Goal: Transaction & Acquisition: Purchase product/service

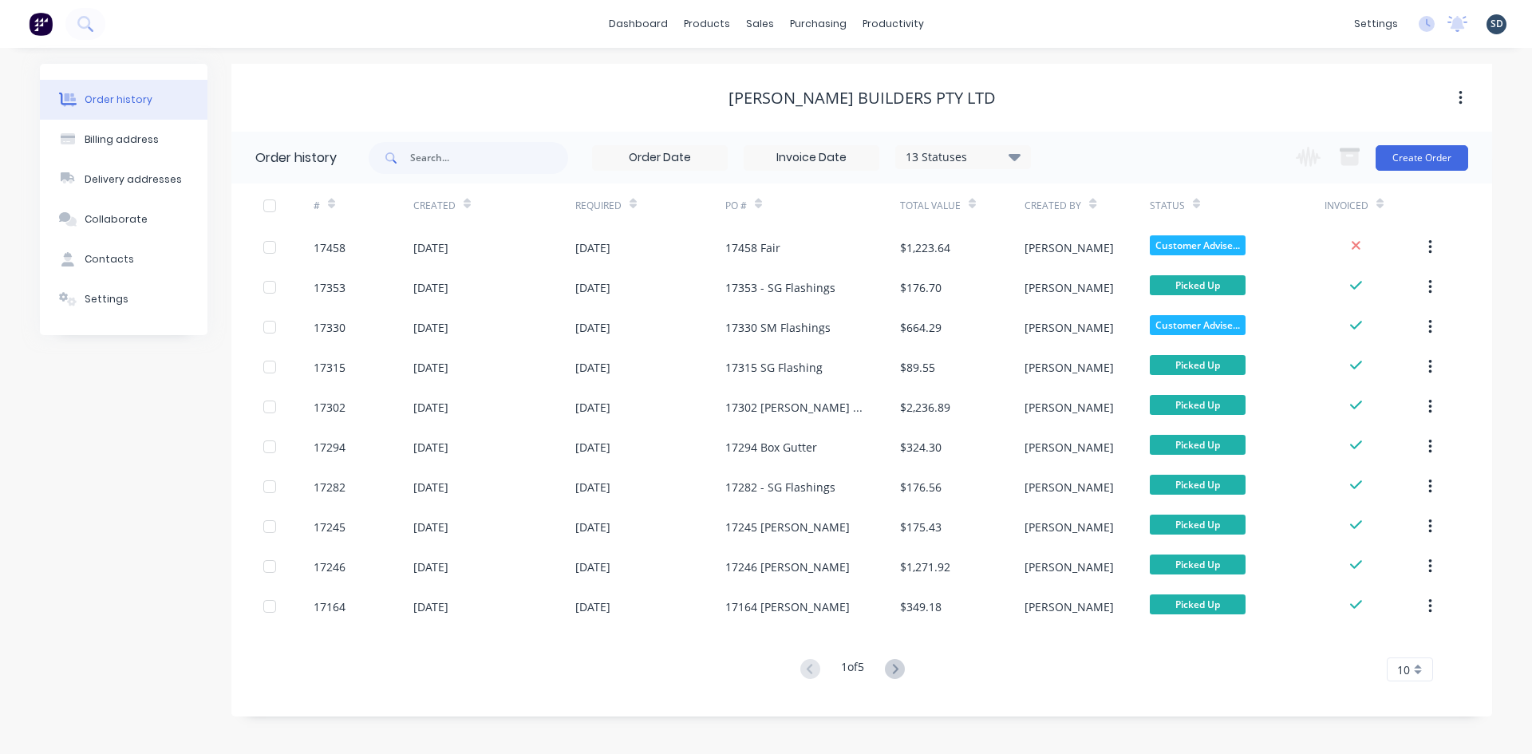
click at [978, 22] on div "dashboard products sales purchasing productivity dashboard products Product Cat…" at bounding box center [766, 24] width 1532 height 48
click at [969, 22] on div "dashboard products sales purchasing productivity dashboard products Product Cat…" at bounding box center [766, 24] width 1532 height 48
click at [986, 24] on div "dashboard products sales purchasing productivity dashboard products Product Cat…" at bounding box center [766, 24] width 1532 height 48
click at [94, 21] on button at bounding box center [85, 24] width 40 height 32
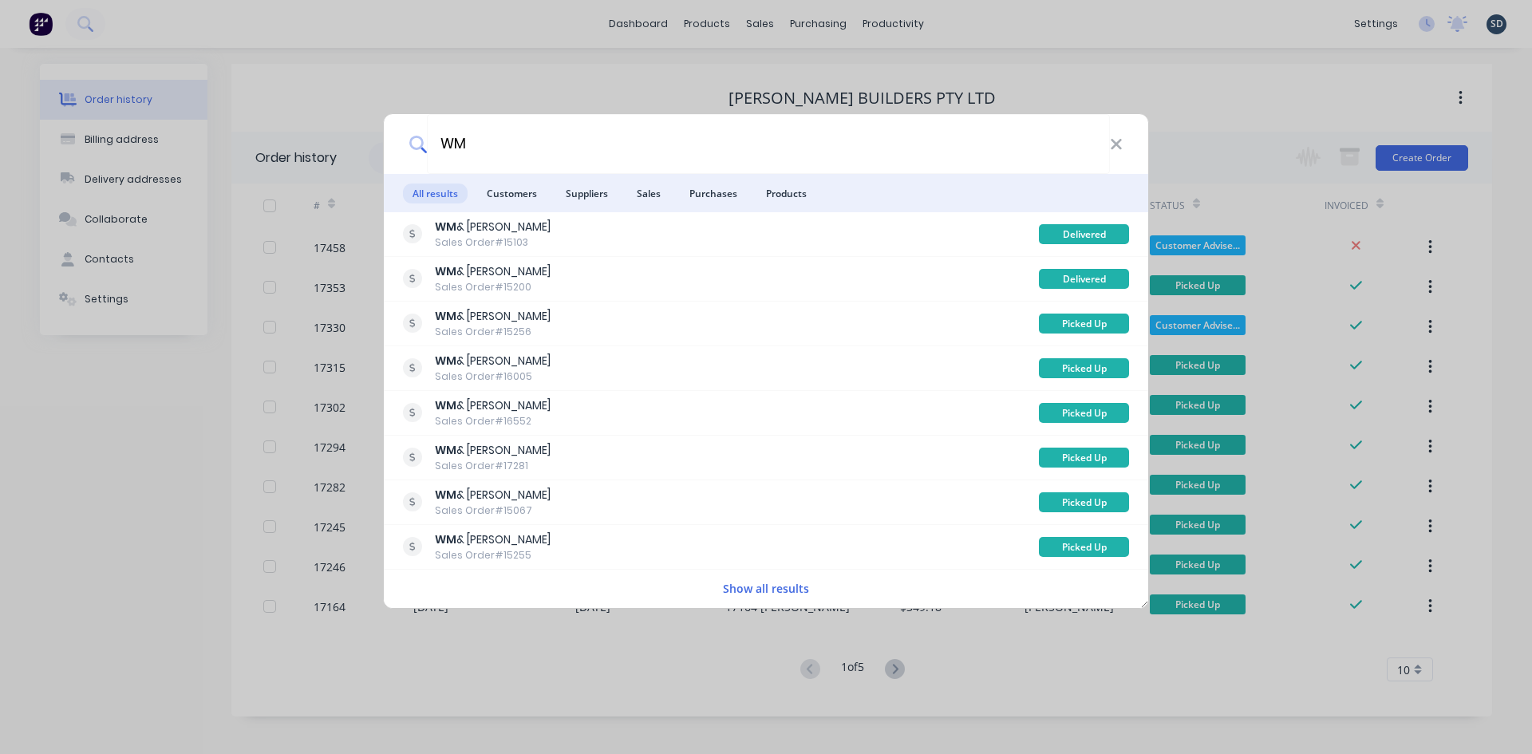
type input "WM"
click at [547, 192] on ul "All results Customers Suppliers Sales Purchases Products" at bounding box center [766, 193] width 764 height 38
click at [530, 193] on span "Customers" at bounding box center [511, 194] width 69 height 20
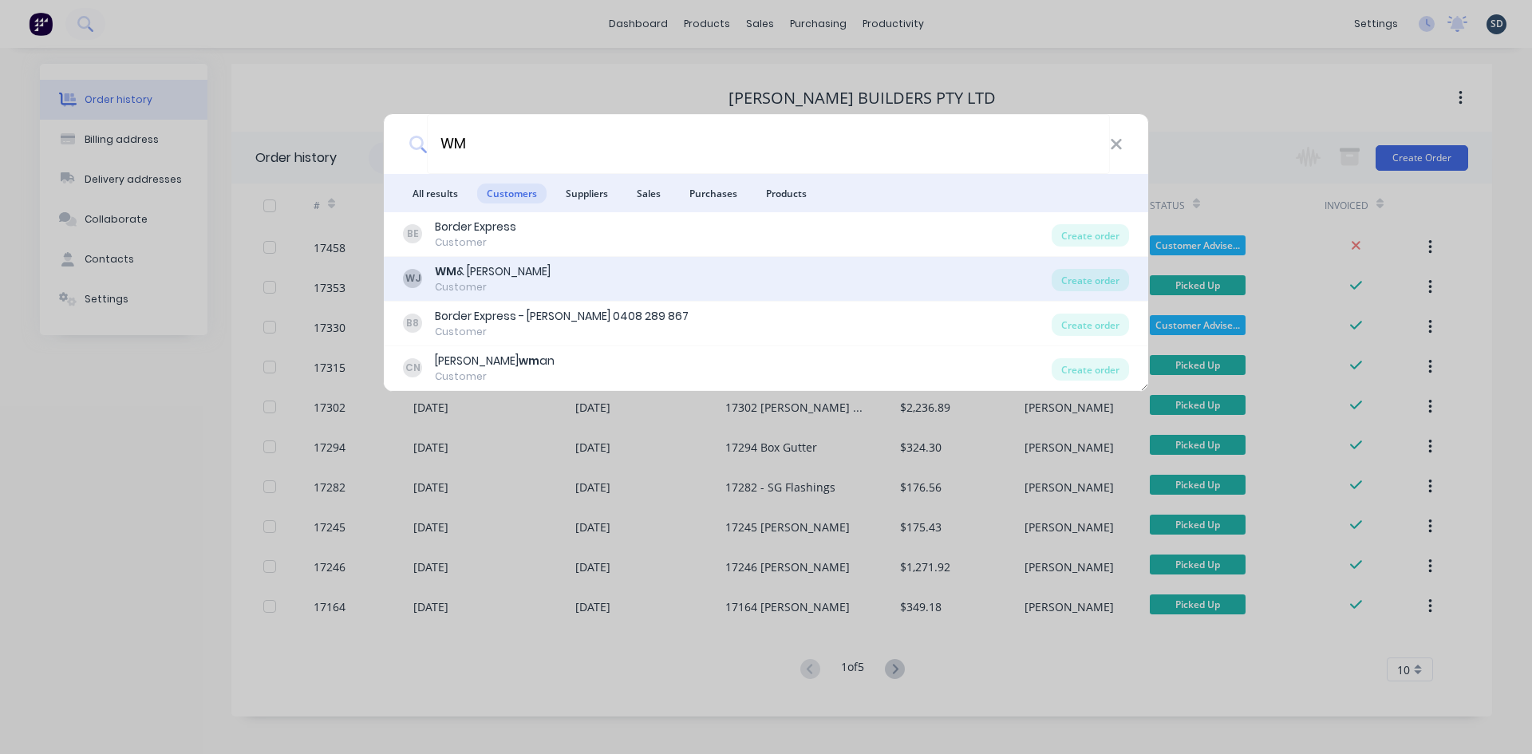
click at [620, 274] on div "WJ WM & TM Johnston Customer" at bounding box center [727, 278] width 649 height 31
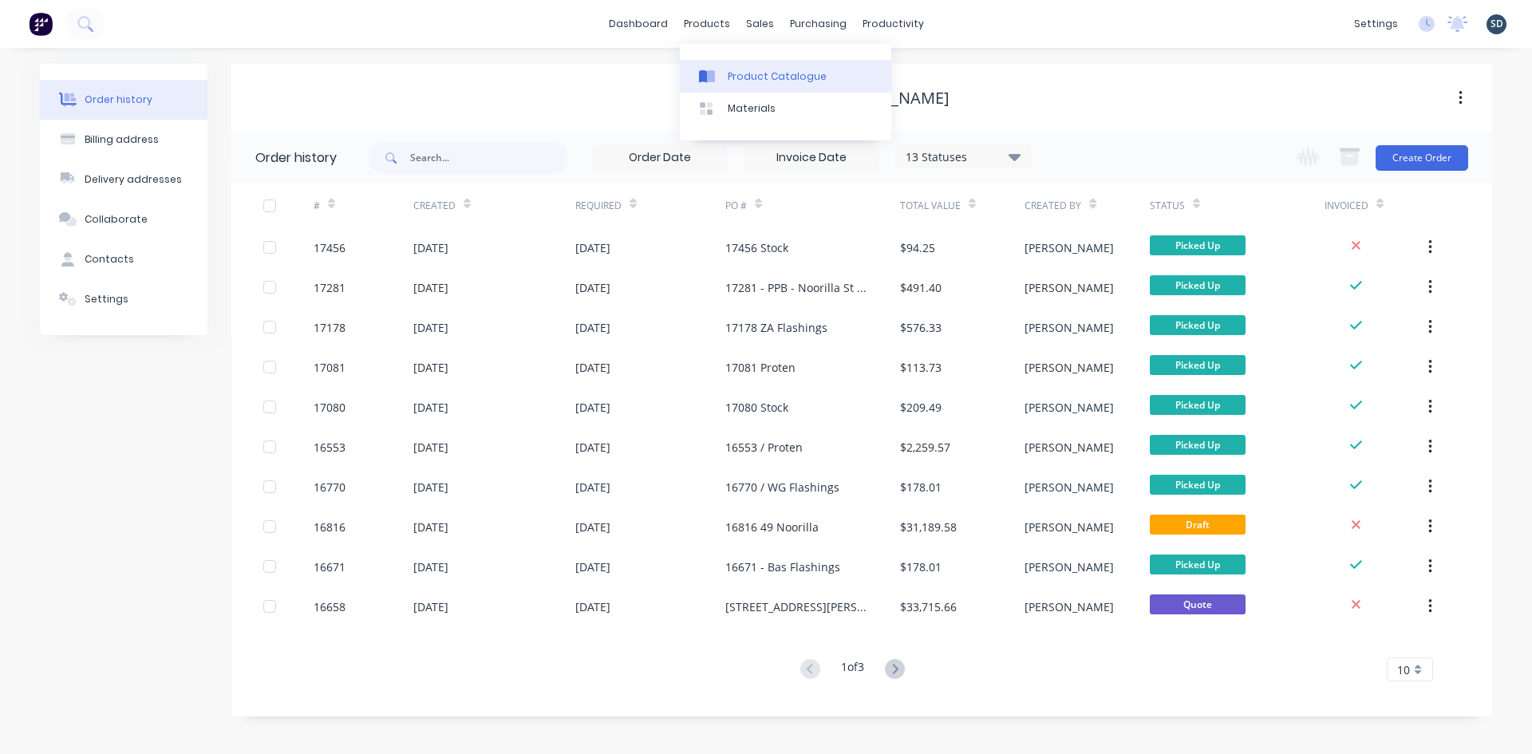
click at [759, 71] on div "Product Catalogue" at bounding box center [777, 76] width 99 height 14
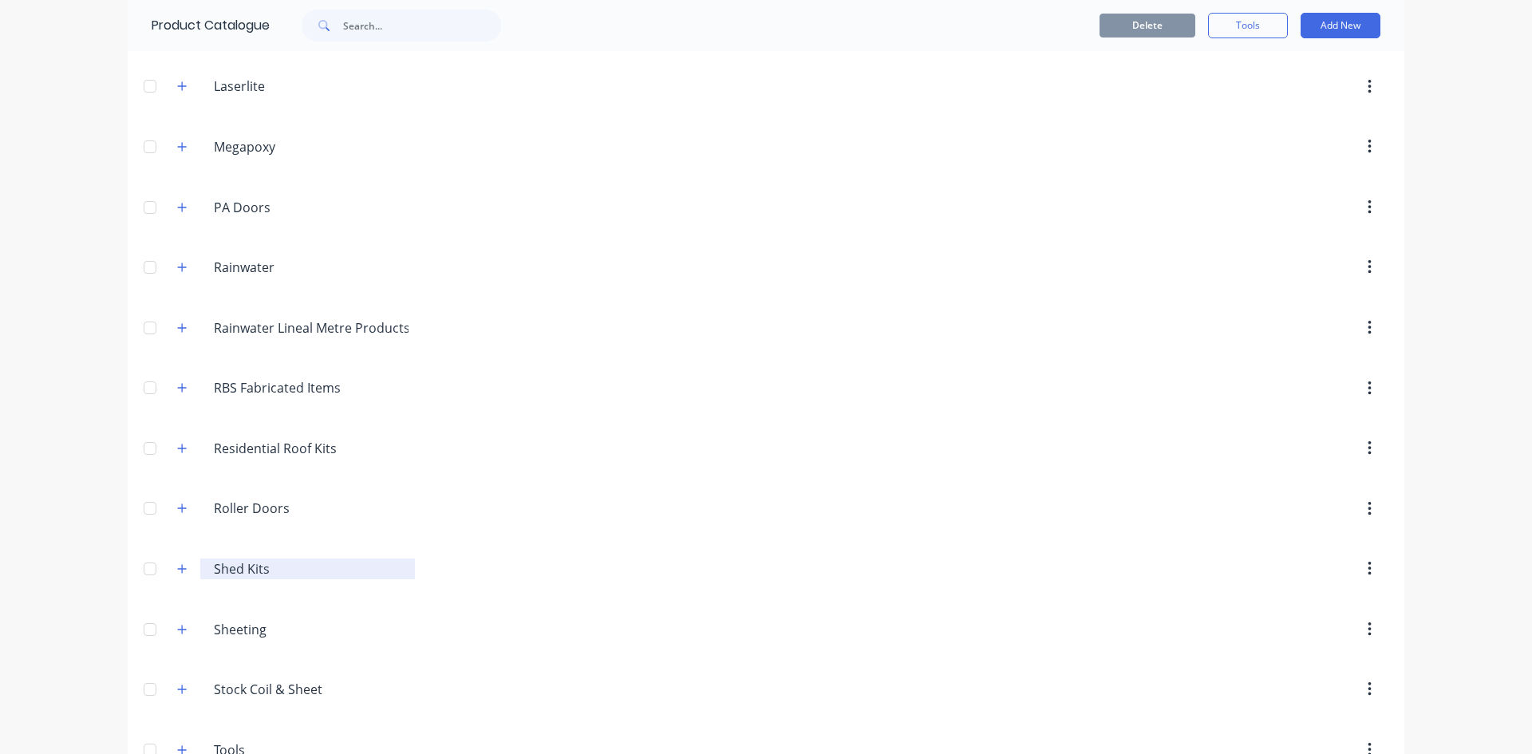
scroll to position [928, 0]
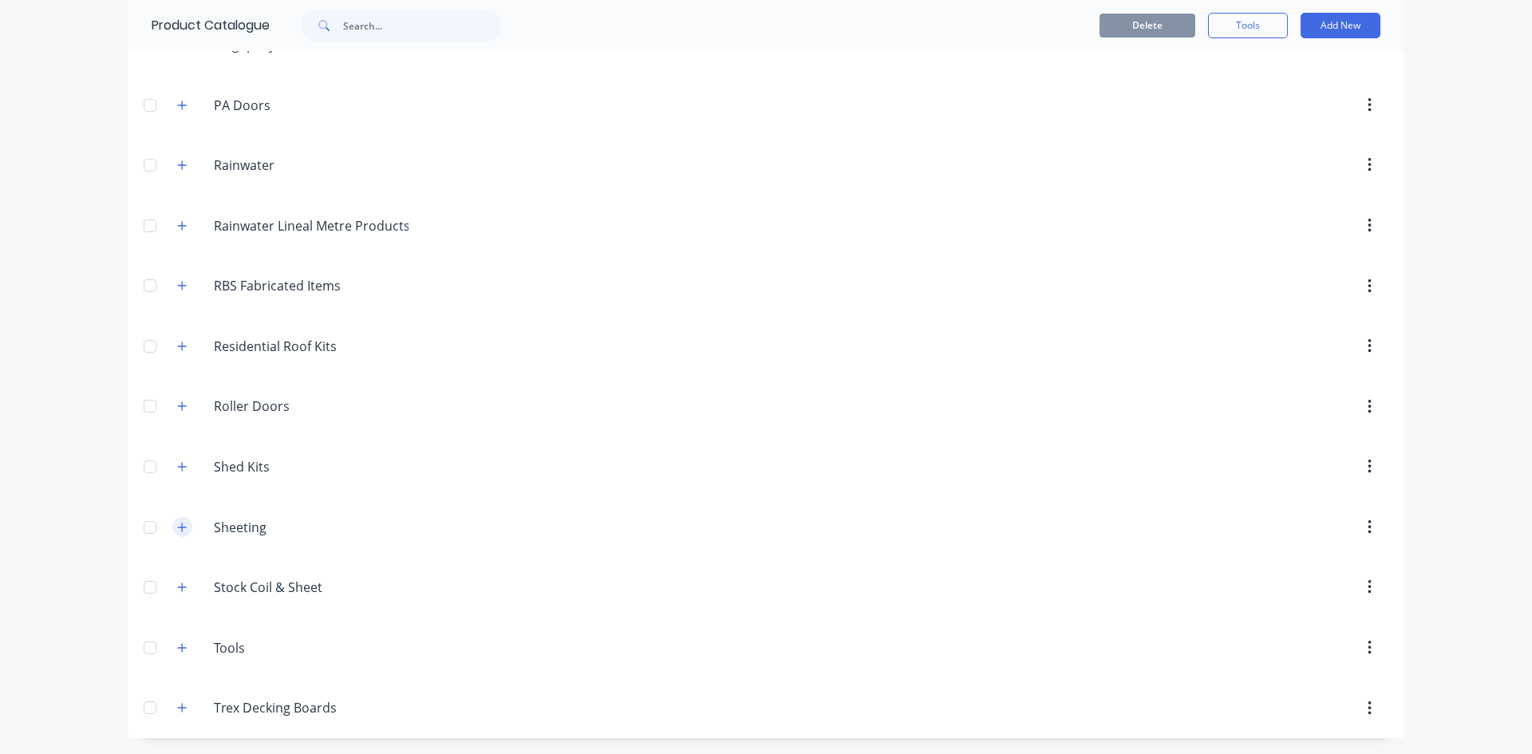
click at [180, 524] on icon "button" at bounding box center [182, 527] width 10 height 11
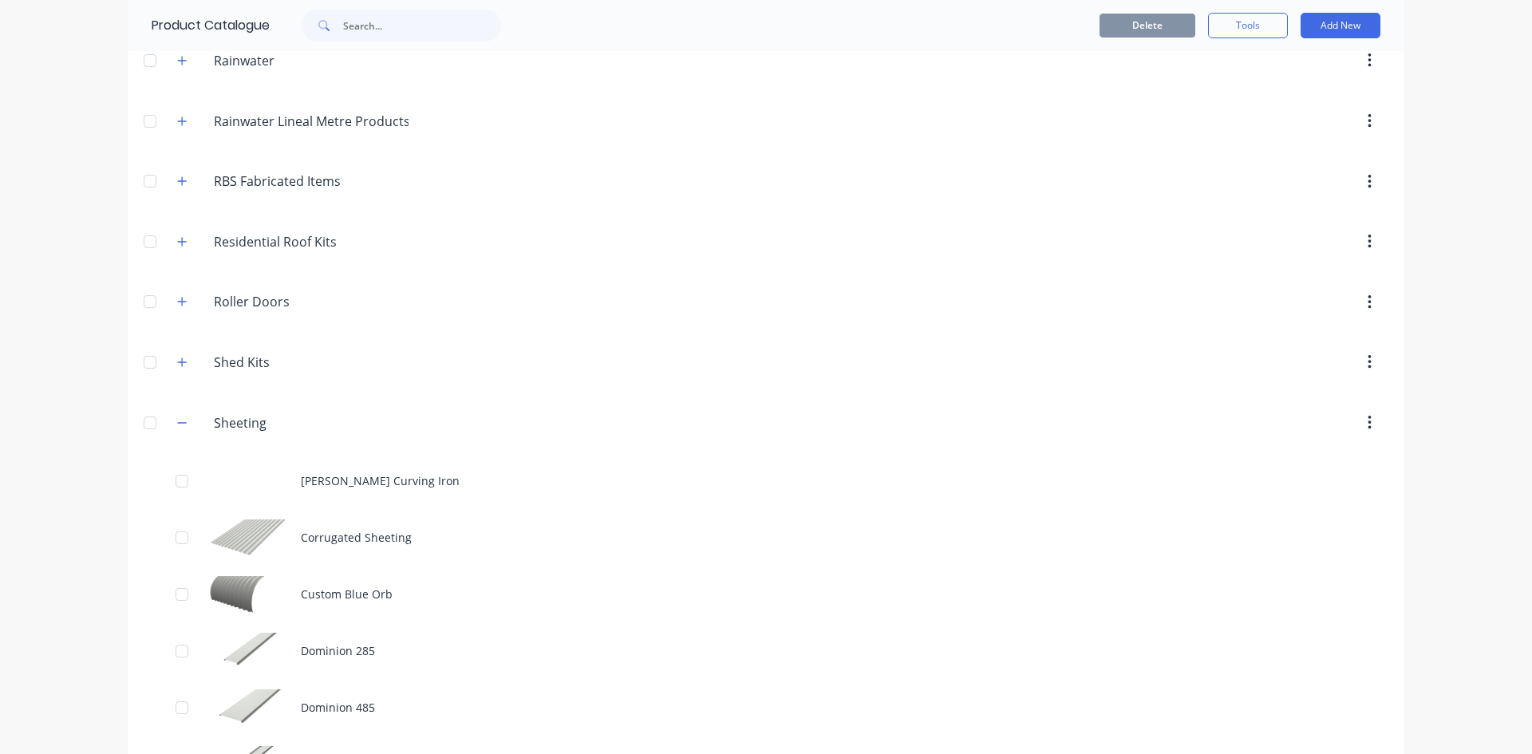
scroll to position [1327, 0]
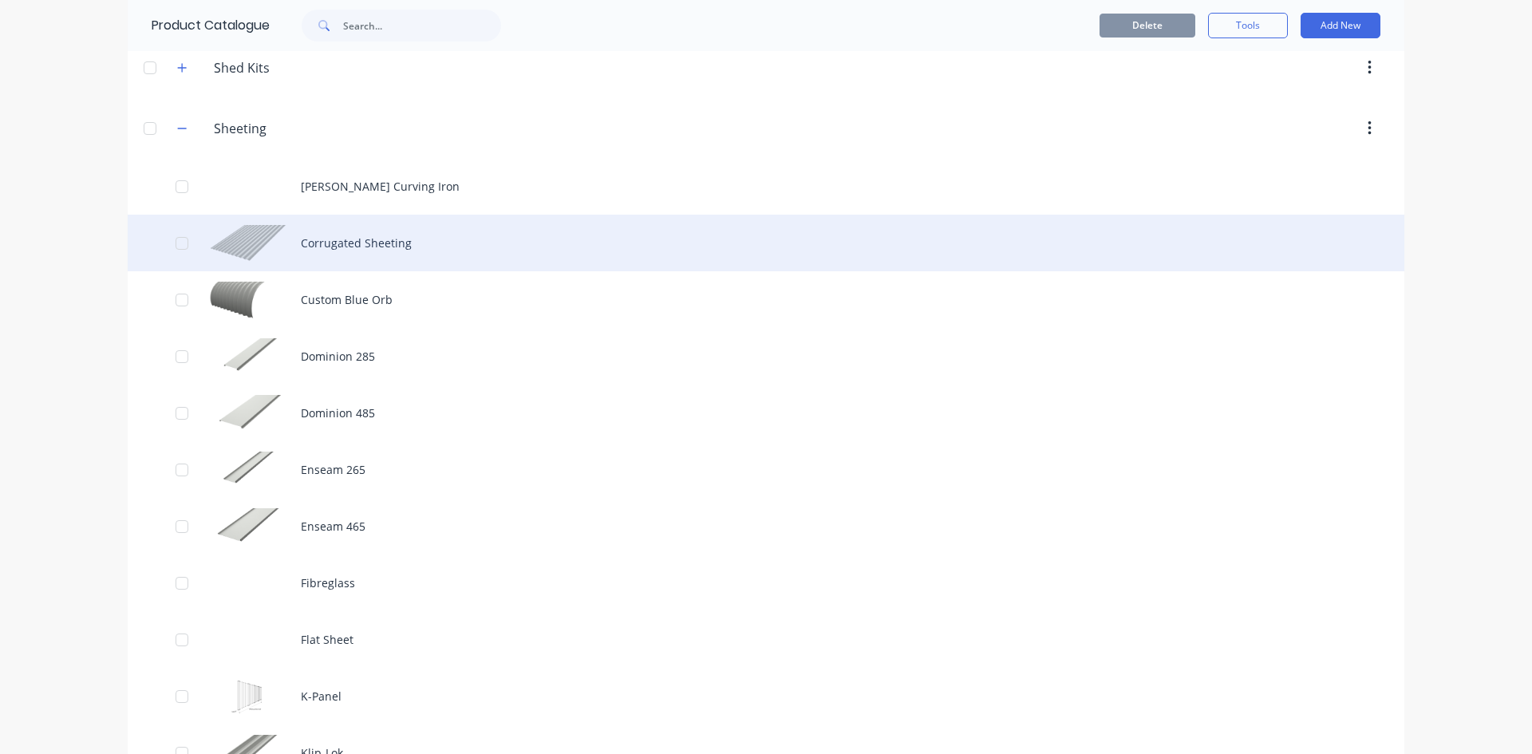
click at [408, 243] on div "Corrugated Sheeting" at bounding box center [766, 243] width 1277 height 57
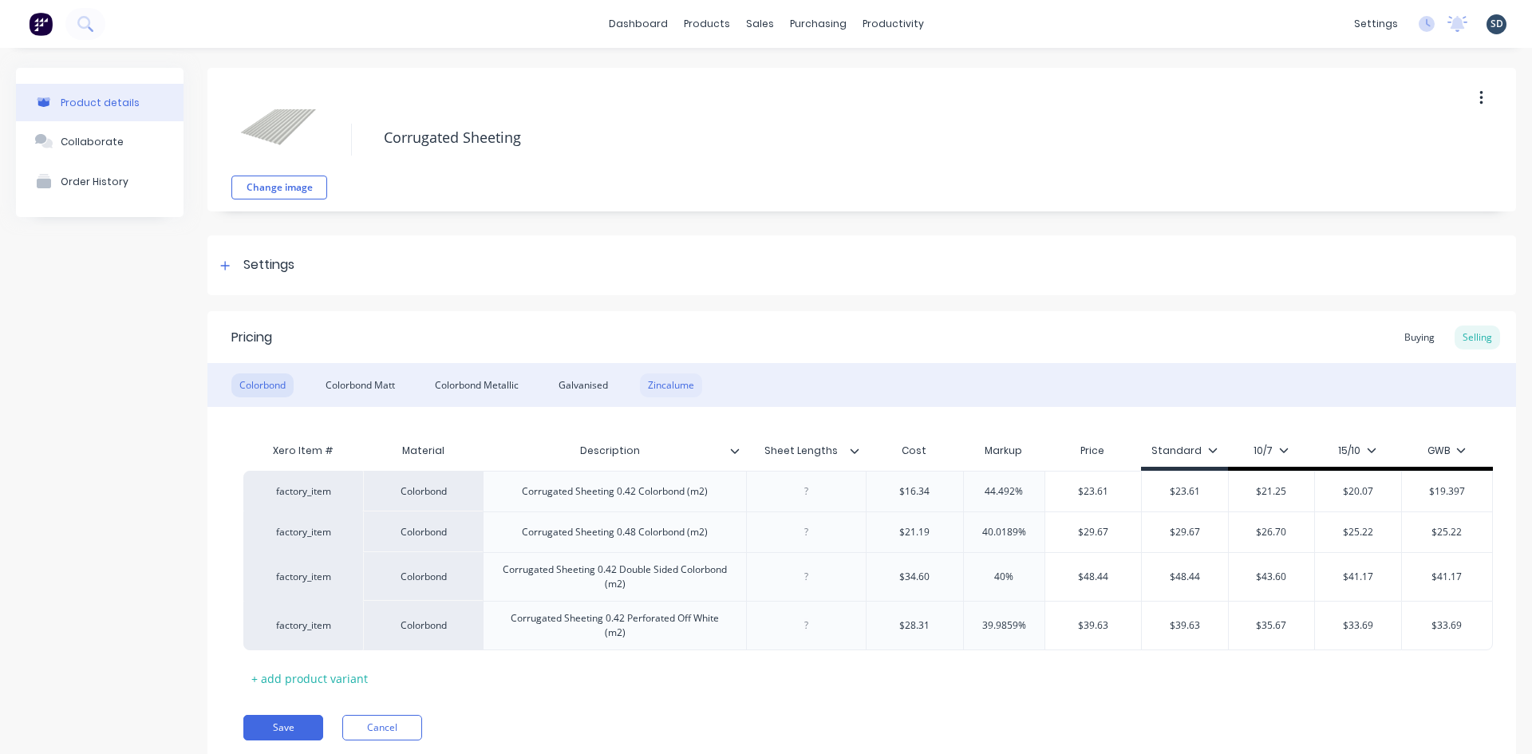
click at [699, 382] on div "Zincalume" at bounding box center [671, 385] width 62 height 24
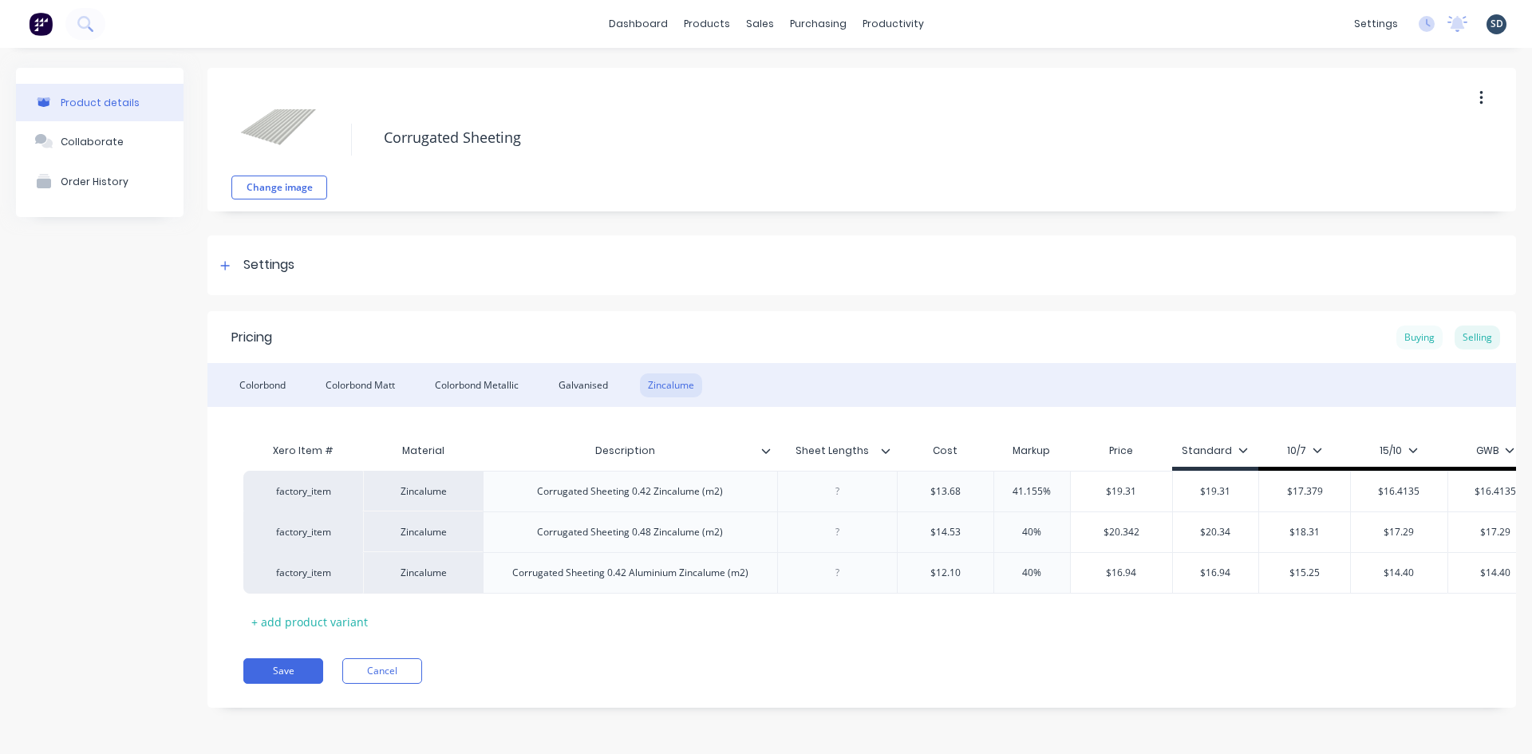
type textarea "x"
click at [1407, 338] on div "Buying" at bounding box center [1419, 338] width 46 height 24
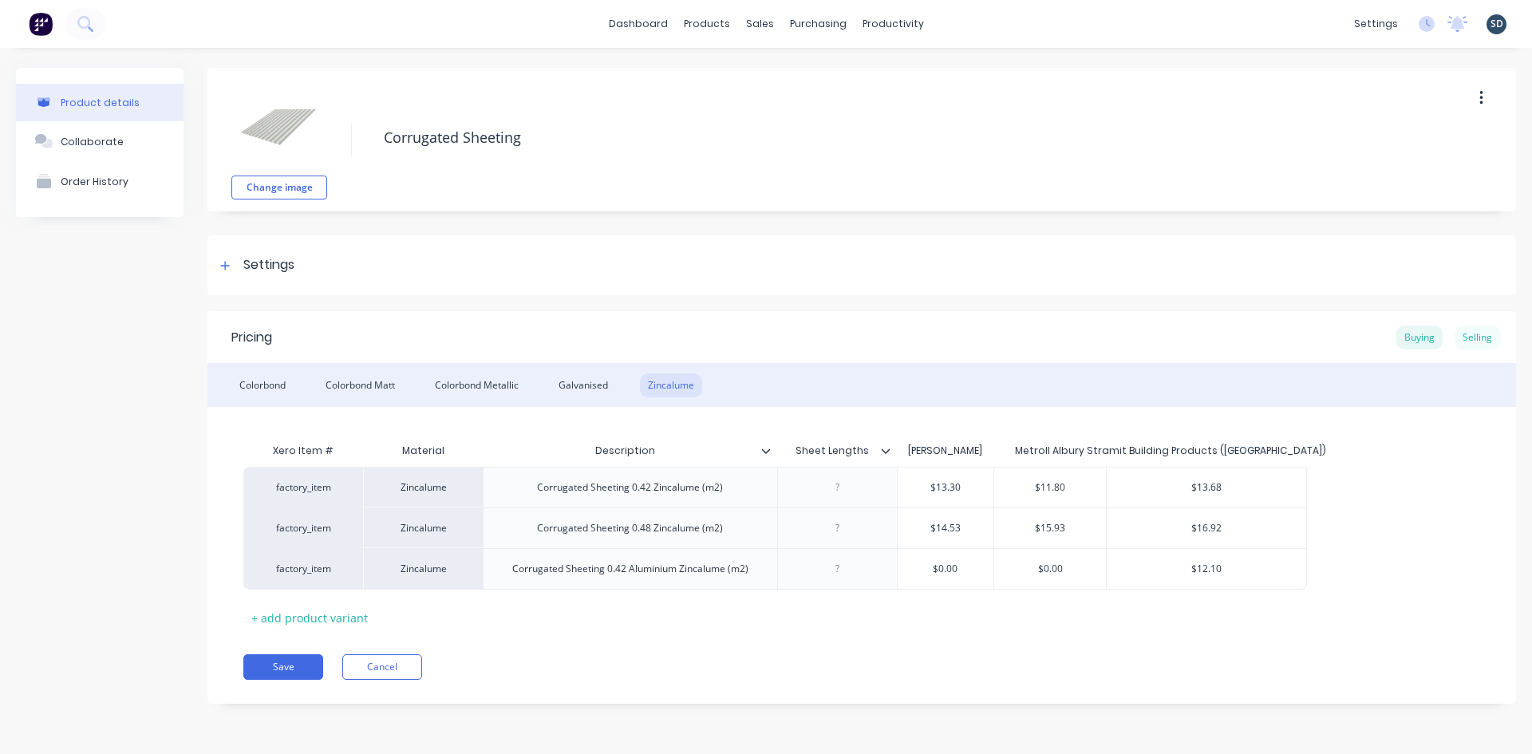
click at [1481, 333] on div "Selling" at bounding box center [1476, 338] width 45 height 24
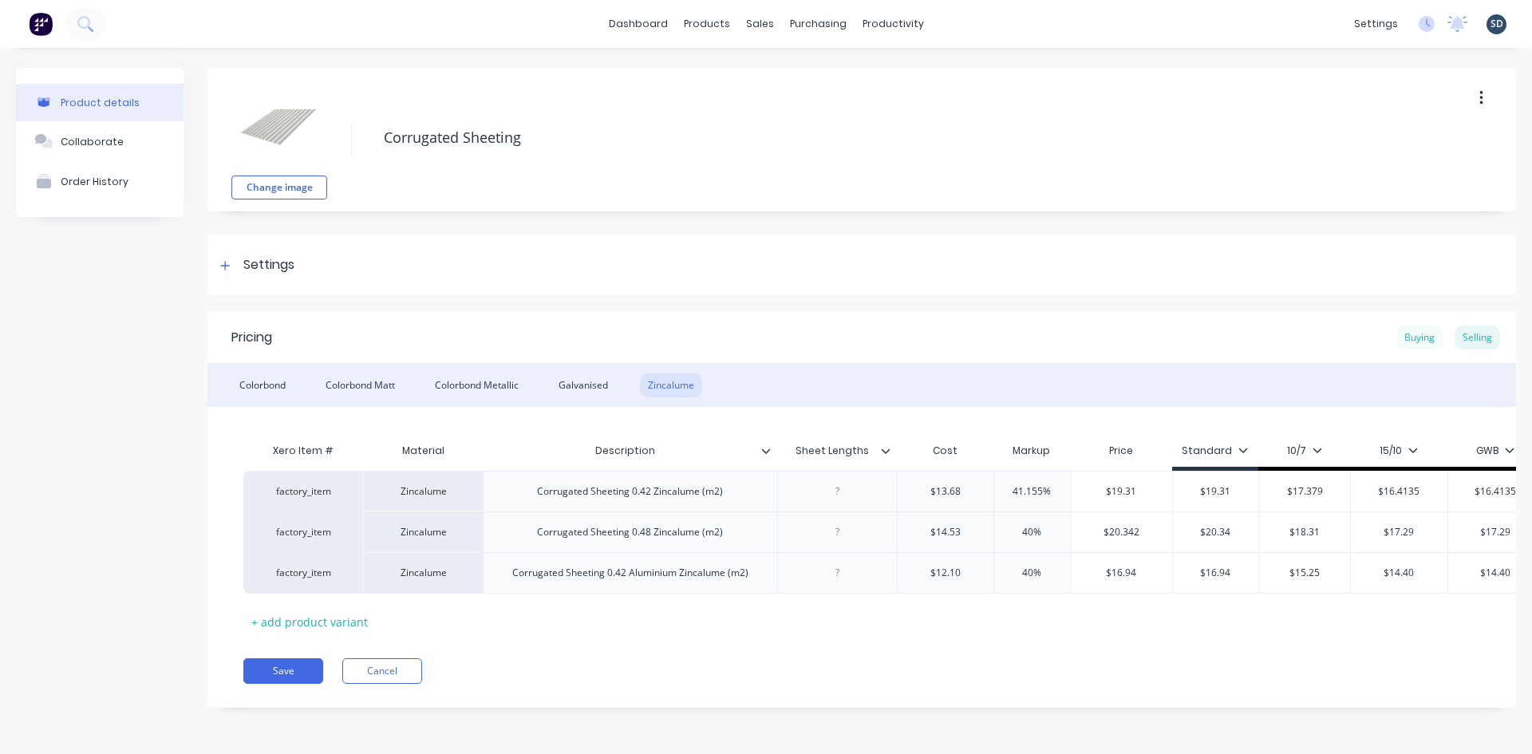
click at [1419, 339] on div "Buying" at bounding box center [1419, 338] width 46 height 24
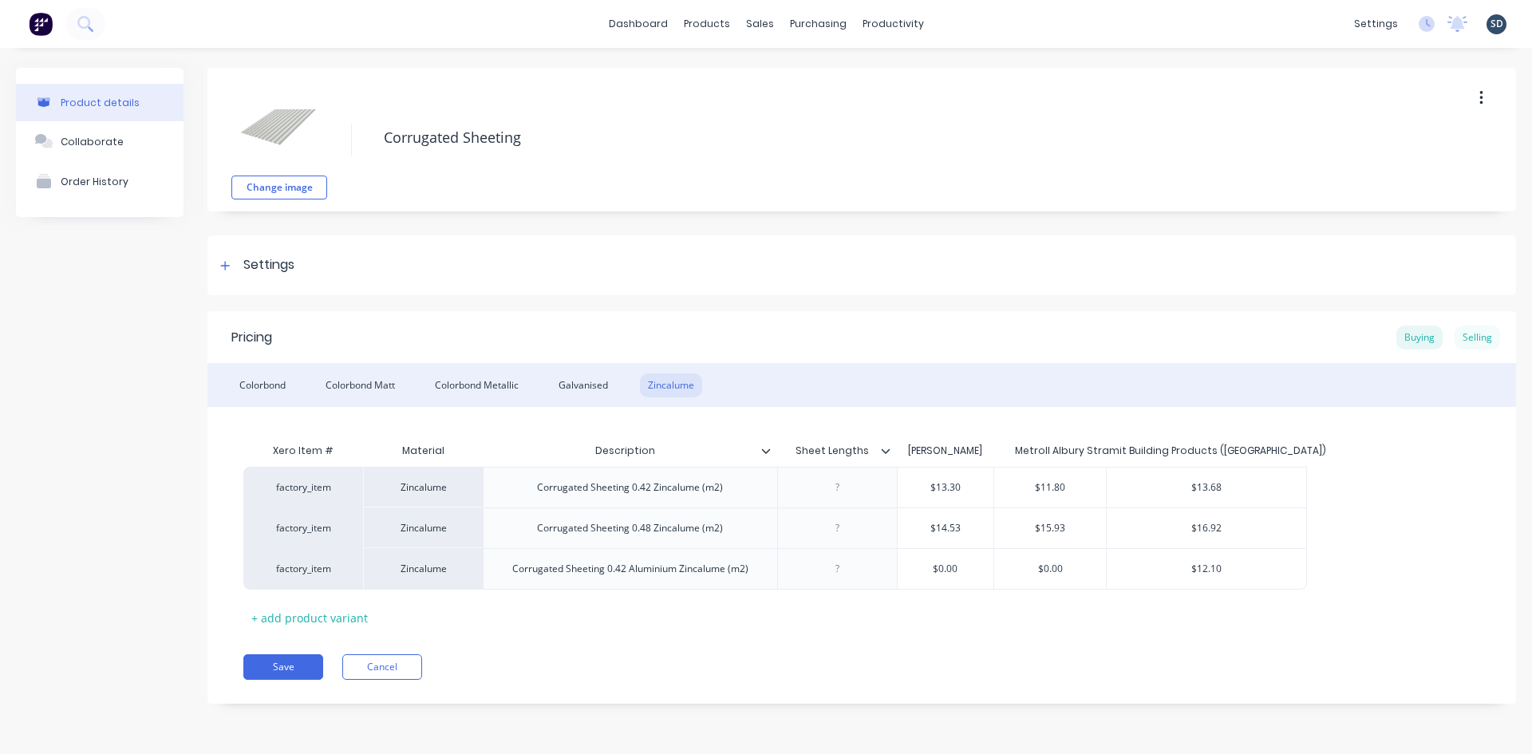
click at [1482, 337] on div "Selling" at bounding box center [1476, 338] width 45 height 24
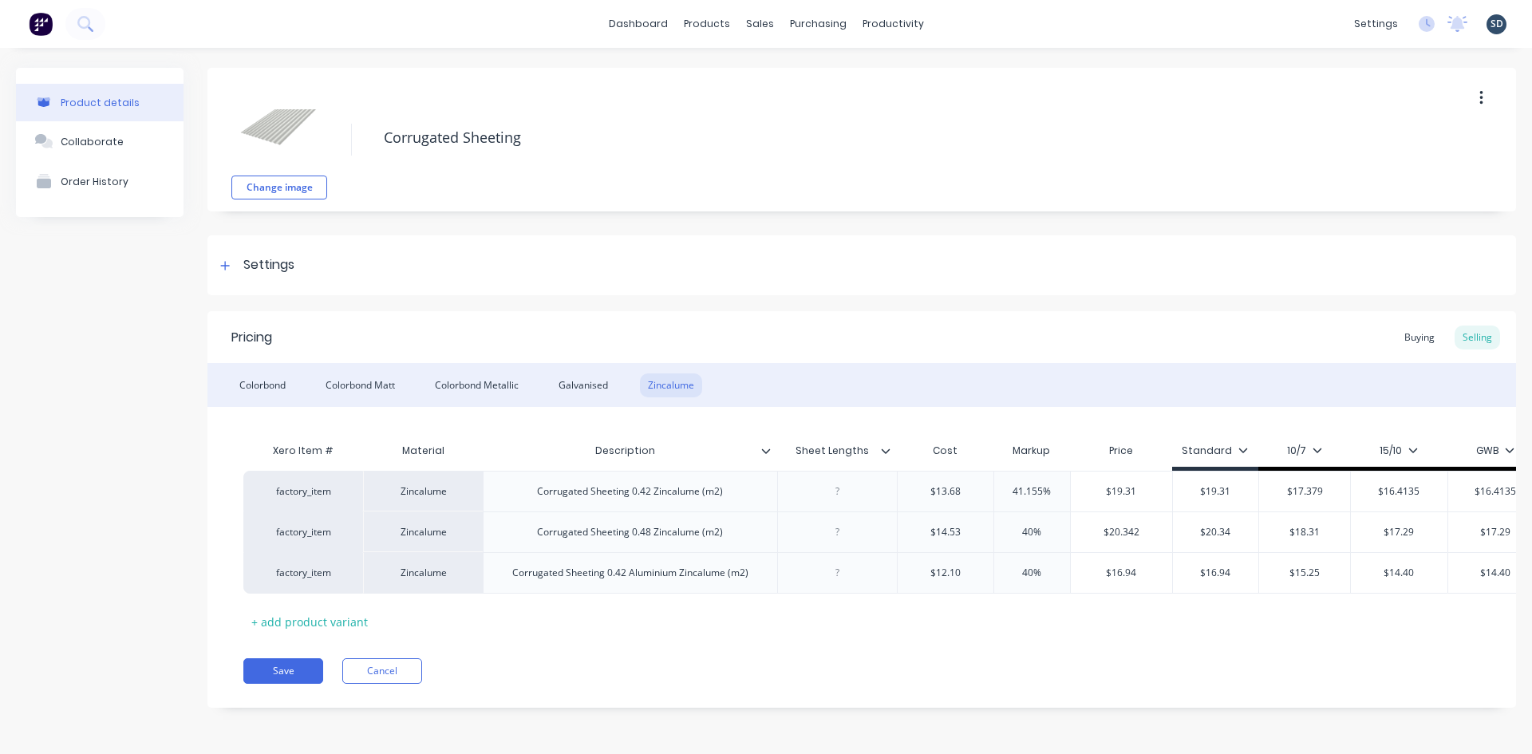
scroll to position [0, 40]
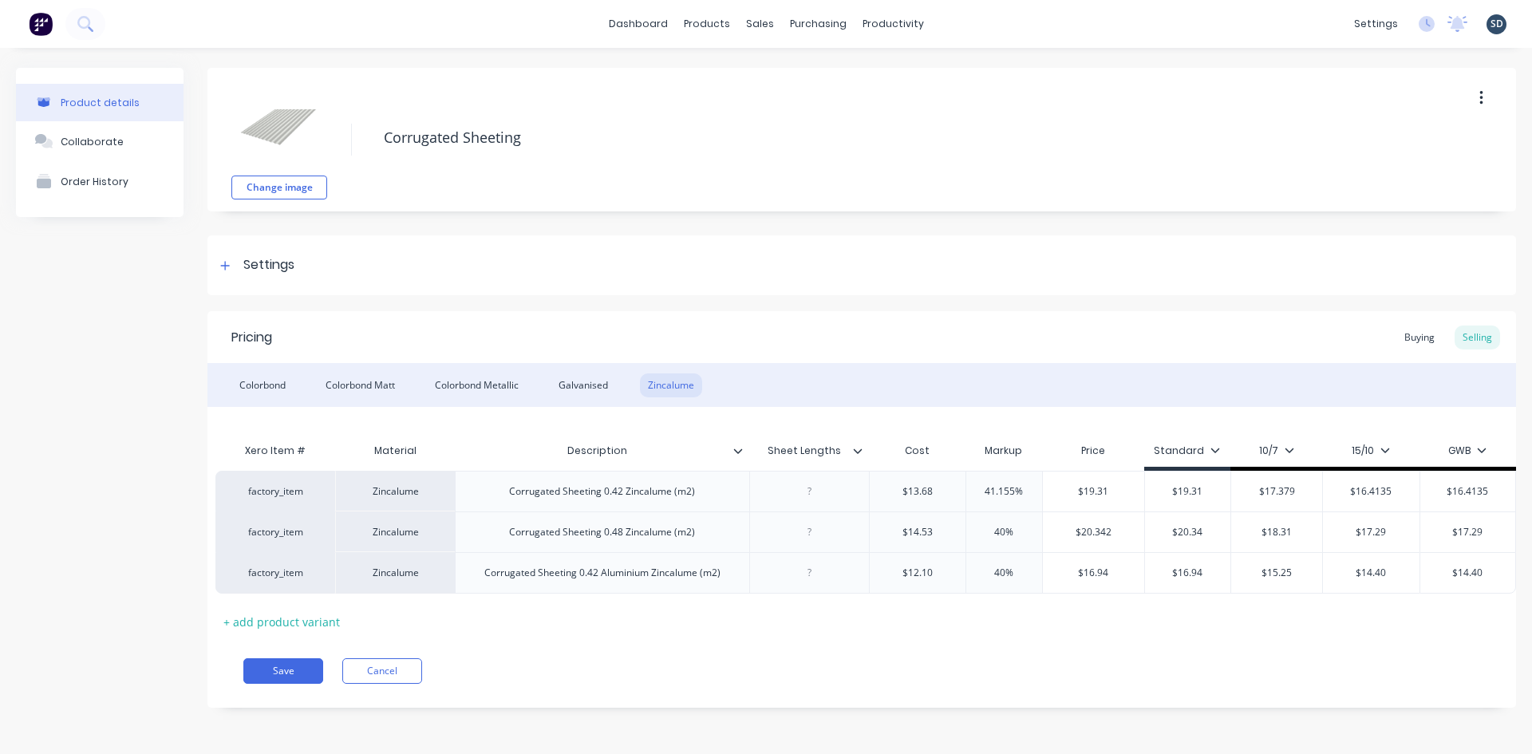
type input "$16.4135"
click at [1373, 490] on input "$16.4135" at bounding box center [1371, 491] width 97 height 14
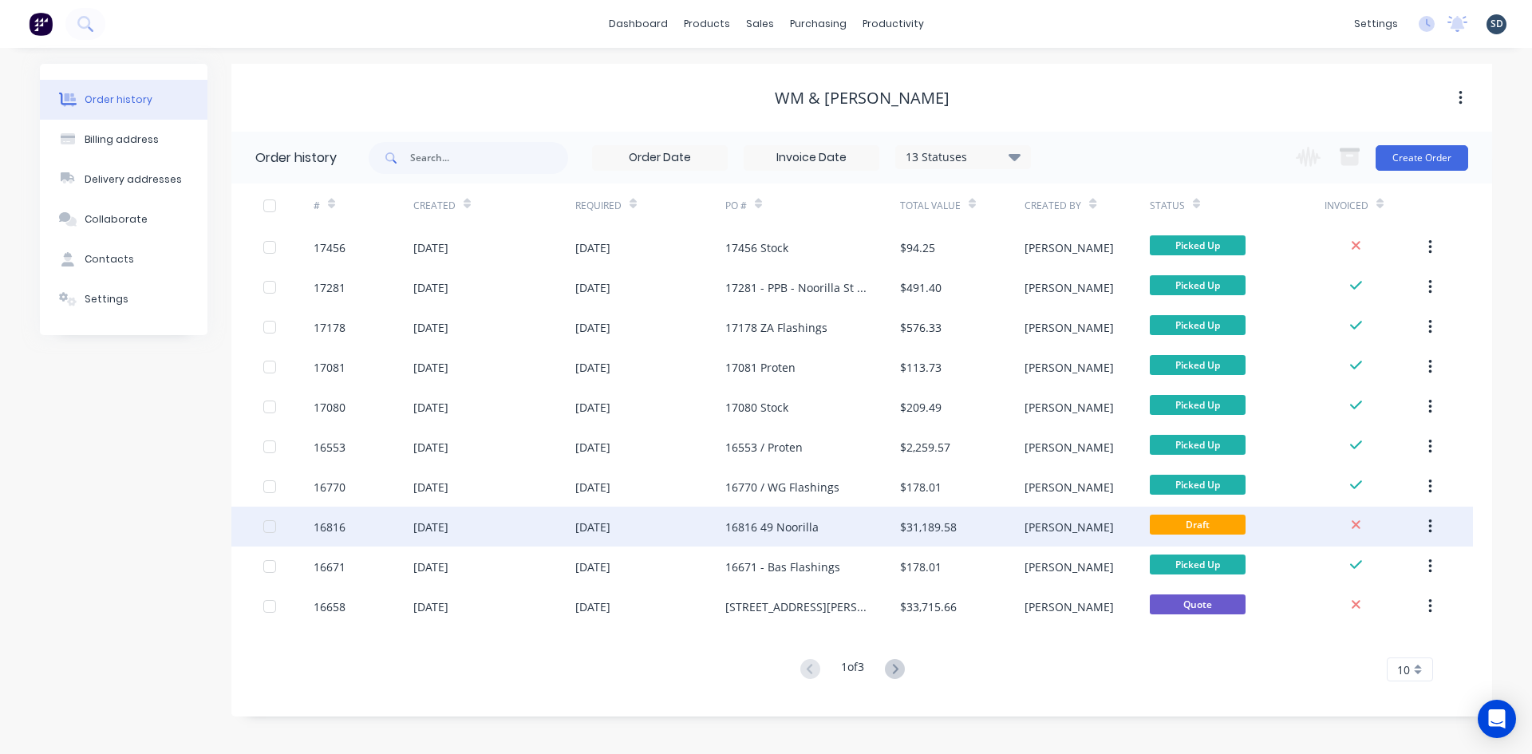
click at [853, 528] on div "16816 49 Noorilla" at bounding box center [812, 527] width 175 height 40
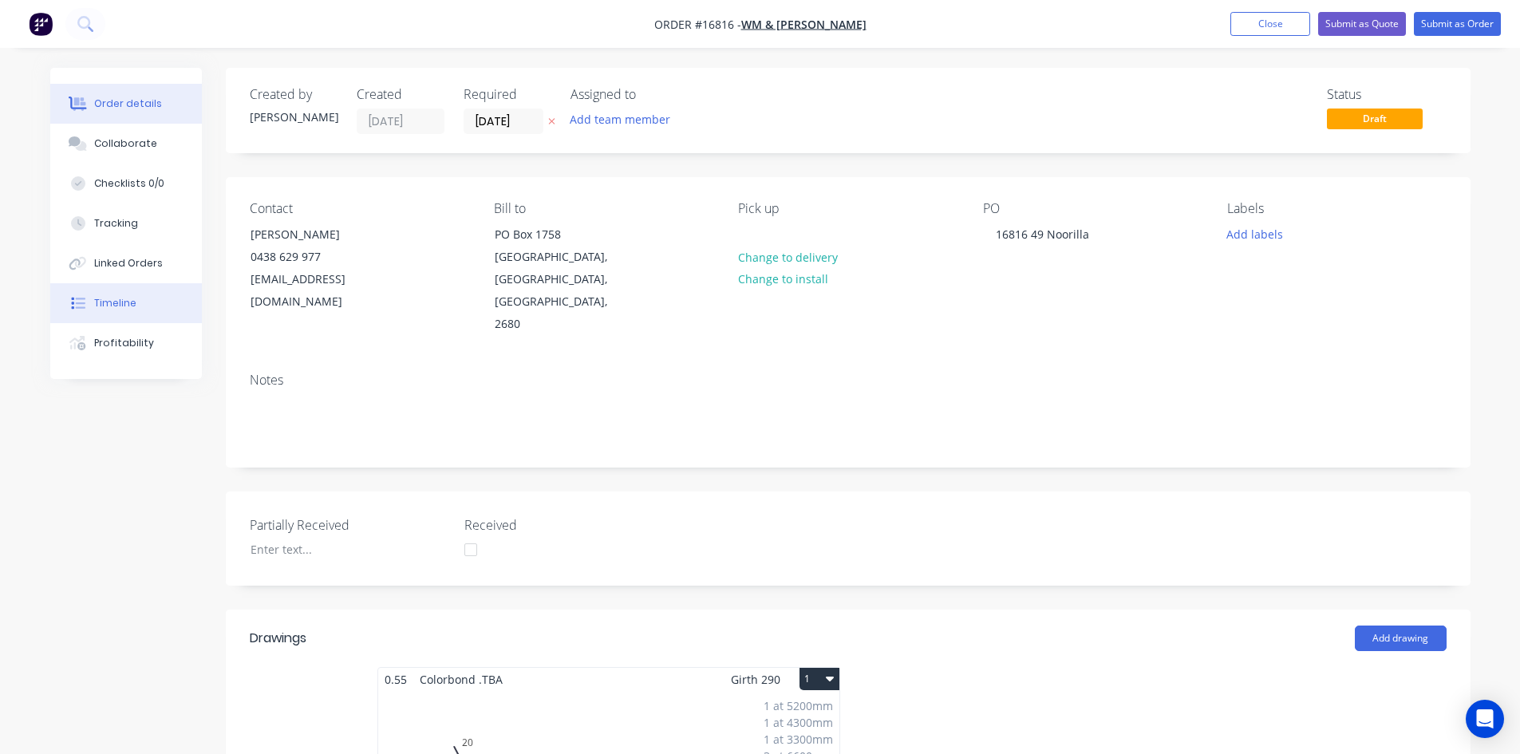
click at [159, 291] on button "Timeline" at bounding box center [126, 303] width 152 height 40
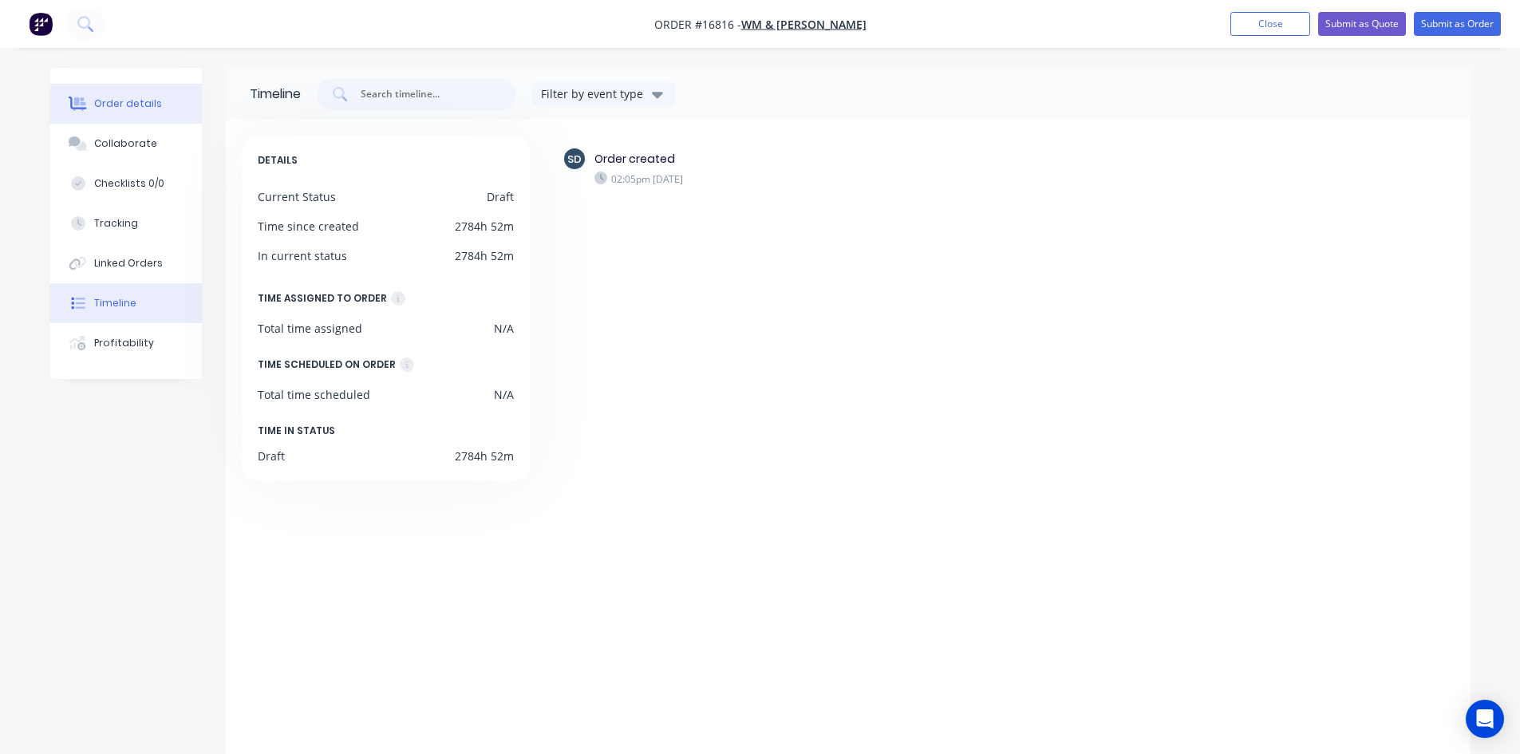
click at [177, 109] on button "Order details" at bounding box center [126, 104] width 152 height 40
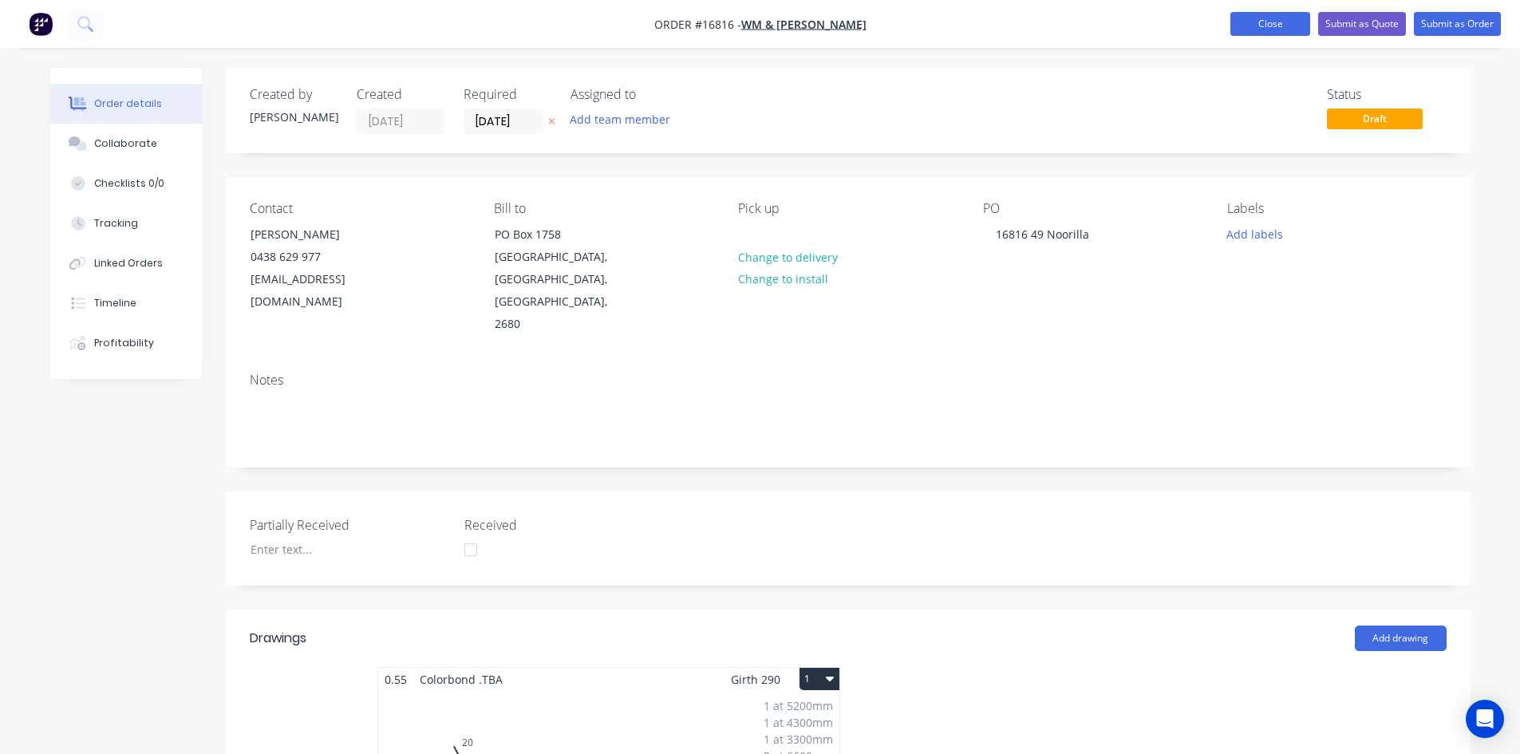
click at [1265, 30] on button "Close" at bounding box center [1270, 24] width 80 height 24
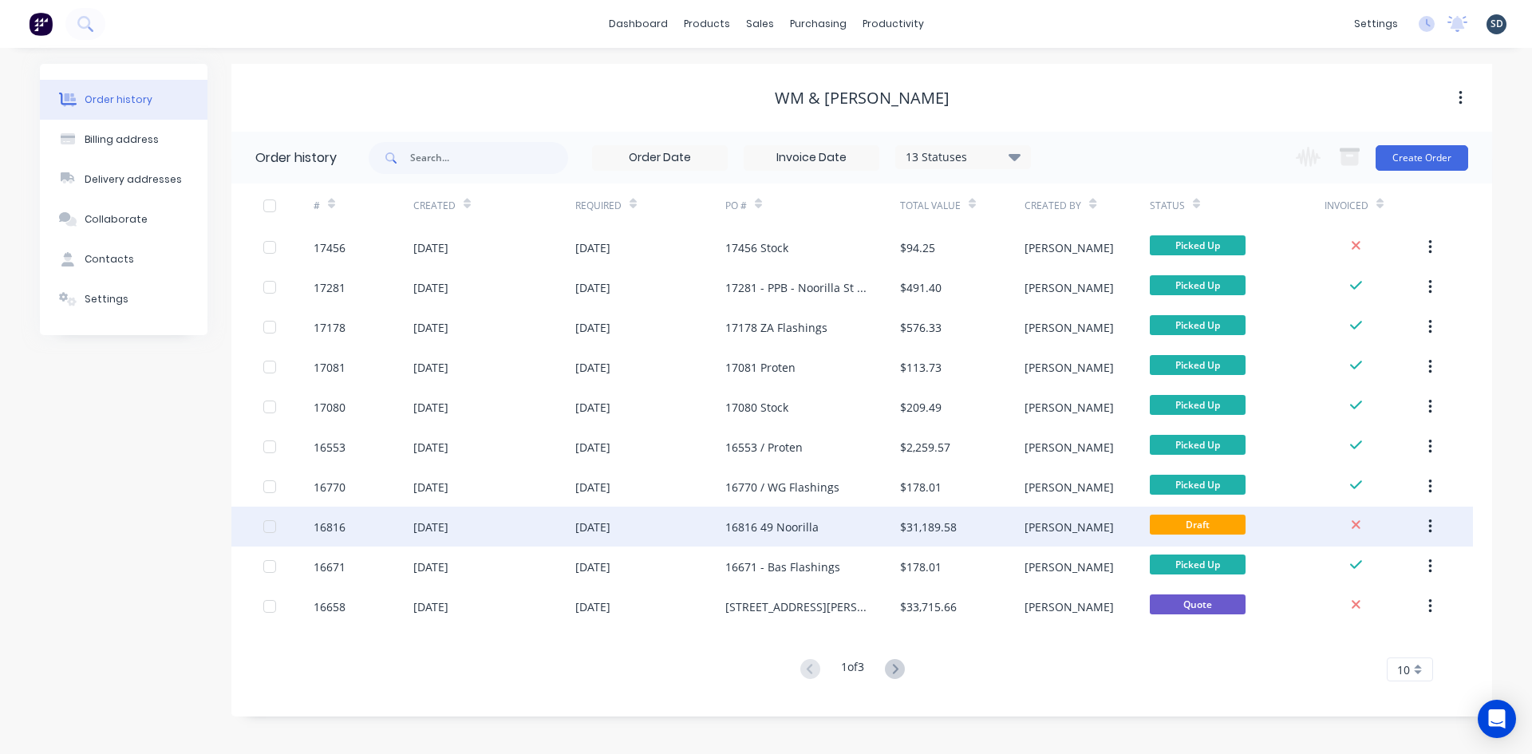
click at [835, 530] on div "16816 49 Noorilla" at bounding box center [812, 527] width 175 height 40
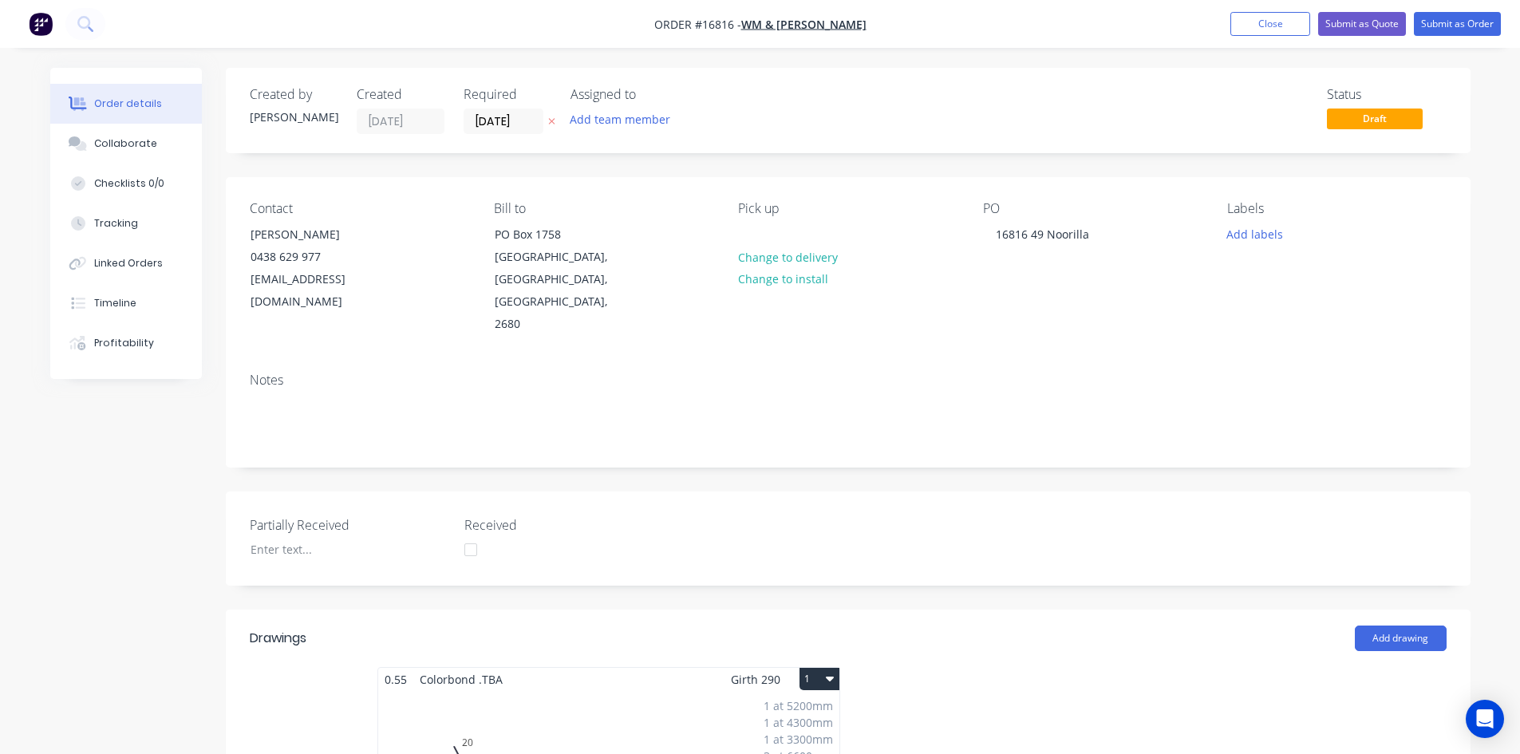
scroll to position [319, 0]
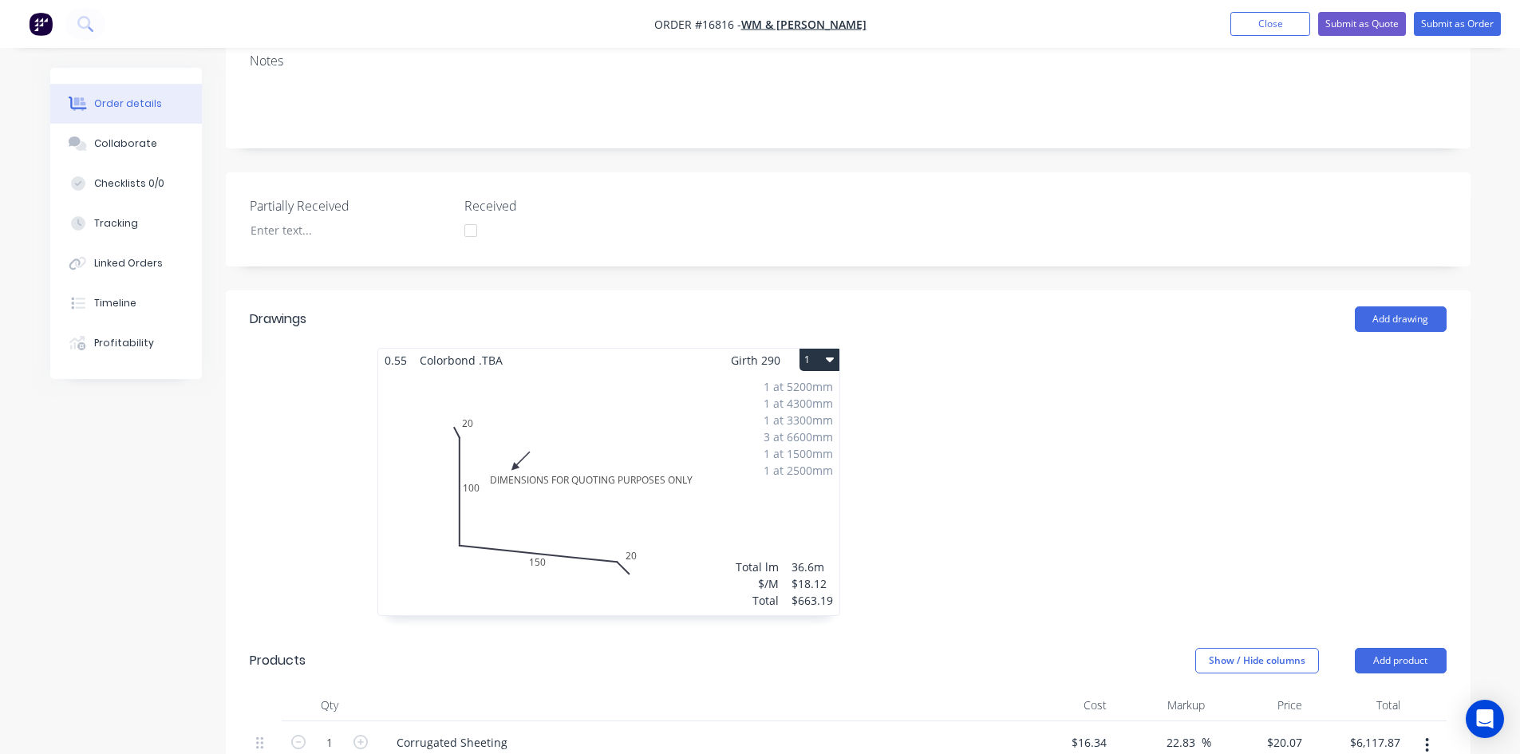
click at [709, 468] on div "1 at 5200mm 1 at 4300mm 1 at 3300mm 3 at 6600mm 1 at 1500mm 1 at 2500mm Total l…" at bounding box center [608, 493] width 461 height 243
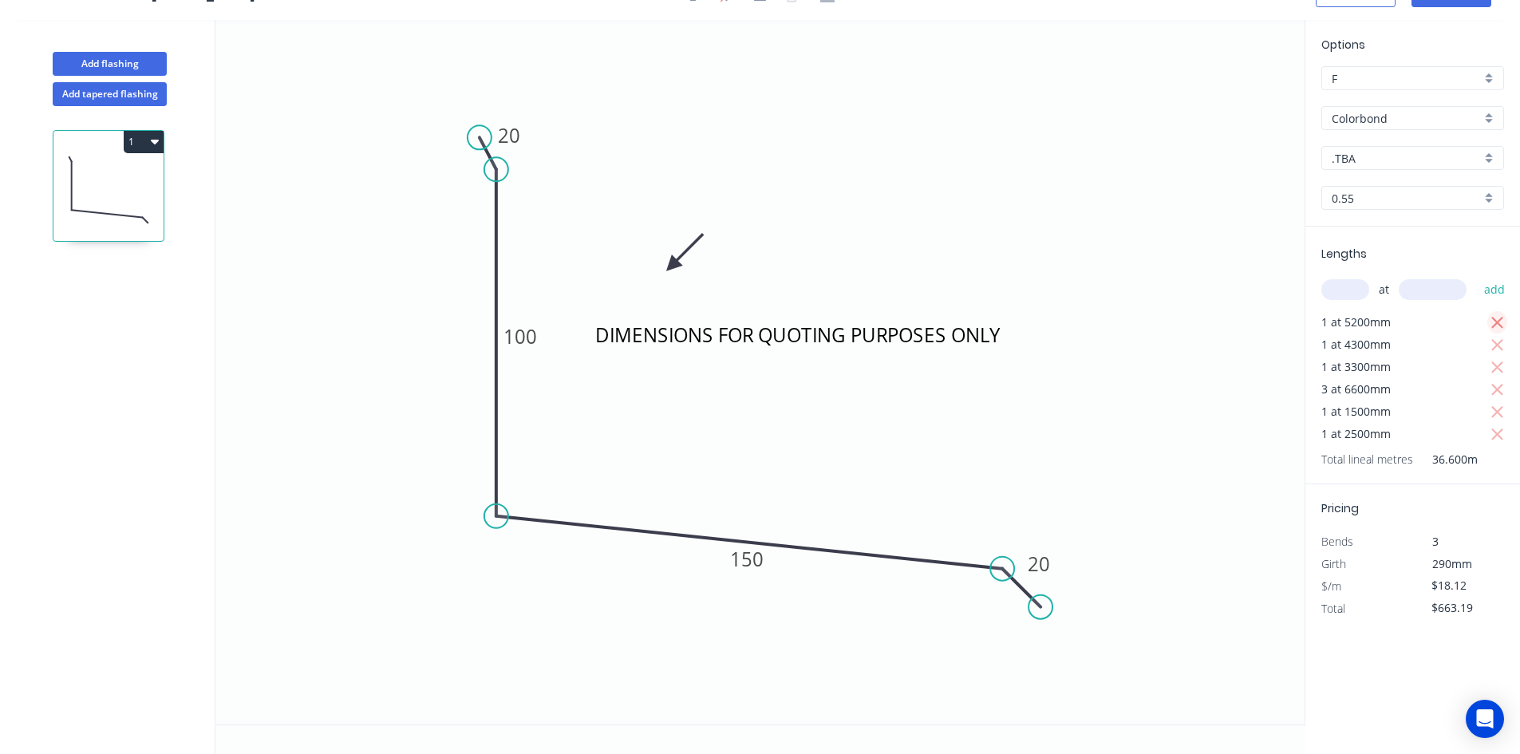
click at [1495, 324] on icon "button" at bounding box center [1497, 323] width 12 height 12
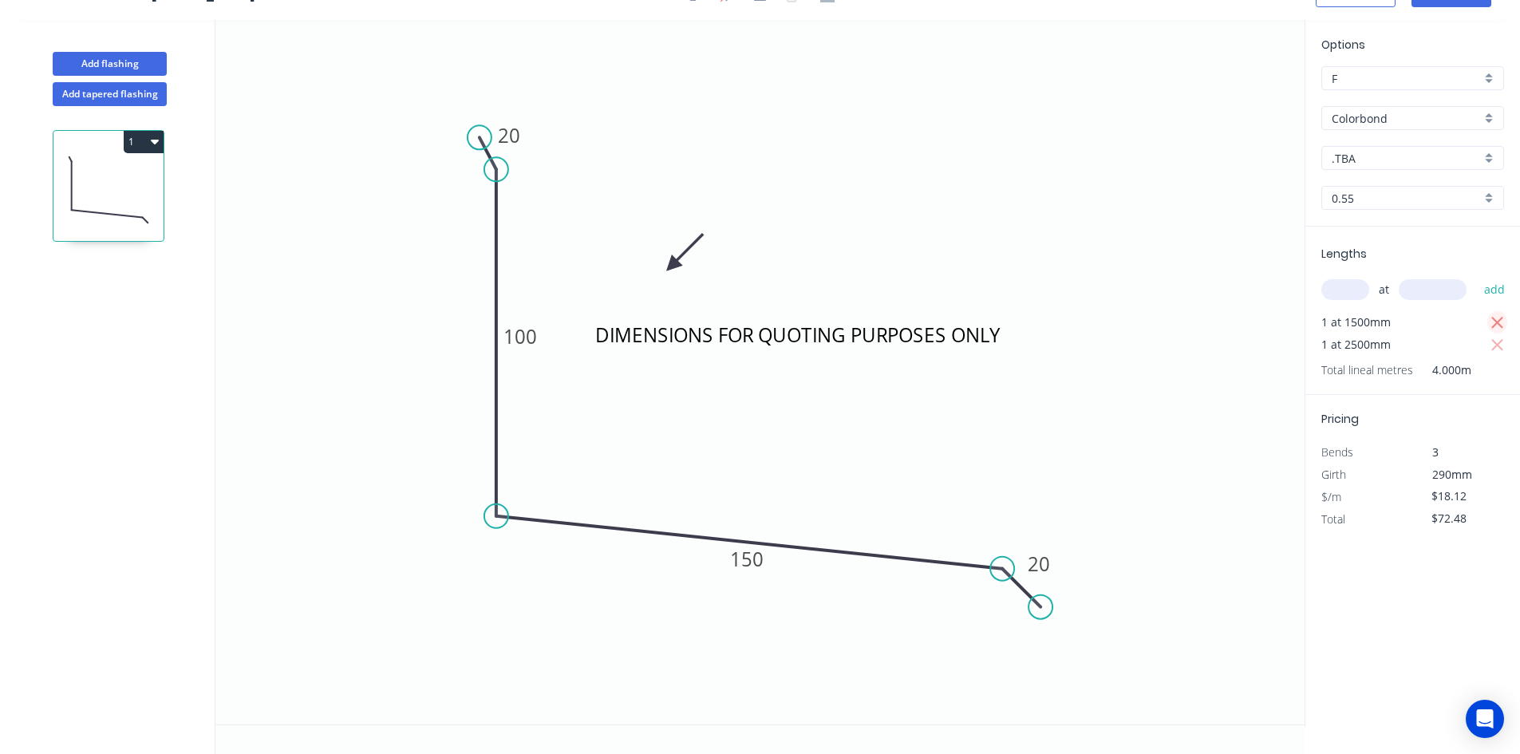
click at [1495, 324] on icon "button" at bounding box center [1497, 323] width 12 height 12
type input "$0.00"
click at [1338, 297] on input "text" at bounding box center [1345, 289] width 48 height 21
type input "1"
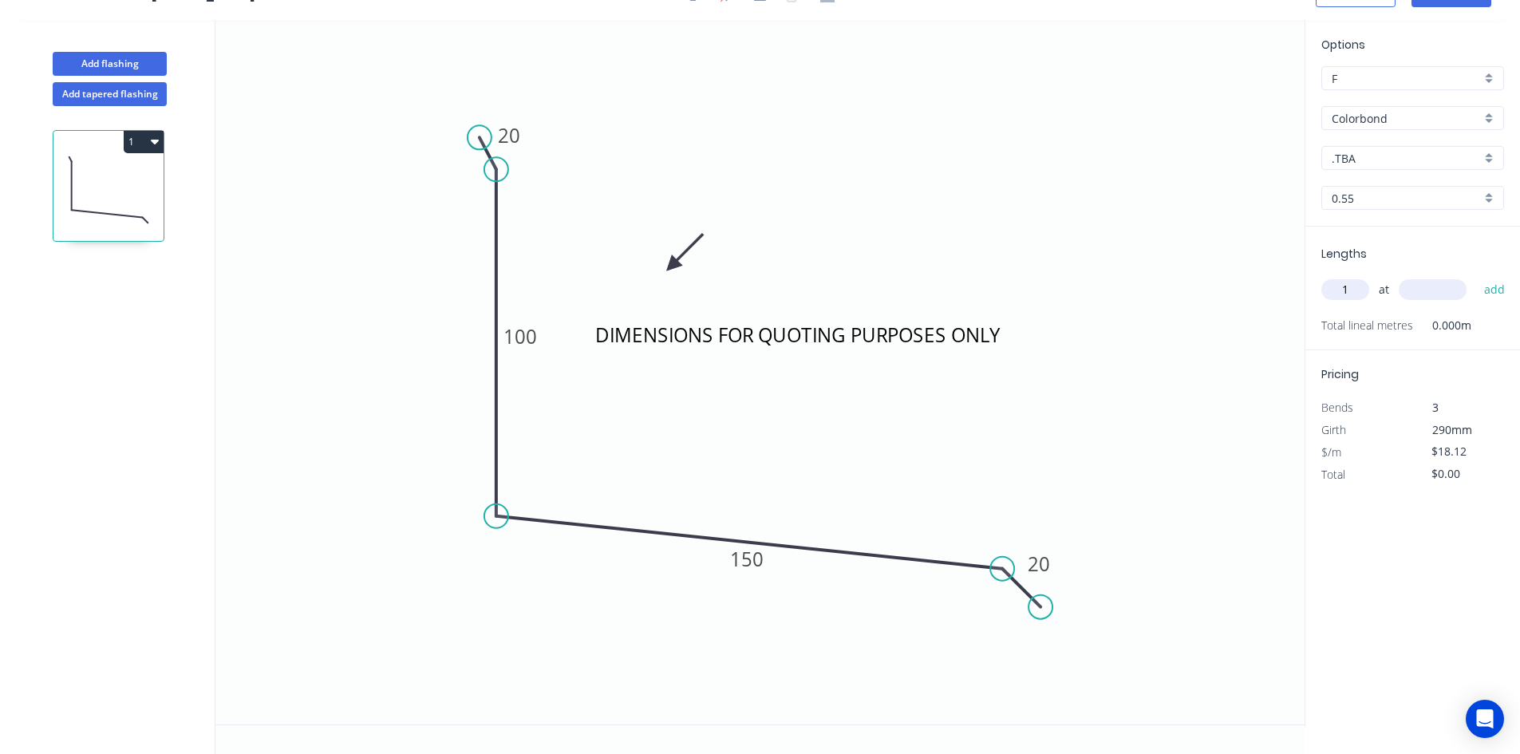
click at [1424, 285] on input "text" at bounding box center [1433, 289] width 68 height 21
type input "2100"
click at [1486, 292] on button "add" at bounding box center [1494, 289] width 37 height 27
type input "$38.05"
type input "1"
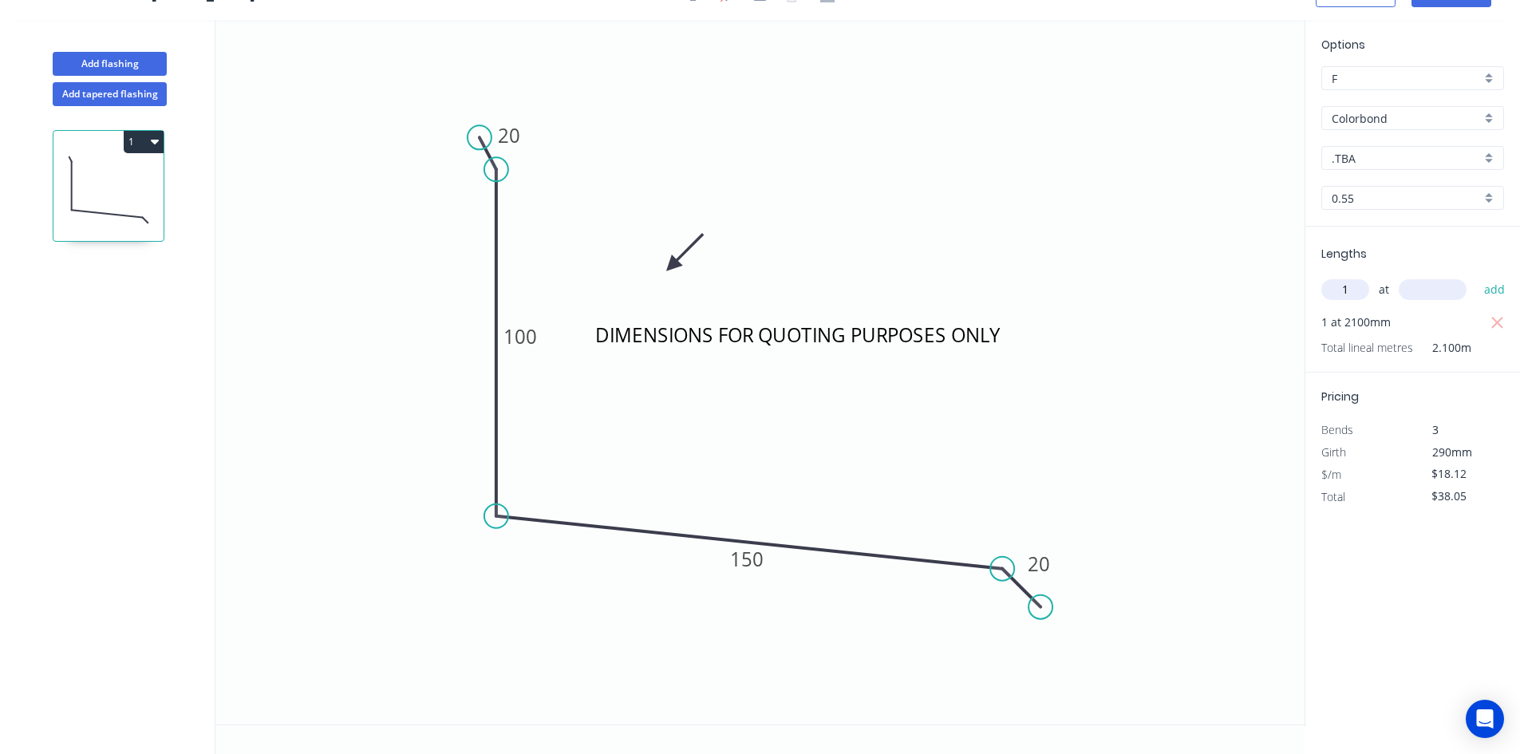
click at [1437, 294] on input "text" at bounding box center [1433, 289] width 68 height 21
type input "3900"
click at [1485, 289] on button "add" at bounding box center [1494, 289] width 37 height 27
type input "$108.72"
click at [131, 58] on button "Add flashing" at bounding box center [110, 64] width 114 height 24
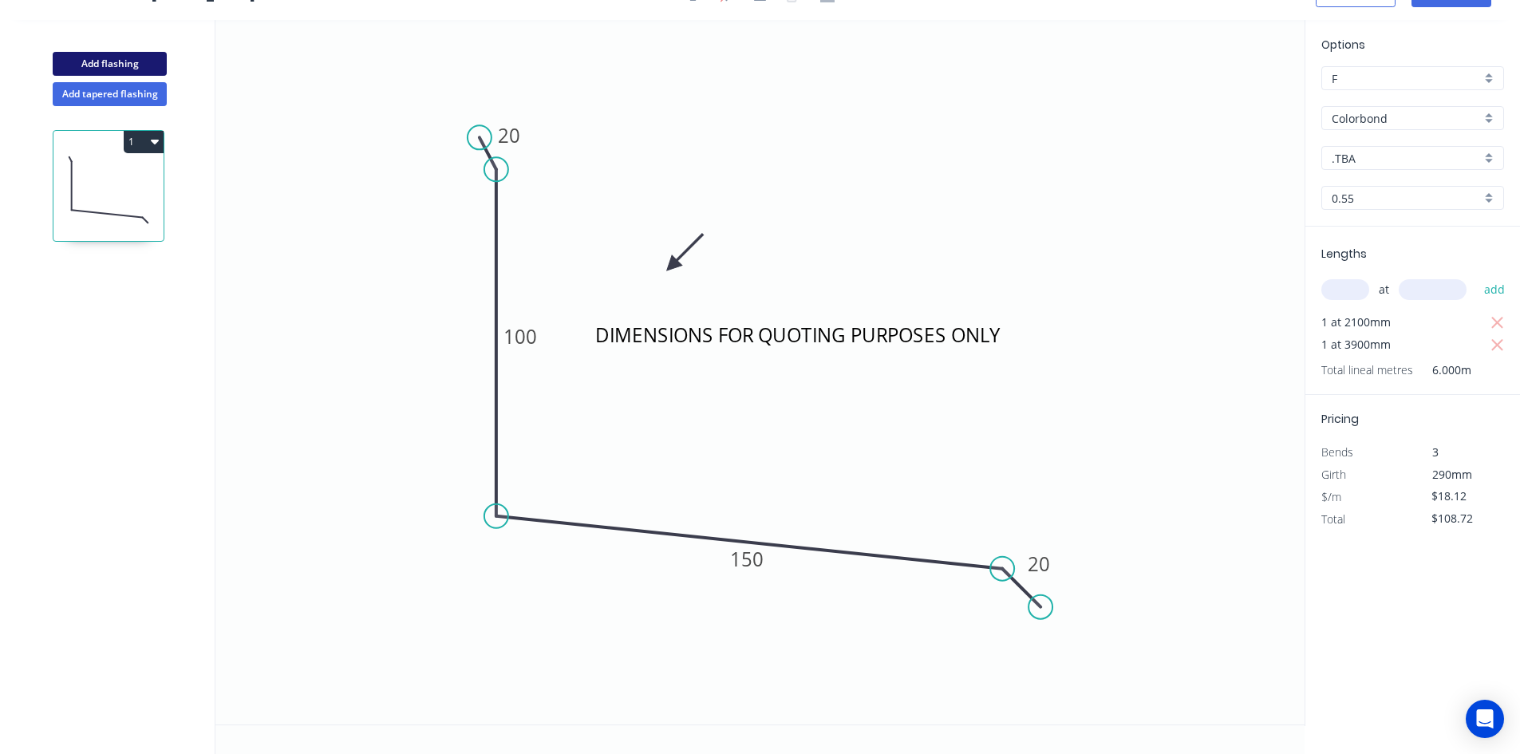
type input "$0.00"
type input "D"
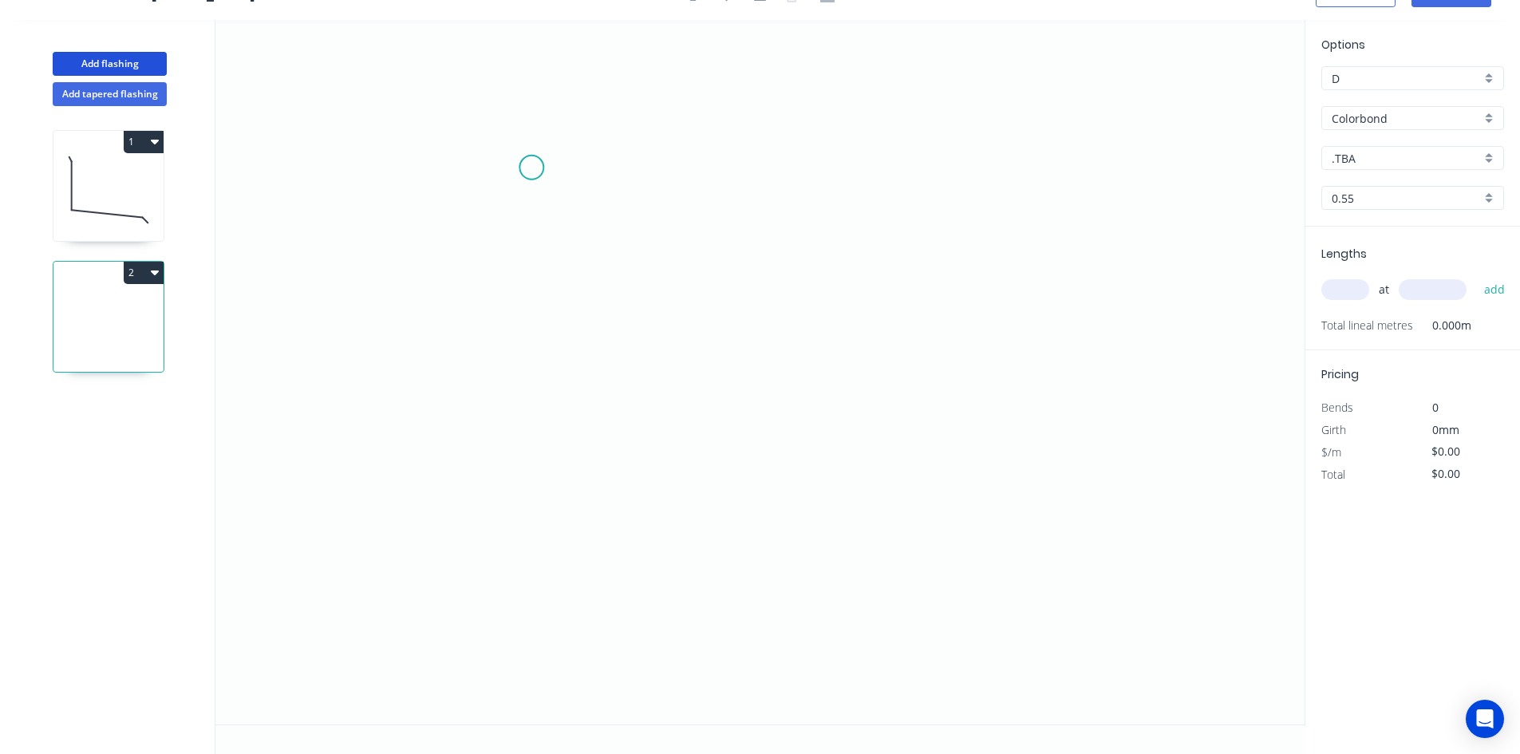
click at [527, 168] on icon "0" at bounding box center [759, 372] width 1089 height 704
click at [821, 168] on icon "0" at bounding box center [759, 372] width 1089 height 704
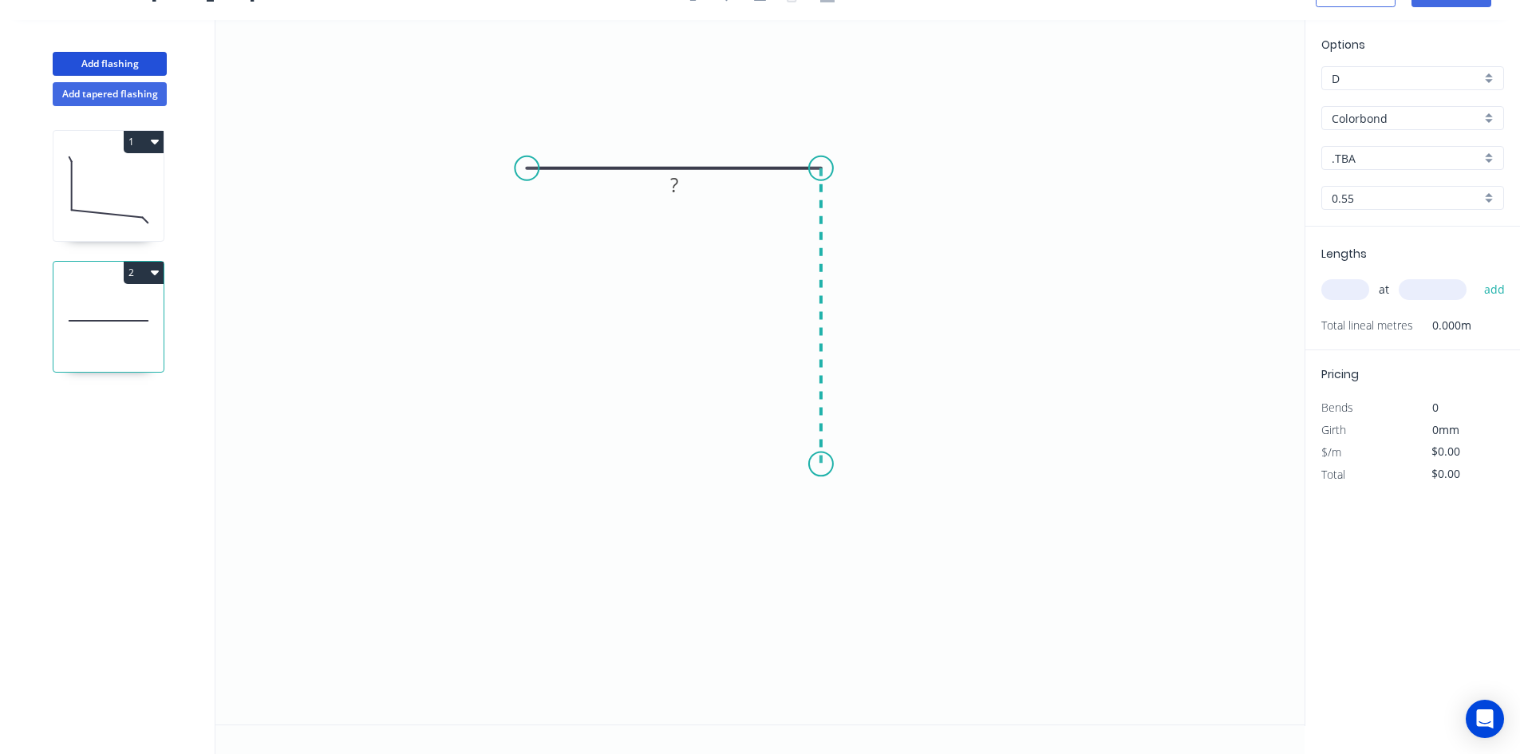
click at [818, 464] on icon "0 ?" at bounding box center [759, 372] width 1089 height 704
click at [803, 519] on icon "0 ? ?" at bounding box center [759, 372] width 1089 height 704
click at [526, 166] on circle at bounding box center [527, 168] width 24 height 24
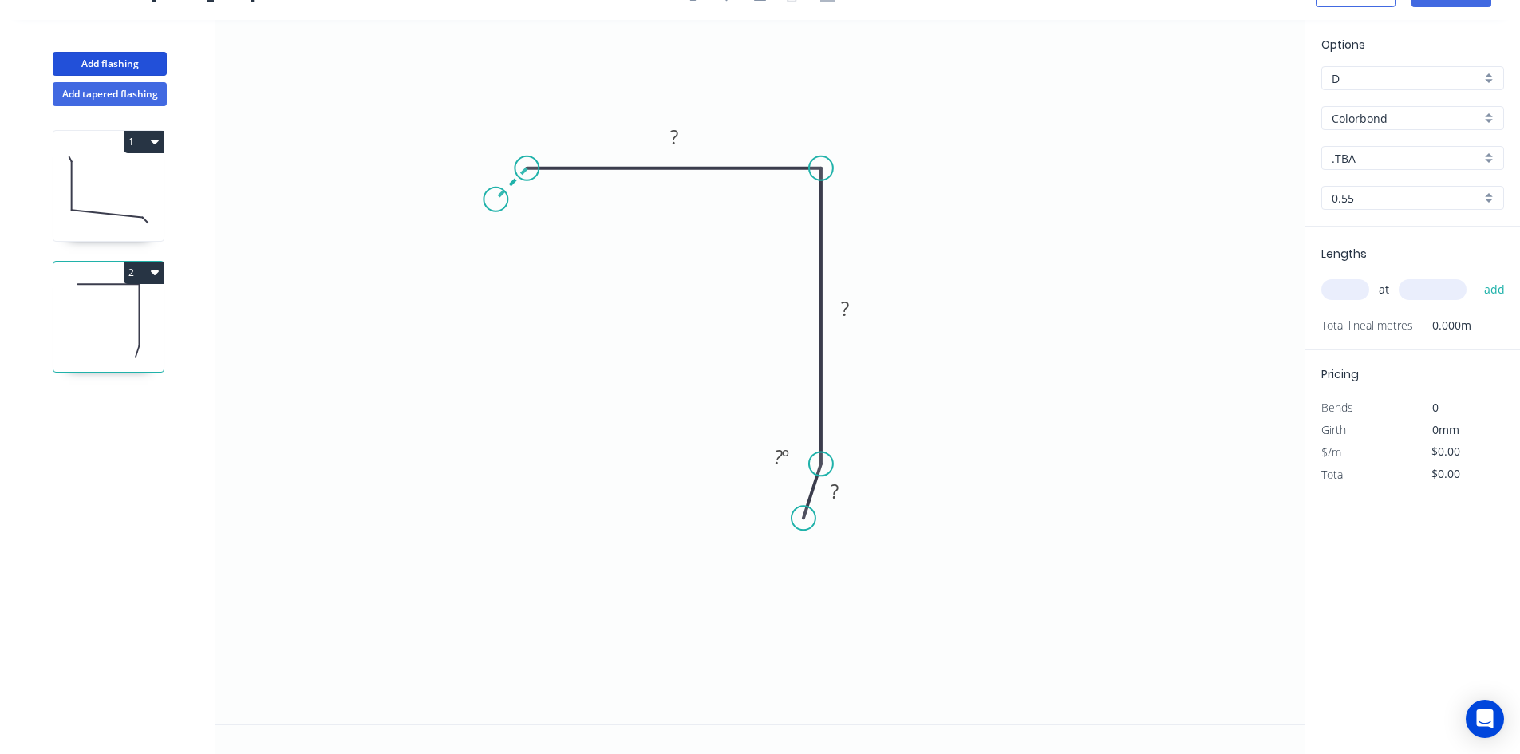
click at [495, 200] on icon "0 ? ? ? ? º" at bounding box center [759, 372] width 1089 height 704
click at [498, 156] on tspan "?" at bounding box center [495, 159] width 8 height 26
drag, startPoint x: 495, startPoint y: 199, endPoint x: 491, endPoint y: 207, distance: 9.3
click at [491, 207] on circle at bounding box center [491, 204] width 24 height 24
click at [687, 136] on rect at bounding box center [674, 138] width 32 height 22
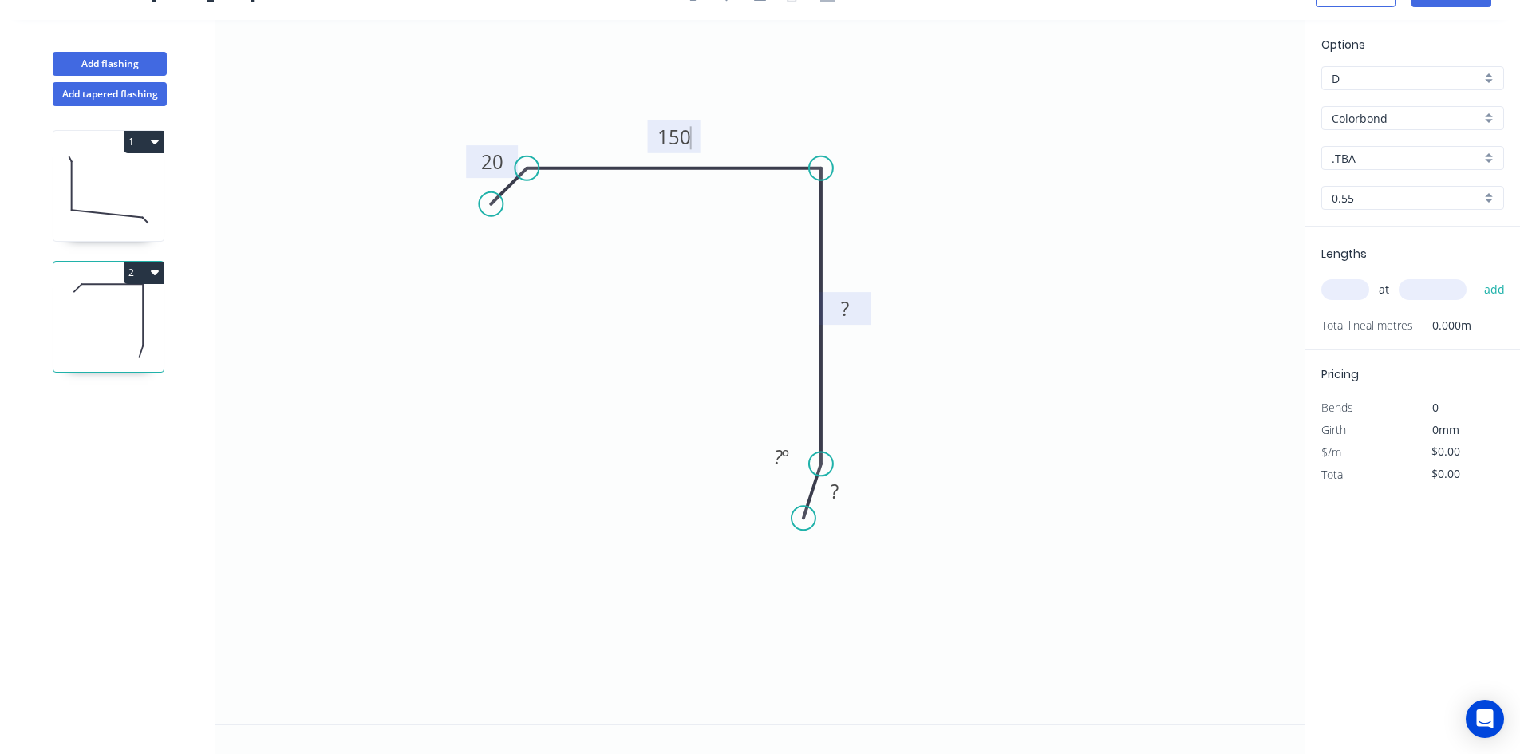
click at [850, 306] on rect at bounding box center [845, 309] width 32 height 22
click at [842, 493] on rect at bounding box center [835, 492] width 32 height 22
click at [759, 482] on icon "0 20 150 150 20 ? º" at bounding box center [759, 372] width 1089 height 704
click at [840, 508] on div "Hide angle" at bounding box center [854, 515] width 160 height 33
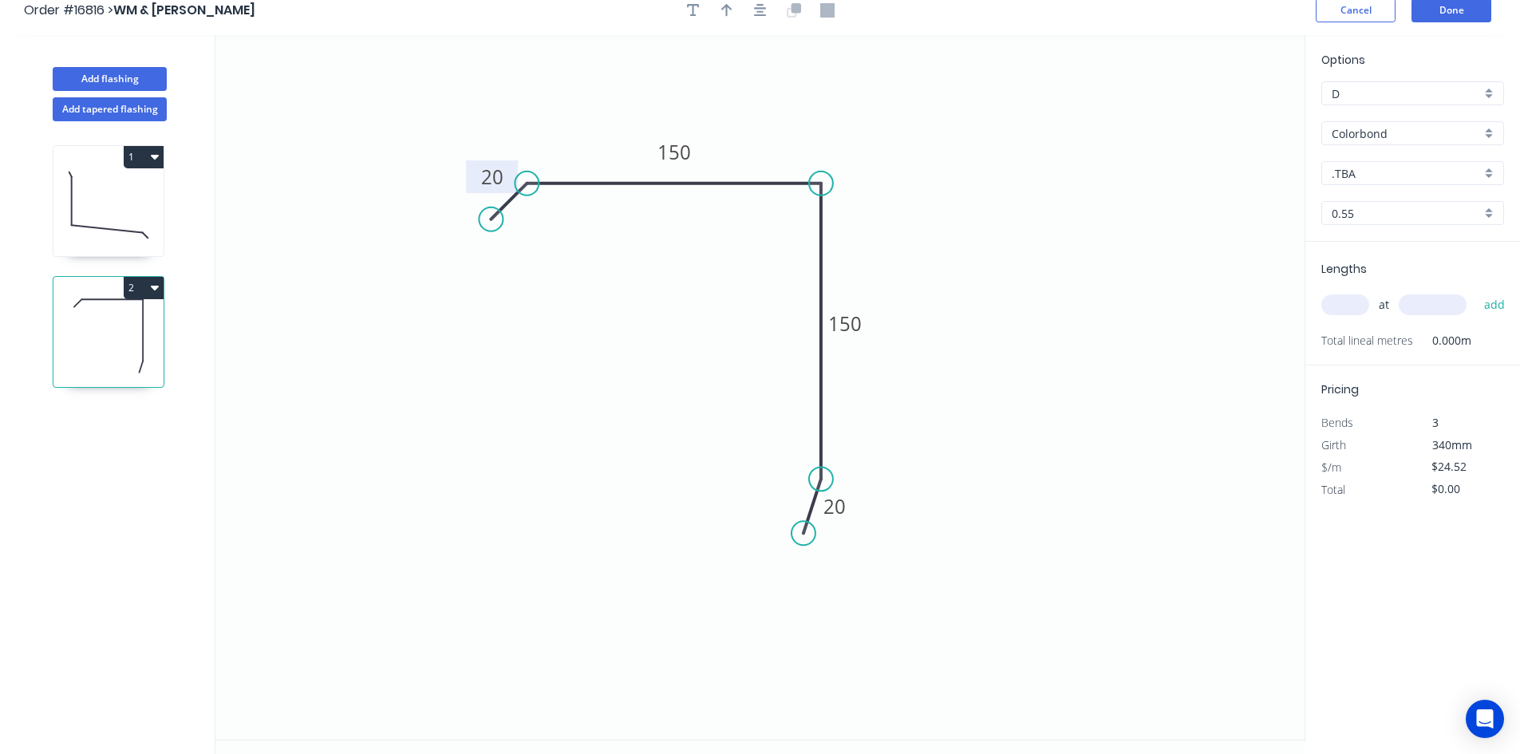
scroll to position [0, 0]
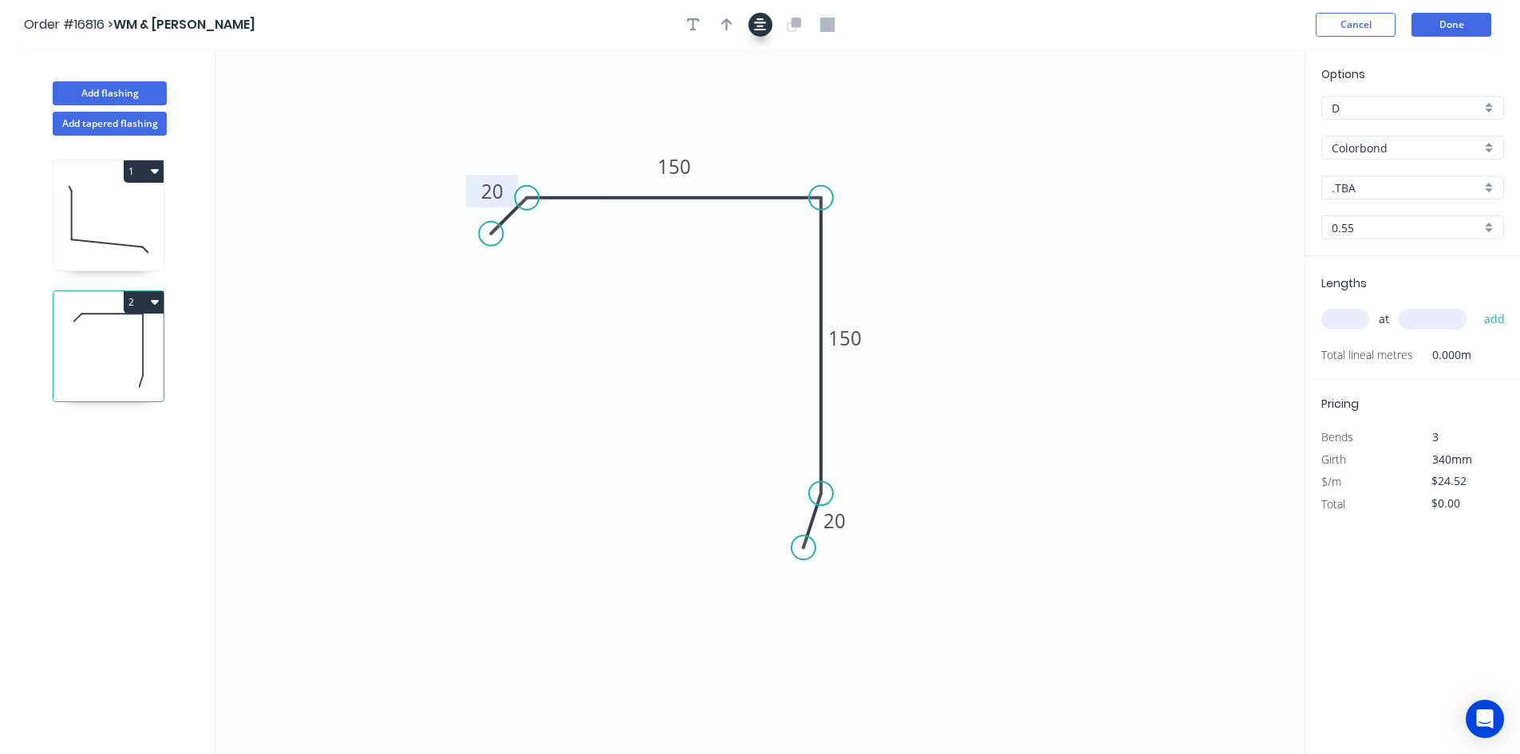
click at [760, 24] on icon "button" at bounding box center [760, 25] width 13 height 14
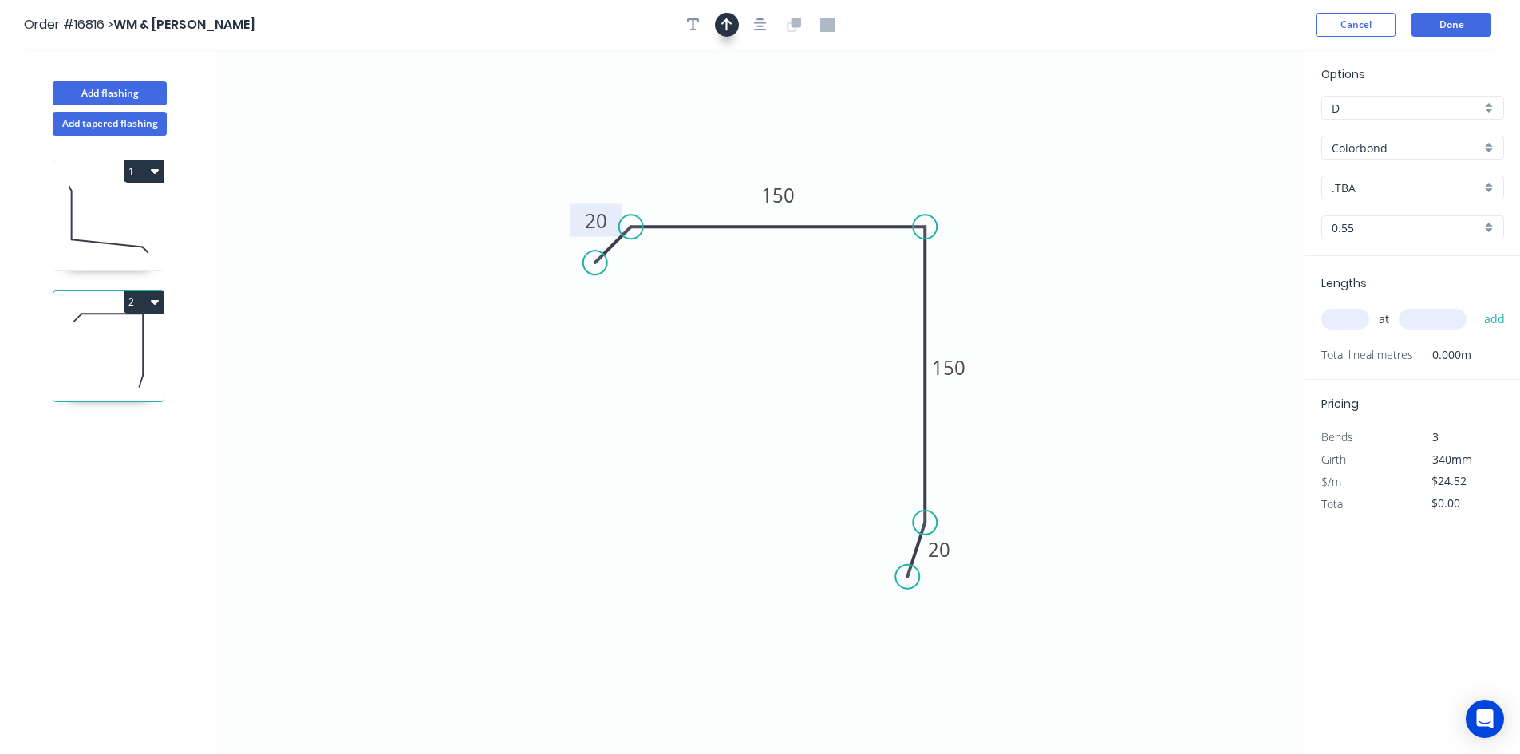
click at [729, 23] on icon "button" at bounding box center [726, 24] width 11 height 13
drag, startPoint x: 1226, startPoint y: 131, endPoint x: 863, endPoint y: 180, distance: 366.3
click at [863, 180] on icon at bounding box center [863, 161] width 14 height 51
click at [113, 231] on icon at bounding box center [108, 219] width 110 height 102
type input "$18.12"
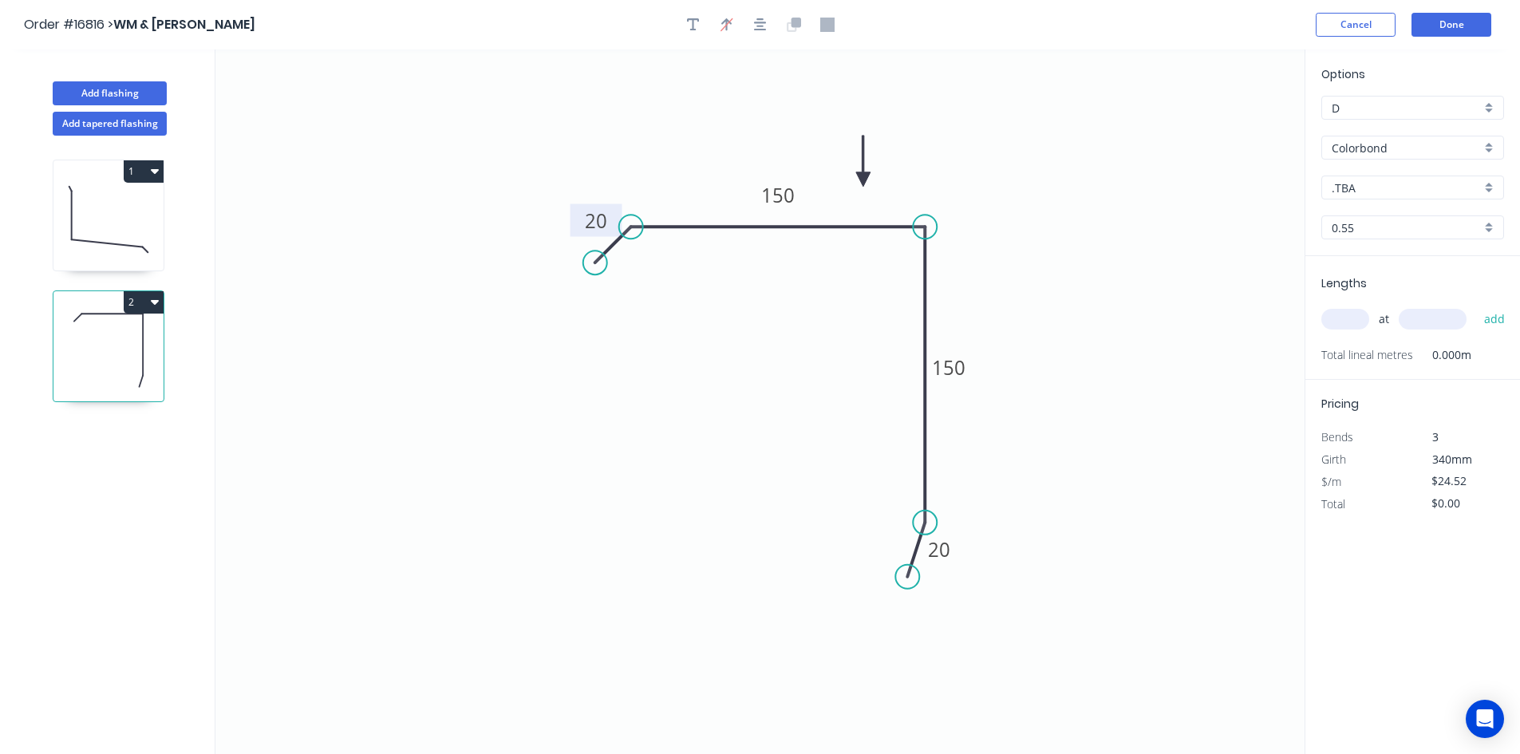
type input "$108.72"
type input "F"
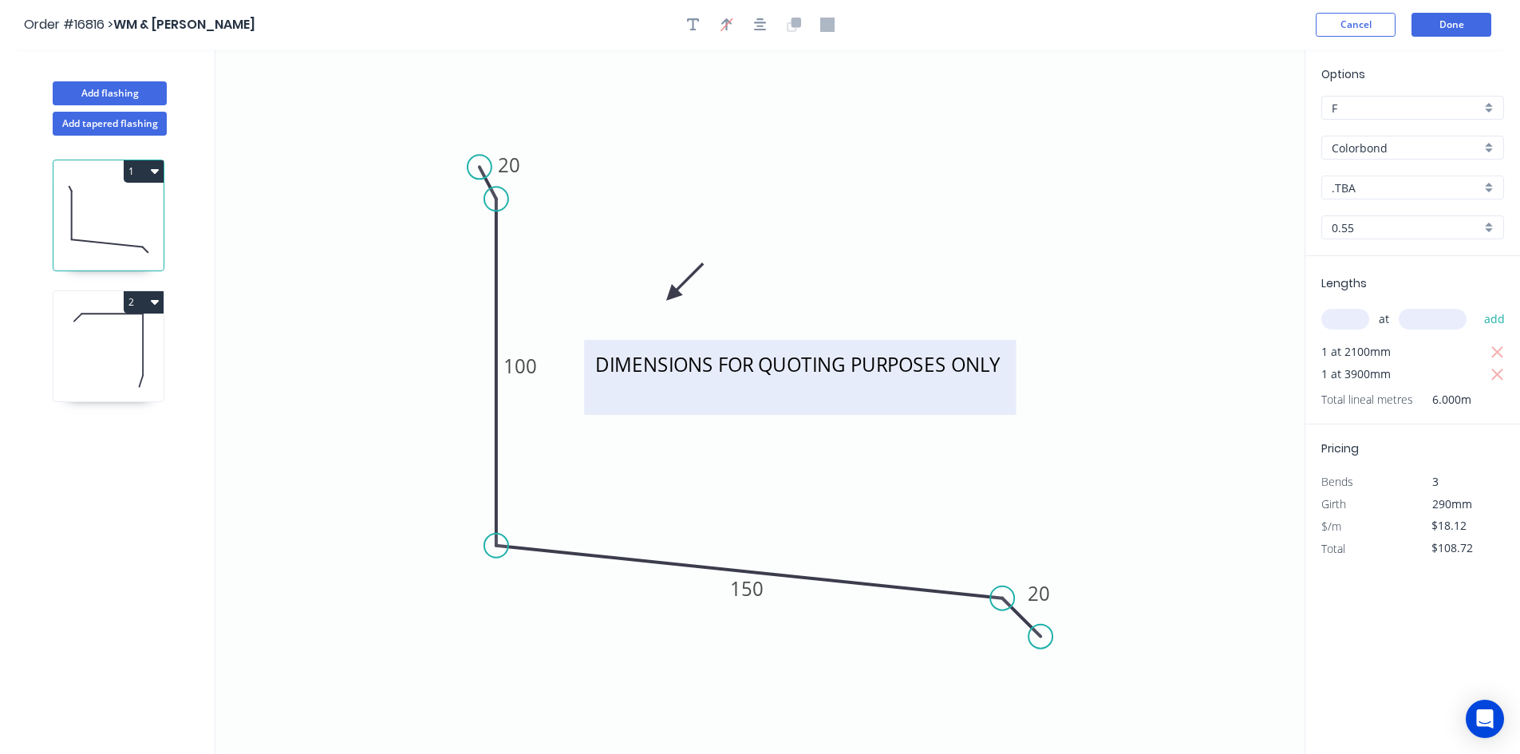
click at [703, 365] on textarea "DIMENSIONS FOR QUOTING PURPOSES ONLY" at bounding box center [800, 377] width 416 height 59
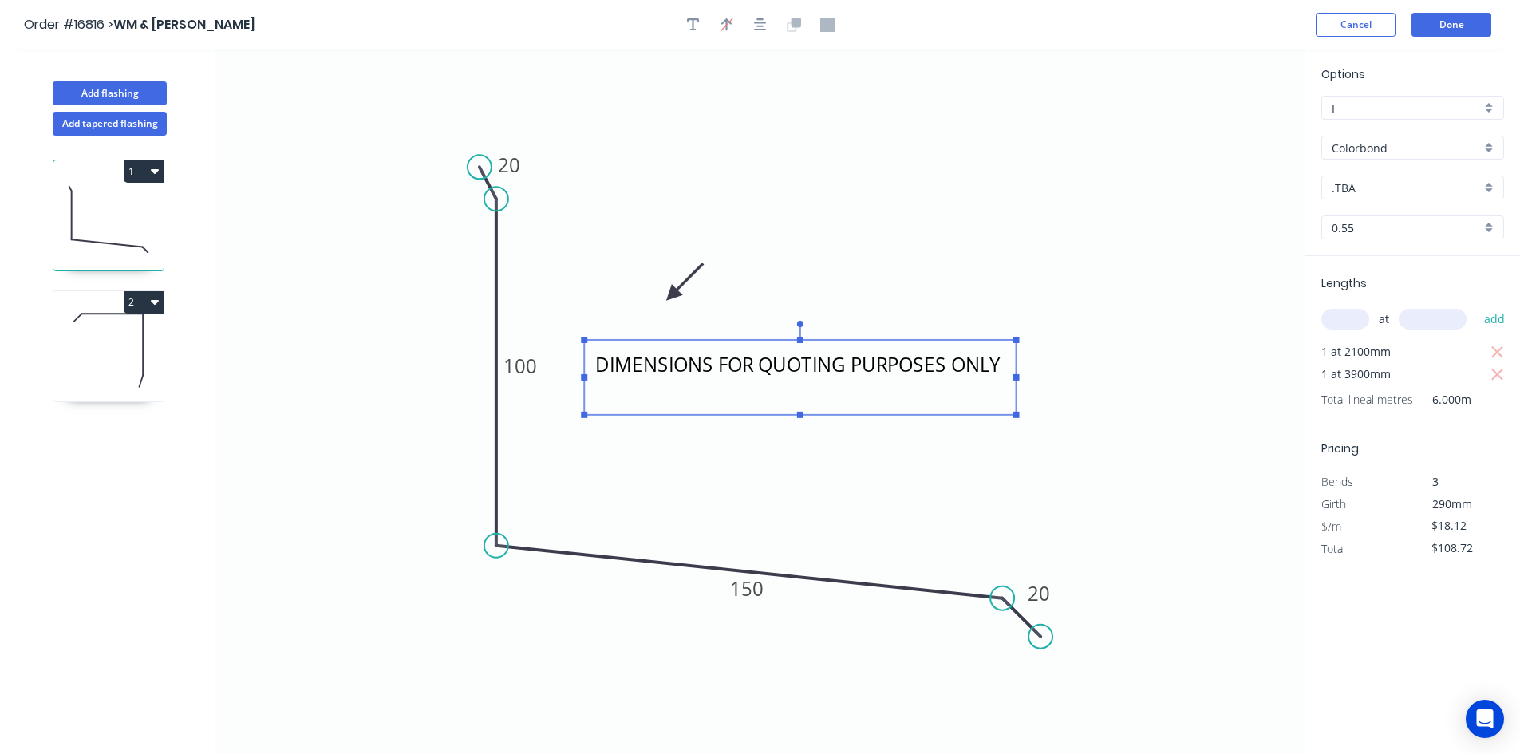
click at [125, 348] on icon at bounding box center [108, 350] width 110 height 102
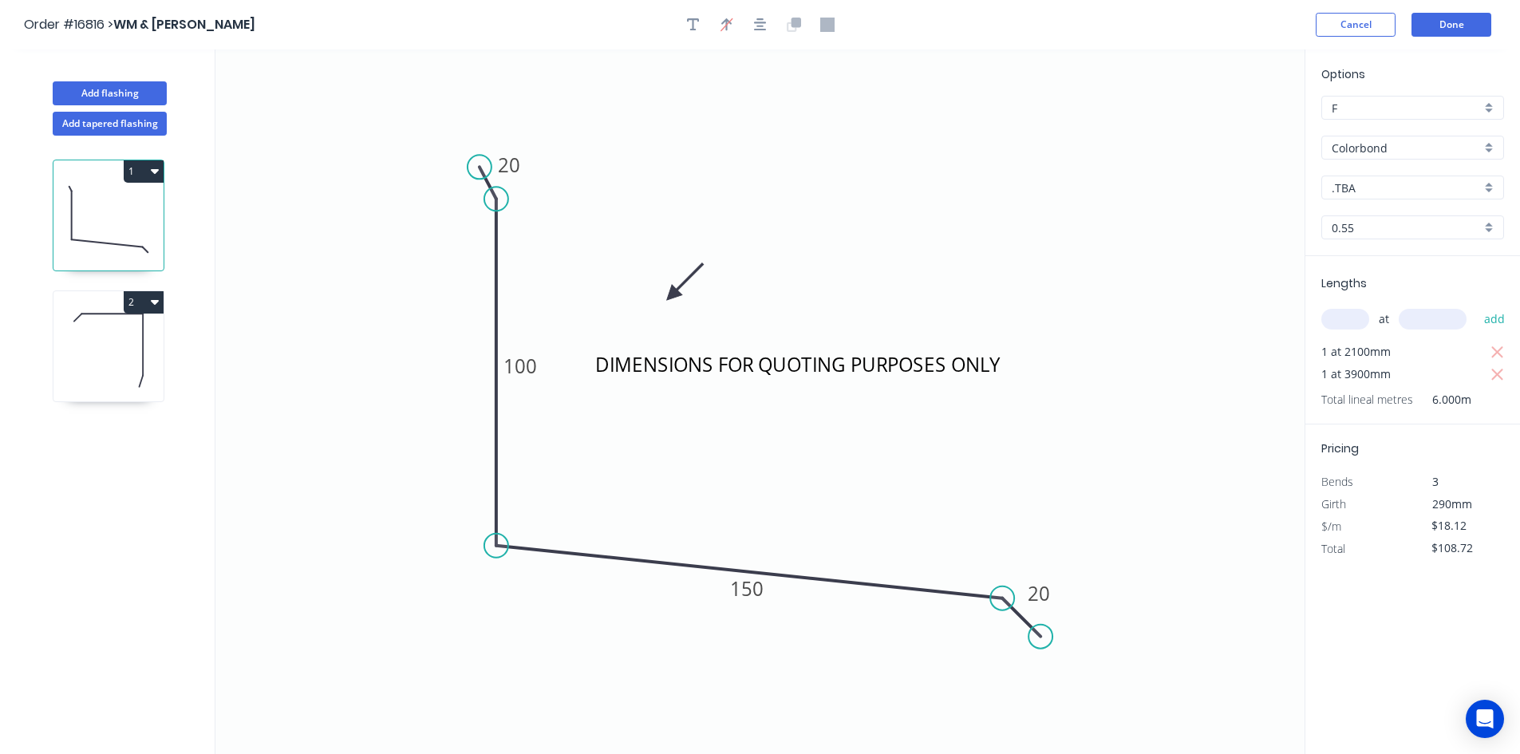
click at [164, 363] on div "1 2" at bounding box center [110, 460] width 210 height 648
click at [127, 361] on icon at bounding box center [108, 350] width 110 height 102
type input "$24.52"
type input "$0.00"
type input "D"
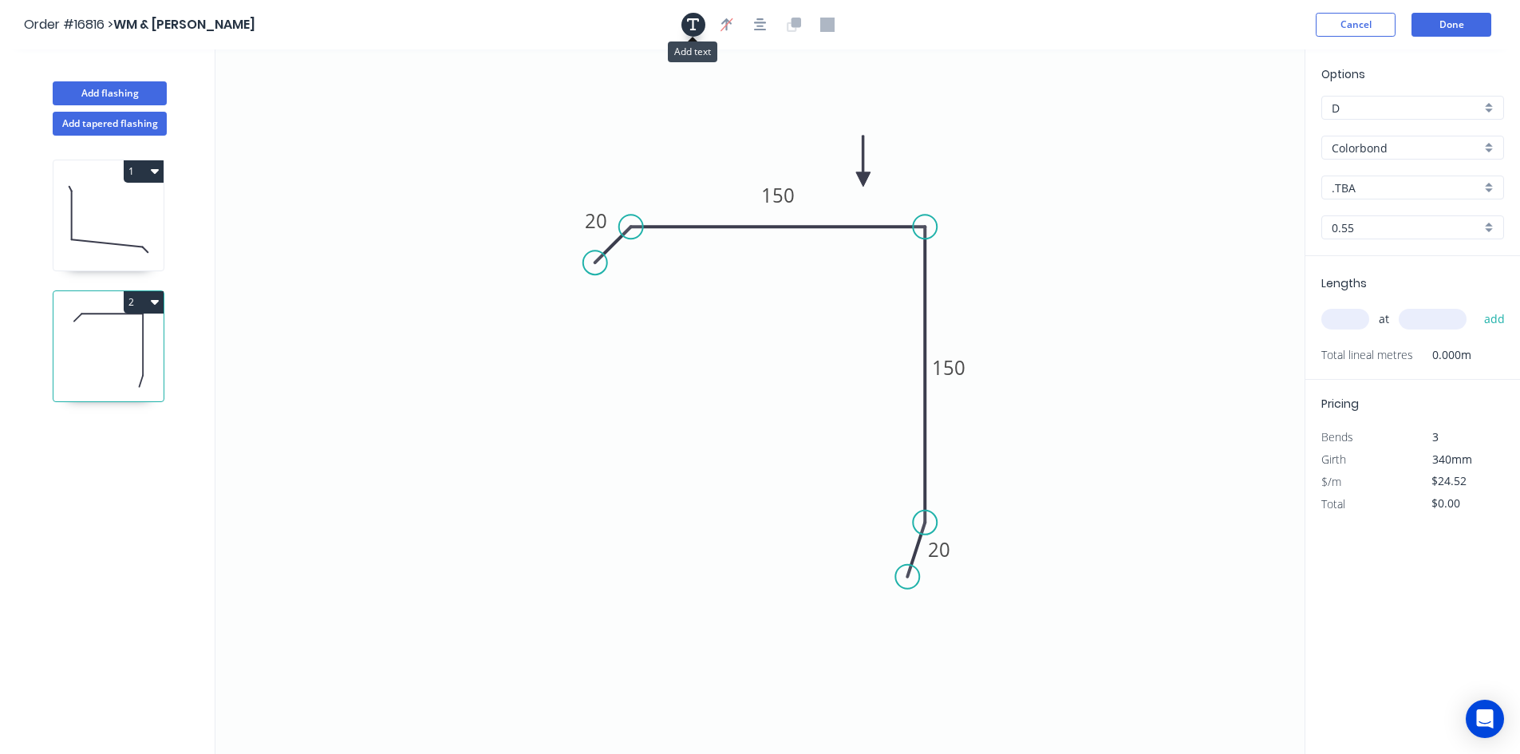
click at [684, 28] on button "button" at bounding box center [693, 25] width 24 height 24
click at [298, 106] on textarea at bounding box center [318, 112] width 129 height 59
paste textarea "DIMENSIONS FOR QUOTING PURPOSES ONLY"
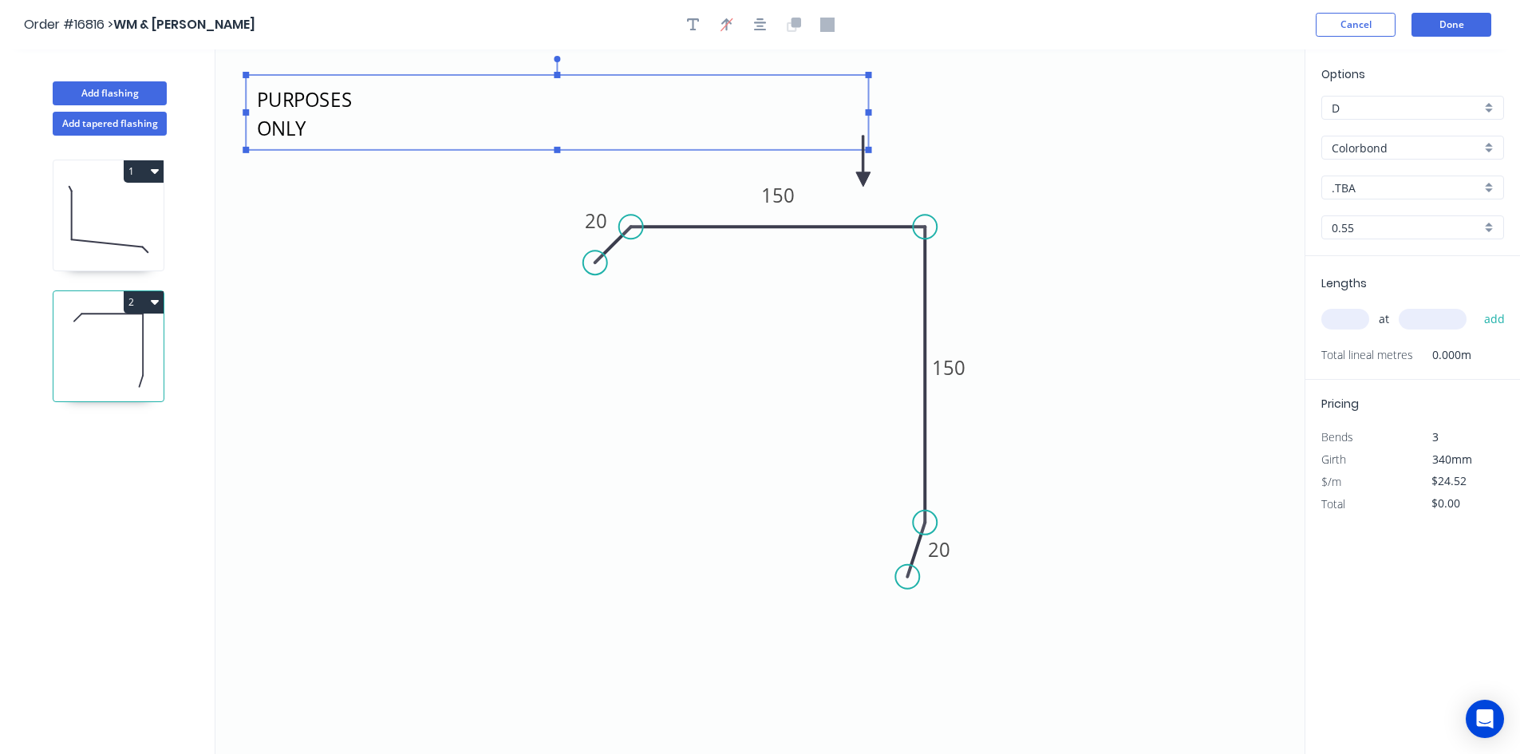
drag, startPoint x: 391, startPoint y: 112, endPoint x: 868, endPoint y: 80, distance: 478.2
click at [868, 80] on g at bounding box center [557, 104] width 629 height 97
click at [253, 98] on rect at bounding box center [557, 112] width 622 height 75
click at [262, 99] on textarea "DIMENSIONS FOR QUOTING PURPOSES ONLY" at bounding box center [557, 112] width 606 height 59
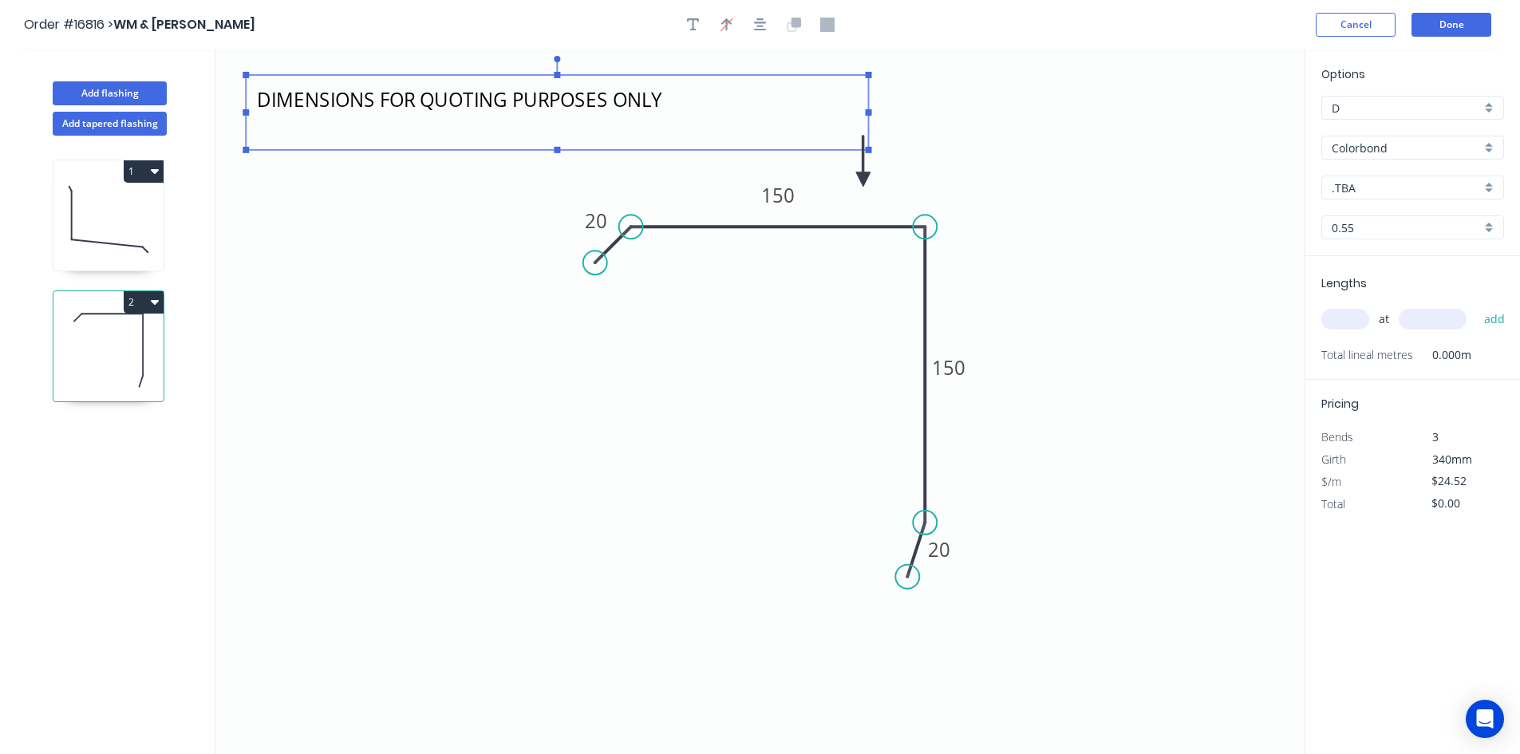
scroll to position [2, 0]
click at [556, 146] on rect at bounding box center [557, 112] width 622 height 75
drag, startPoint x: 558, startPoint y: 150, endPoint x: 551, endPoint y: 192, distance: 42.9
click at [551, 191] on g at bounding box center [557, 124] width 629 height 136
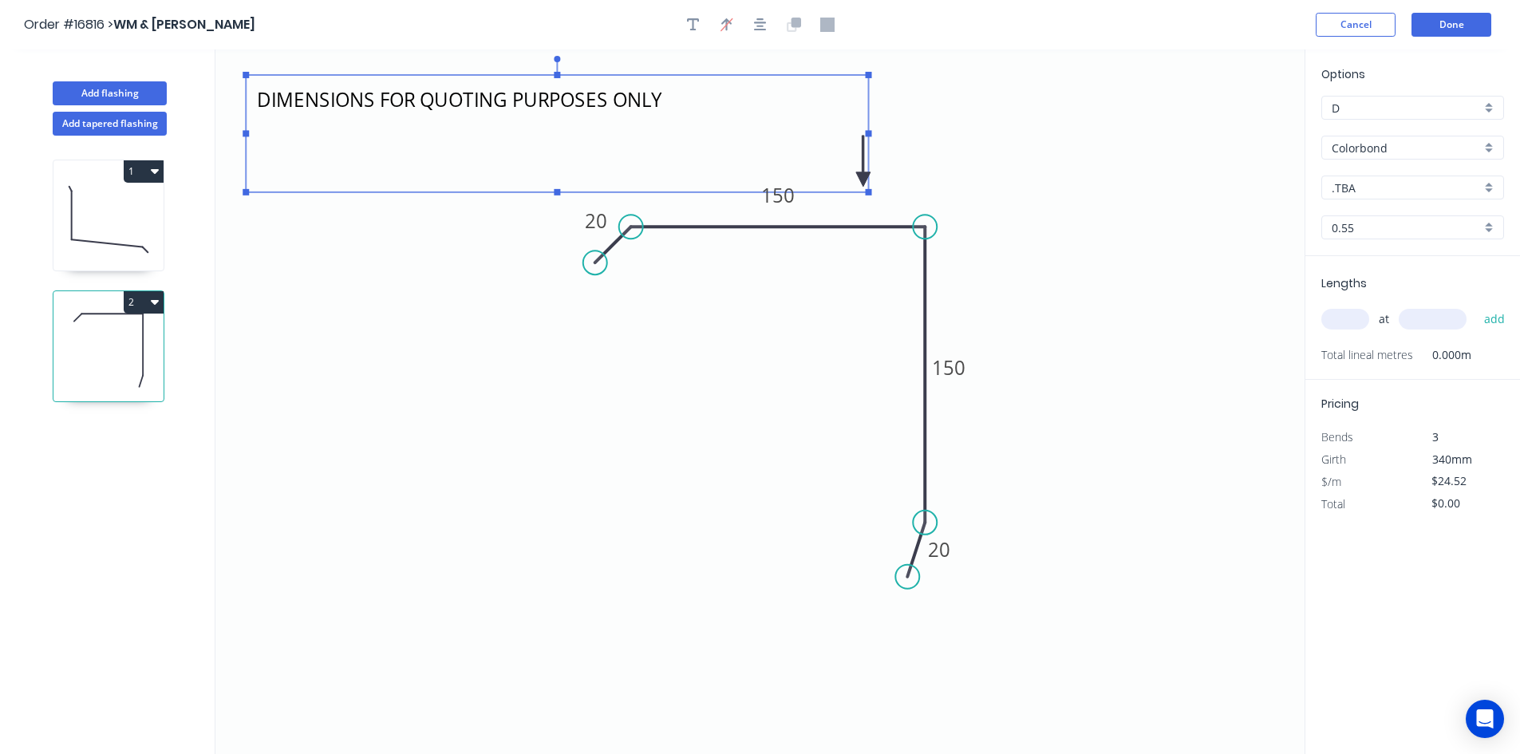
click at [306, 100] on textarea "DIMENSIONS FOR QUOTING PURPOSES ONLY" at bounding box center [557, 133] width 606 height 101
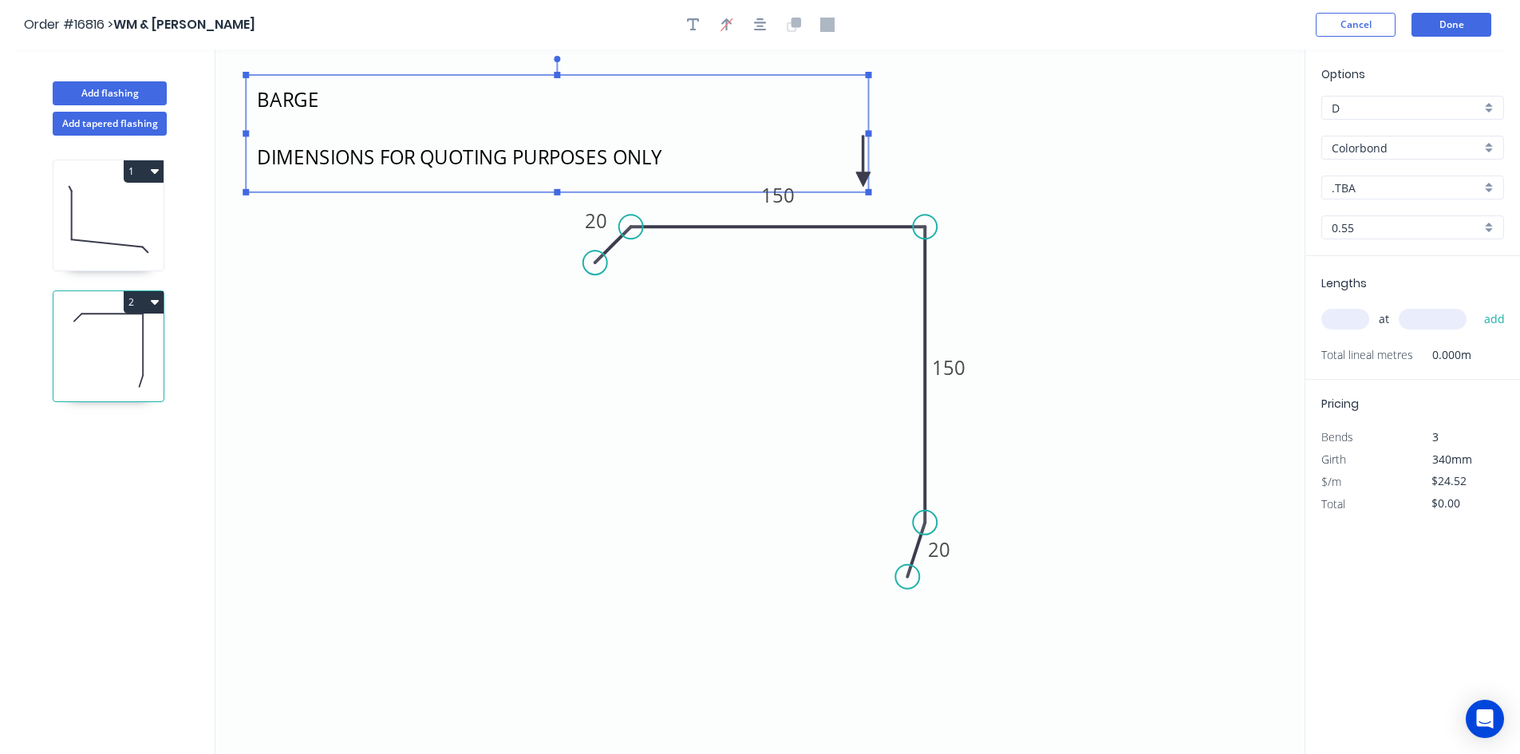
click at [351, 410] on icon "BARGE DIMENSIONS FOR QUOTING PURPOSES ONLY 20 150 150 20" at bounding box center [759, 401] width 1089 height 704
type textarea "BARGE DIMENSIONS FOR QUOTING PURPOSES ONLY"
click at [83, 218] on icon at bounding box center [108, 219] width 110 height 102
type input "$18.12"
type input "$108.72"
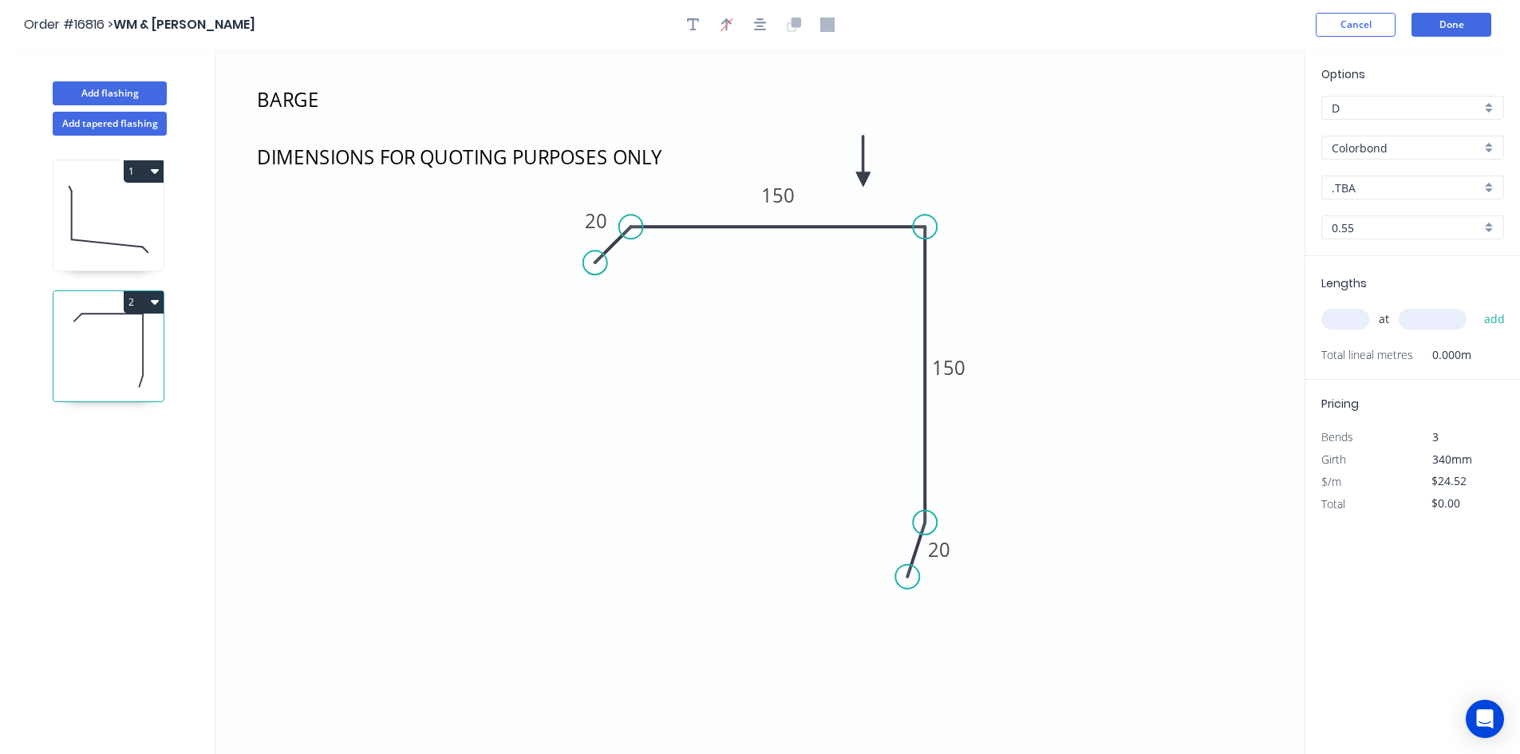
type input "F"
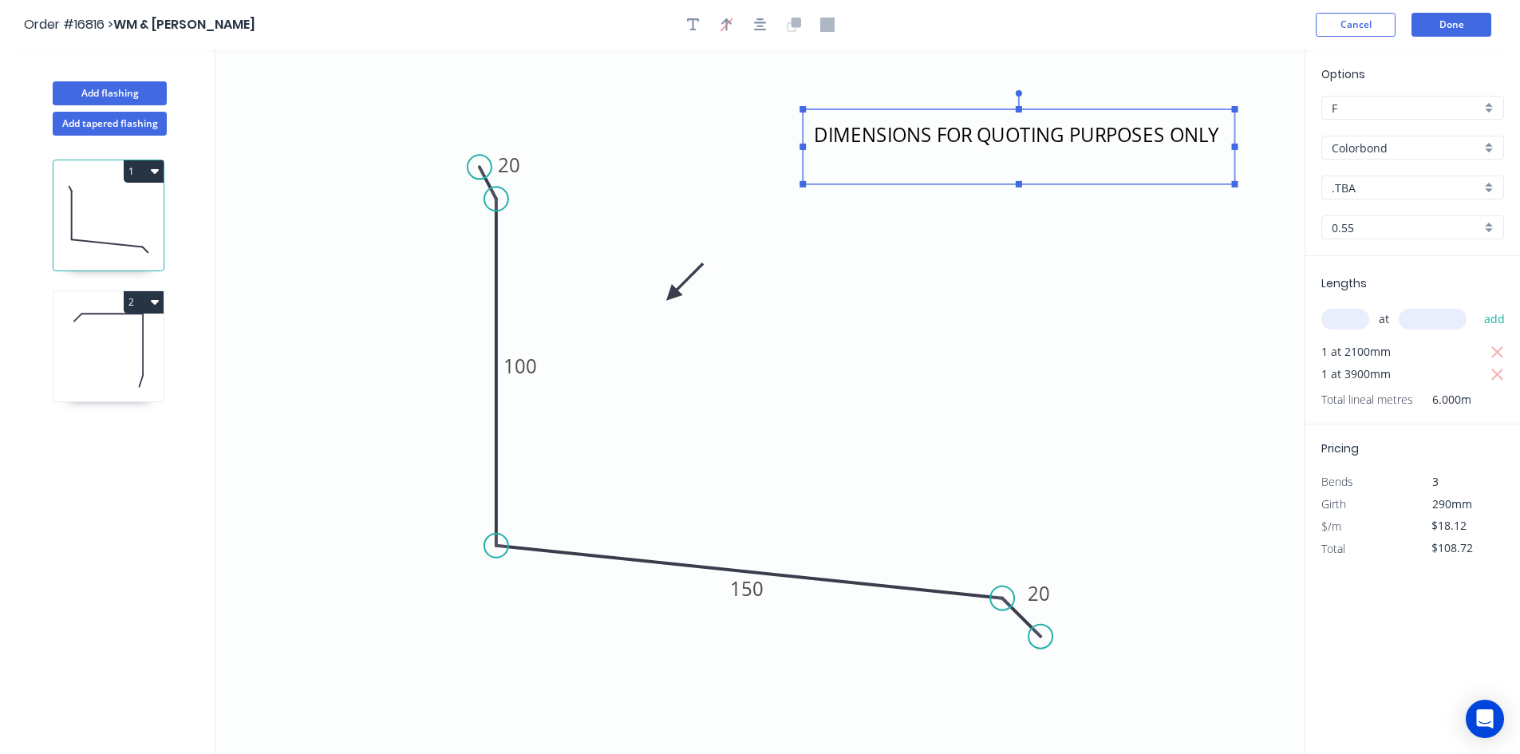
drag, startPoint x: 696, startPoint y: 390, endPoint x: 914, endPoint y: 160, distance: 317.7
click at [914, 160] on textarea "DIMENSIONS FOR QUOTING PURPOSES ONLY" at bounding box center [1019, 146] width 416 height 59
click at [821, 136] on textarea "DIMENSIONS FOR QUOTING PURPOSES ONLY" at bounding box center [1019, 146] width 416 height 59
click at [817, 134] on textarea "DIMENSIONS FOR QUOTING PURPOSES ONLY" at bounding box center [1019, 146] width 416 height 59
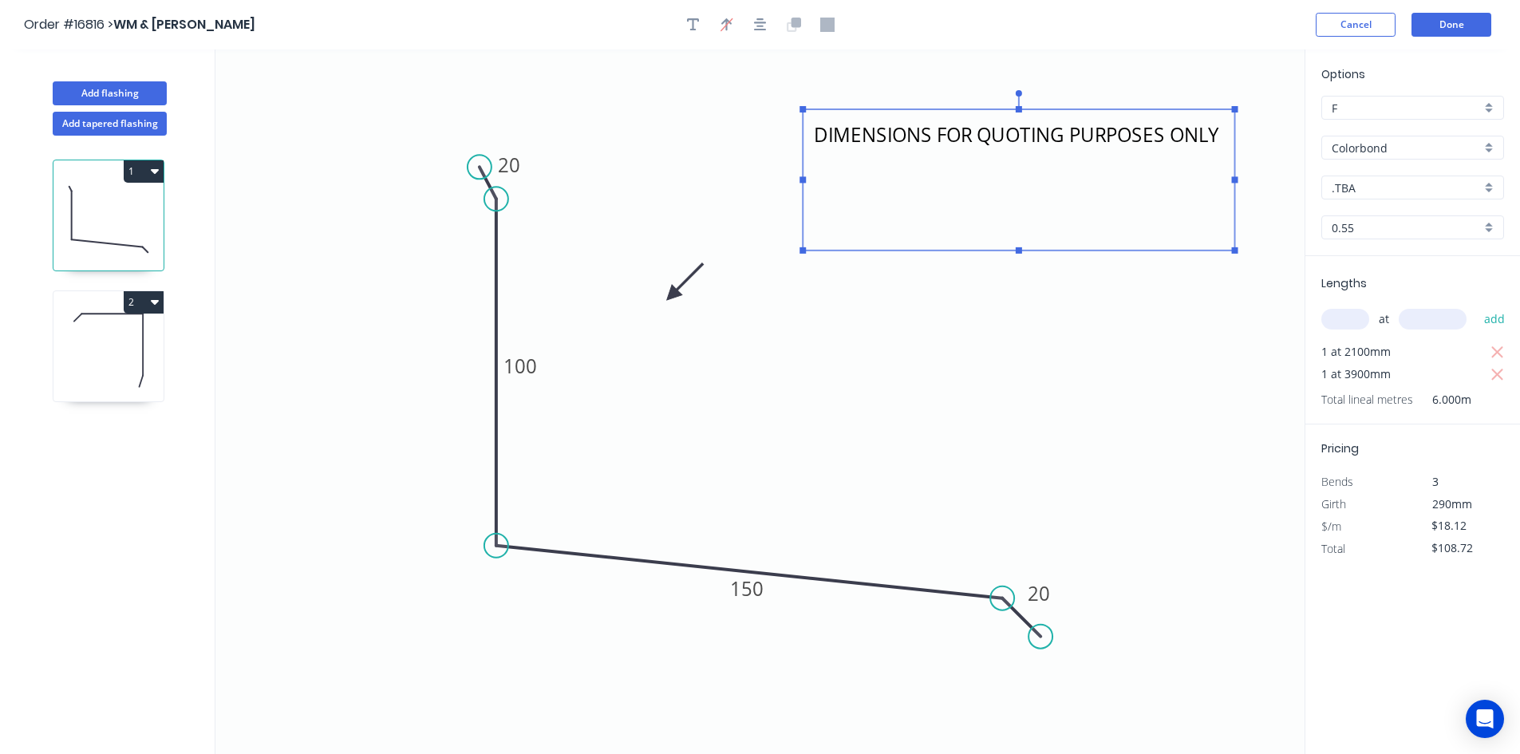
drag, startPoint x: 1020, startPoint y: 184, endPoint x: 1031, endPoint y: 278, distance: 95.6
click at [1031, 254] on g at bounding box center [1018, 172] width 438 height 164
click at [1112, 365] on icon "APRON DIMENSIONS FOR QUOTING PURPOSES ONLY 20 100 150 20" at bounding box center [759, 401] width 1089 height 704
type textarea "APRON DIMENSIONS FOR QUOTING PURPOSES ONLY"
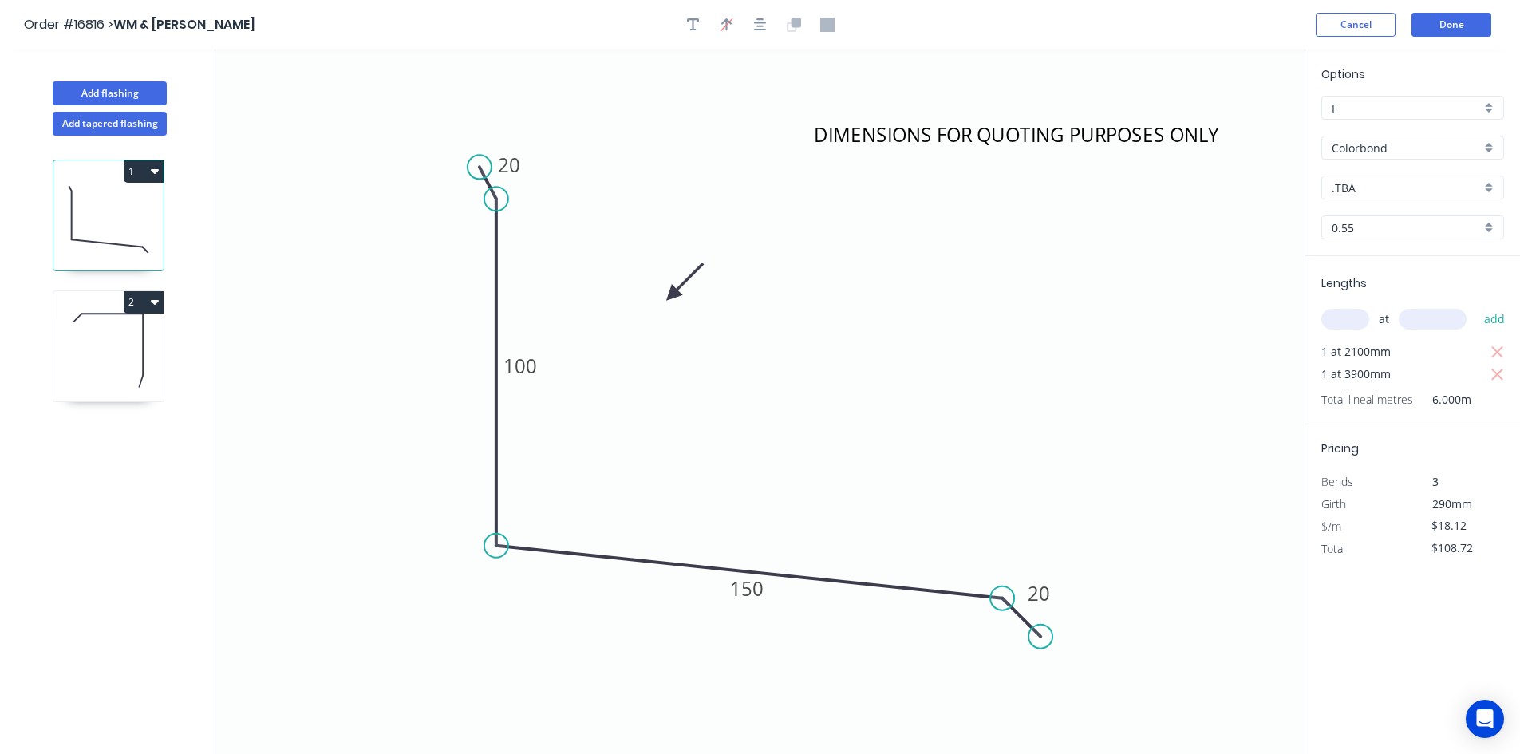
click at [103, 349] on icon at bounding box center [108, 350] width 110 height 102
type input "$24.52"
type input "$0.00"
type input "D"
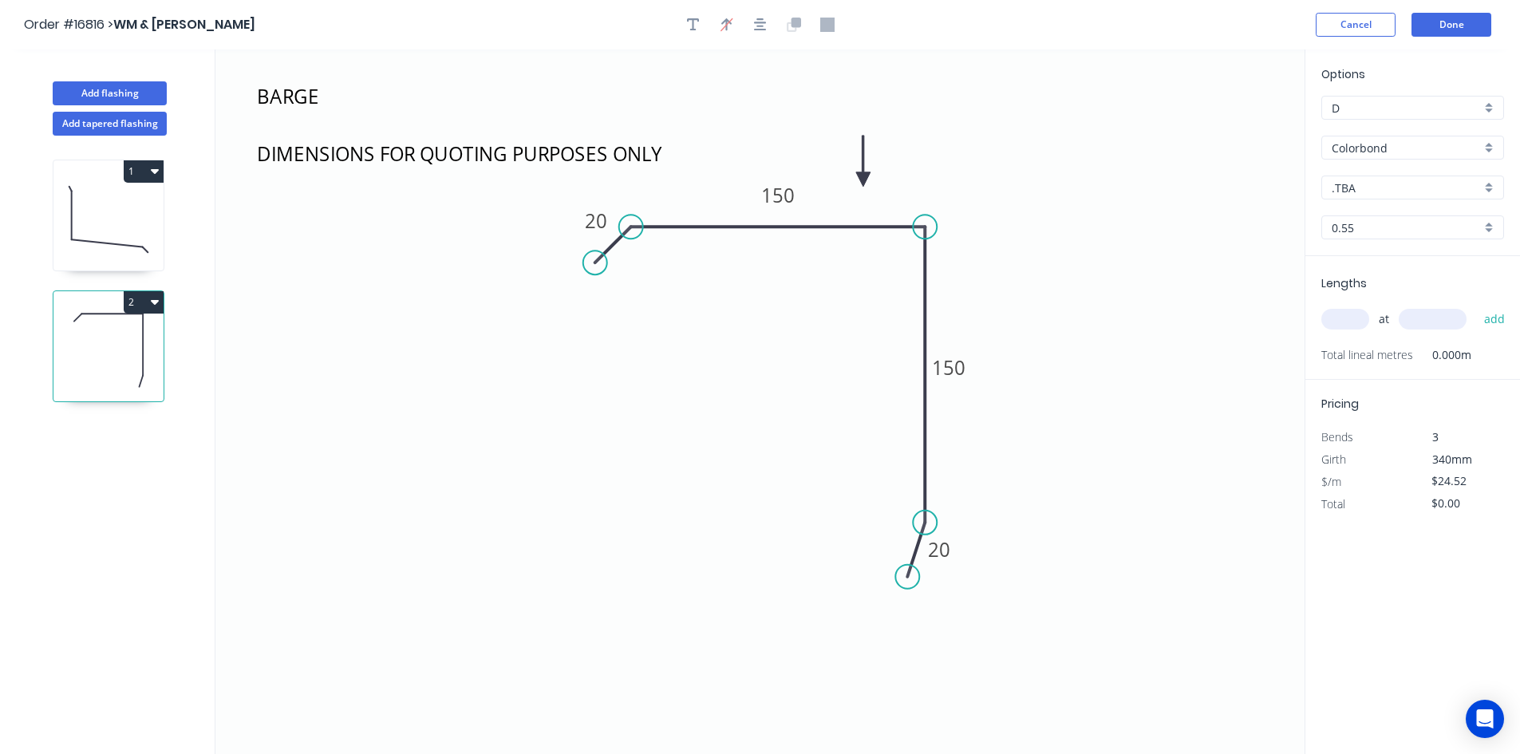
click at [602, 405] on icon "BARGE DIMENSIONS FOR QUOTING PURPOSES ONLY 20 150 150 20" at bounding box center [759, 401] width 1089 height 704
click at [1341, 315] on input "text" at bounding box center [1345, 319] width 48 height 21
type input "1"
click at [1415, 322] on input "text" at bounding box center [1433, 319] width 68 height 21
type input "2100"
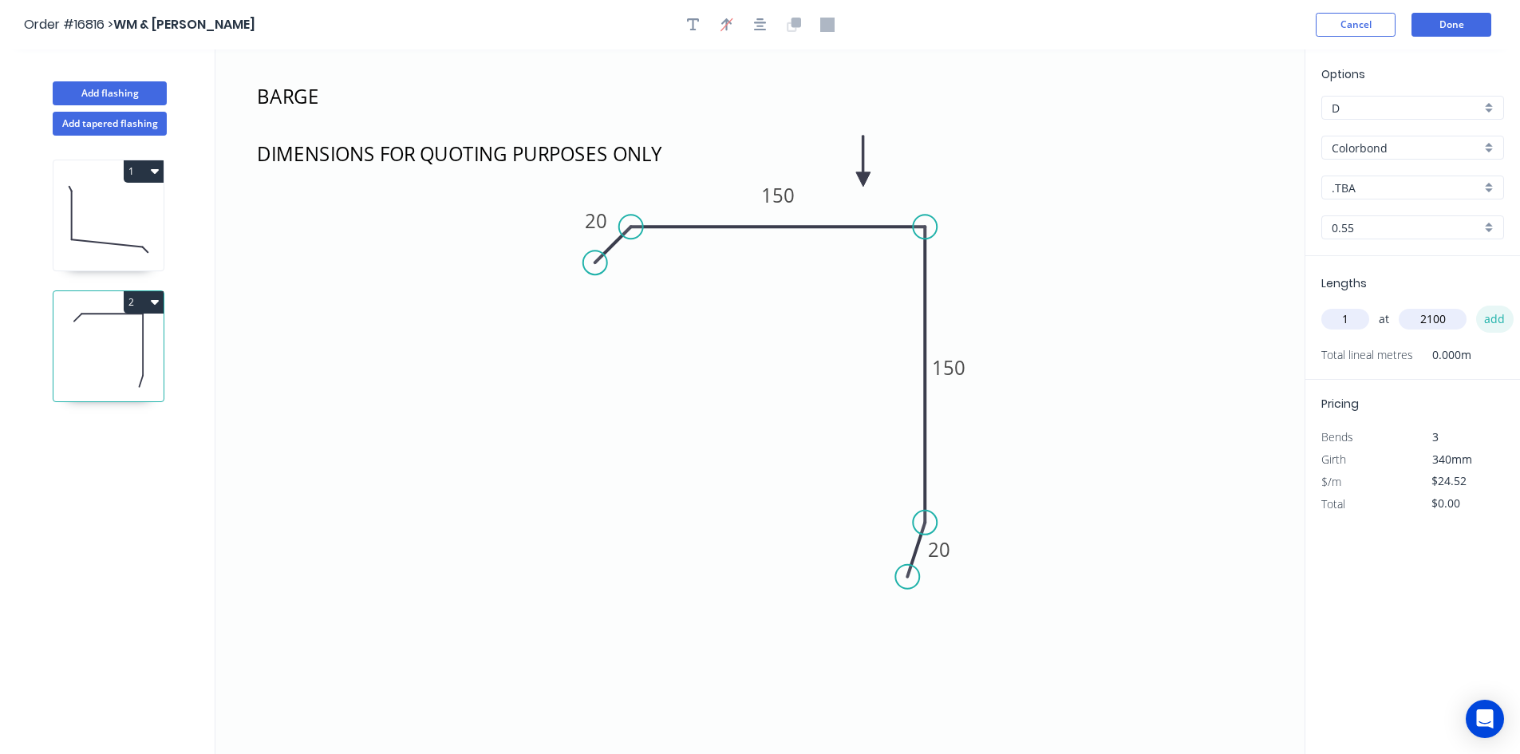
click at [1488, 317] on button "add" at bounding box center [1494, 319] width 37 height 27
type input "$51.49"
type input "2"
click at [1431, 329] on input "text" at bounding box center [1433, 319] width 68 height 21
type input "5200"
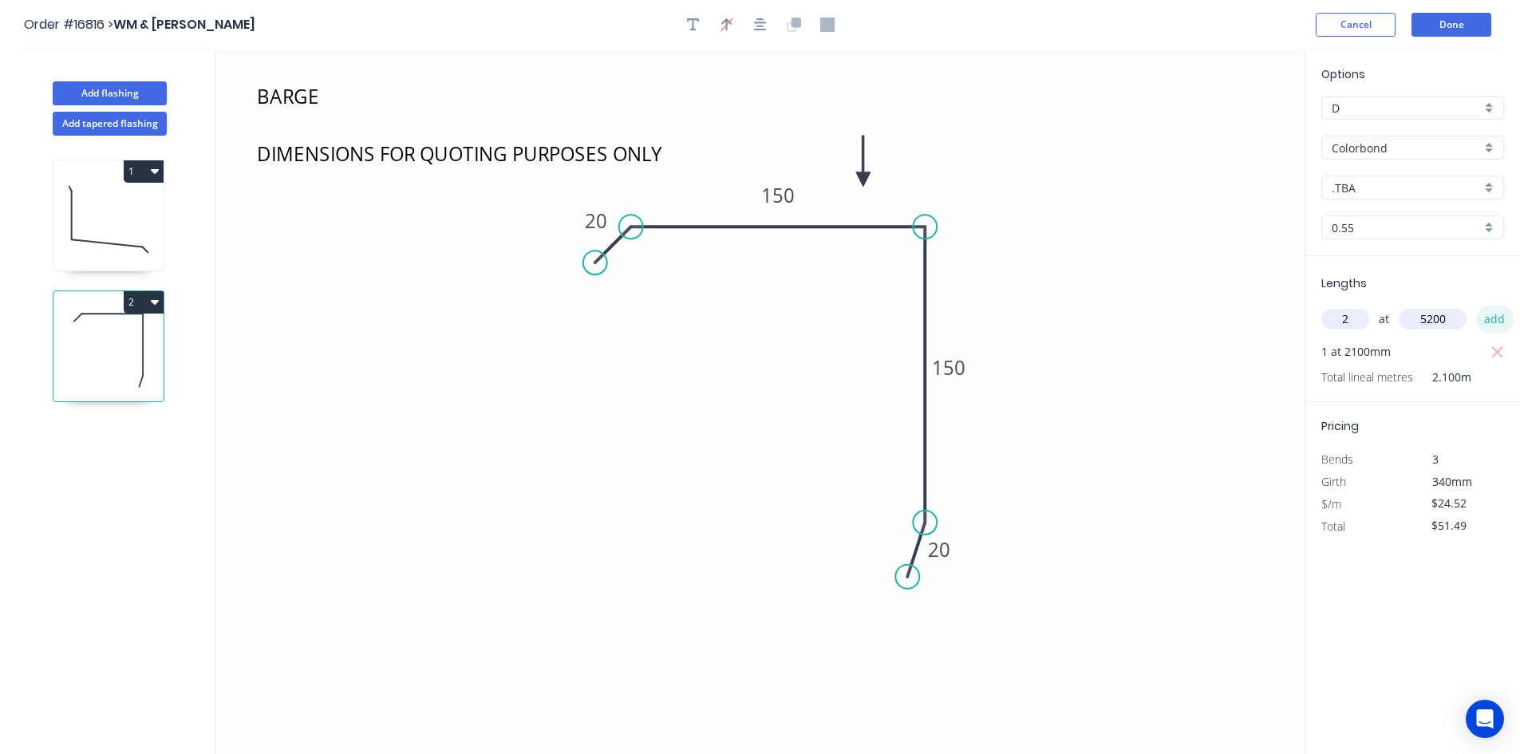
click at [1482, 319] on button "add" at bounding box center [1494, 319] width 37 height 27
type input "$306.50"
type input "2"
click at [1436, 324] on input "text" at bounding box center [1433, 319] width 68 height 21
type input "4800"
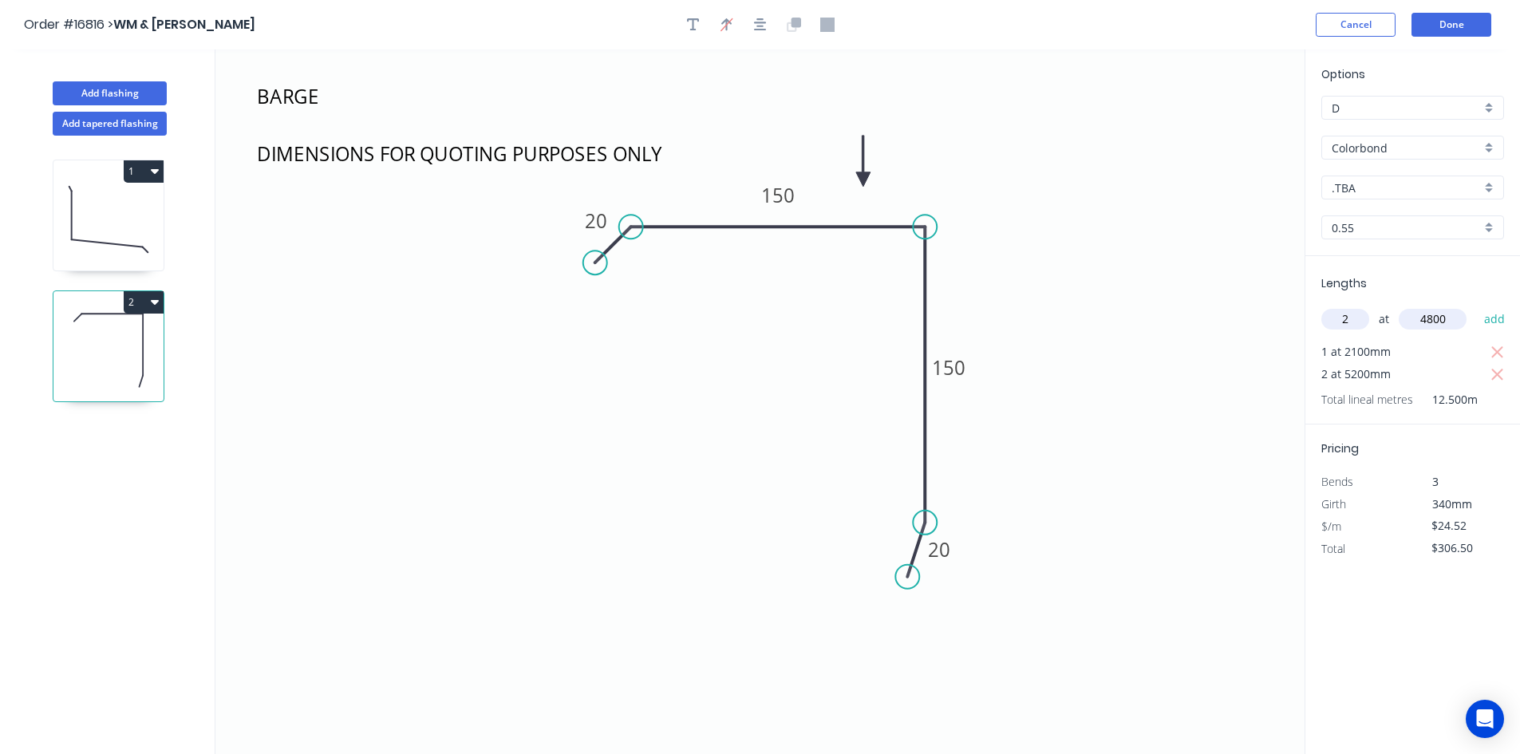
click at [1475, 307] on div "2 at 4800 add" at bounding box center [1414, 319] width 186 height 27
click at [1489, 318] on button "add" at bounding box center [1494, 319] width 37 height 27
type input "$541.89"
type input "2"
click at [1423, 324] on input "text" at bounding box center [1433, 319] width 68 height 21
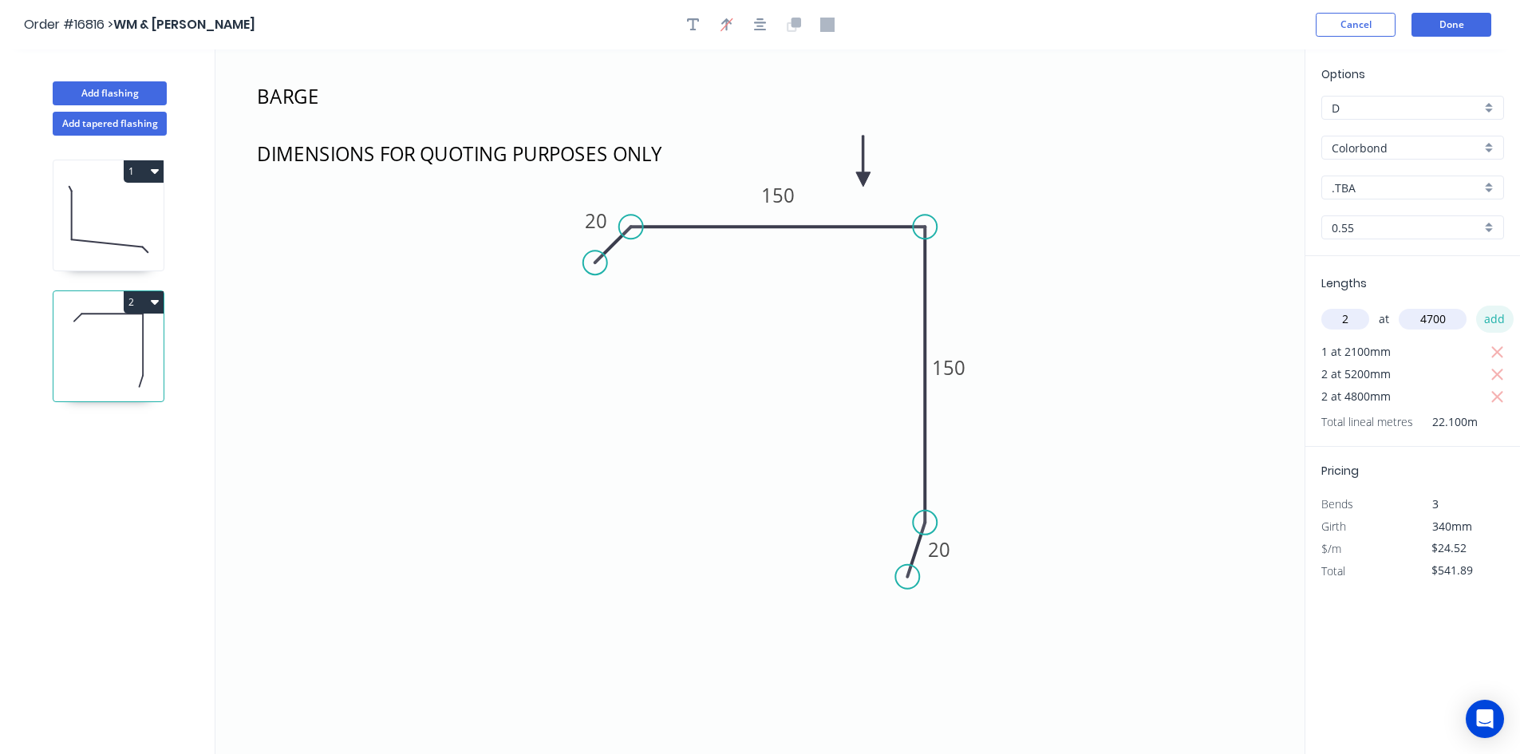
type input "4700"
click at [1502, 313] on button "add" at bounding box center [1494, 319] width 37 height 27
type input "$772.38"
type input "1"
click at [1454, 321] on input "text" at bounding box center [1433, 319] width 68 height 21
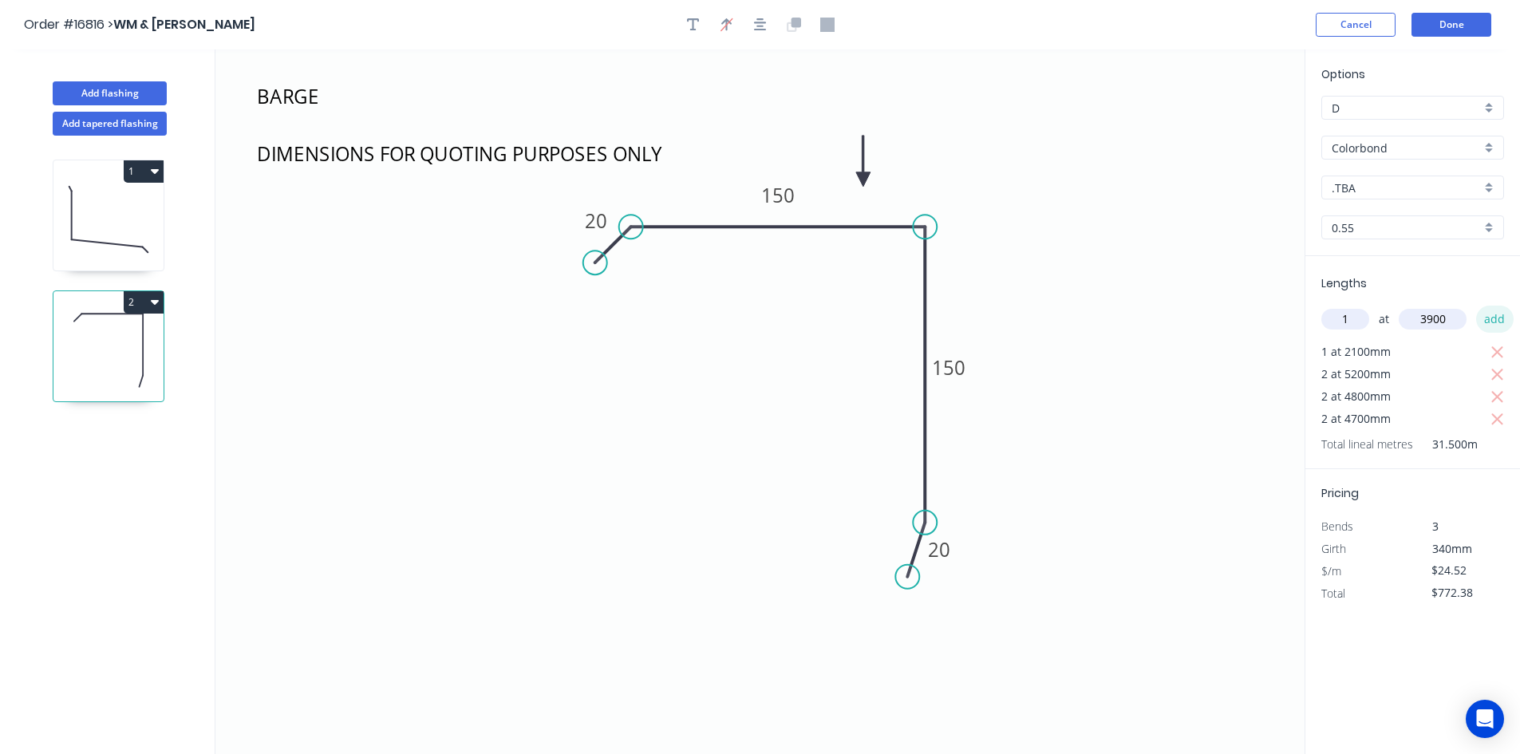
type input "3900"
click at [1497, 318] on button "add" at bounding box center [1494, 319] width 37 height 27
type input "$868.01"
click at [1463, 33] on button "Done" at bounding box center [1451, 25] width 80 height 24
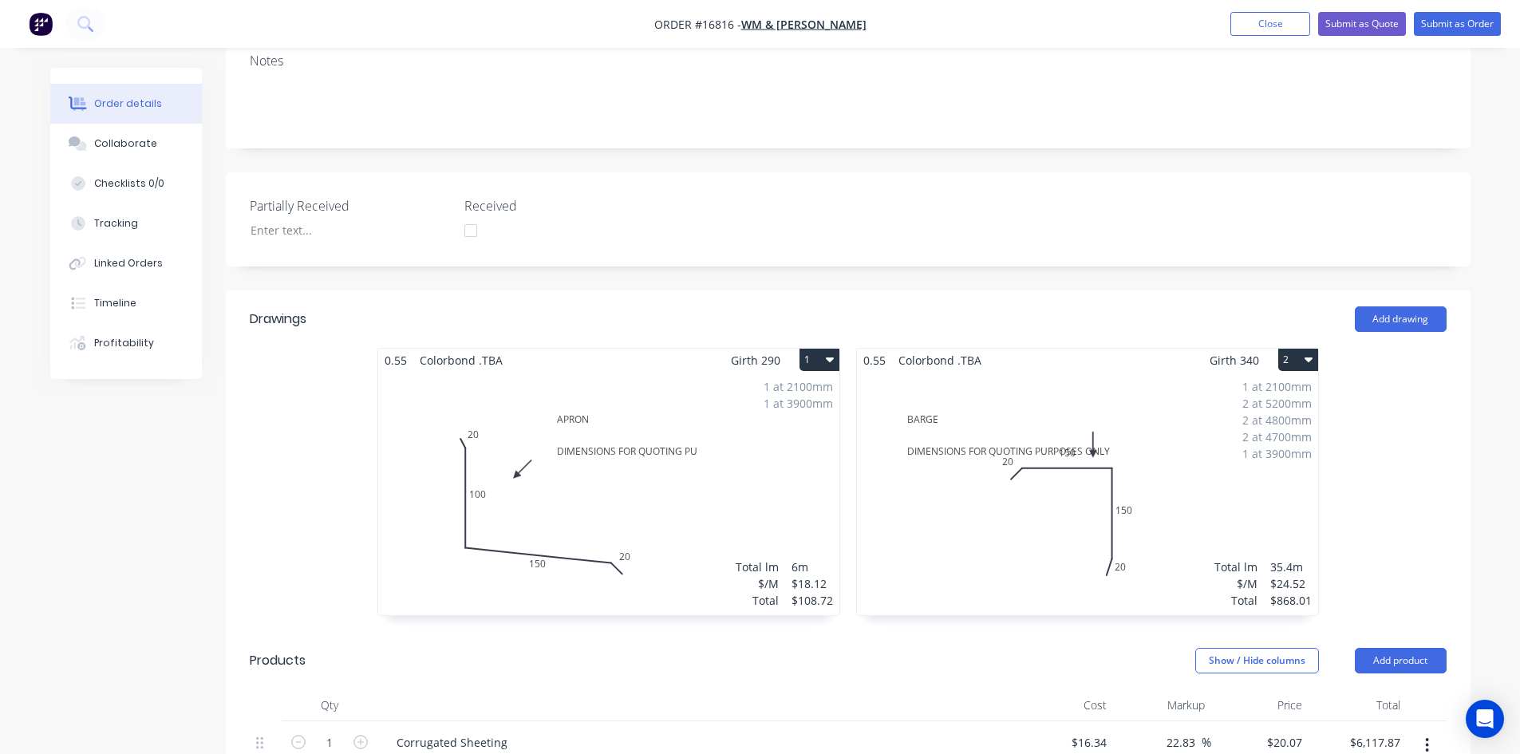
click at [635, 372] on div "1 at 2100mm 1 at 3900mm Total lm $/M Total 6m $18.12 $108.72" at bounding box center [608, 493] width 461 height 243
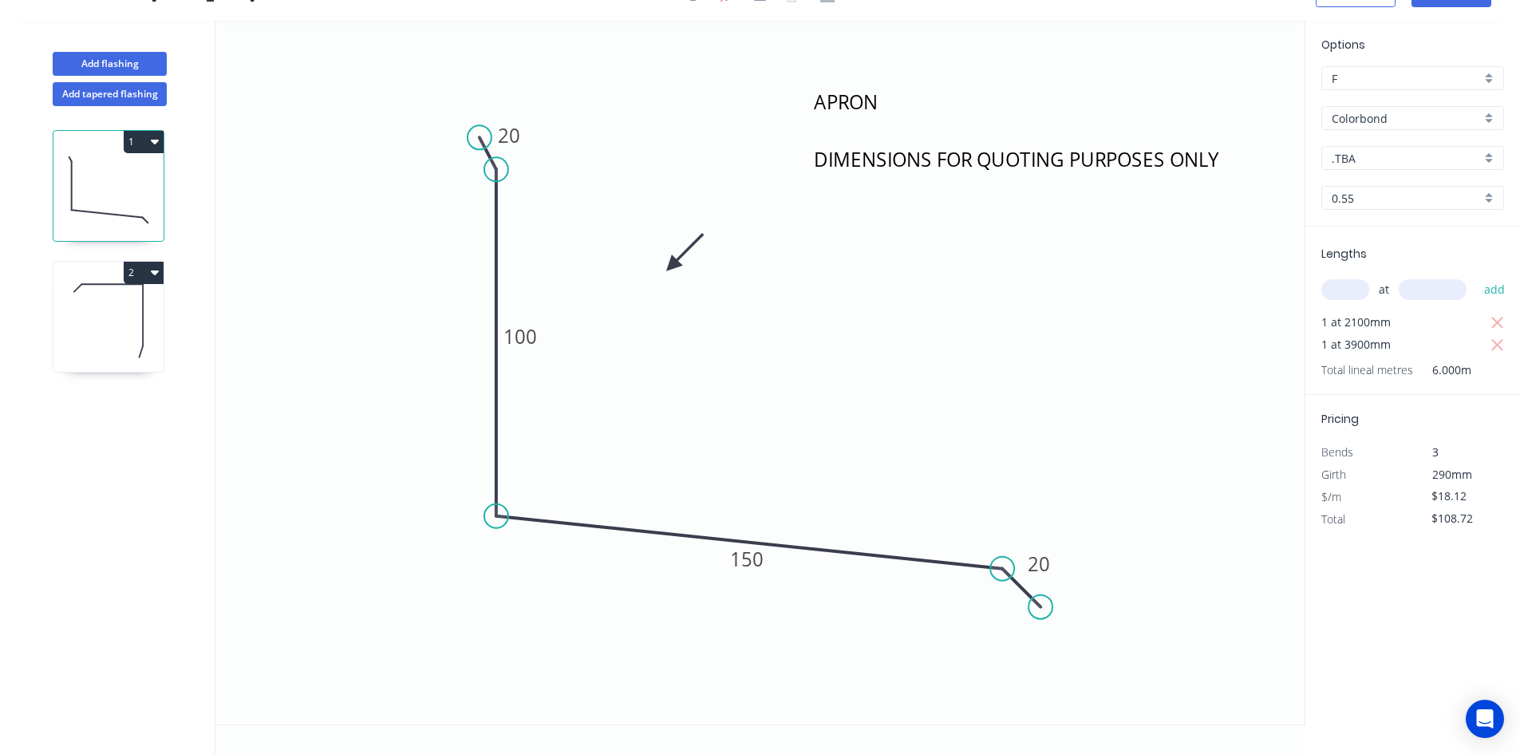
scroll to position [30, 0]
click at [124, 320] on icon at bounding box center [108, 321] width 110 height 102
type input "D"
type input "$24.52"
type input "$868.01"
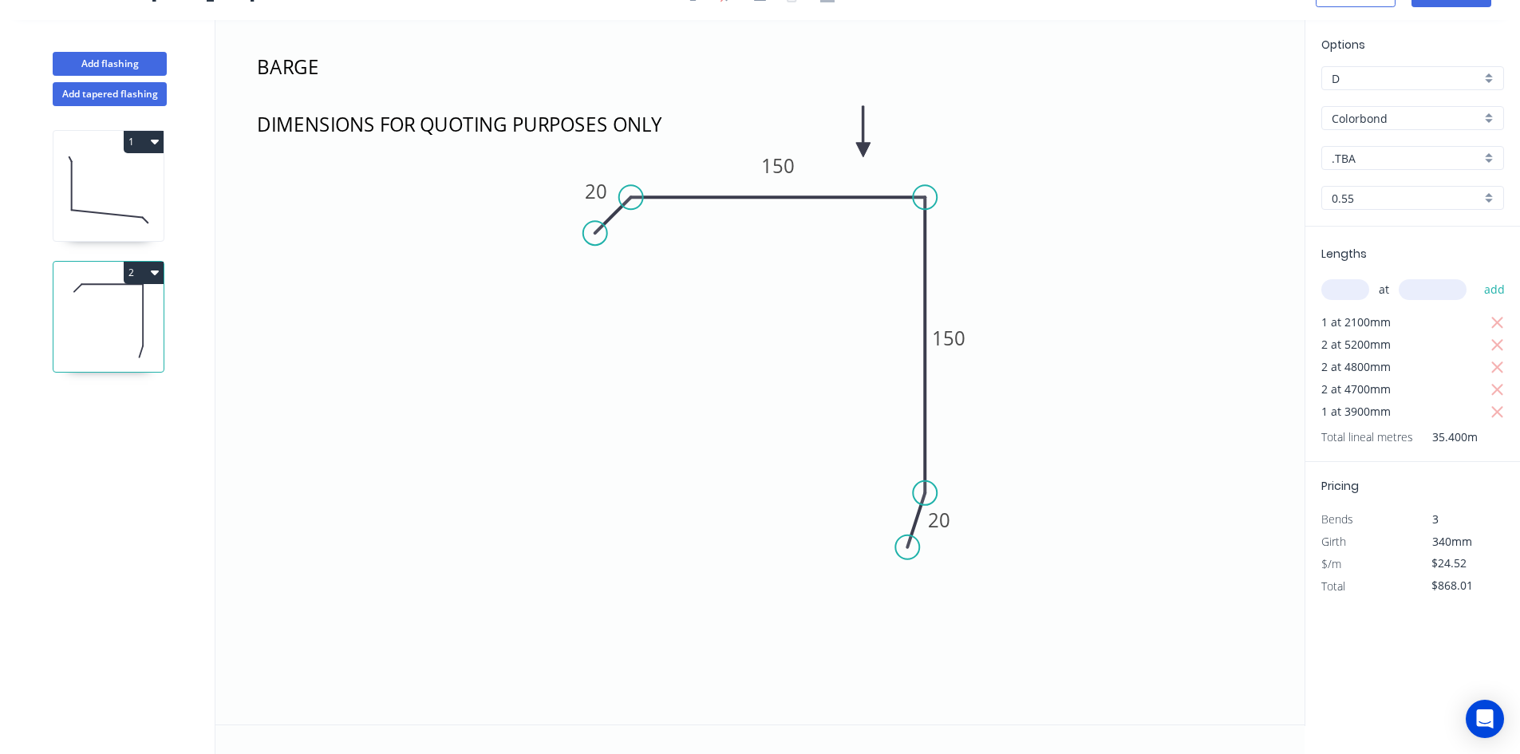
click at [1359, 80] on input "D" at bounding box center [1406, 78] width 149 height 17
click at [1367, 255] on div "F" at bounding box center [1412, 249] width 181 height 28
type input "F"
type input "$21.63"
type input "$765.70"
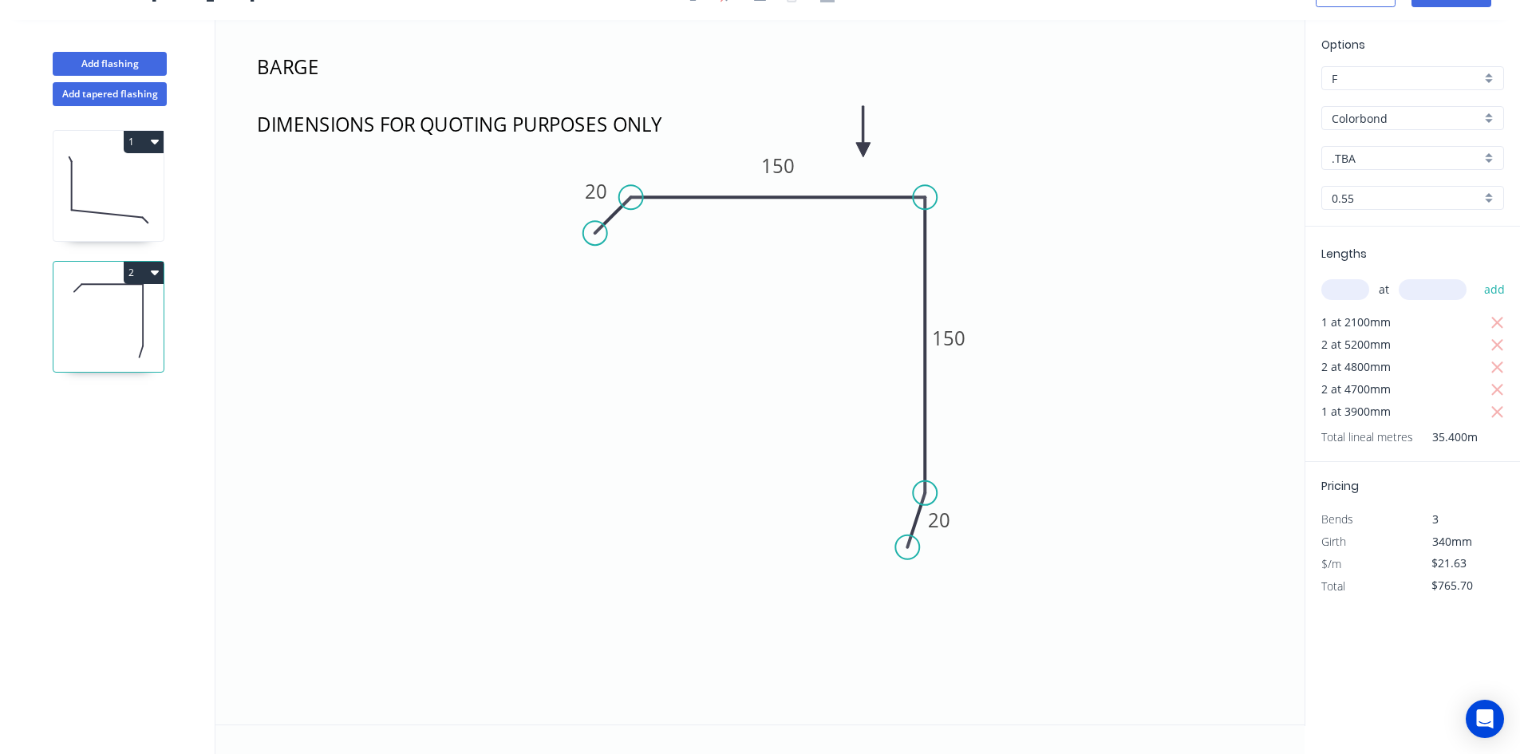
scroll to position [0, 0]
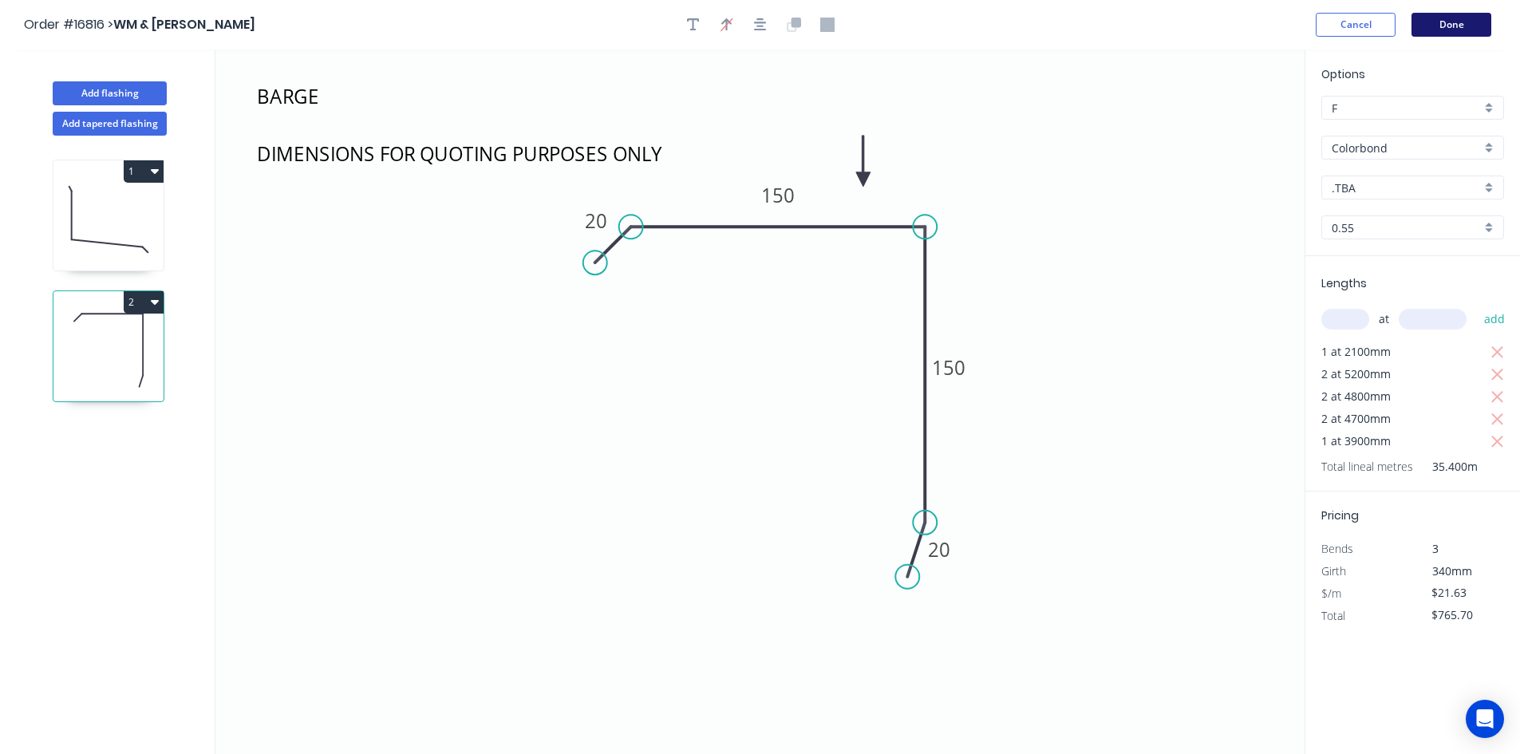
click at [1440, 22] on button "Done" at bounding box center [1451, 25] width 80 height 24
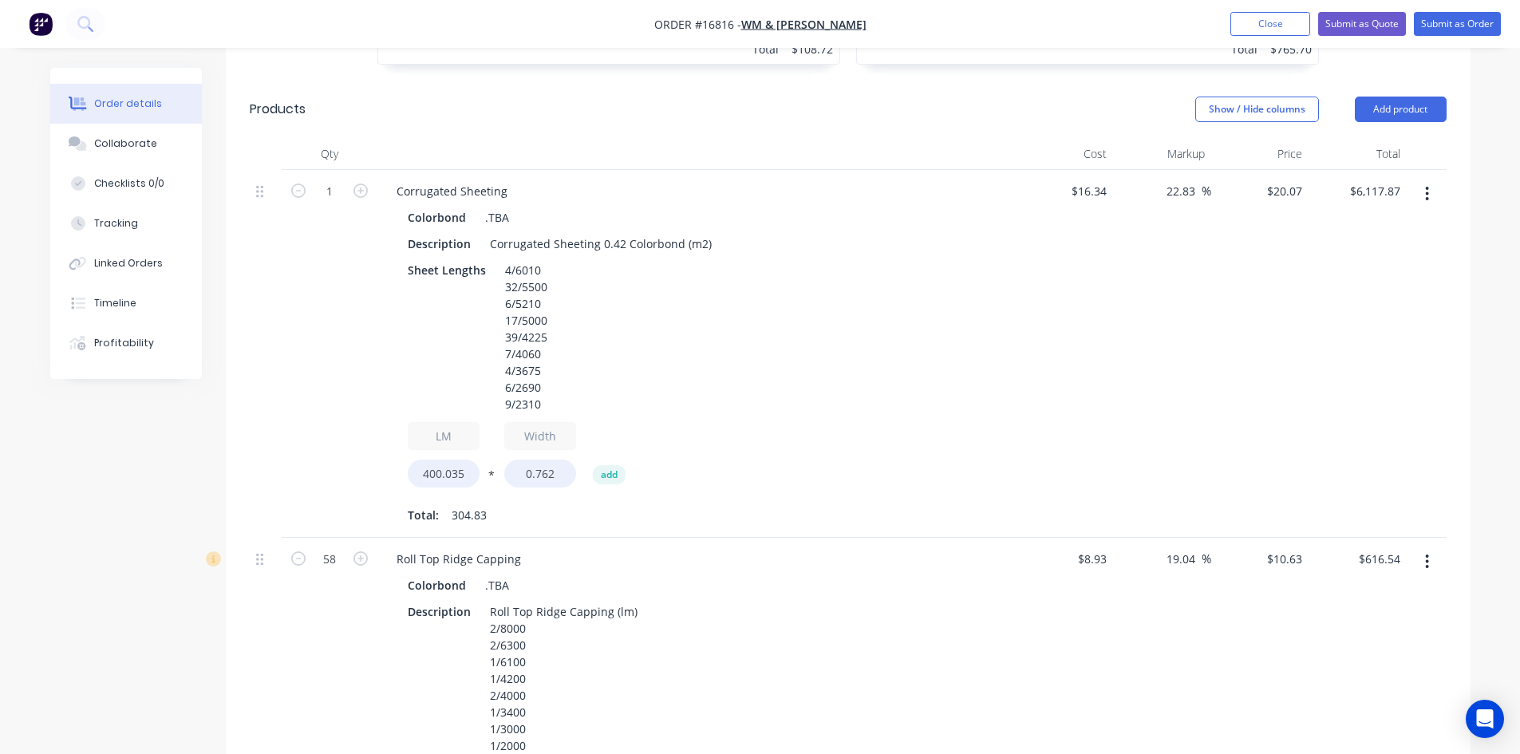
scroll to position [878, 0]
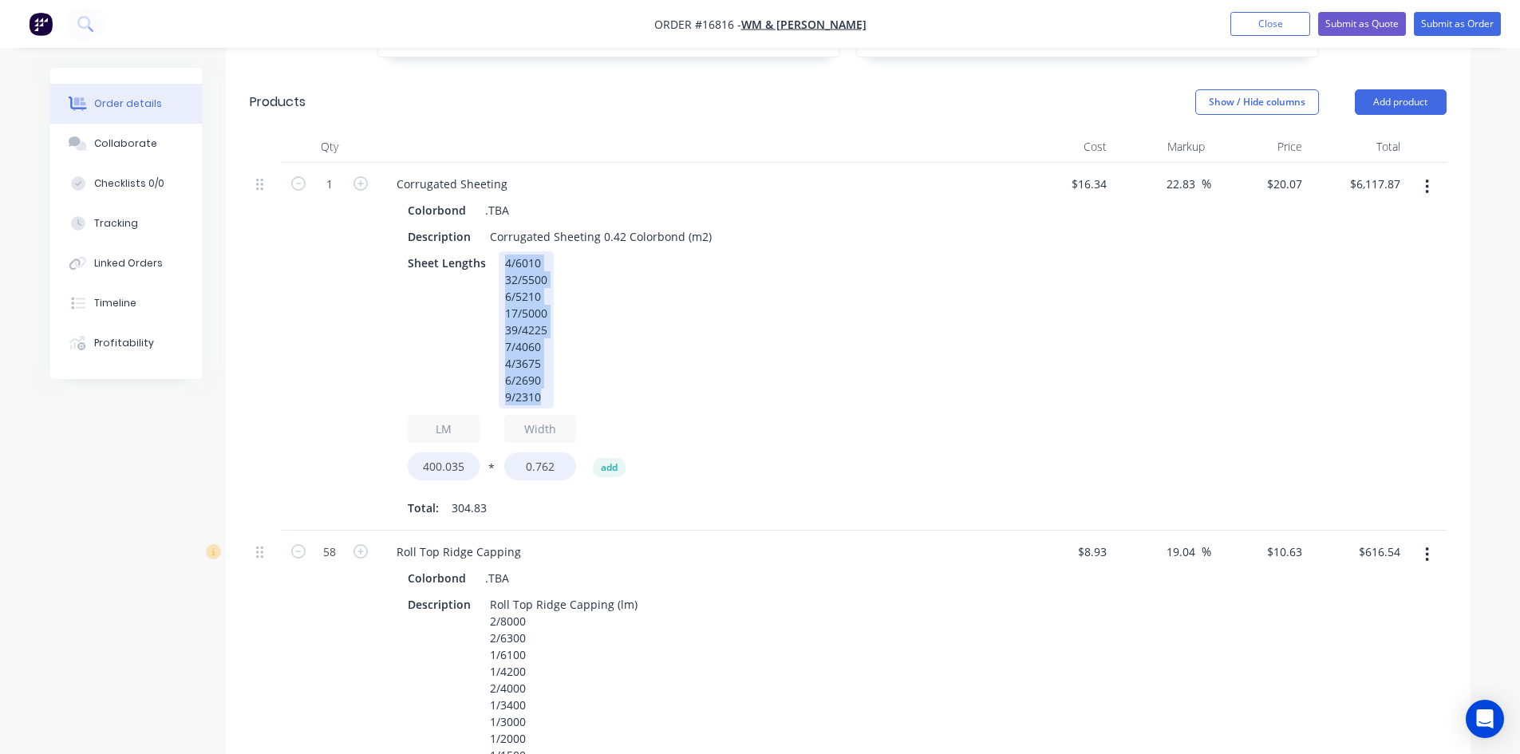
drag, startPoint x: 544, startPoint y: 355, endPoint x: 495, endPoint y: 221, distance: 142.6
click at [499, 251] on div "4/6010 32/5500 6/5210 17/5000 39/4225 7/4060 4/3675 6/2690 9/2310" at bounding box center [526, 329] width 55 height 157
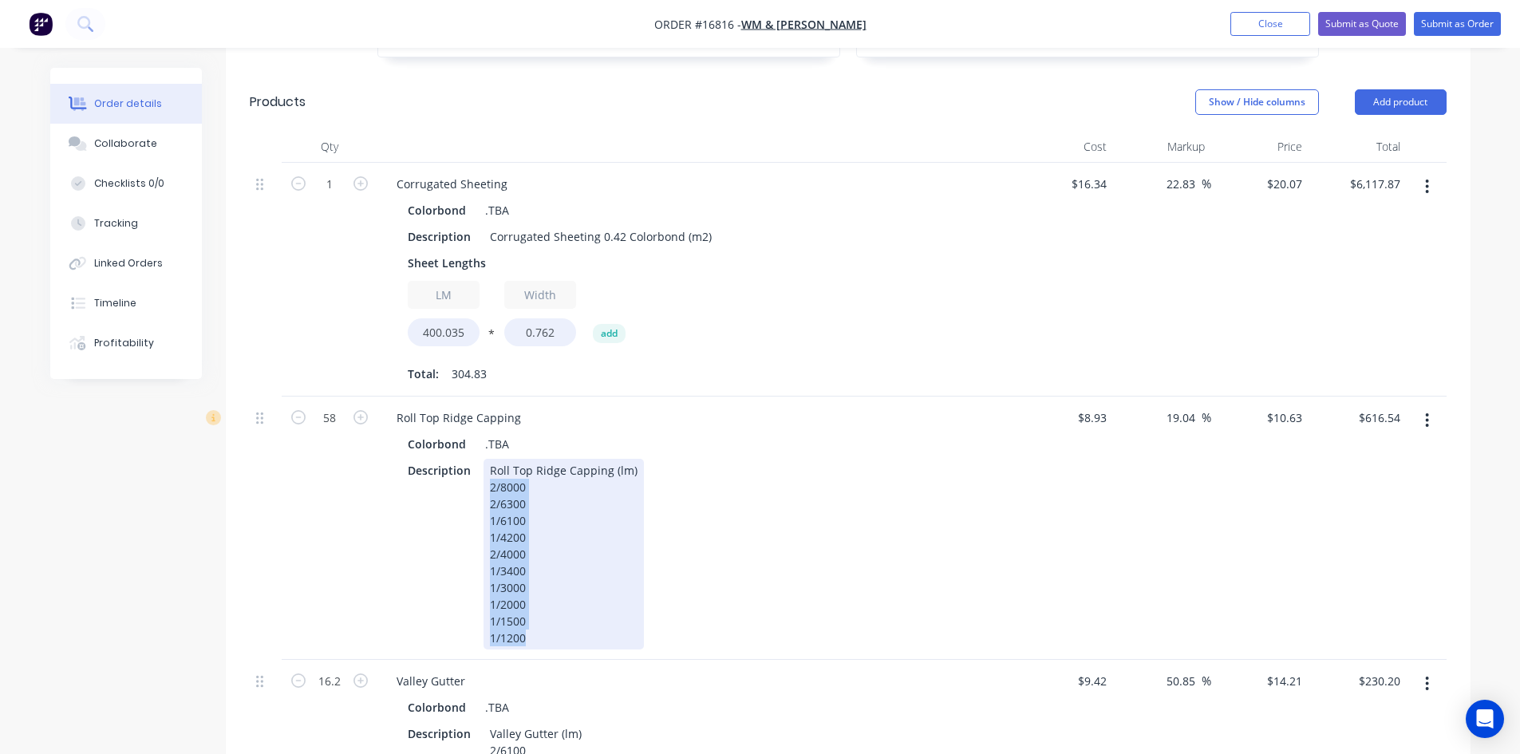
drag, startPoint x: 535, startPoint y: 596, endPoint x: 471, endPoint y: 443, distance: 166.3
click at [471, 459] on div "Description Roll Top Ridge Capping (lm) 2/8000 2/6300 1/6100 1/4200 2/4000 1/34…" at bounding box center [693, 554] width 584 height 191
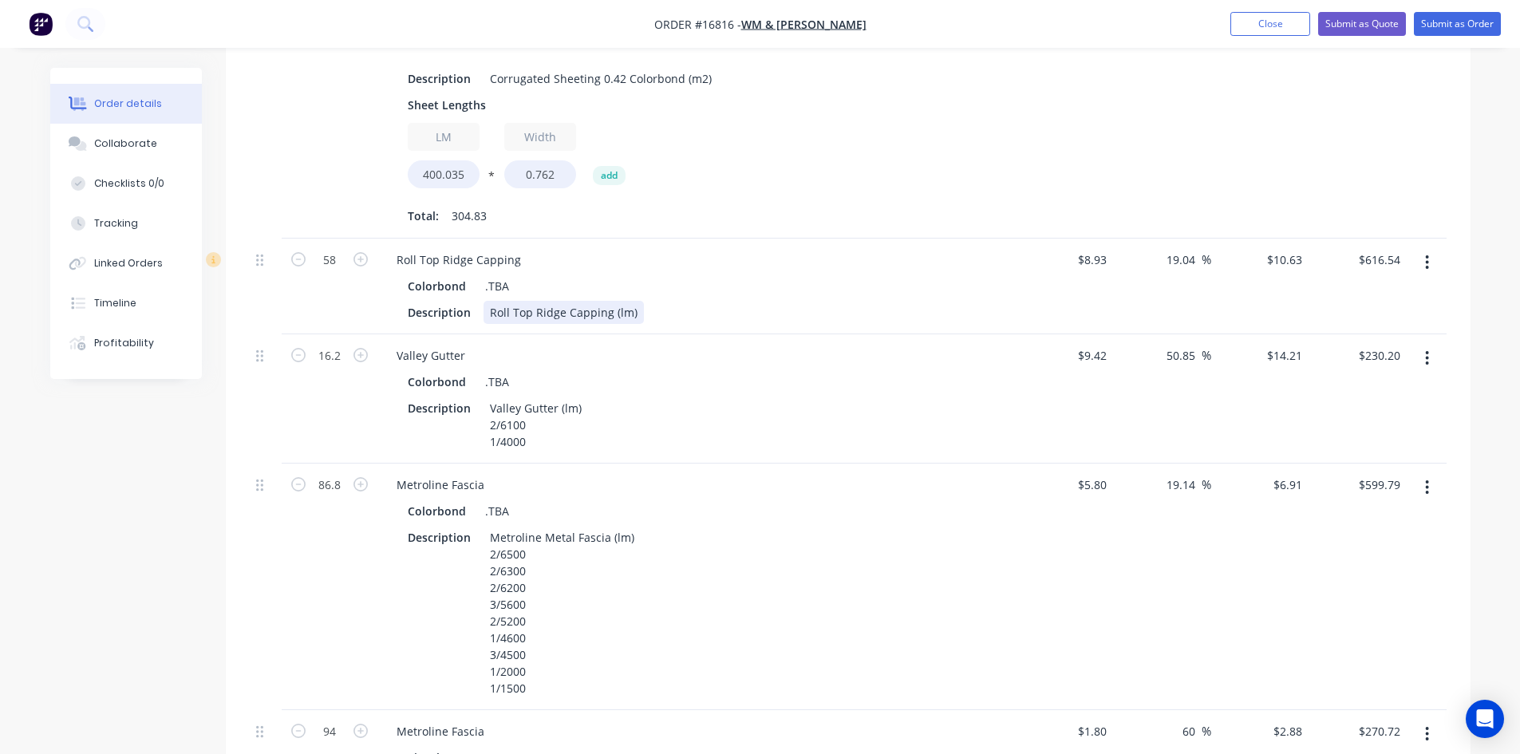
scroll to position [1037, 0]
drag, startPoint x: 533, startPoint y: 407, endPoint x: 476, endPoint y: 390, distance: 59.1
click at [476, 395] on div "Description Valley Gutter (lm) 2/6100 1/4000" at bounding box center [693, 423] width 584 height 57
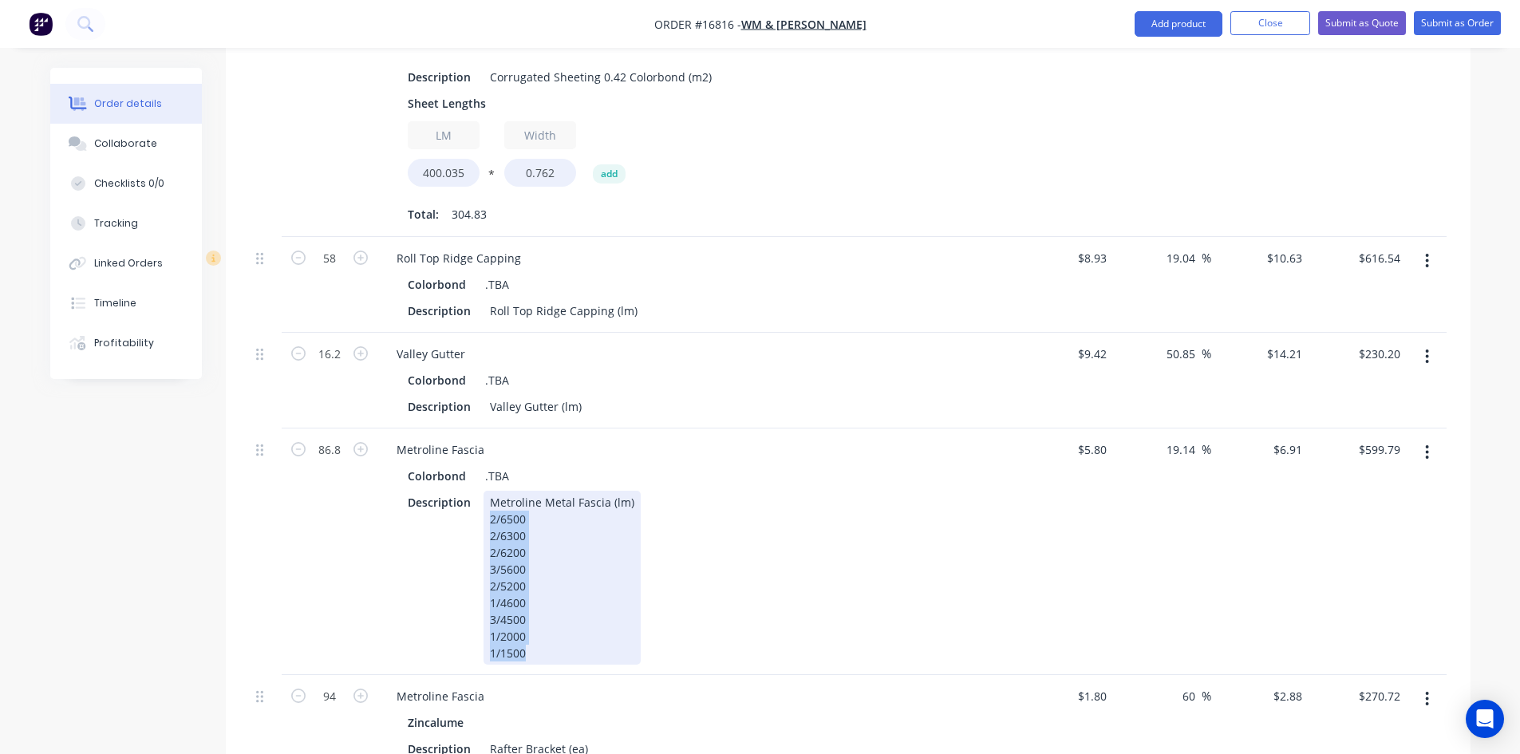
drag, startPoint x: 535, startPoint y: 642, endPoint x: 473, endPoint y: 505, distance: 150.7
click at [473, 505] on div "Description Metroline Metal Fascia (lm) 2/6500 2/6300 2/6200 3/5600 2/5200 1/46…" at bounding box center [693, 578] width 584 height 174
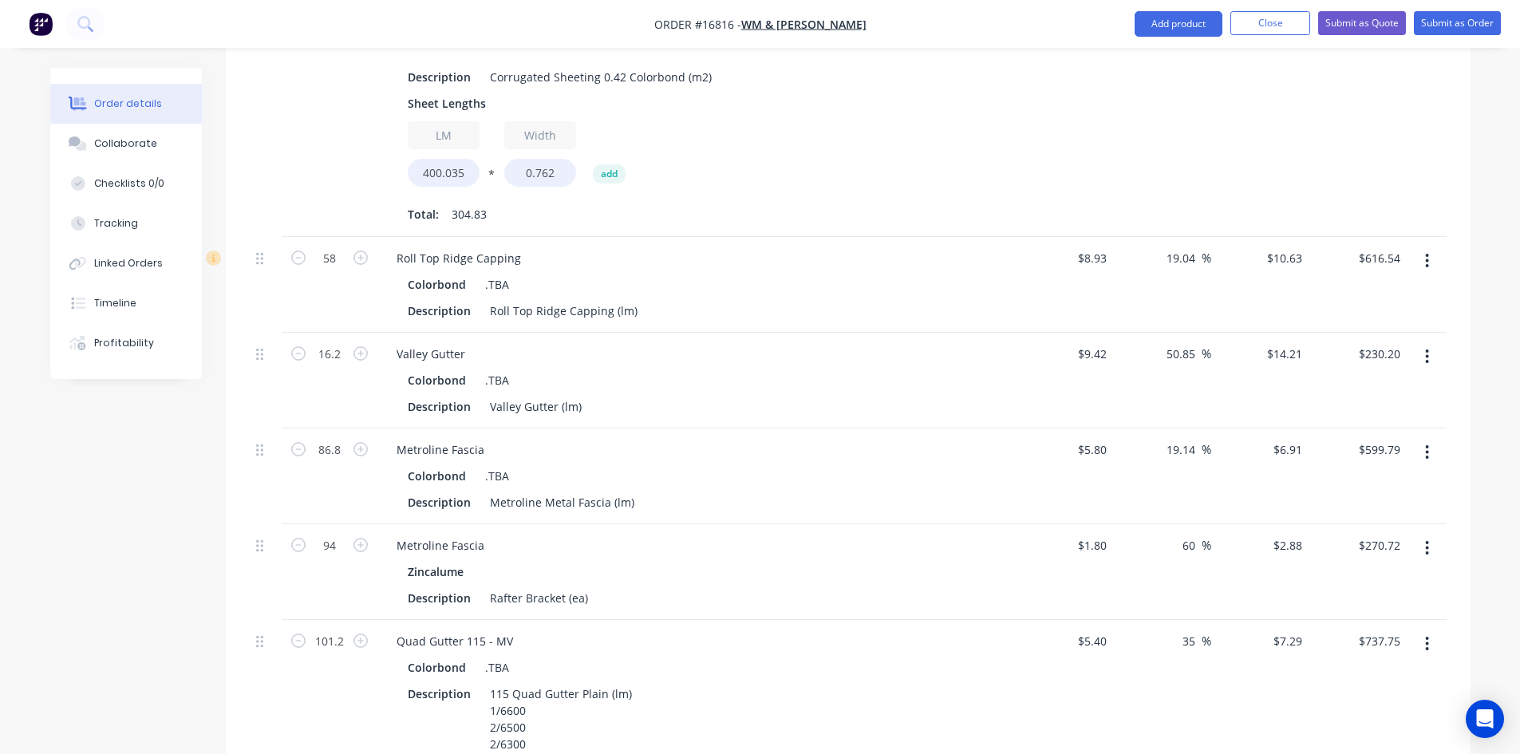
click at [725, 464] on div "Colorbond .TBA" at bounding box center [697, 475] width 578 height 23
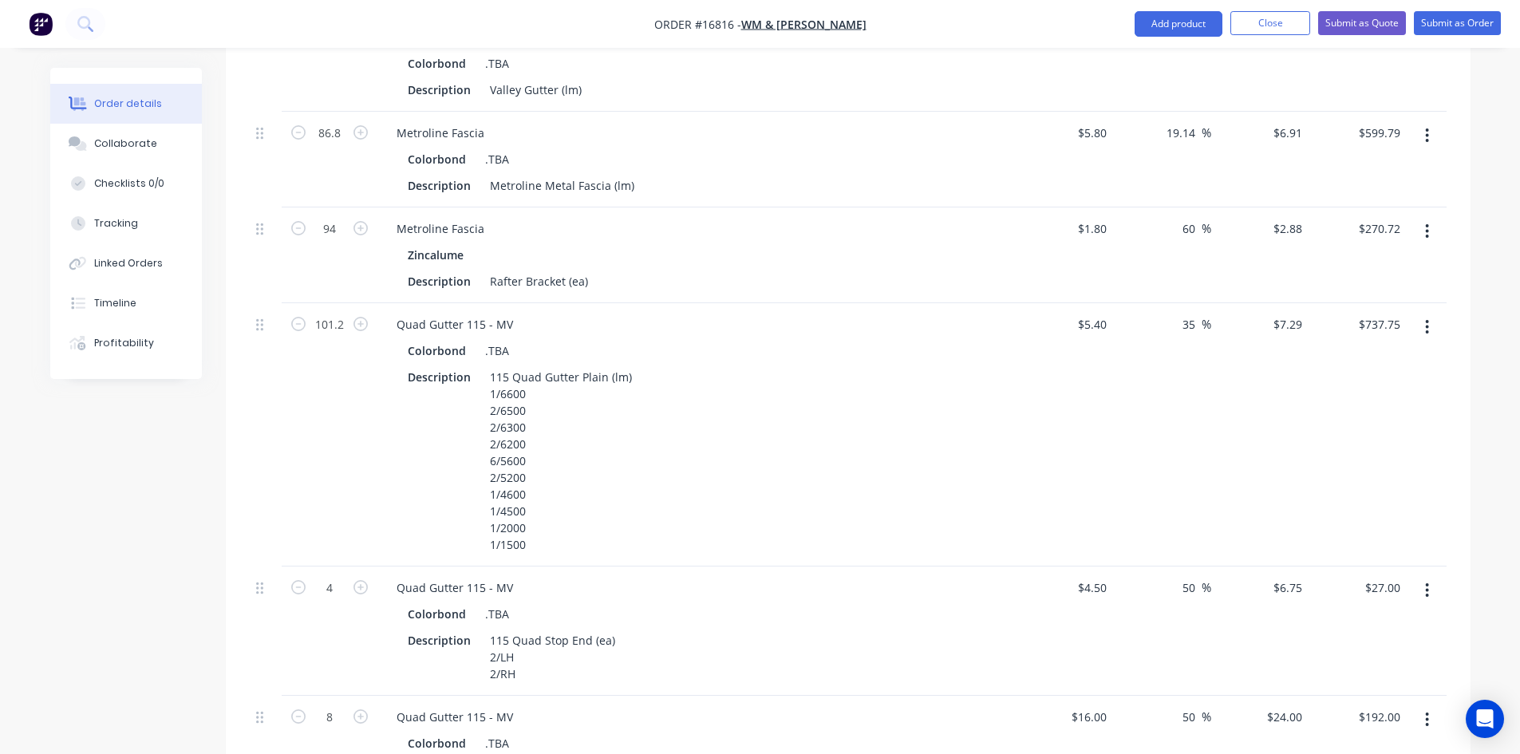
scroll to position [1356, 0]
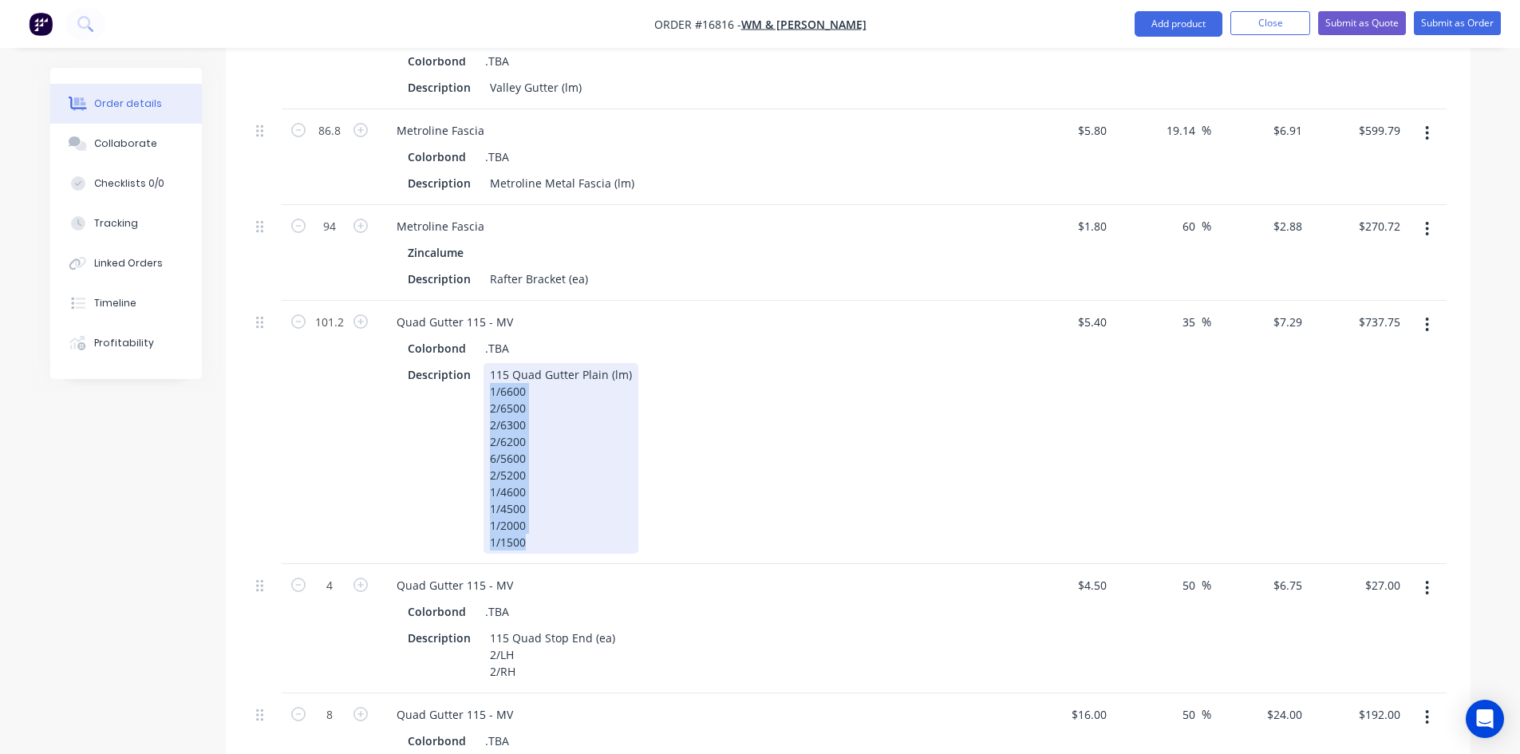
drag, startPoint x: 545, startPoint y: 551, endPoint x: 463, endPoint y: 401, distance: 171.0
click at [463, 401] on div "Description [GEOGRAPHIC_DATA] (lm) 1/6600 2/6500 2/6300 2/6200 6/5600 2/5200 1/…" at bounding box center [693, 458] width 584 height 191
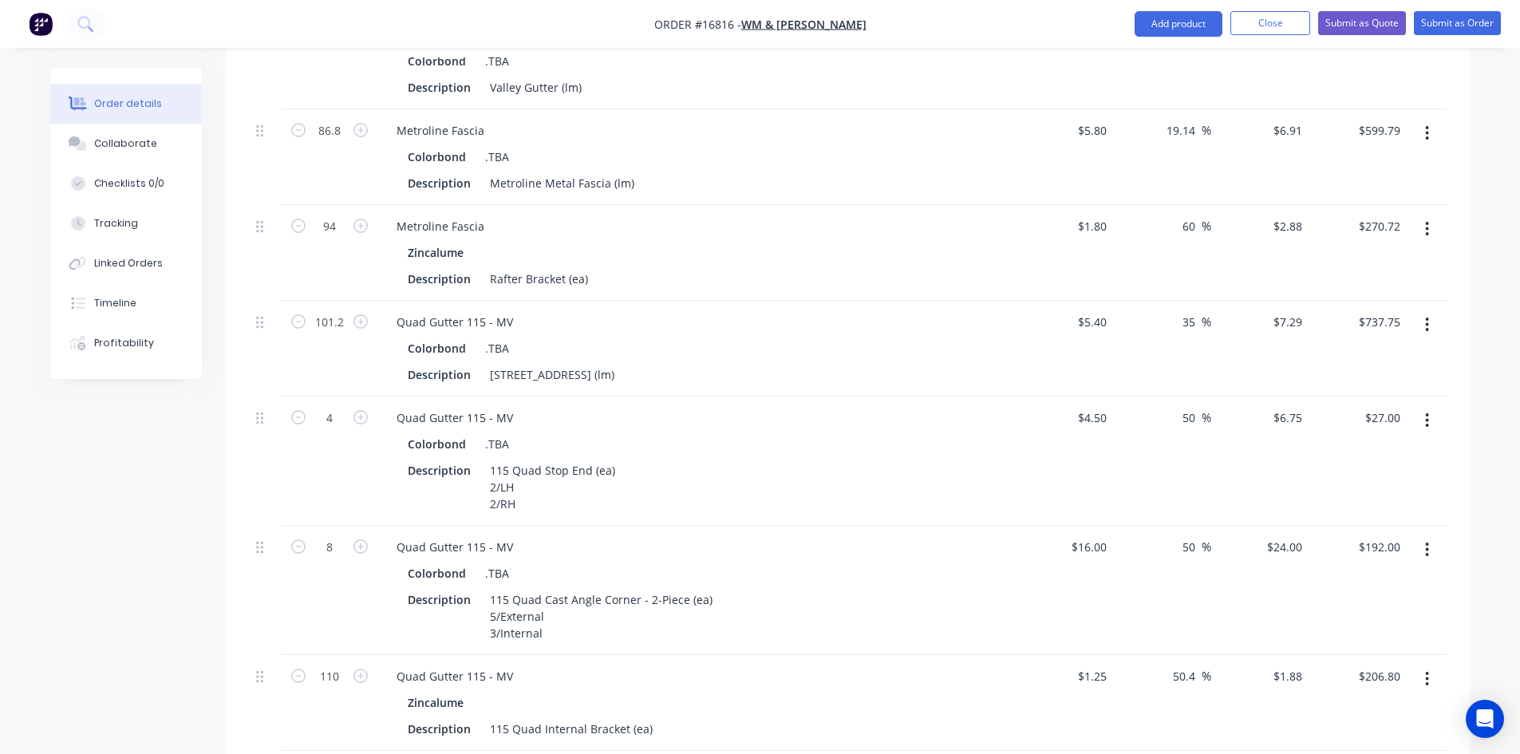
click at [357, 377] on div "101.2" at bounding box center [330, 349] width 96 height 96
drag, startPoint x: 535, startPoint y: 508, endPoint x: 488, endPoint y: 490, distance: 50.5
click at [488, 490] on div "115 Quad Stop End (ea) 2/LH 2/RH" at bounding box center [552, 487] width 138 height 57
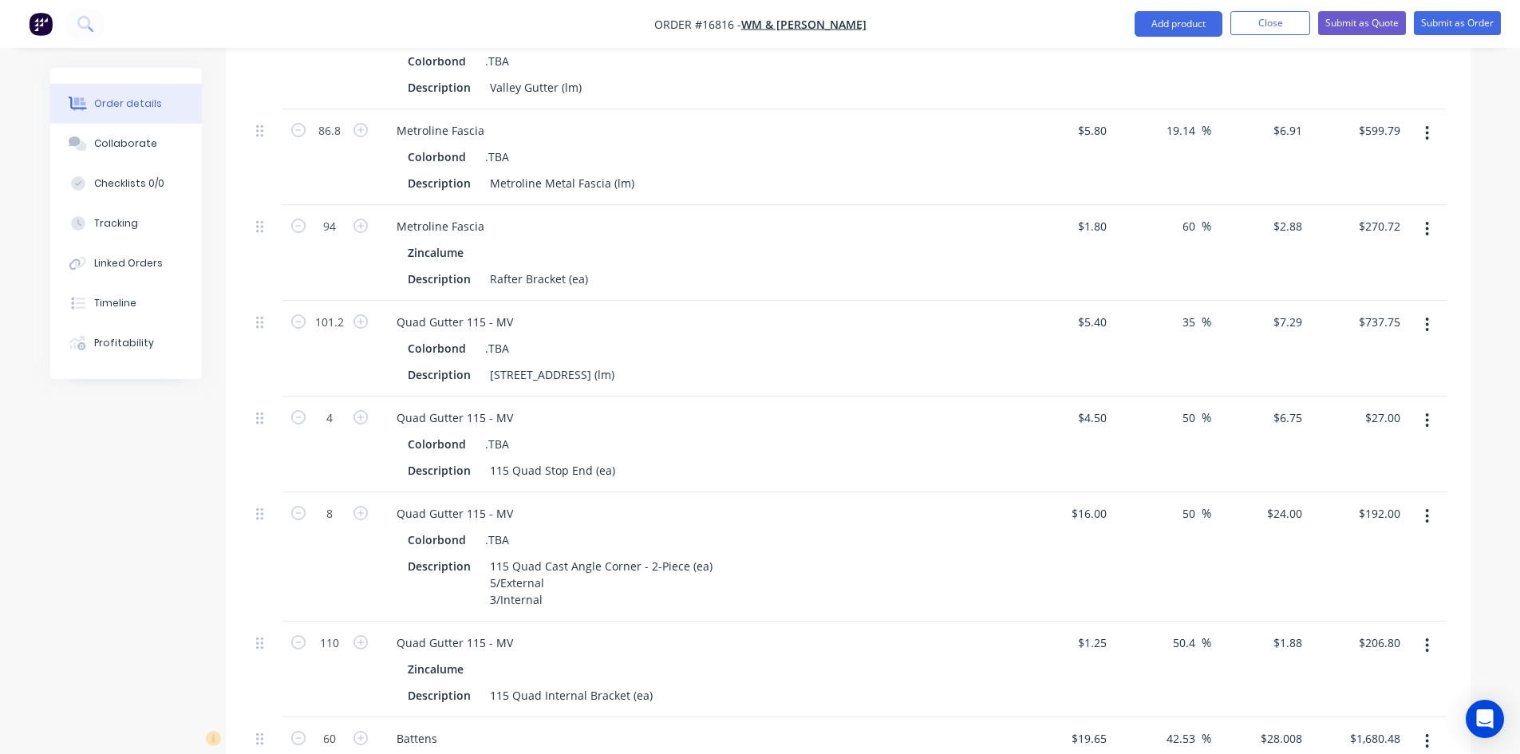
click at [346, 487] on div "4" at bounding box center [330, 445] width 96 height 96
drag, startPoint x: 572, startPoint y: 622, endPoint x: 473, endPoint y: 602, distance: 100.9
click at [473, 602] on div "Description 115 Quad Cast Angle Corner - 2-Piece (ea) 5/External 3/Internal" at bounding box center [693, 582] width 584 height 57
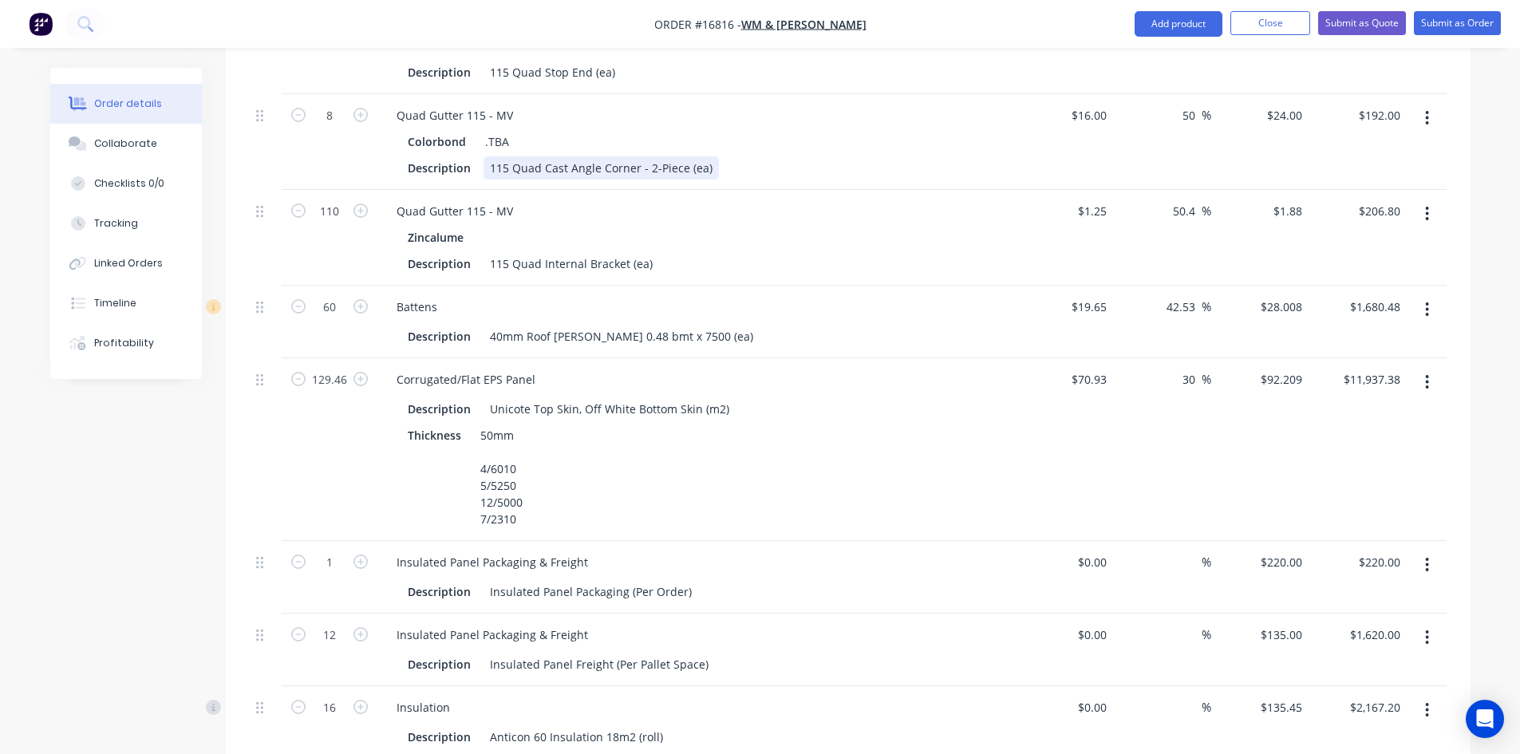
scroll to position [1755, 0]
click at [1431, 396] on button "button" at bounding box center [1426, 381] width 37 height 29
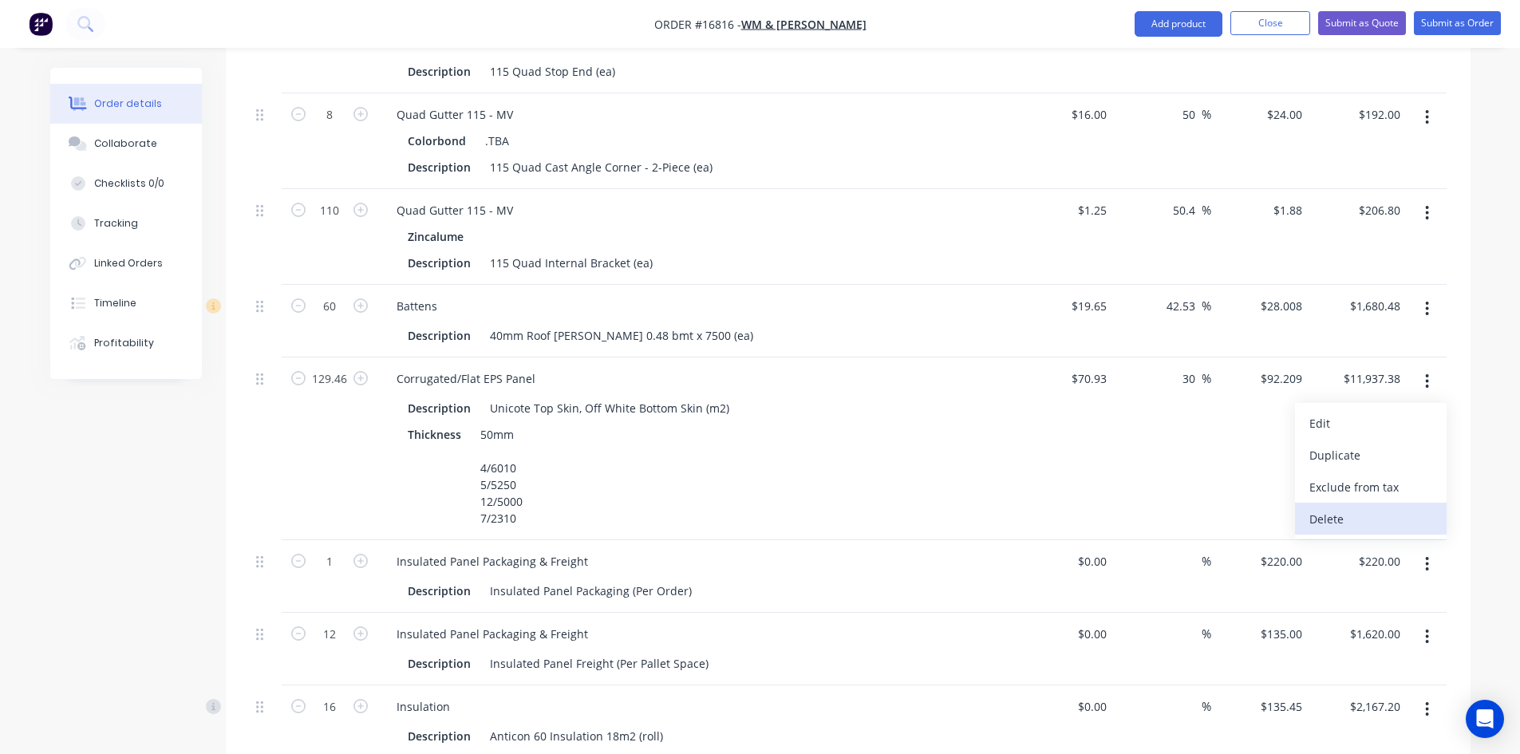
click at [1371, 531] on div "Delete" at bounding box center [1370, 518] width 123 height 23
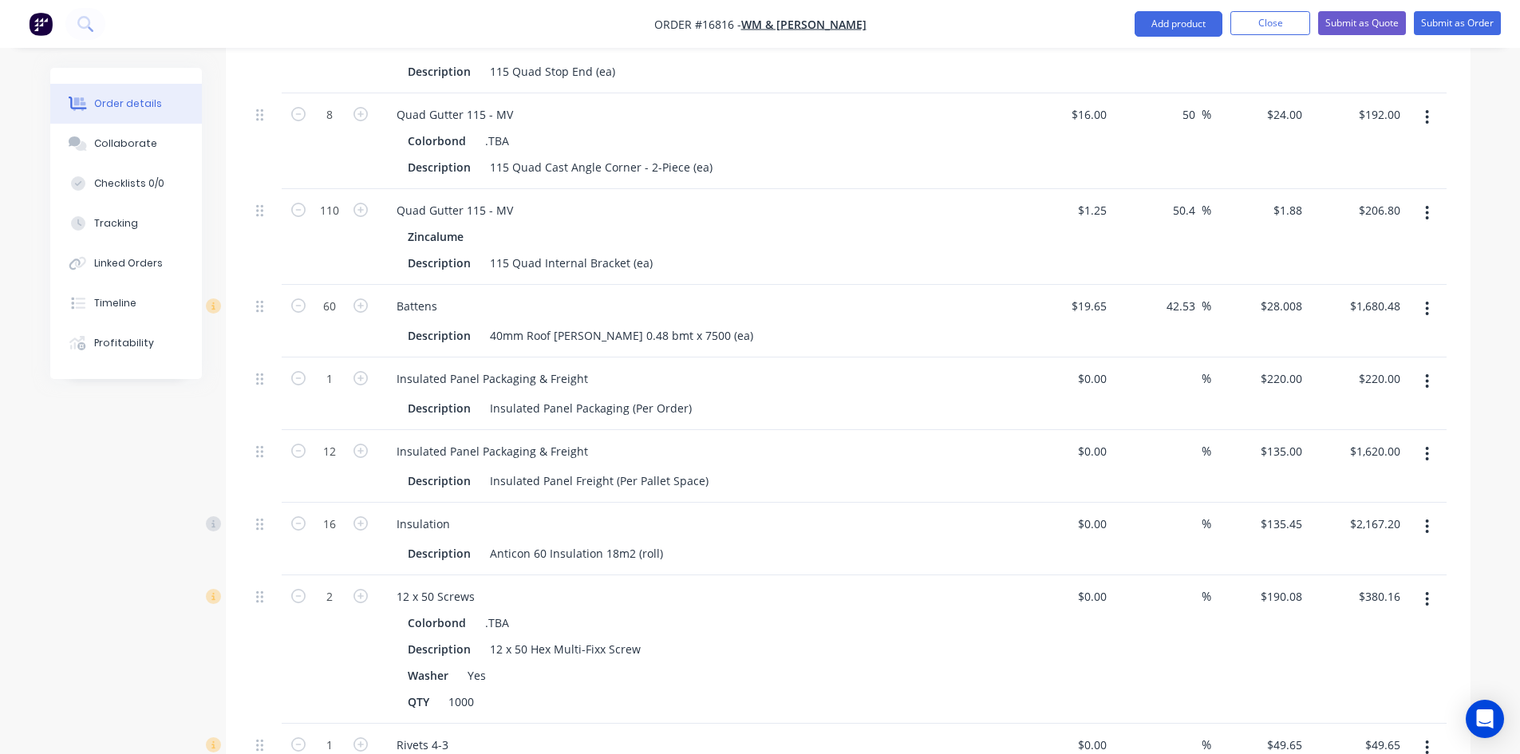
click at [1427, 389] on icon "button" at bounding box center [1427, 381] width 3 height 14
click at [1348, 531] on div "Delete" at bounding box center [1370, 518] width 123 height 23
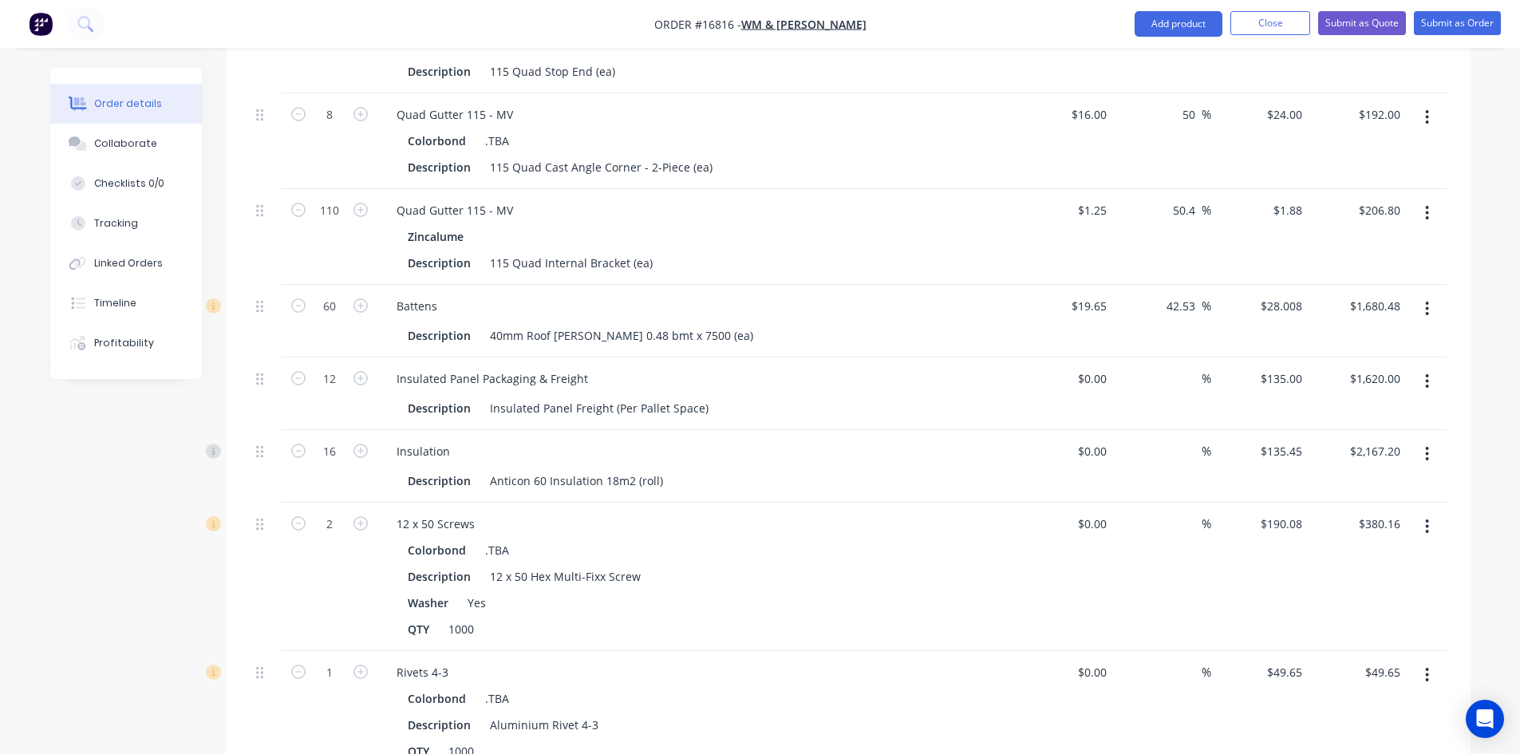
click at [1429, 396] on button "button" at bounding box center [1426, 381] width 37 height 29
click at [1416, 531] on div "Delete" at bounding box center [1370, 518] width 123 height 23
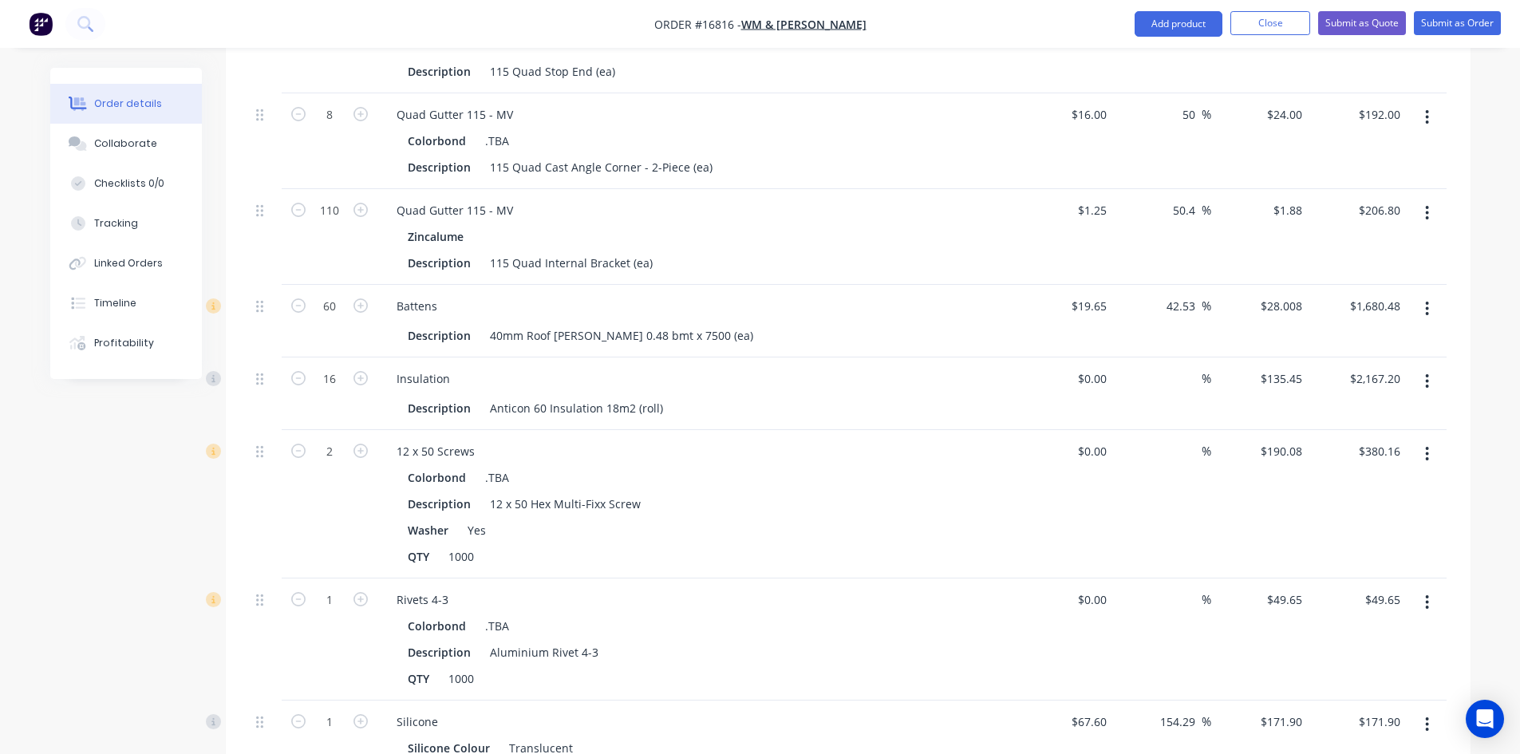
click at [1428, 389] on icon "button" at bounding box center [1427, 381] width 3 height 14
click at [1375, 531] on div "Delete" at bounding box center [1370, 518] width 123 height 23
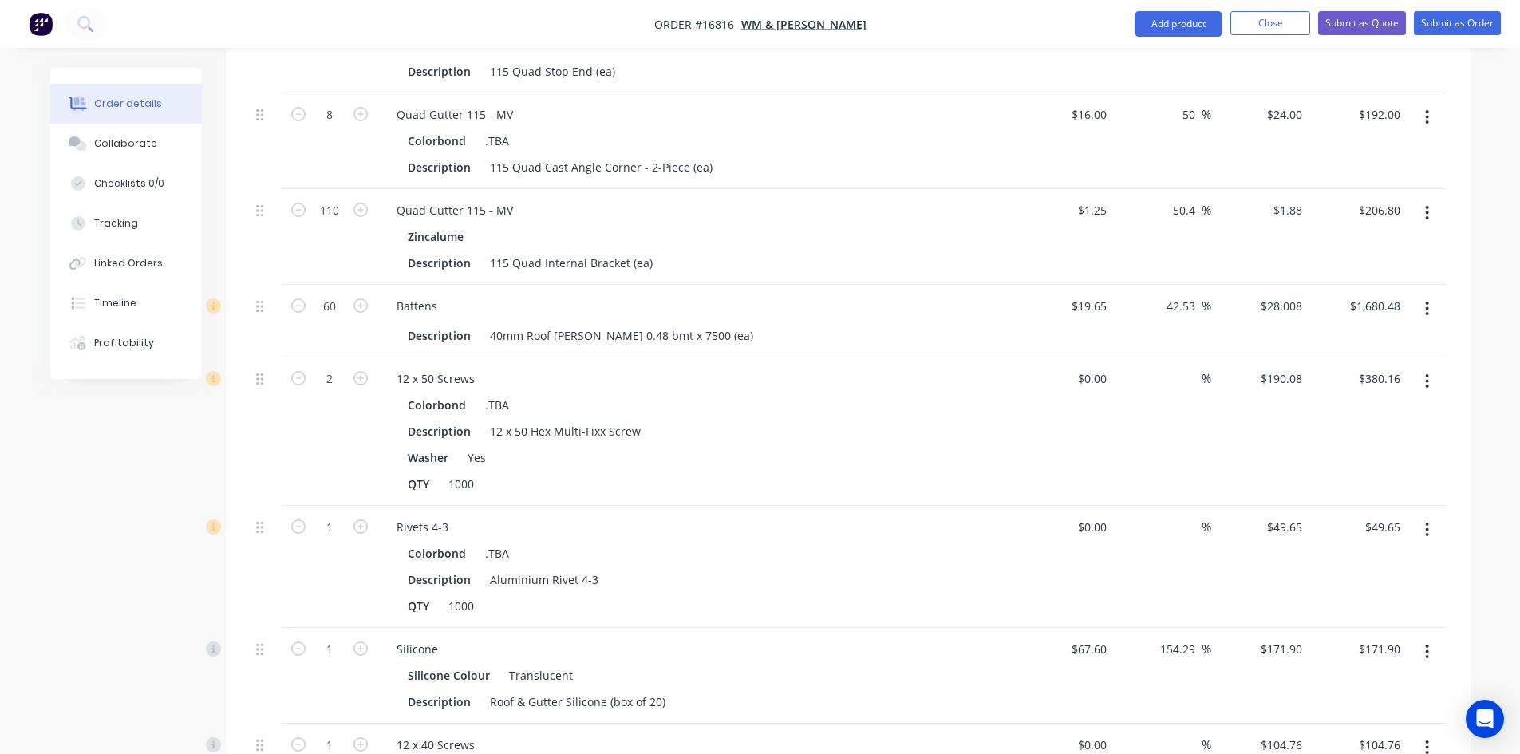
click at [1425, 390] on icon "button" at bounding box center [1427, 382] width 4 height 18
click at [1363, 531] on div "Delete" at bounding box center [1370, 518] width 123 height 23
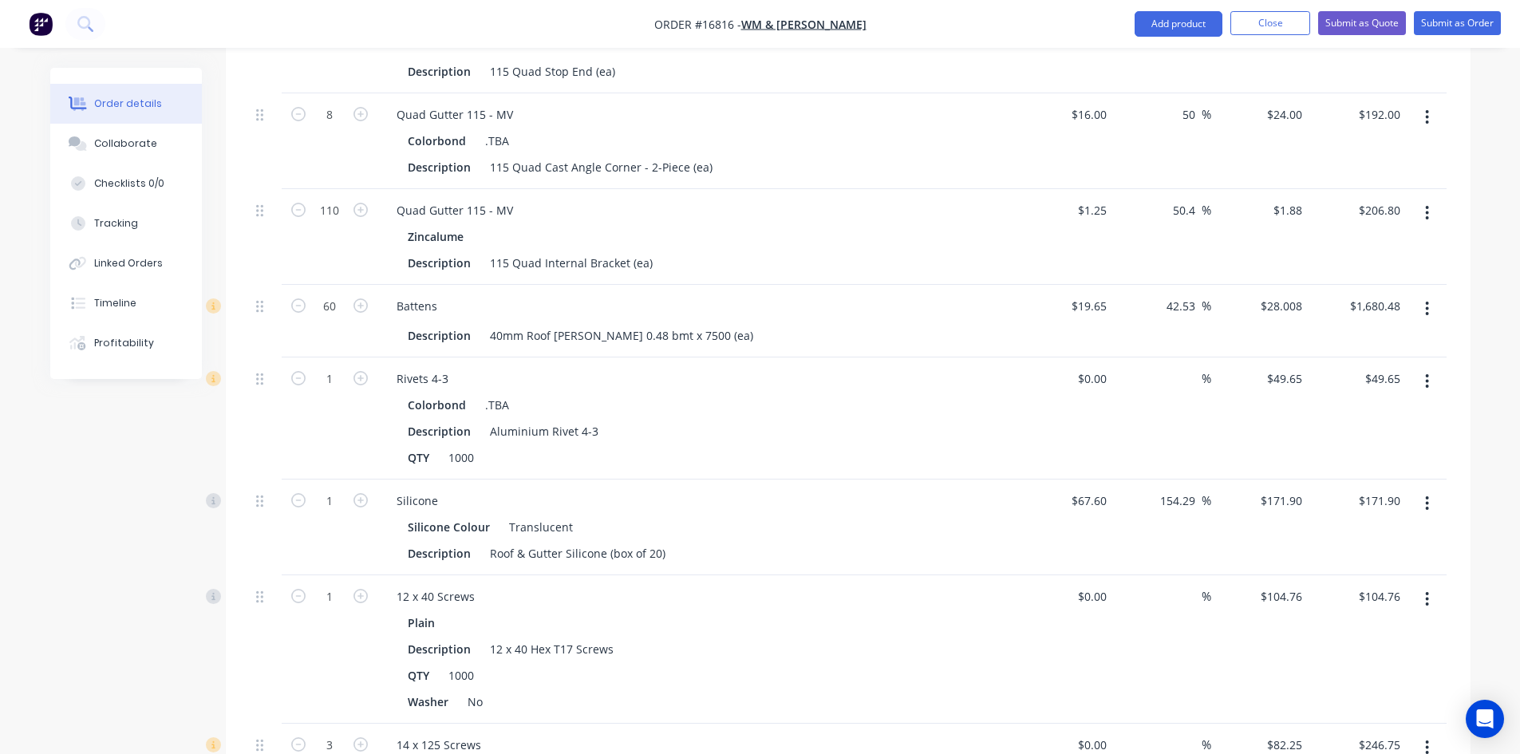
click at [1425, 390] on icon "button" at bounding box center [1427, 382] width 4 height 18
click at [1404, 531] on div "Delete" at bounding box center [1370, 518] width 123 height 23
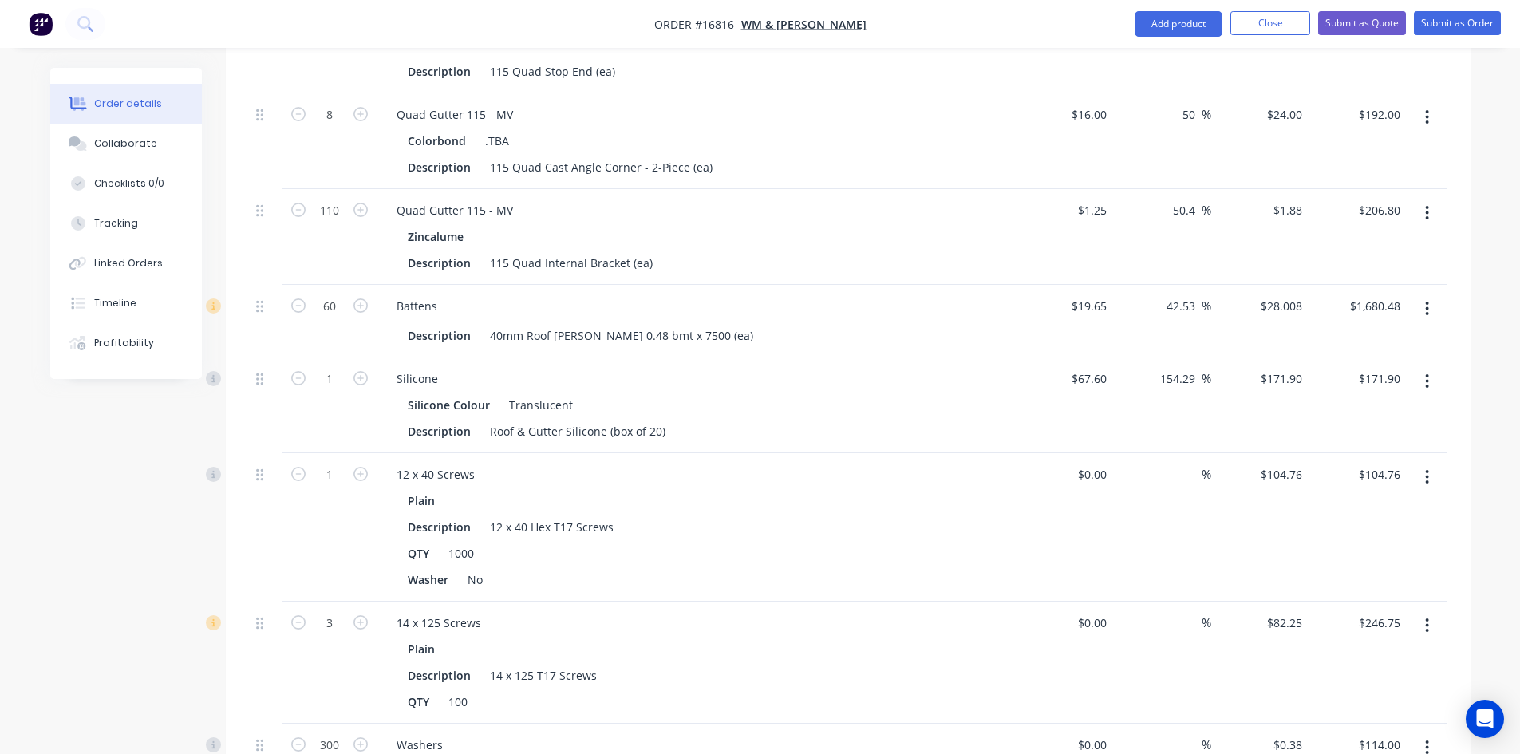
click at [1427, 390] on icon "button" at bounding box center [1427, 382] width 4 height 18
click at [1404, 531] on div "Delete" at bounding box center [1370, 518] width 123 height 23
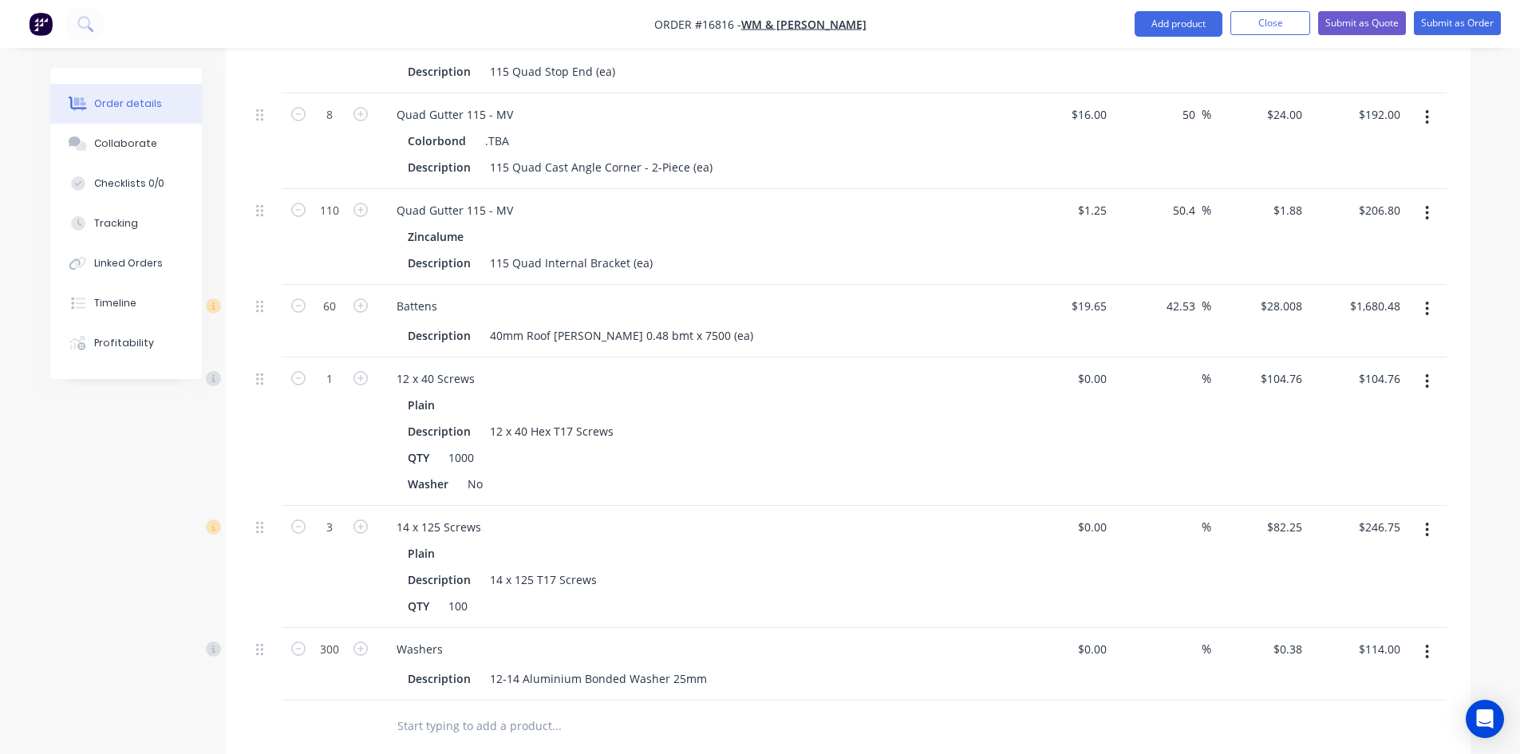
click at [1427, 389] on icon "button" at bounding box center [1427, 381] width 3 height 14
click at [1459, 416] on div "Qty Cost Markup Price Total 1 Corrugated Sheeting Colorbond .TBA Description Co…" at bounding box center [848, 2] width 1245 height 1499
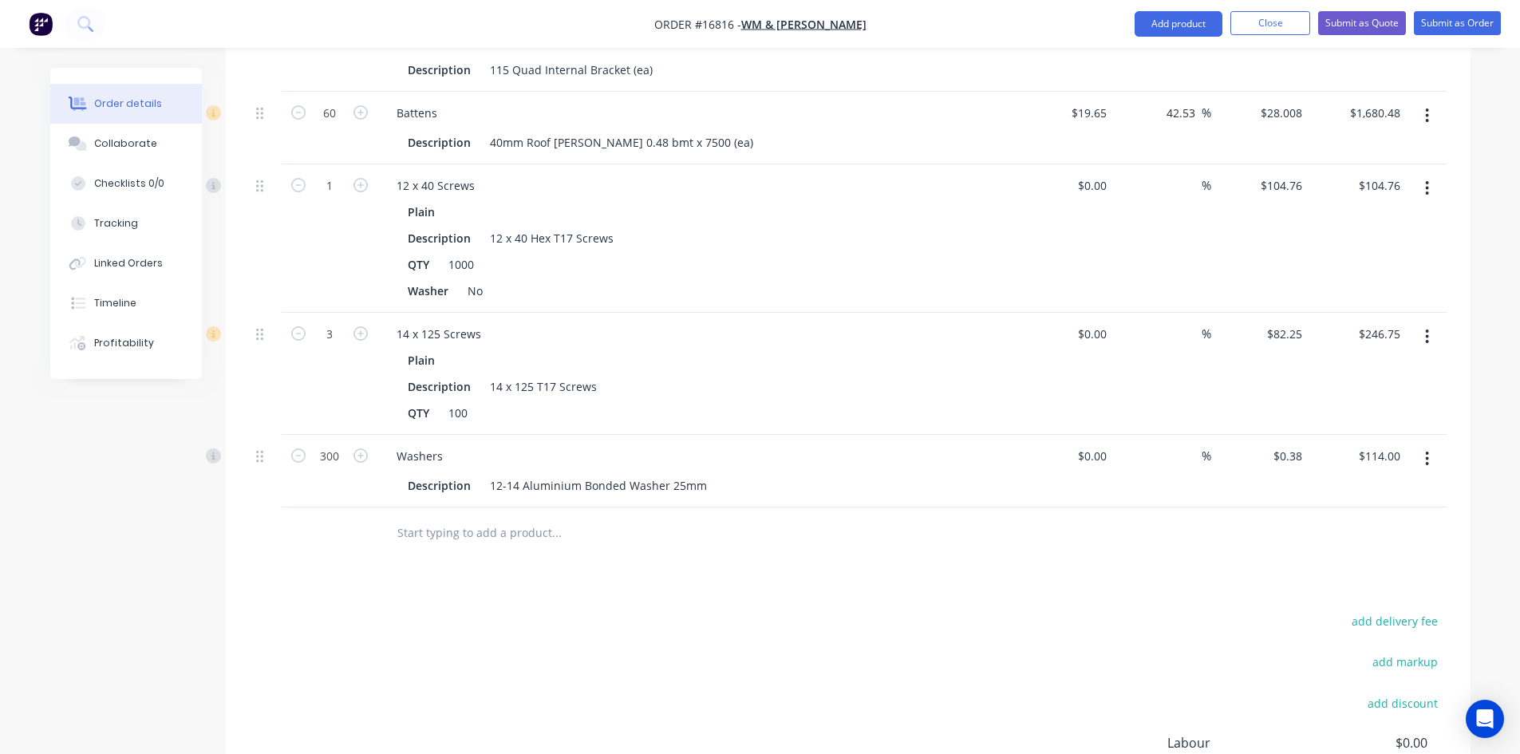
scroll to position [1995, 0]
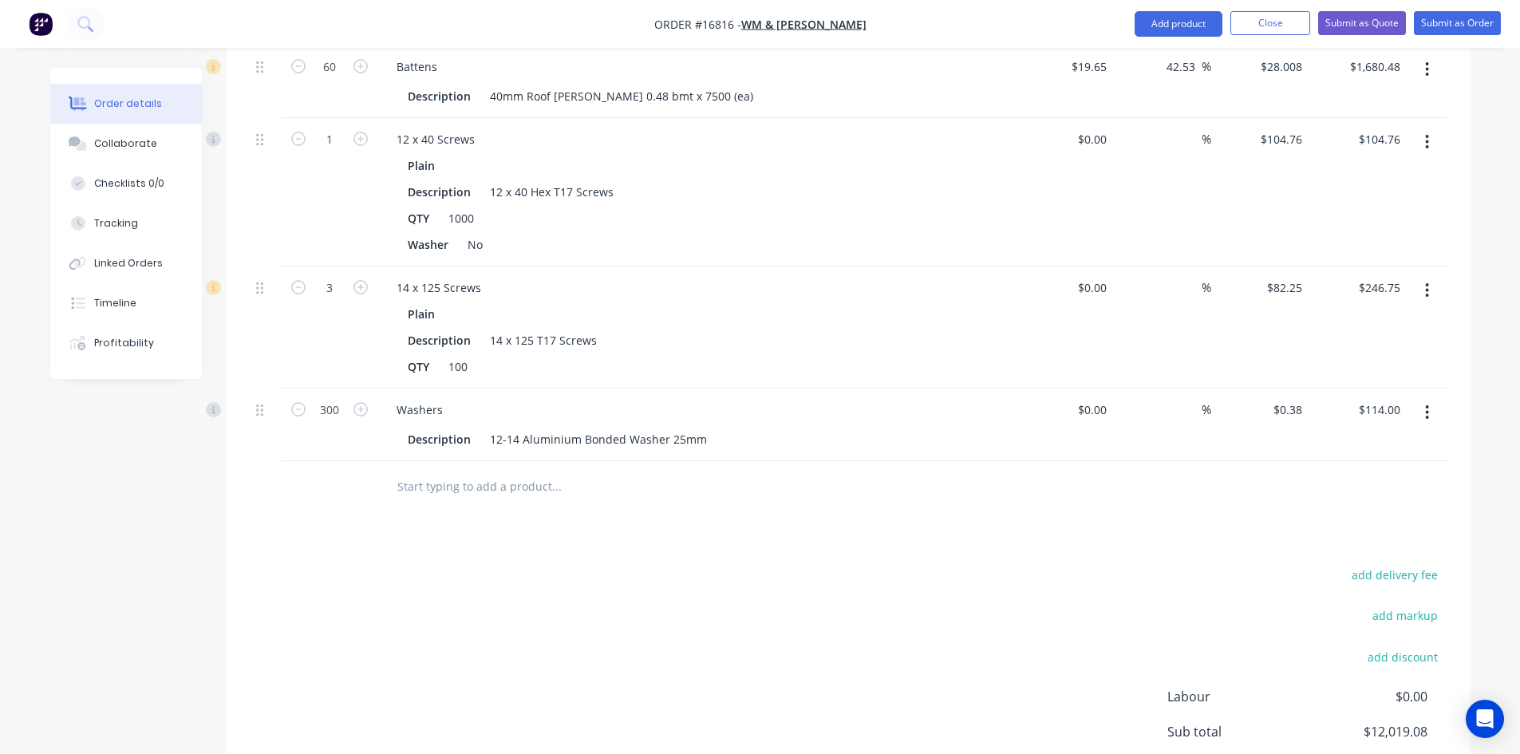
click at [1428, 299] on icon "button" at bounding box center [1427, 291] width 4 height 18
click at [1416, 440] on div "Delete" at bounding box center [1370, 427] width 123 height 23
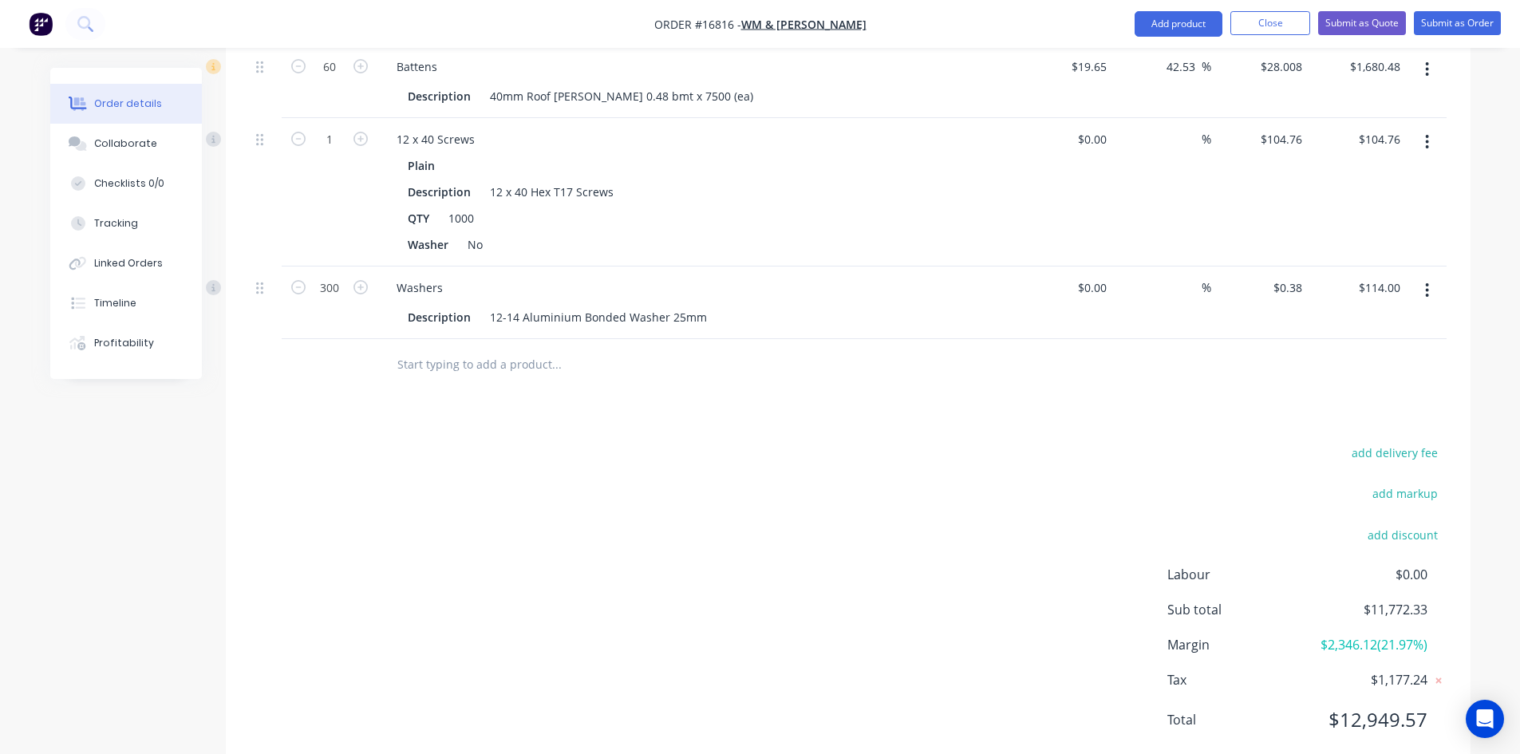
click at [1431, 305] on button "button" at bounding box center [1426, 290] width 37 height 29
click at [1347, 440] on div "Delete" at bounding box center [1370, 427] width 123 height 23
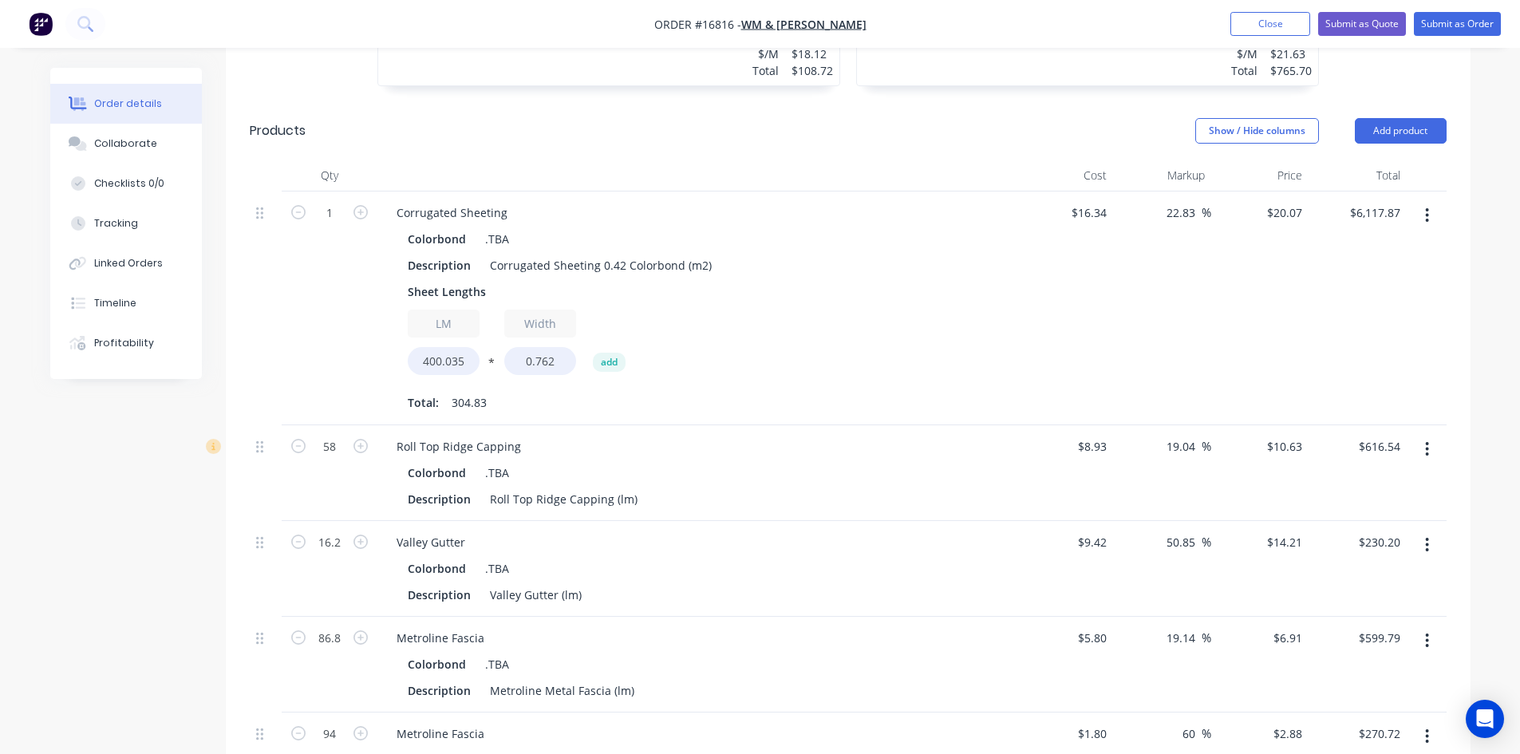
scroll to position [888, 0]
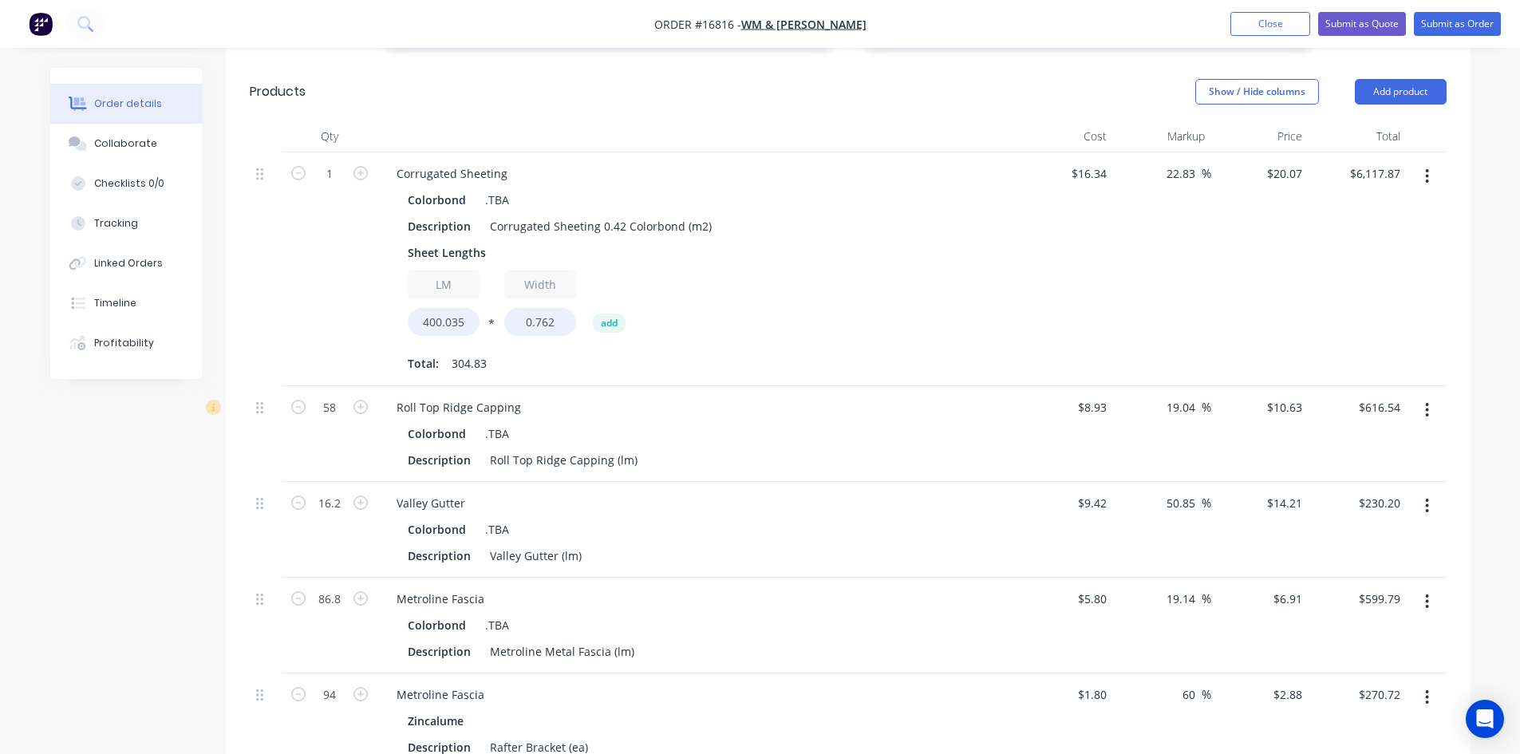
click at [1430, 162] on button "button" at bounding box center [1426, 176] width 37 height 29
click at [1384, 202] on button "Edit" at bounding box center [1371, 218] width 152 height 32
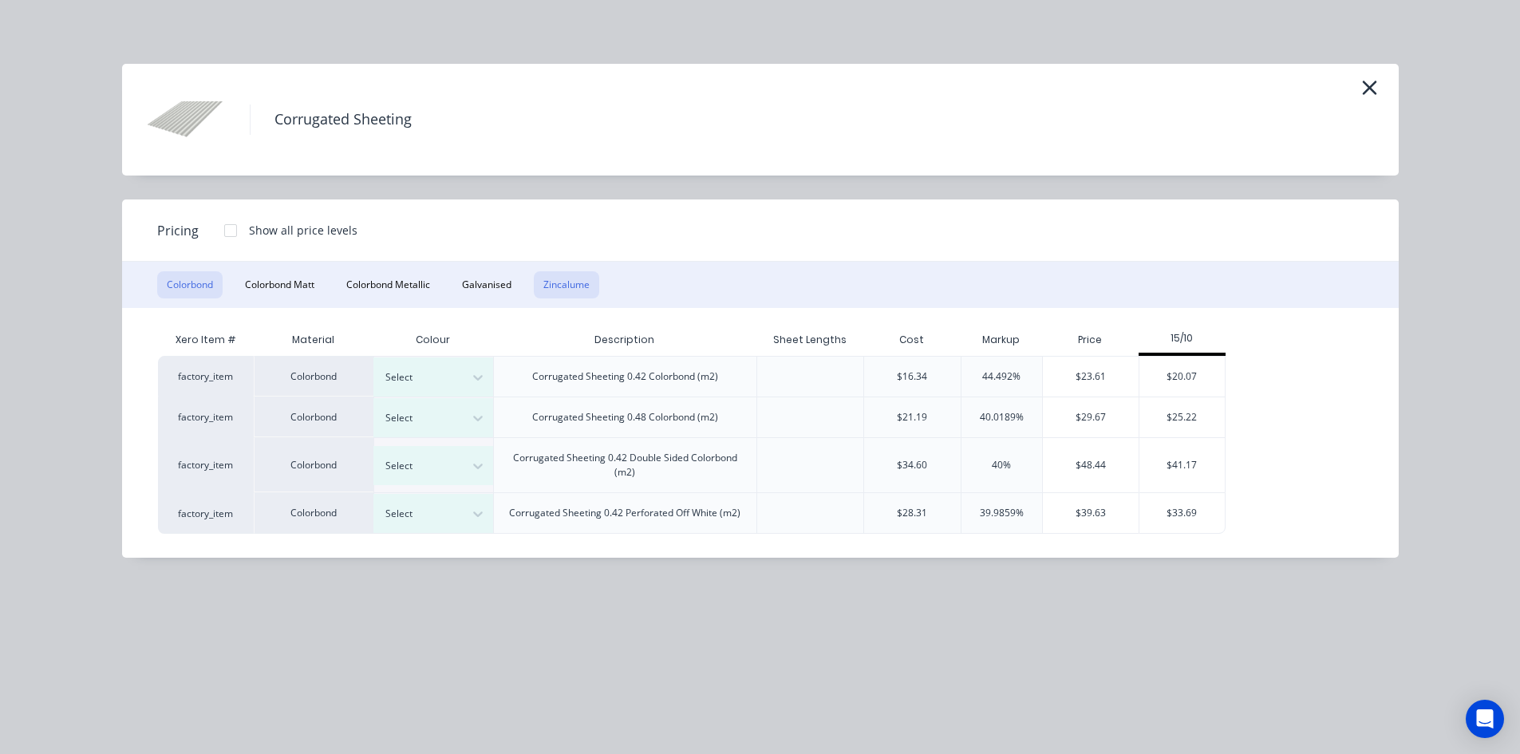
click at [552, 293] on button "Zincalume" at bounding box center [566, 284] width 65 height 27
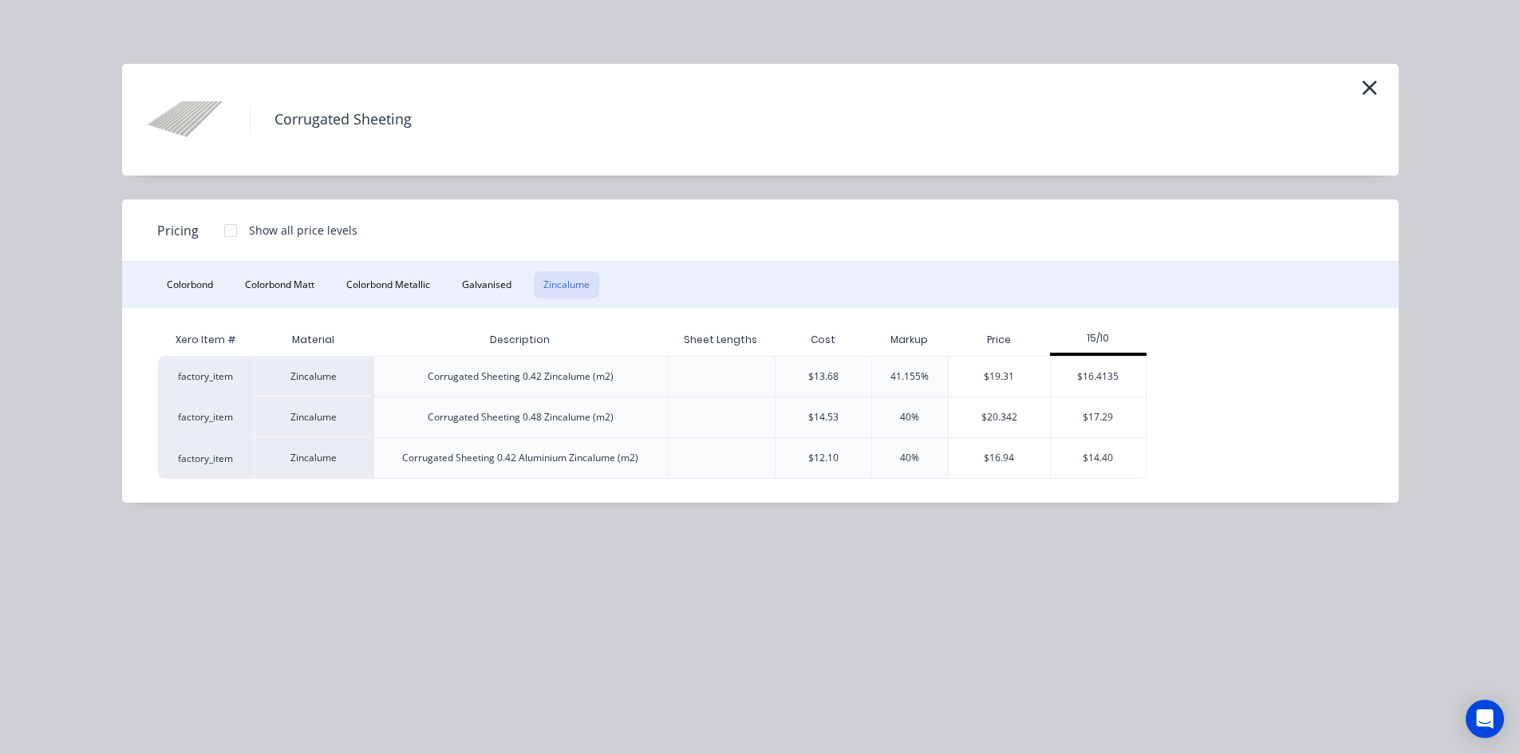
click at [229, 227] on div at bounding box center [231, 231] width 32 height 32
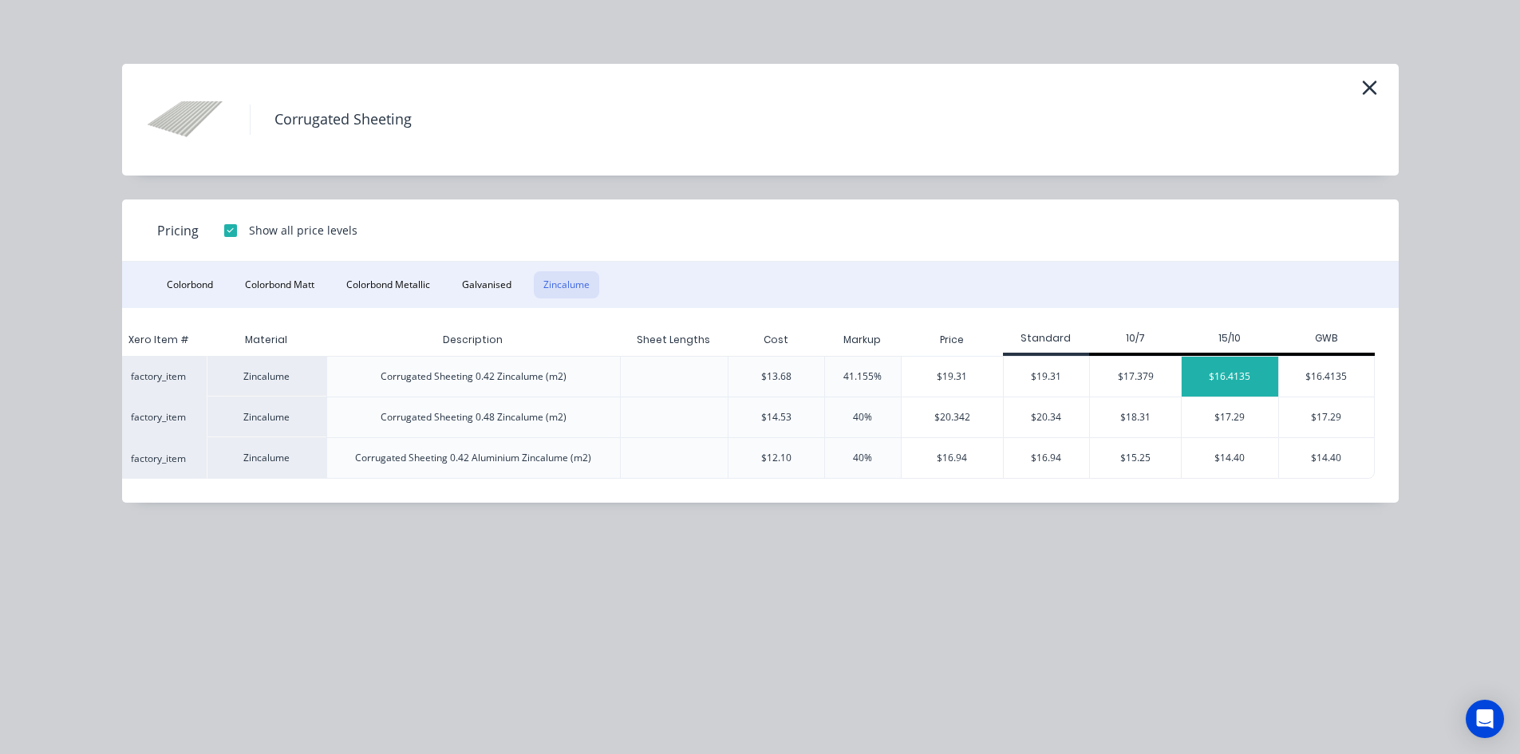
click at [1241, 382] on div "$16.4135" at bounding box center [1230, 377] width 97 height 40
type input "0.45"
type input "$16.4135"
type input "$5,003.27"
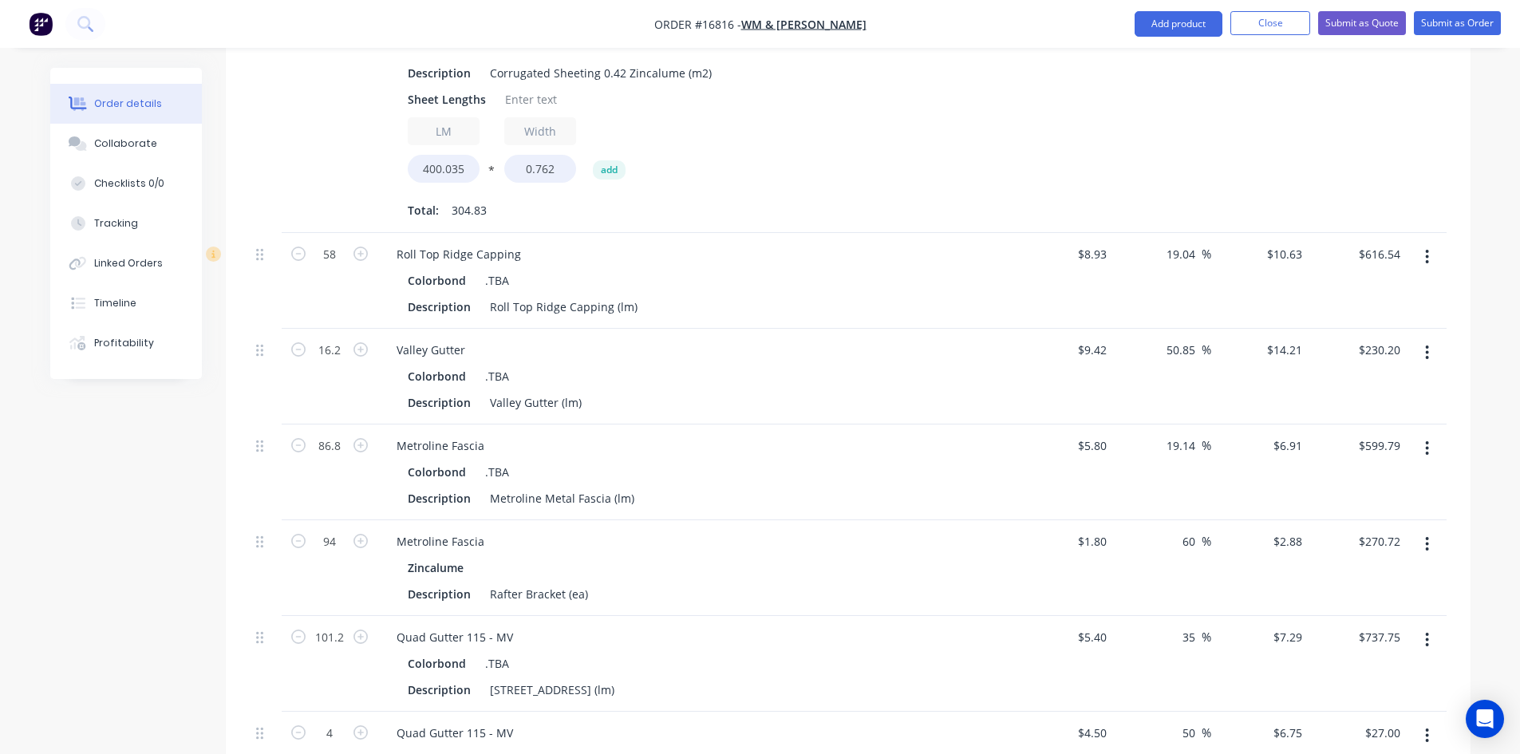
scroll to position [1048, 0]
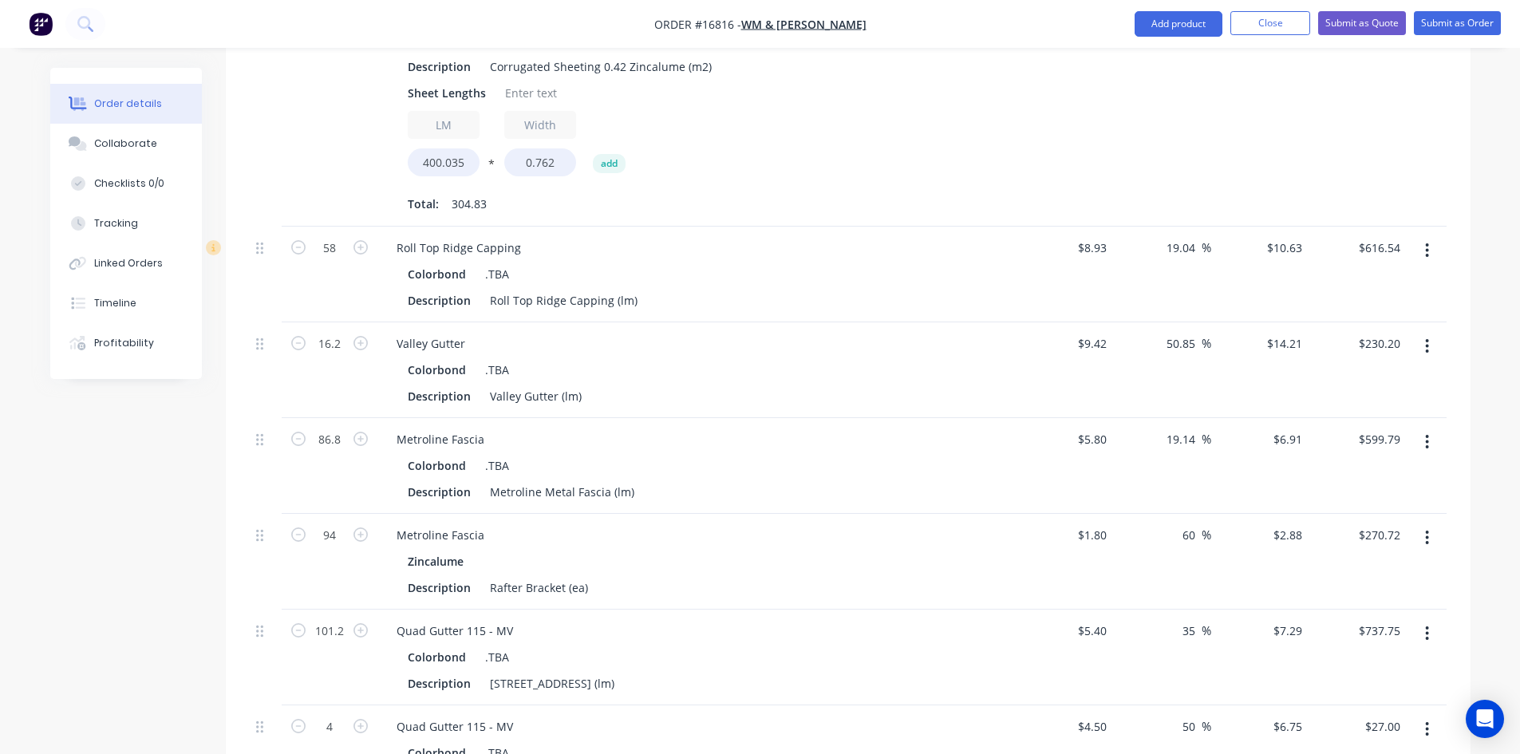
click at [1428, 243] on icon "button" at bounding box center [1427, 250] width 3 height 14
click at [1373, 281] on div "Edit" at bounding box center [1370, 292] width 123 height 23
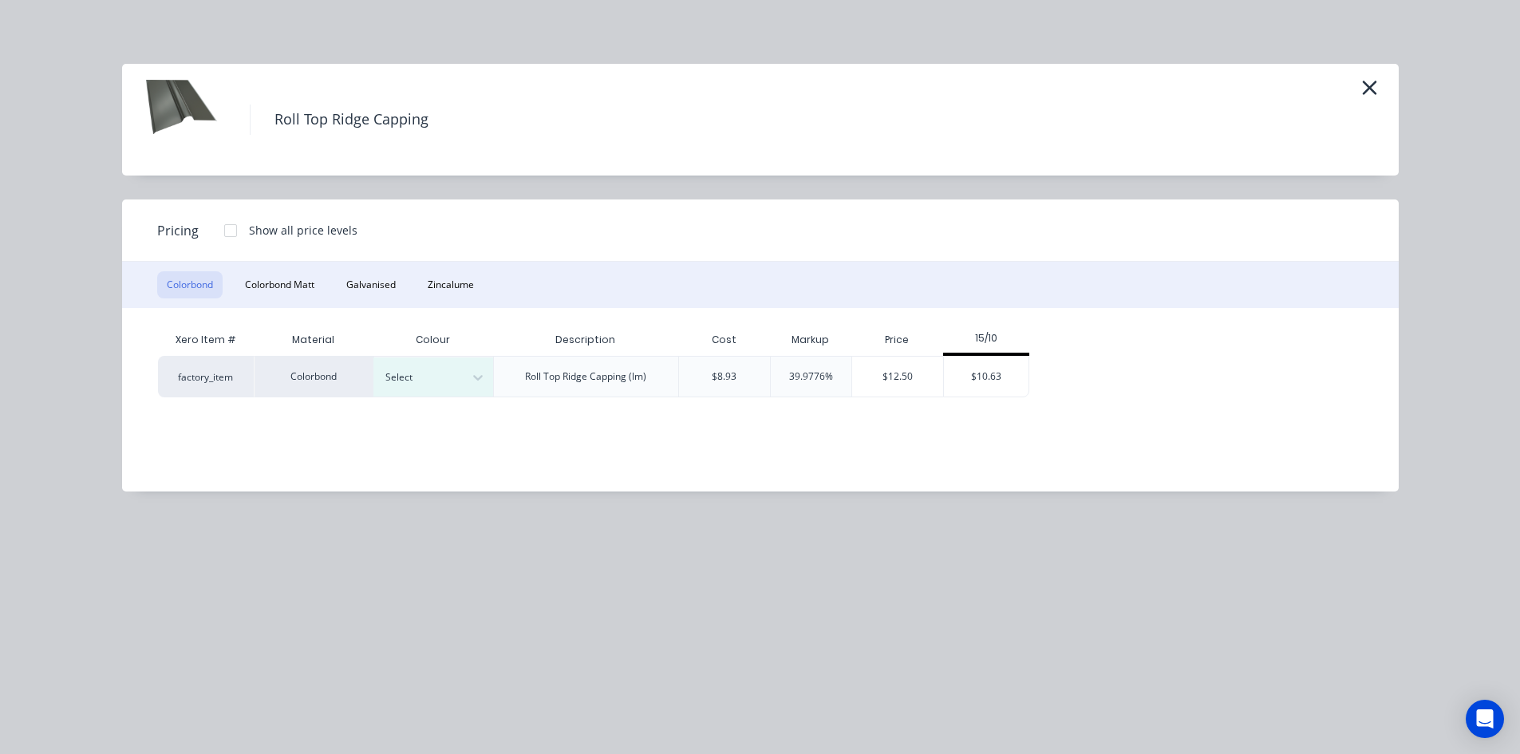
click at [232, 231] on div at bounding box center [231, 231] width 32 height 32
click at [1369, 85] on icon "button" at bounding box center [1369, 88] width 17 height 22
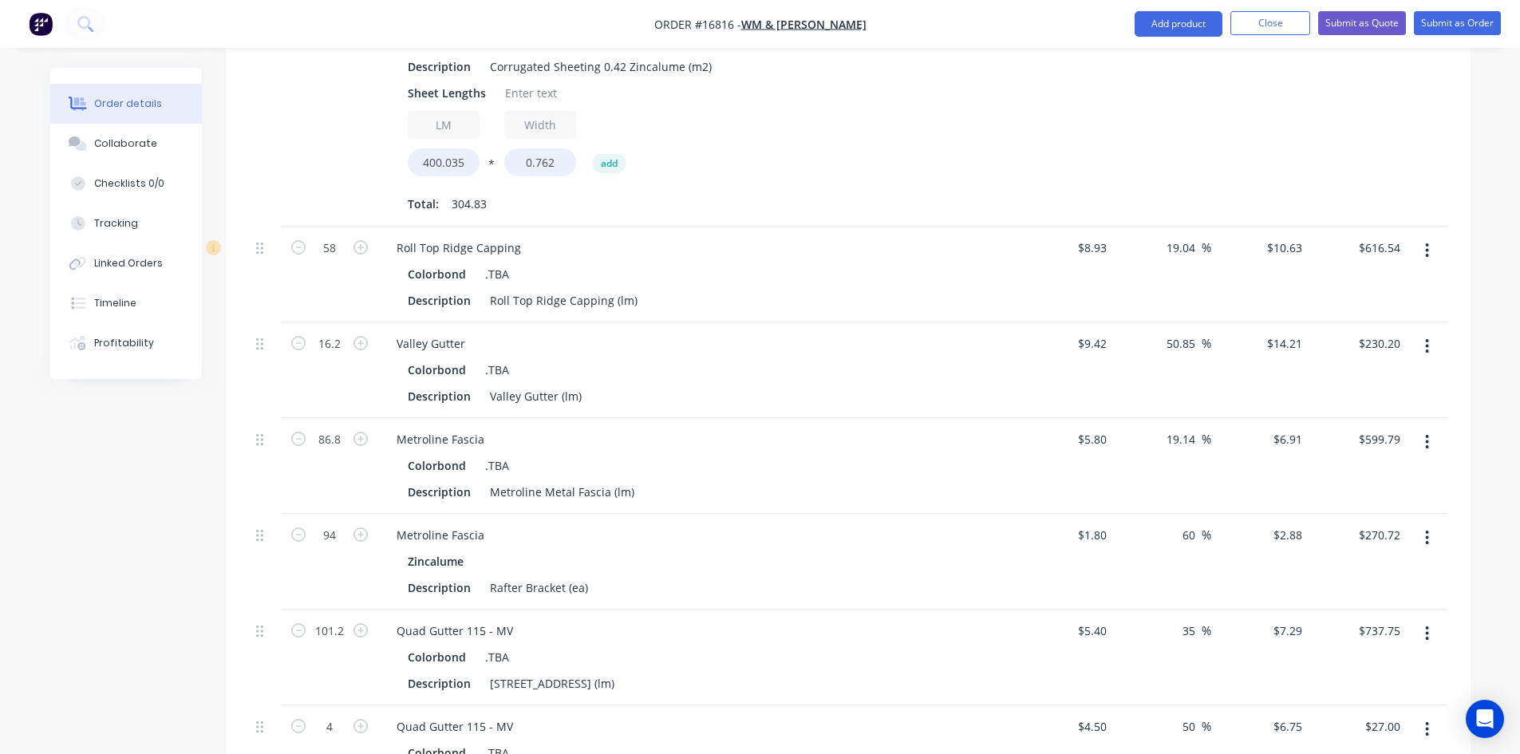
click at [1429, 236] on button "button" at bounding box center [1426, 250] width 37 height 29
click at [1364, 281] on div "Edit" at bounding box center [1370, 292] width 123 height 23
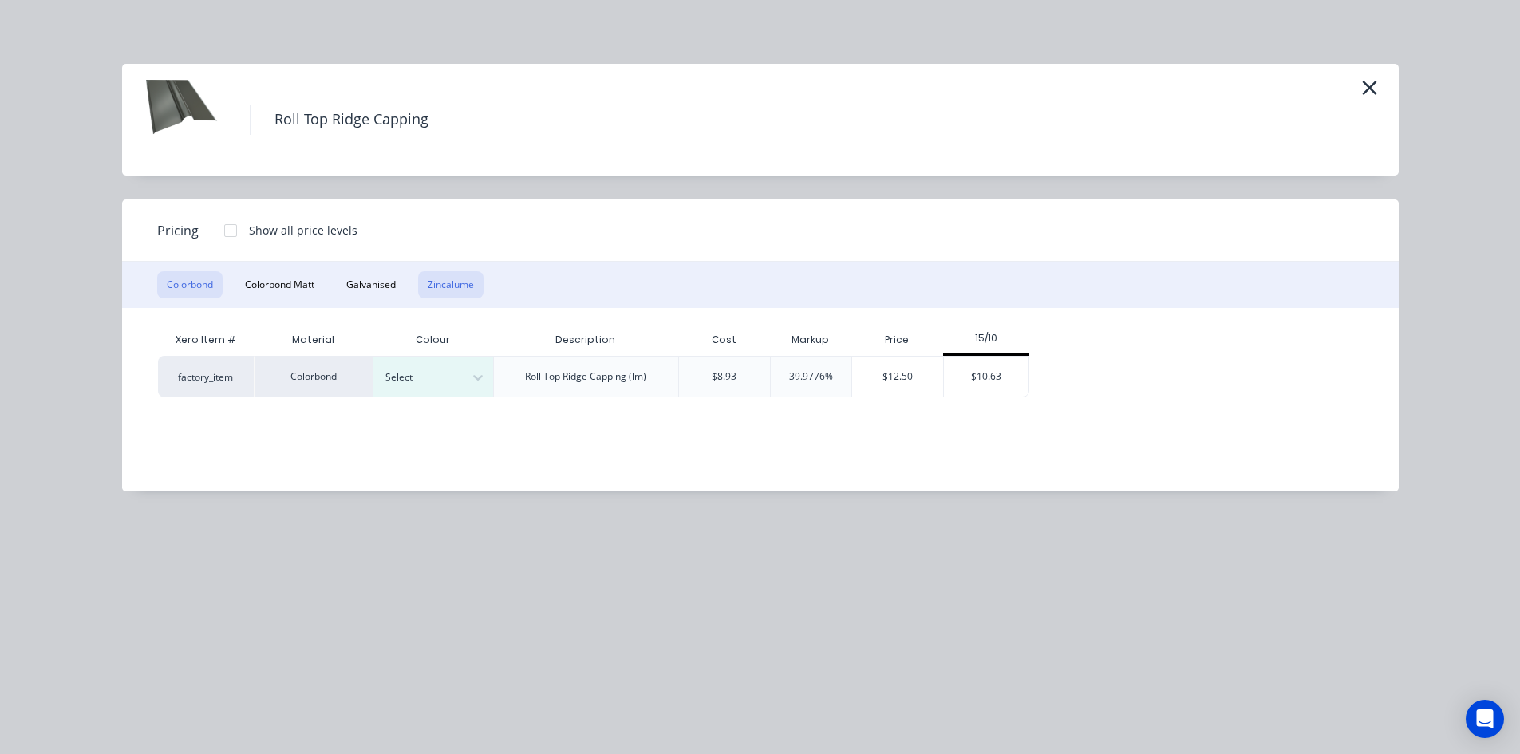
click at [458, 290] on button "Zincalume" at bounding box center [450, 284] width 65 height 27
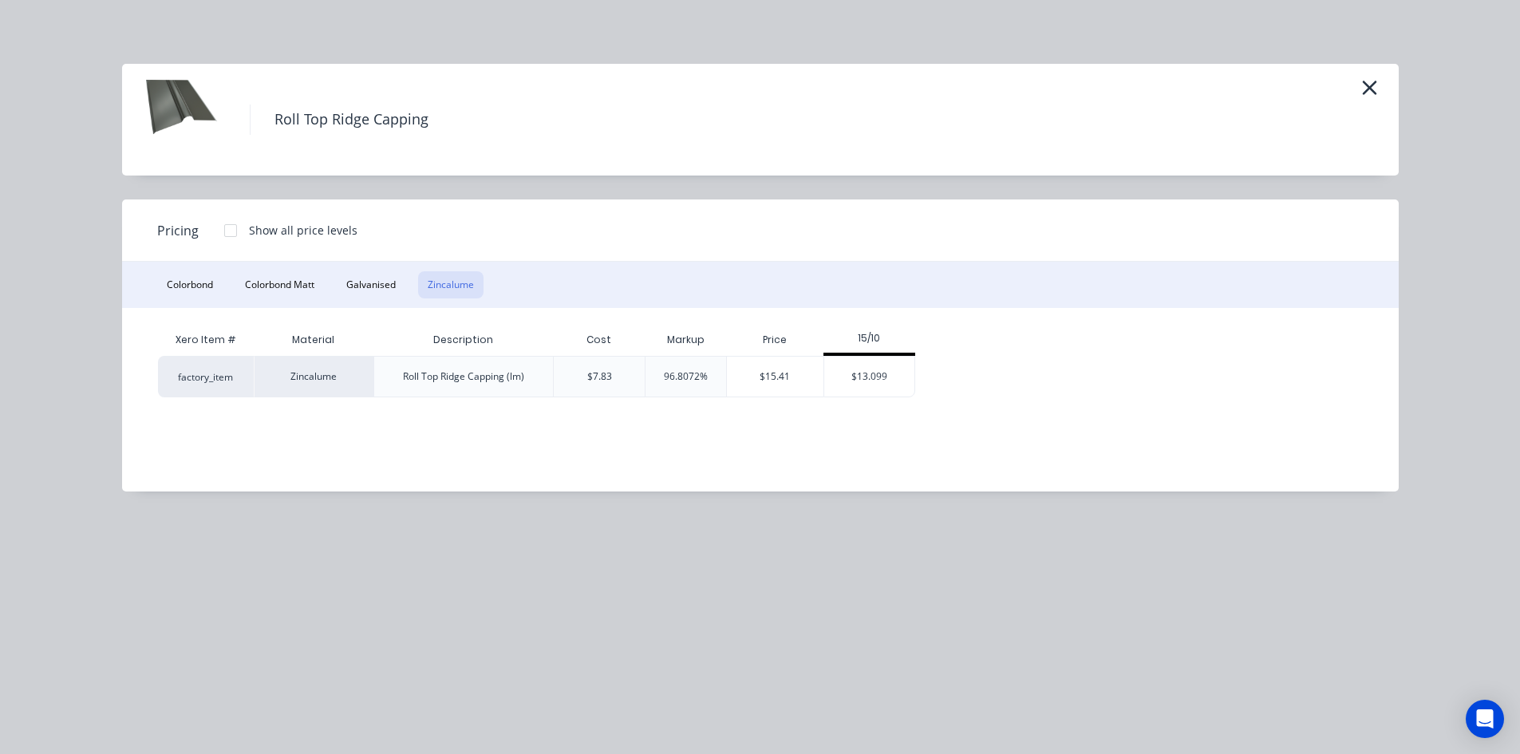
click at [229, 232] on div at bounding box center [231, 231] width 32 height 32
click at [228, 229] on div at bounding box center [231, 231] width 32 height 32
click at [878, 384] on div "$13.099" at bounding box center [869, 377] width 90 height 40
type input "46.69"
type input "$13.099"
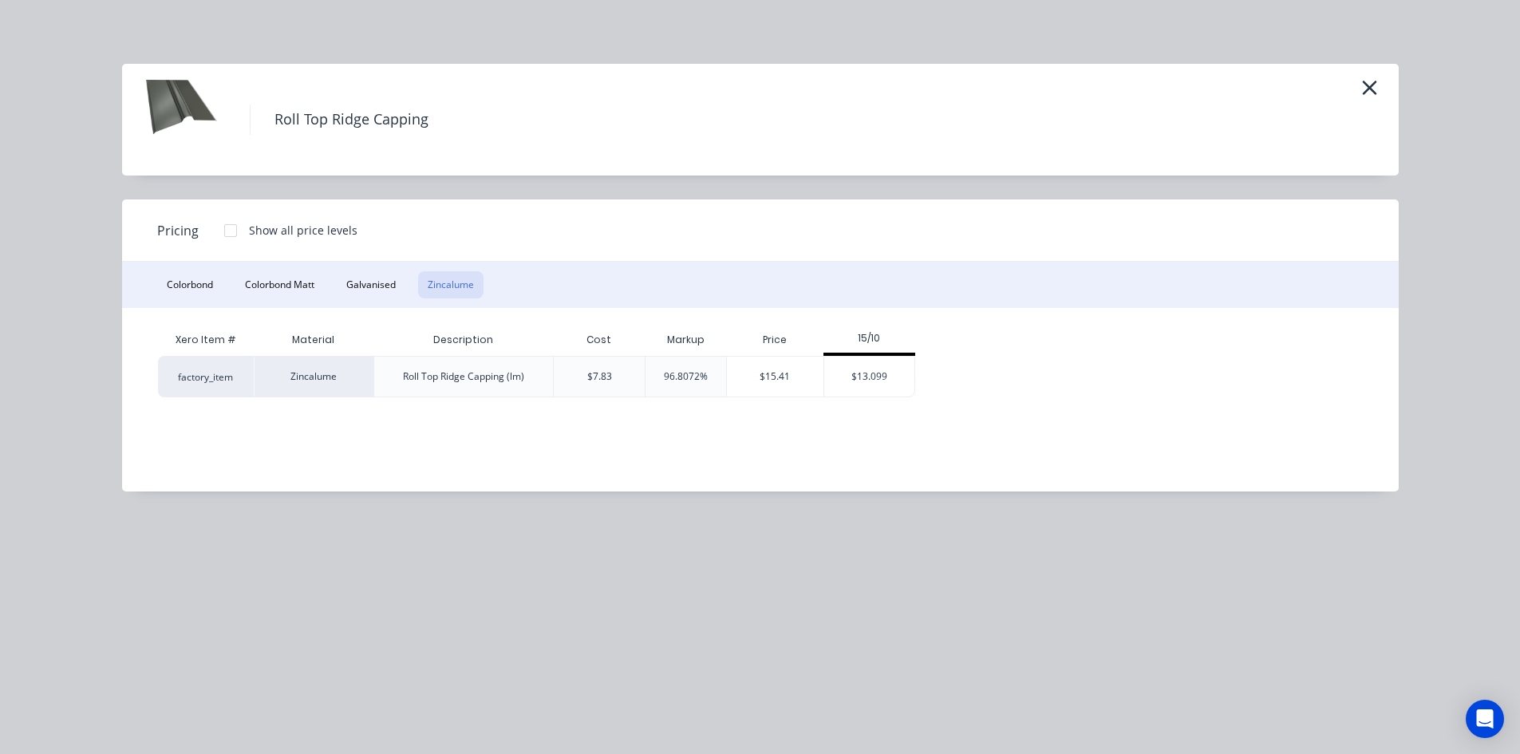
type input "$759.74"
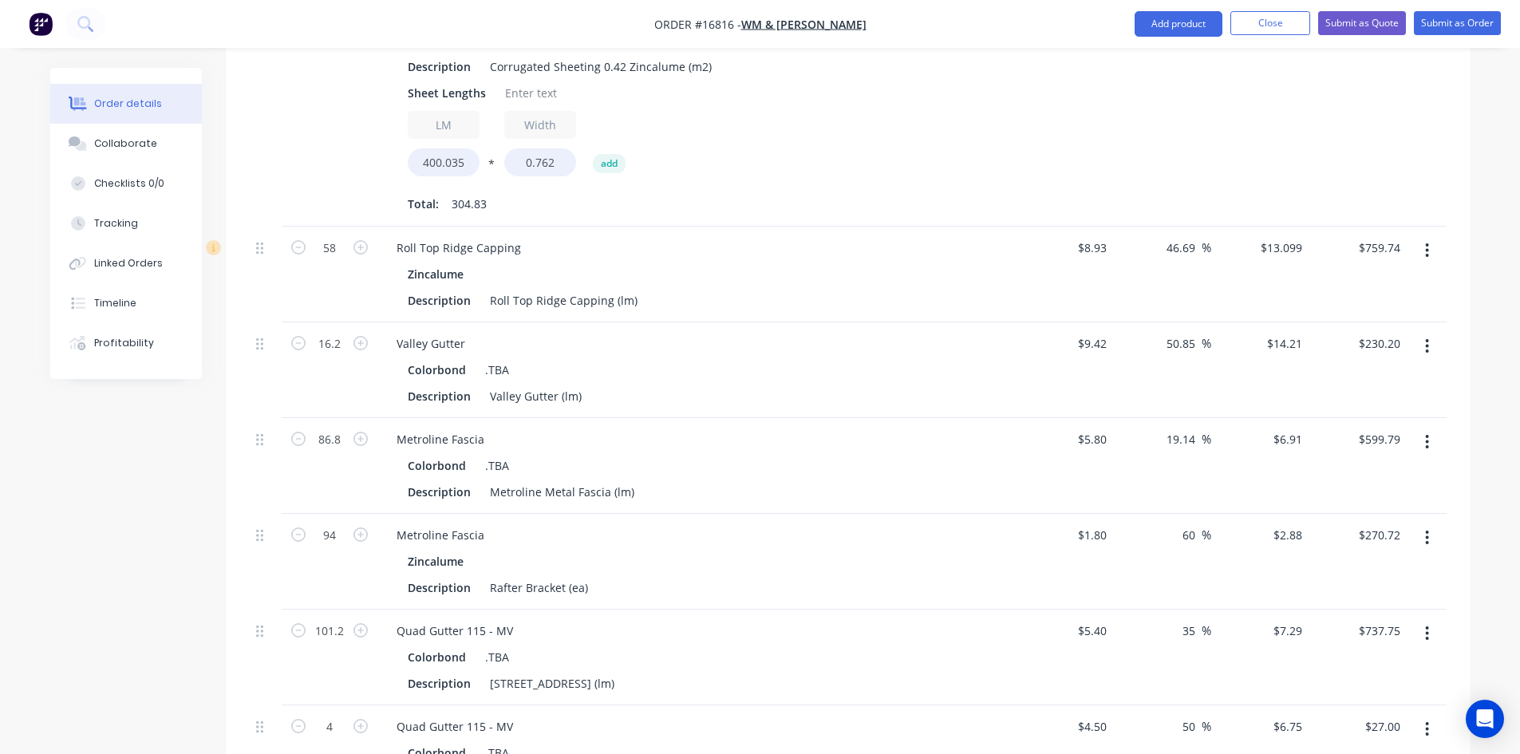
scroll to position [1127, 0]
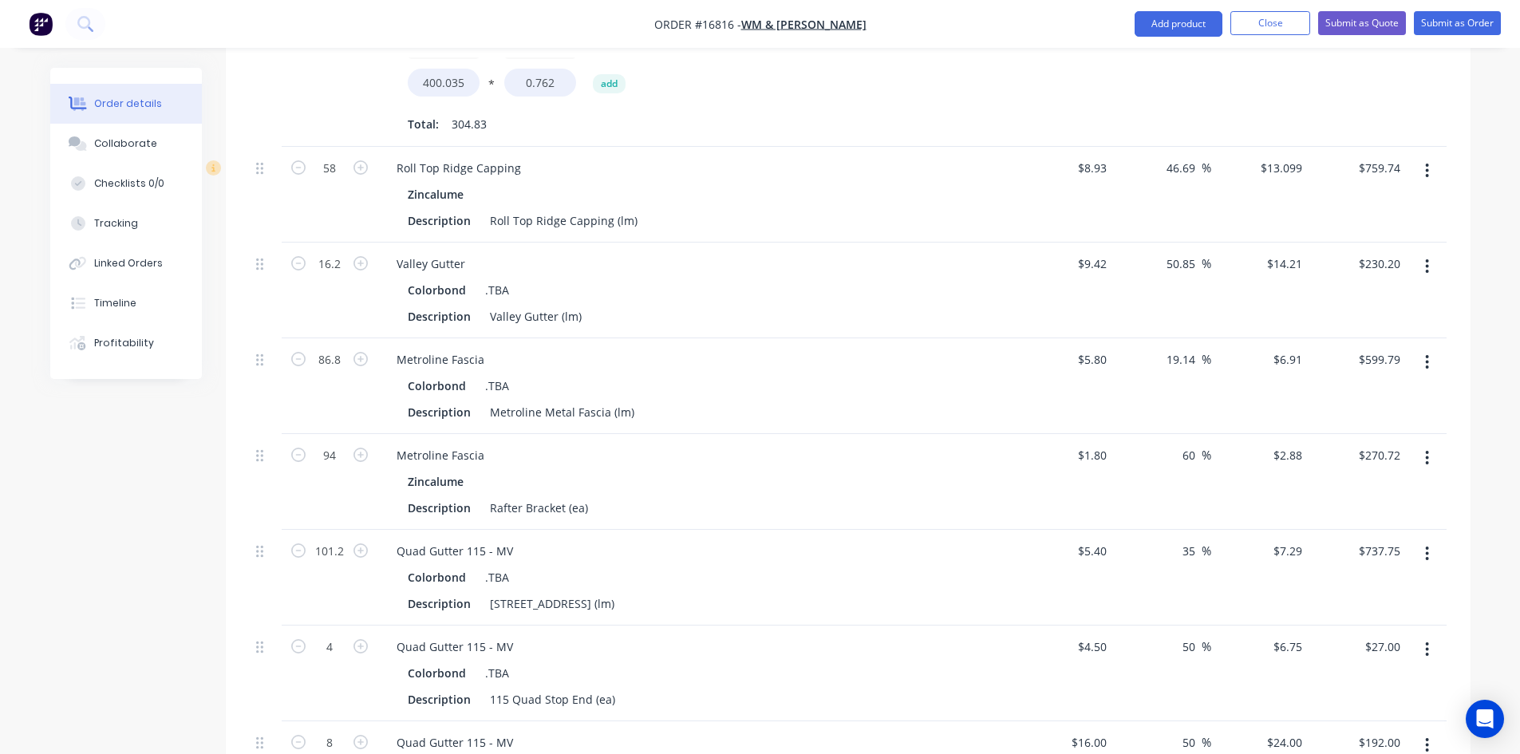
click at [1427, 258] on icon "button" at bounding box center [1427, 267] width 4 height 18
click at [1400, 297] on div "Edit" at bounding box center [1370, 308] width 123 height 23
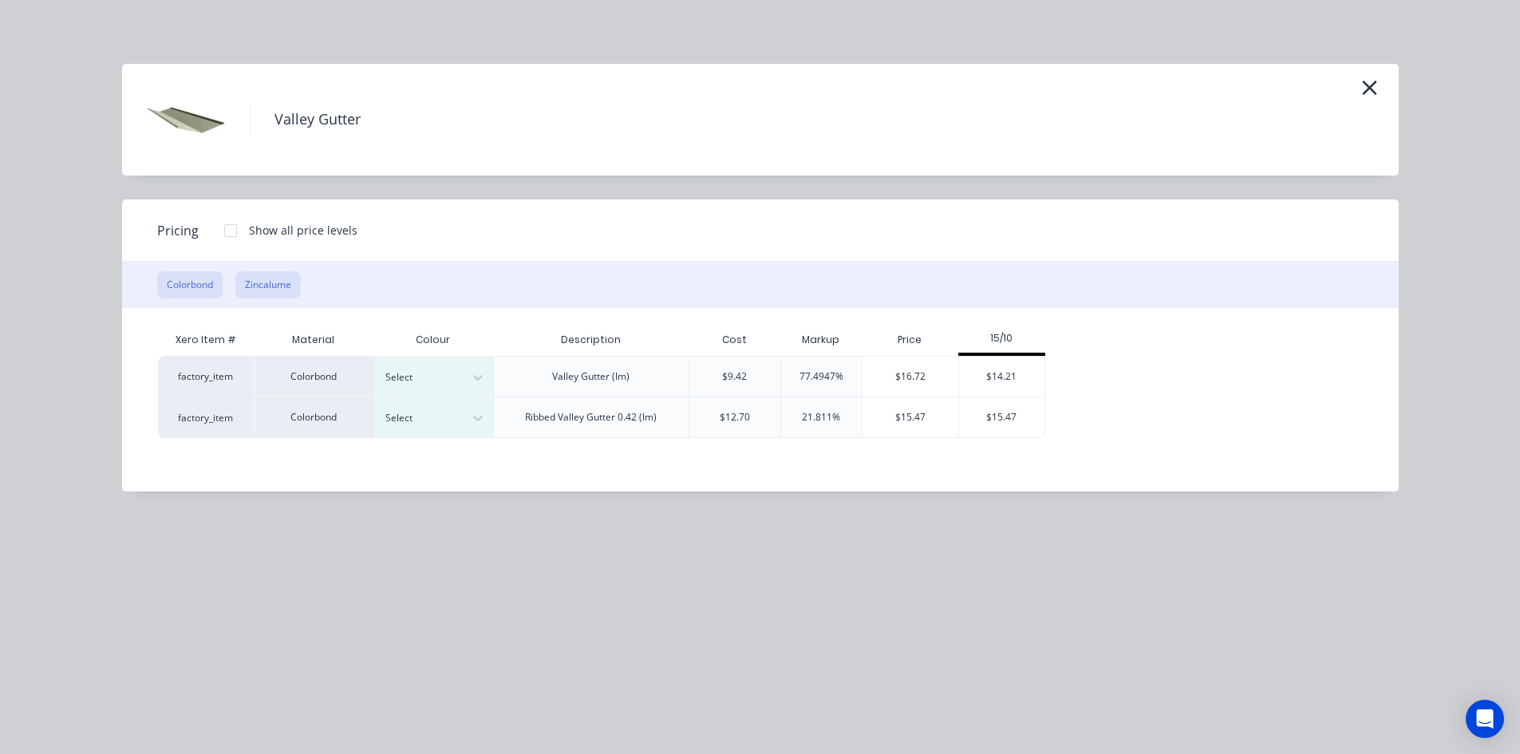
click at [251, 285] on button "Zincalume" at bounding box center [267, 284] width 65 height 27
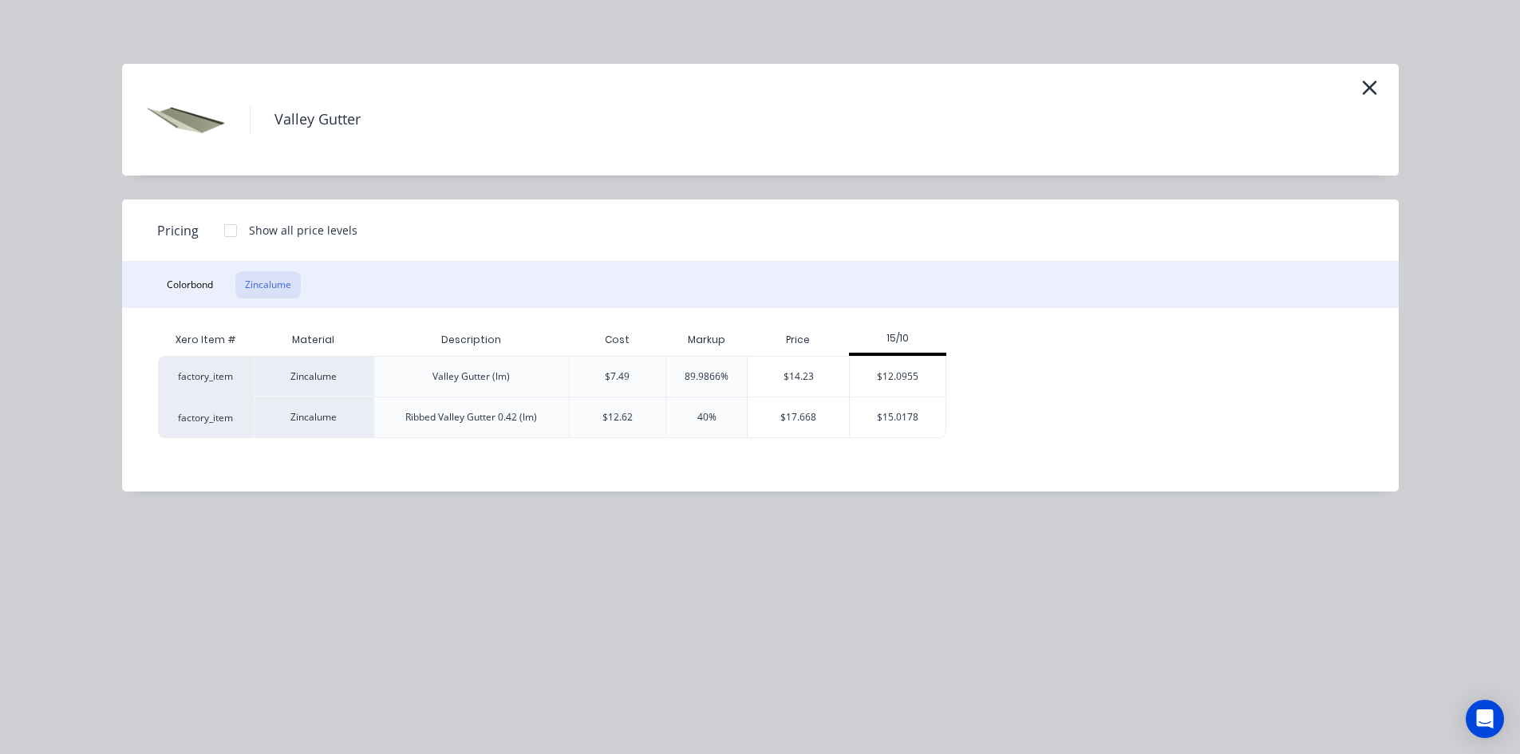
click at [231, 228] on div at bounding box center [231, 231] width 32 height 32
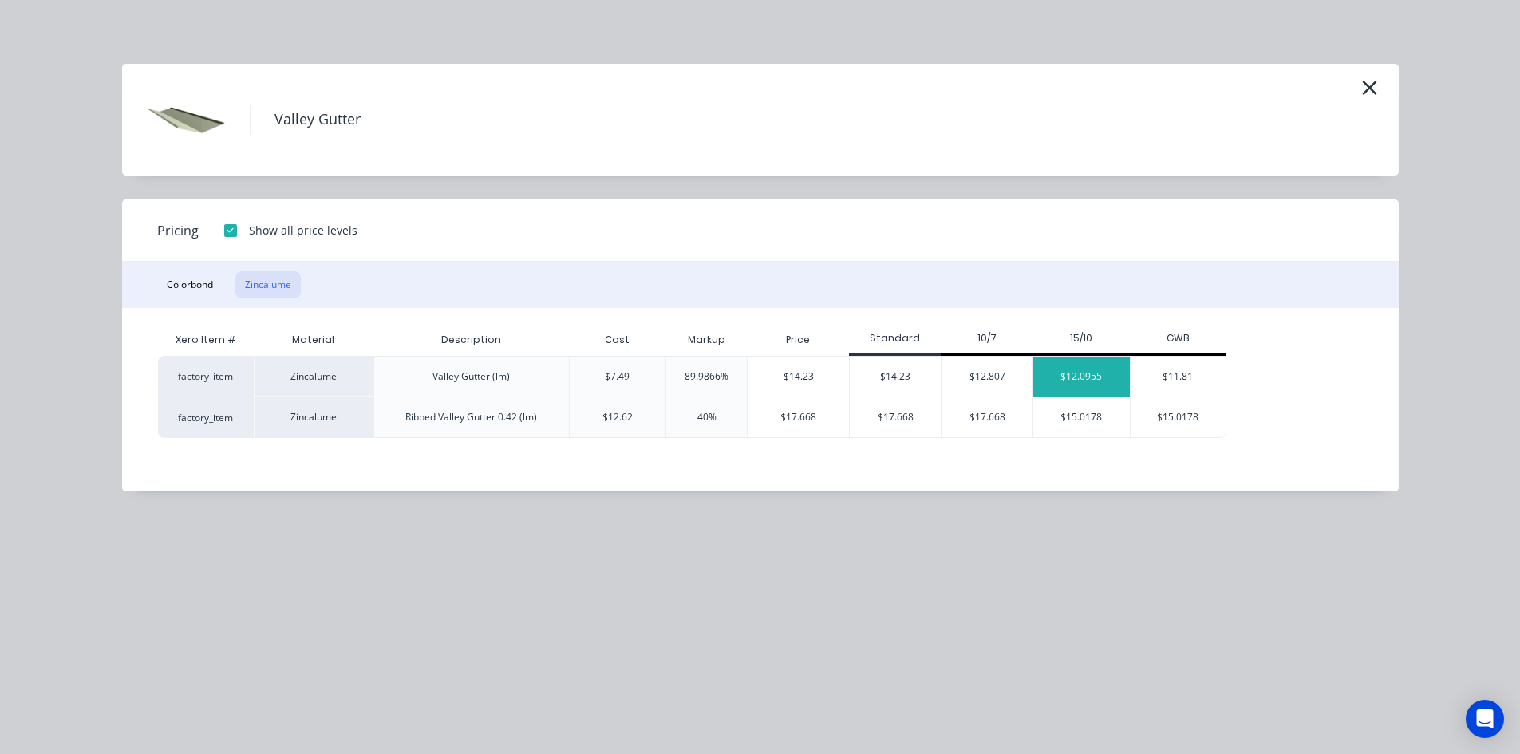
click at [1098, 378] on div "$12.0955" at bounding box center [1081, 377] width 97 height 40
type input "28.4"
type input "$12.0955"
type input "$195.95"
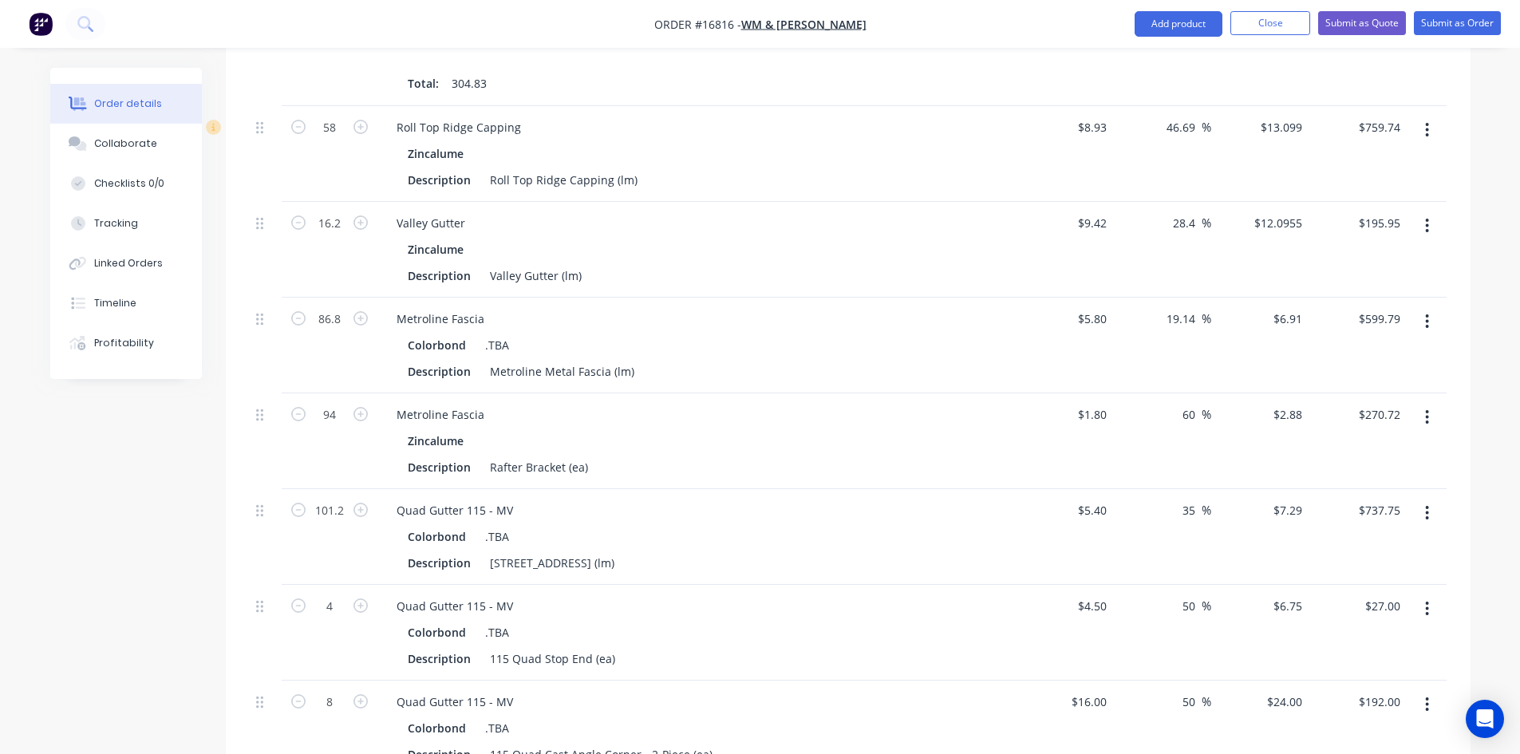
scroll to position [1207, 0]
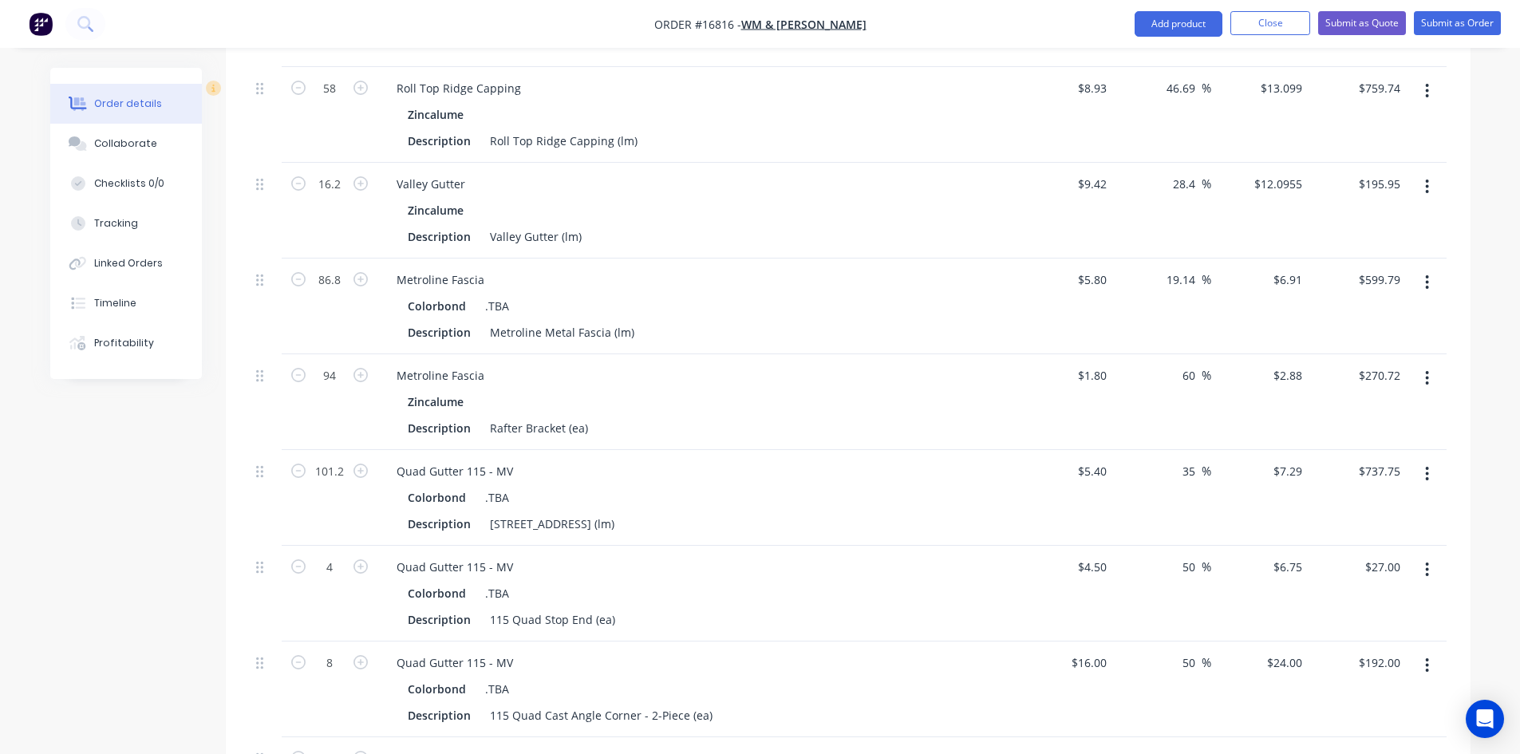
click at [1423, 268] on button "button" at bounding box center [1426, 282] width 37 height 29
click at [1363, 408] on div "Delete" at bounding box center [1370, 419] width 123 height 23
click at [1430, 268] on button "button" at bounding box center [1426, 282] width 37 height 29
click at [1395, 408] on div "Delete" at bounding box center [1370, 419] width 123 height 23
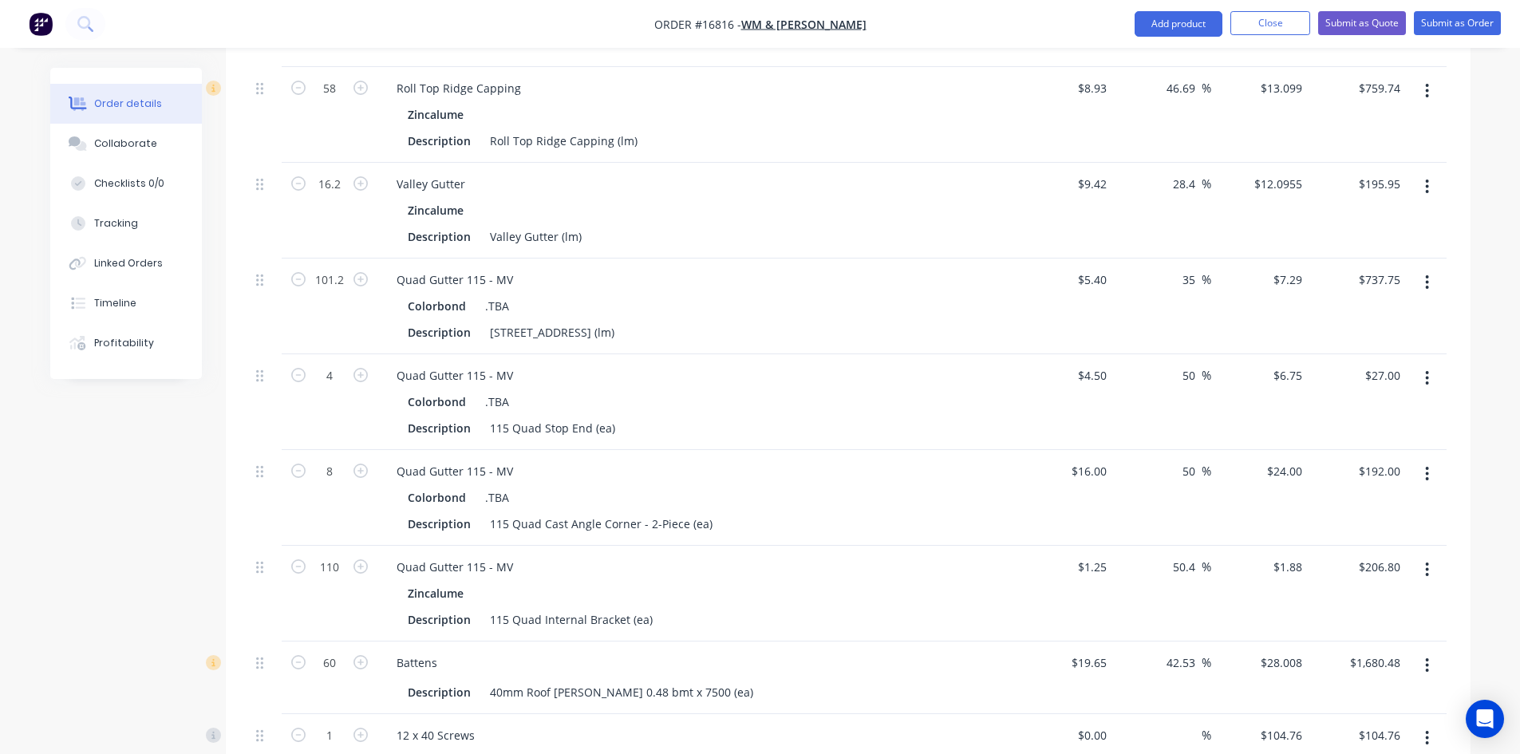
click at [1427, 275] on icon "button" at bounding box center [1427, 282] width 3 height 14
click at [1392, 408] on div "Delete" at bounding box center [1370, 419] width 123 height 23
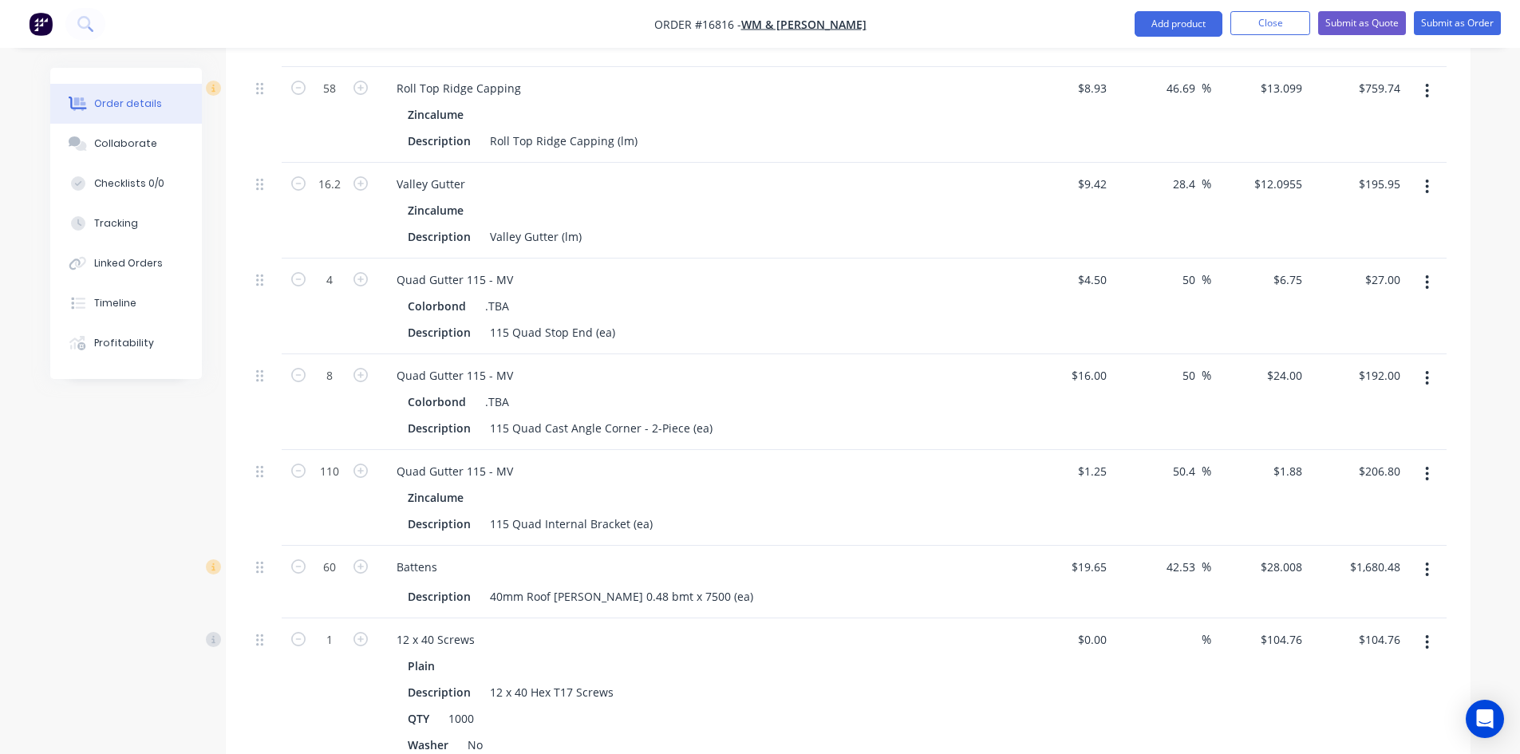
click at [1423, 268] on button "button" at bounding box center [1426, 282] width 37 height 29
click at [1399, 408] on div "Delete" at bounding box center [1370, 419] width 123 height 23
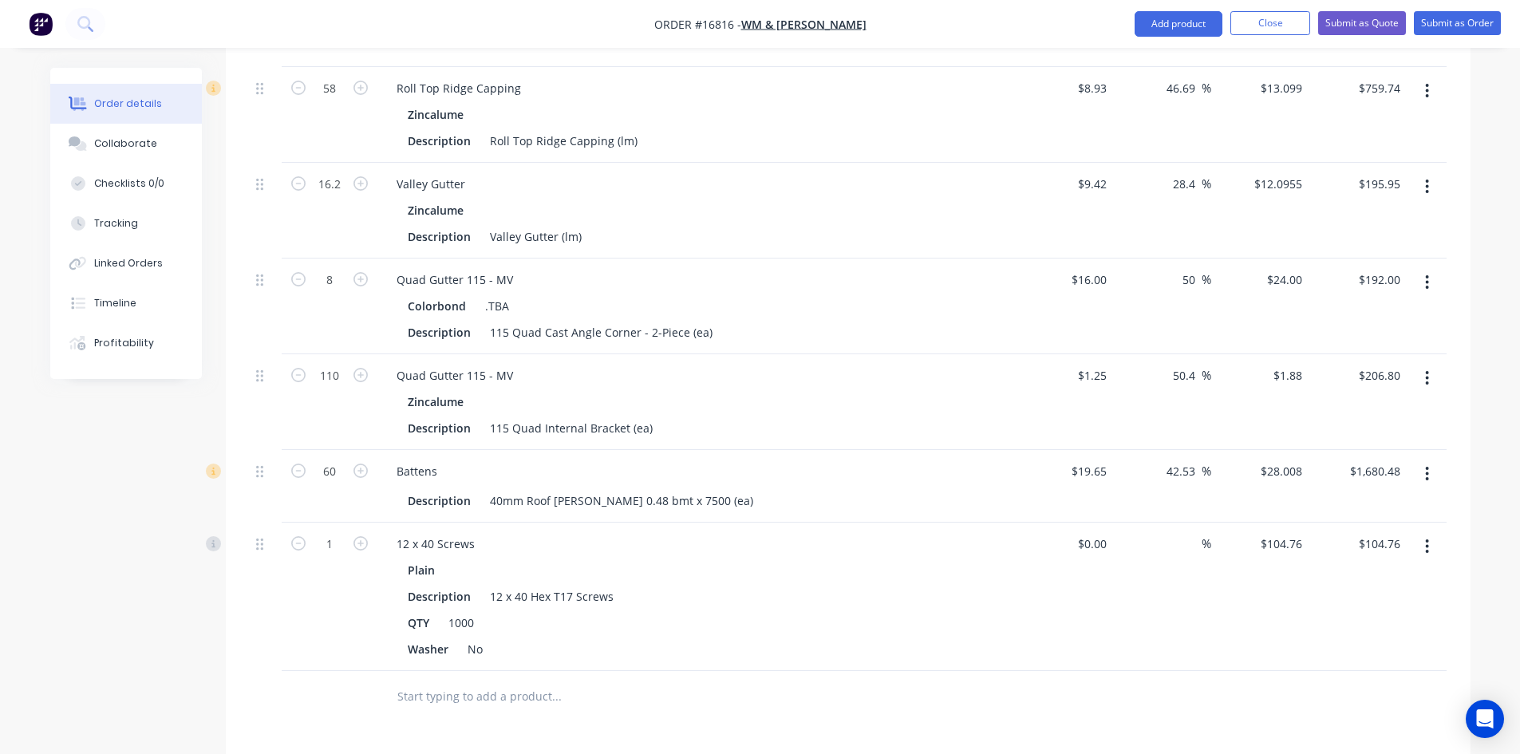
click at [1420, 268] on button "button" at bounding box center [1426, 282] width 37 height 29
click at [1387, 408] on div "Delete" at bounding box center [1370, 419] width 123 height 23
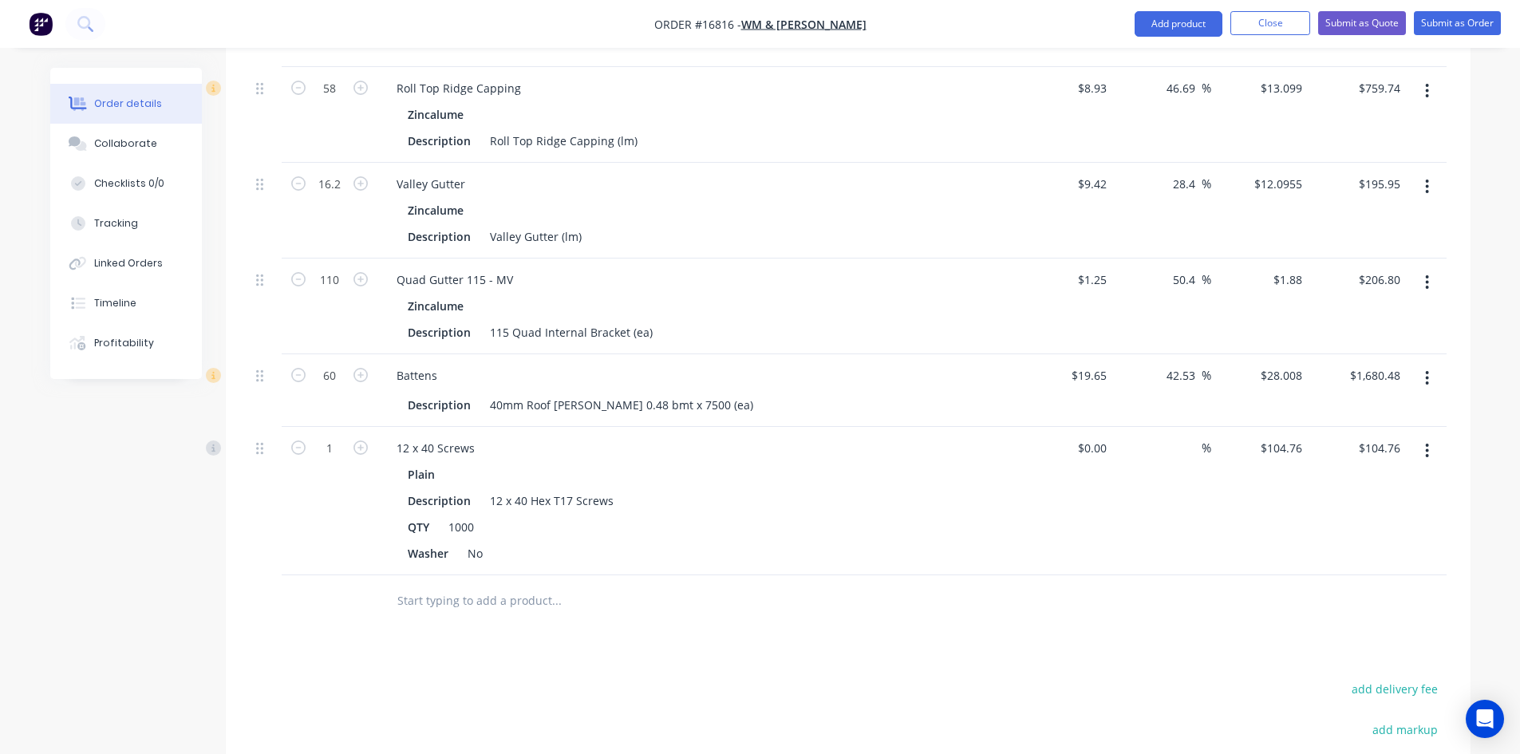
click at [1423, 268] on button "button" at bounding box center [1426, 282] width 37 height 29
click at [1381, 408] on div "Delete" at bounding box center [1370, 419] width 123 height 23
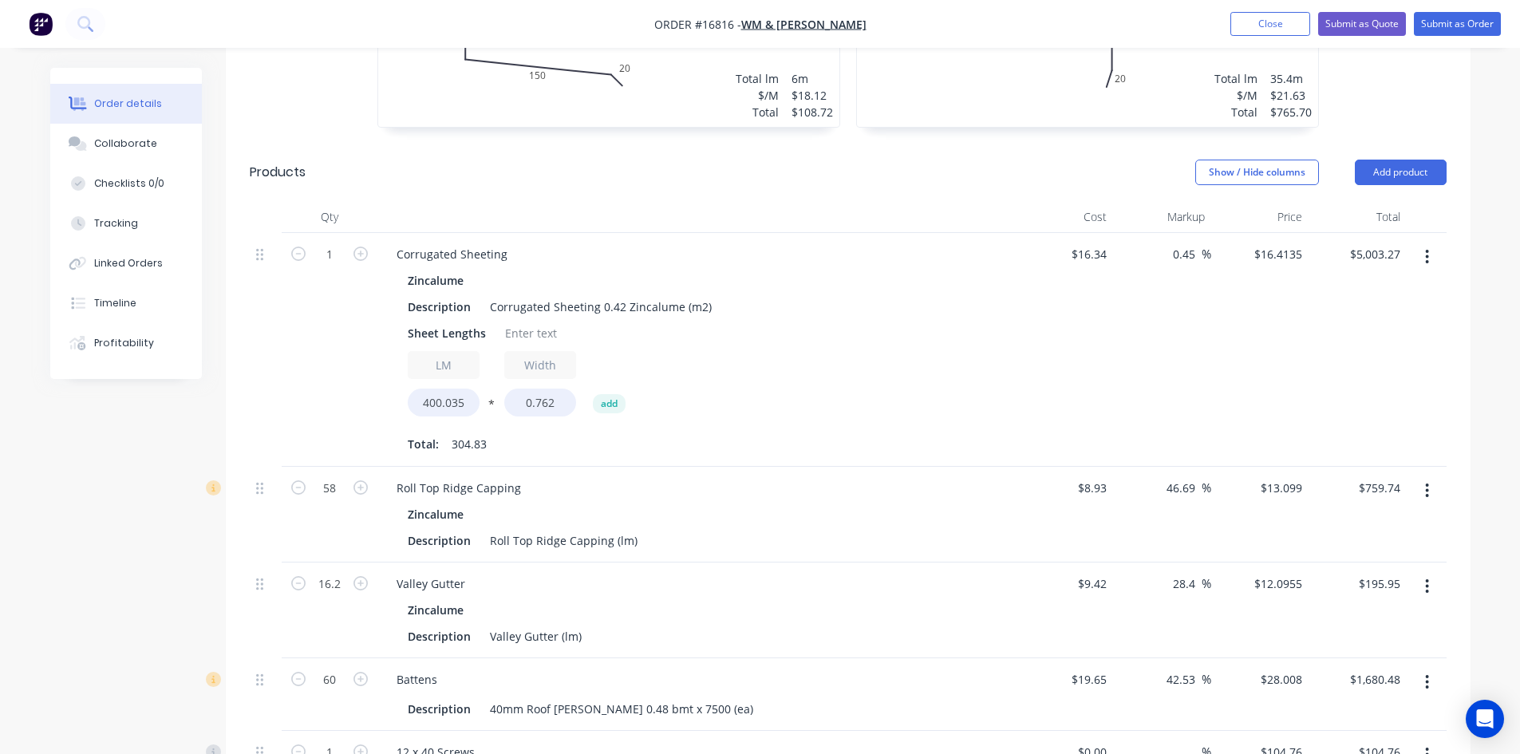
scroll to position [808, 0]
click at [440, 388] on input "400.035" at bounding box center [444, 402] width 72 height 28
type input "511.354"
type input "$6,395.55"
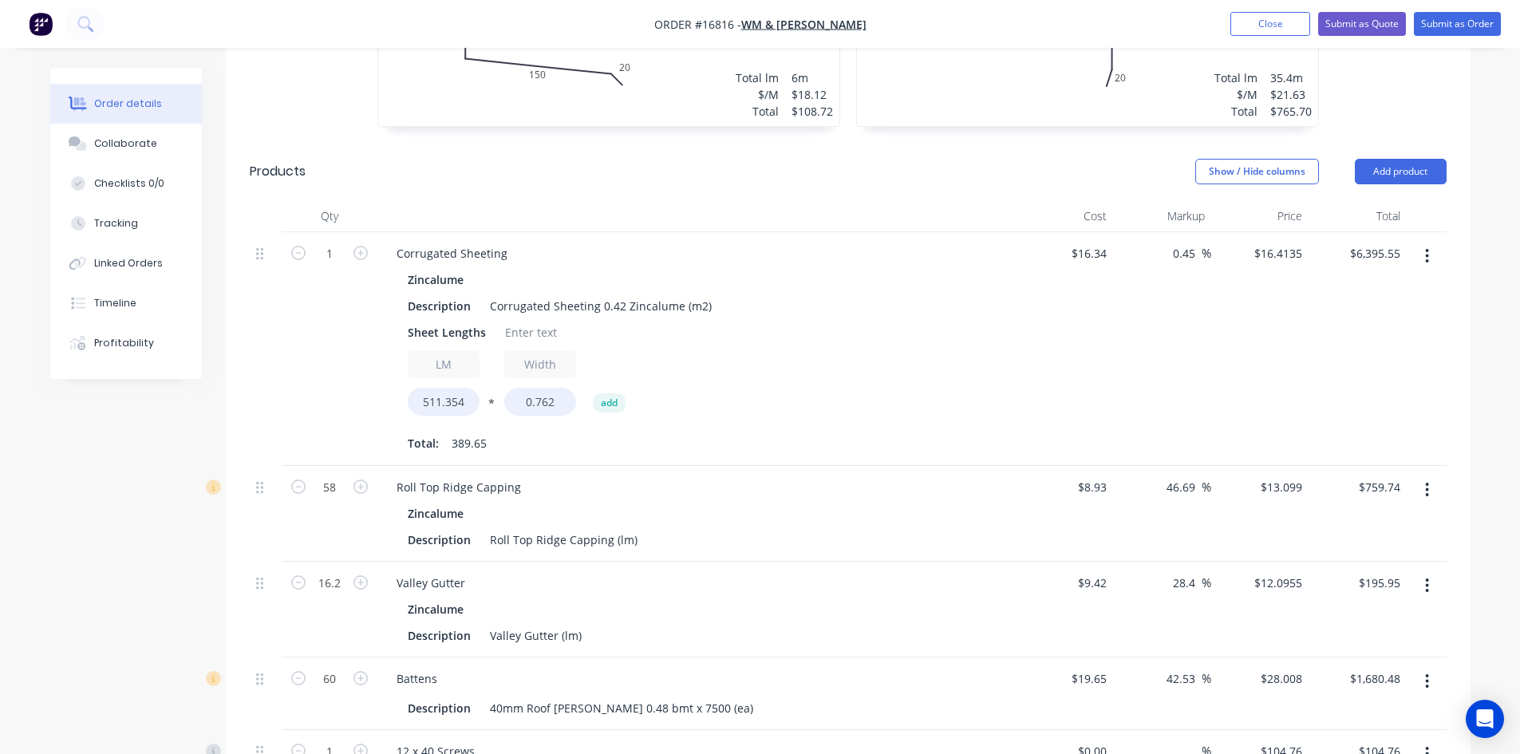
click at [847, 350] on div "LM 511.354 * Width 0.762 add" at bounding box center [697, 386] width 578 height 72
click at [514, 321] on div at bounding box center [531, 332] width 65 height 23
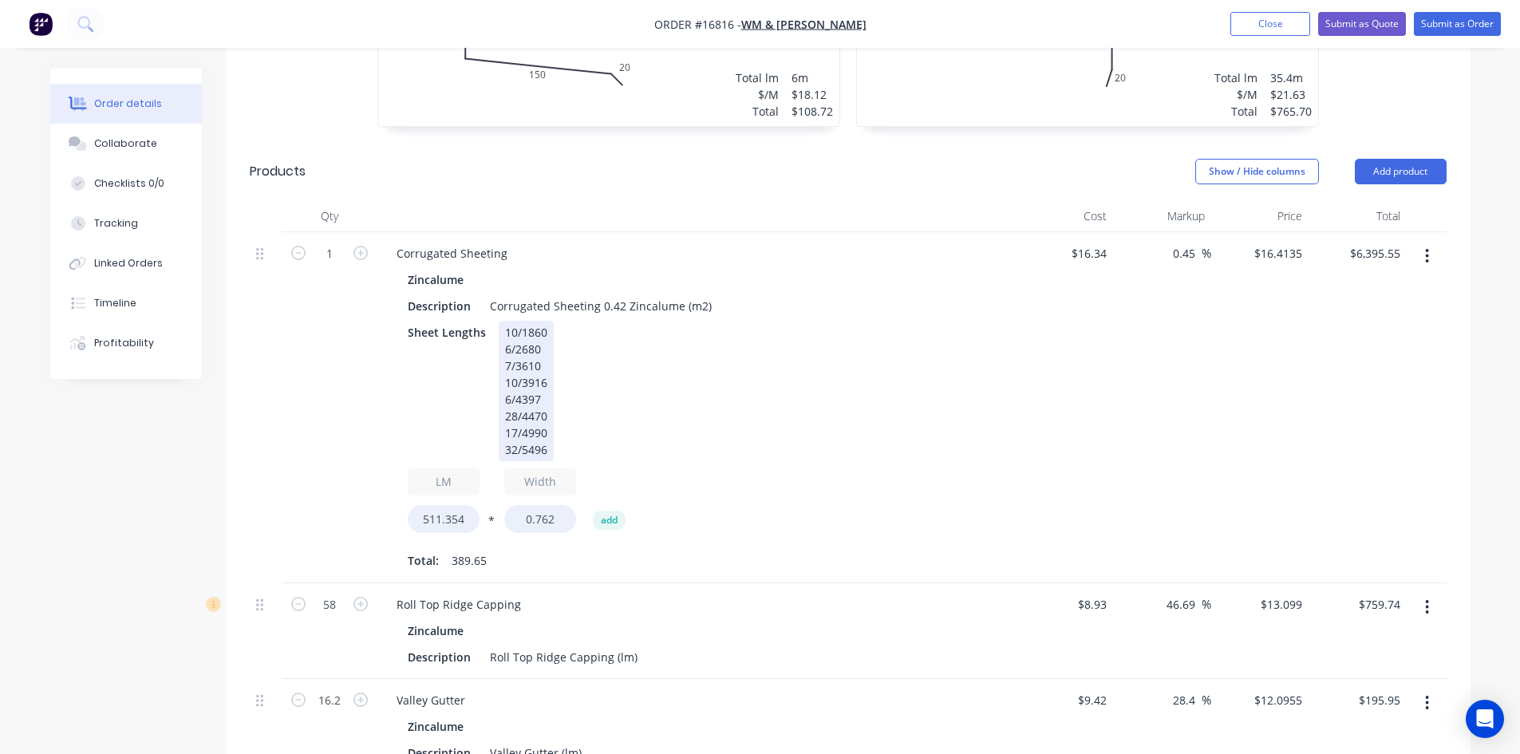
click at [764, 326] on div "Sheet Lengths 10/1860 6/2680 7/3610 10/3916 6/4397 28/4470 17/4990 32/5496" at bounding box center [693, 391] width 584 height 140
click at [798, 377] on div "Sheet Lengths 10/1860 6/2680 7/3610 10/3916 6/4397 28/4470 17/4990 32/5496" at bounding box center [693, 391] width 584 height 140
click at [1103, 242] on input "16.34" at bounding box center [1094, 253] width 37 height 23
type input "$11.80"
type input "$11.8531"
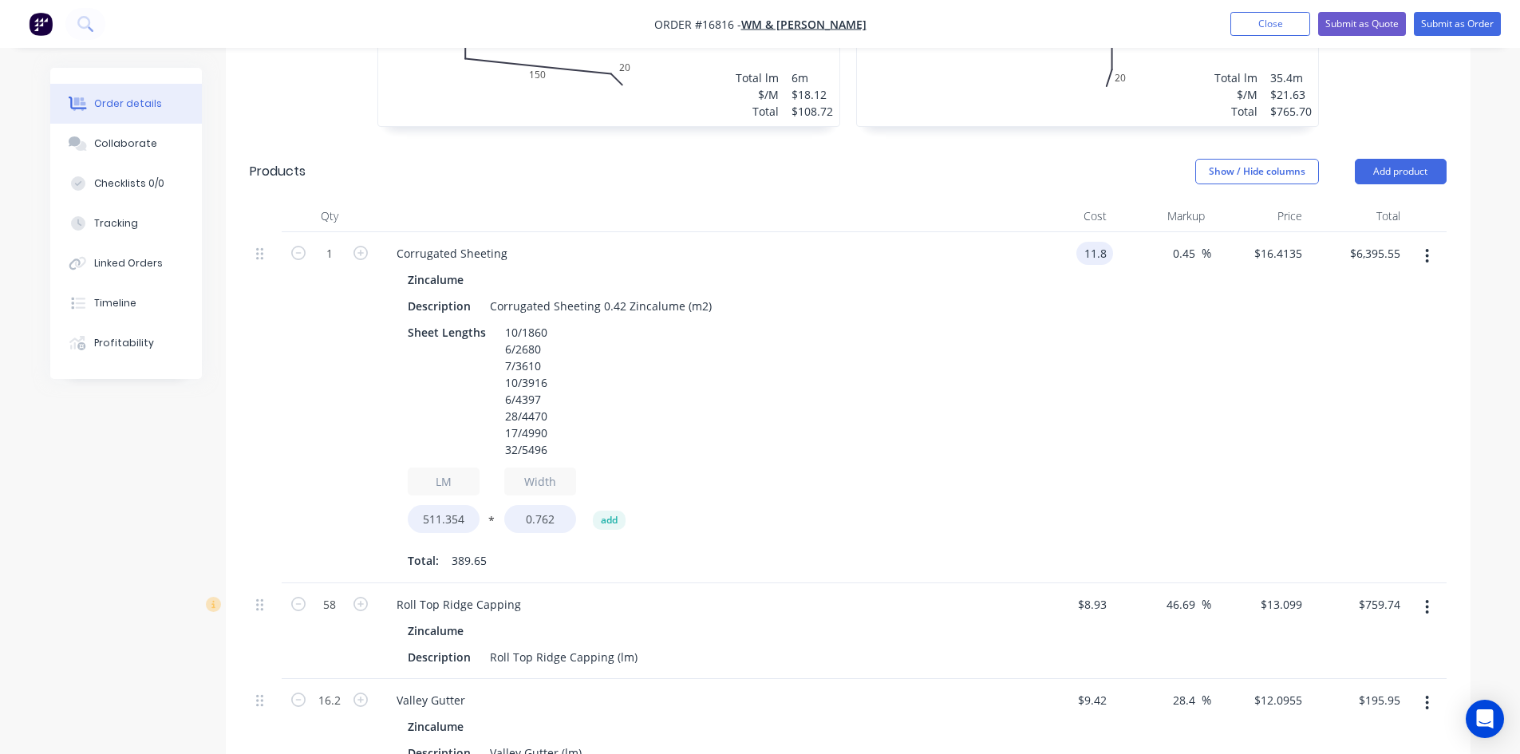
type input "$4,618.58"
click at [1067, 274] on div "$11.80 11.8" at bounding box center [1065, 407] width 98 height 351
click at [1283, 242] on input "11.8531" at bounding box center [1281, 253] width 56 height 23
paste input "6.4135"
type input "16.4135"
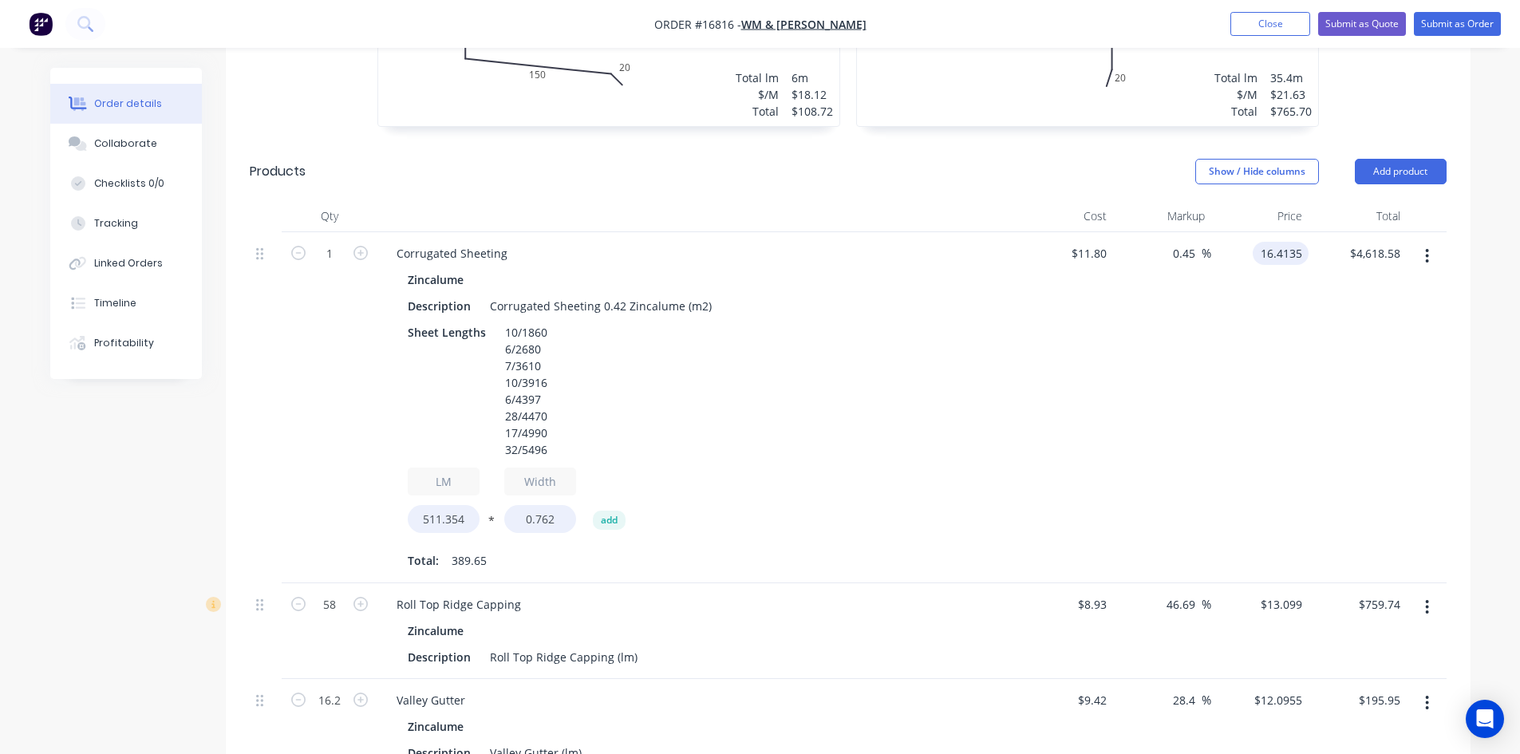
type input "39.1"
type input "$16.4135"
type input "$6,395.55"
click at [987, 143] on header "Products Show / Hide columns Add product" at bounding box center [848, 171] width 1245 height 57
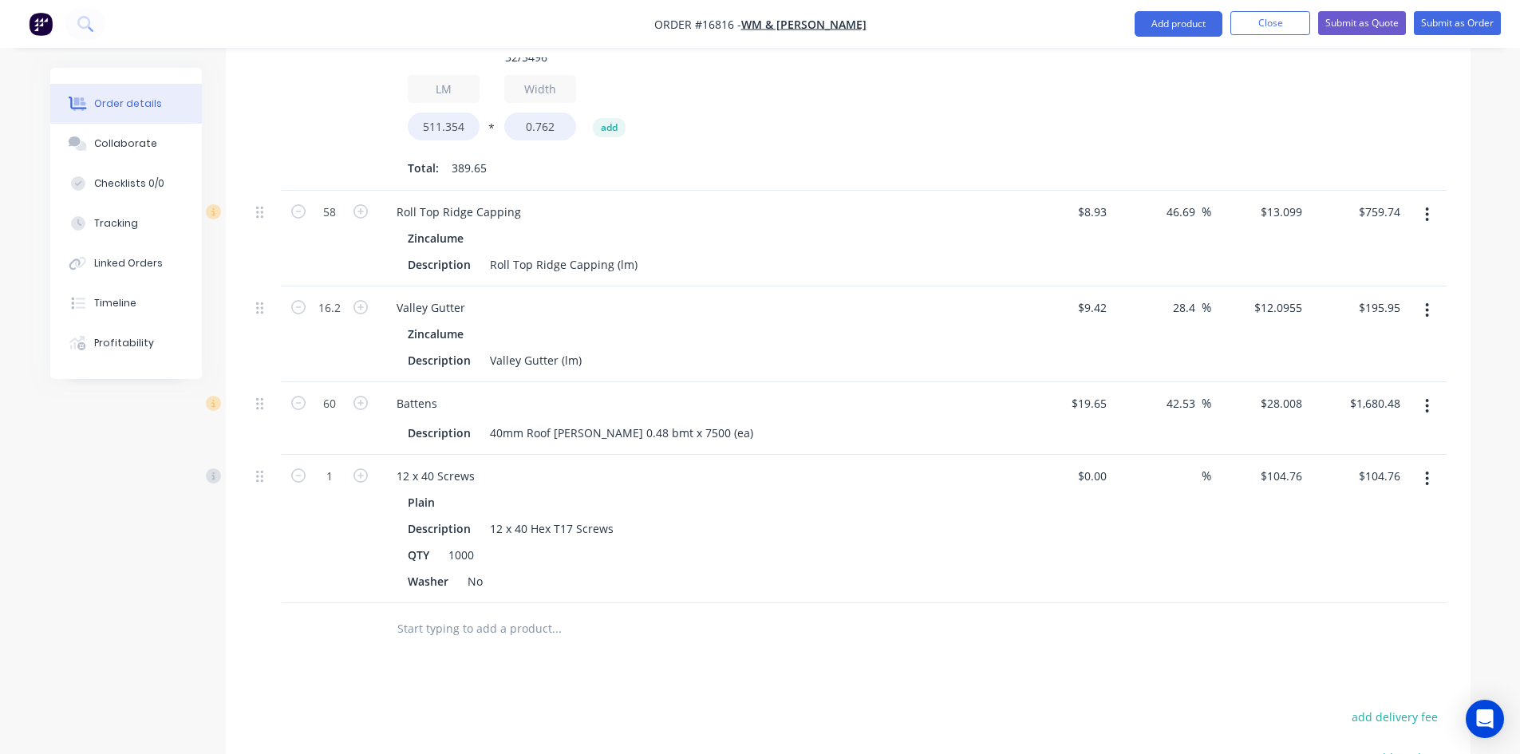
scroll to position [1225, 0]
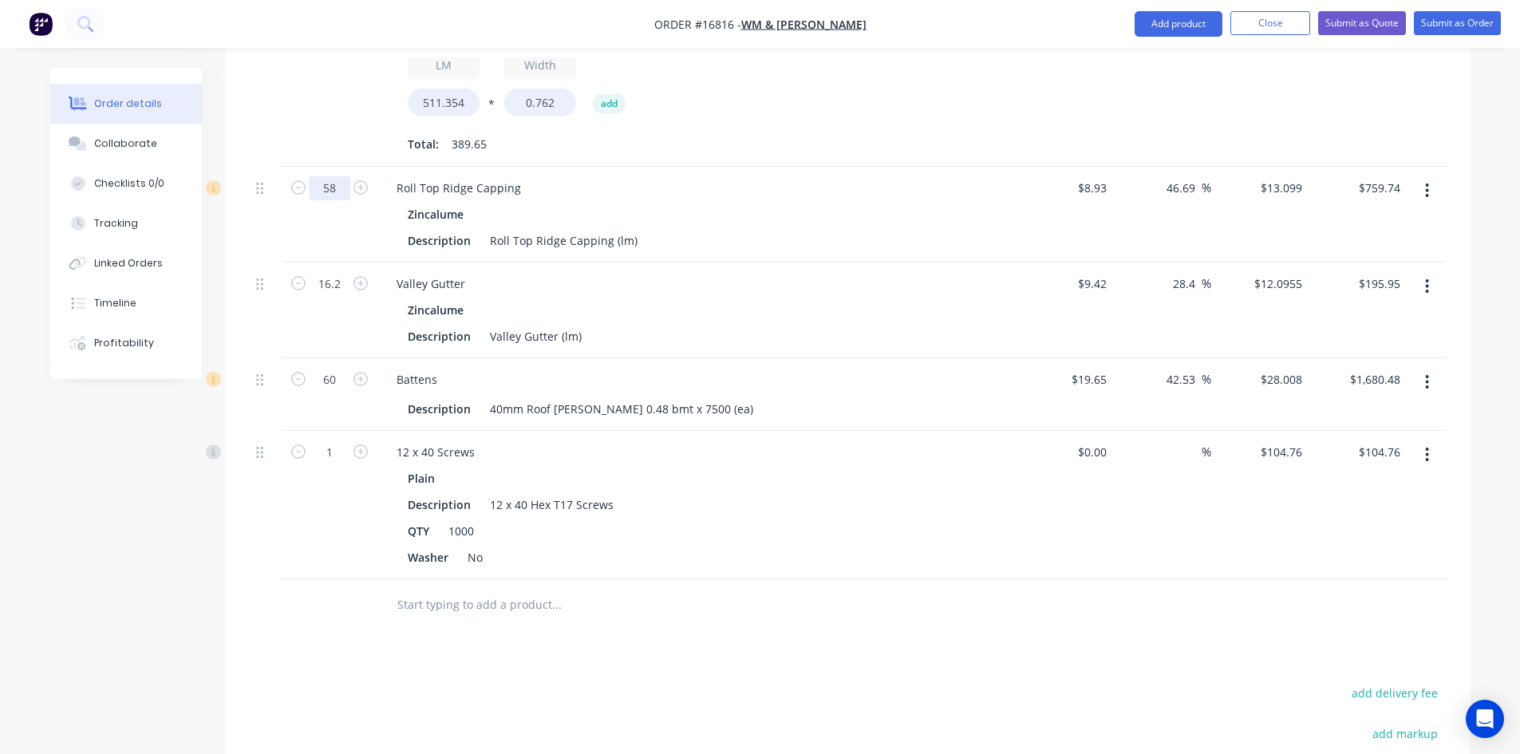
click at [637, 229] on div "Description Roll Top Ridge Capping (lm)" at bounding box center [693, 240] width 584 height 23
click at [631, 229] on div "Roll Top Ridge Capping (lm)" at bounding box center [563, 240] width 160 height 23
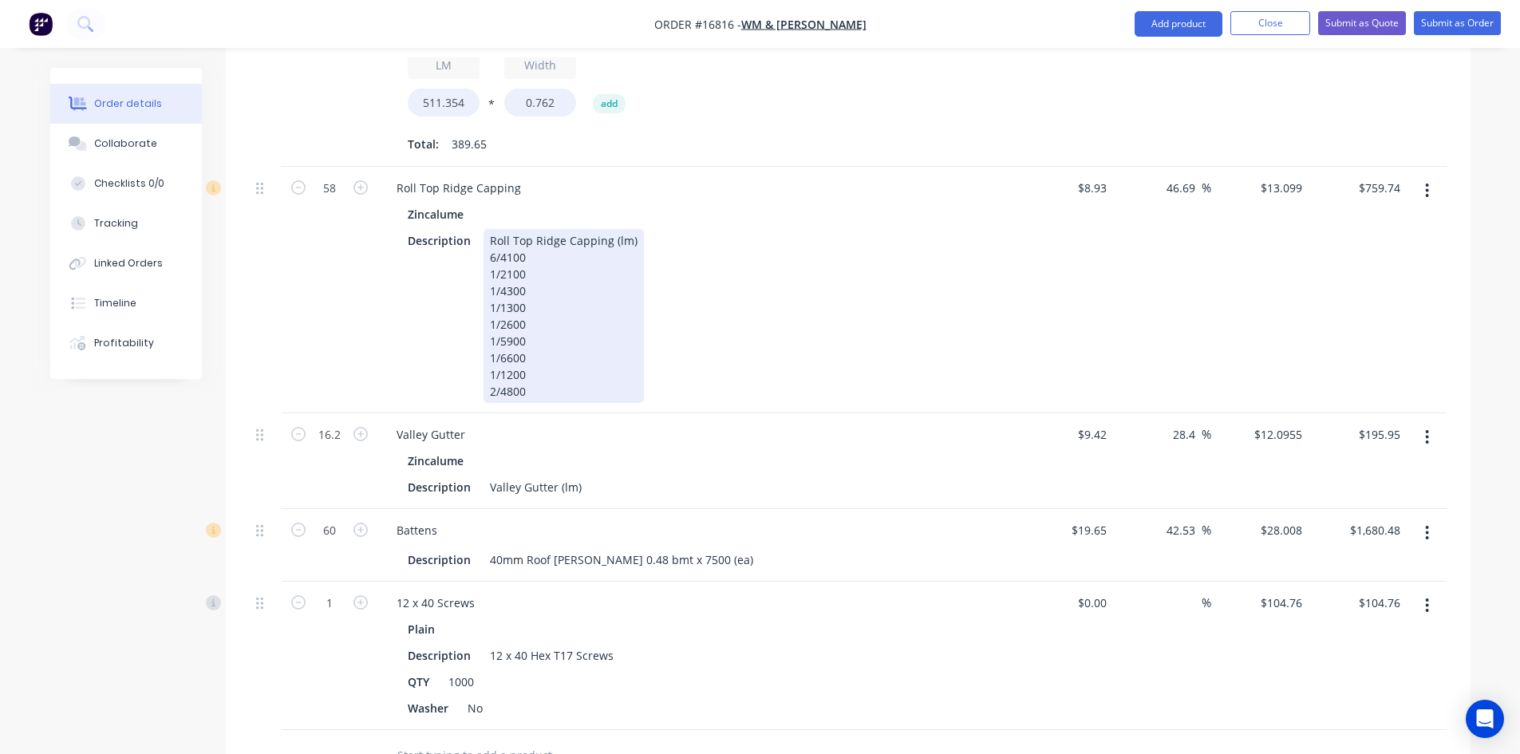
click at [596, 314] on div "Roll Top Ridge Capping (lm) 6/4100 1/2100 1/4300 1/1300 1/2600 1/5900 1/6600 1/…" at bounding box center [563, 316] width 160 height 174
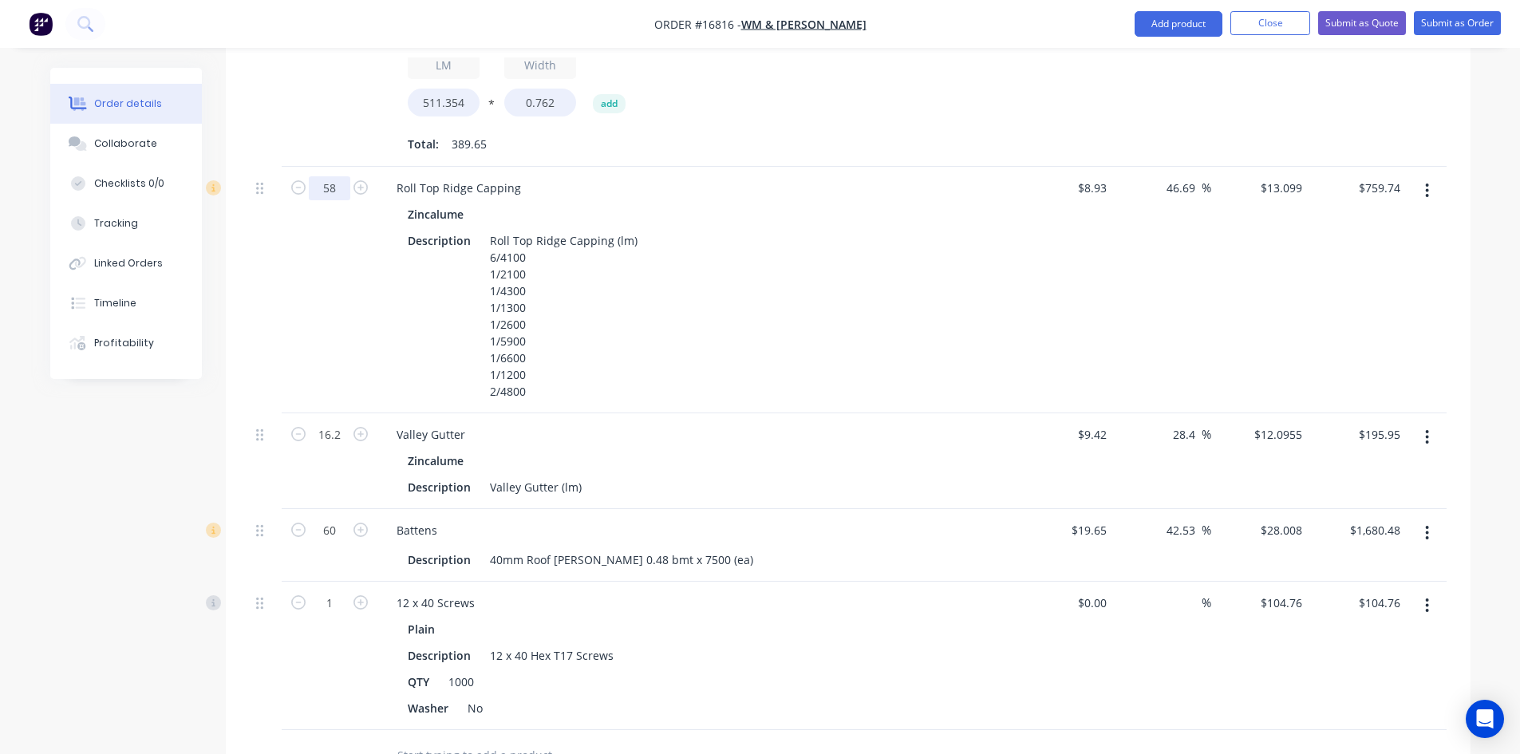
type input "58.2"
type input "$762.36"
click at [287, 258] on div "58.2" at bounding box center [330, 290] width 96 height 247
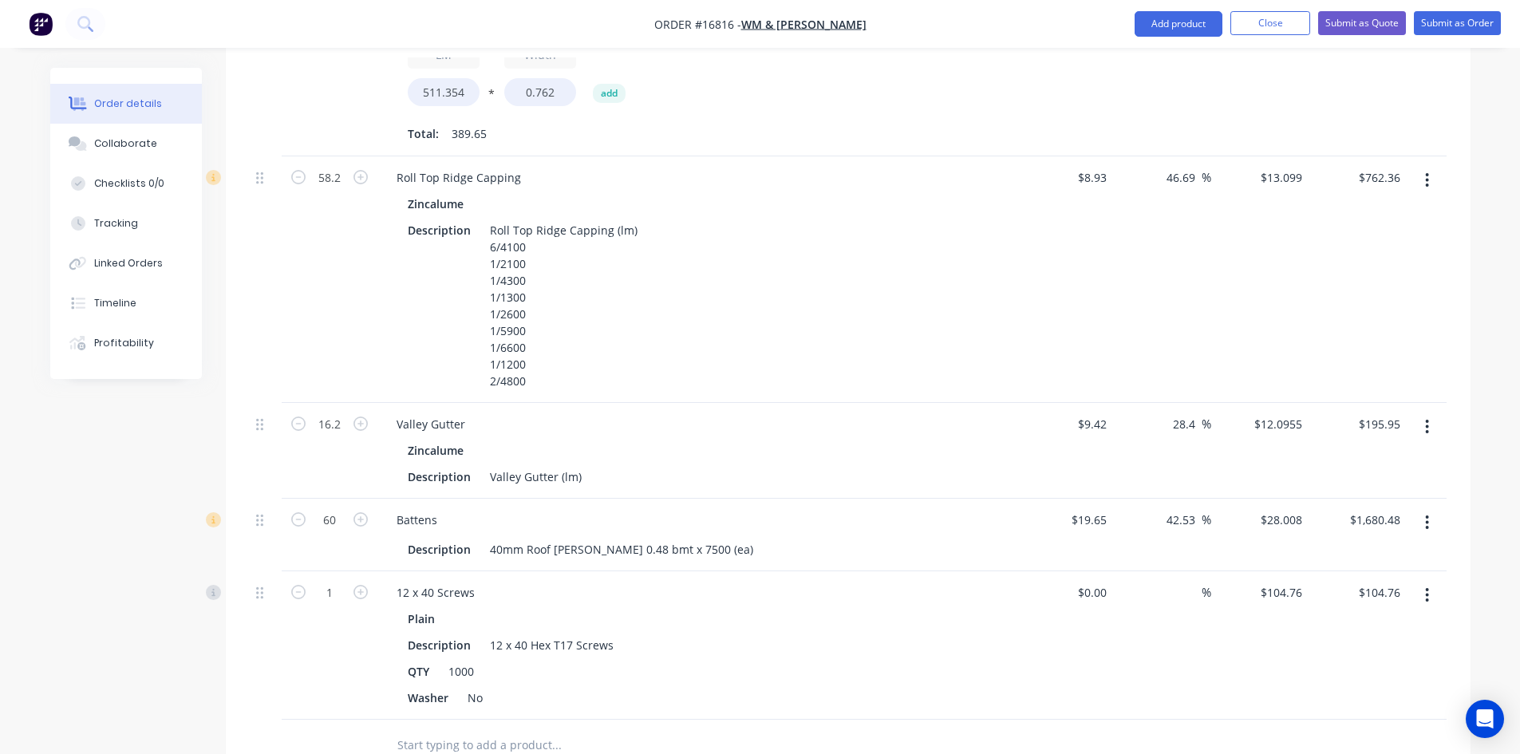
scroll to position [1304, 0]
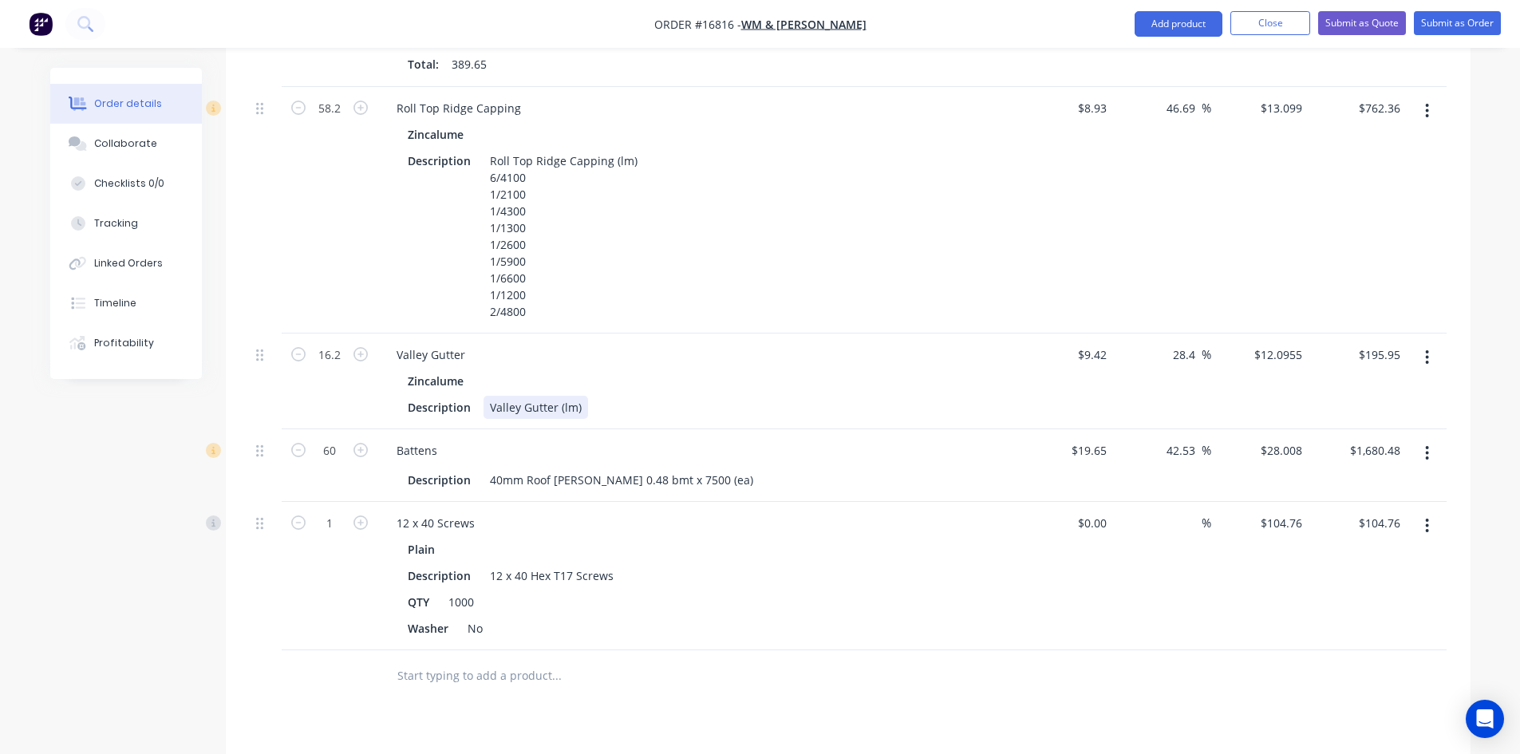
click at [583, 396] on div "Valley Gutter (lm)" at bounding box center [535, 407] width 105 height 23
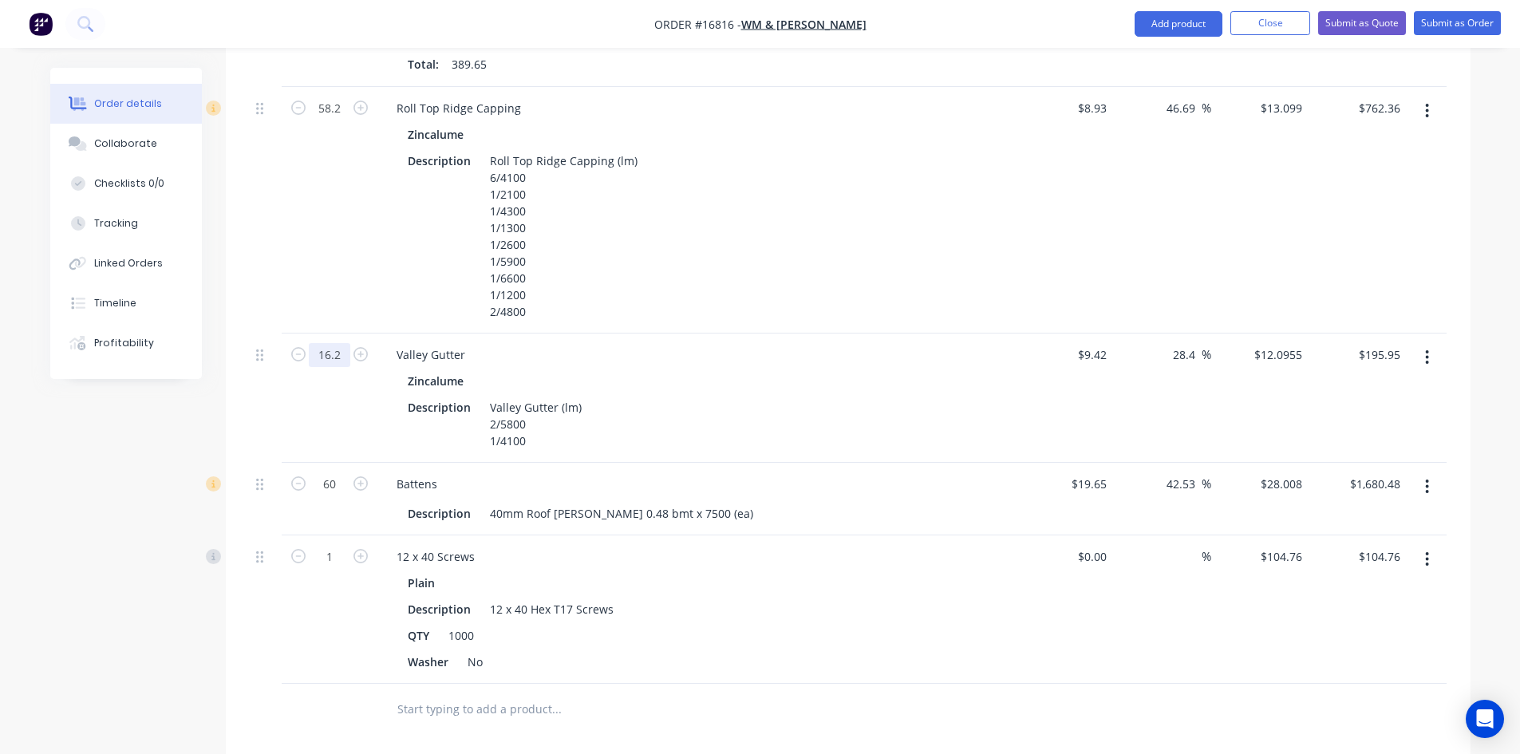
type input "15.7"
type input "$189.90"
click at [355, 369] on div "15.7" at bounding box center [330, 397] width 96 height 129
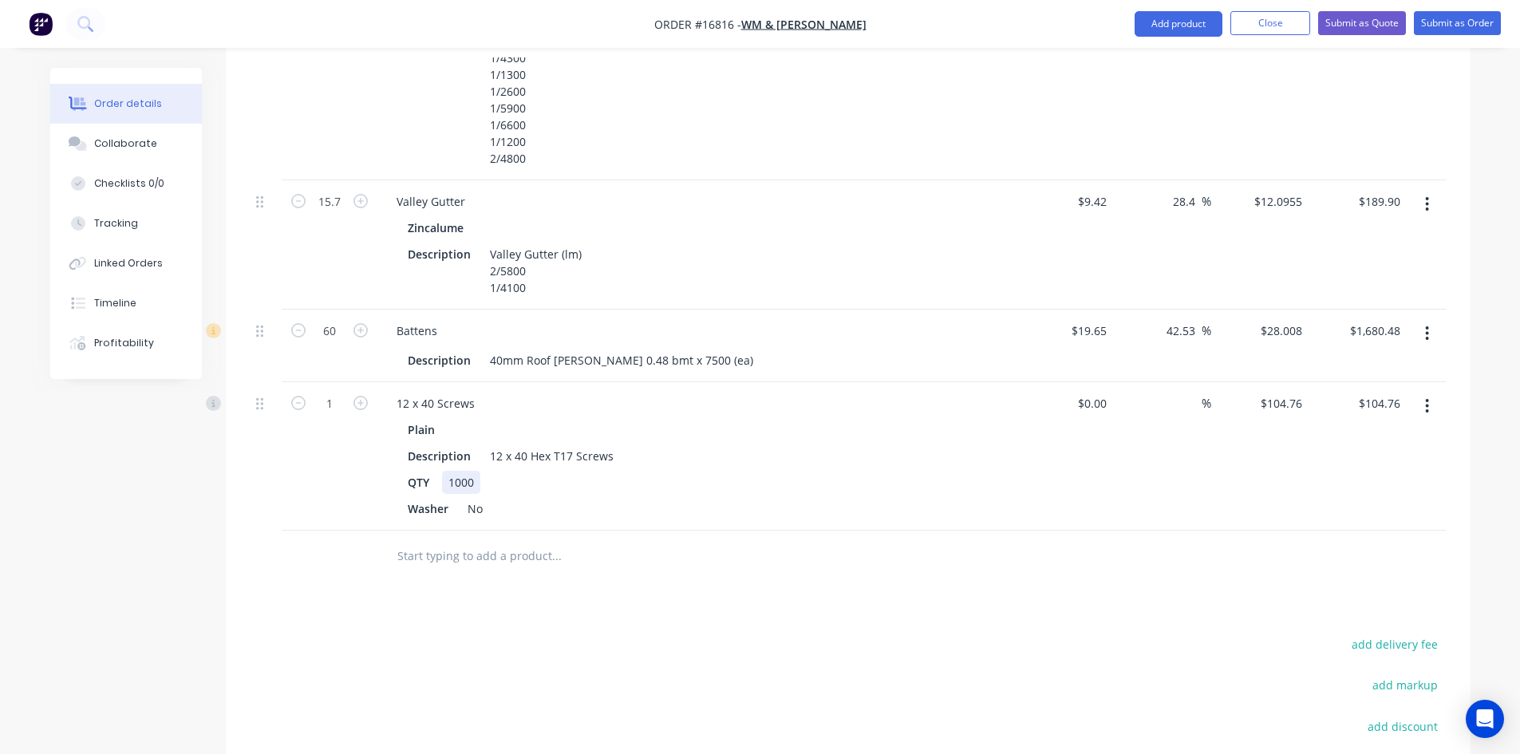
scroll to position [1464, 0]
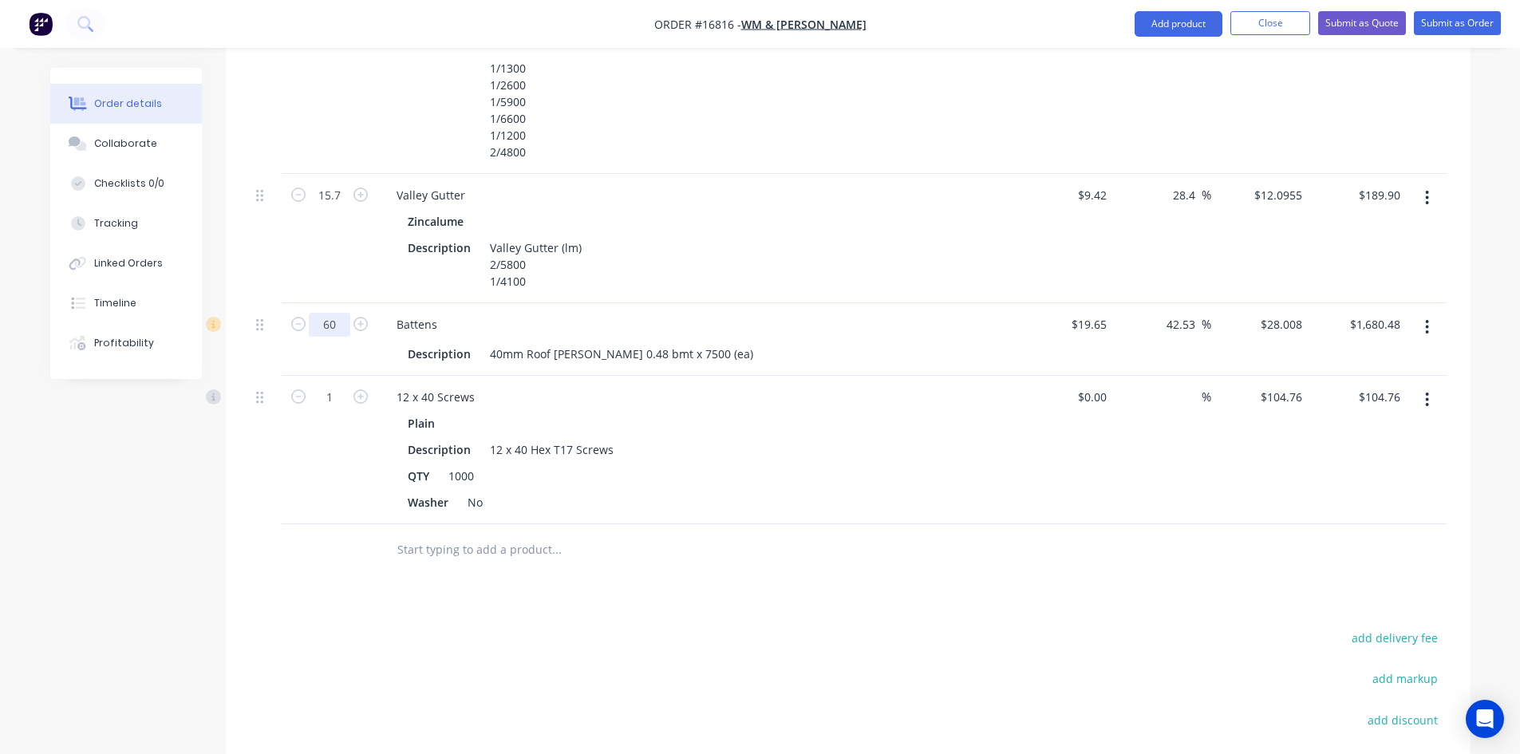
type input "80"
type input "$2,240.64"
click at [475, 534] on input "text" at bounding box center [556, 550] width 319 height 32
click at [1424, 313] on button "button" at bounding box center [1426, 327] width 37 height 29
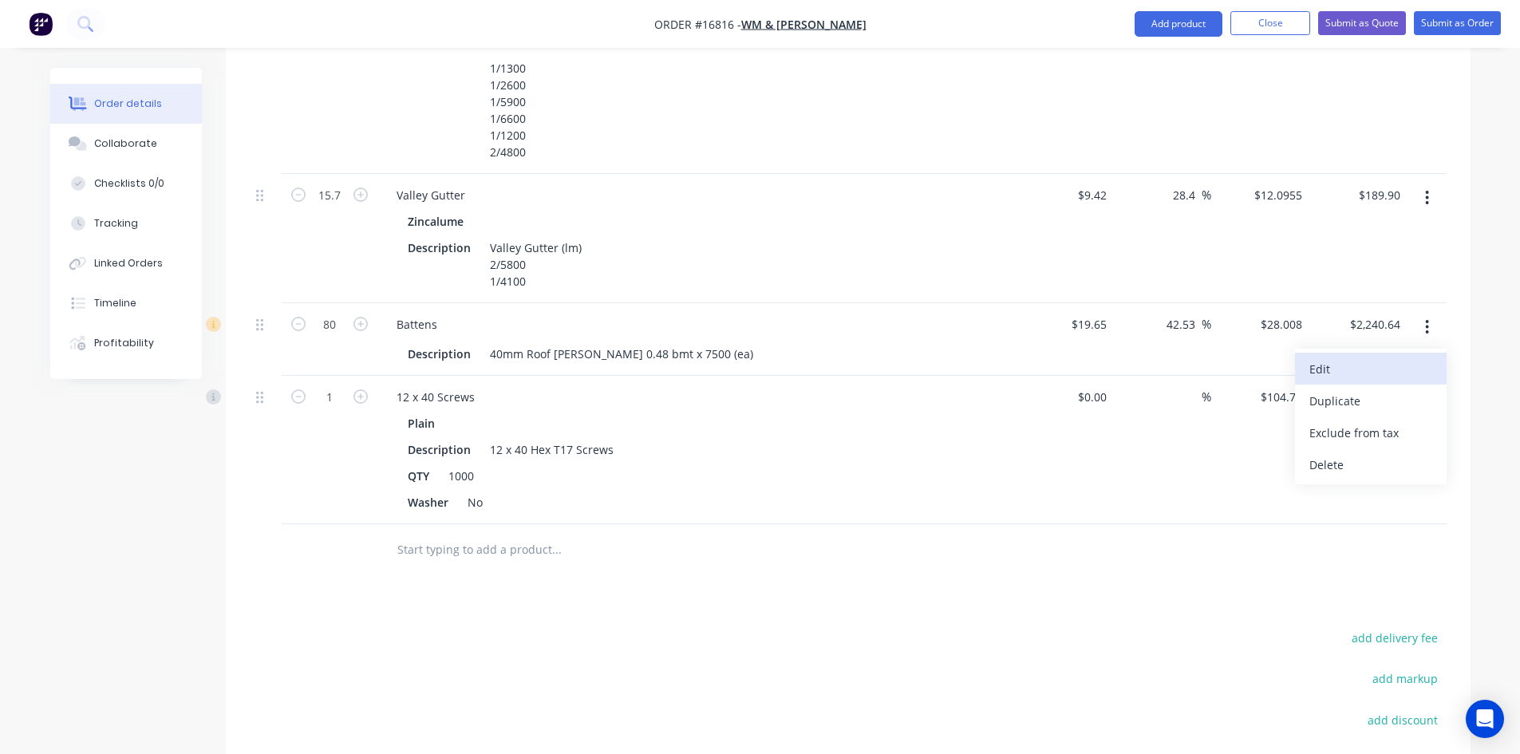
click at [1399, 357] on div "Edit" at bounding box center [1370, 368] width 123 height 23
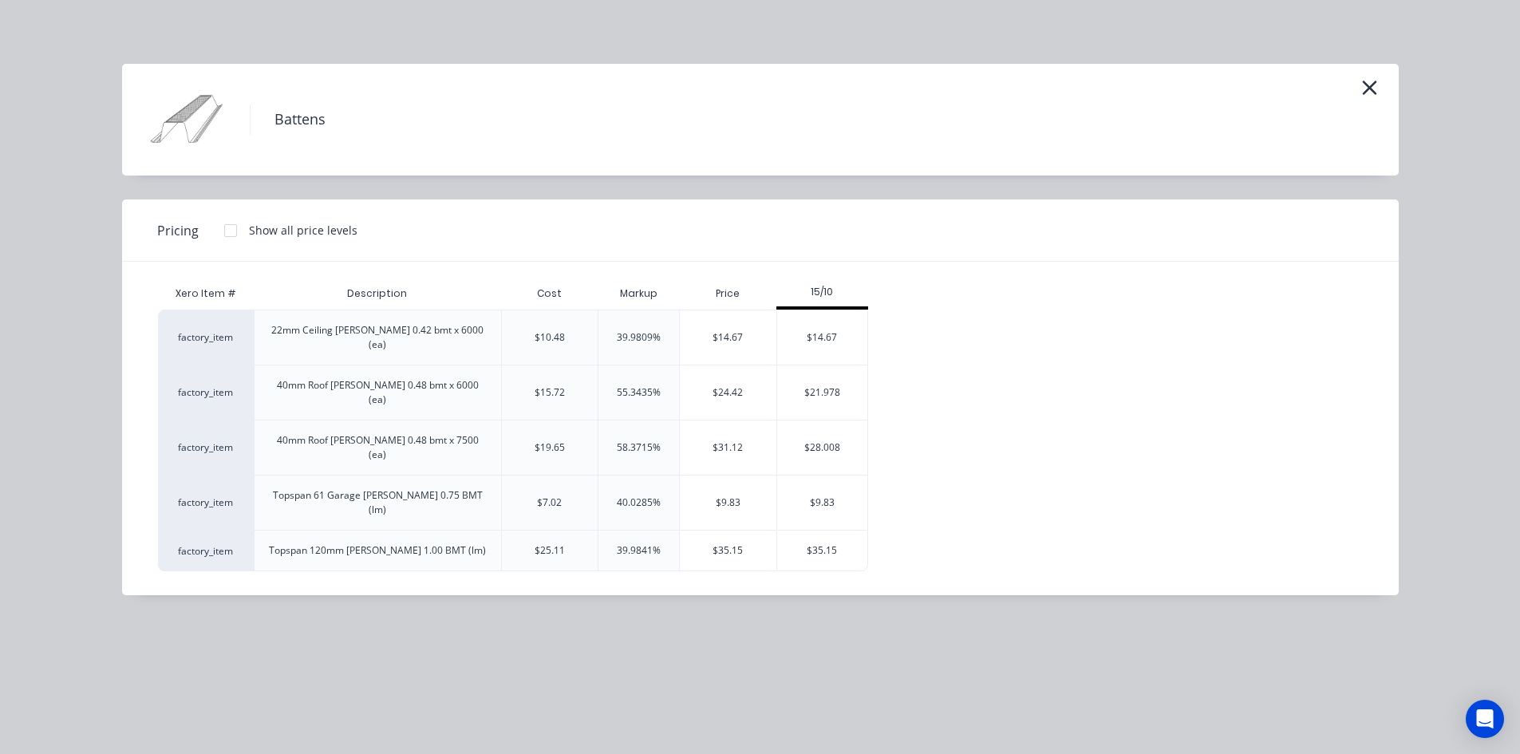
click at [234, 232] on div at bounding box center [231, 231] width 32 height 32
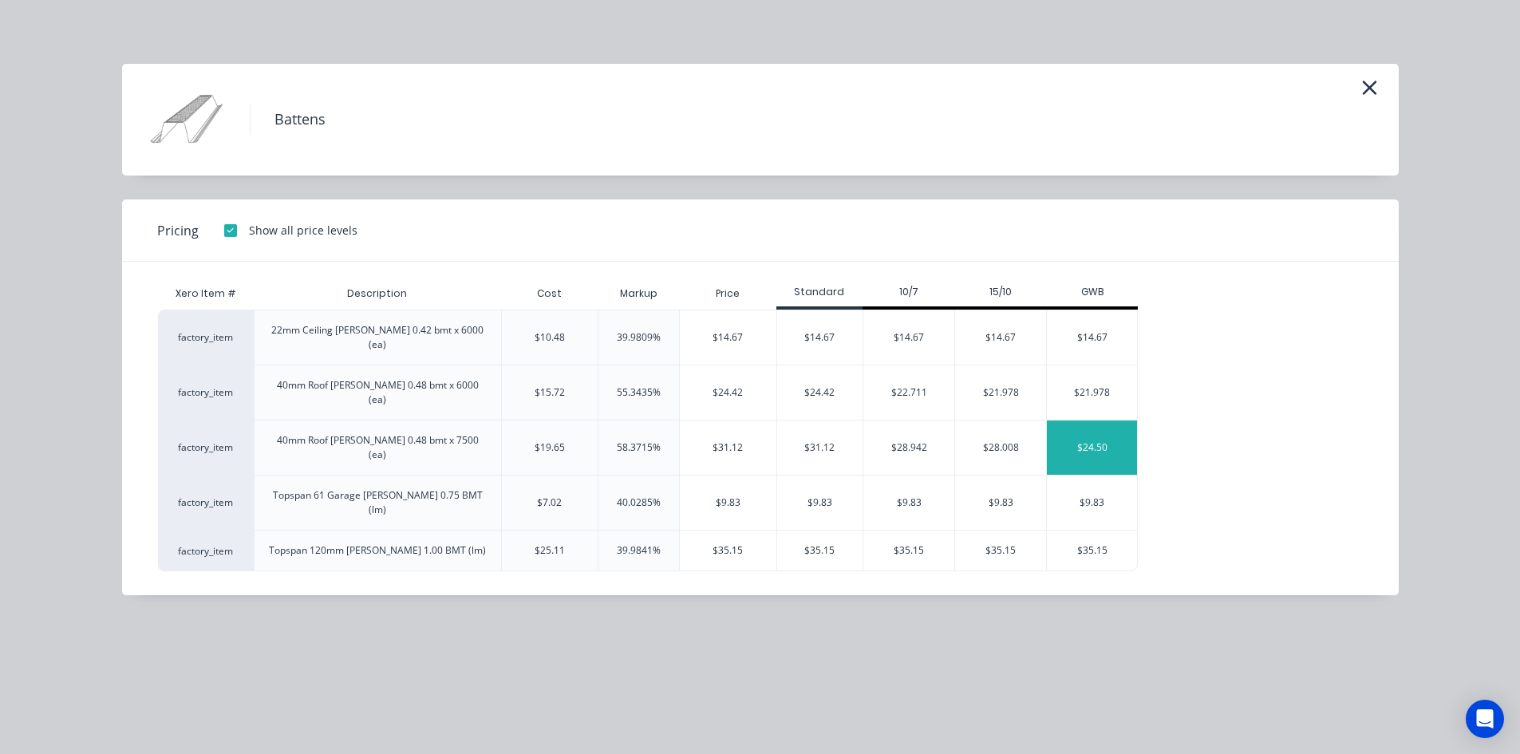
click at [1091, 420] on div "$24.50" at bounding box center [1092, 447] width 90 height 54
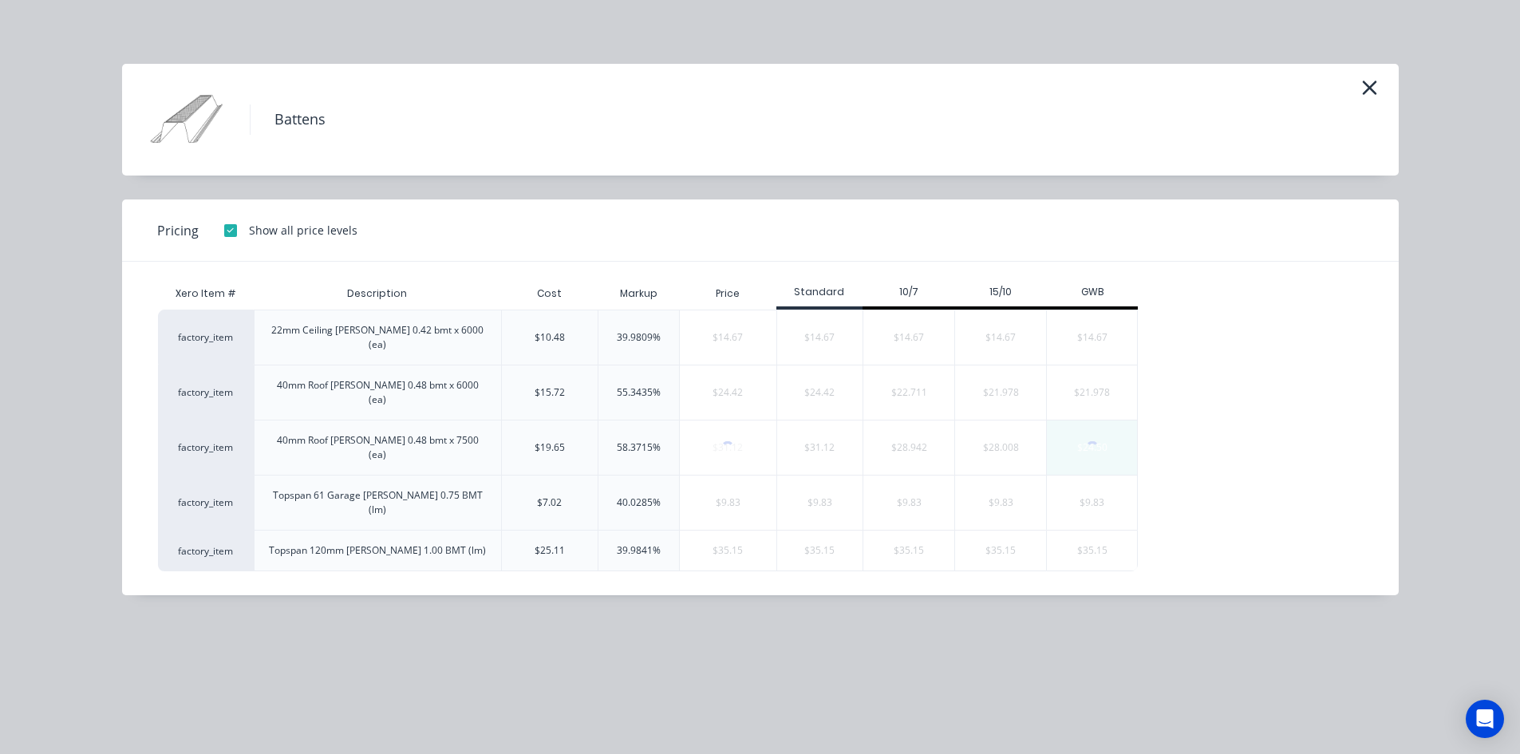
type input "24.68"
type input "$24.50"
type input "$1,960.00"
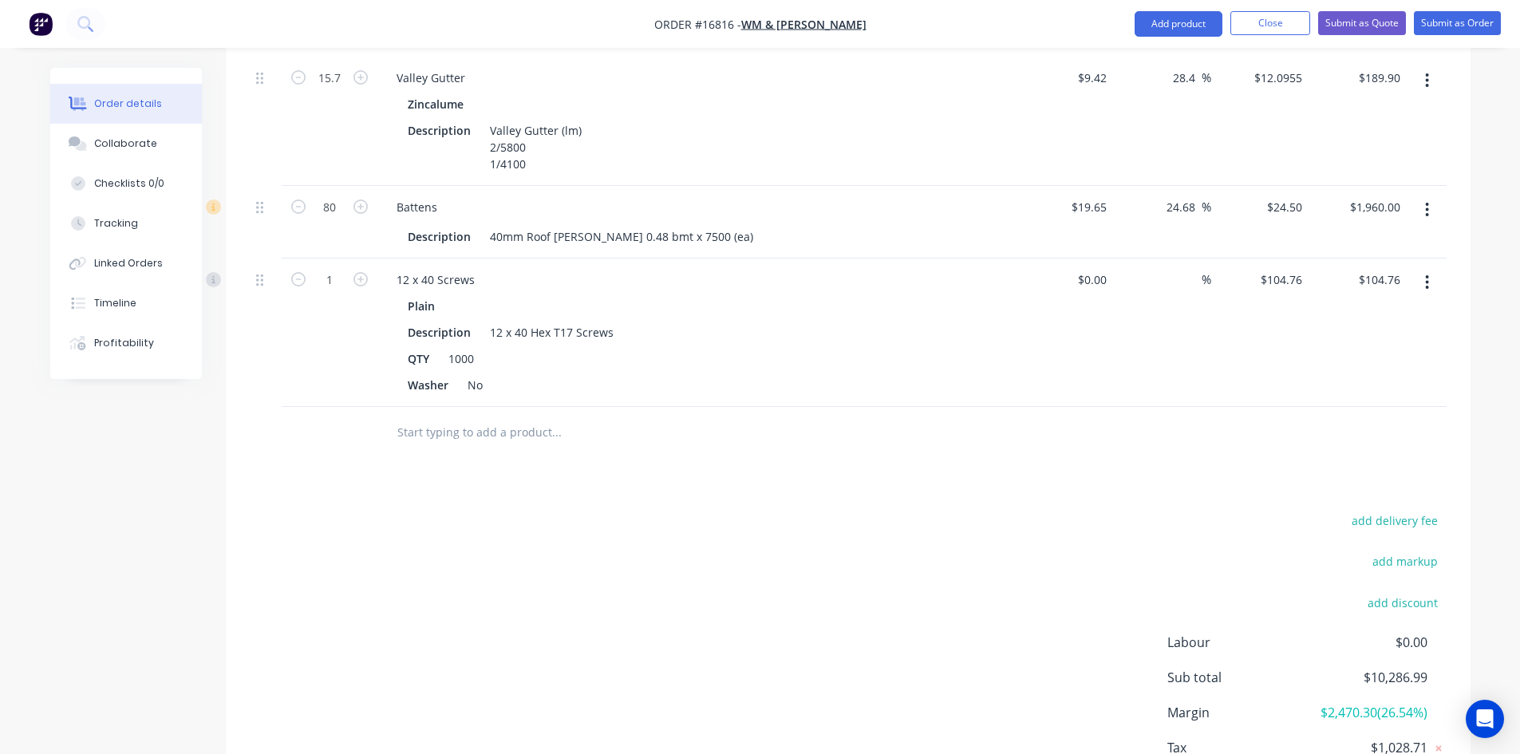
scroll to position [1489, 0]
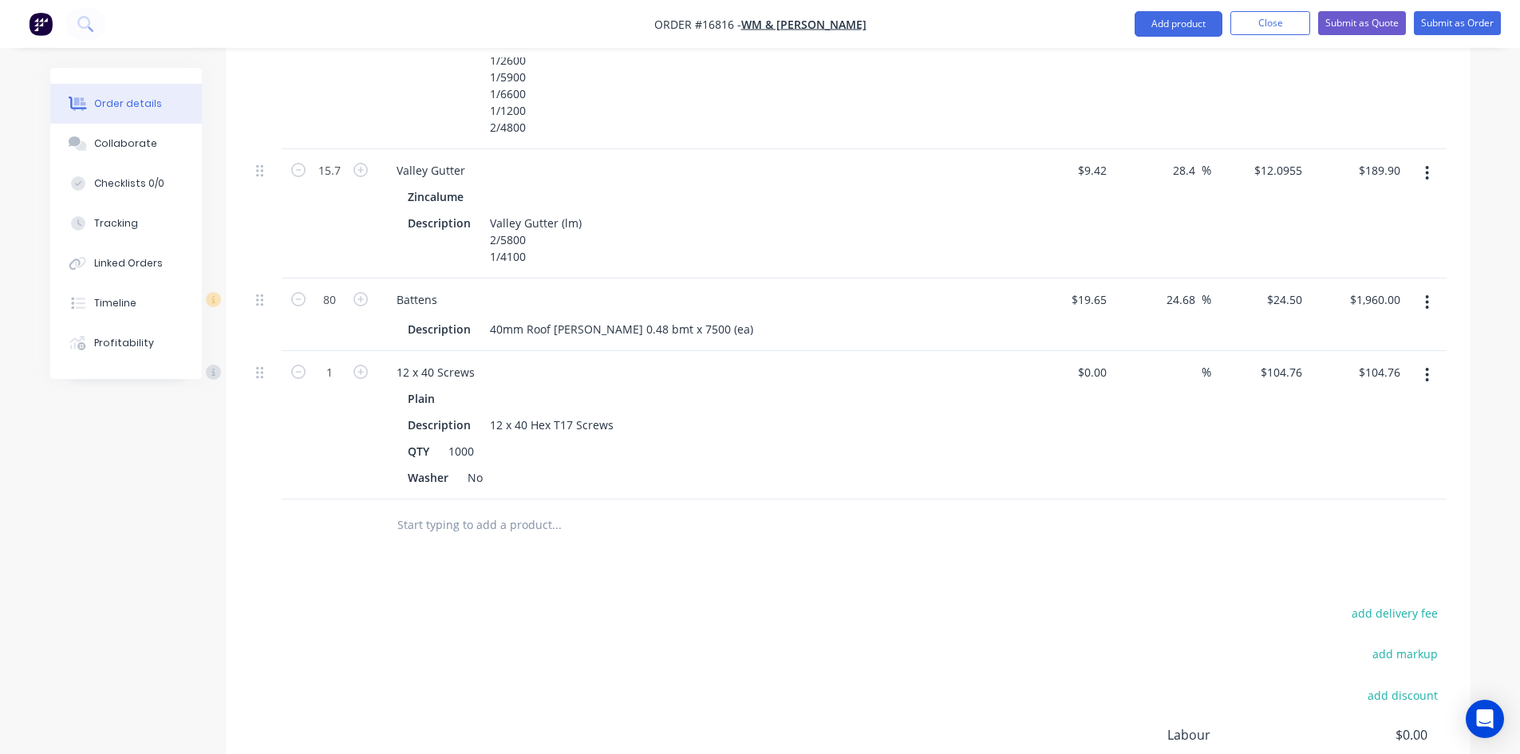
click at [1430, 361] on button "button" at bounding box center [1426, 375] width 37 height 29
click at [1351, 501] on div "Delete" at bounding box center [1370, 512] width 123 height 23
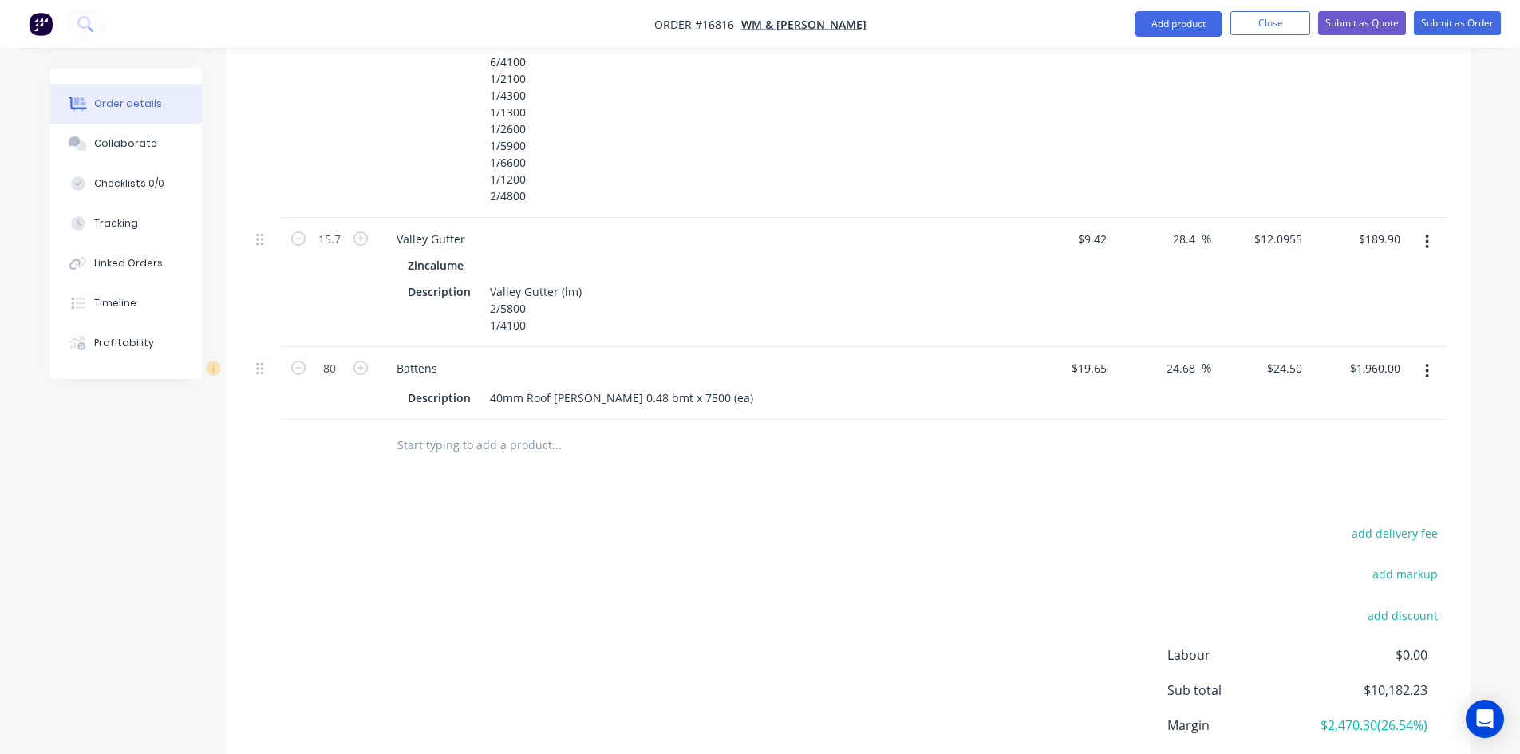
scroll to position [1500, 0]
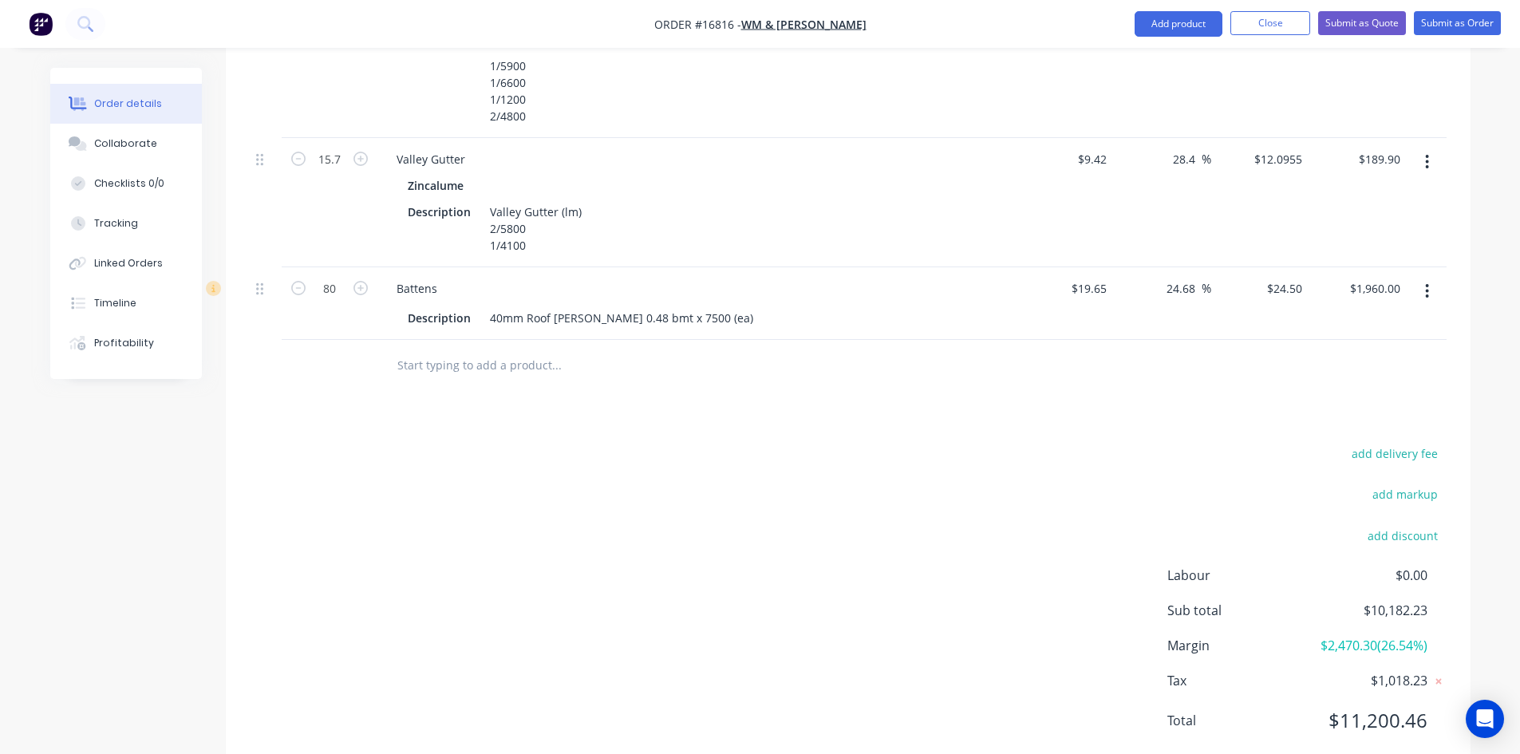
click at [535, 349] on input "text" at bounding box center [556, 365] width 319 height 32
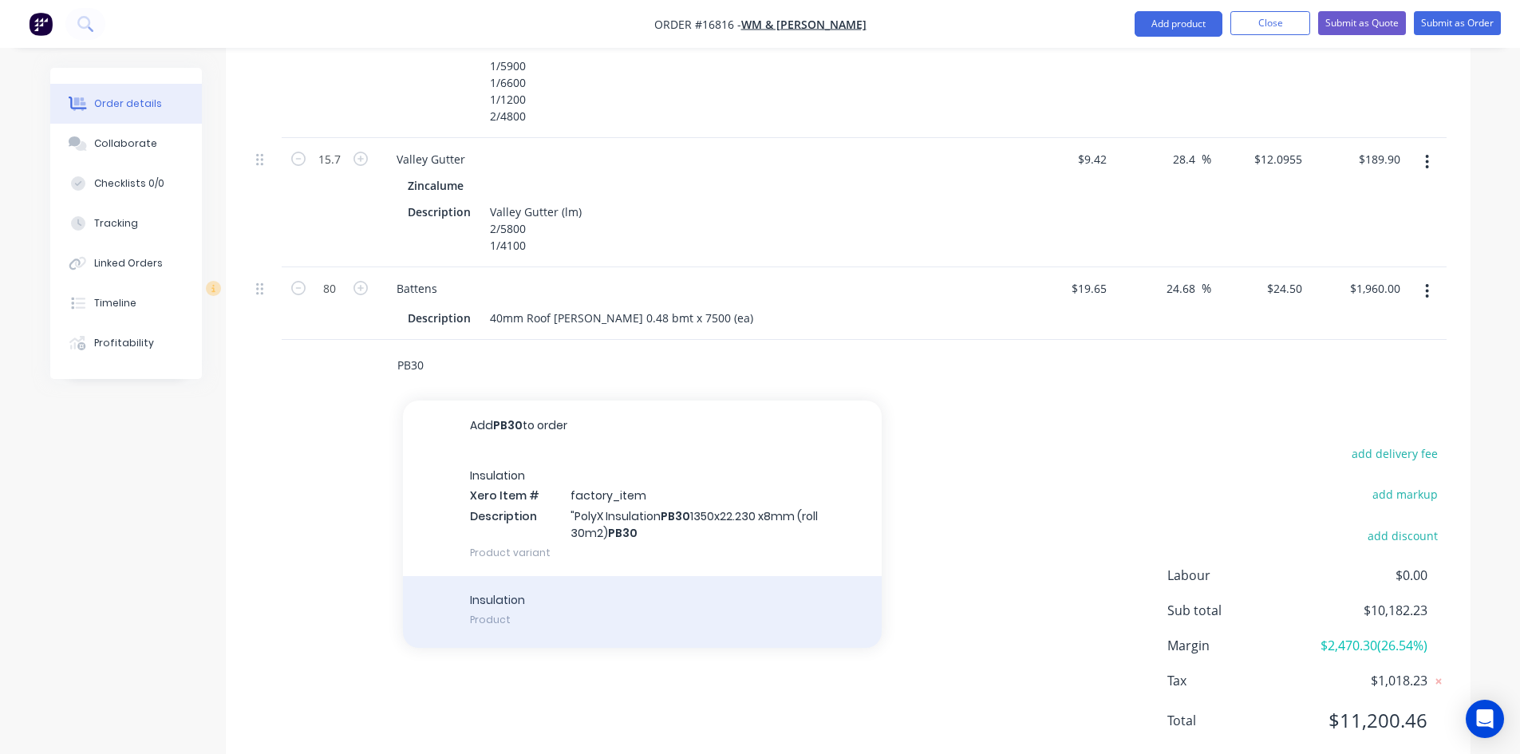
type input "PB30"
click at [537, 576] on div "Insulation Product" at bounding box center [642, 612] width 479 height 72
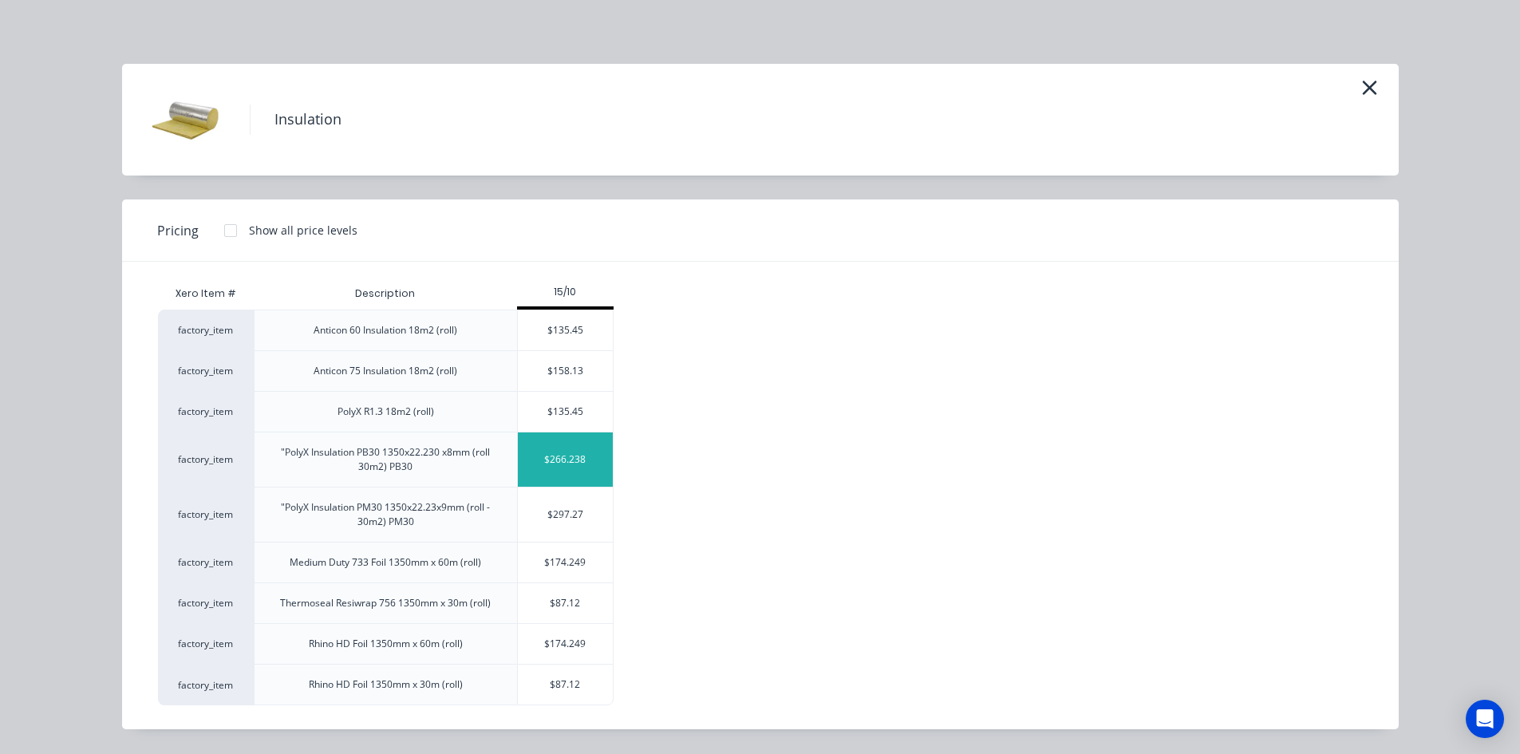
click at [582, 458] on div "$266.238" at bounding box center [566, 459] width 96 height 54
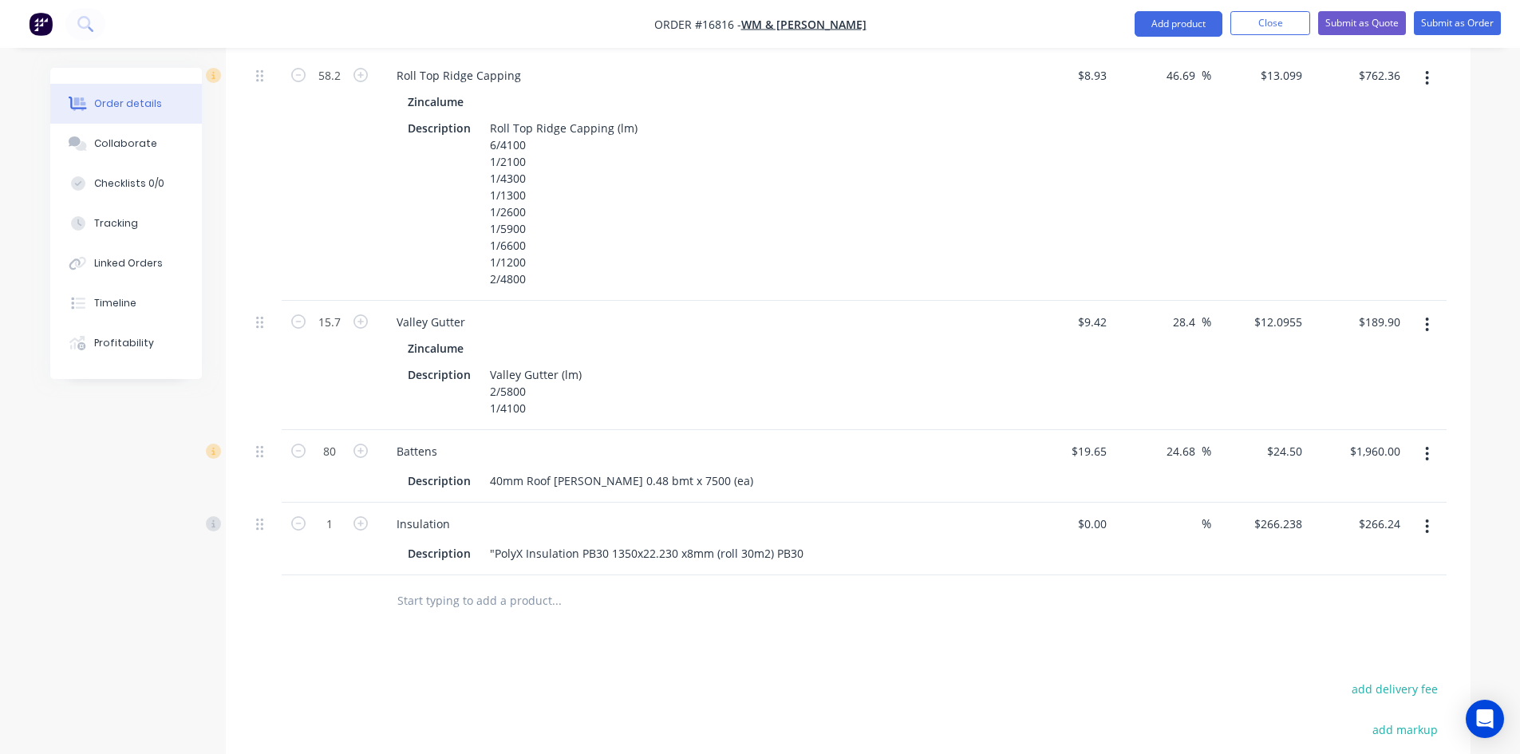
scroll to position [1573, 0]
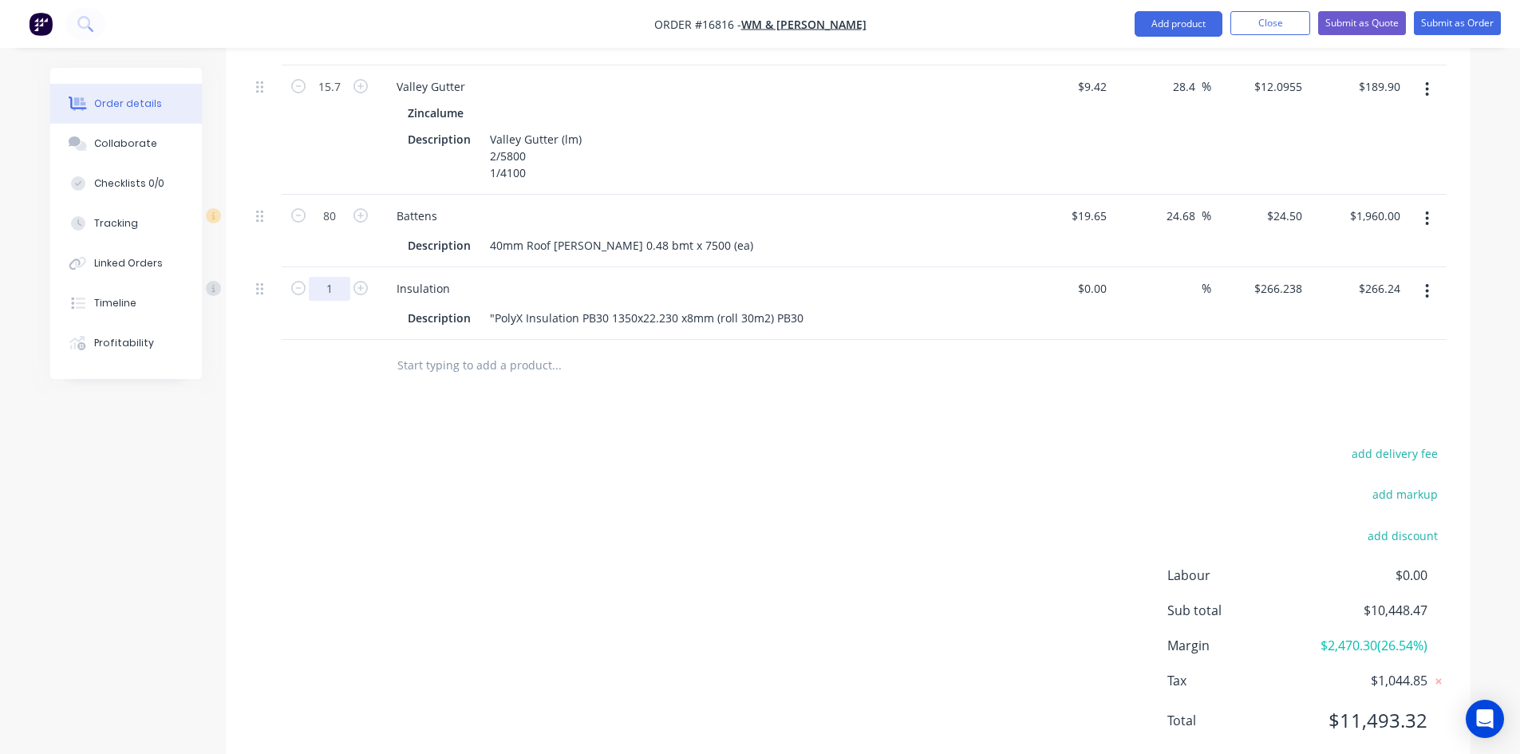
type input "14"
type input "$3,727.33"
click at [421, 349] on input "text" at bounding box center [556, 365] width 319 height 32
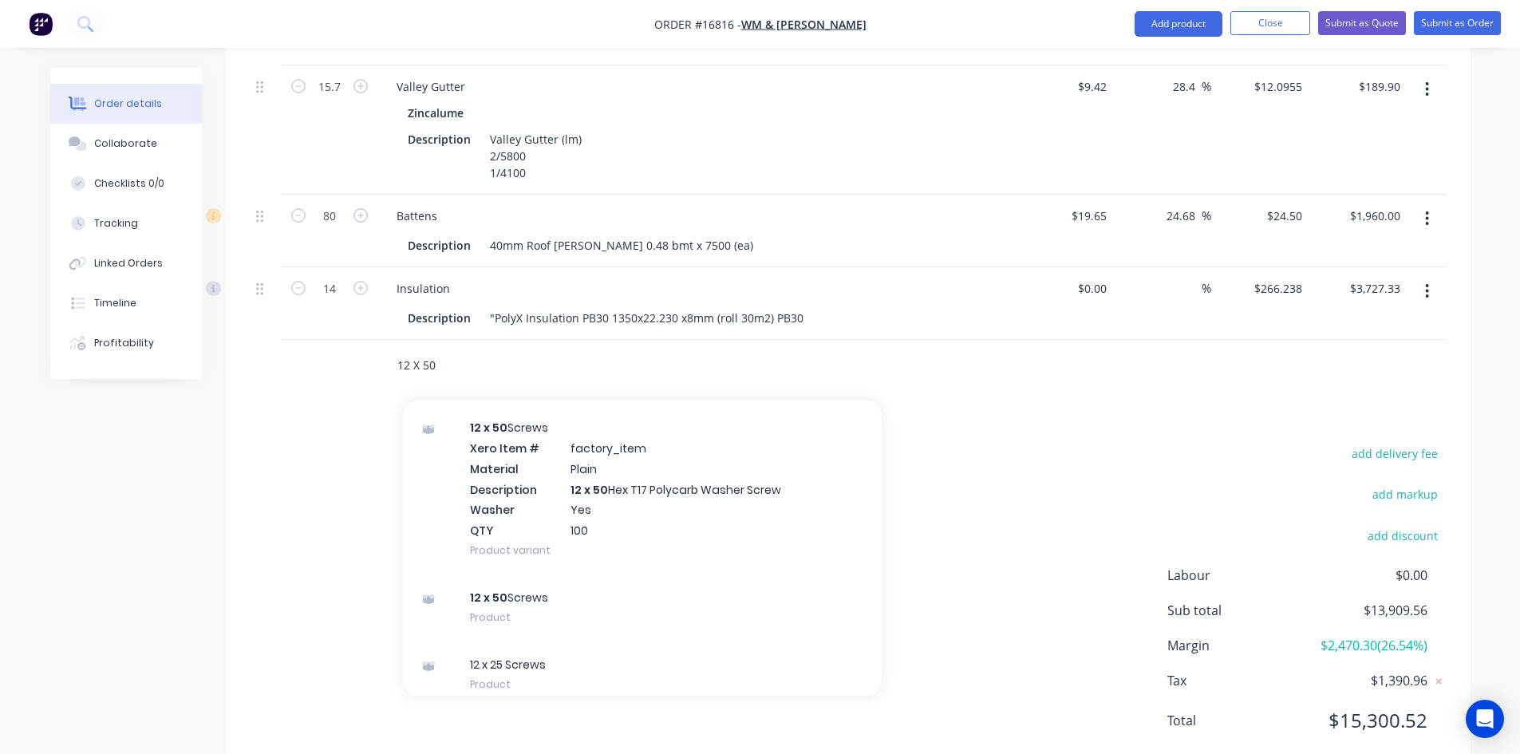
scroll to position [1927, 0]
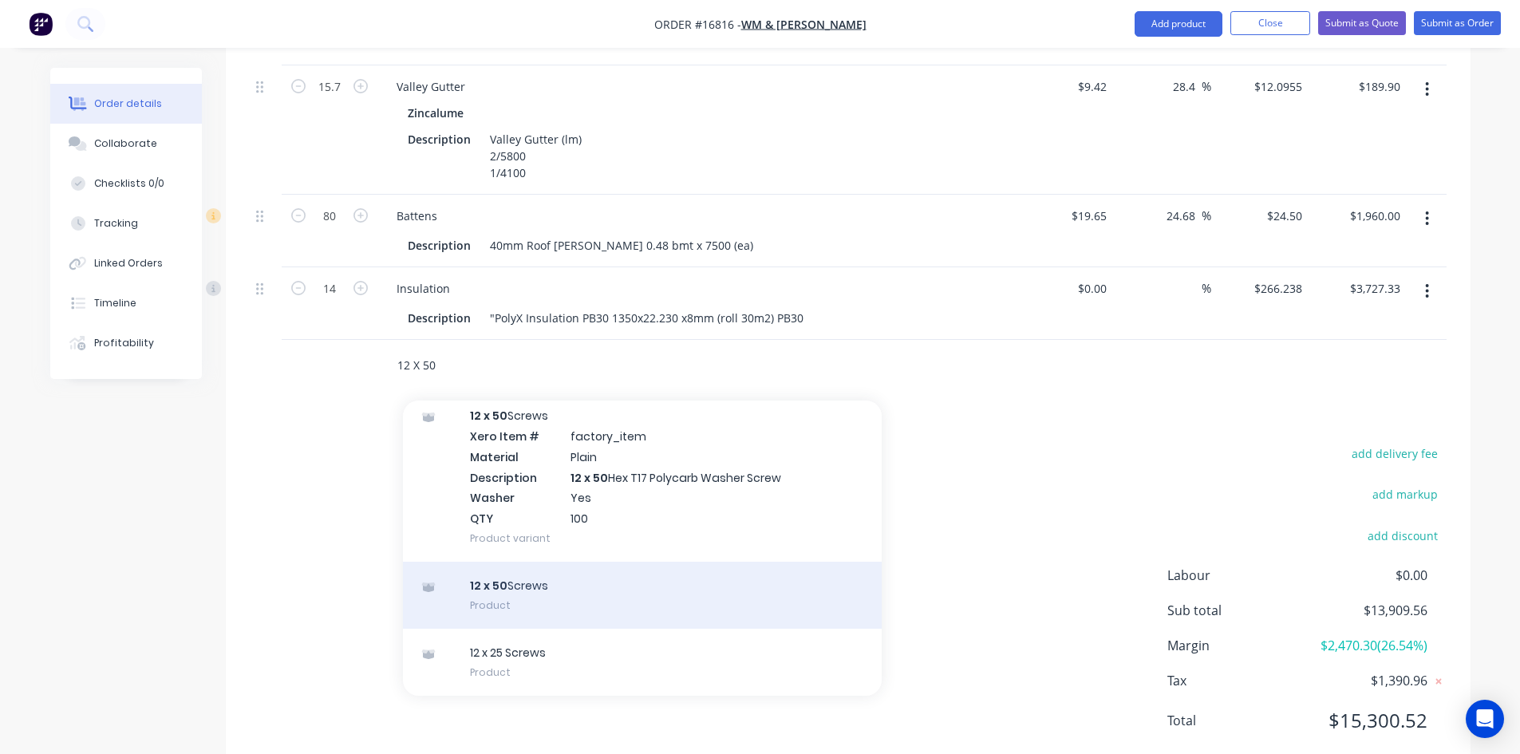
type input "12 X 50"
click at [594, 562] on div "12 x 50 Screws Product" at bounding box center [642, 595] width 479 height 67
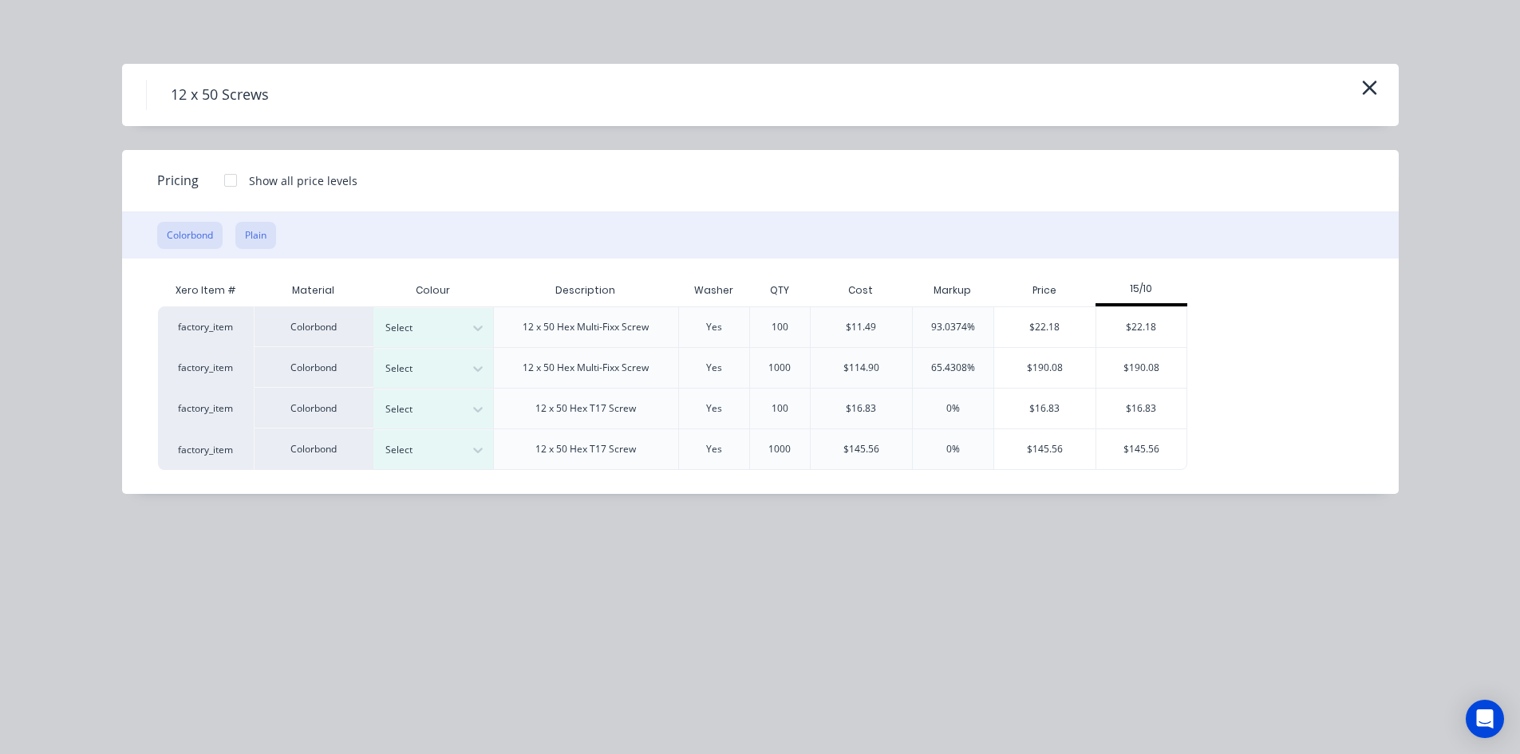
click at [255, 231] on button "Plain" at bounding box center [255, 235] width 41 height 27
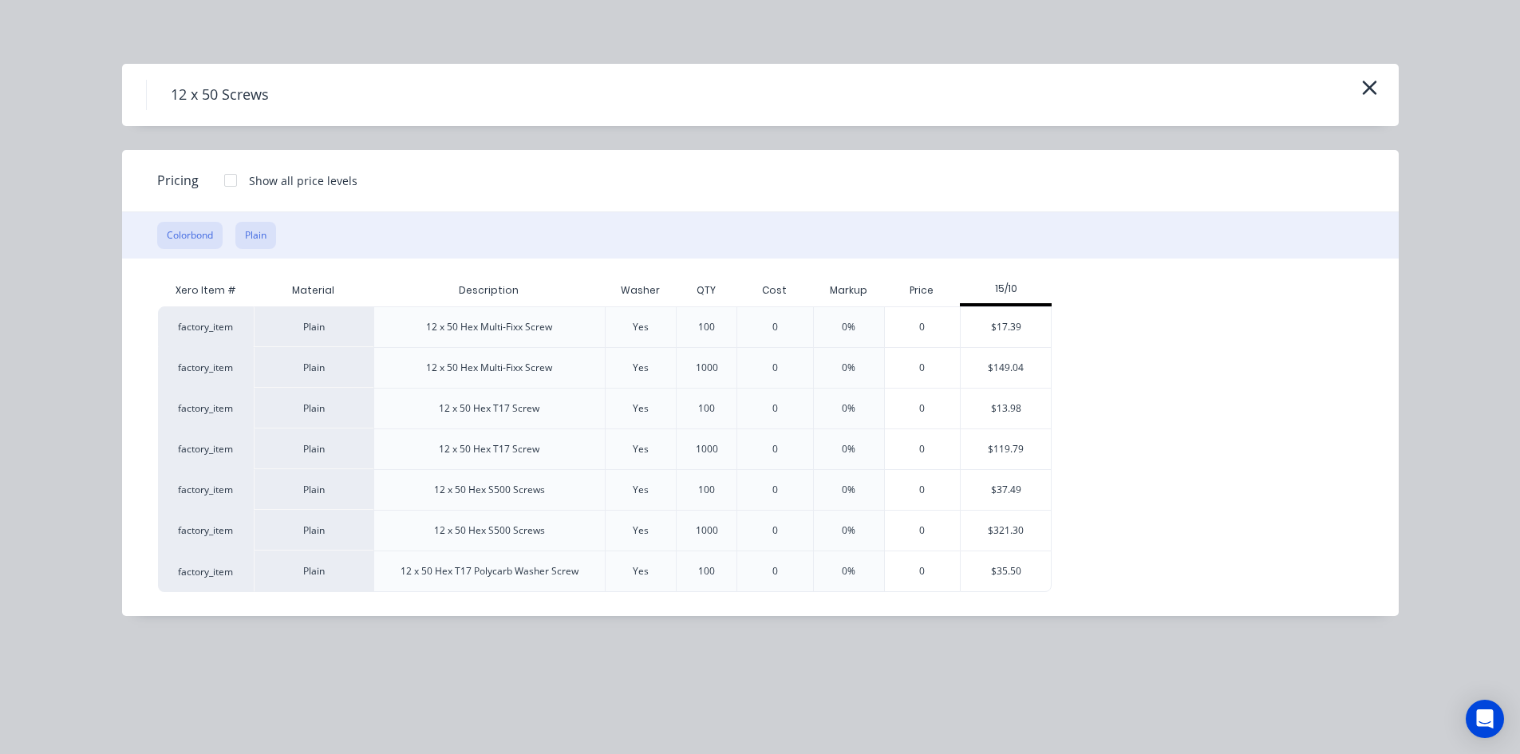
click at [201, 237] on button "Colorbond" at bounding box center [189, 235] width 65 height 27
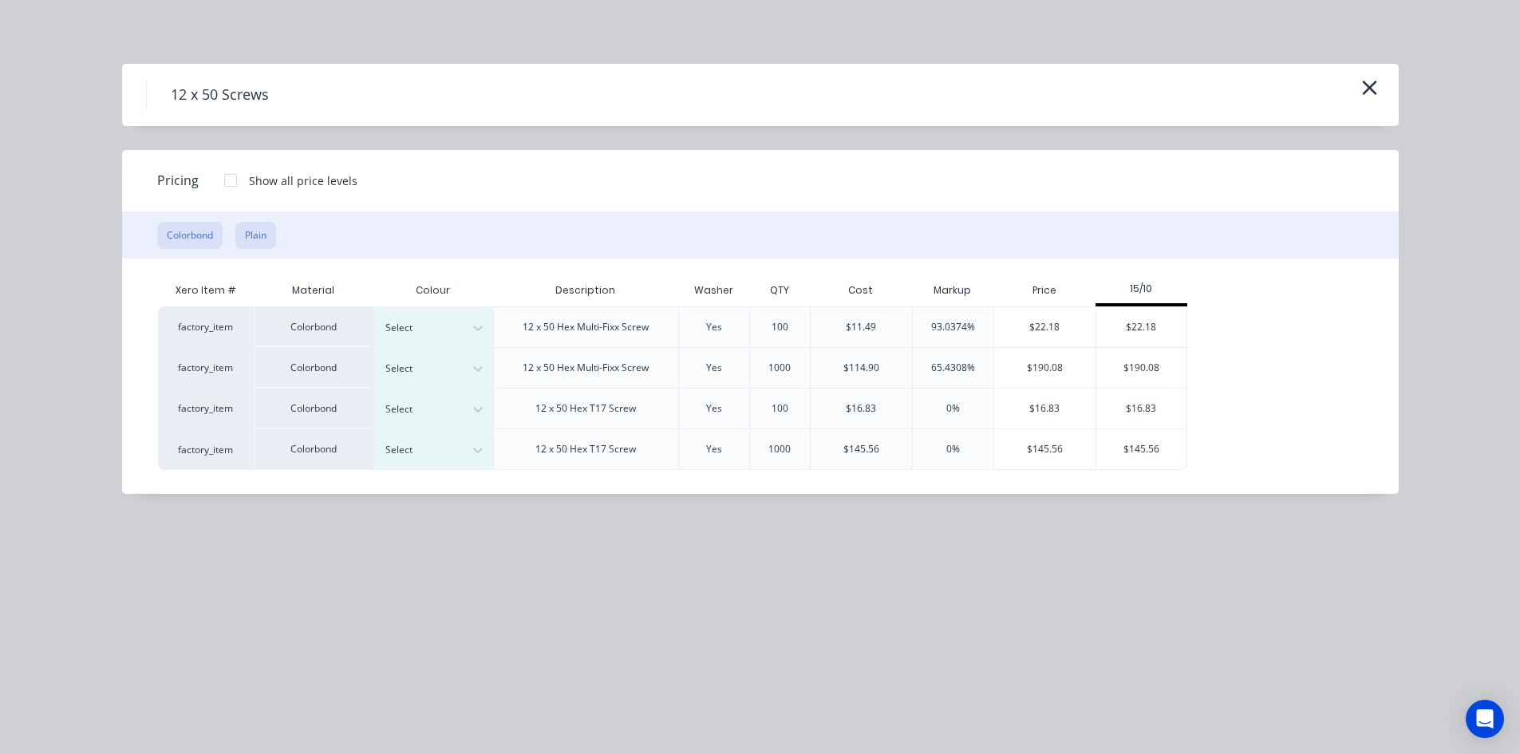
click at [265, 241] on button "Plain" at bounding box center [255, 235] width 41 height 27
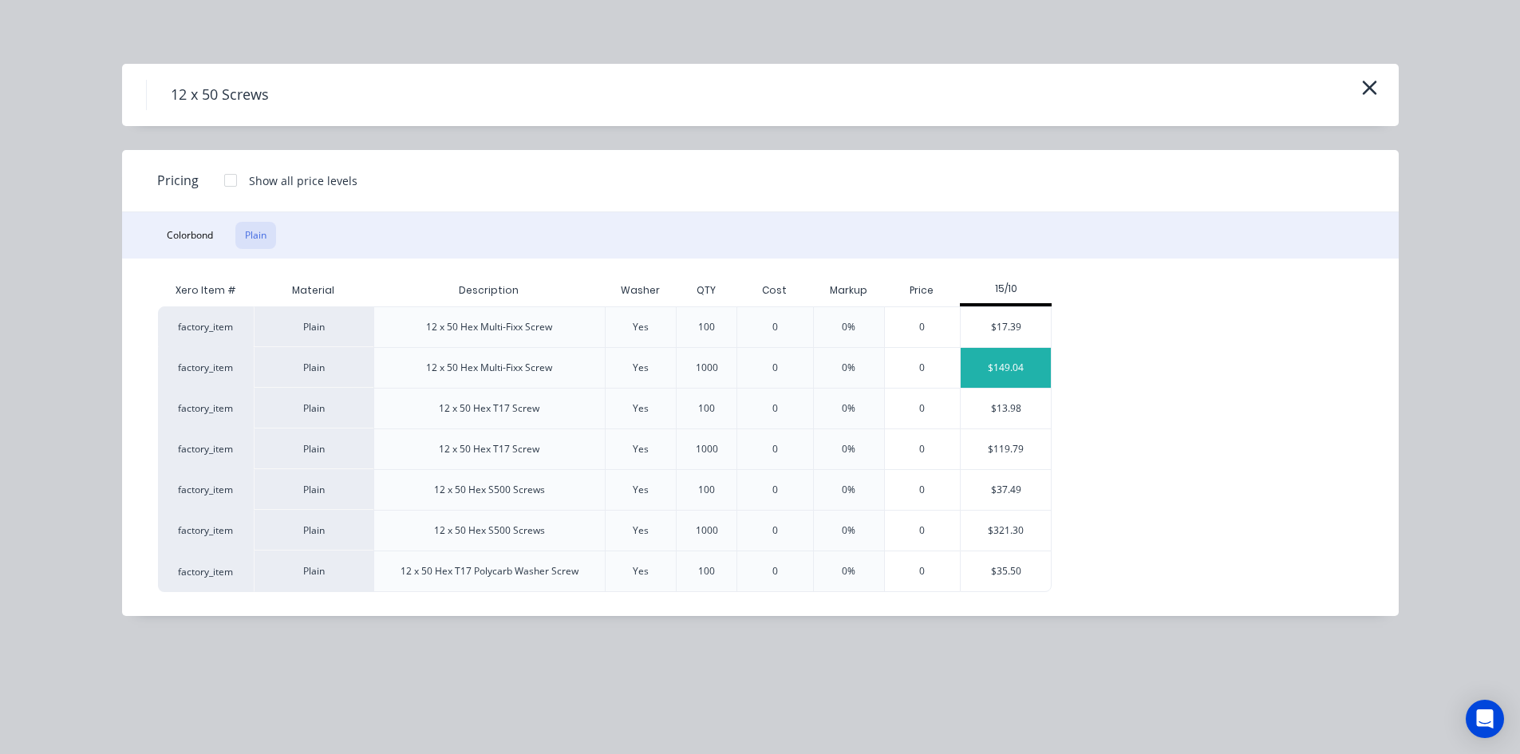
click at [1009, 368] on div "$149.04" at bounding box center [1006, 368] width 90 height 40
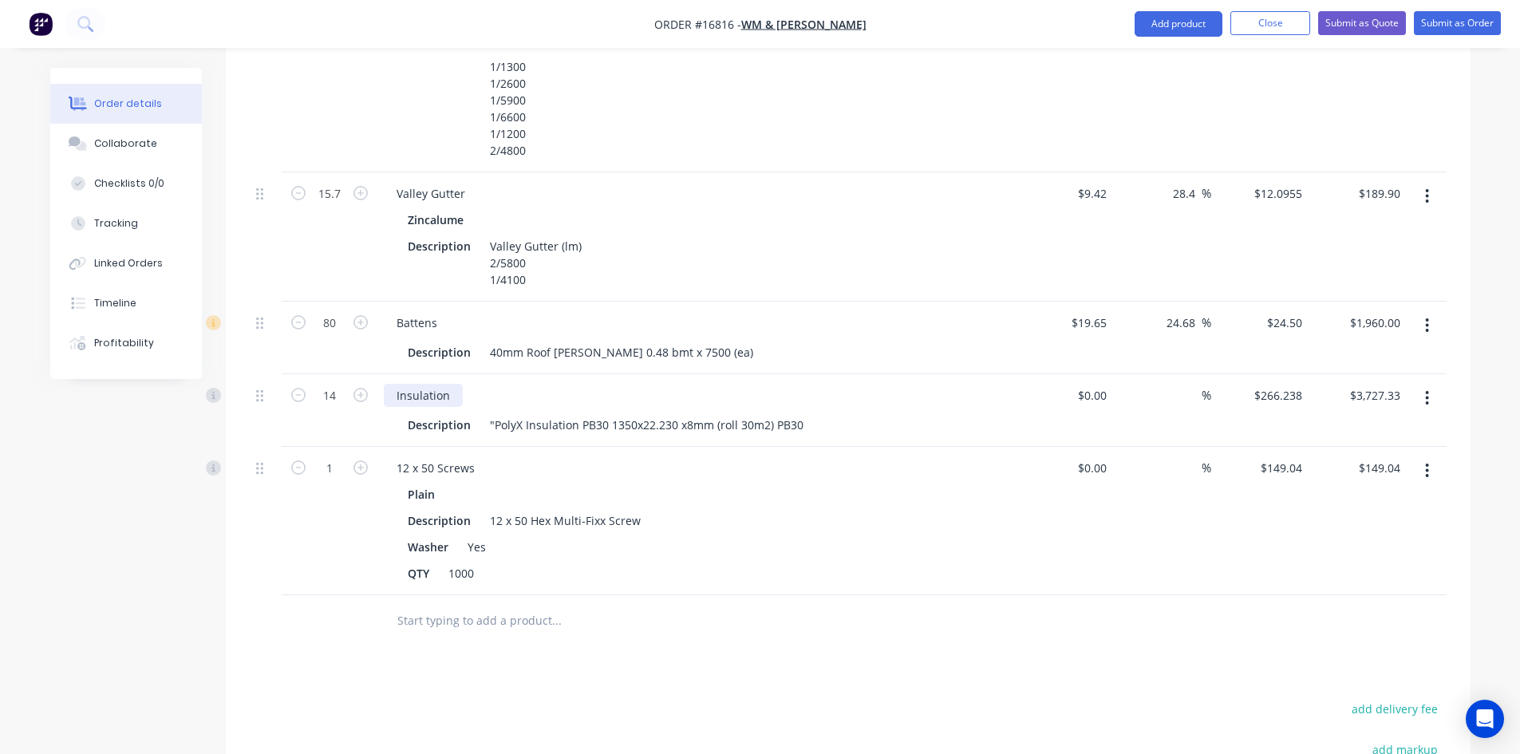
scroll to position [1721, 0]
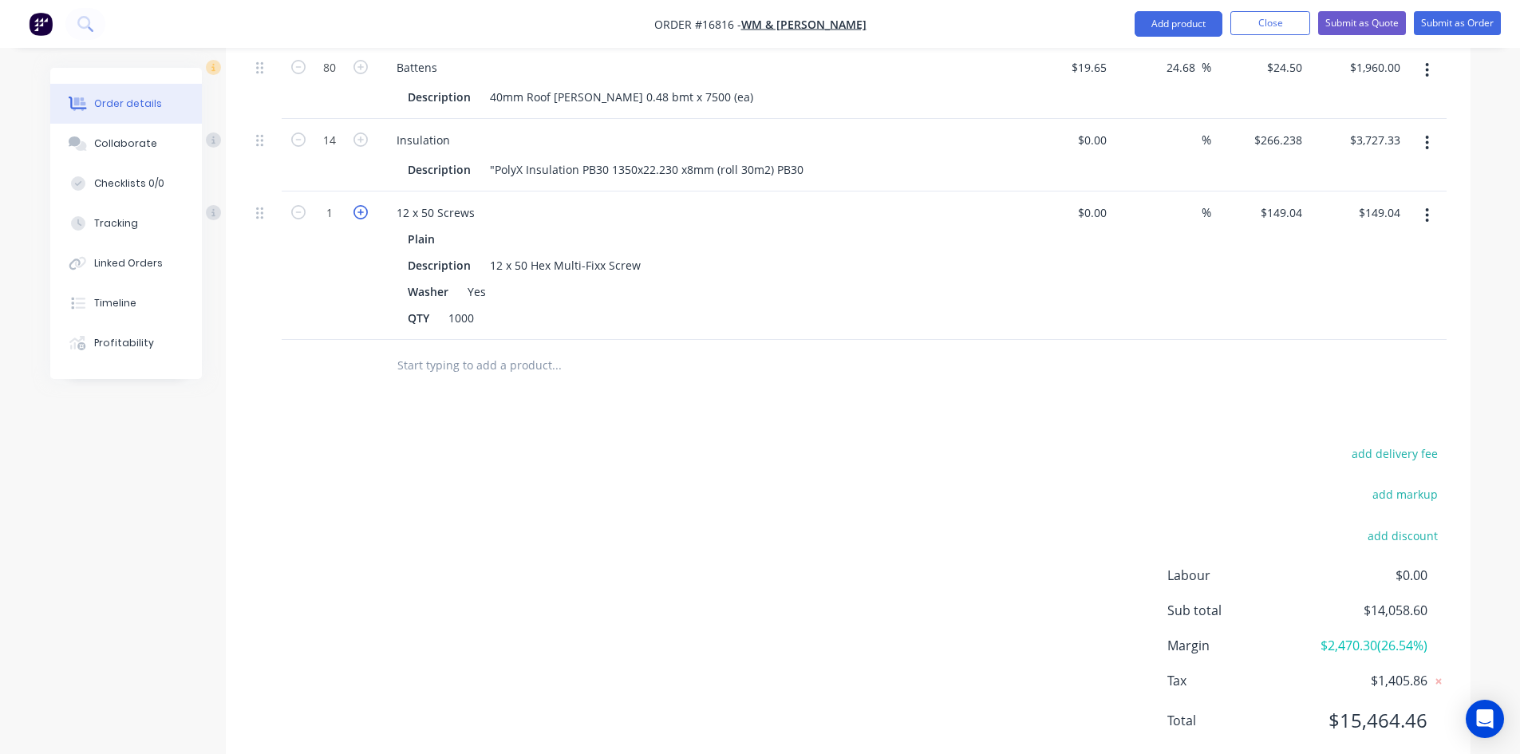
click at [361, 205] on icon "button" at bounding box center [360, 212] width 14 height 14
type input "2"
type input "$298.08"
click at [571, 443] on div "add delivery fee add markup add discount Labour $0.00 Sub total $14,207.64 Marg…" at bounding box center [848, 597] width 1197 height 308
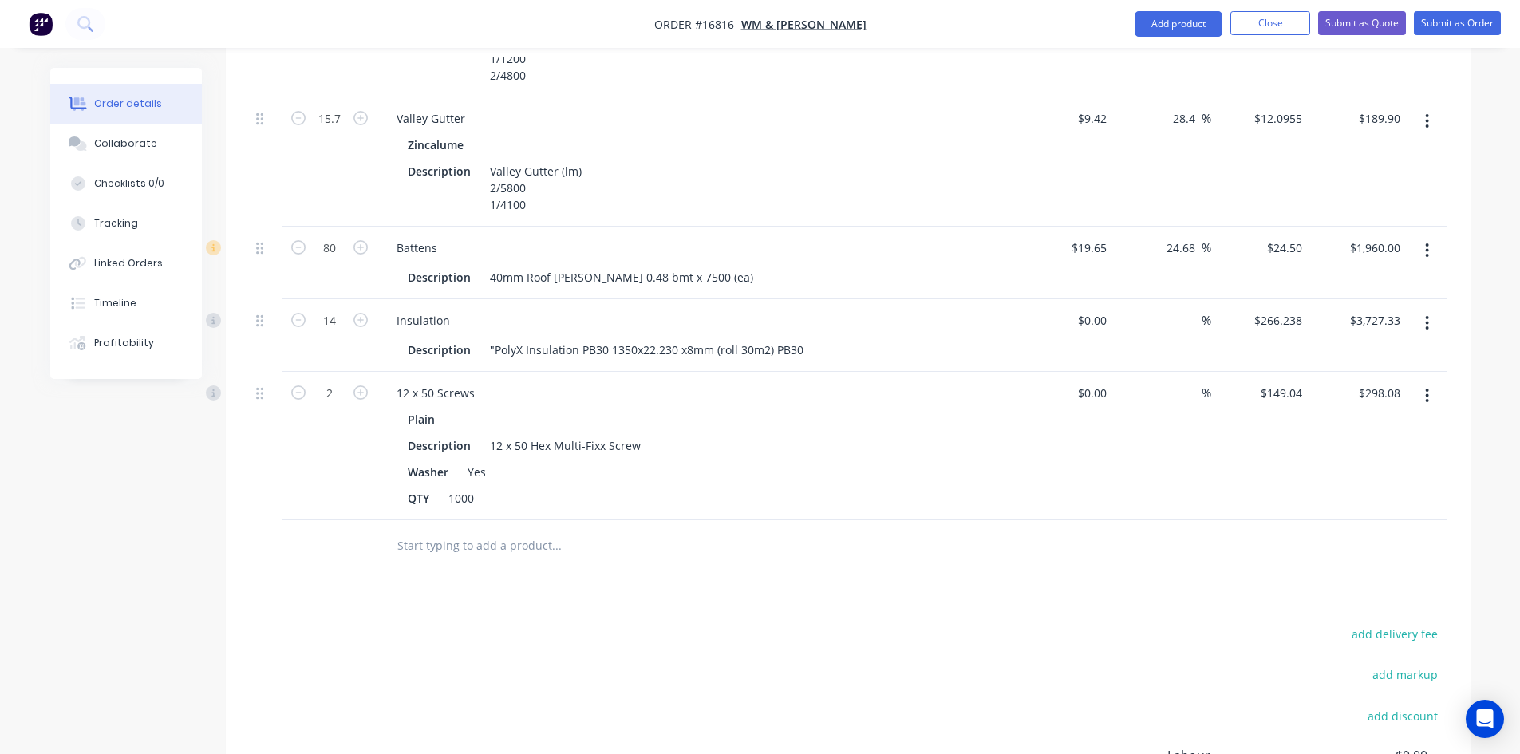
scroll to position [1641, 0]
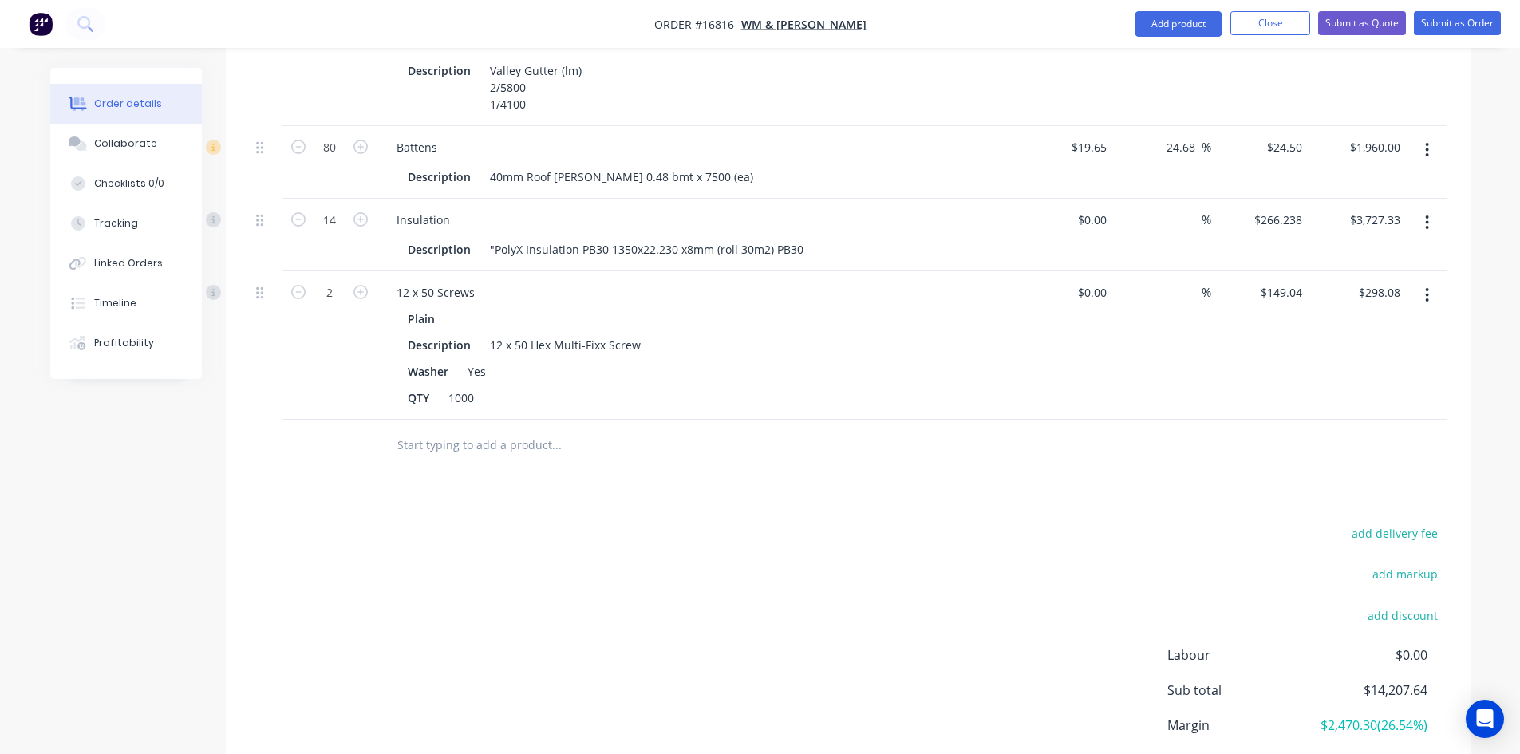
click at [416, 429] on input "text" at bounding box center [556, 445] width 319 height 32
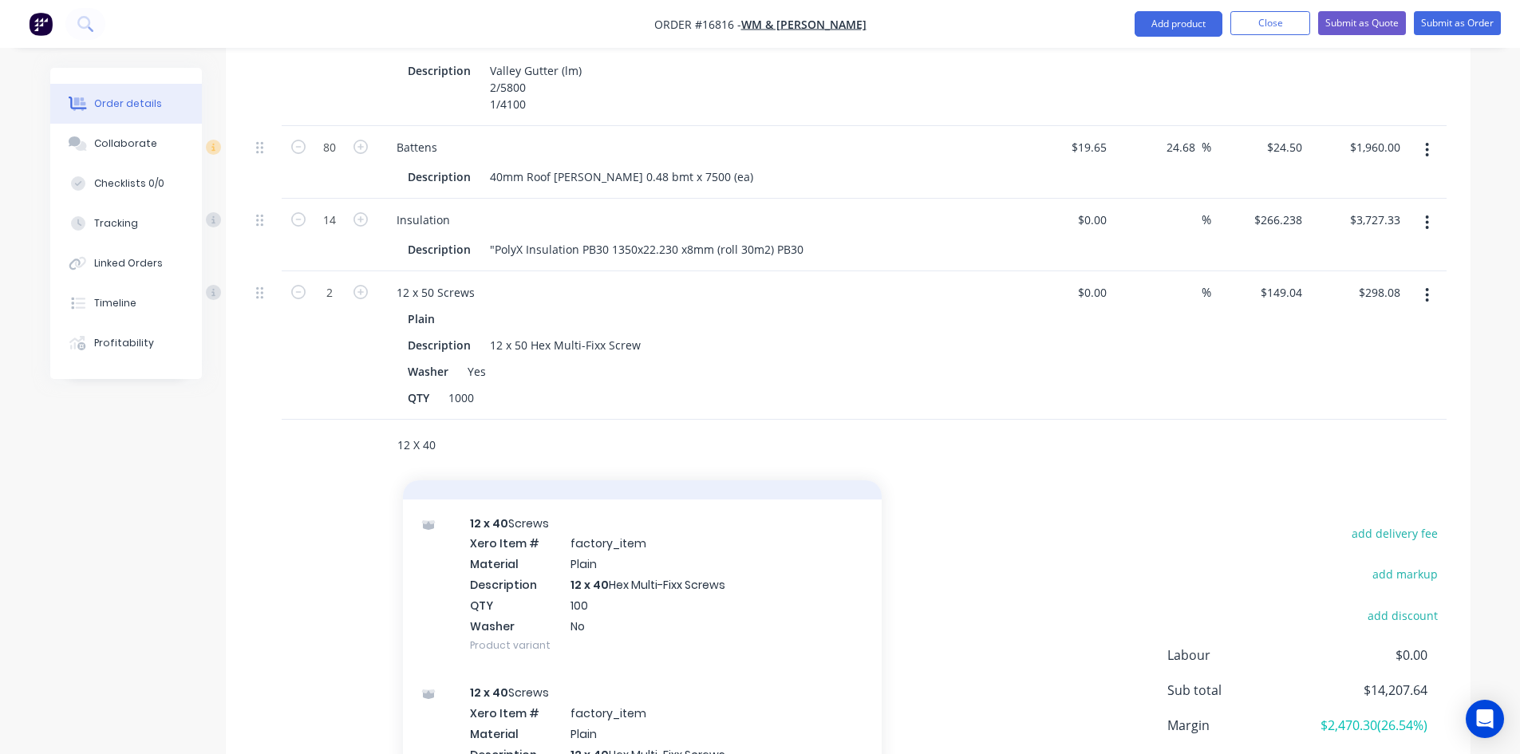
scroll to position [1011, 0]
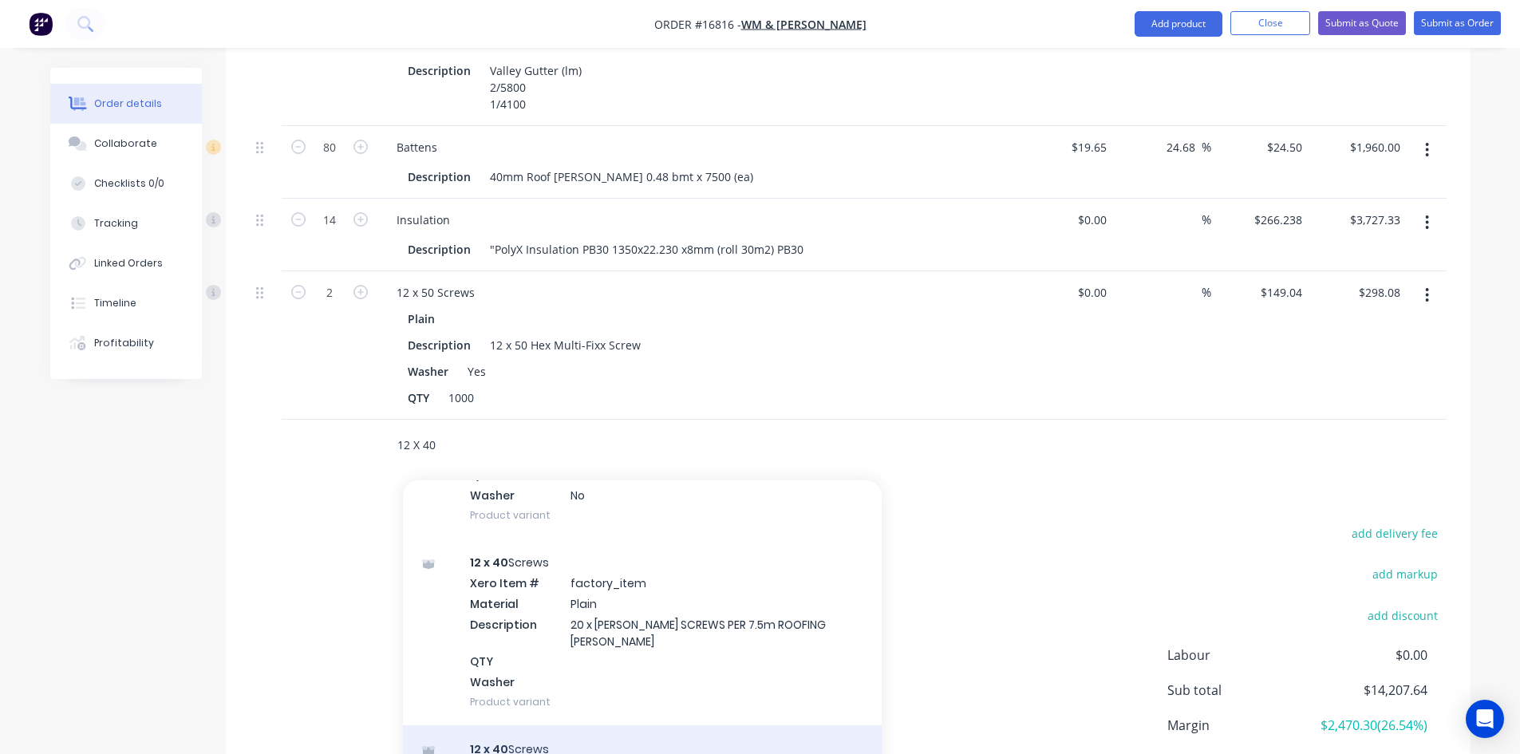
type input "12 X 40"
click at [591, 725] on div "12 x 40 Screws Product" at bounding box center [642, 758] width 479 height 67
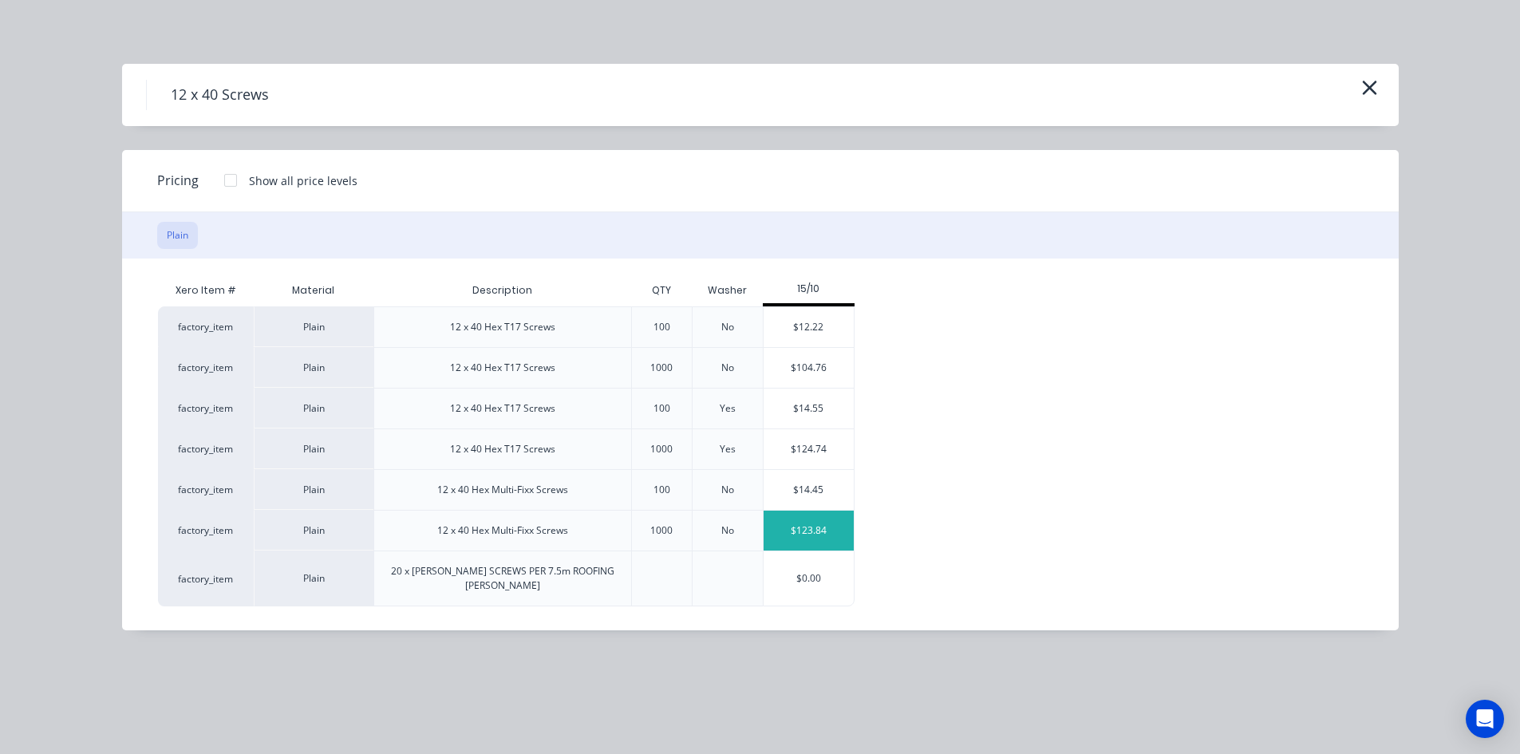
click at [820, 532] on div "$123.84" at bounding box center [809, 531] width 90 height 40
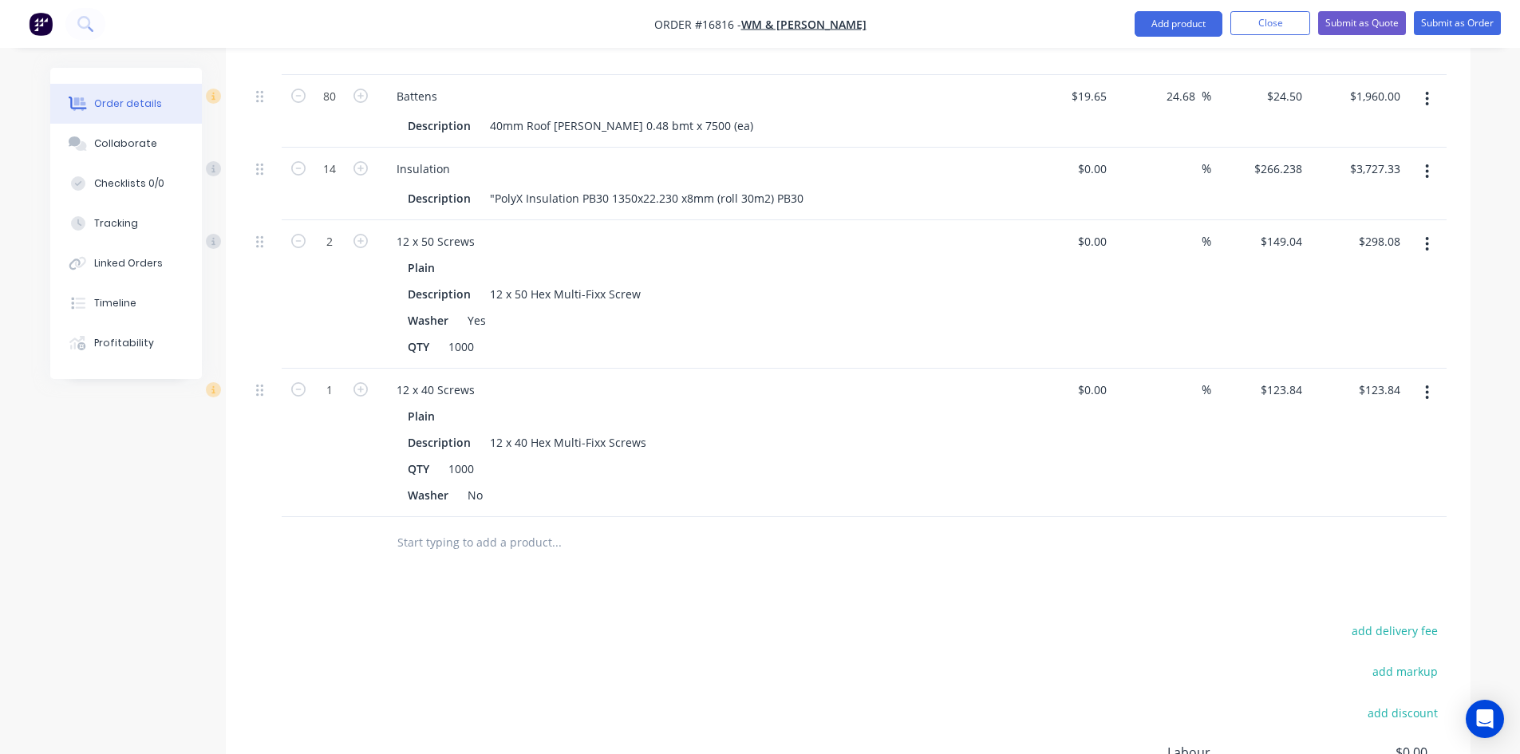
scroll to position [1721, 0]
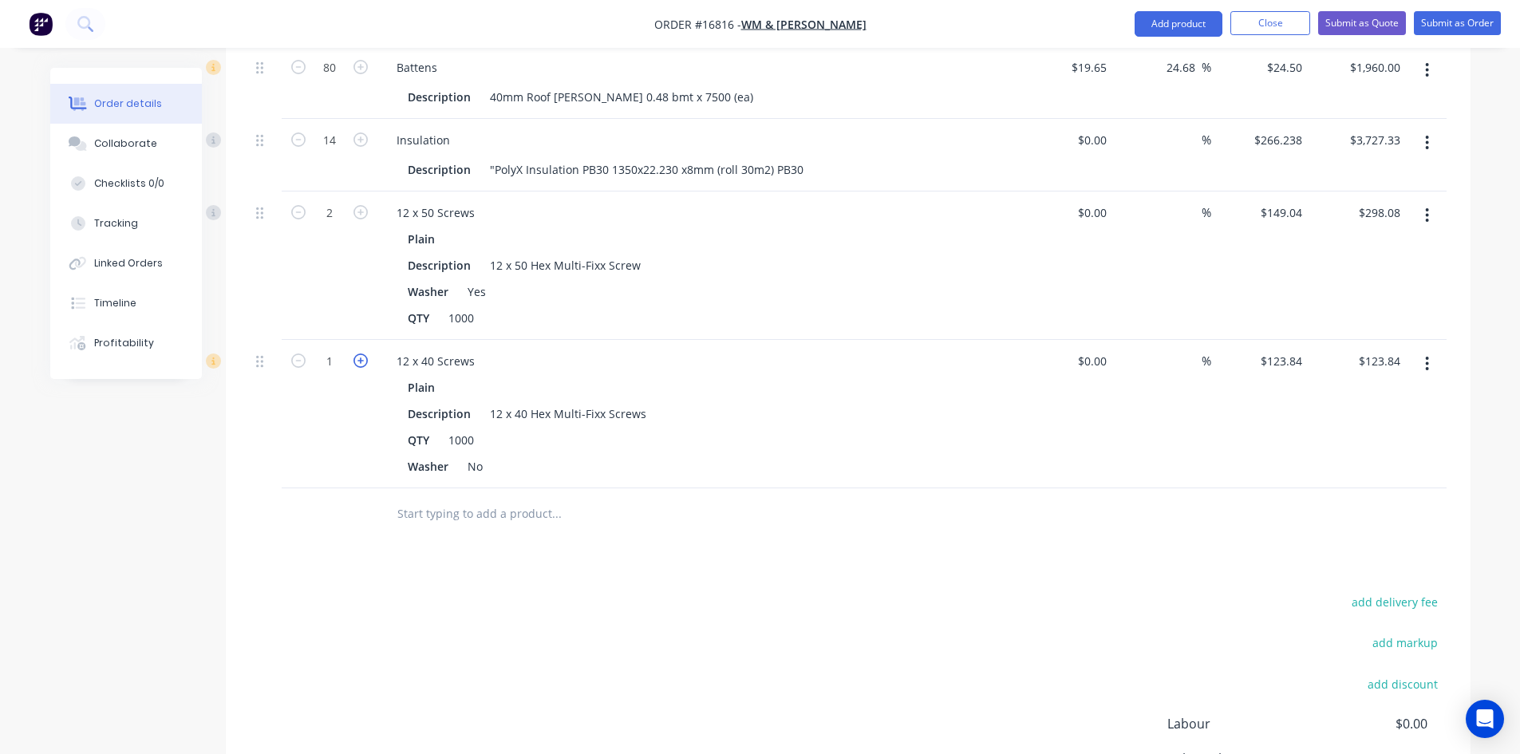
click at [358, 353] on icon "button" at bounding box center [360, 360] width 14 height 14
type input "2"
type input "$247.68"
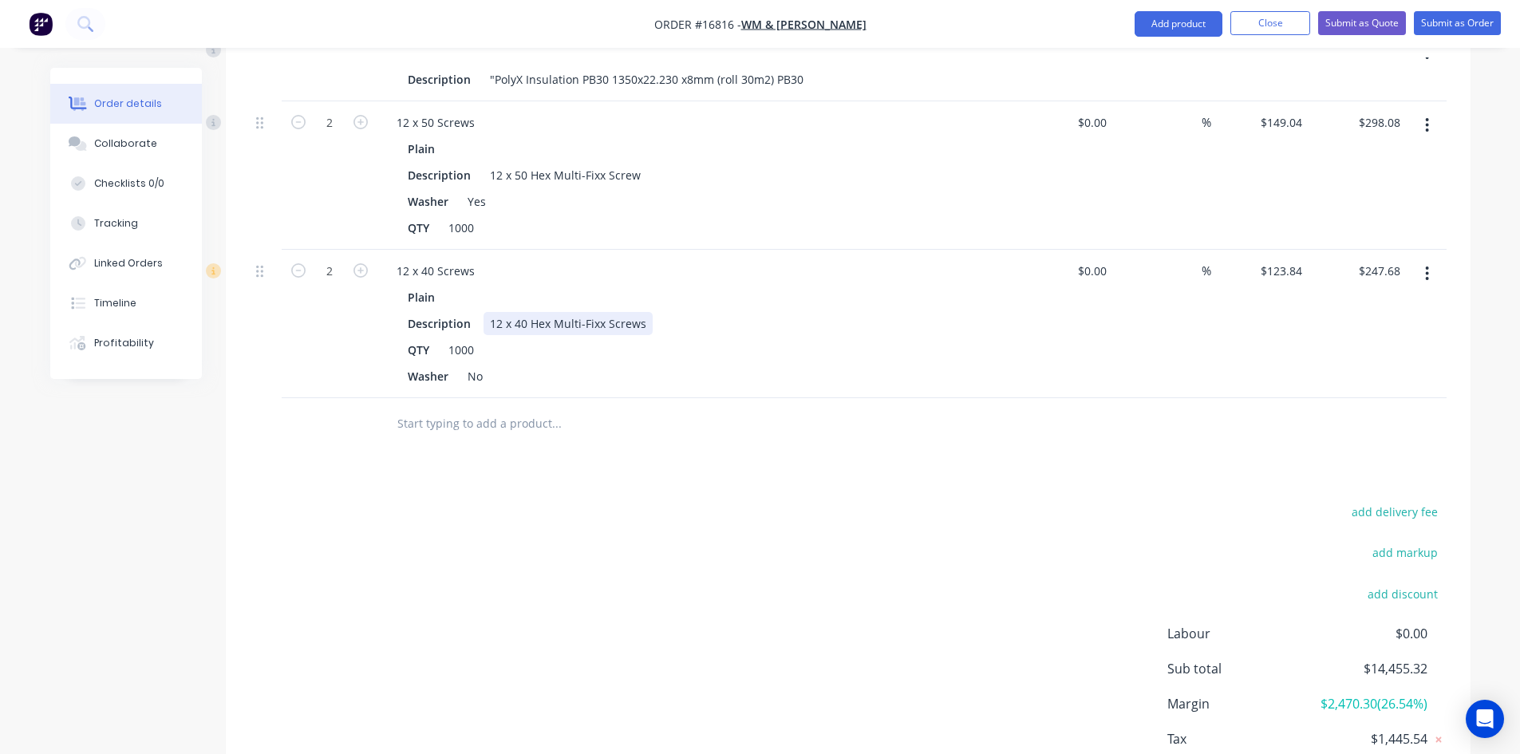
scroll to position [1869, 0]
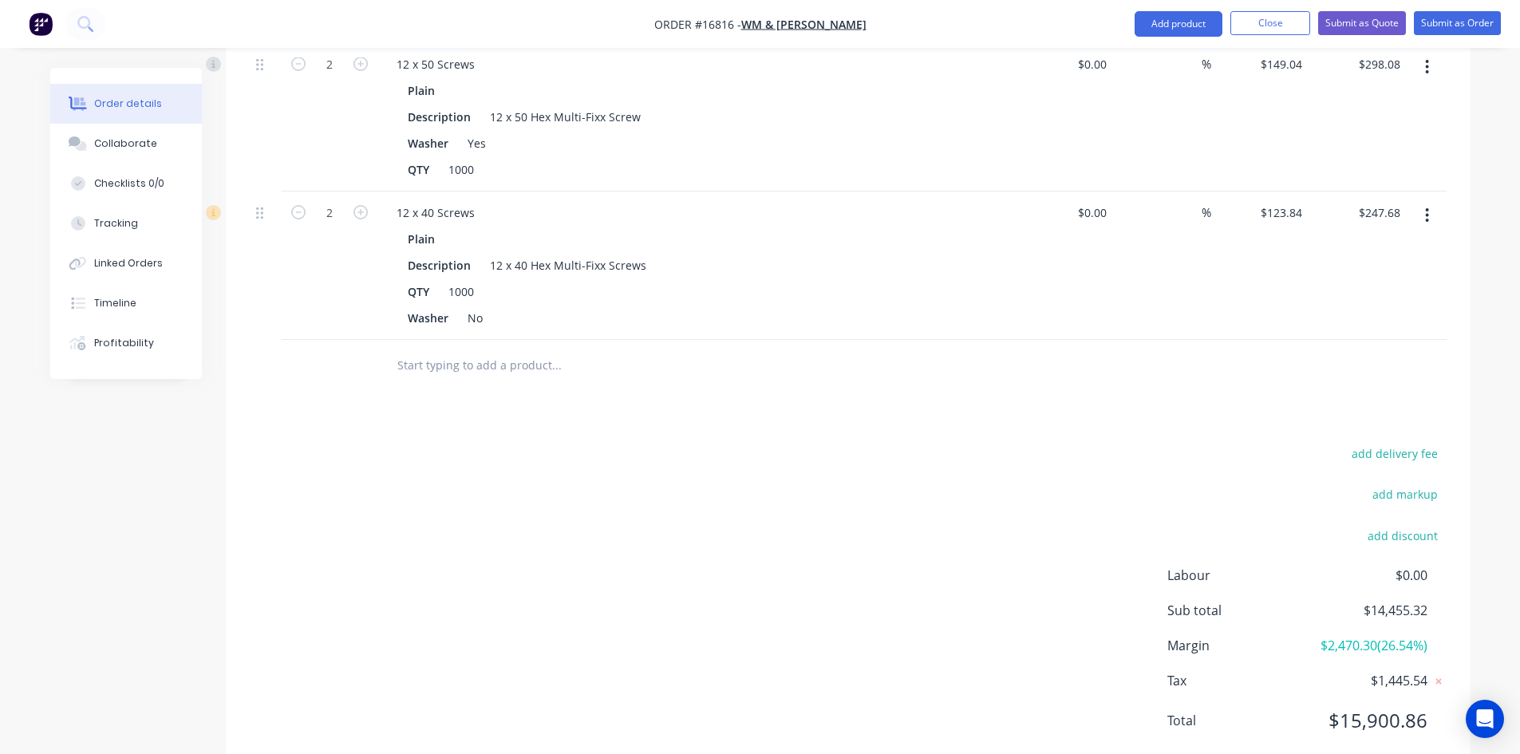
click at [490, 349] on input "text" at bounding box center [556, 365] width 319 height 32
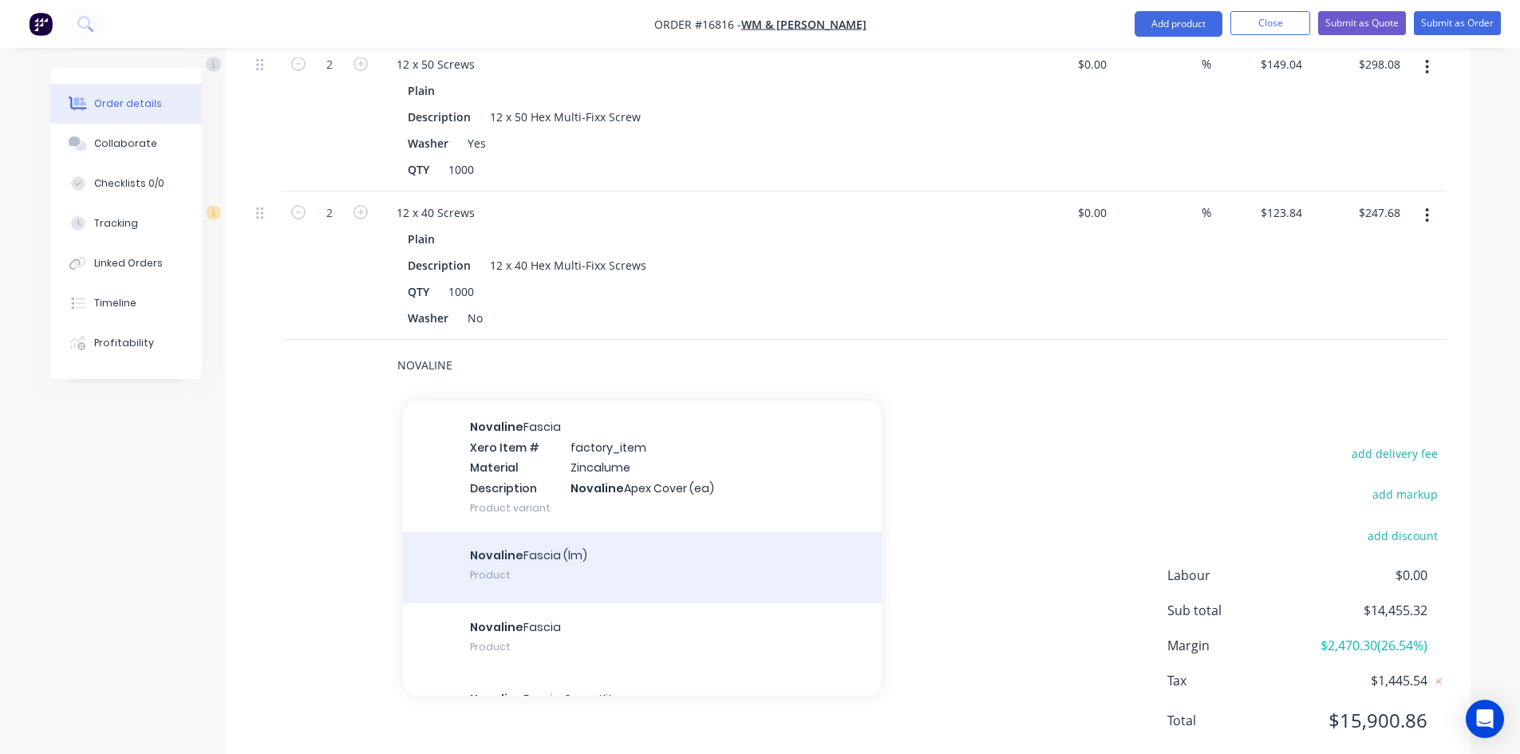
scroll to position [2234, 0]
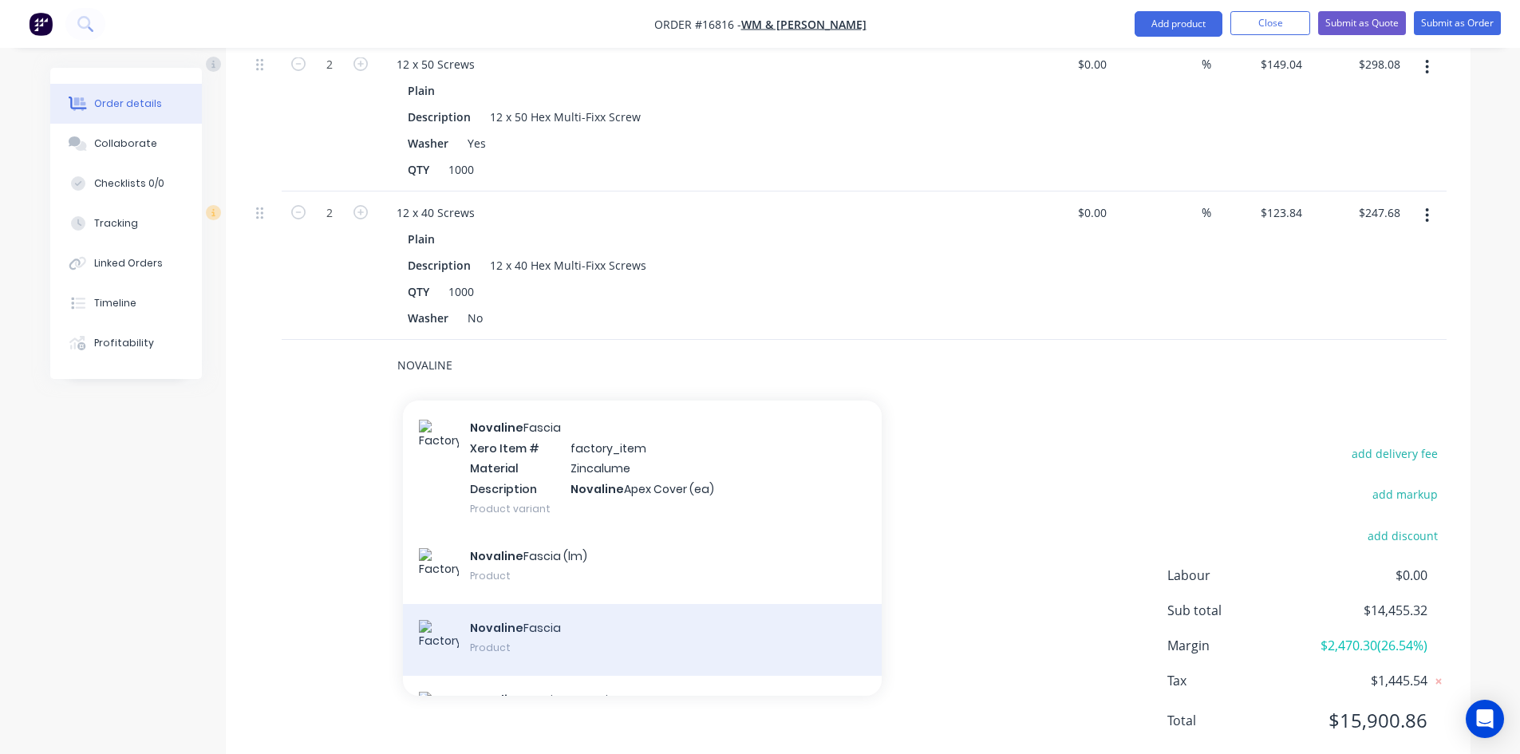
type input "NOVALINE"
click at [601, 604] on div "Novaline Fascia Product" at bounding box center [642, 640] width 479 height 72
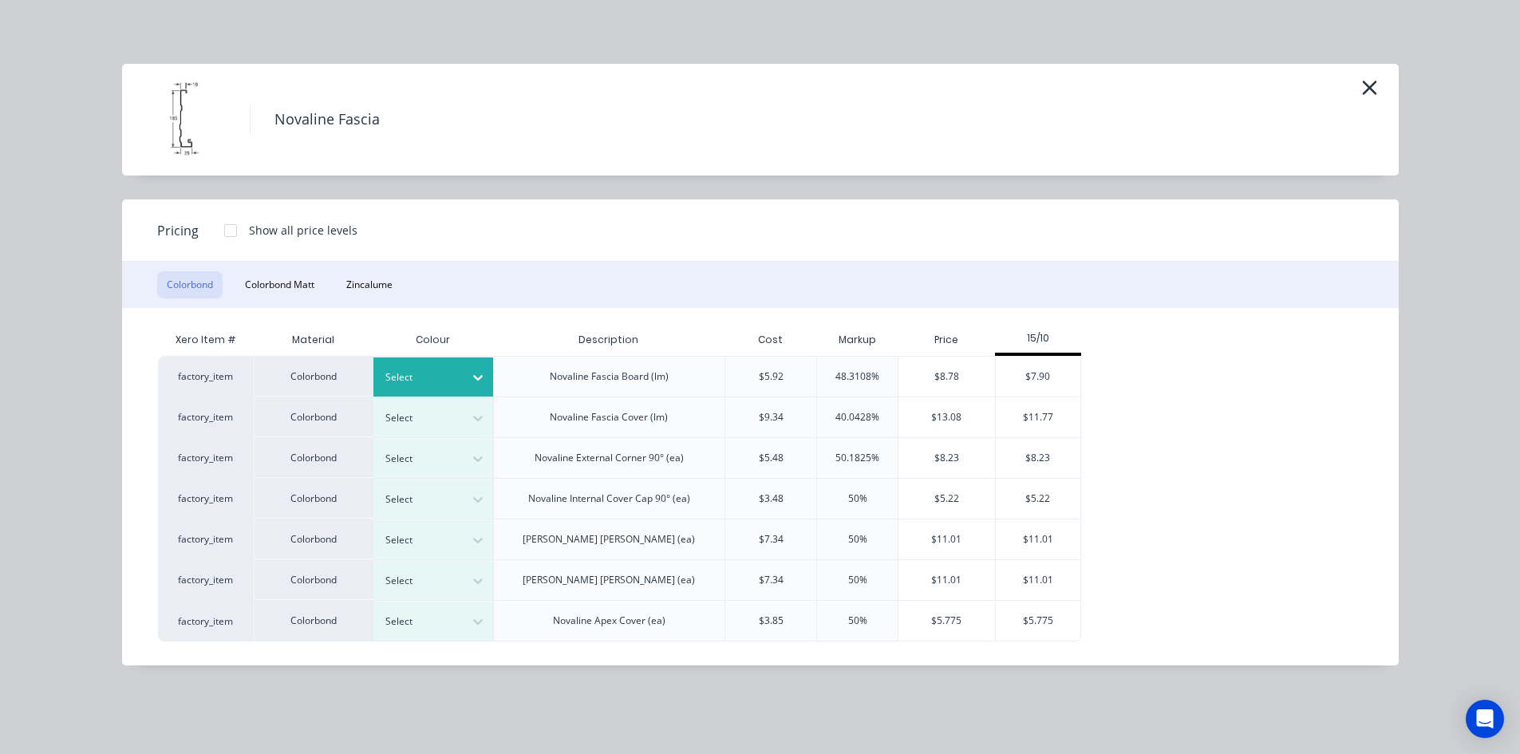
click at [473, 369] on icon at bounding box center [478, 377] width 16 height 16
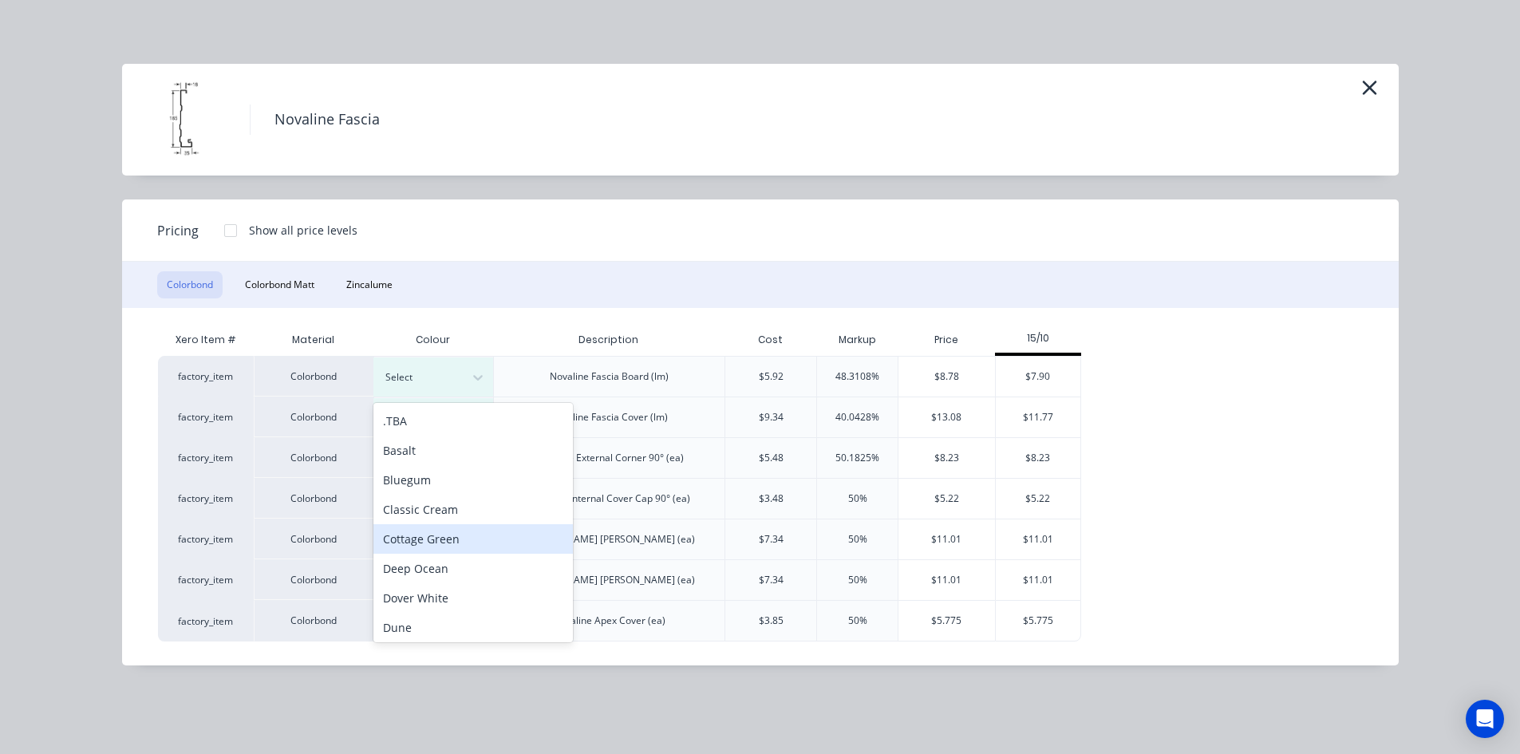
scroll to position [446, 0]
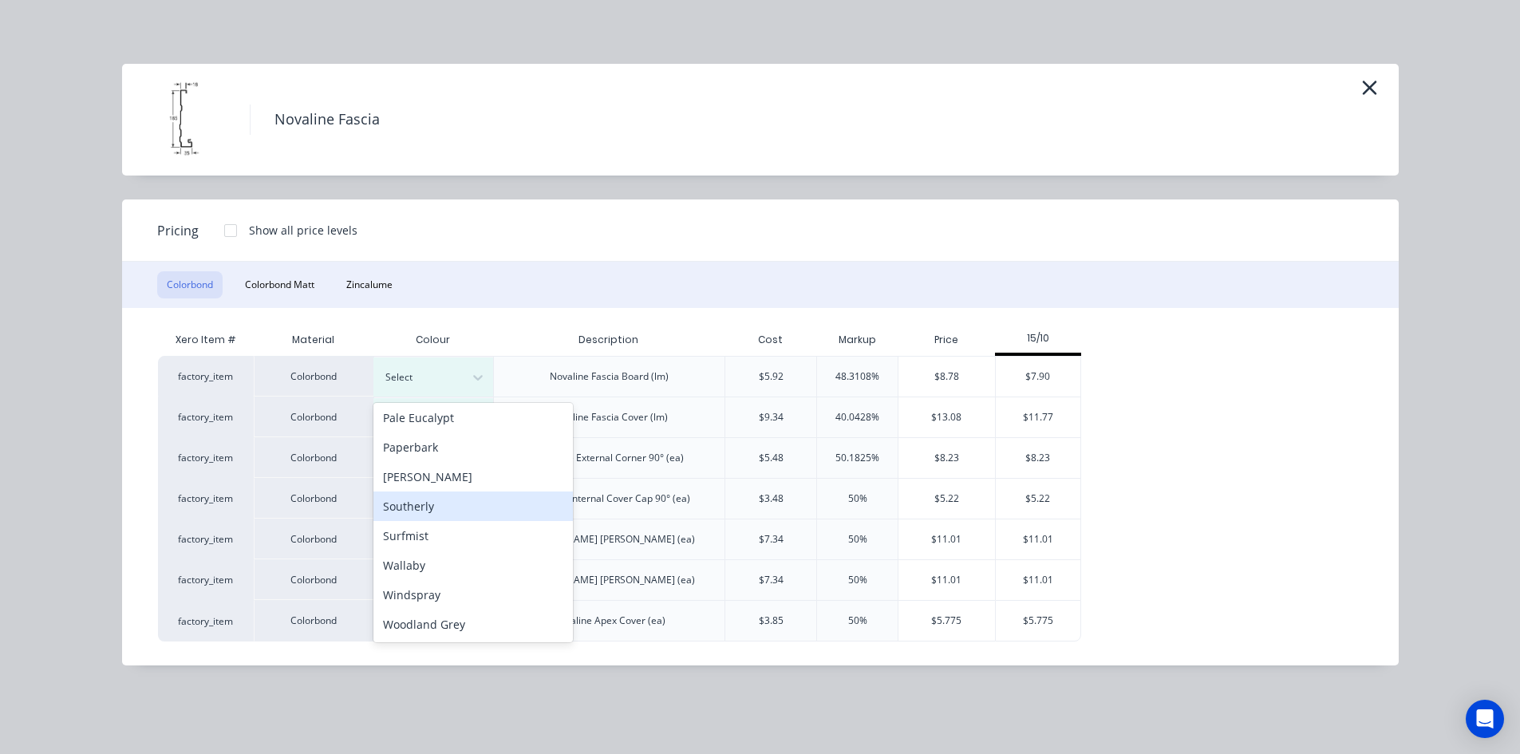
click at [416, 518] on div "Southerly" at bounding box center [472, 506] width 199 height 30
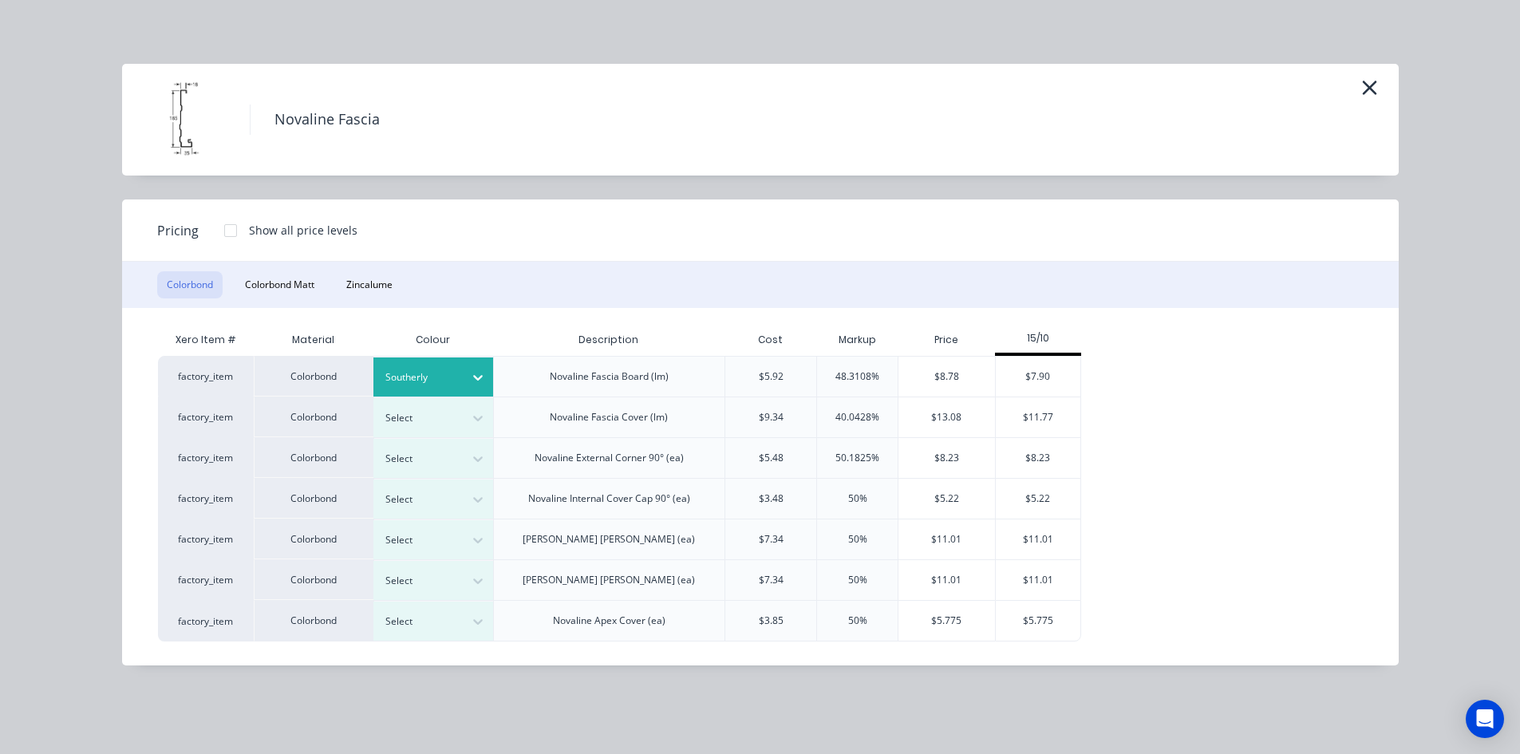
click at [483, 377] on icon at bounding box center [478, 377] width 16 height 16
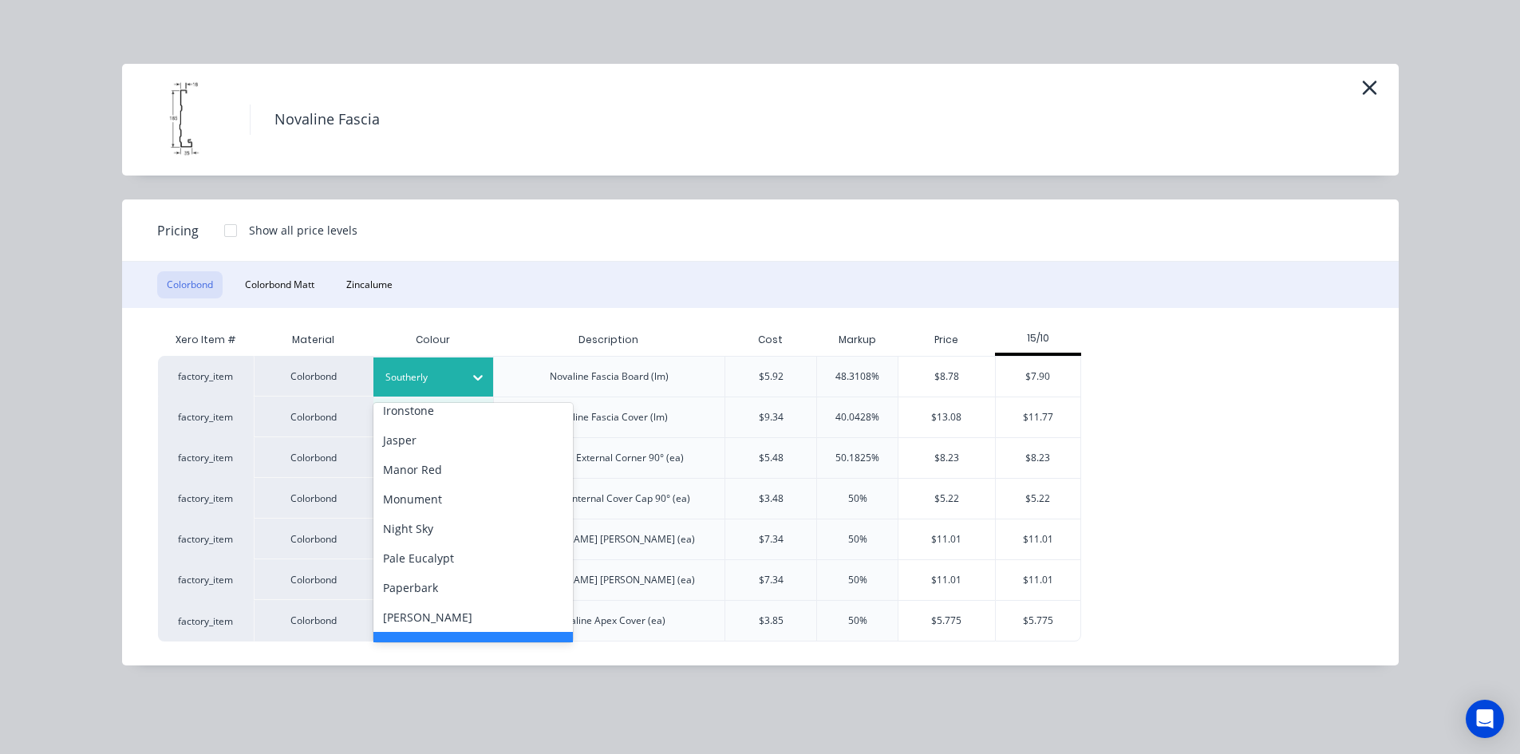
scroll to position [399, 0]
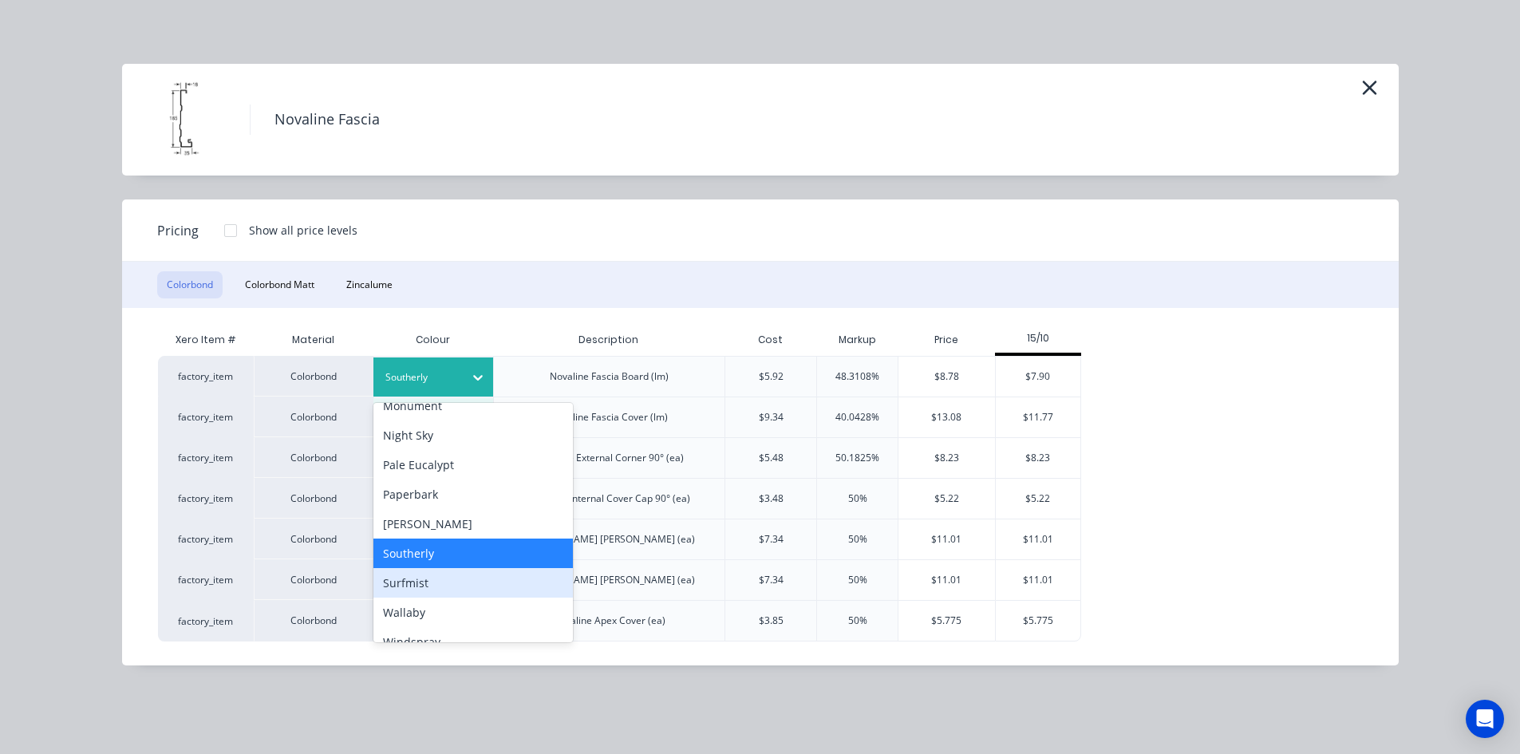
click at [447, 587] on div "Surfmist" at bounding box center [472, 583] width 199 height 30
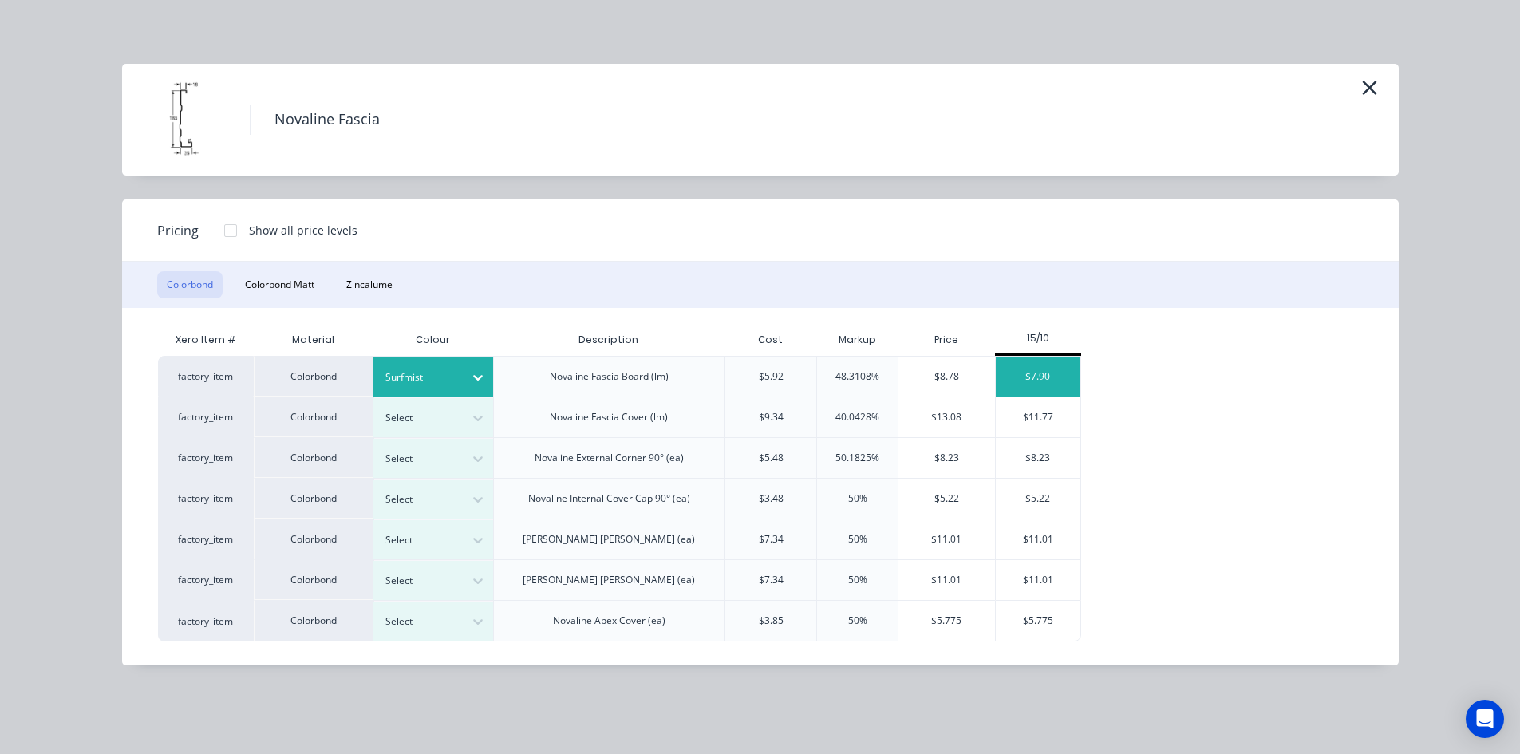
click at [1044, 374] on div "$7.90" at bounding box center [1038, 377] width 85 height 40
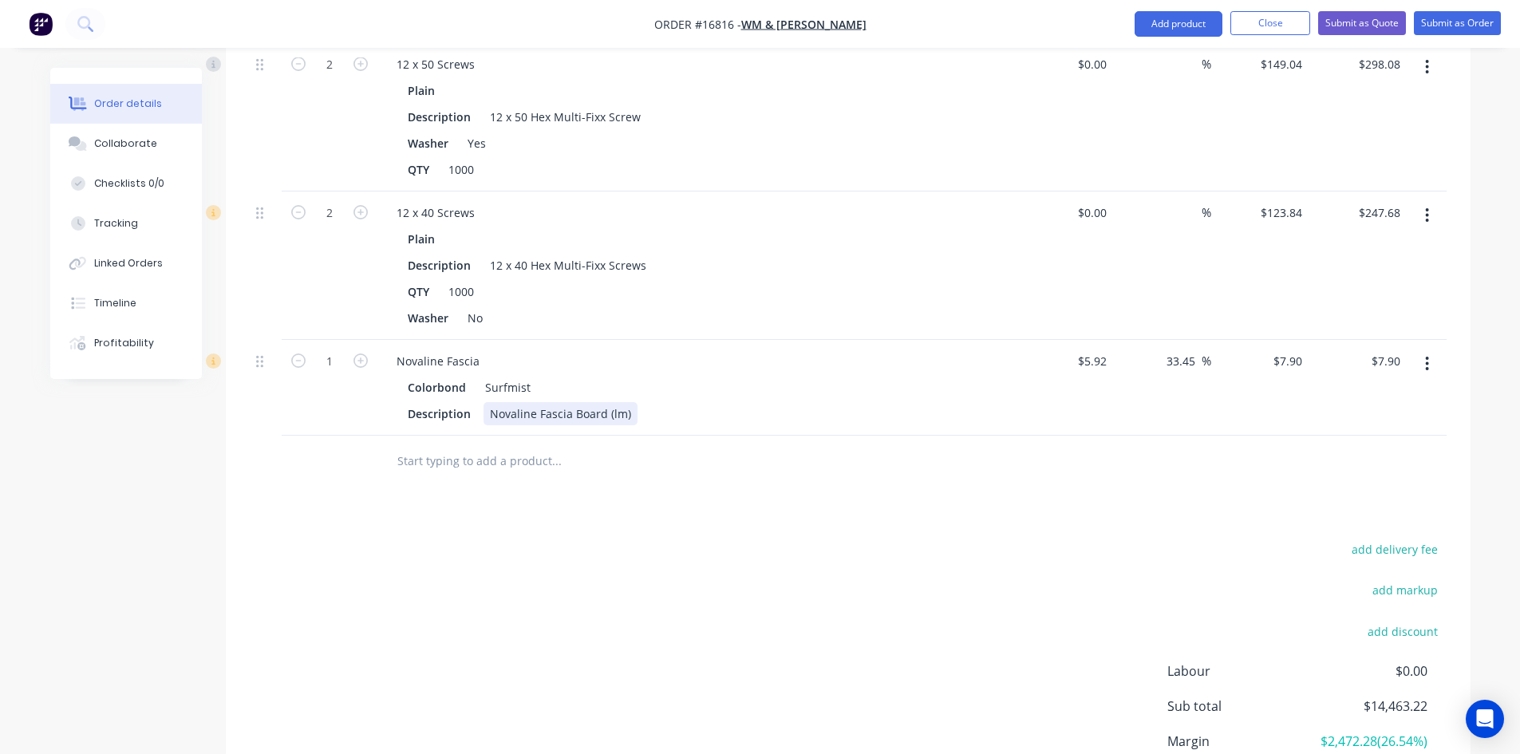
click at [629, 402] on div "Novaline Fascia Board (lm)" at bounding box center [560, 413] width 154 height 23
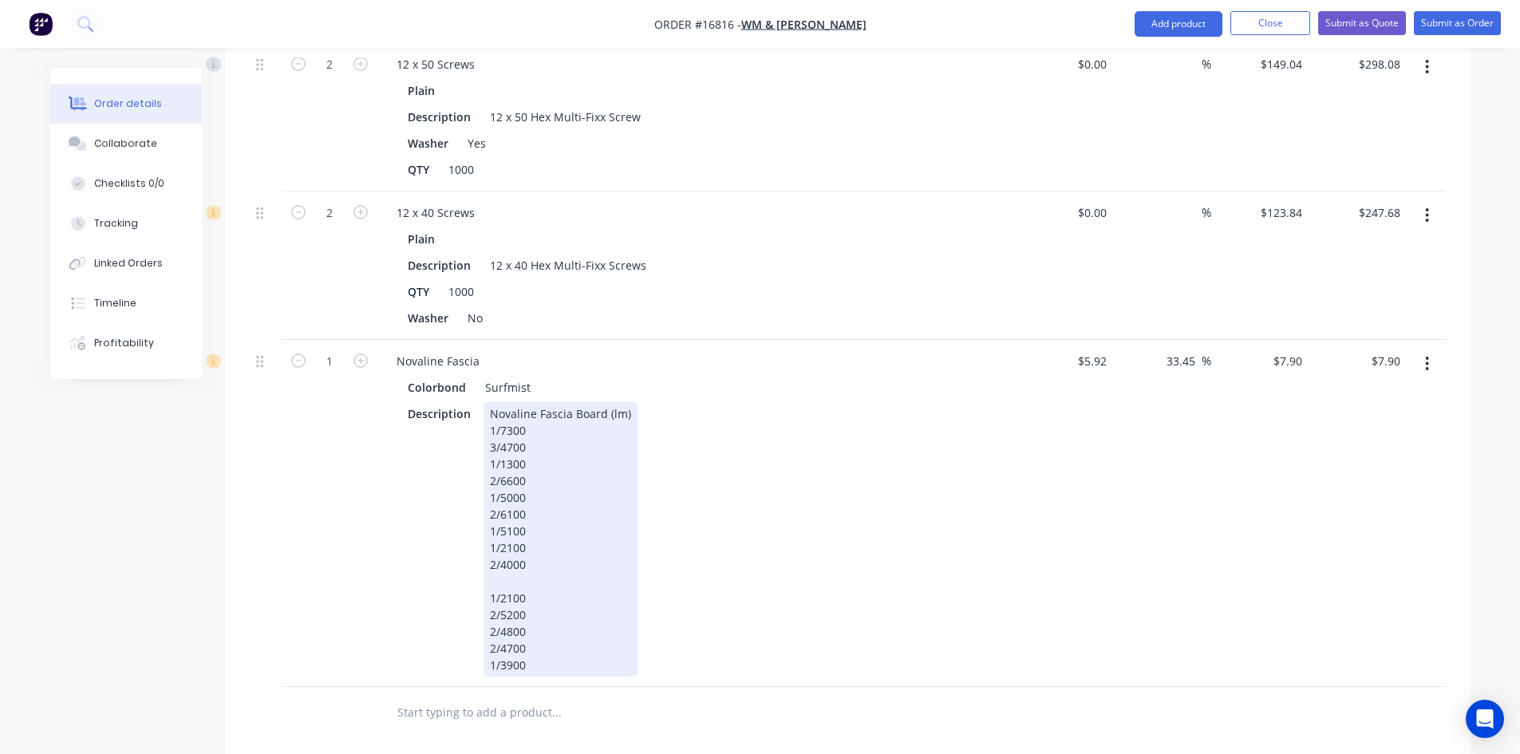
click at [743, 492] on div "Description Novaline Fascia Board (lm) 1/7300 3/4700 1/1300 2/6600 1/5000 2/610…" at bounding box center [693, 539] width 584 height 274
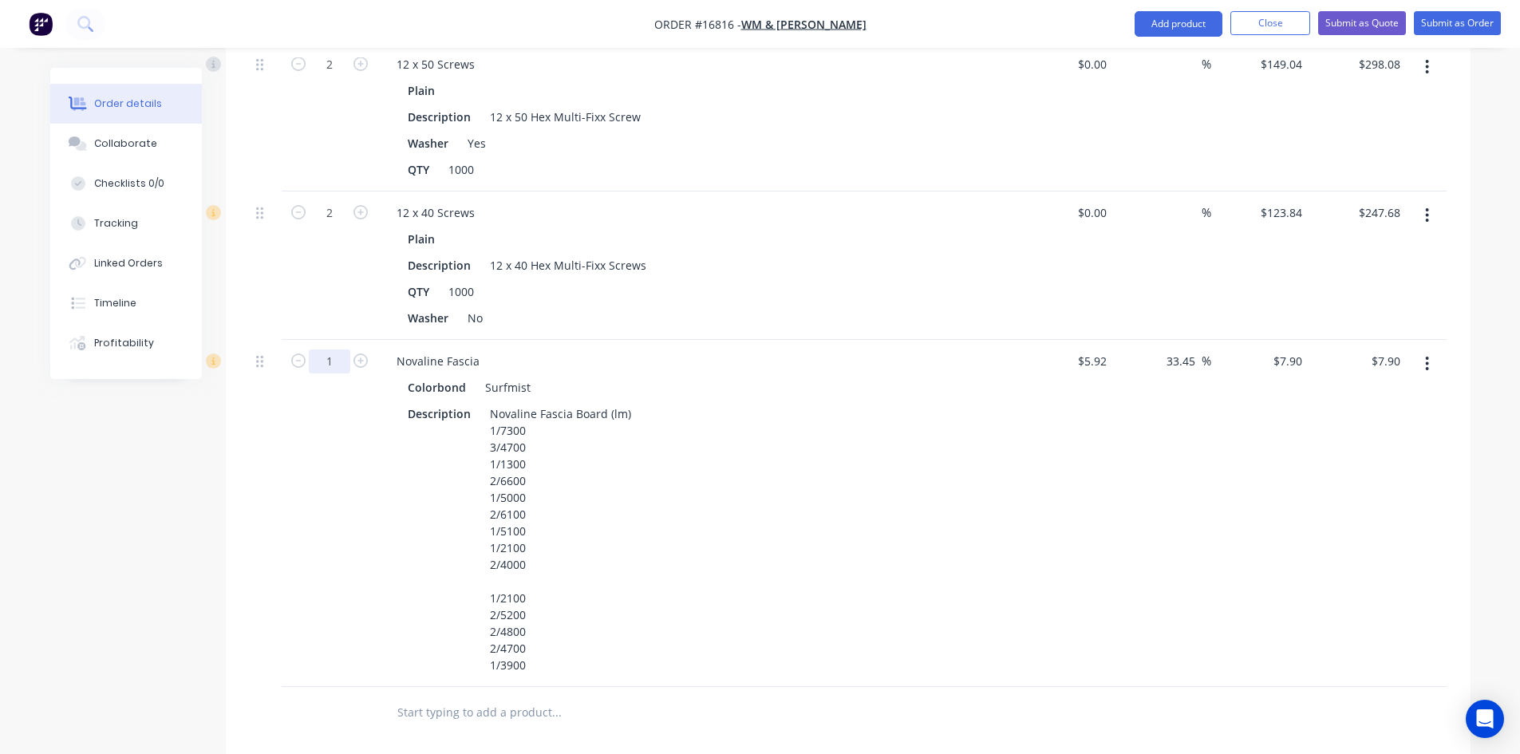
type input "98.7"
type input "$779.73"
click at [338, 443] on div "98.7" at bounding box center [330, 513] width 96 height 347
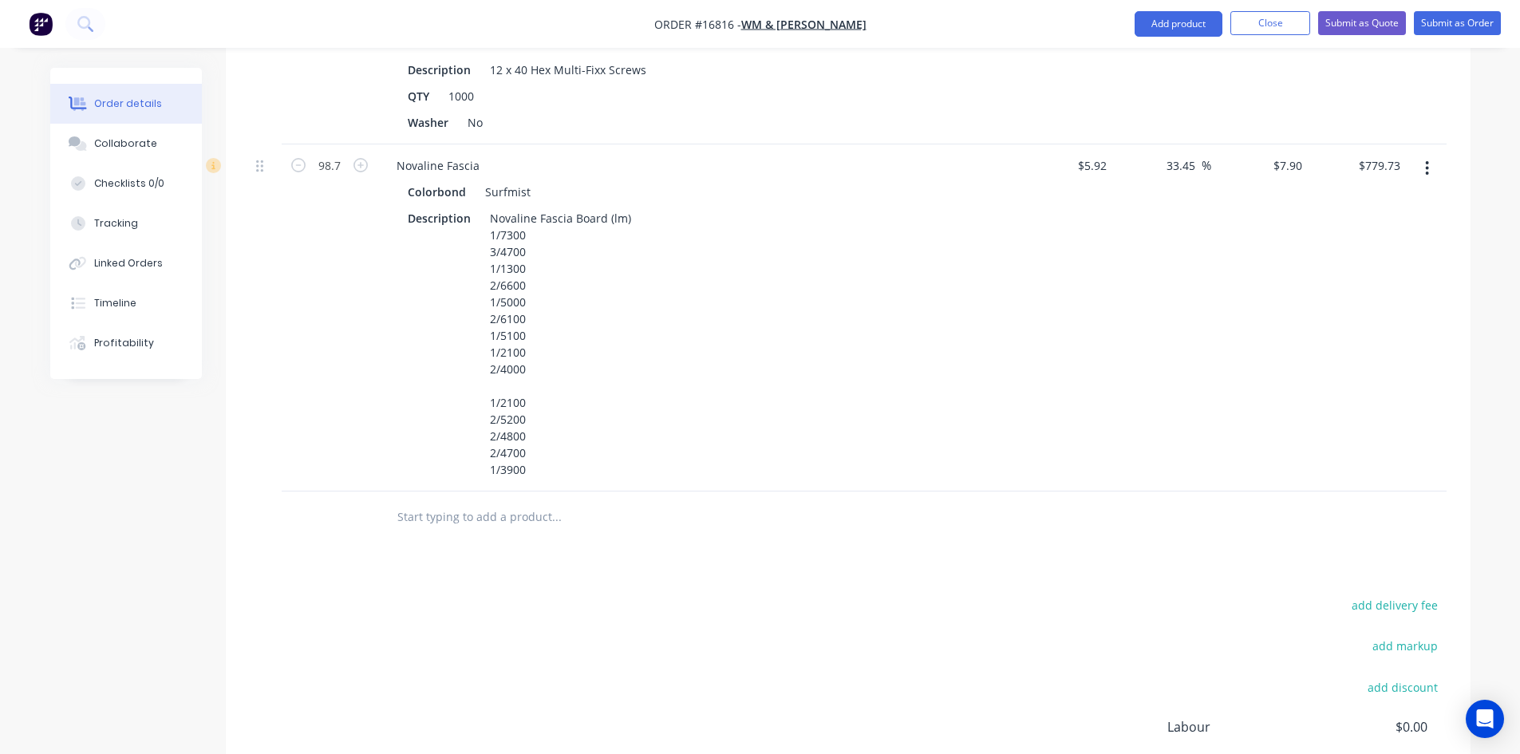
scroll to position [2029, 0]
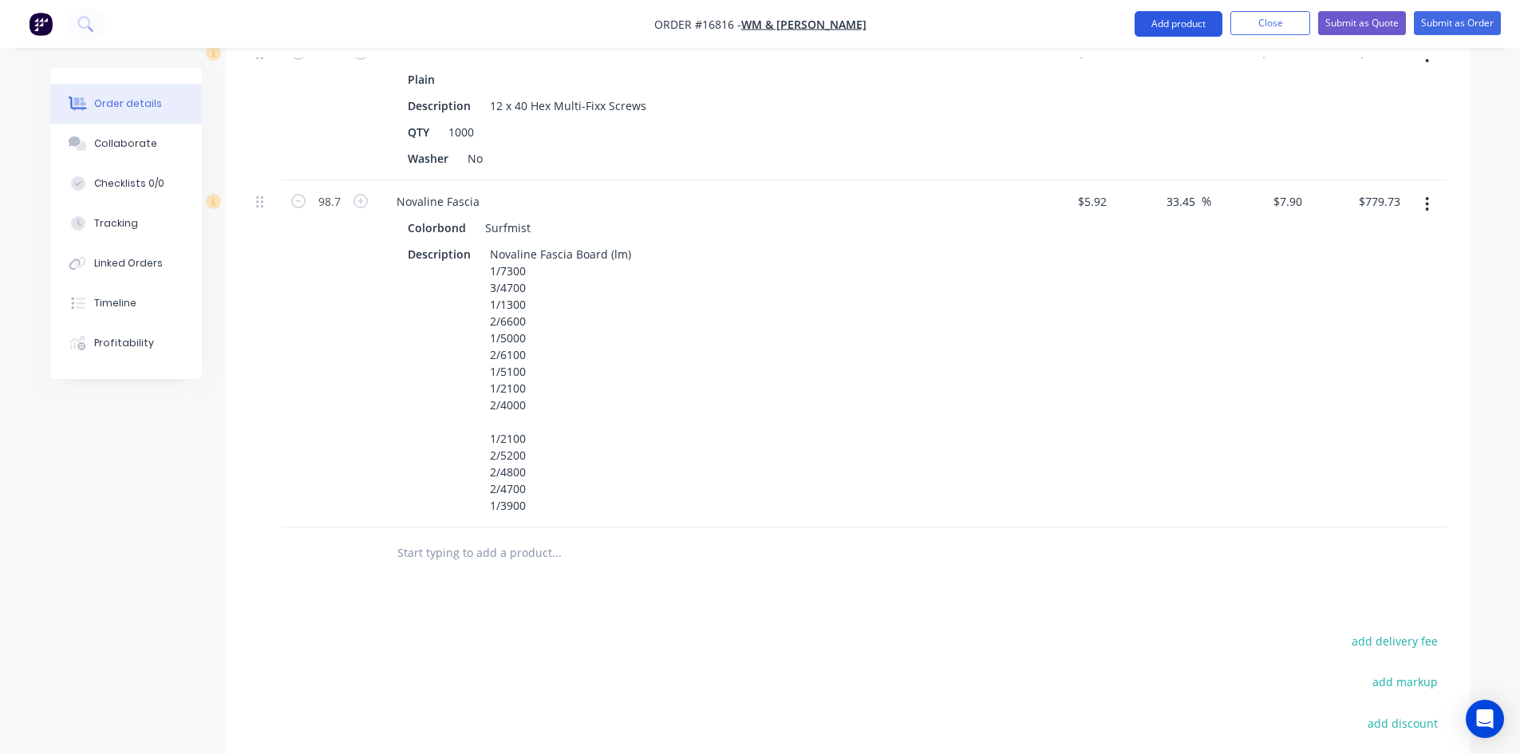
click at [1186, 22] on button "Add product" at bounding box center [1179, 24] width 88 height 26
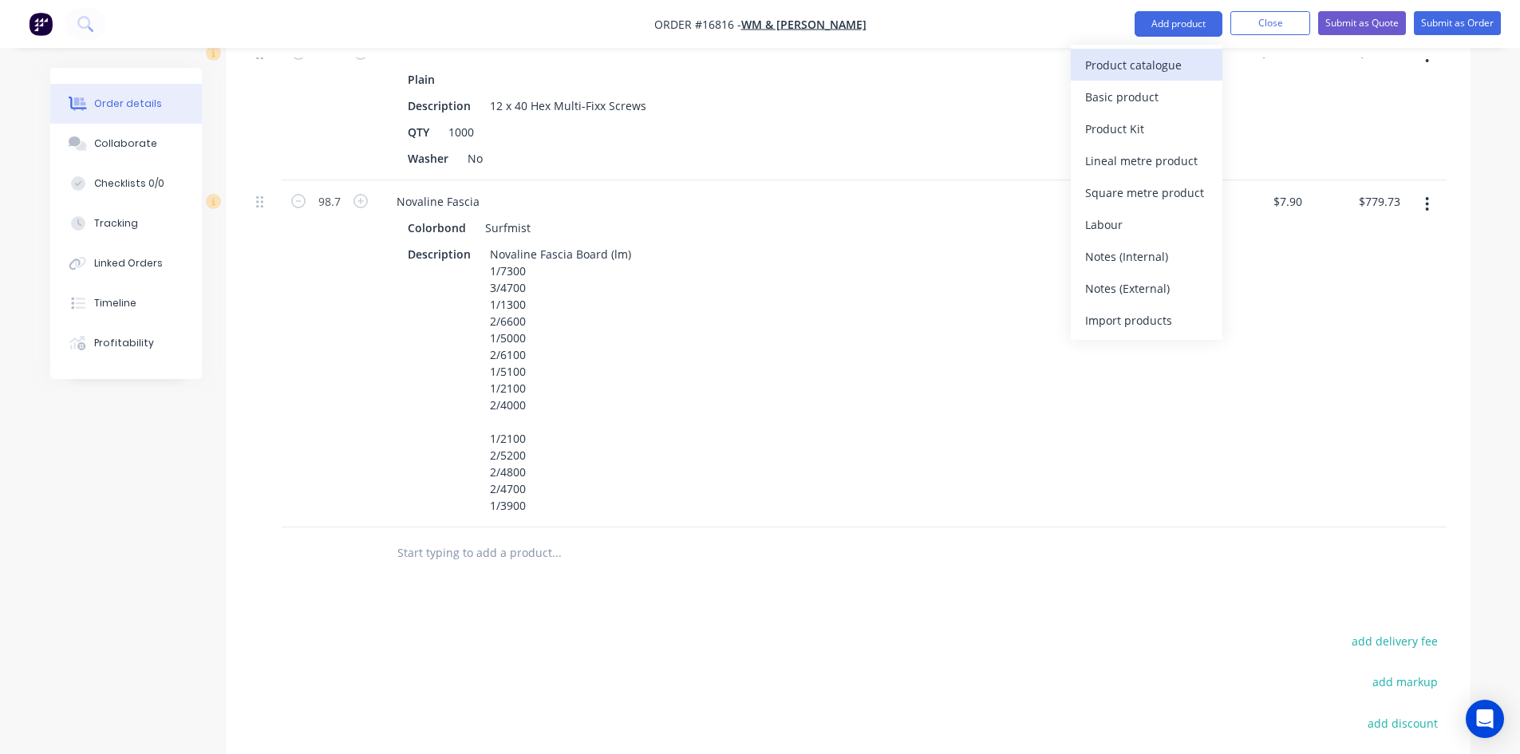
click at [1146, 69] on div "Product catalogue" at bounding box center [1146, 64] width 123 height 23
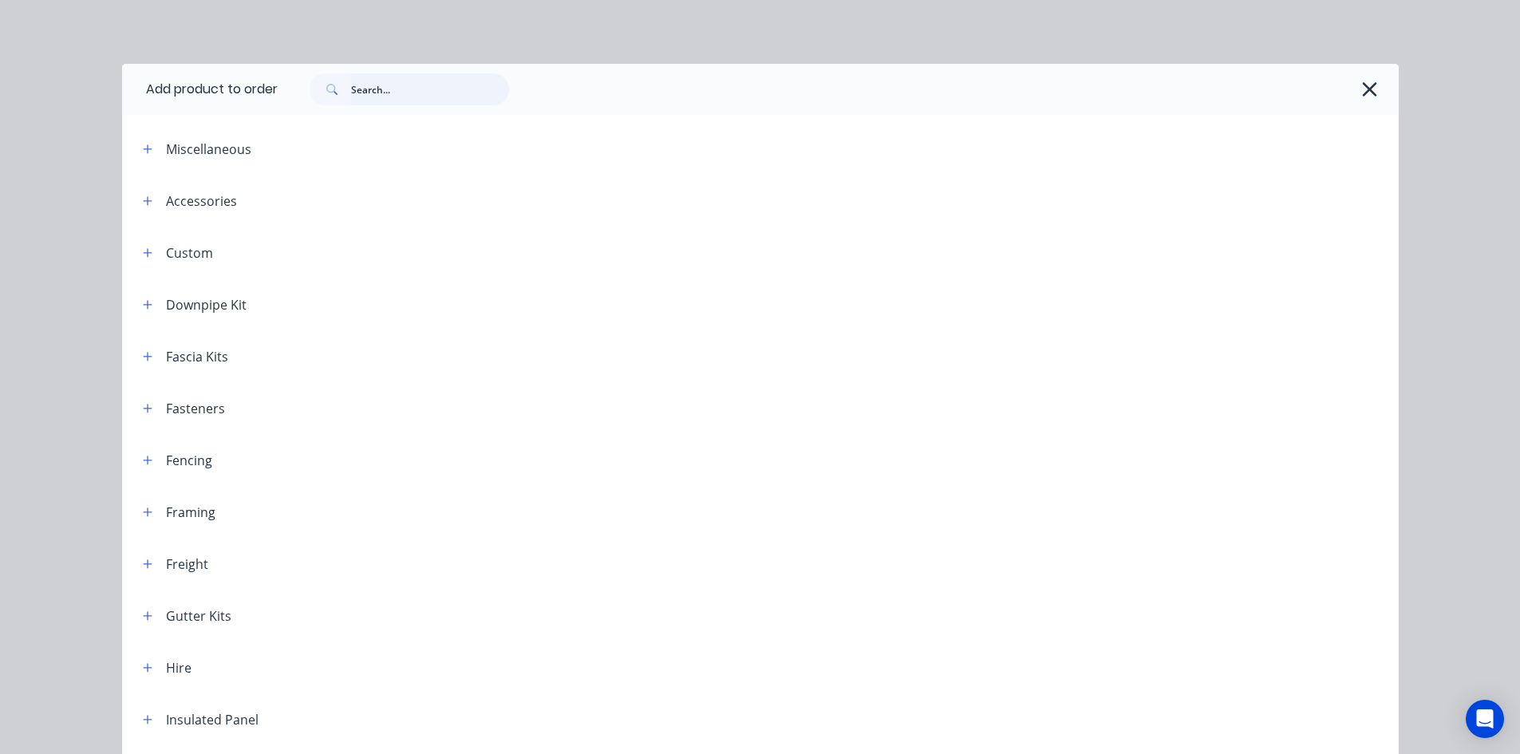
click at [368, 93] on input "text" at bounding box center [430, 89] width 158 height 32
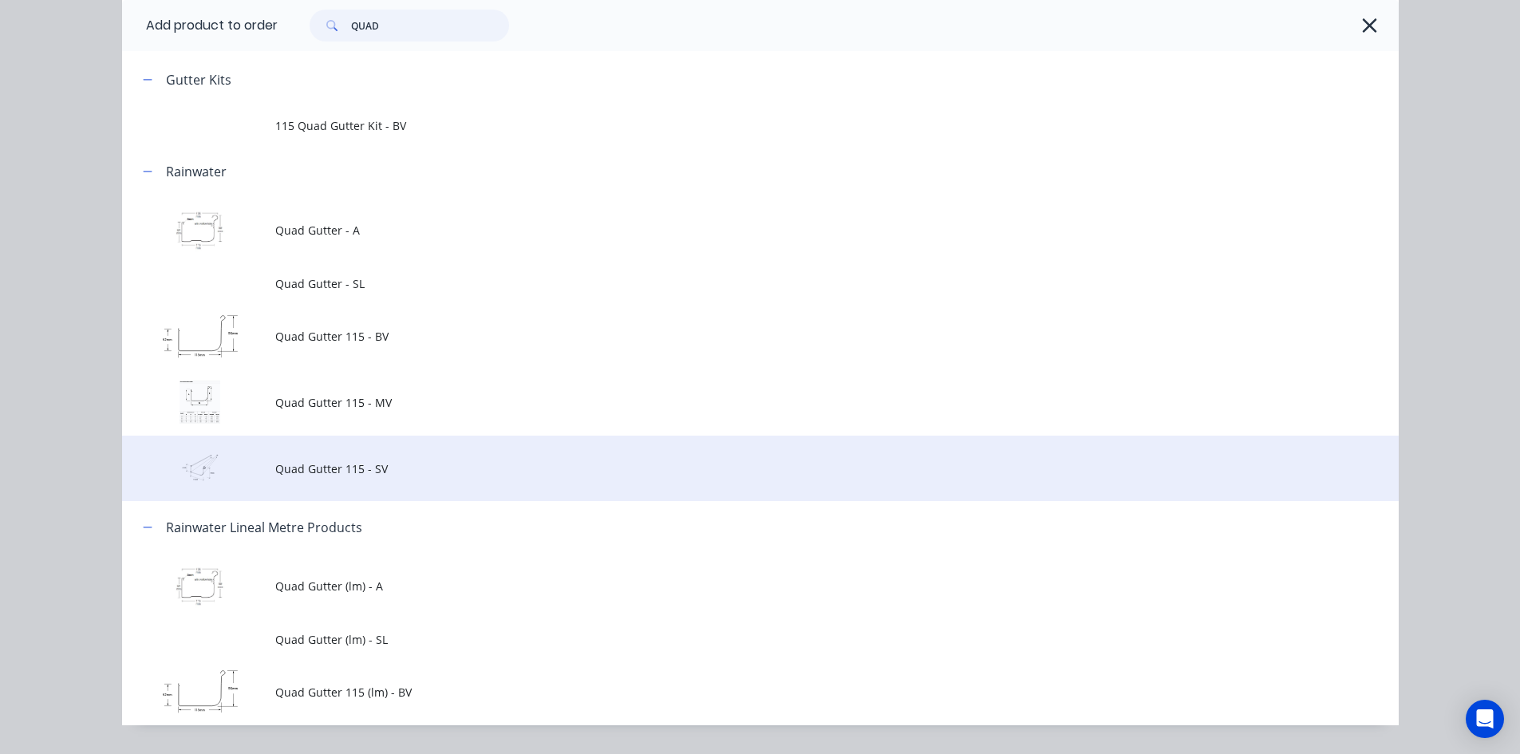
scroll to position [122, 0]
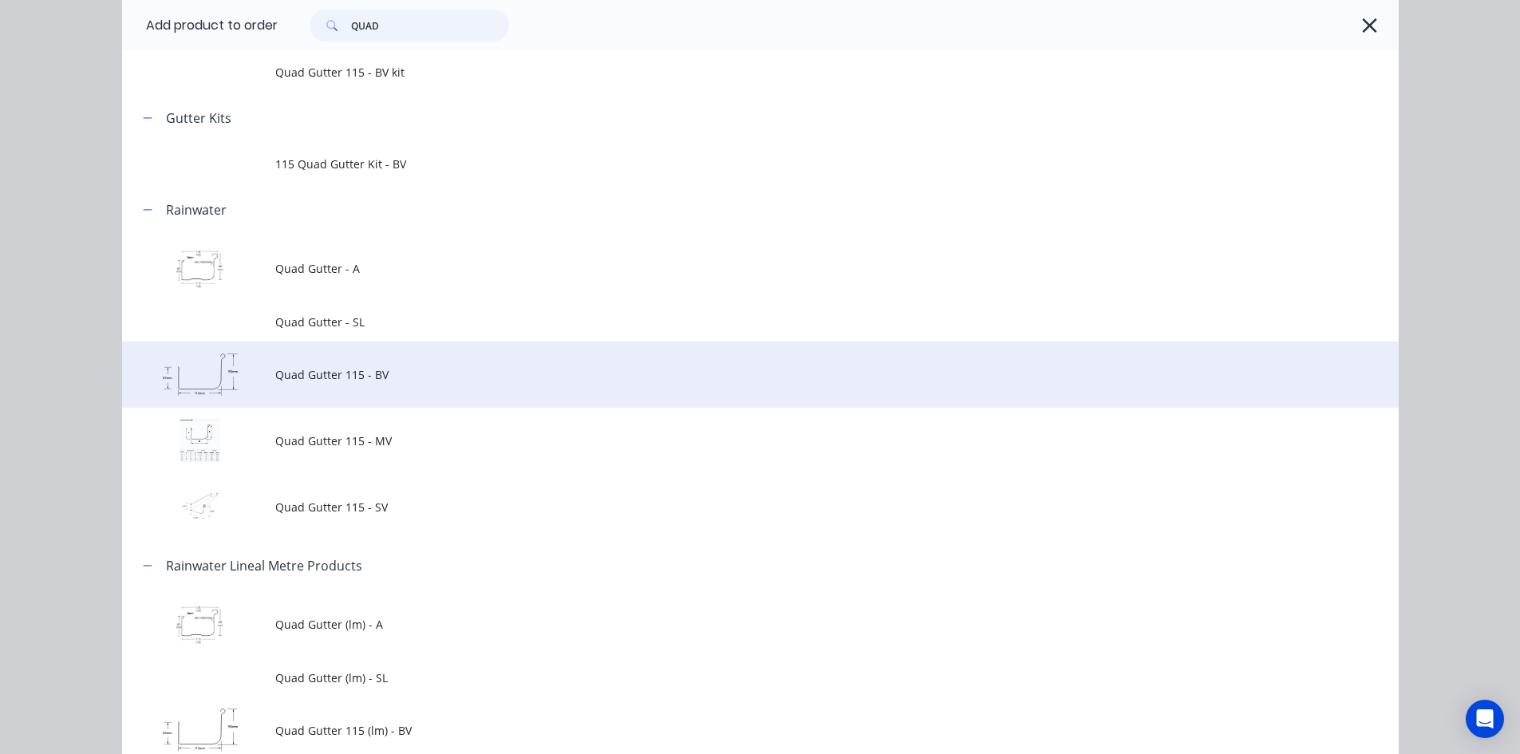
type input "QUAD"
click at [408, 377] on span "Quad Gutter 115 - BV" at bounding box center [724, 374] width 898 height 17
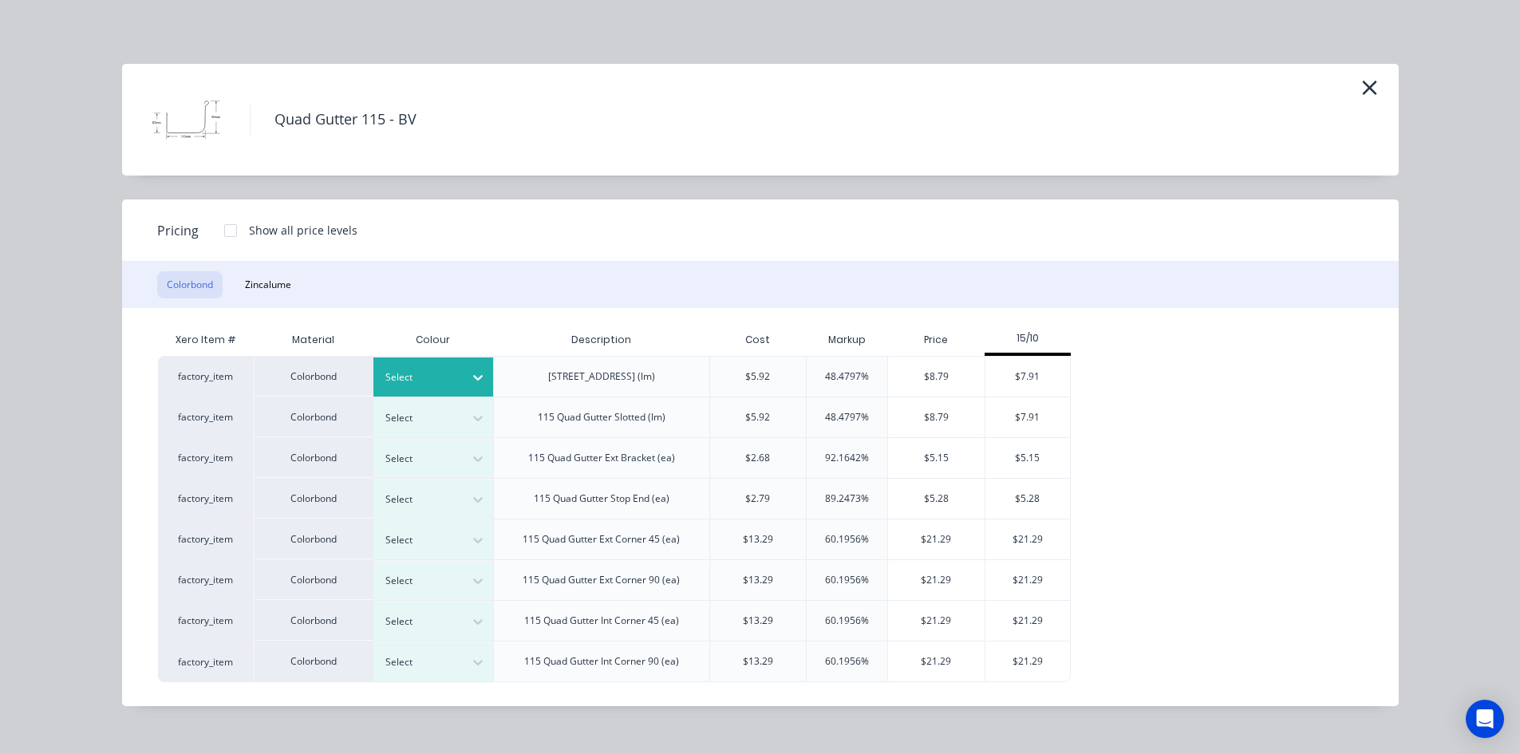
click at [466, 379] on div at bounding box center [478, 378] width 29 height 26
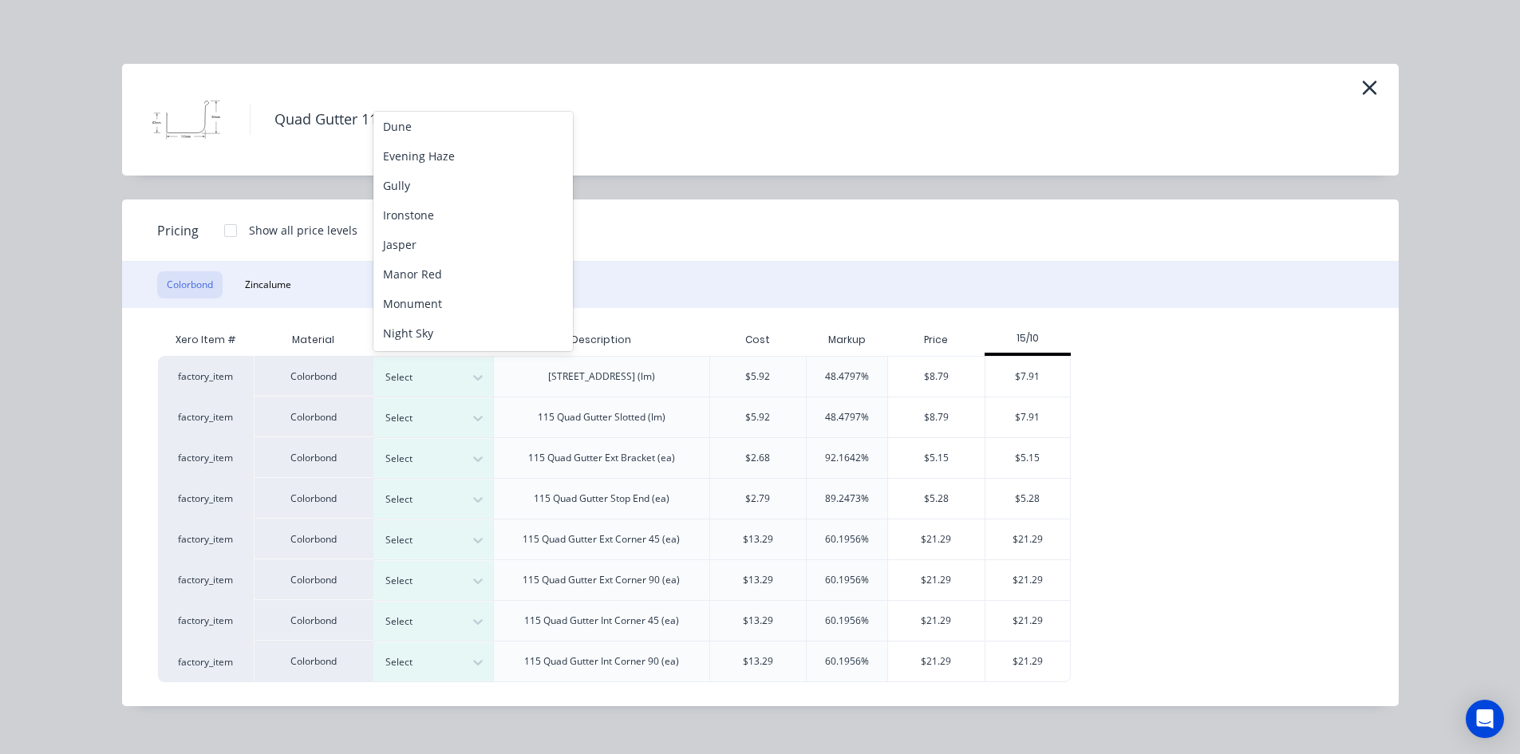
scroll to position [329, 0]
click at [456, 305] on div "[PERSON_NAME]" at bounding box center [472, 303] width 199 height 30
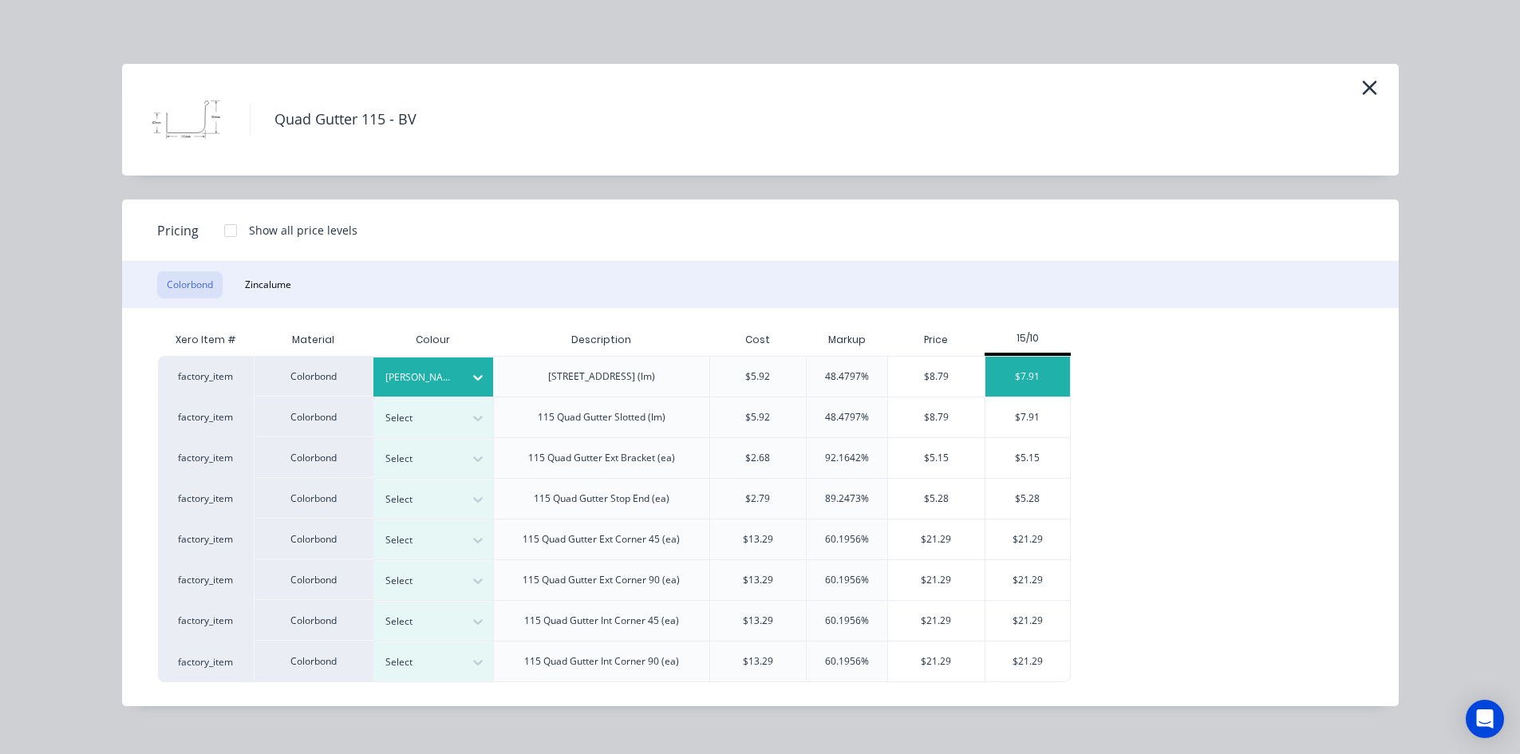
click at [1041, 379] on div "$7.91" at bounding box center [1027, 377] width 85 height 40
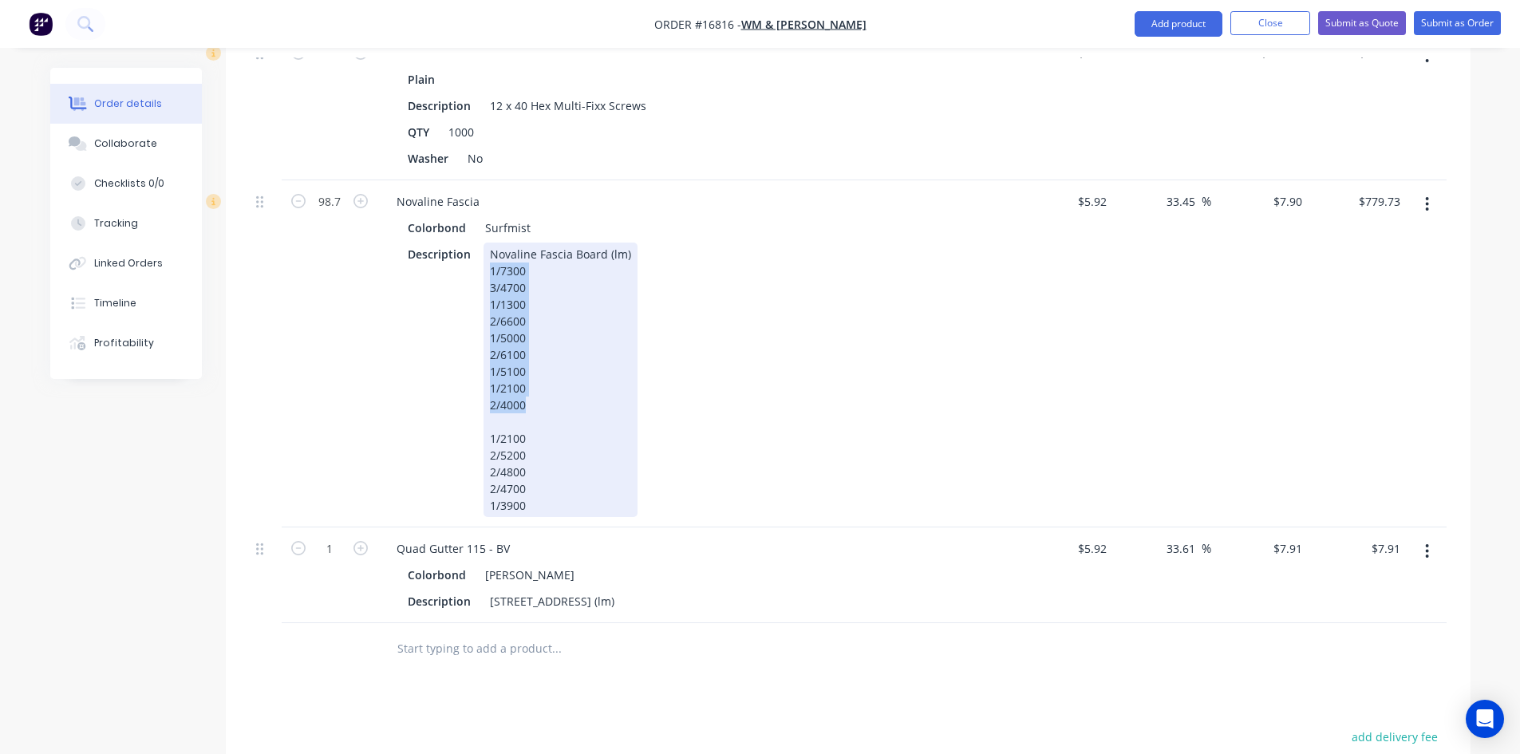
drag, startPoint x: 488, startPoint y: 227, endPoint x: 544, endPoint y: 356, distance: 140.8
click at [544, 356] on div "Novaline Fascia Board (lm) 1/7300 3/4700 1/1300 2/6600 1/5000 2/6100 1/5100 1/2…" at bounding box center [560, 380] width 154 height 274
copy div "1/7300 3/4700 1/1300 2/6600 1/5000 2/6100 1/5100 1/2100 2/4000"
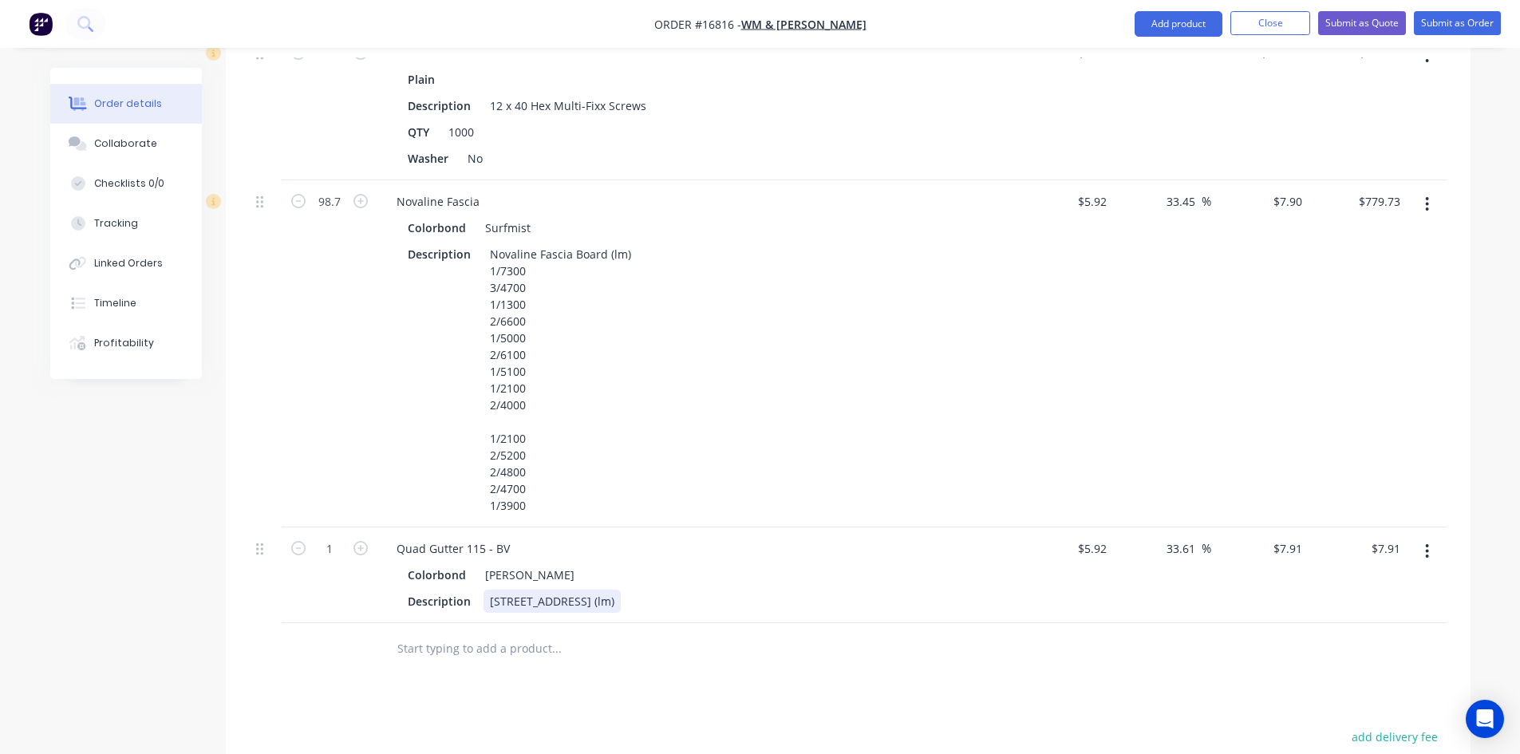
click at [621, 590] on div "[STREET_ADDRESS] (lm)" at bounding box center [551, 601] width 137 height 23
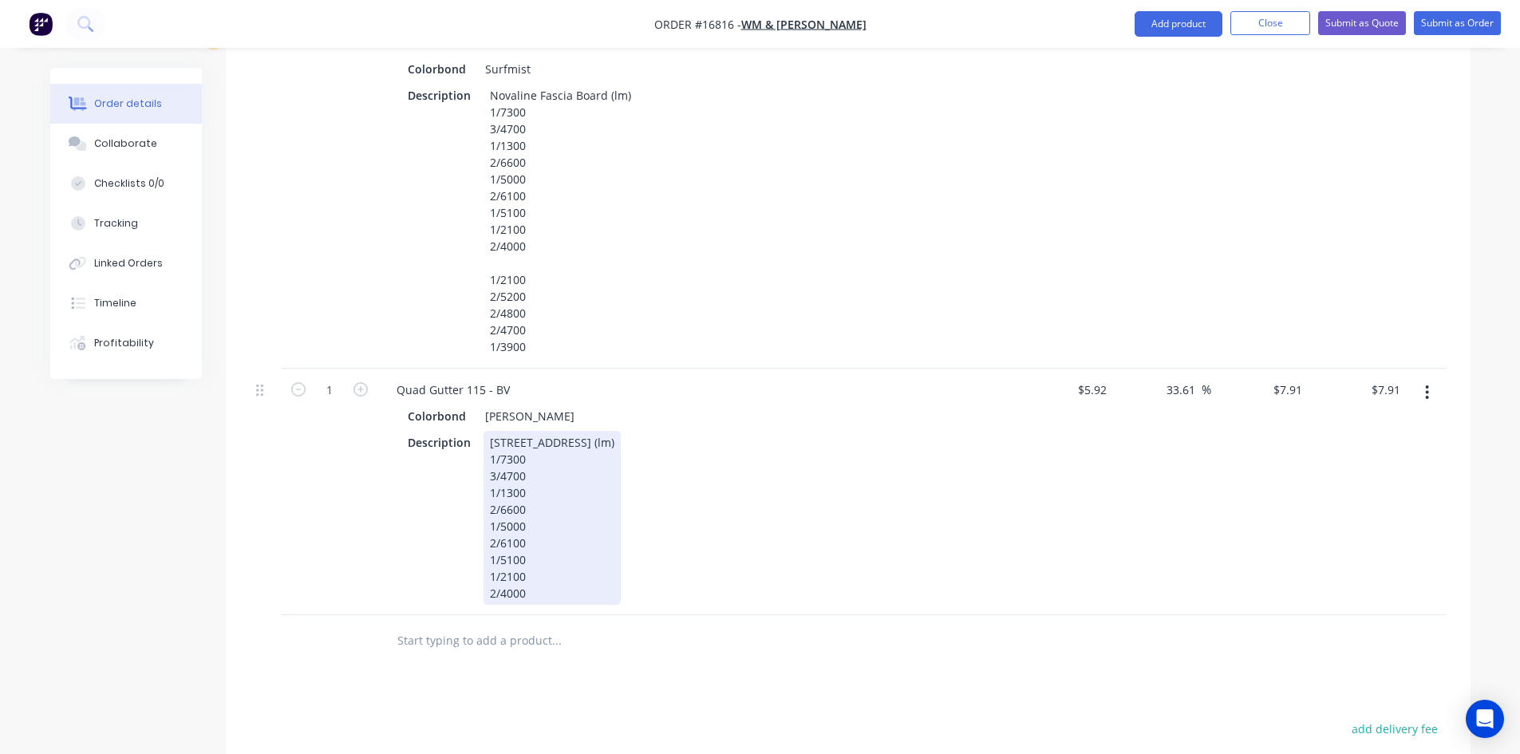
scroll to position [2188, 0]
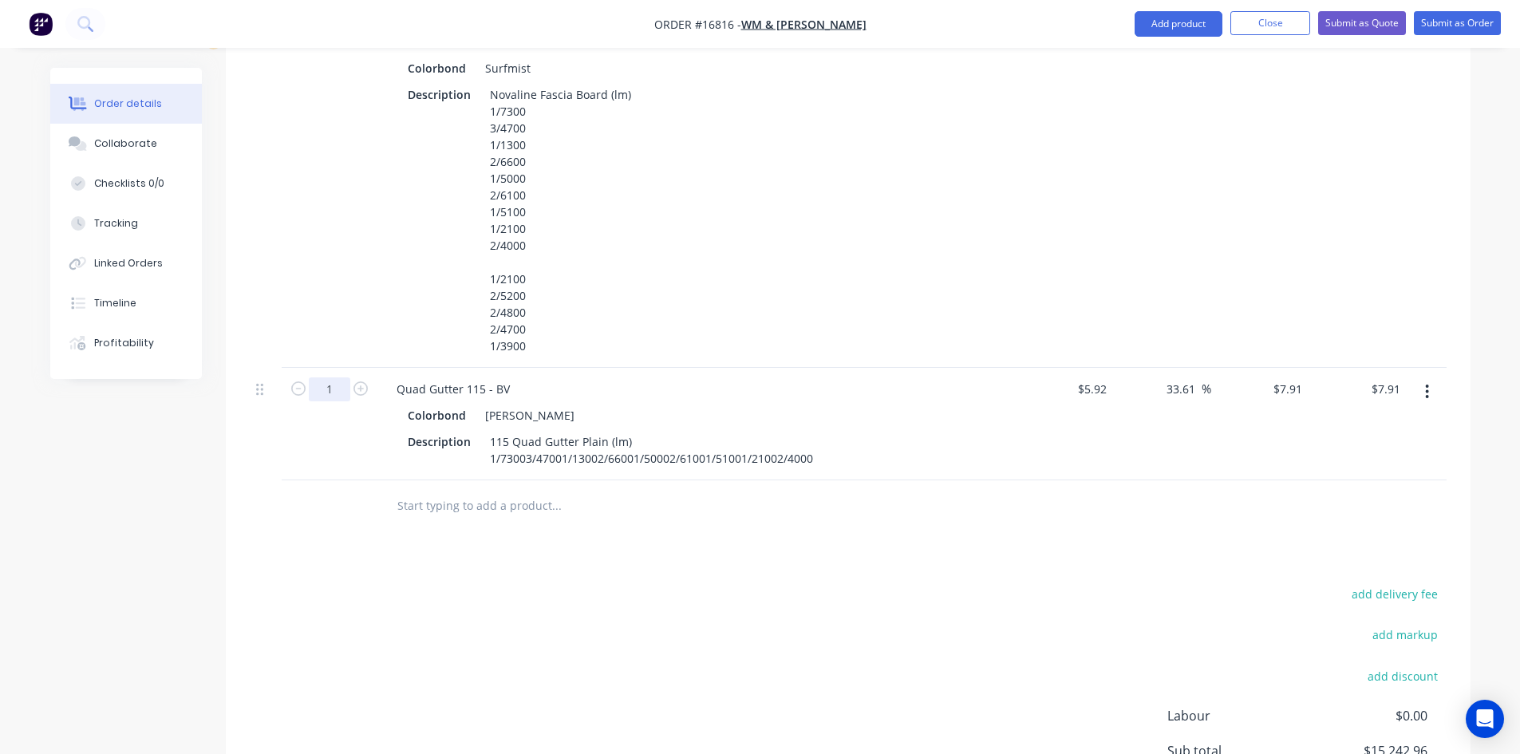
type input "63.3"
type input "$500.70"
click at [652, 583] on div "add delivery fee add markup add discount Labour $0.00 Sub total $15,242.96 Marg…" at bounding box center [848, 737] width 1197 height 308
click at [522, 430] on div "115 Quad Gutter Plain (lm) 1/73003/47001/13002/66001/50002/61001/51001/21002/40…" at bounding box center [651, 450] width 336 height 40
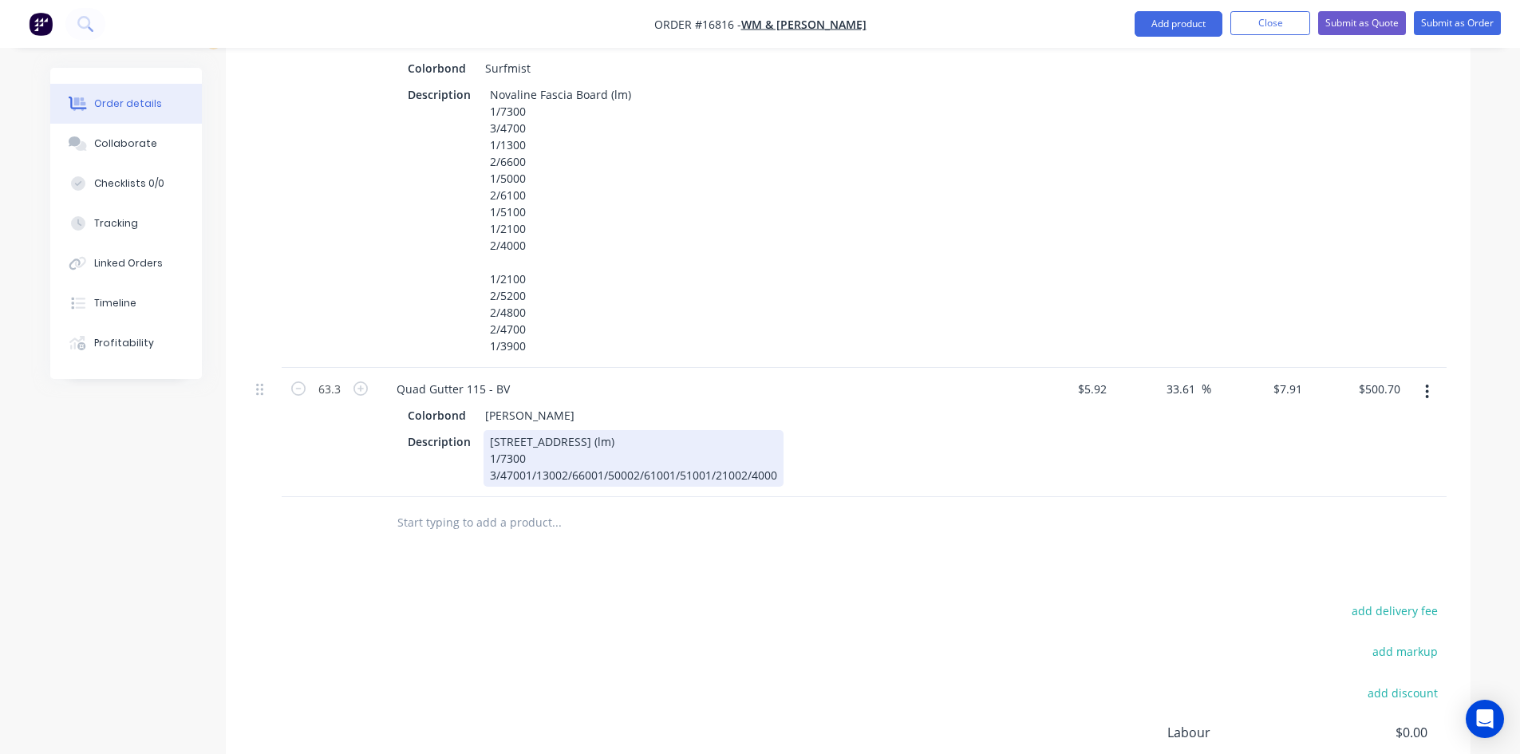
click at [524, 430] on div "115 Quad Gutter Plain (lm) 1/7300 3/47001/13002/66001/50002/61001/51001/21002/4…" at bounding box center [633, 458] width 300 height 57
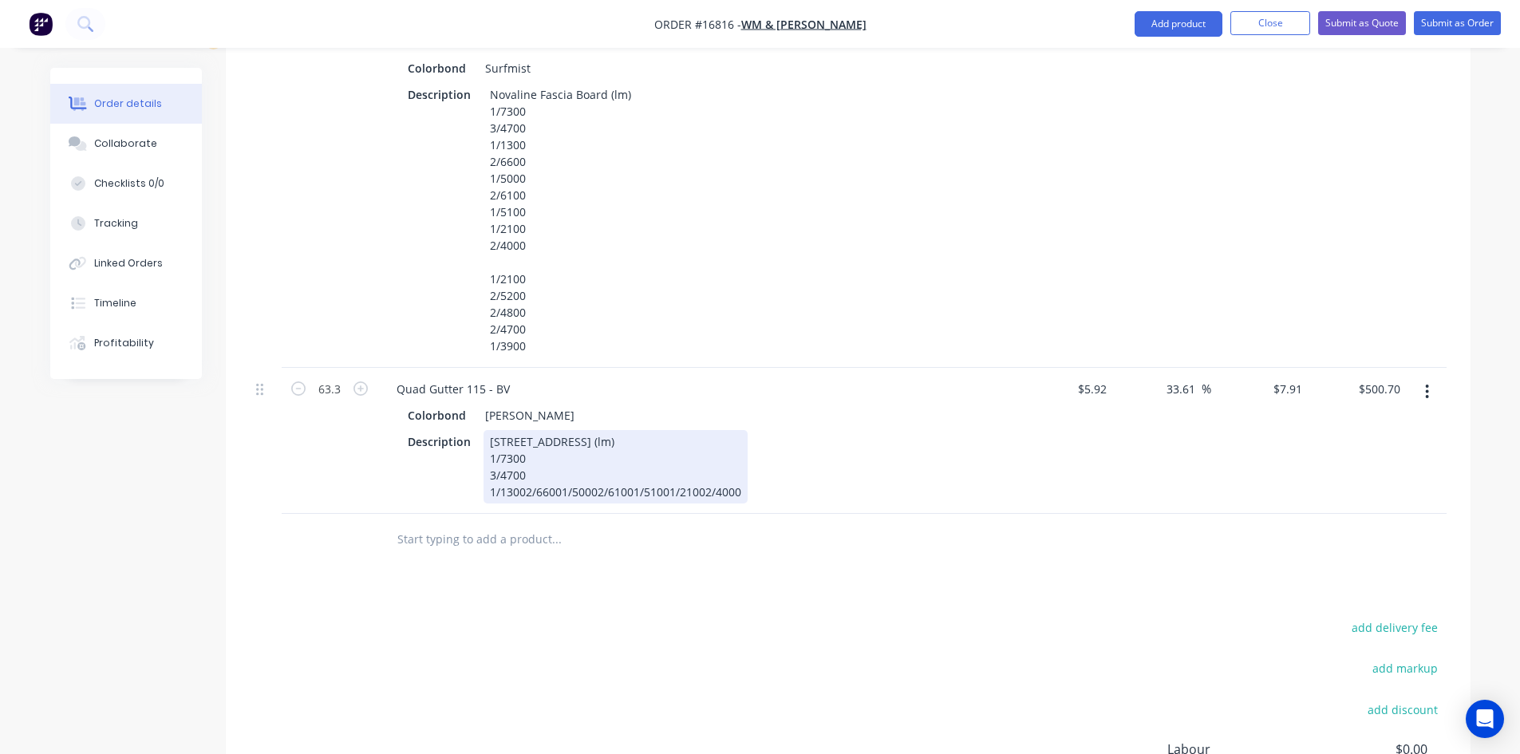
click at [522, 443] on div "115 Quad Gutter Plain (lm) 1/7300 3/4700 1/13002/66001/50002/61001/51001/21002/…" at bounding box center [615, 466] width 264 height 73
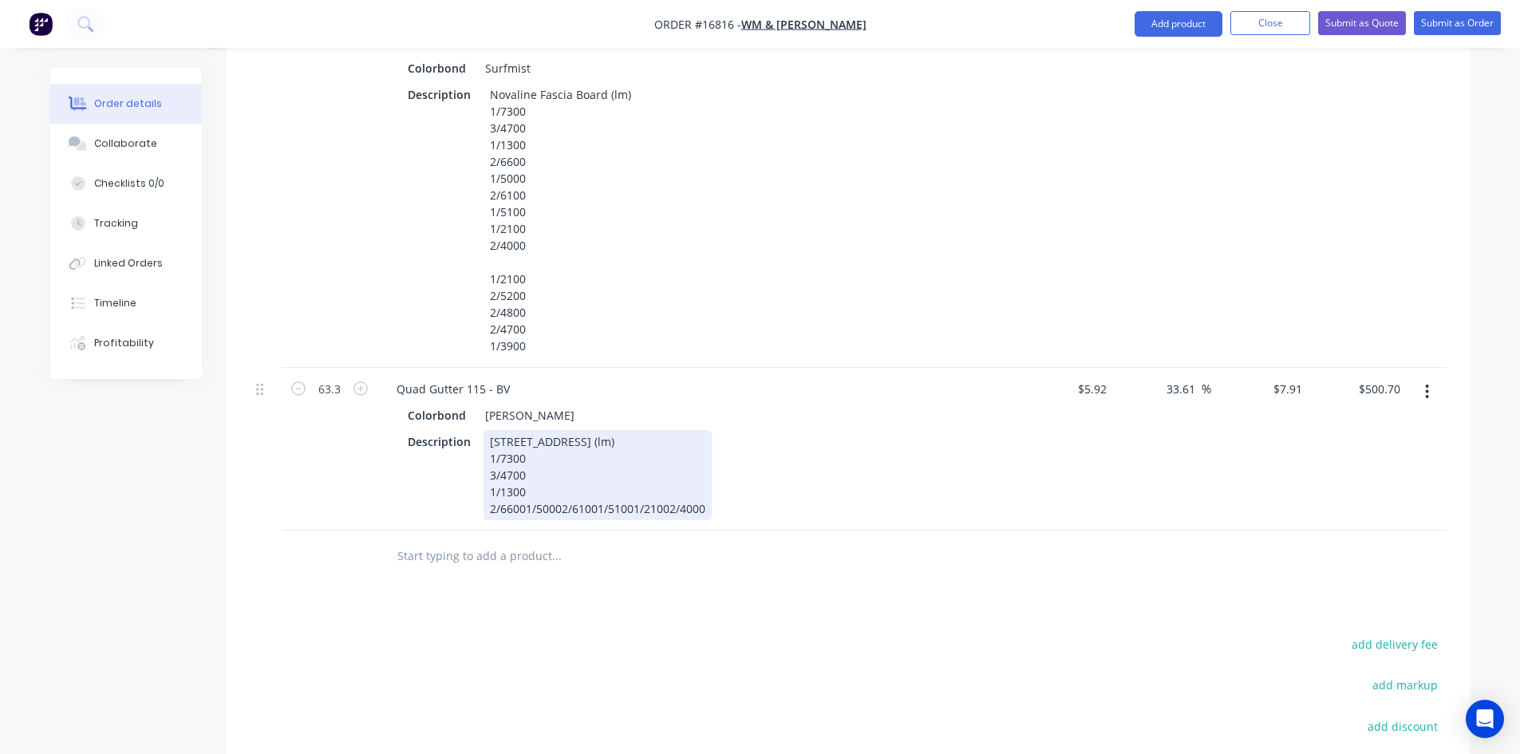
click at [523, 461] on div "115 Quad Gutter Plain (lm) 1/7300 3/4700 1/1300 2/66001/50002/61001/51001/21002…" at bounding box center [597, 475] width 228 height 90
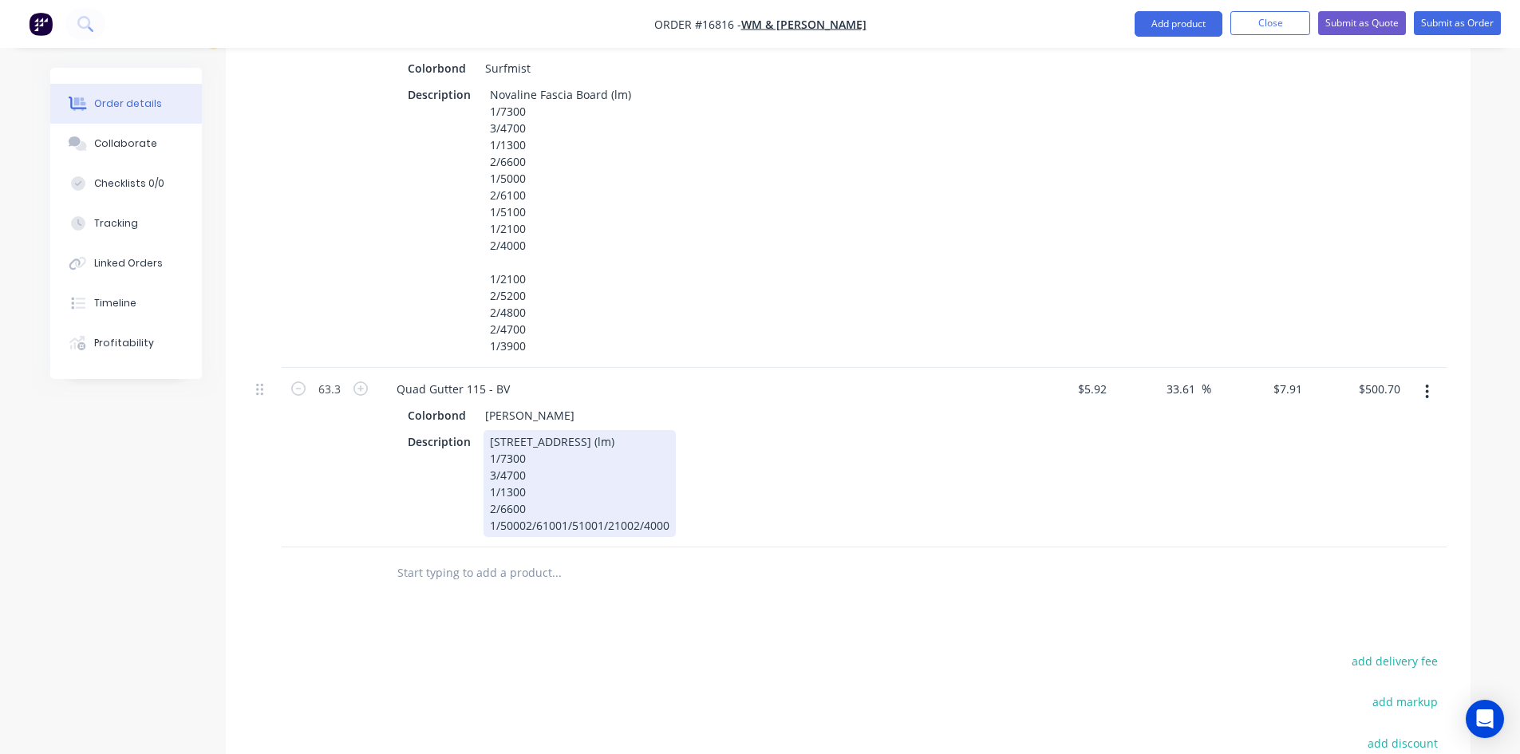
click at [522, 479] on div "115 Quad Gutter Plain (lm) 1/7300 3/4700 1/1300 2/6600 1/50002/61001/51001/2100…" at bounding box center [579, 483] width 192 height 107
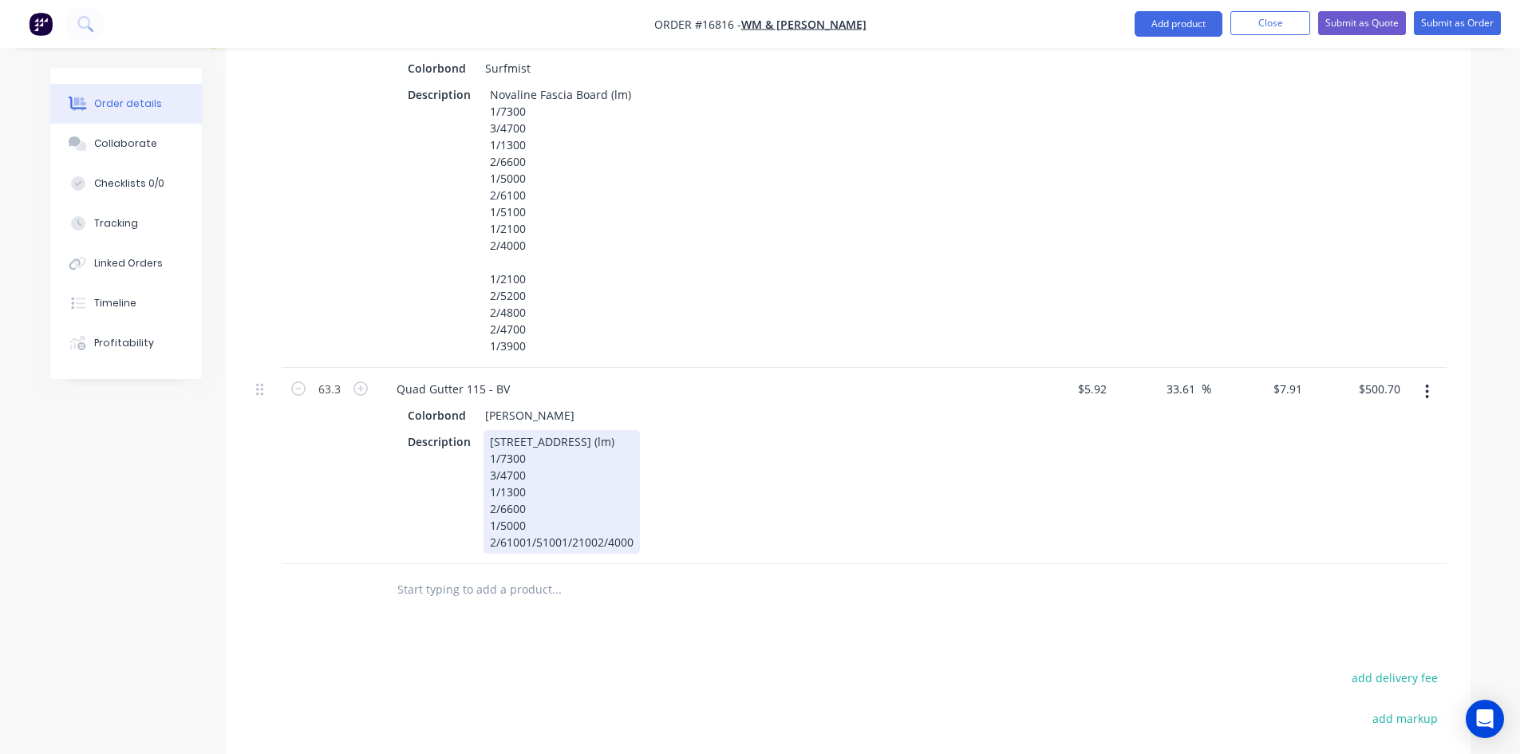
click at [524, 496] on div "115 Quad Gutter Plain (lm) 1/7300 3/4700 1/1300 2/6600 1/5000 2/61001/51001/210…" at bounding box center [561, 492] width 156 height 124
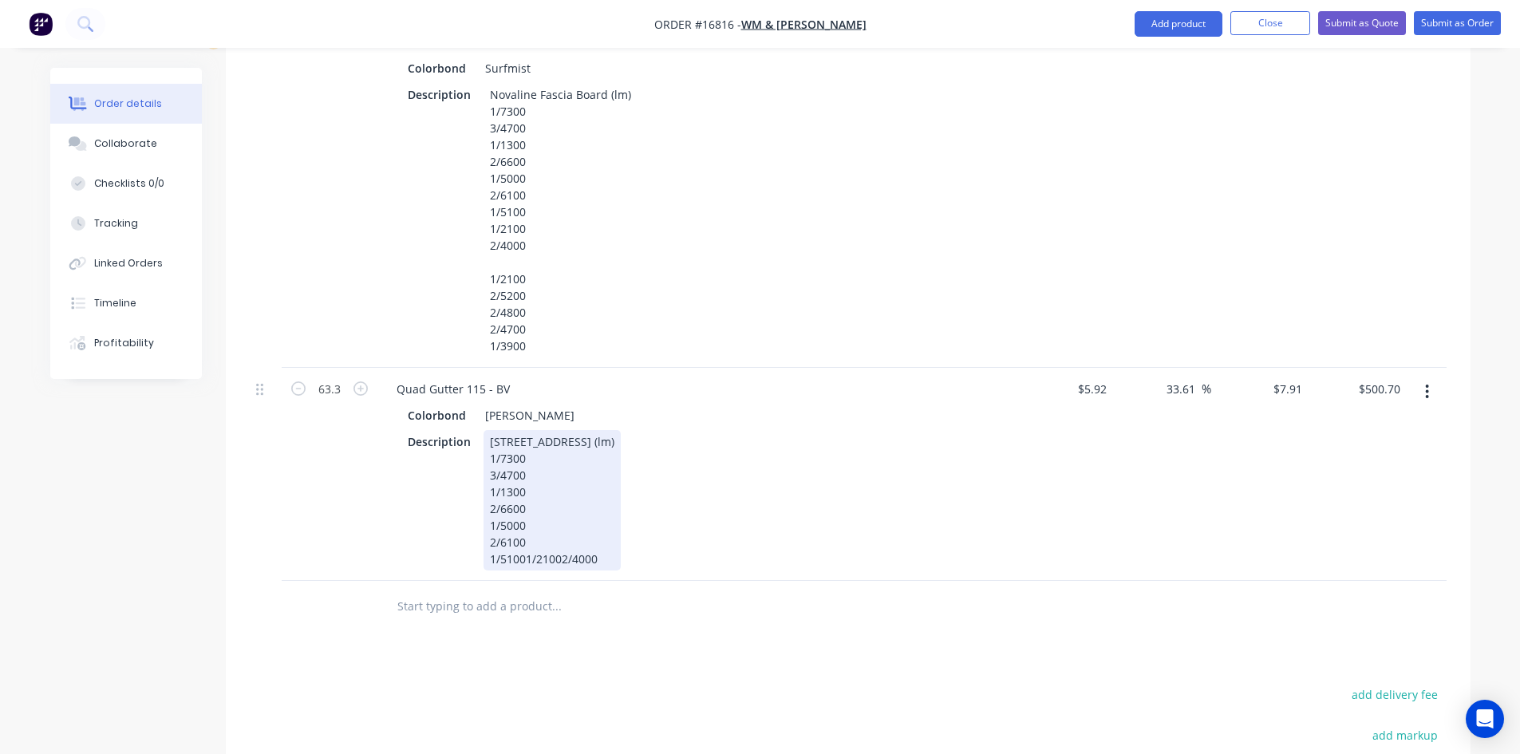
click at [521, 514] on div "115 Quad Gutter Plain (lm) 1/7300 3/4700 1/1300 2/6600 1/5000 2/6100 1/51001/21…" at bounding box center [551, 500] width 137 height 140
click at [523, 513] on div "115 Quad Gutter Plain (lm) 1/7300 3/4700 1/1300 2/6600 1/5000 2/6100 1/51001/21…" at bounding box center [551, 500] width 137 height 140
click at [526, 530] on div "115 Quad Gutter Plain (lm) 1/7300 3/4700 1/1300 2/6600 1/5000 2/6100 1/5100 1/2…" at bounding box center [551, 508] width 137 height 157
click at [789, 470] on div "Description [GEOGRAPHIC_DATA] (lm) 1/7300 3/4700 1/1300 2/6600 1/5000 2/6100 1/…" at bounding box center [693, 517] width 584 height 174
click at [406, 487] on div "Description [GEOGRAPHIC_DATA] (lm) 1/7300 3/4700 1/1300 2/6600 1/5000 2/6100 1/…" at bounding box center [693, 517] width 584 height 174
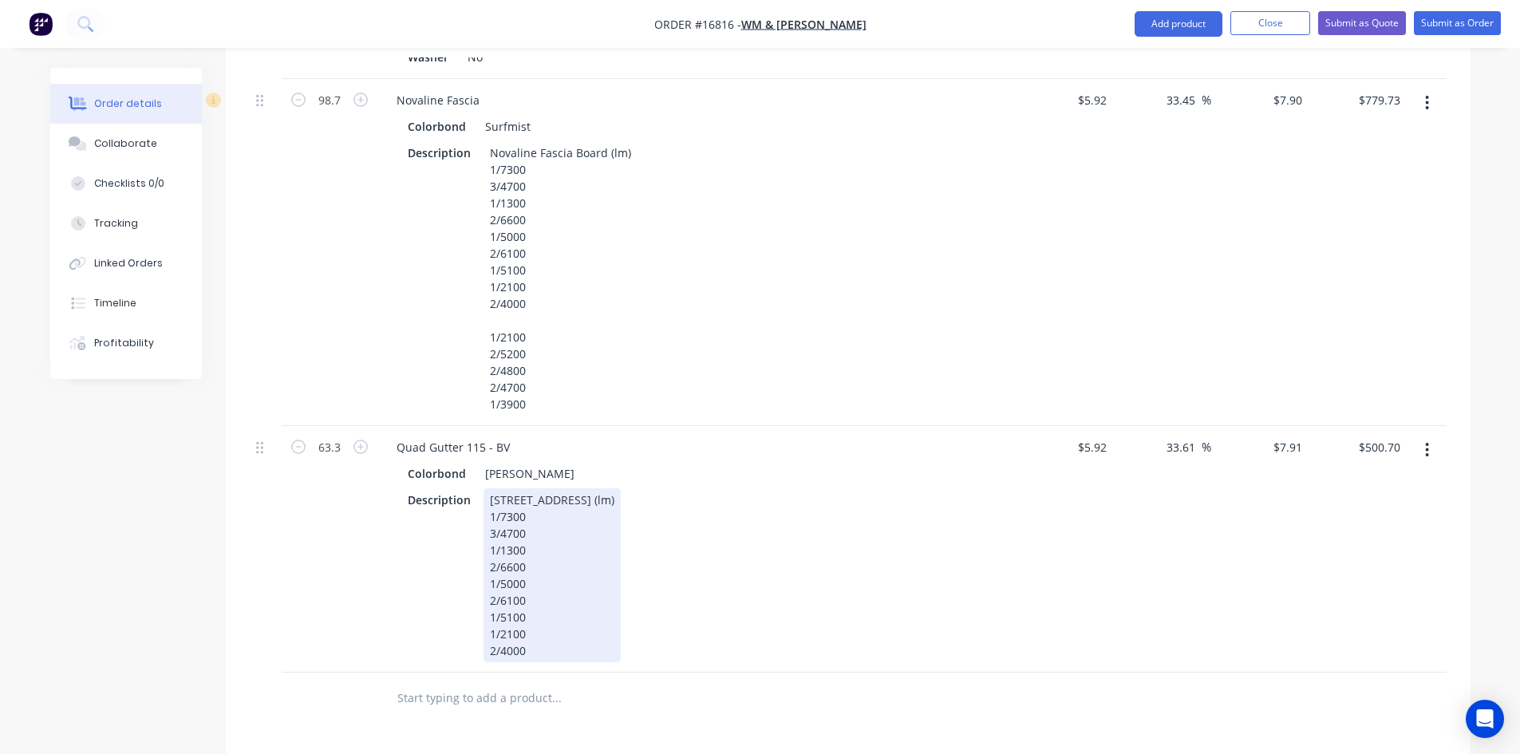
scroll to position [1984, 0]
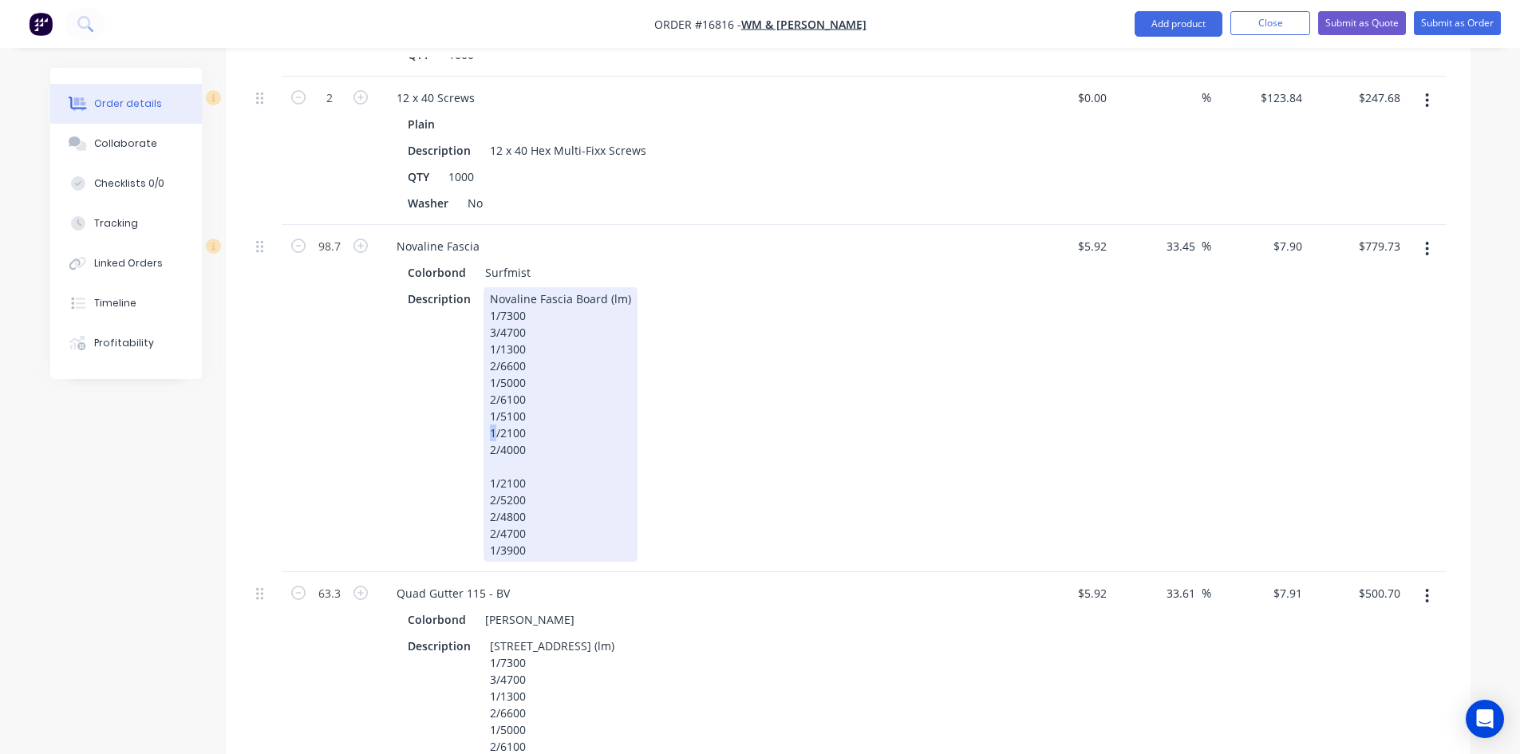
drag, startPoint x: 492, startPoint y: 386, endPoint x: 483, endPoint y: 385, distance: 8.8
click at [483, 385] on div "Novaline Fascia Board (lm) 1/7300 3/4700 1/1300 2/6600 1/5000 2/6100 1/5100 1/2…" at bounding box center [560, 424] width 154 height 274
drag, startPoint x: 526, startPoint y: 440, endPoint x: 486, endPoint y: 438, distance: 39.9
click at [486, 438] on div "Novaline Fascia Board (lm) 1/7300 3/4700 1/1300 2/6600 1/5000 2/6100 1/5100 2/2…" at bounding box center [560, 424] width 154 height 274
click at [488, 287] on div "Novaline Fascia Board (lm) 1/7300 3/4700 1/1300 2/6600 1/5000 2/6100 1/5100 2/2…" at bounding box center [560, 424] width 154 height 274
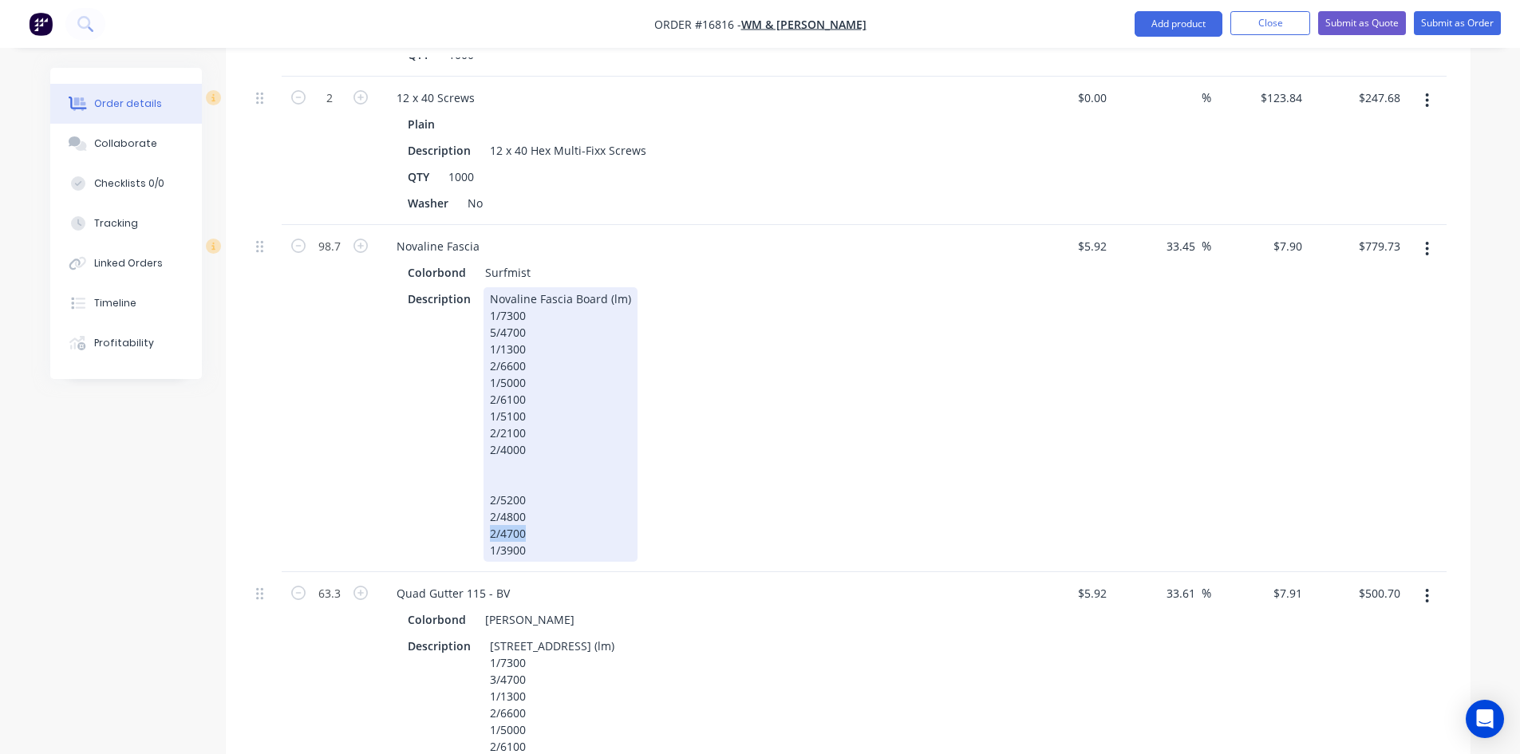
drag, startPoint x: 525, startPoint y: 487, endPoint x: 491, endPoint y: 487, distance: 33.5
click at [491, 487] on div "Novaline Fascia Board (lm) 1/7300 5/4700 1/1300 2/6600 1/5000 2/6100 1/5100 2/2…" at bounding box center [560, 424] width 154 height 274
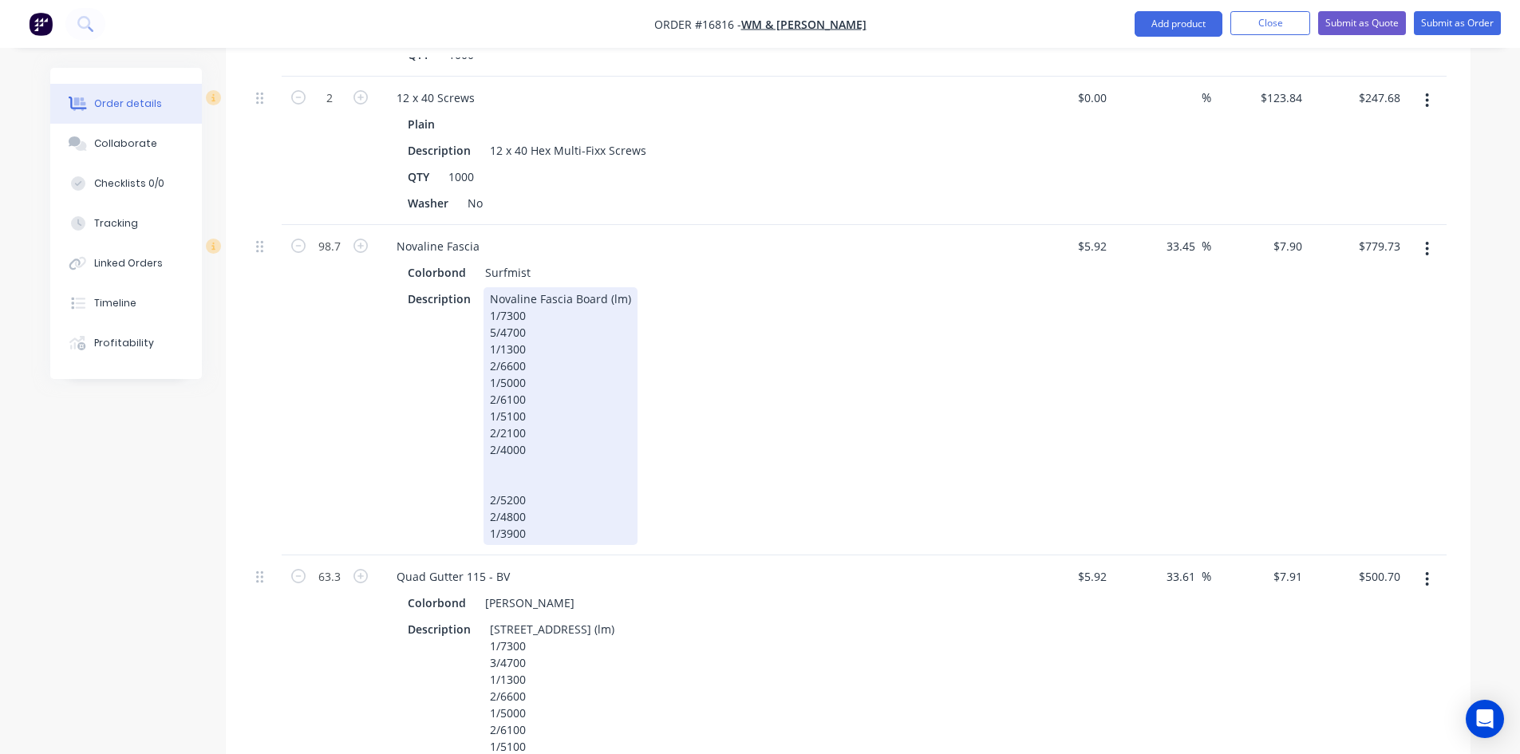
click at [511, 436] on div "Novaline Fascia Board (lm) 1/7300 5/4700 1/1300 2/6600 1/5000 2/6100 1/5100 2/2…" at bounding box center [560, 416] width 154 height 258
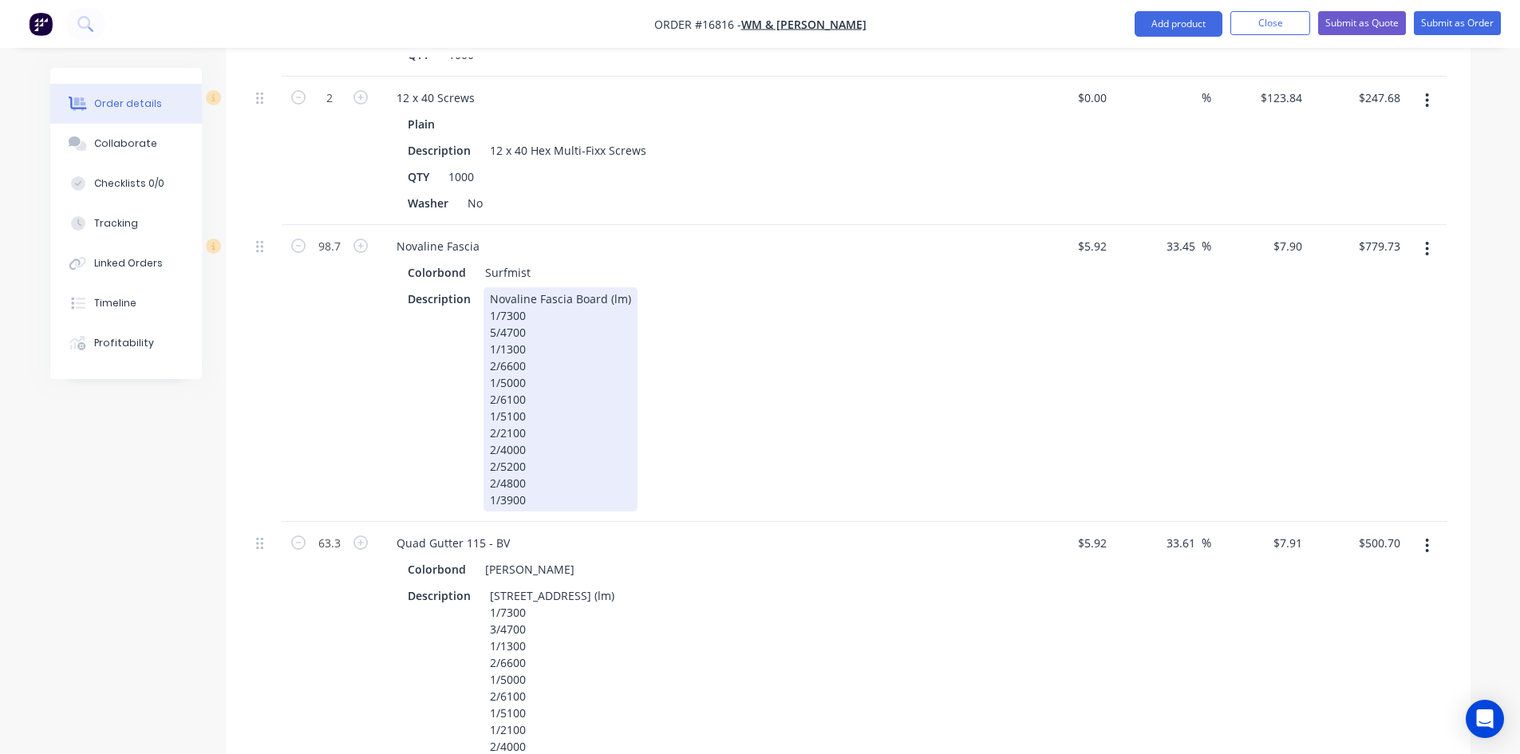
click at [767, 376] on div "Description Novaline Fascia Board (lm) 1/7300 5/4700 1/1300 2/6600 1/5000 2/610…" at bounding box center [693, 399] width 584 height 224
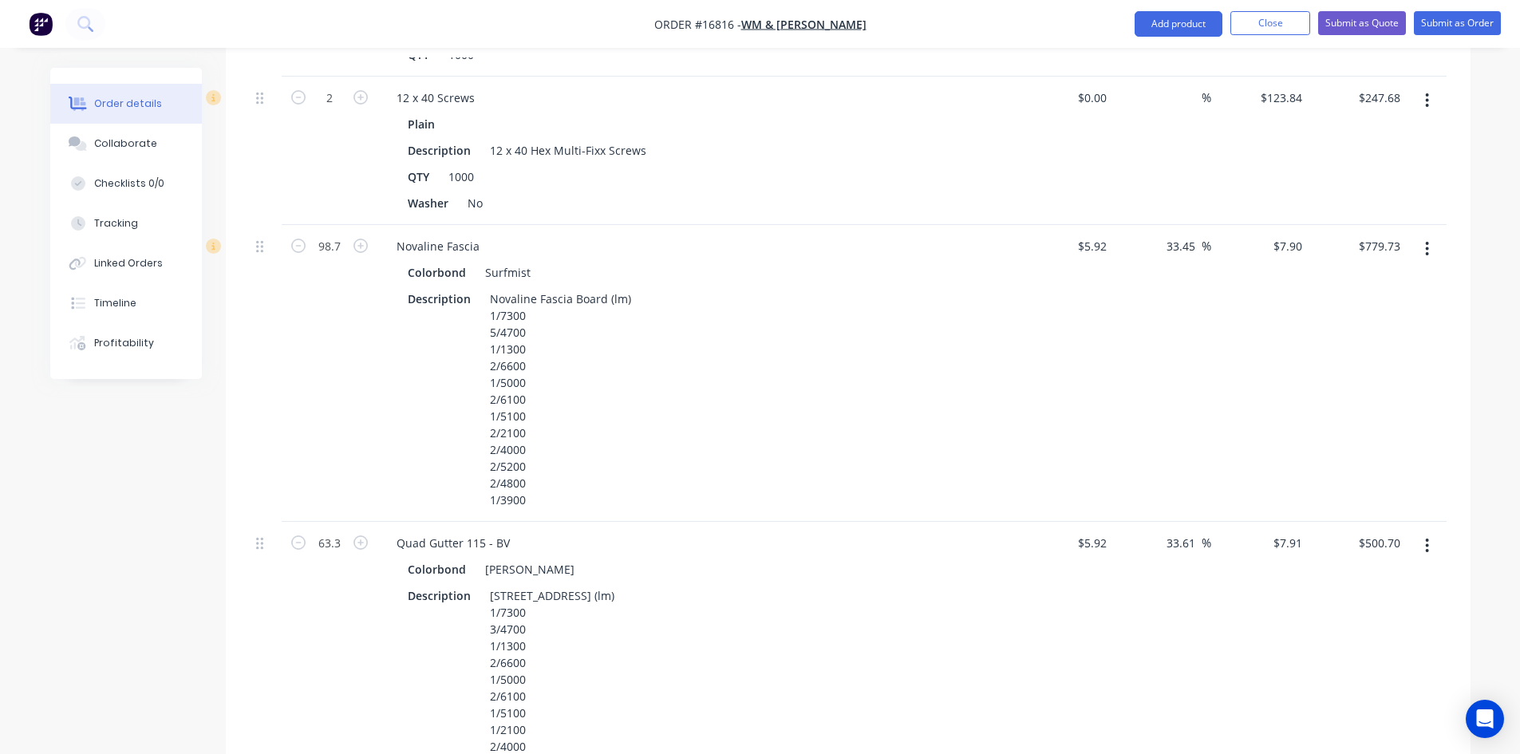
click at [767, 376] on div "Description Novaline Fascia Board (lm) 1/7300 5/4700 1/1300 2/6600 1/5000 2/610…" at bounding box center [693, 399] width 584 height 224
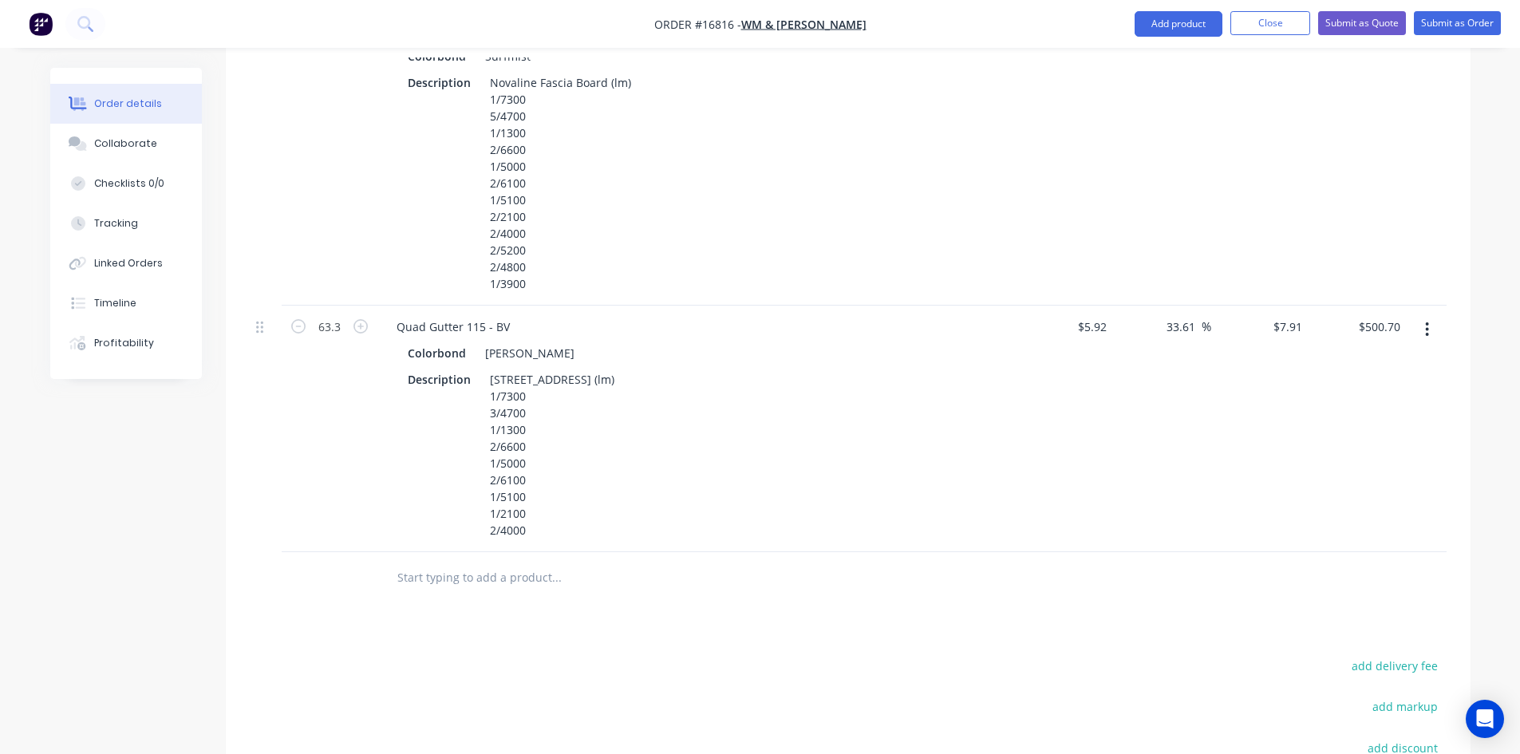
scroll to position [2224, 0]
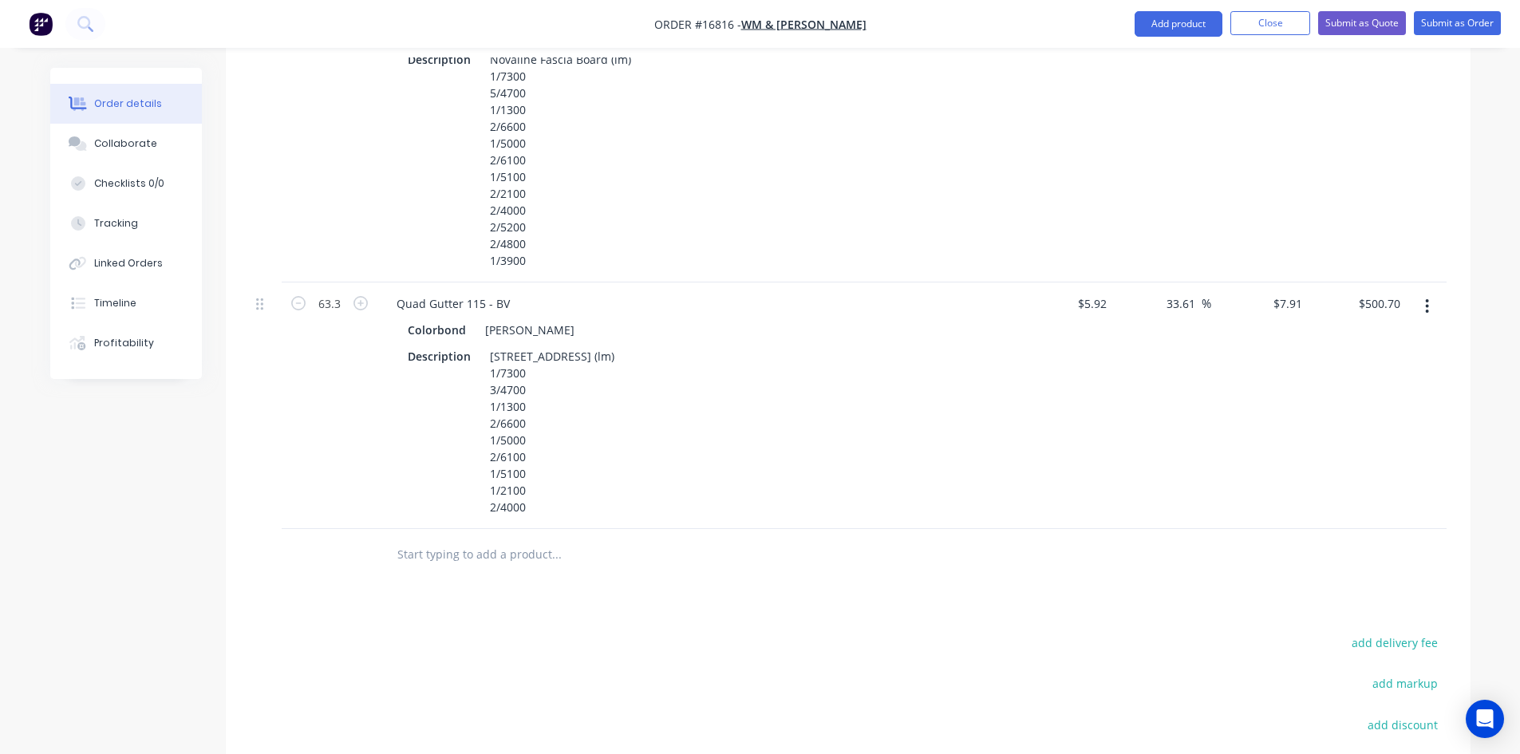
click at [460, 539] on input "text" at bounding box center [556, 555] width 319 height 32
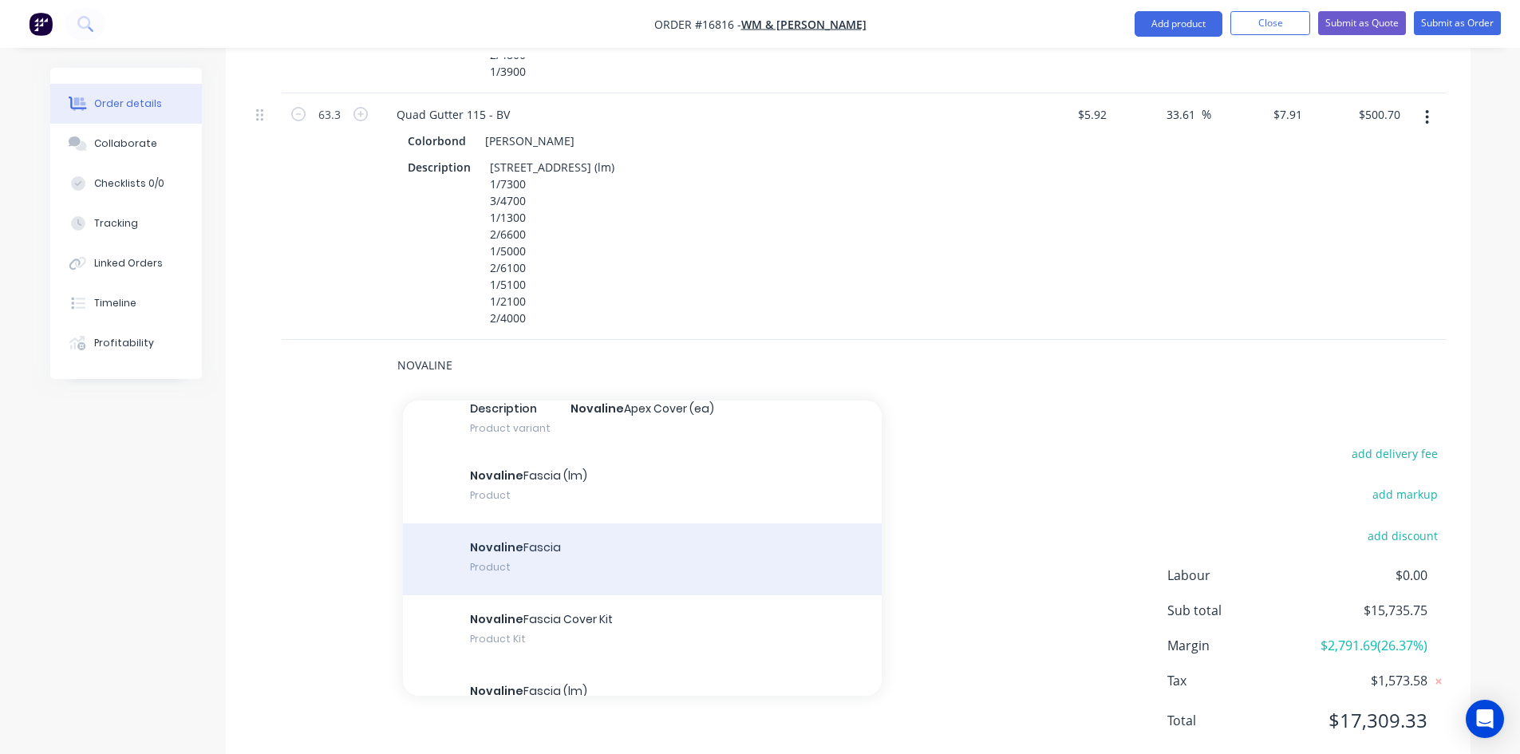
scroll to position [2314, 0]
type input "NOVALINE"
click at [612, 524] on div "Novaline Fascia Product" at bounding box center [642, 560] width 479 height 72
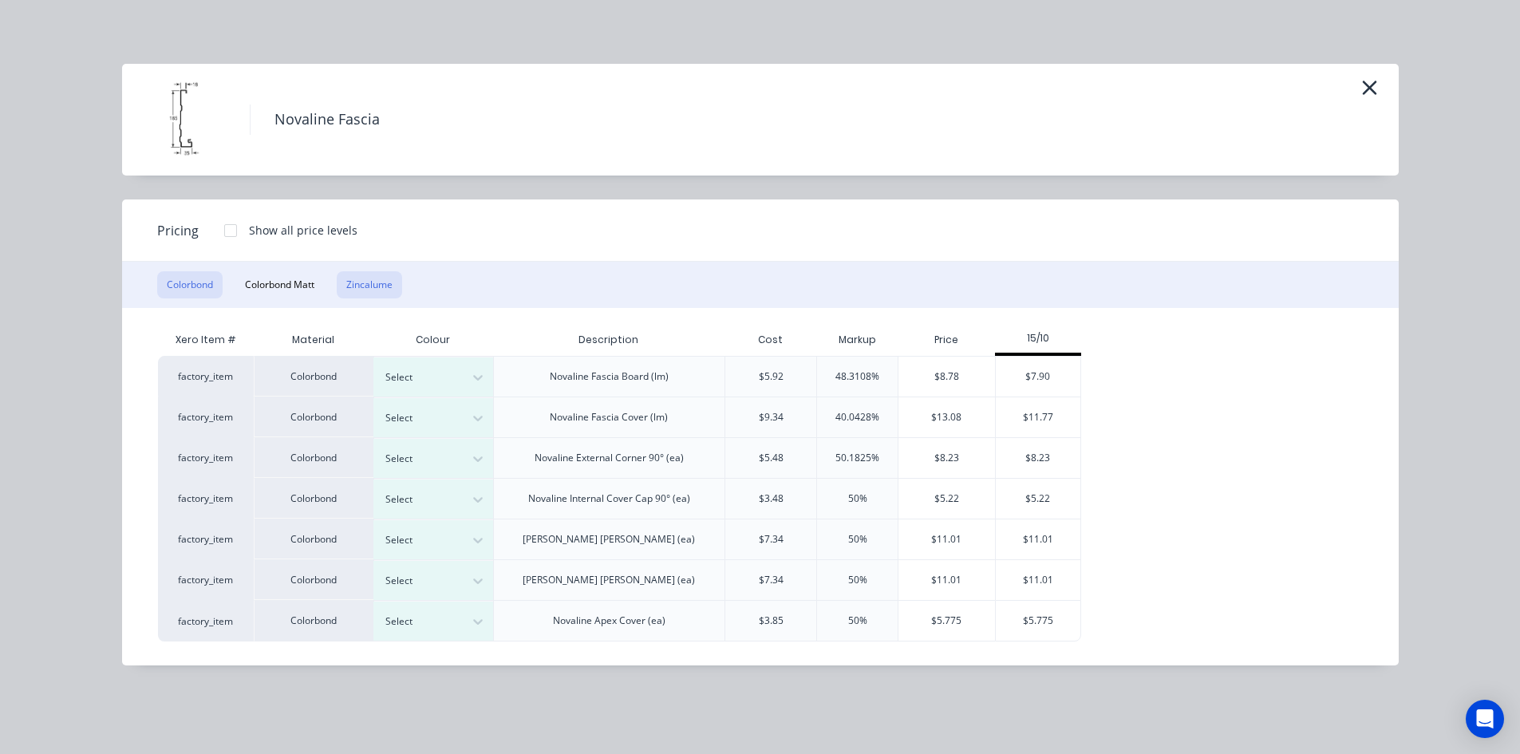
click at [369, 287] on button "Zincalume" at bounding box center [369, 284] width 65 height 27
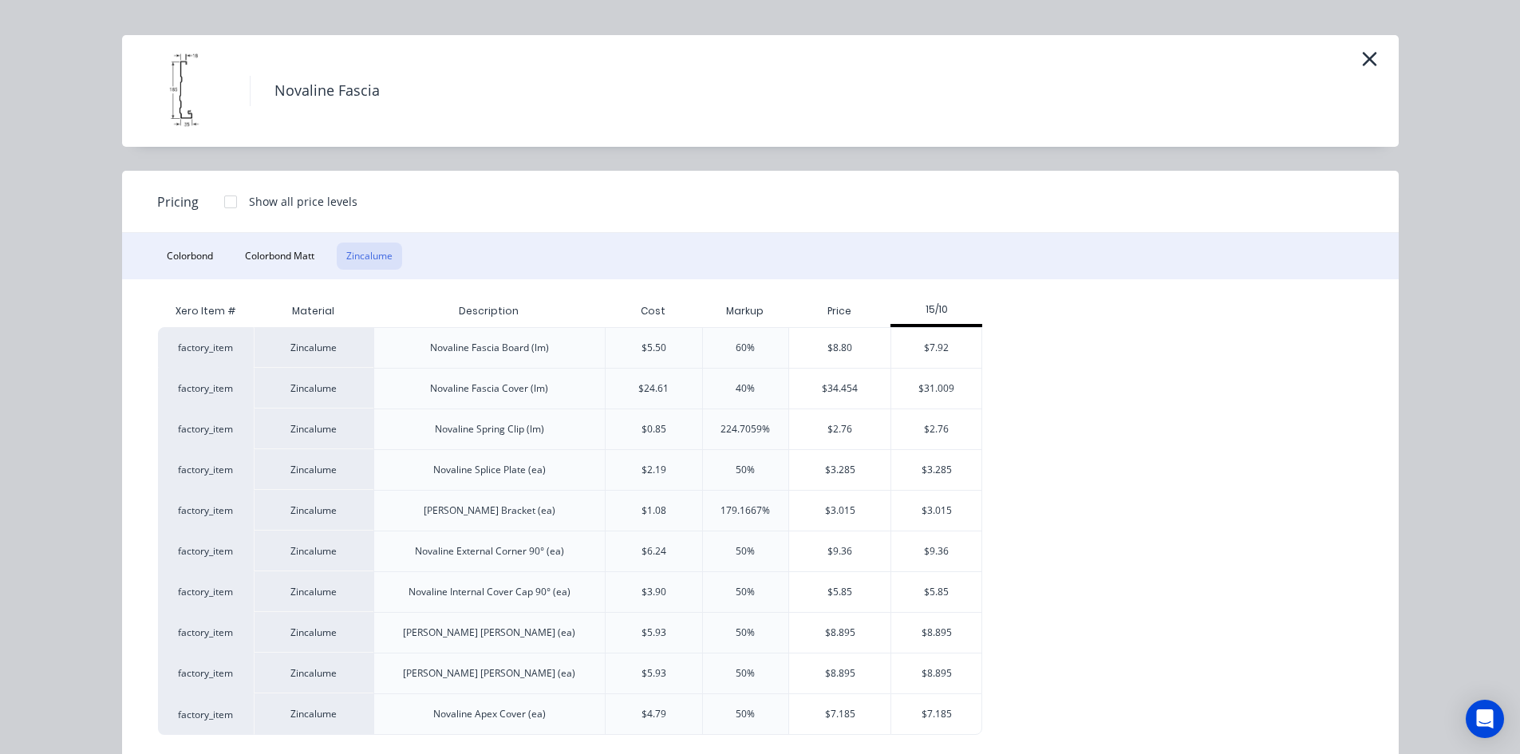
scroll to position [56, 0]
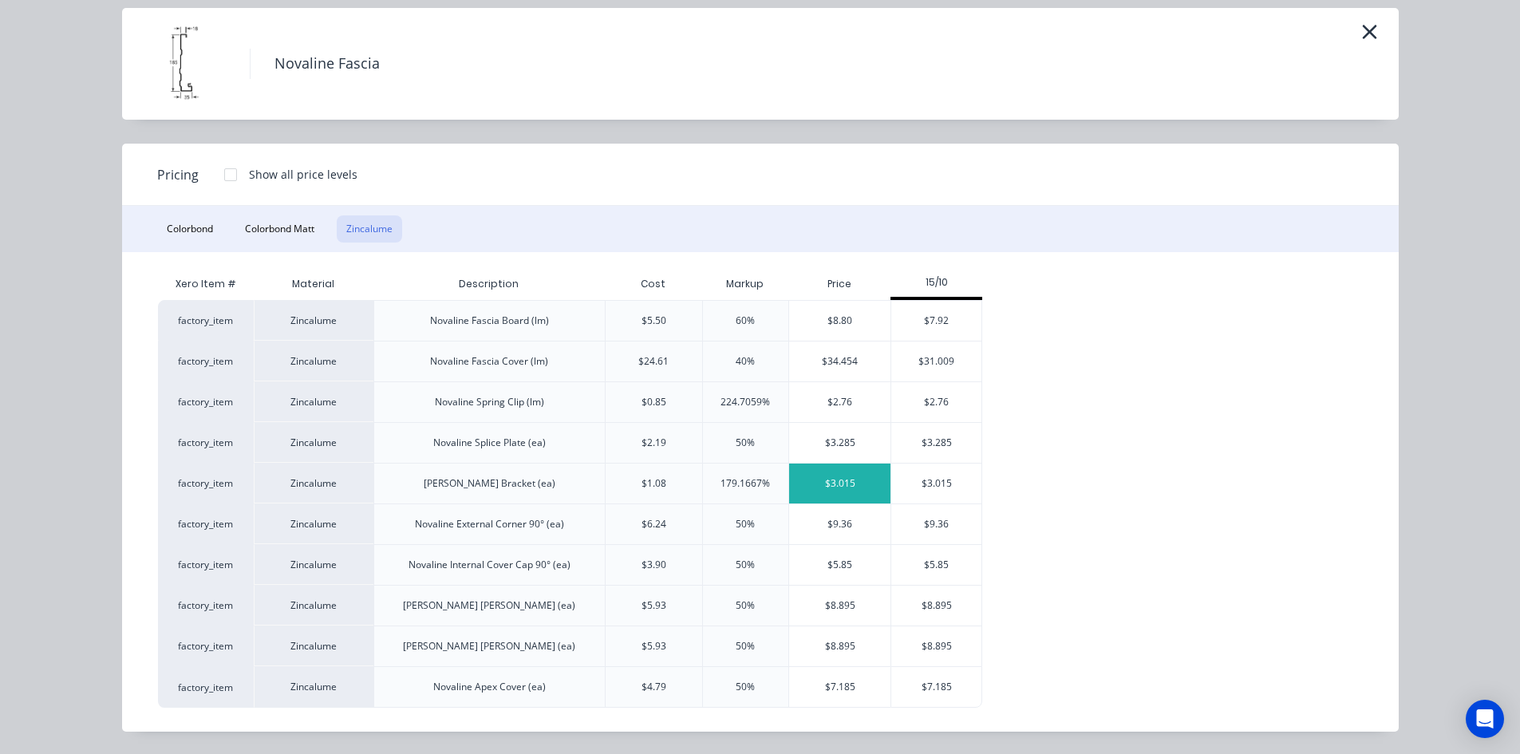
click at [843, 484] on div "$3.015" at bounding box center [839, 484] width 101 height 40
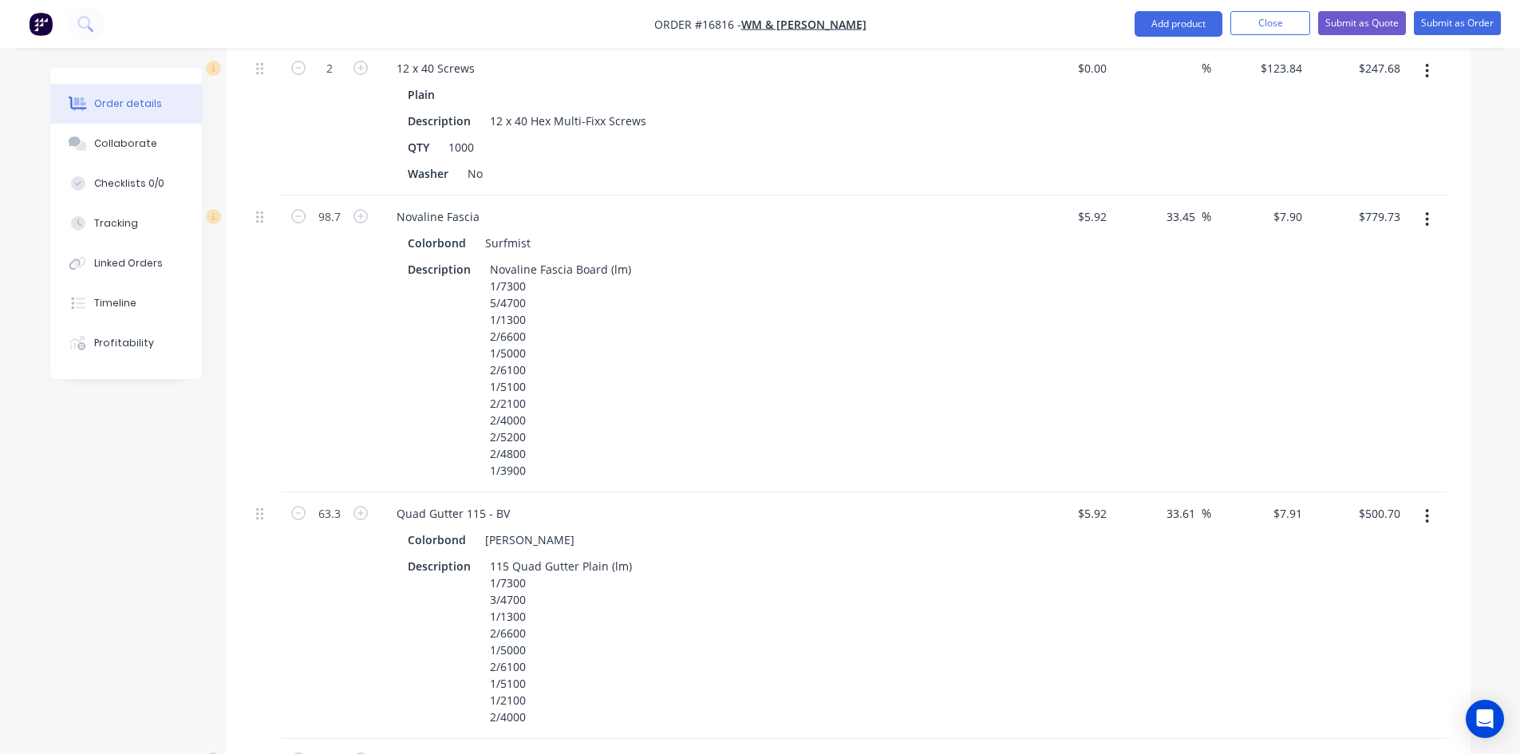
scroll to position [2094, 0]
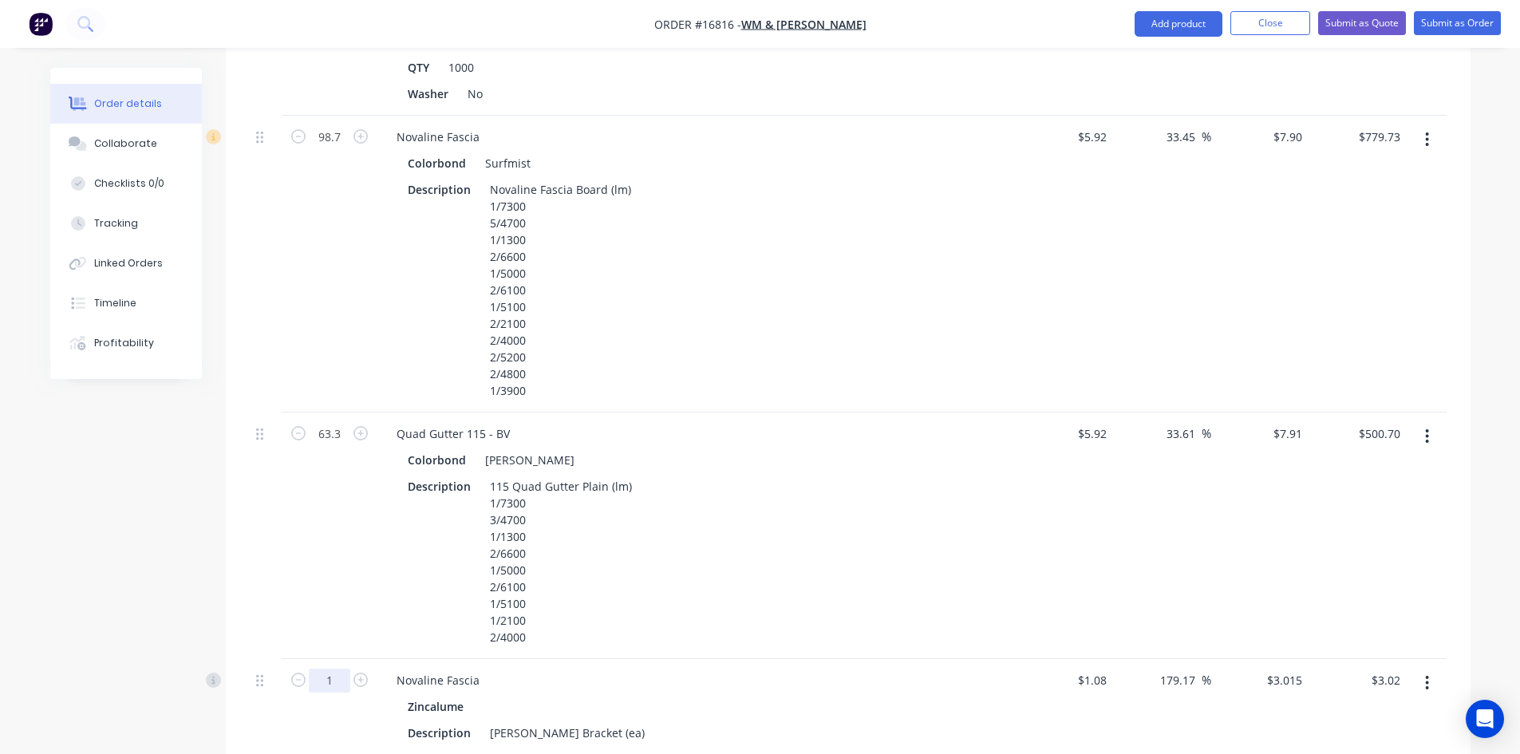
type input "100"
type input "$301.50"
click at [758, 695] on div "Zincalume" at bounding box center [697, 706] width 578 height 23
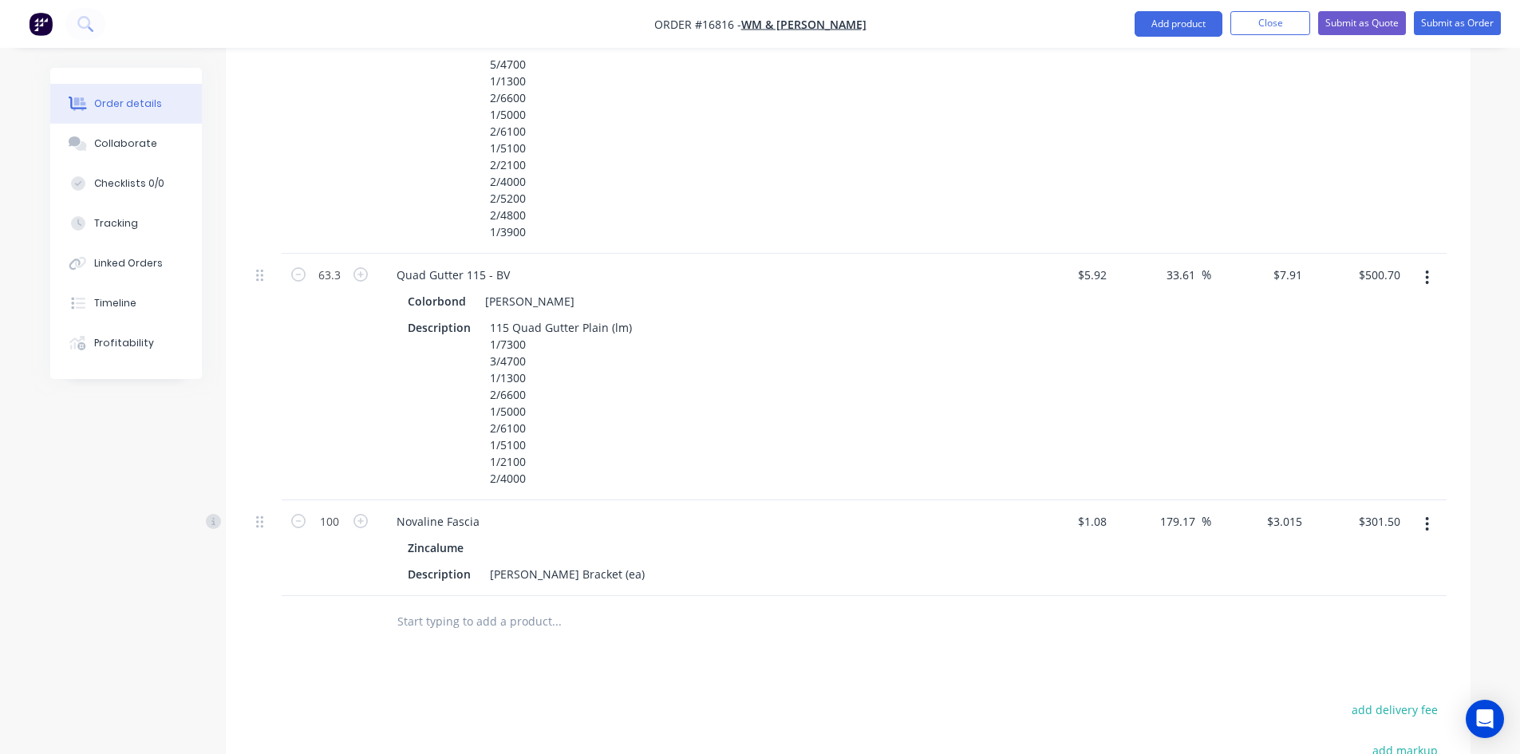
scroll to position [2253, 0]
click at [433, 509] on div "Novaline Fascia" at bounding box center [438, 520] width 109 height 23
copy div "Novaline Fascia"
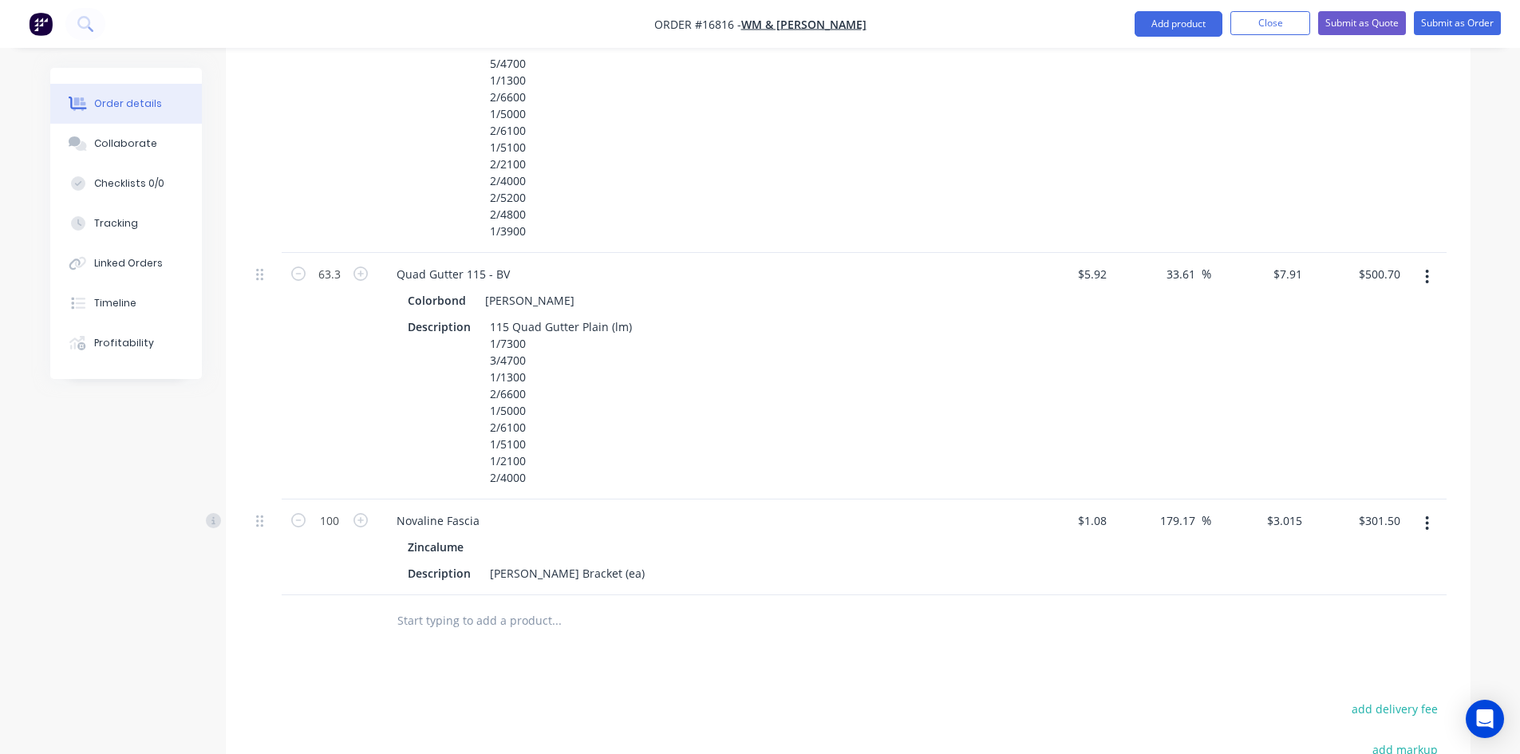
click at [448, 605] on input "text" at bounding box center [556, 621] width 319 height 32
paste input "Novaline Fascia"
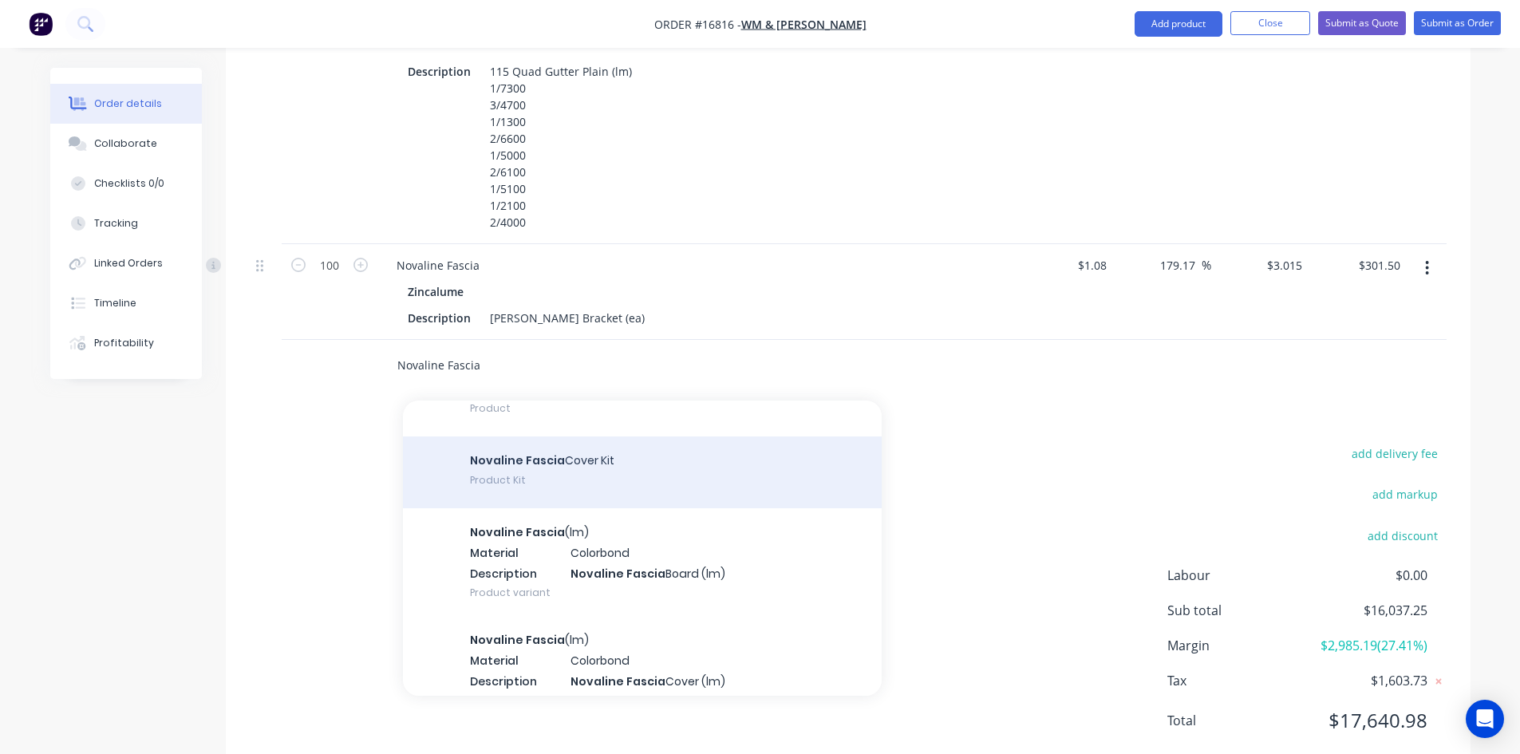
scroll to position [2394, 0]
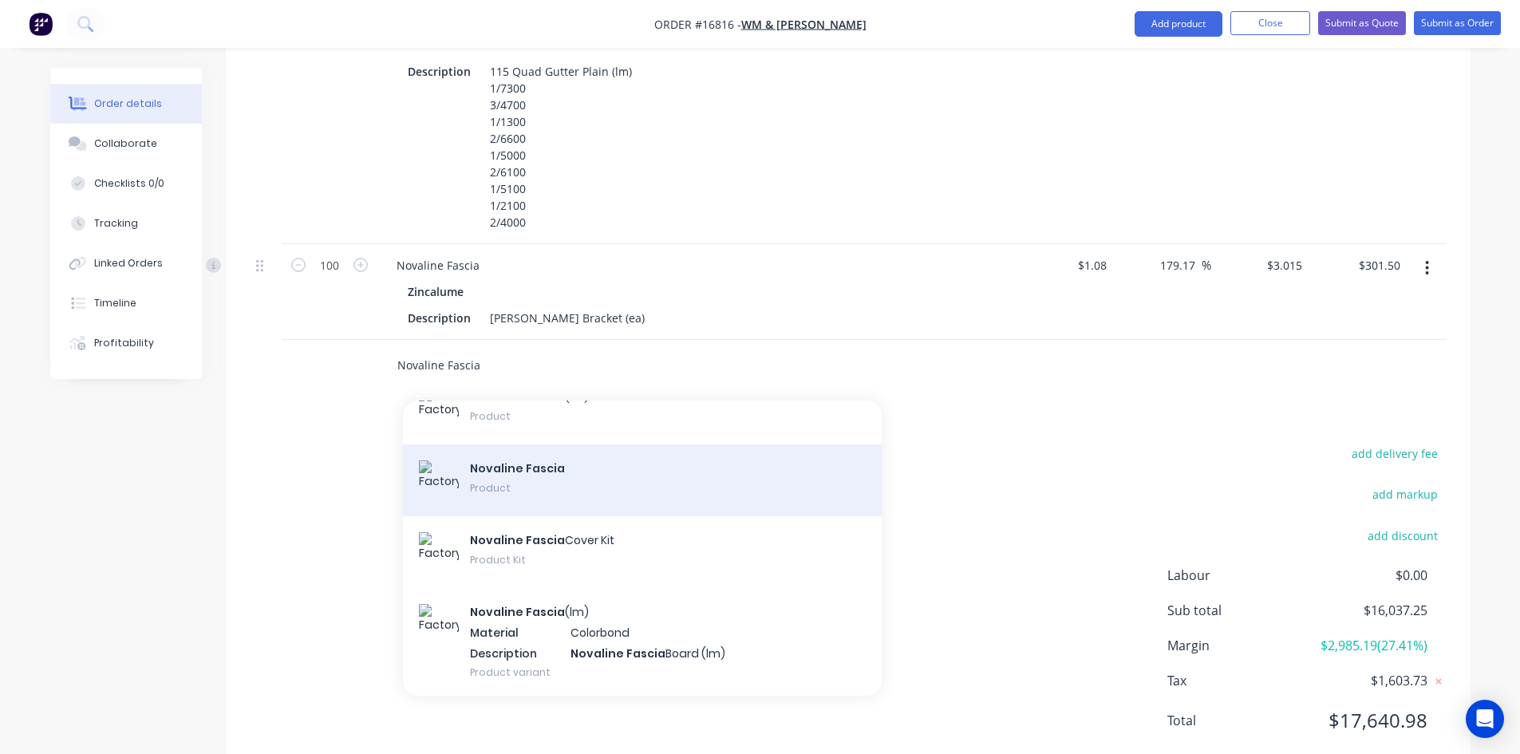
type input "Novaline Fascia"
click at [586, 444] on div "Novaline Fascia Product" at bounding box center [642, 480] width 479 height 72
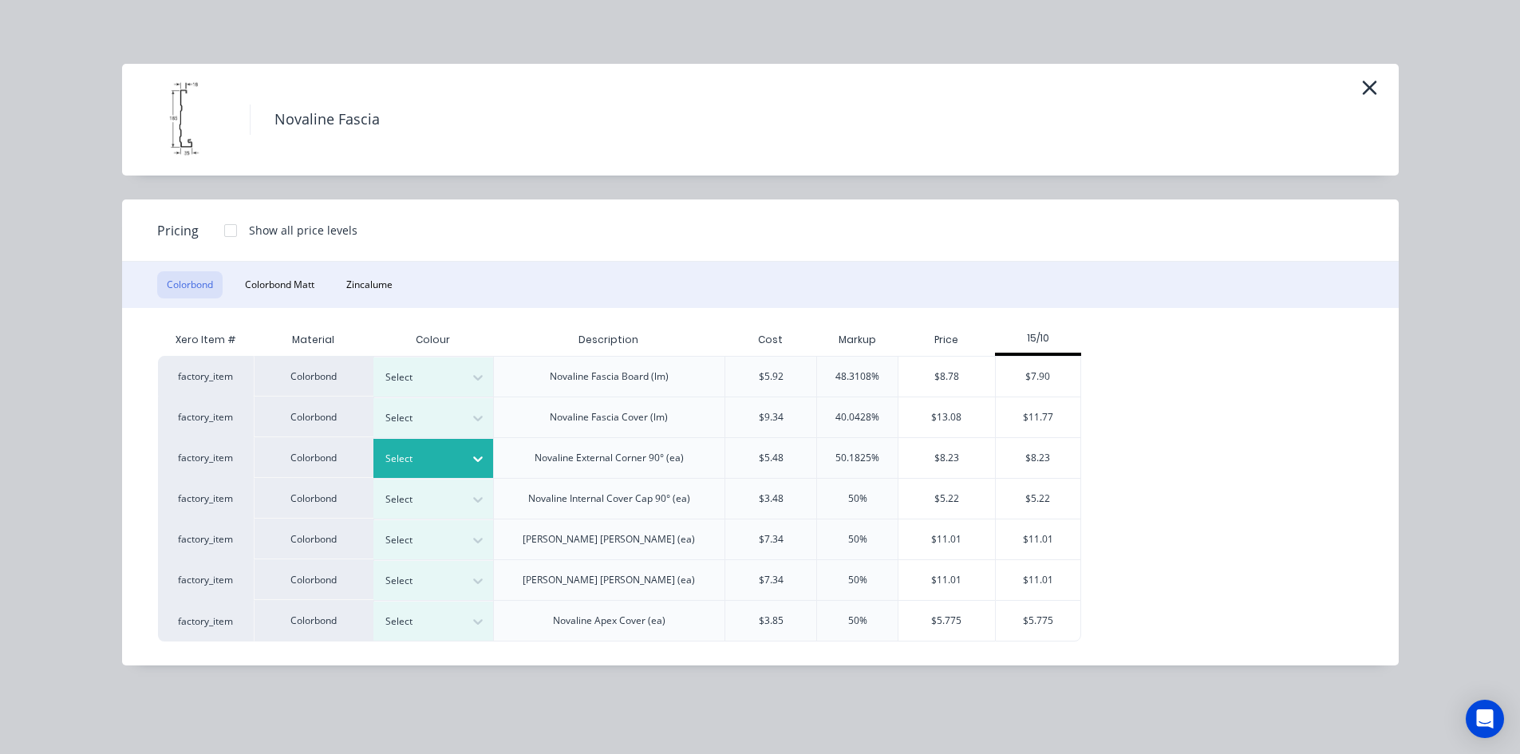
click at [475, 458] on icon at bounding box center [478, 460] width 10 height 6
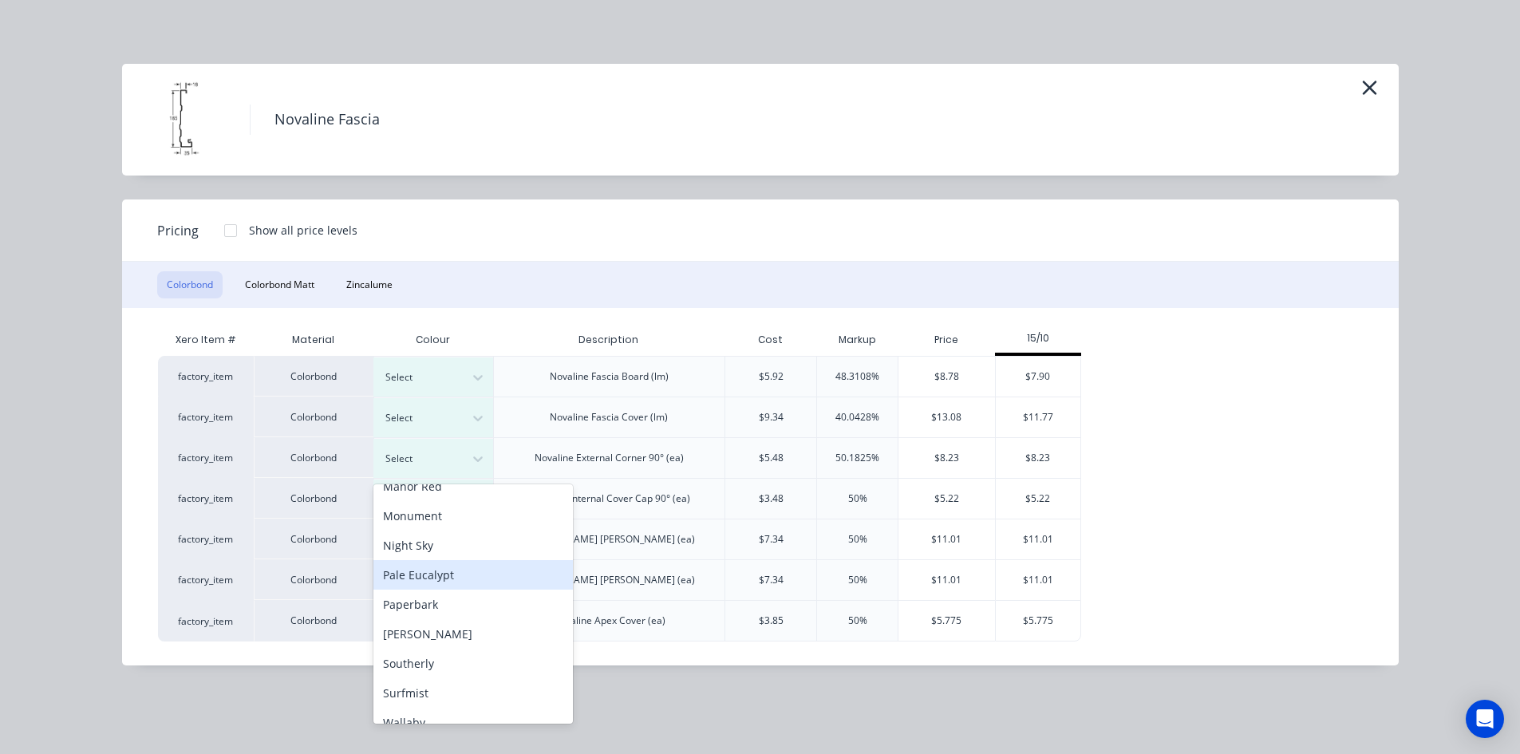
scroll to position [399, 0]
click at [423, 610] on div "[PERSON_NAME]" at bounding box center [472, 605] width 199 height 30
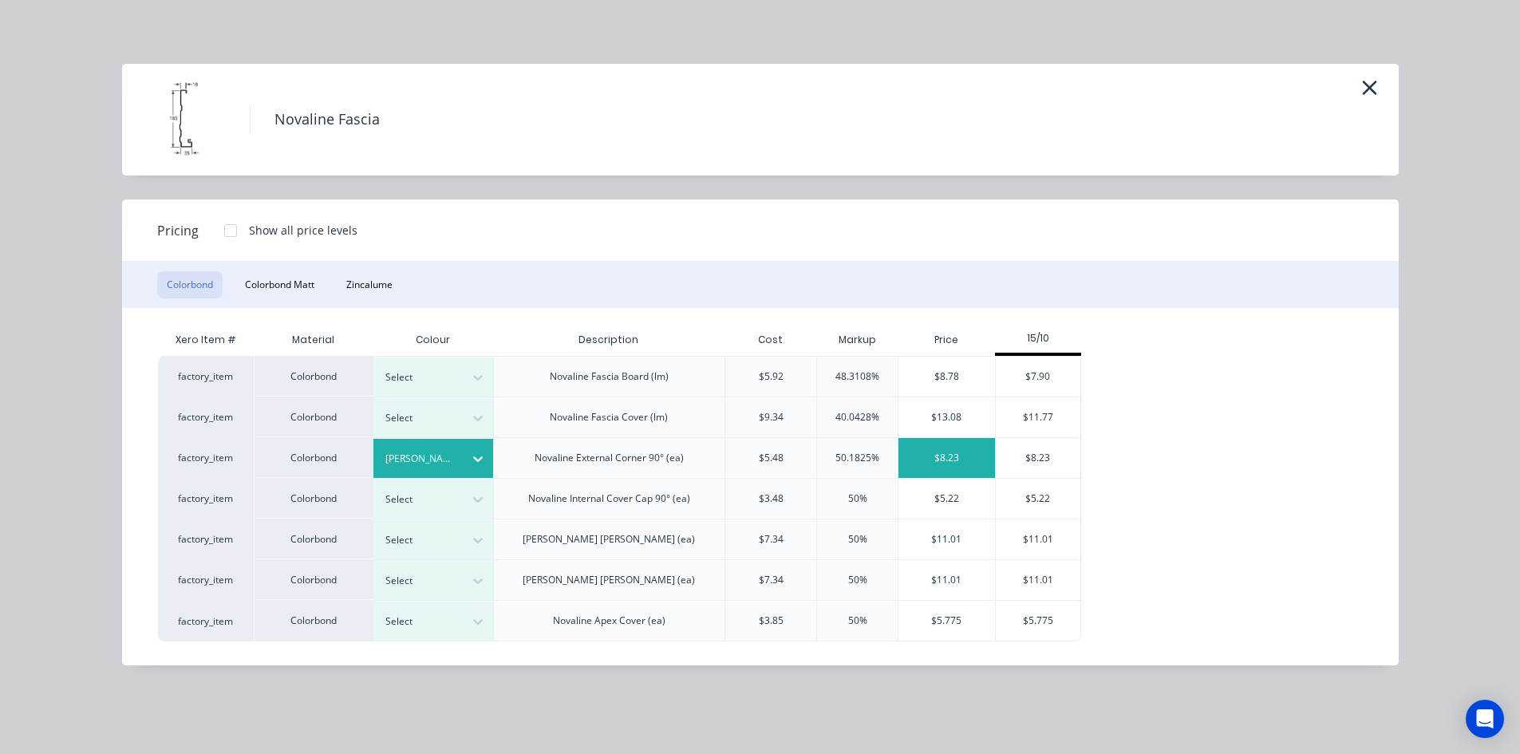
click at [949, 456] on div "$8.23" at bounding box center [946, 458] width 97 height 40
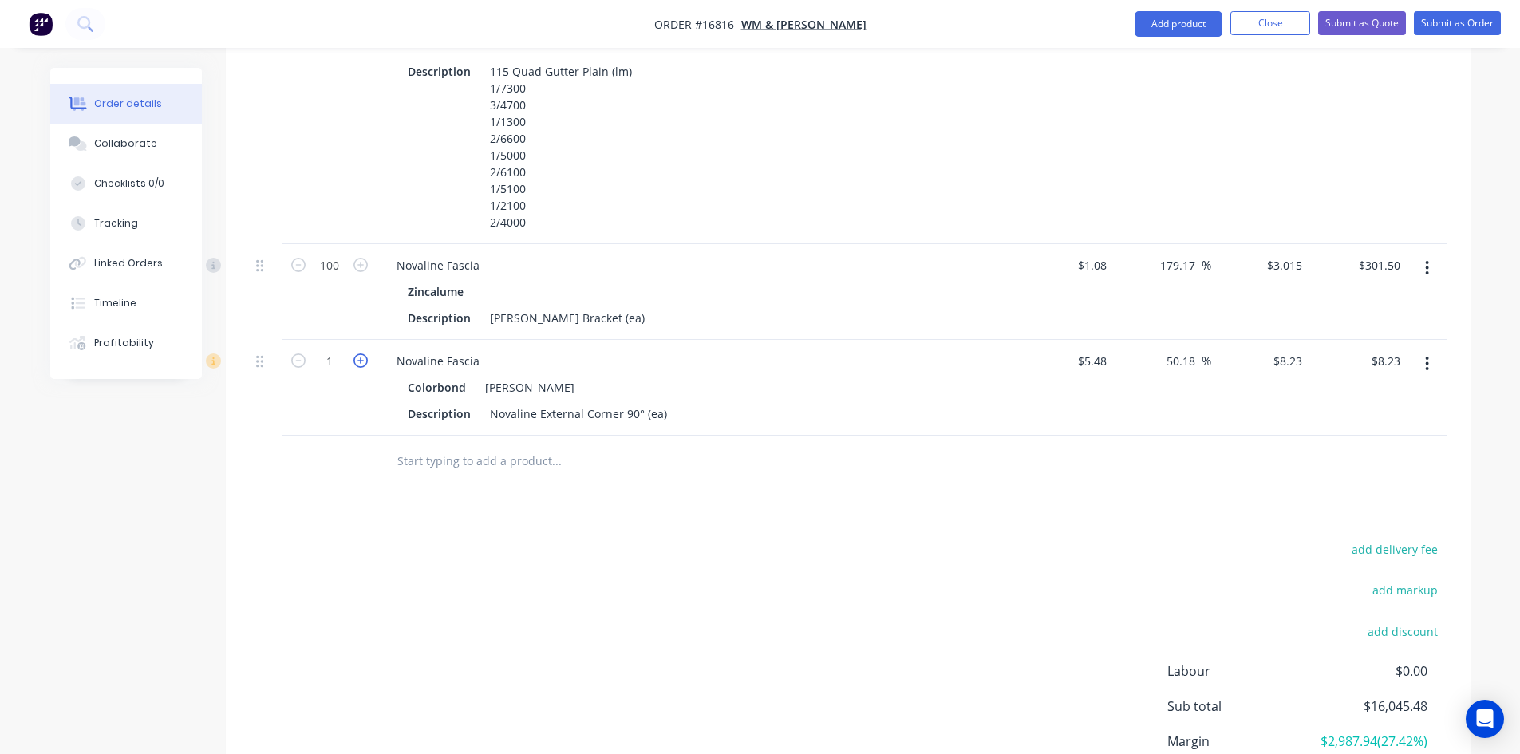
click at [361, 353] on icon "button" at bounding box center [360, 360] width 14 height 14
type input "2"
type input "$16.46"
click at [446, 349] on div "Novaline Fascia" at bounding box center [438, 360] width 109 height 23
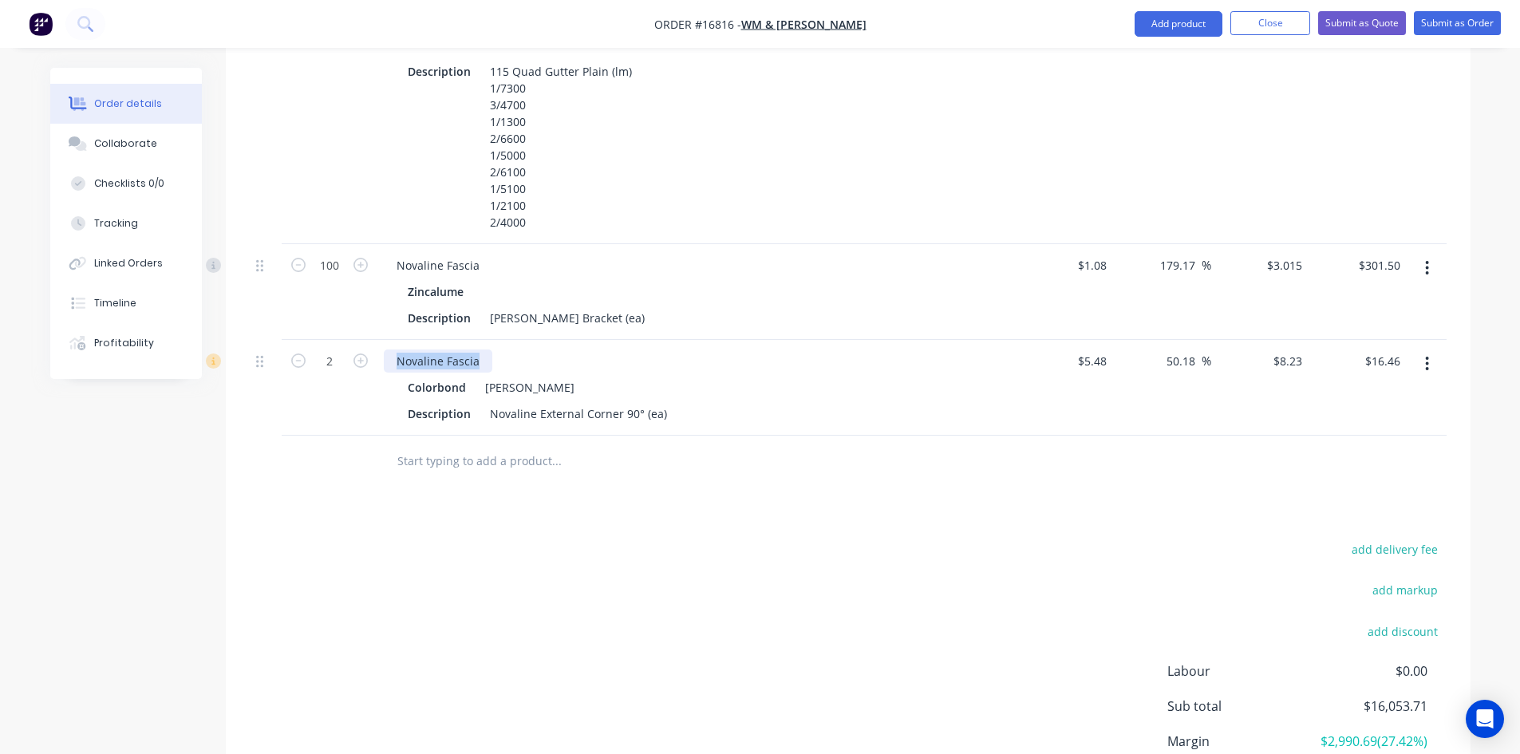
click at [446, 349] on div "Novaline Fascia" at bounding box center [438, 360] width 109 height 23
copy div "Novaline Fascia"
click at [426, 445] on input "text" at bounding box center [556, 461] width 319 height 32
paste input "Novaline Fascia"
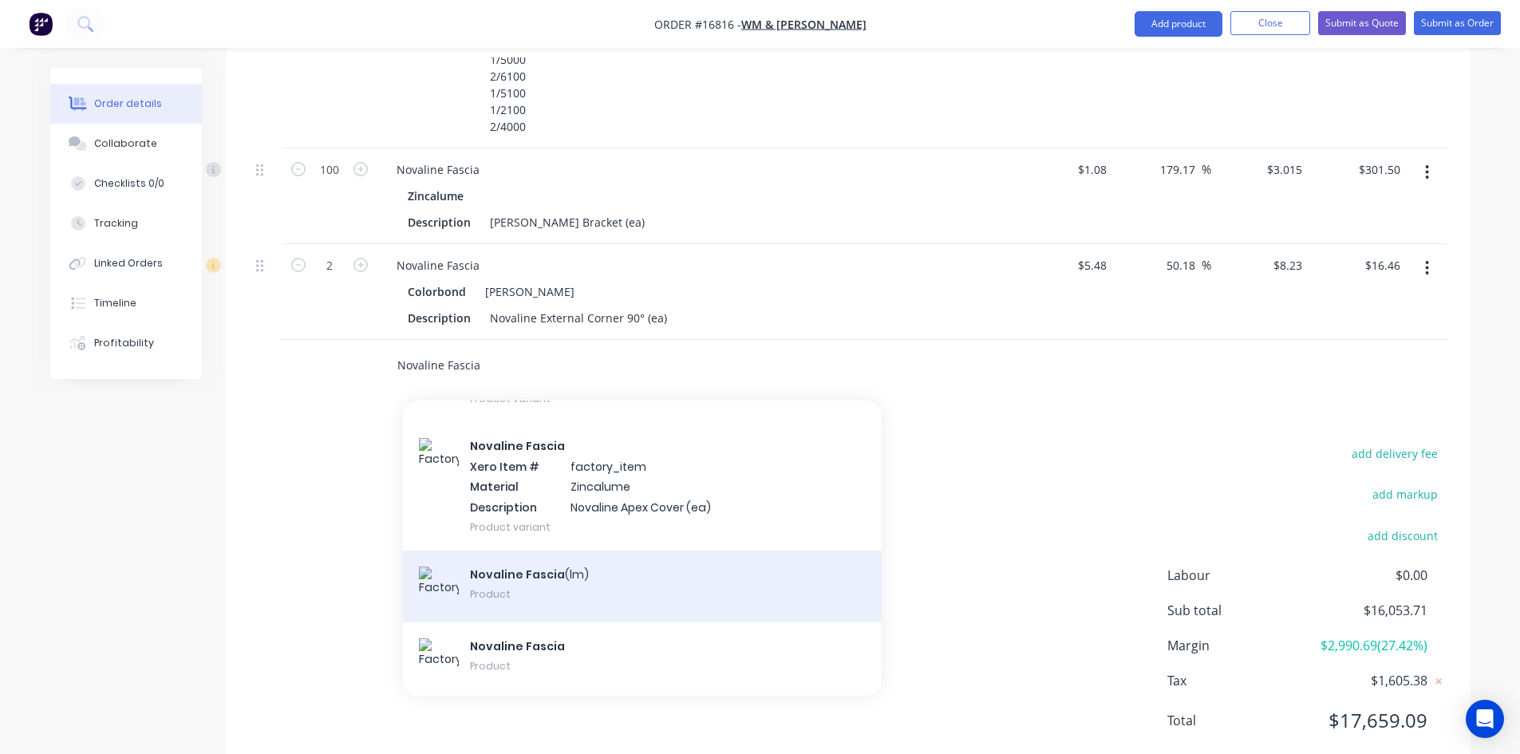
scroll to position [2295, 0]
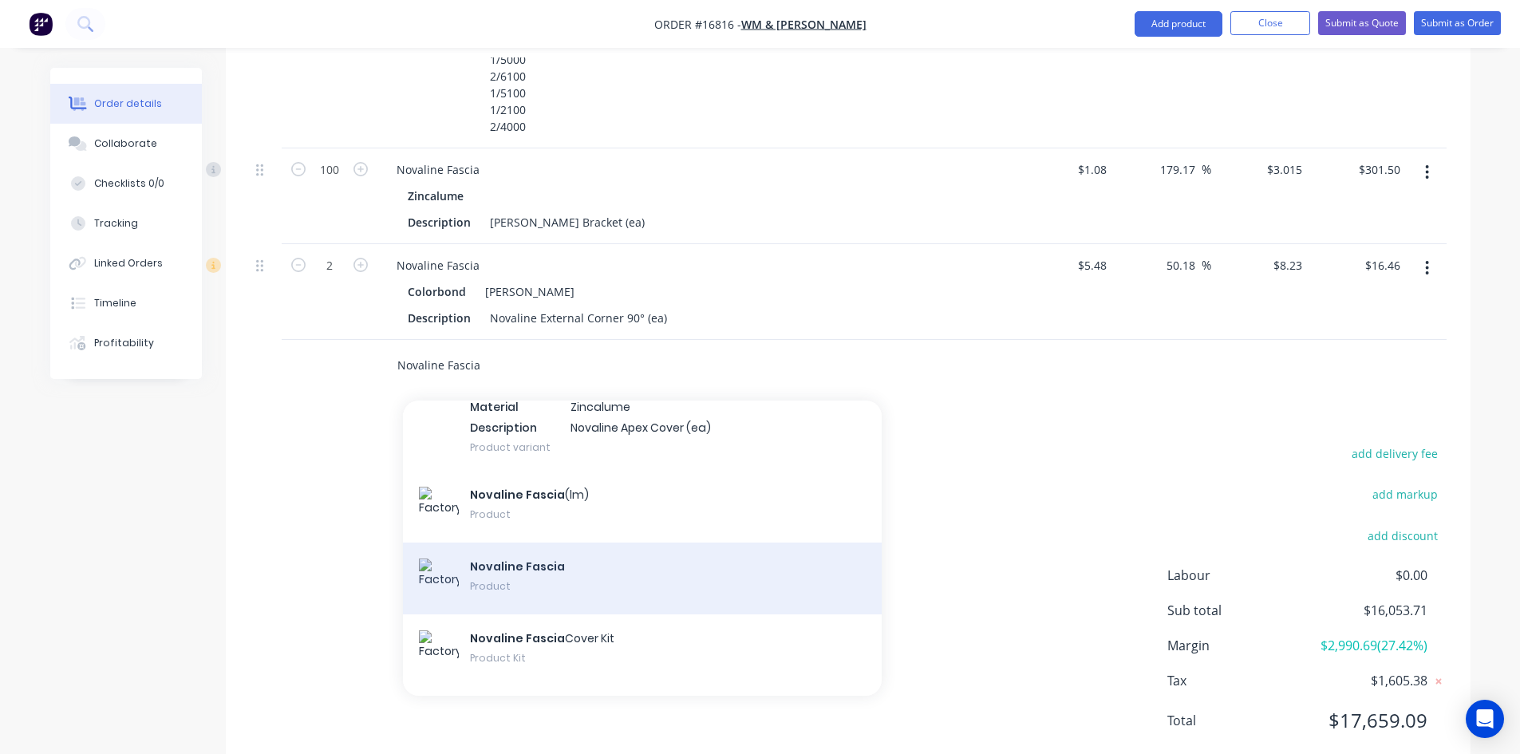
type input "Novaline Fascia"
click at [556, 543] on div "Novaline Fascia Product" at bounding box center [642, 579] width 479 height 72
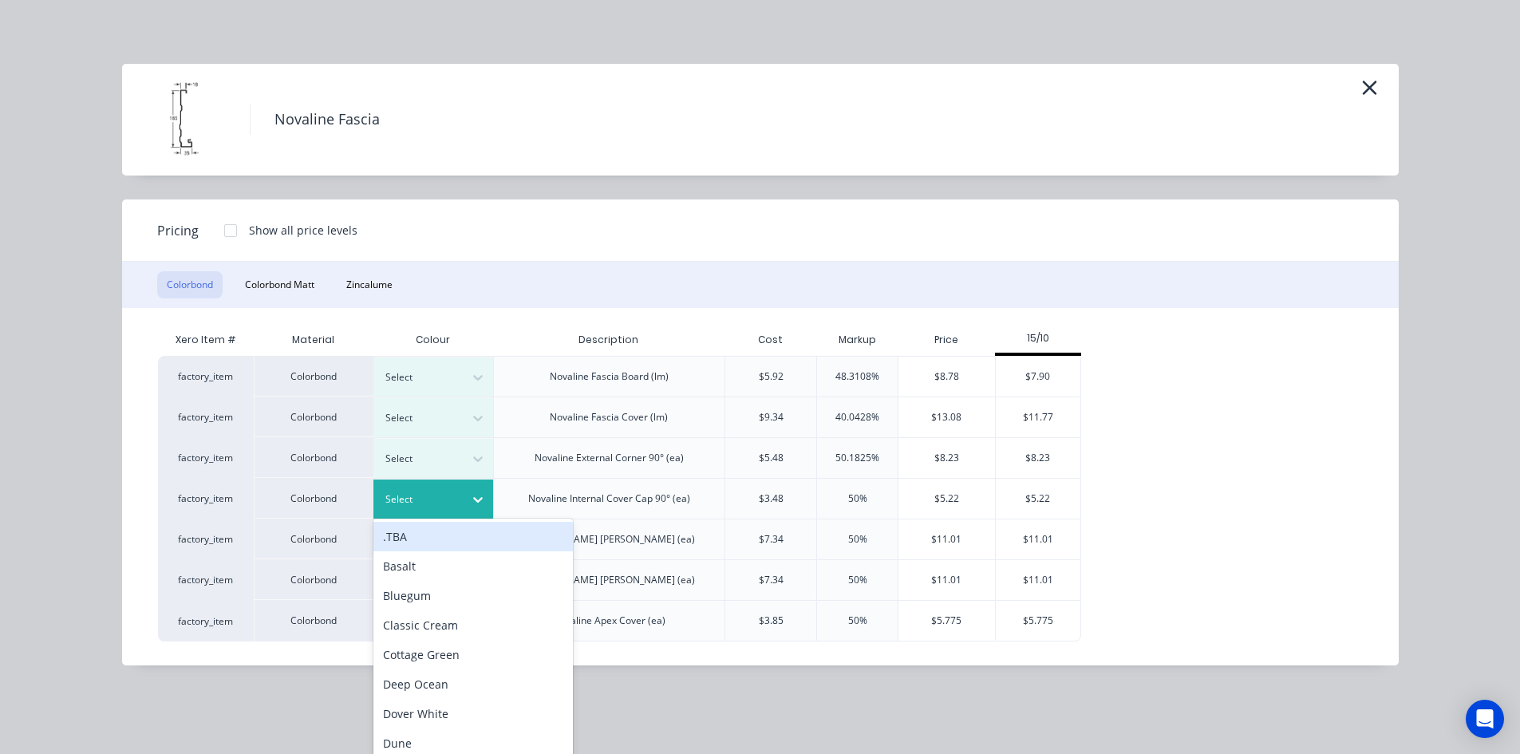
click at [474, 497] on icon at bounding box center [478, 499] width 16 height 16
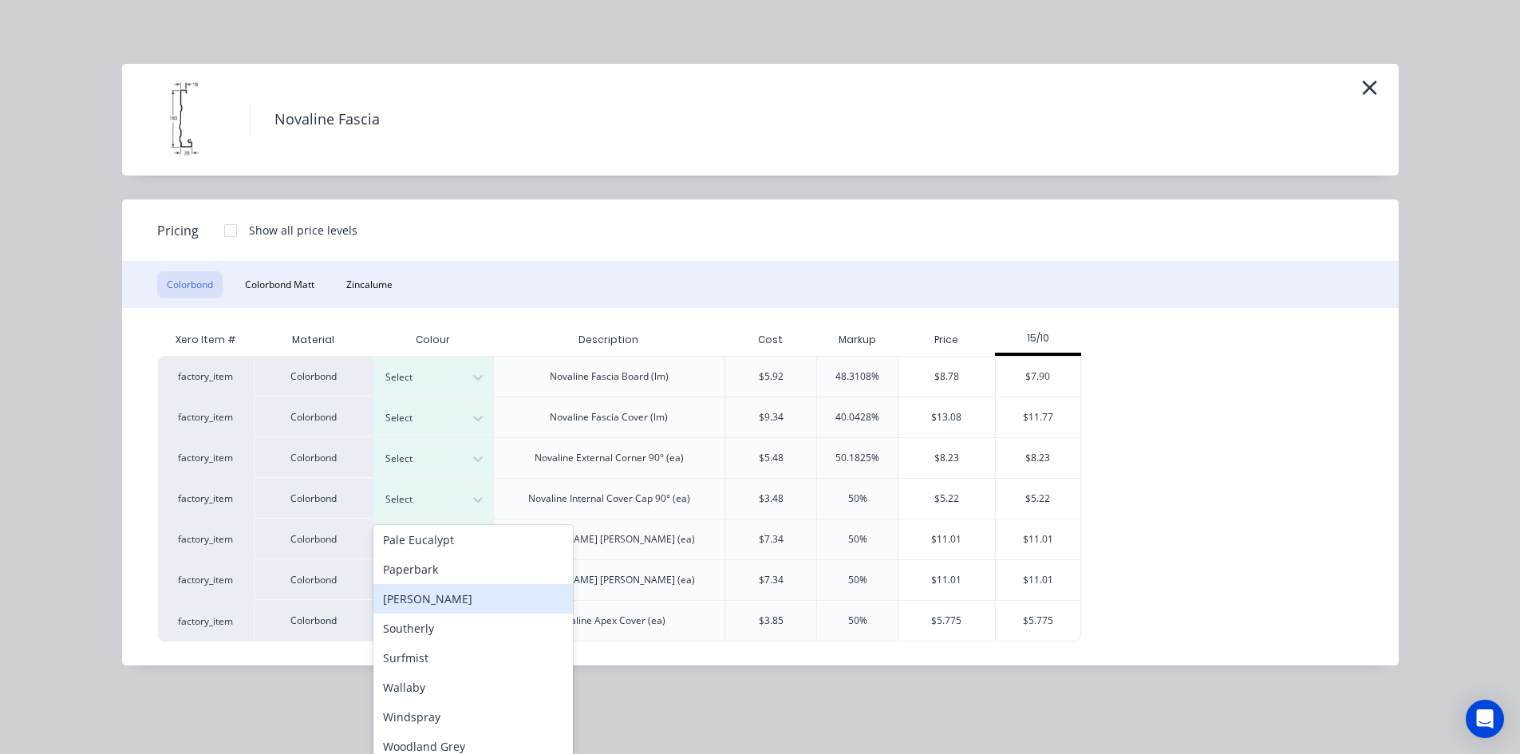
click at [455, 604] on div "[PERSON_NAME]" at bounding box center [472, 599] width 199 height 30
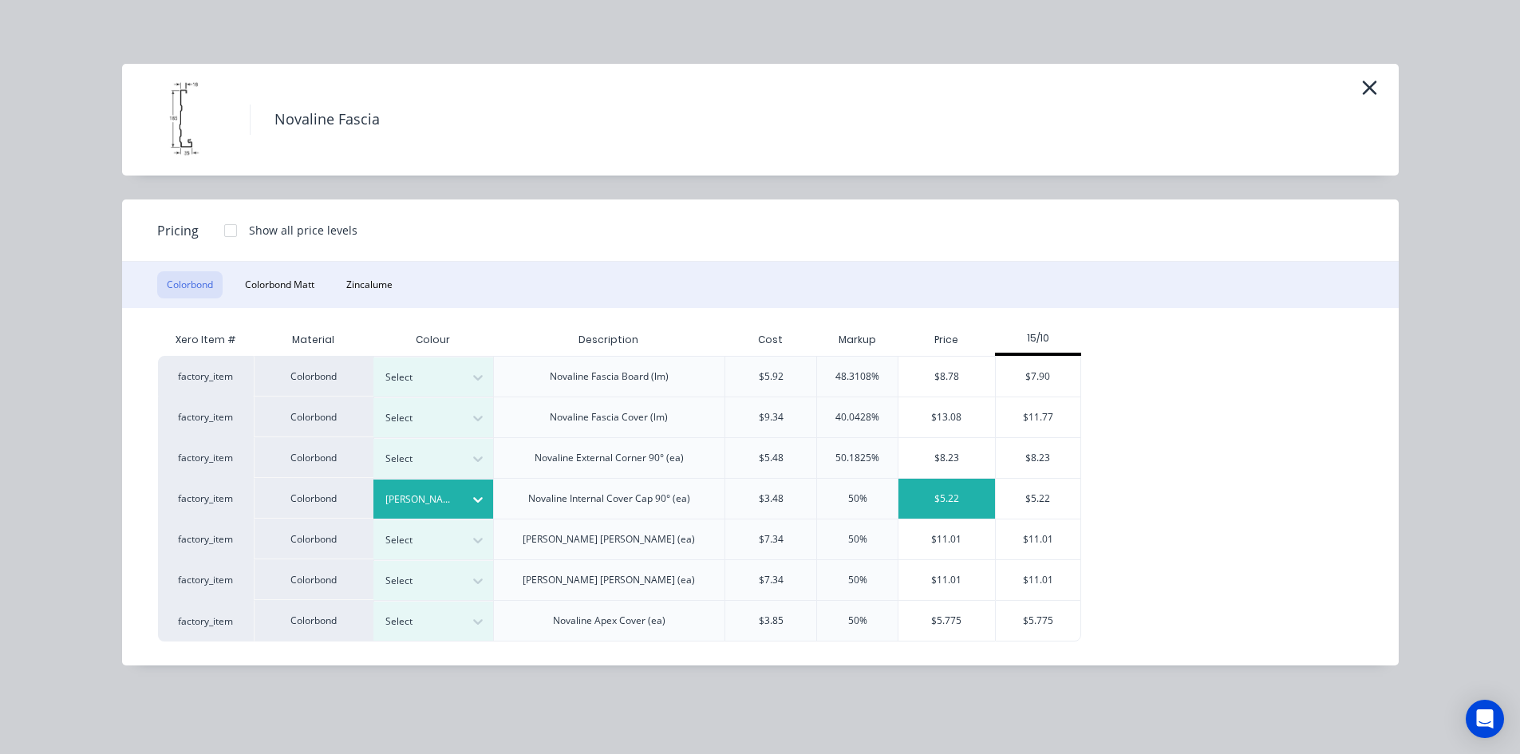
click at [961, 499] on div "$5.22" at bounding box center [946, 499] width 97 height 40
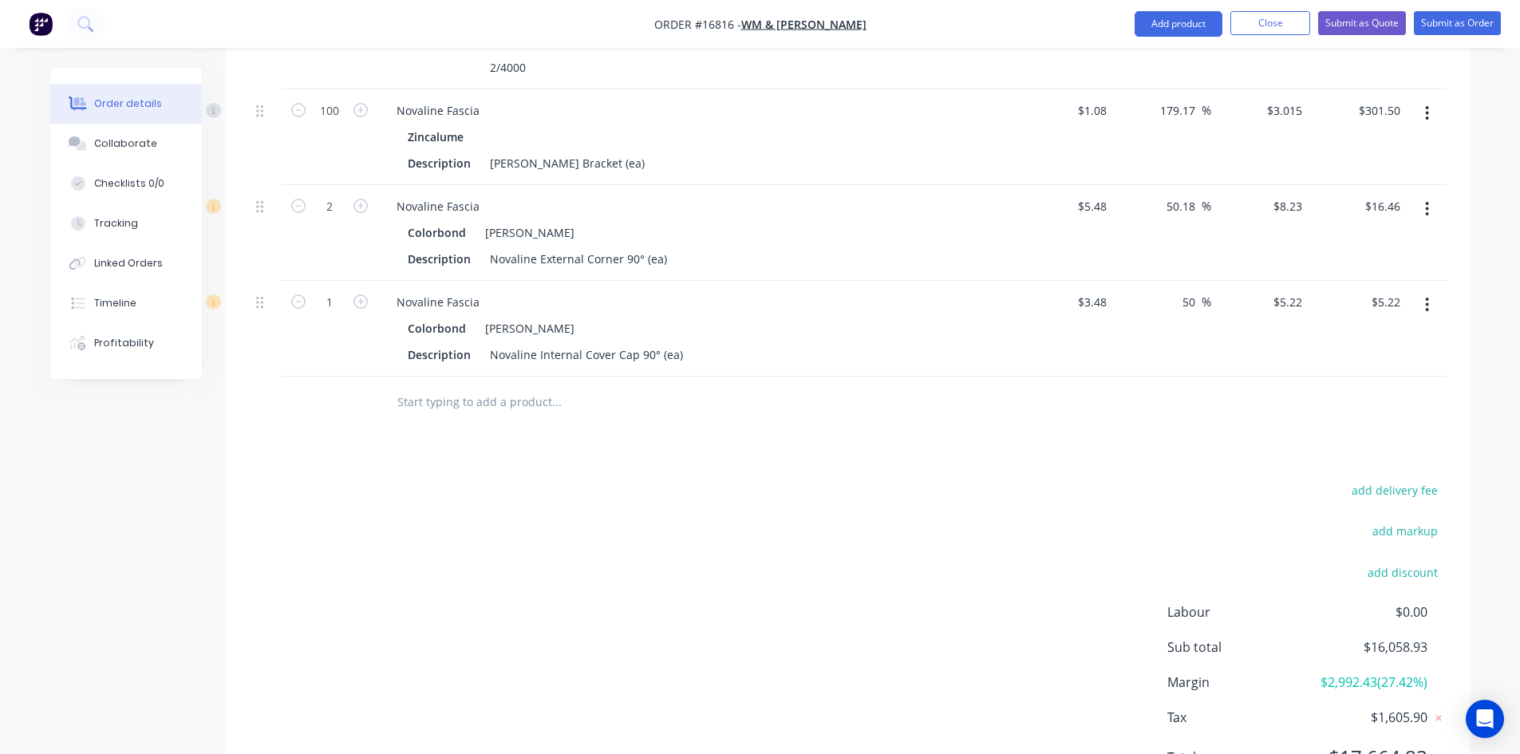
scroll to position [2700, 0]
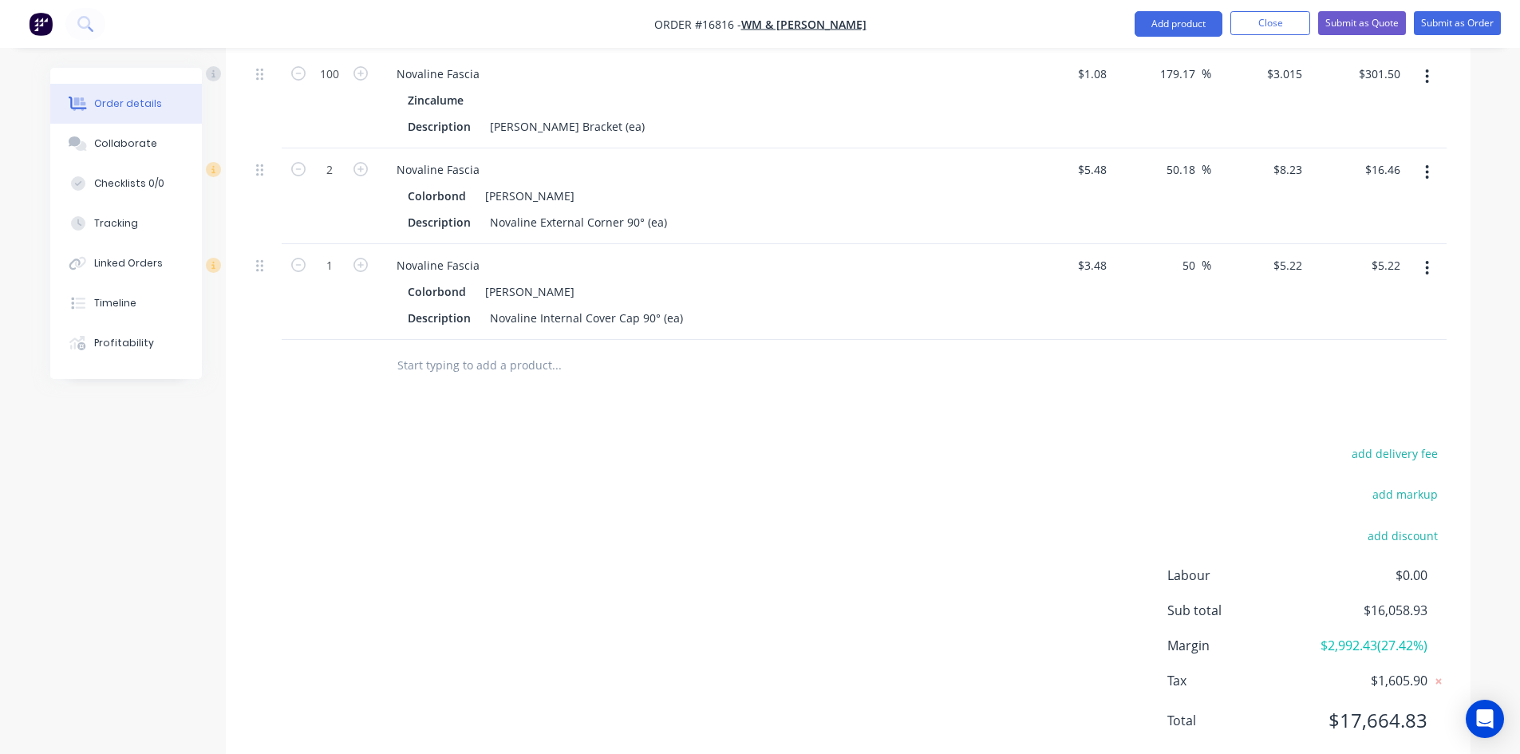
click at [424, 349] on input "text" at bounding box center [556, 365] width 319 height 32
paste input "Novaline Fascia"
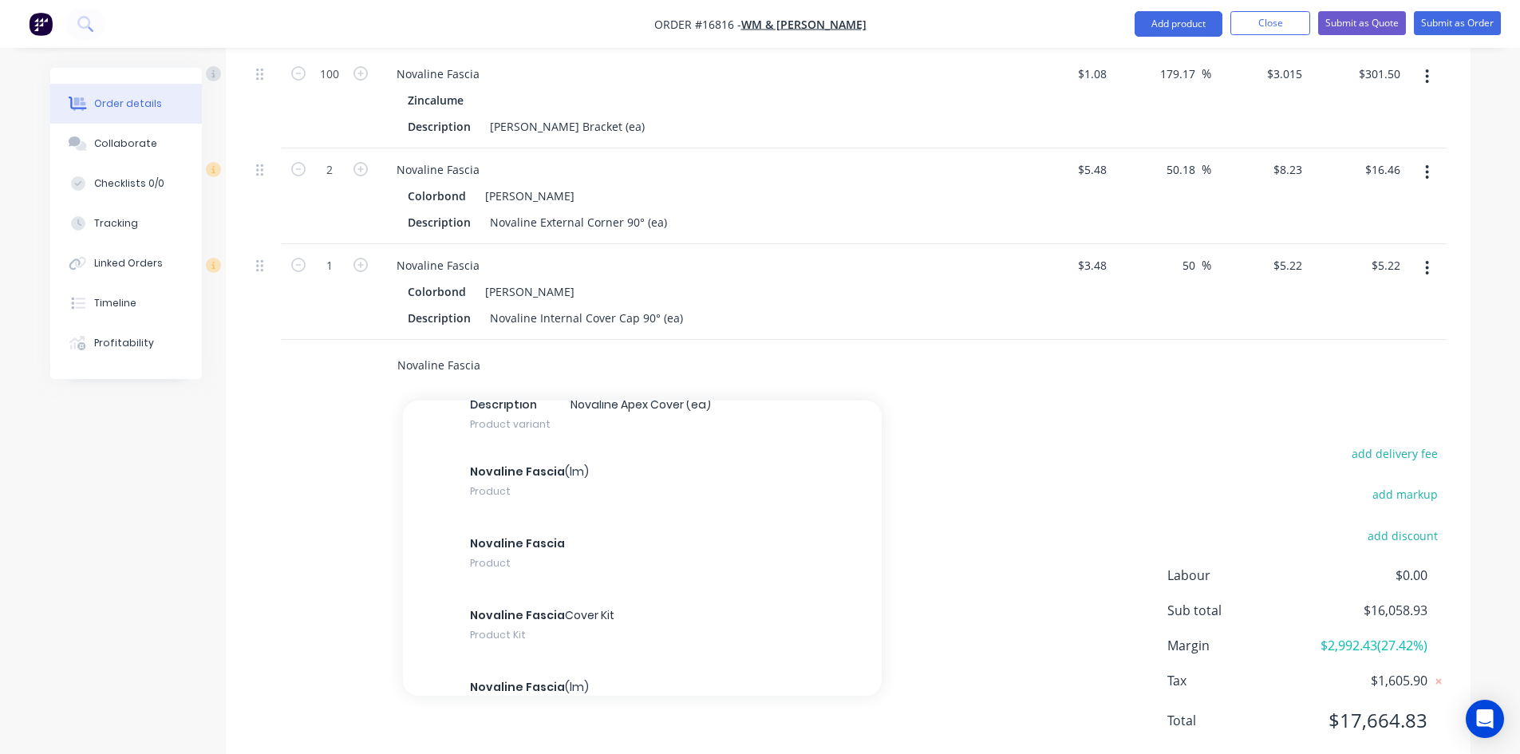
scroll to position [2314, 0]
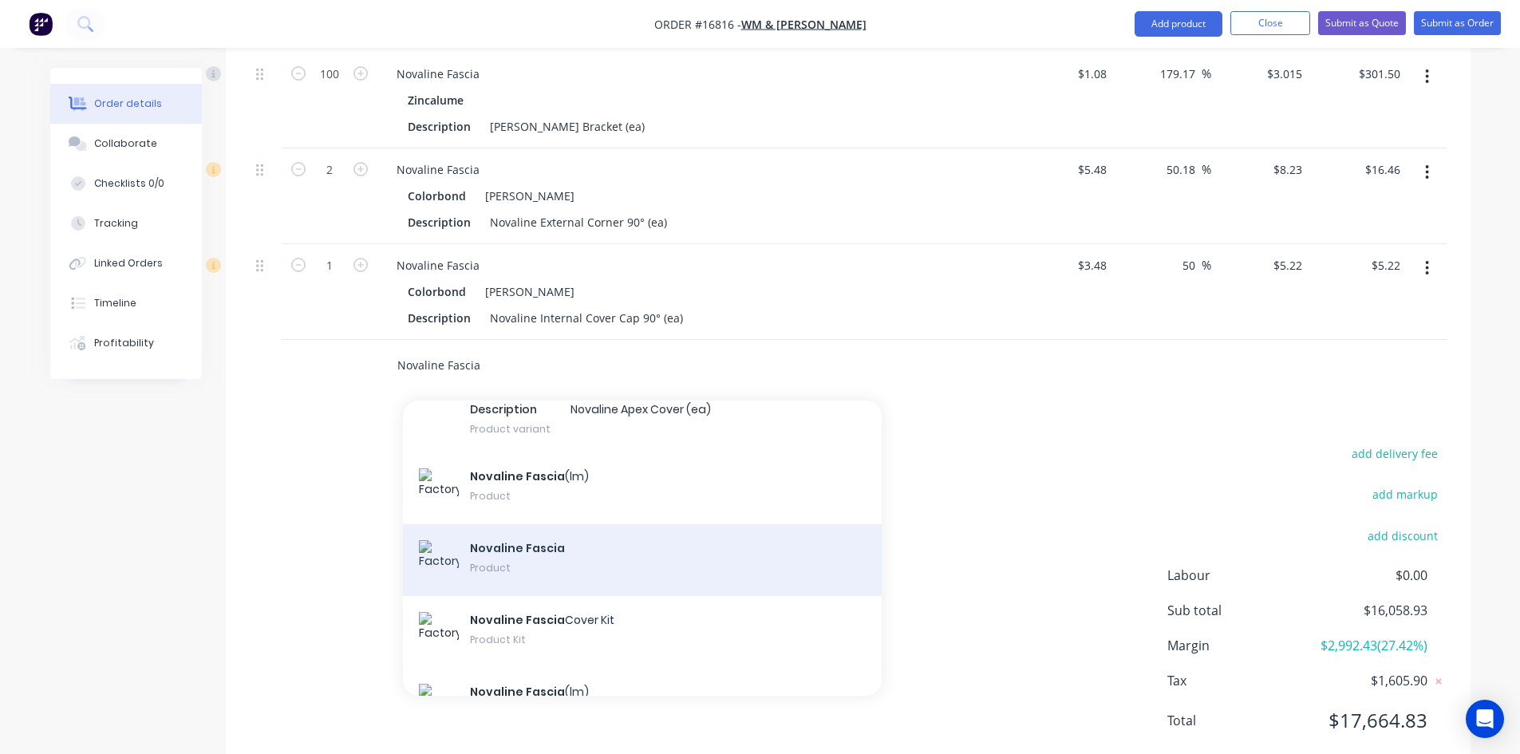
type input "Novaline Fascia"
click at [553, 524] on div "Novaline Fascia Product" at bounding box center [642, 560] width 479 height 72
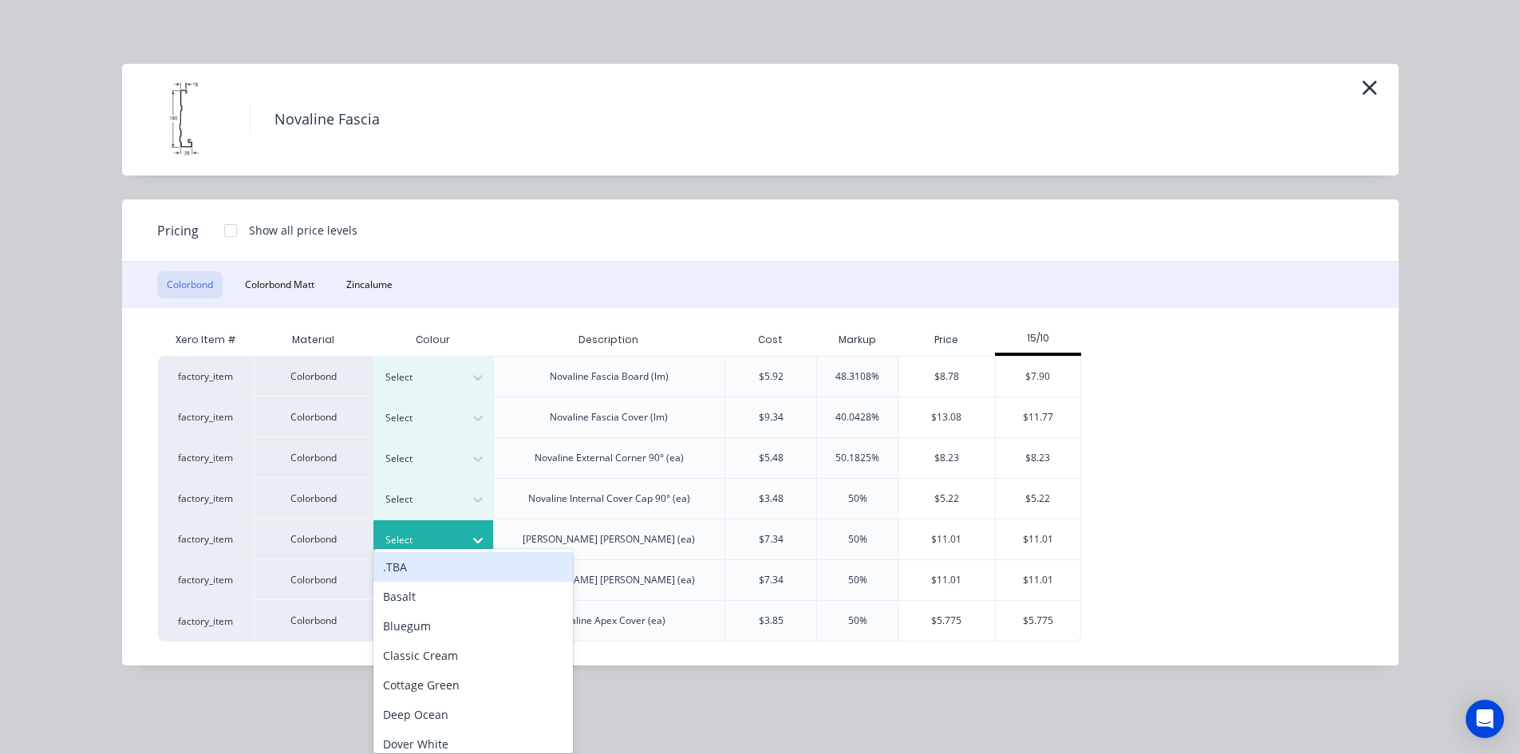
click at [456, 542] on div at bounding box center [421, 540] width 72 height 18
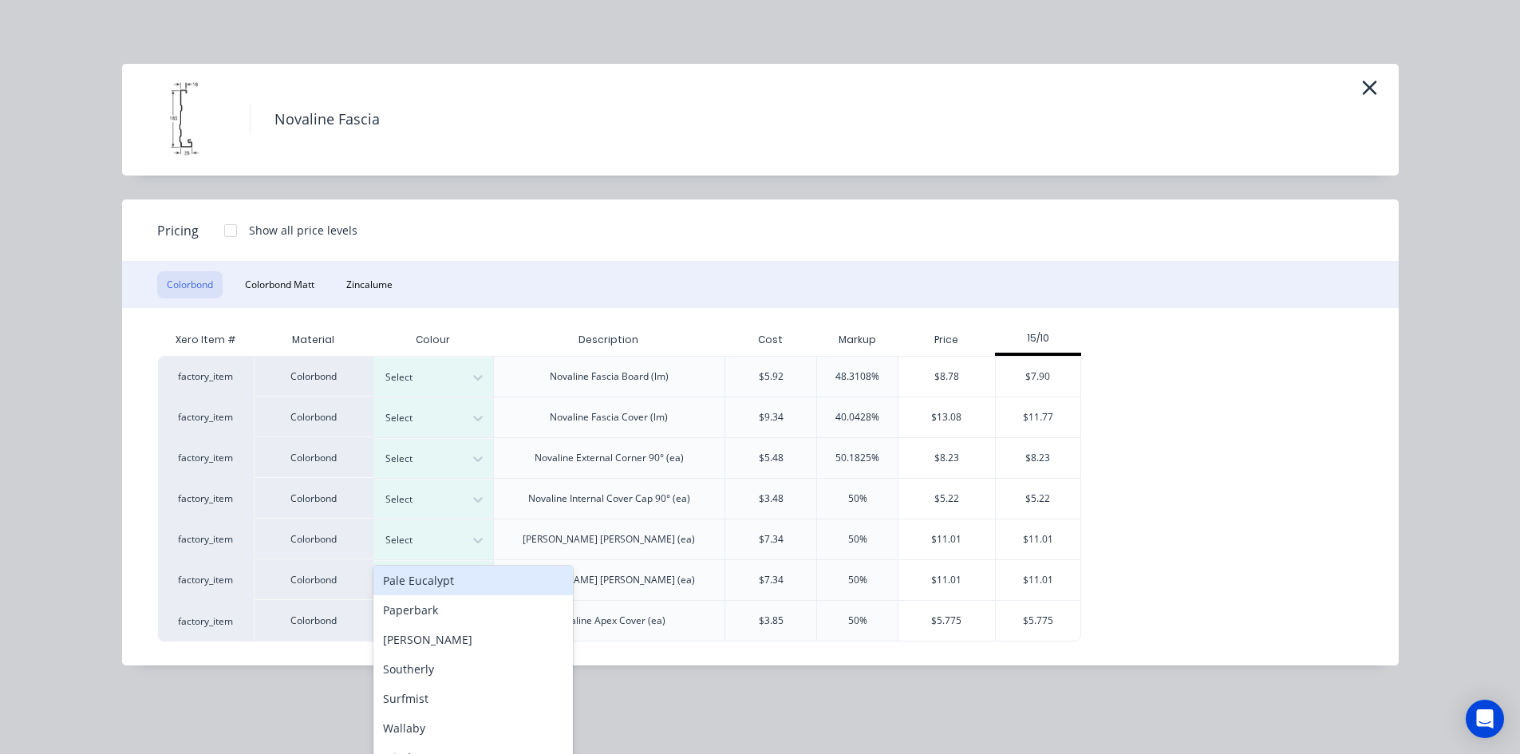
scroll to position [480, 0]
click at [447, 612] on div "[PERSON_NAME]" at bounding box center [472, 605] width 199 height 30
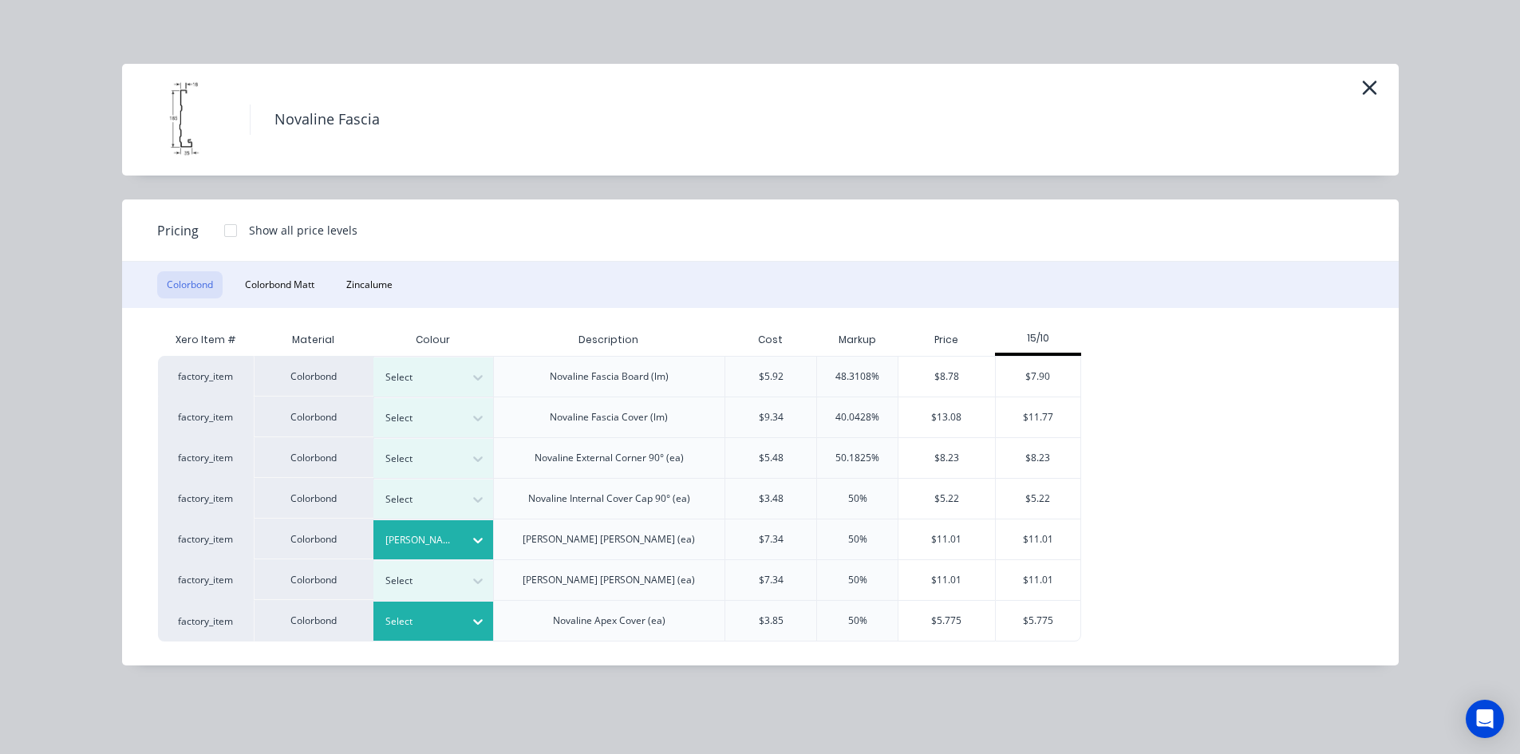
scroll to position [2722, 0]
click at [952, 542] on div "$11.01" at bounding box center [946, 539] width 97 height 40
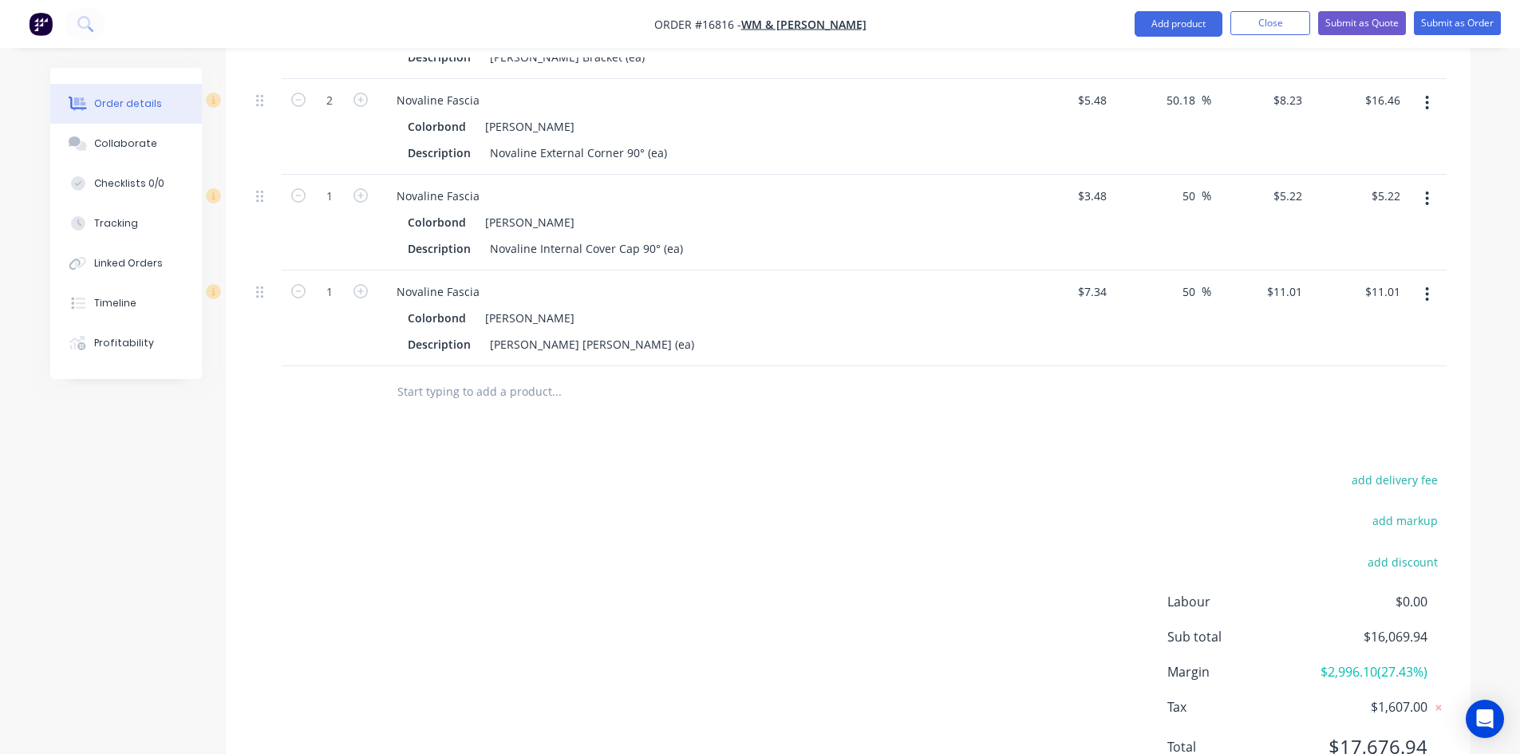
scroll to position [2796, 0]
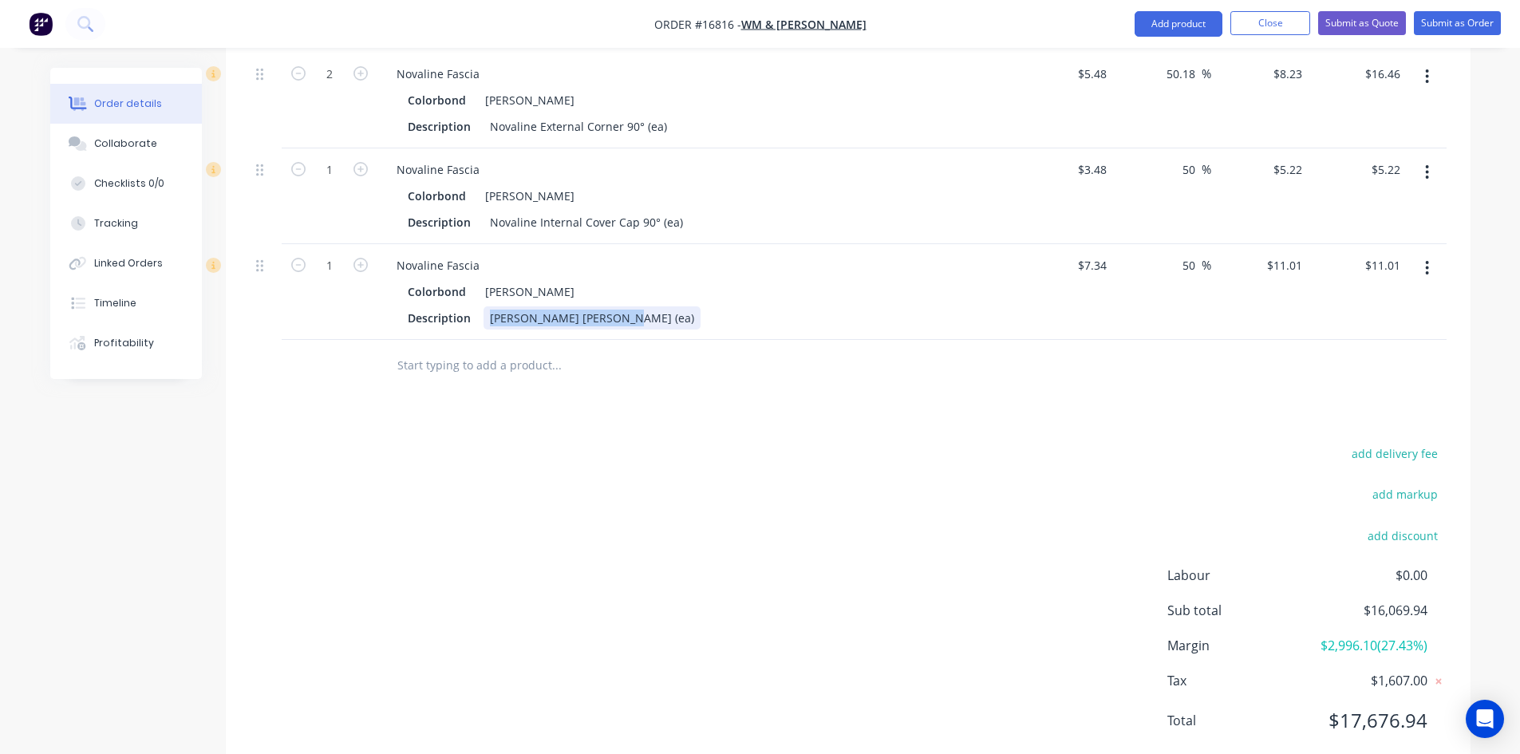
drag, startPoint x: 485, startPoint y: 270, endPoint x: 621, endPoint y: 272, distance: 135.6
click at [621, 306] on div "[PERSON_NAME] [PERSON_NAME] (ea)" at bounding box center [591, 317] width 217 height 23
copy div "[PERSON_NAME] [PERSON_NAME]"
click at [485, 349] on input "text" at bounding box center [556, 365] width 319 height 32
paste input "[PERSON_NAME] [PERSON_NAME]"
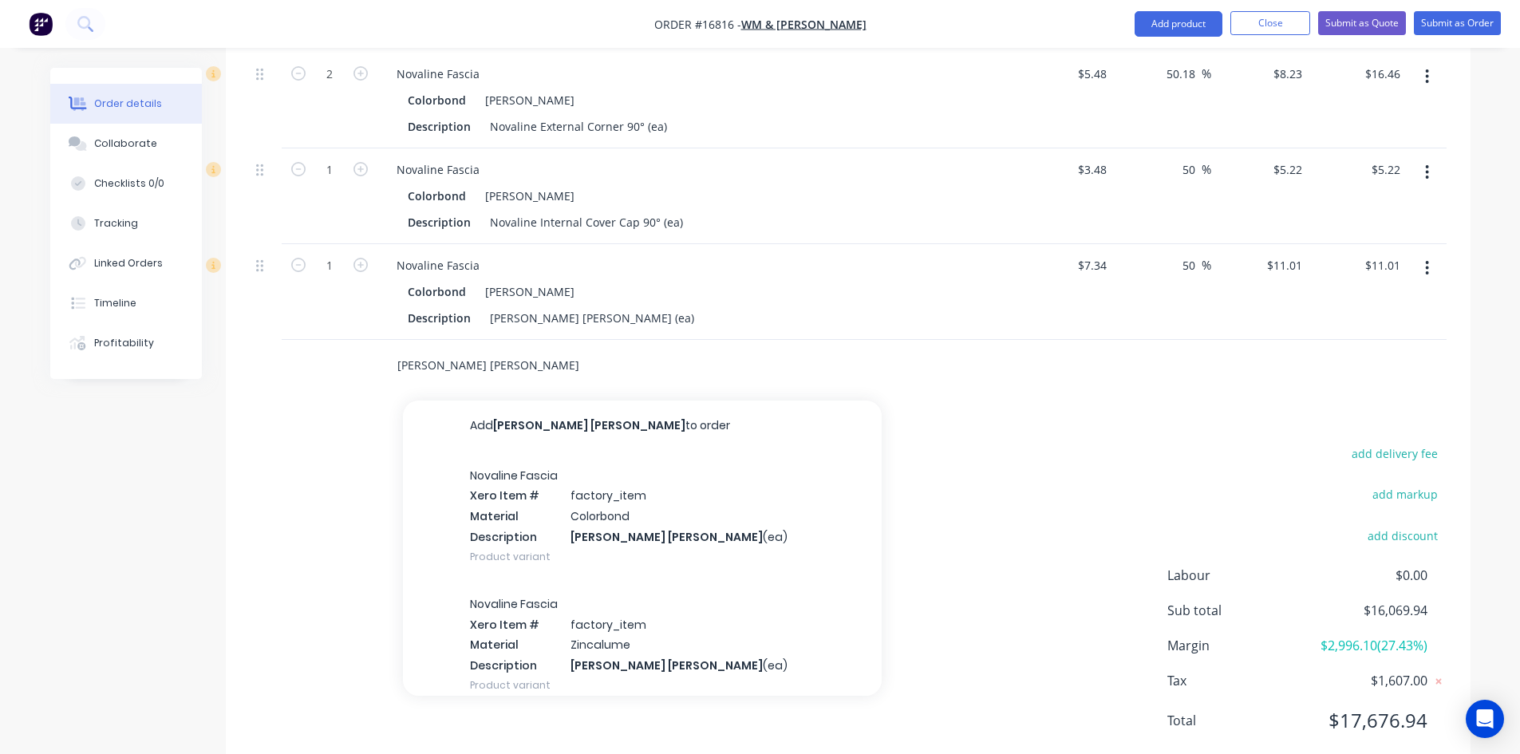
click at [519, 349] on input "[PERSON_NAME] [PERSON_NAME]" at bounding box center [556, 365] width 319 height 32
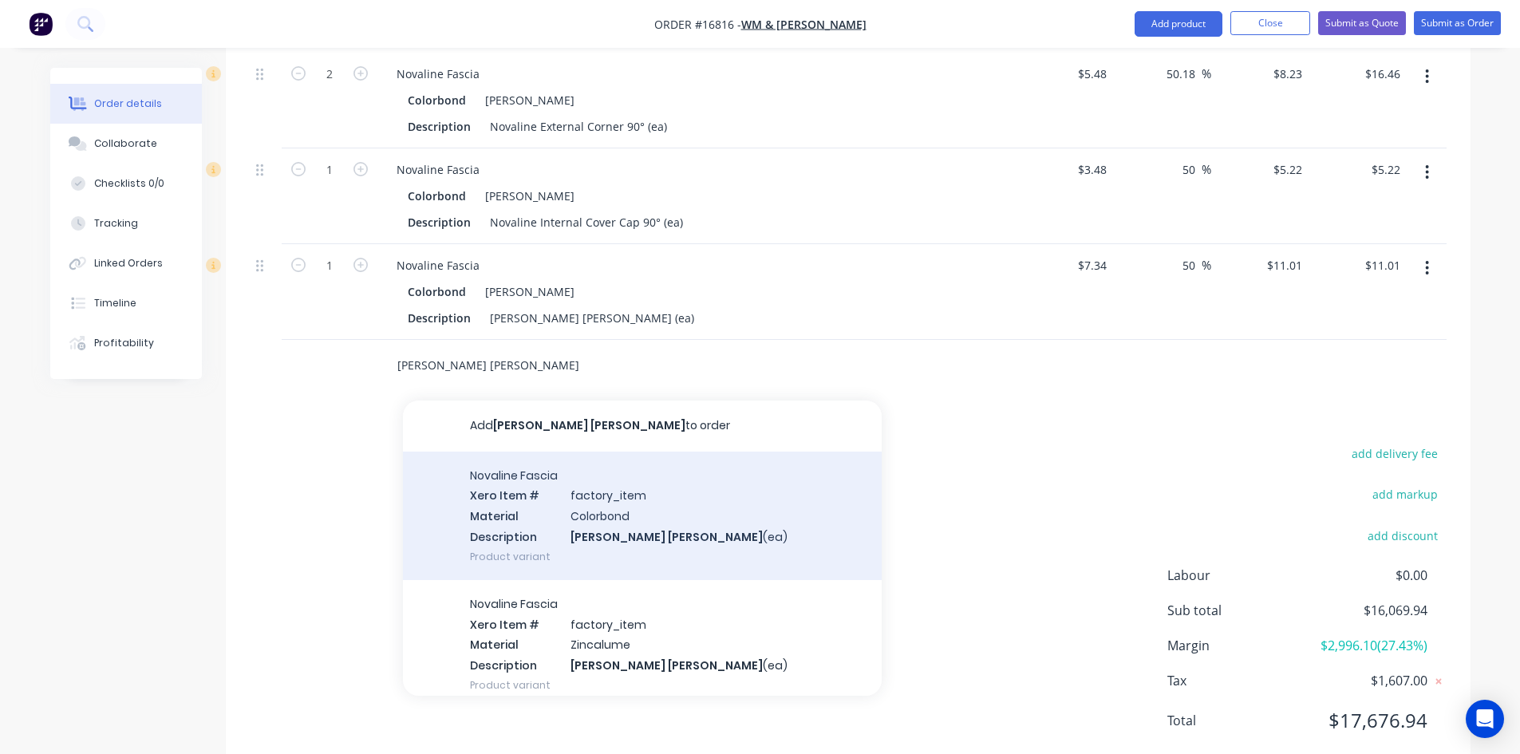
type input "[PERSON_NAME] [PERSON_NAME]"
click at [558, 491] on div "Novaline Fascia Xero Item # factory_item Material Colorbond Description [PERSON…" at bounding box center [642, 516] width 479 height 128
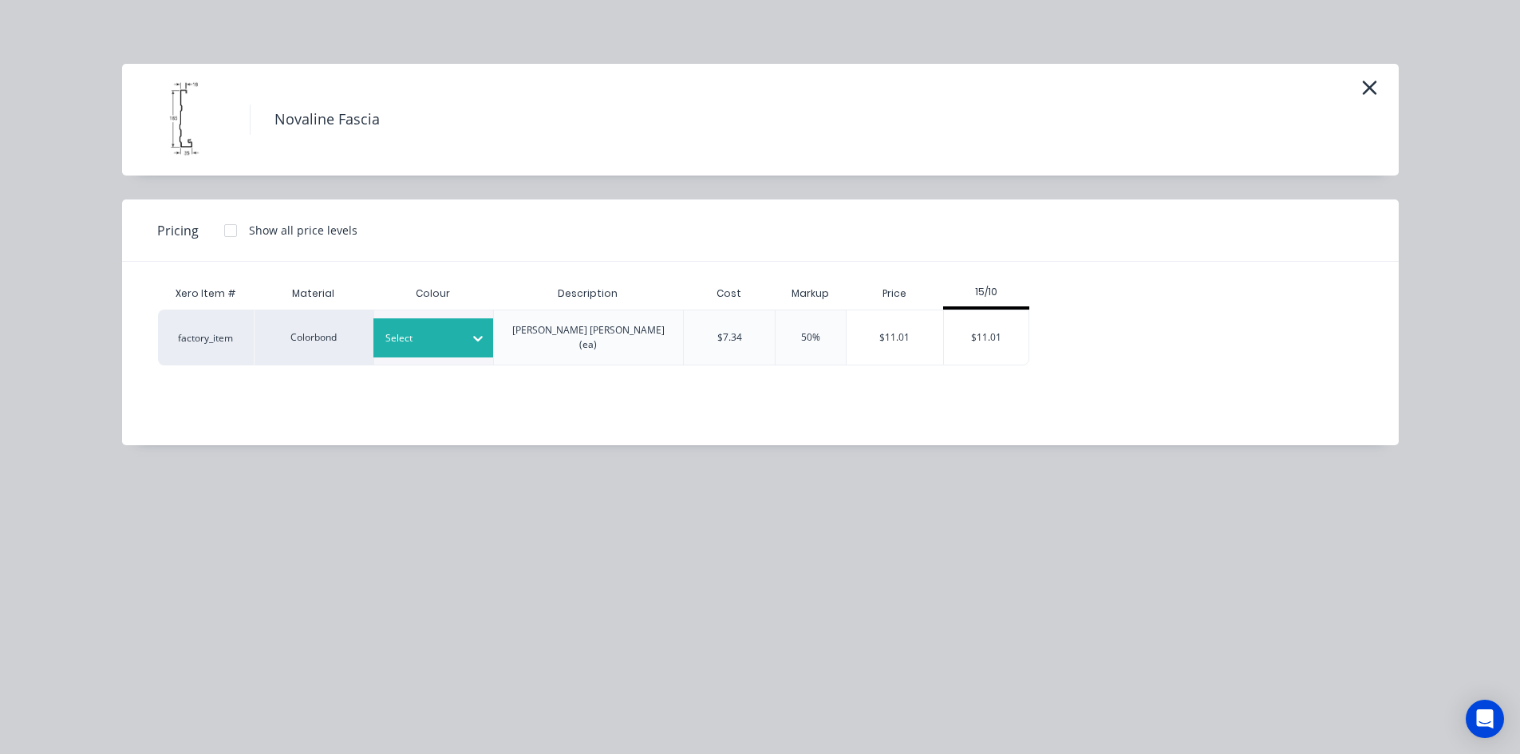
click at [432, 330] on div at bounding box center [421, 339] width 72 height 18
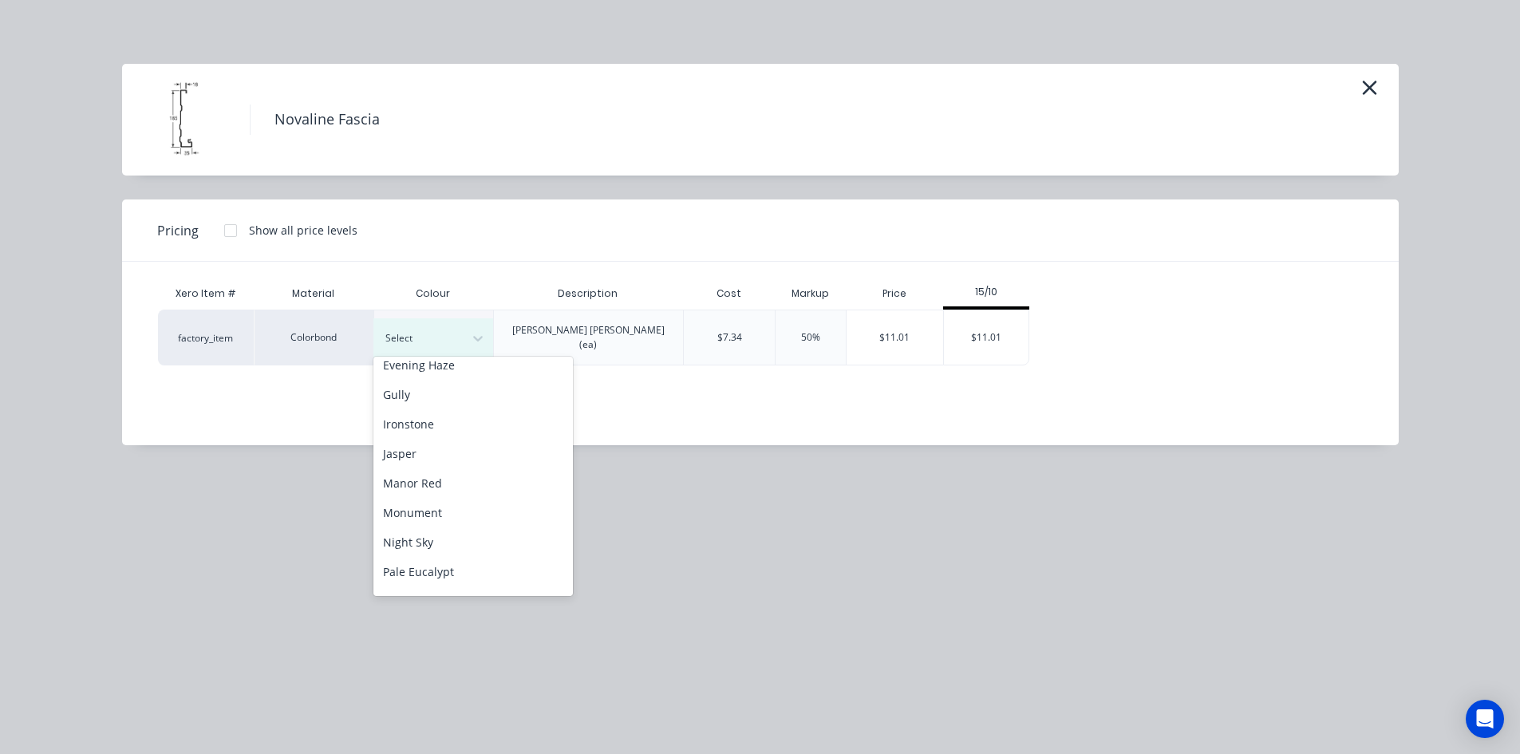
scroll to position [399, 0]
click at [456, 477] on div "[PERSON_NAME]" at bounding box center [472, 478] width 199 height 30
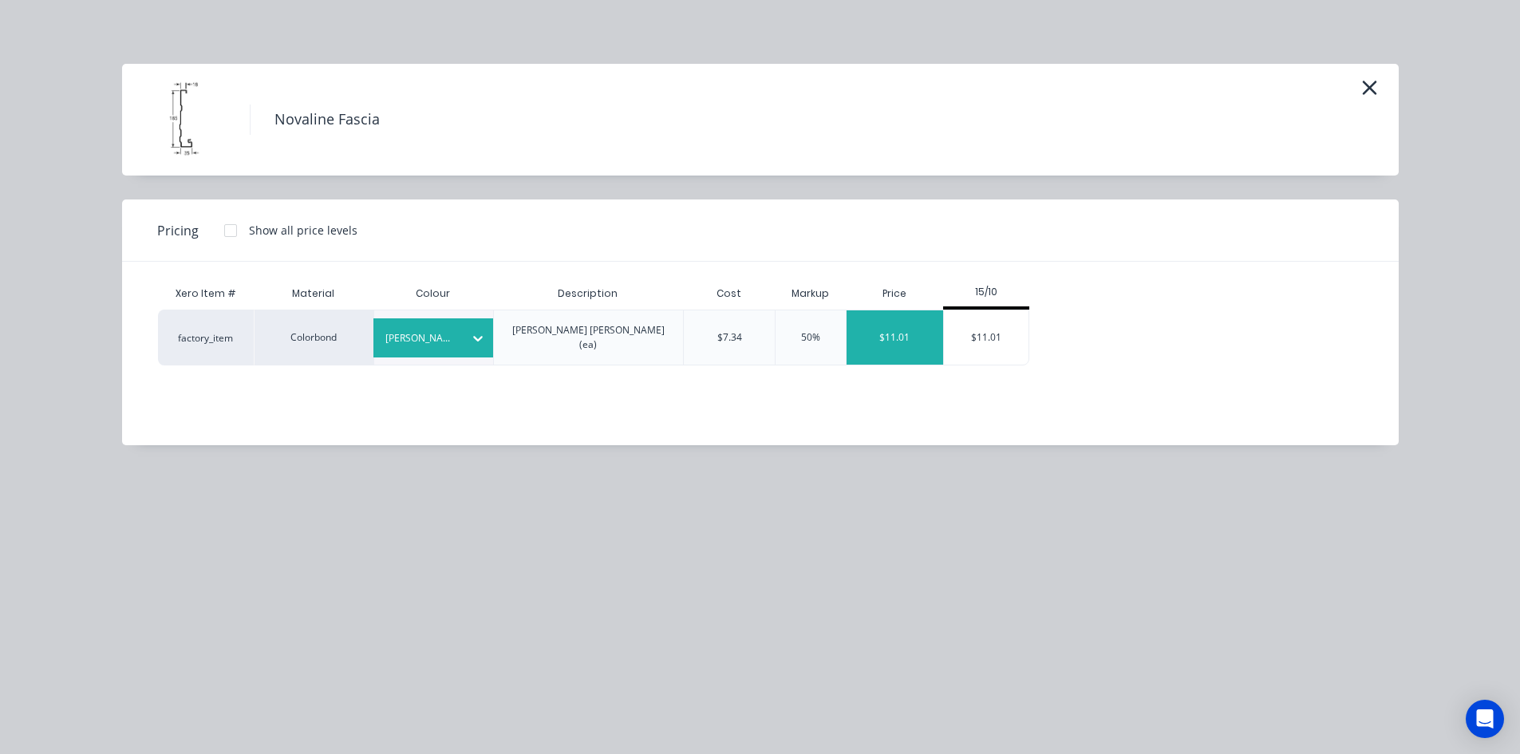
click at [898, 328] on div "$11.01" at bounding box center [895, 337] width 97 height 54
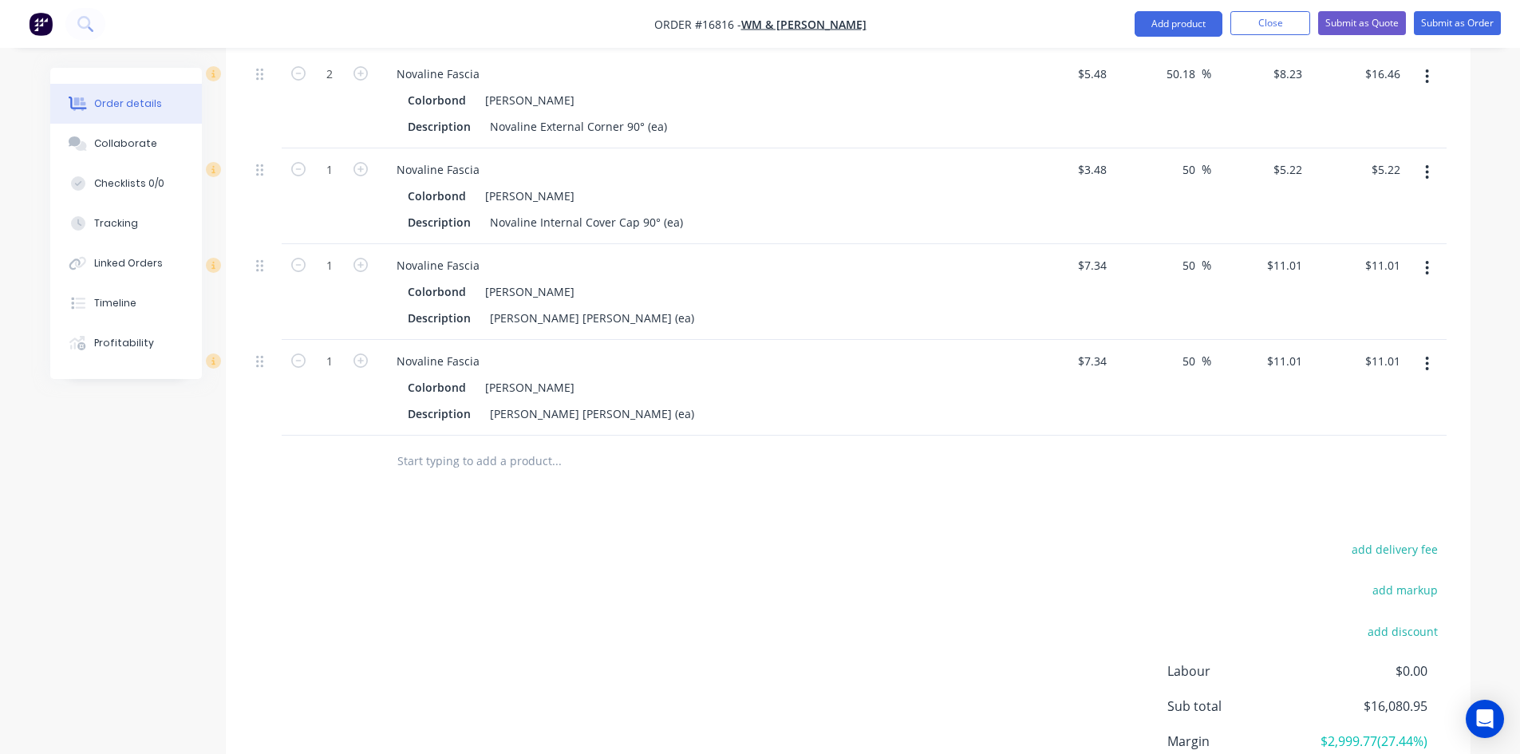
click at [445, 445] on input "text" at bounding box center [556, 461] width 319 height 32
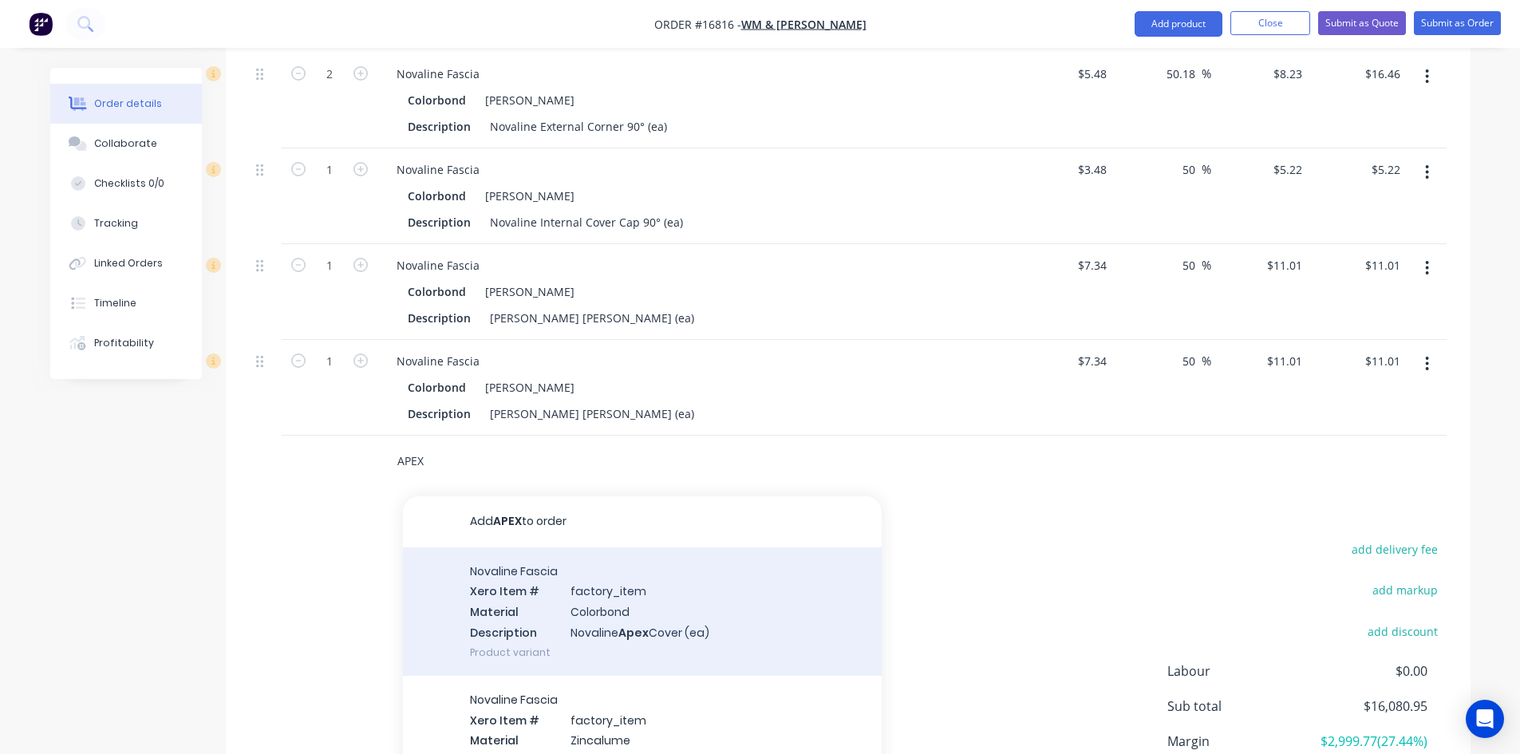
type input "APEX"
click at [663, 576] on div "Novaline Fascia Xero Item # factory_item Material Colorbond Description Novalin…" at bounding box center [642, 611] width 479 height 128
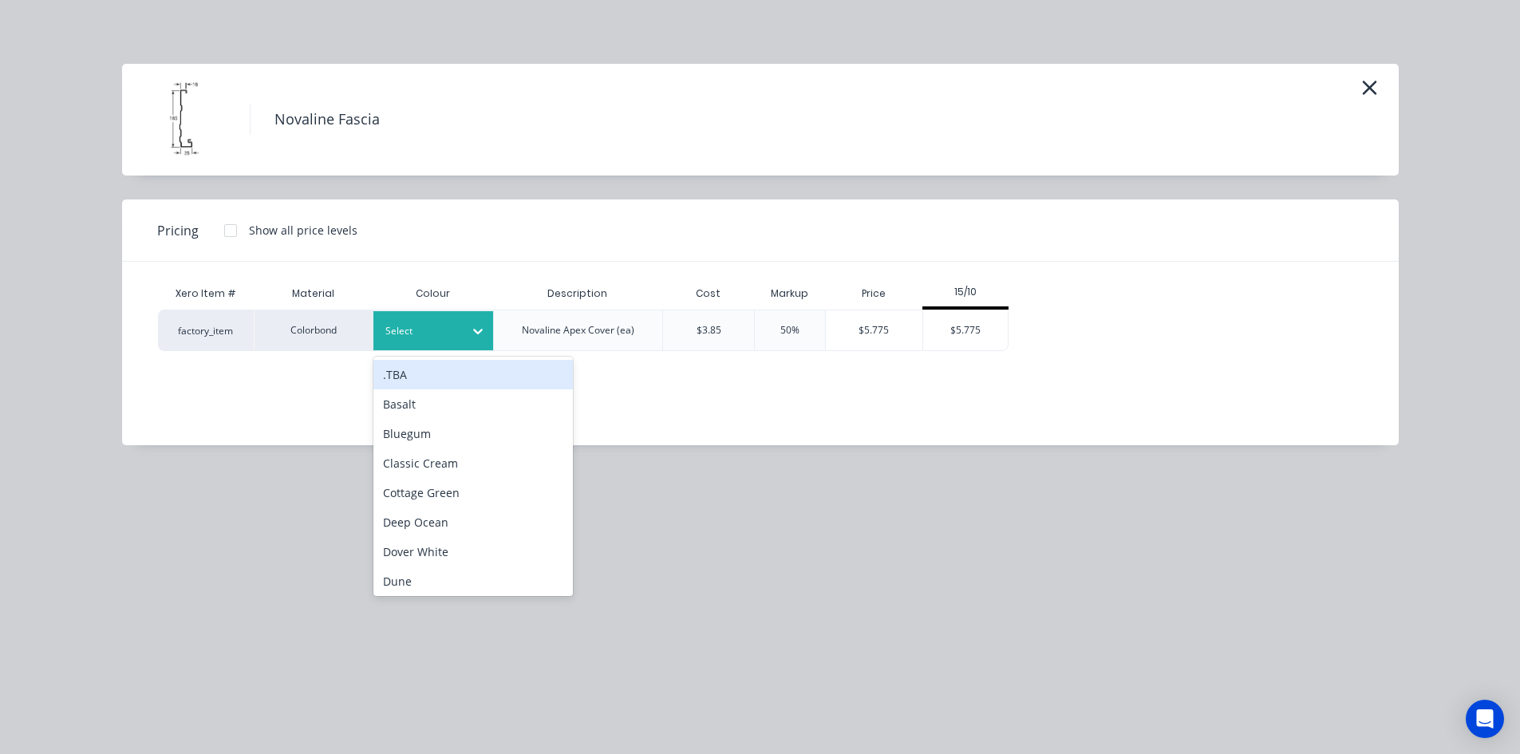
click at [444, 337] on div at bounding box center [421, 331] width 72 height 18
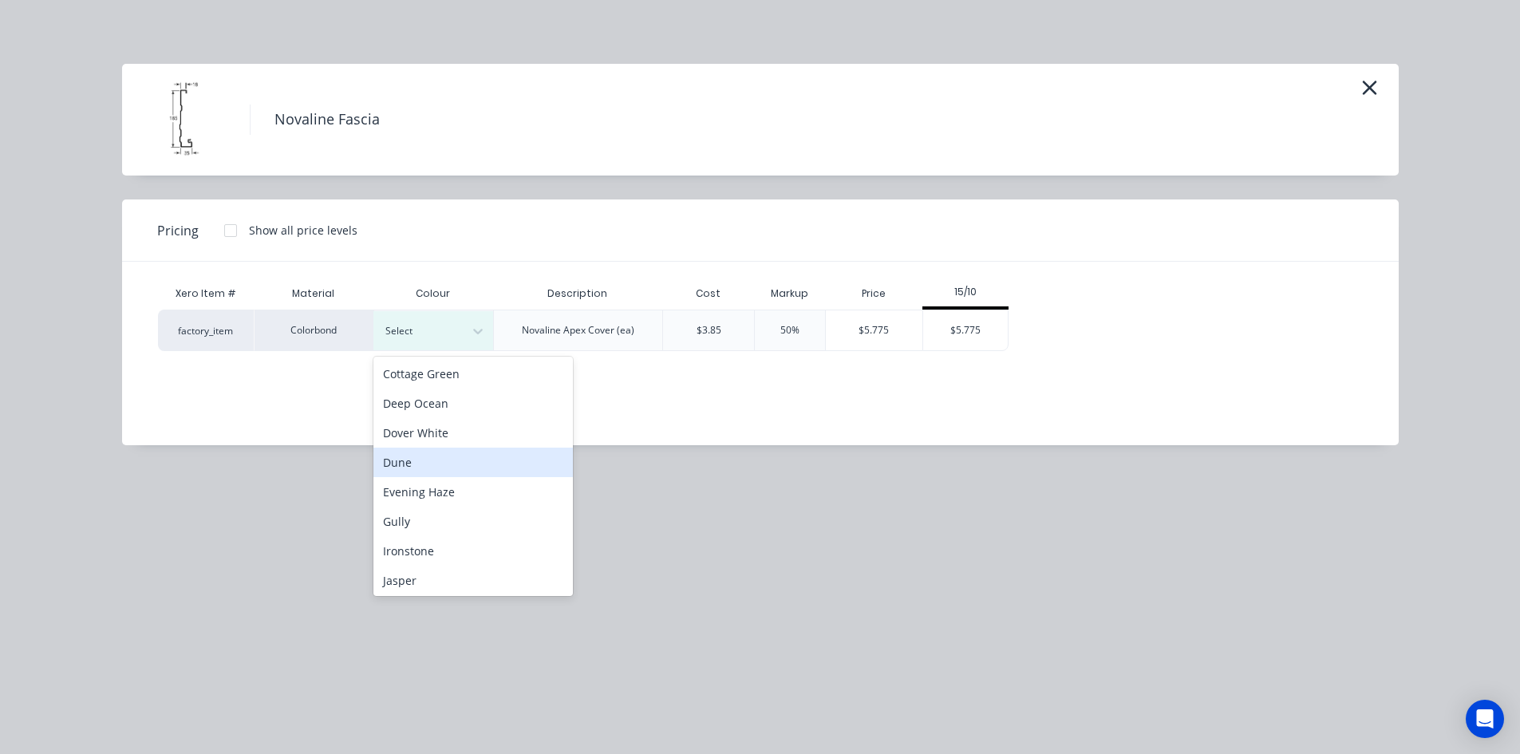
scroll to position [319, 0]
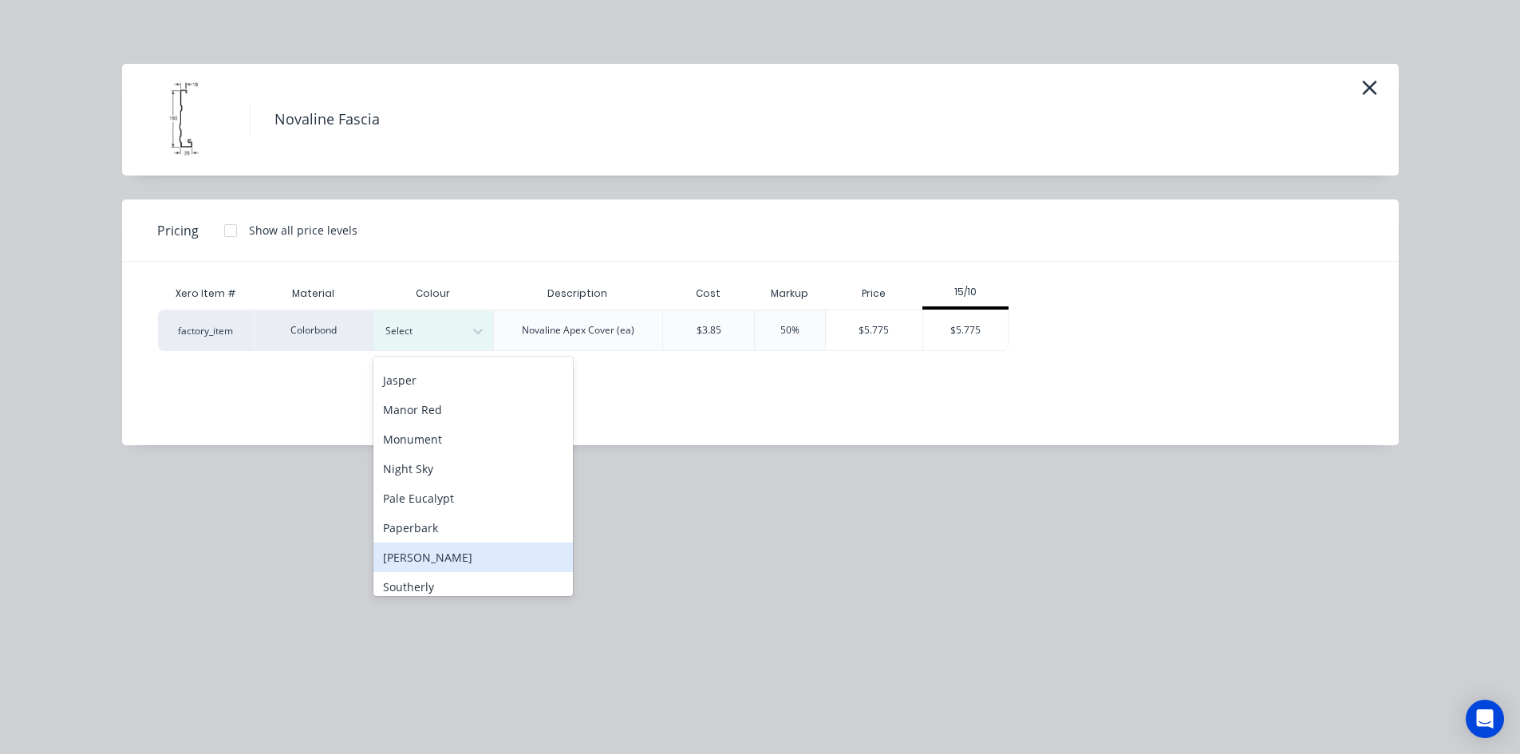
click at [460, 559] on div "[PERSON_NAME]" at bounding box center [472, 558] width 199 height 30
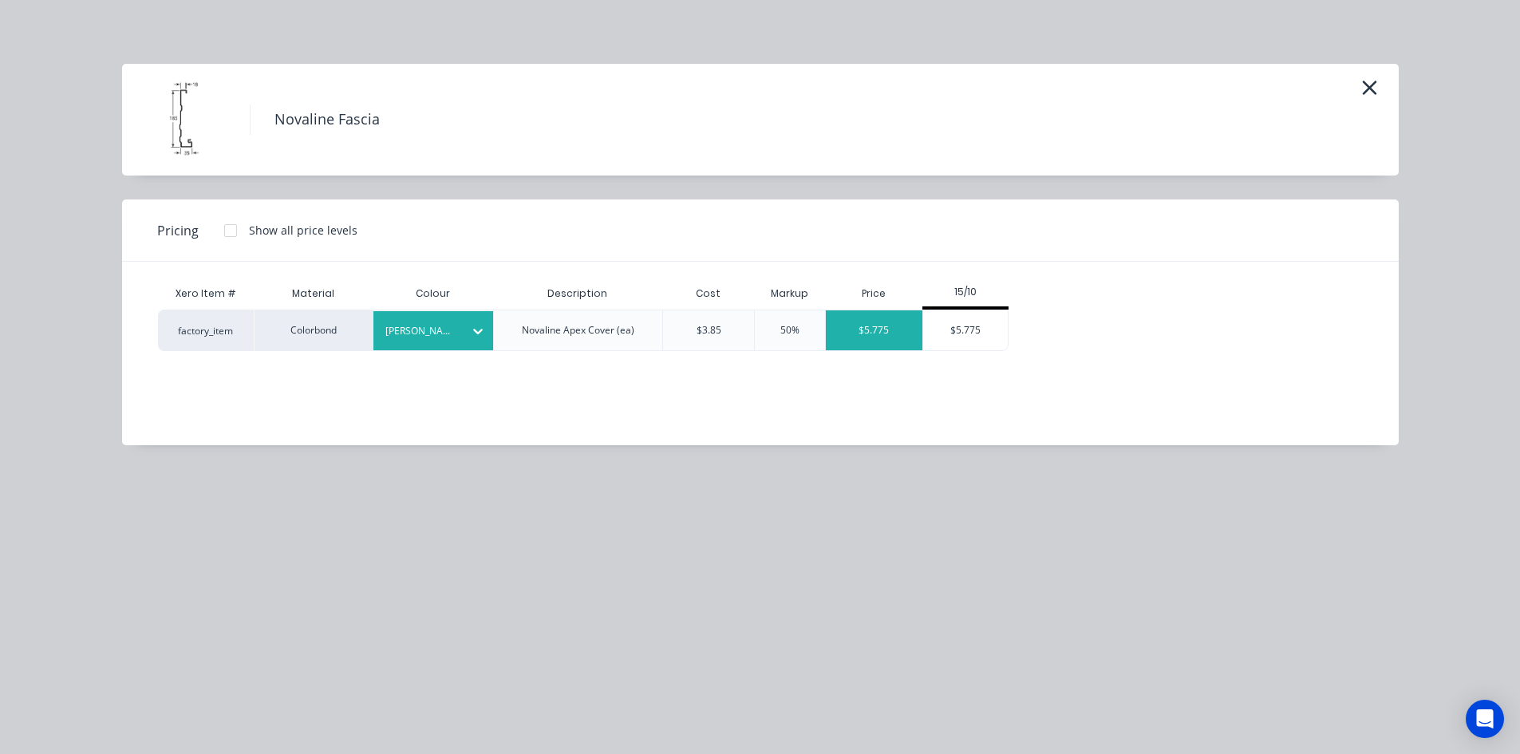
click at [876, 336] on div "$5.775" at bounding box center [874, 330] width 97 height 40
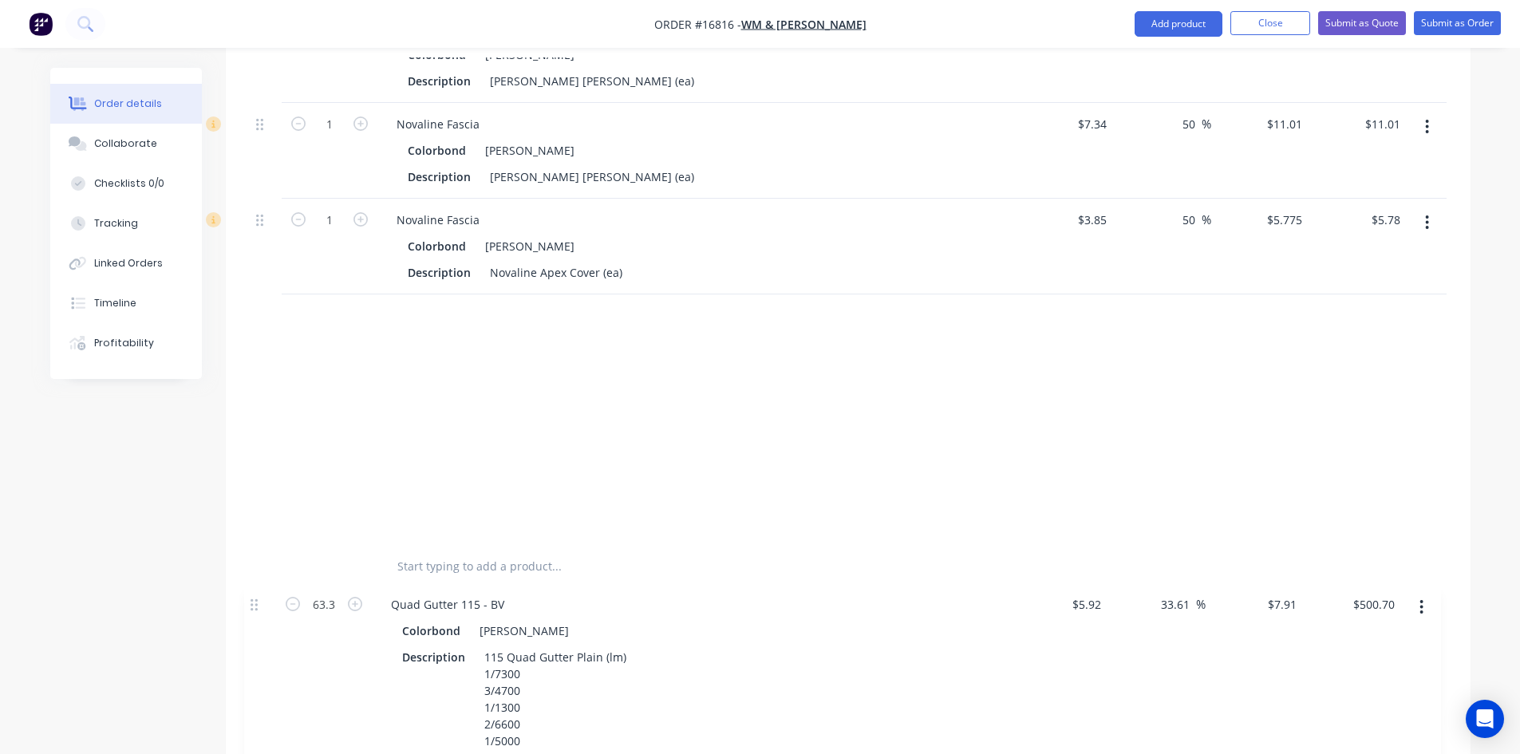
scroll to position [2987, 0]
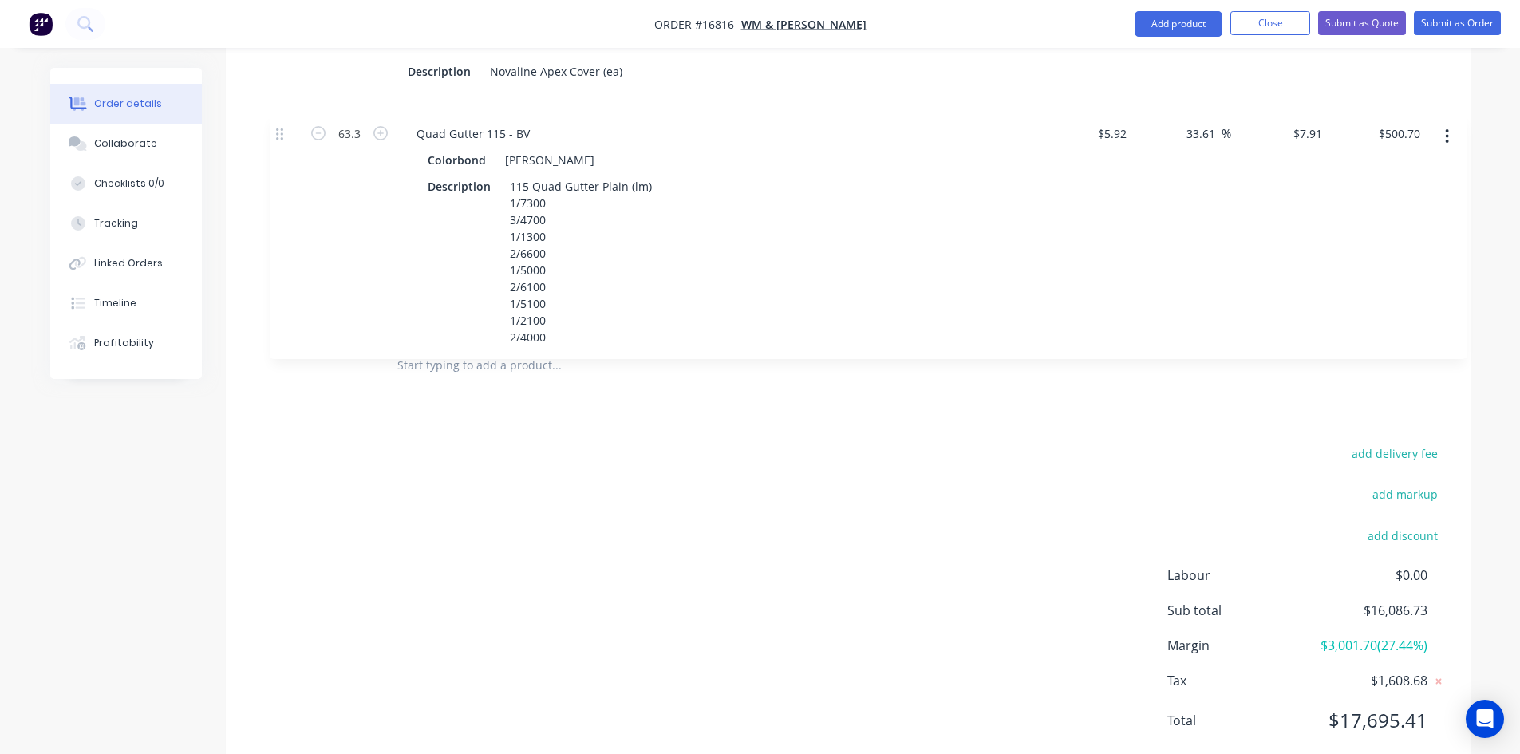
drag, startPoint x: 260, startPoint y: 214, endPoint x: 280, endPoint y: 141, distance: 75.3
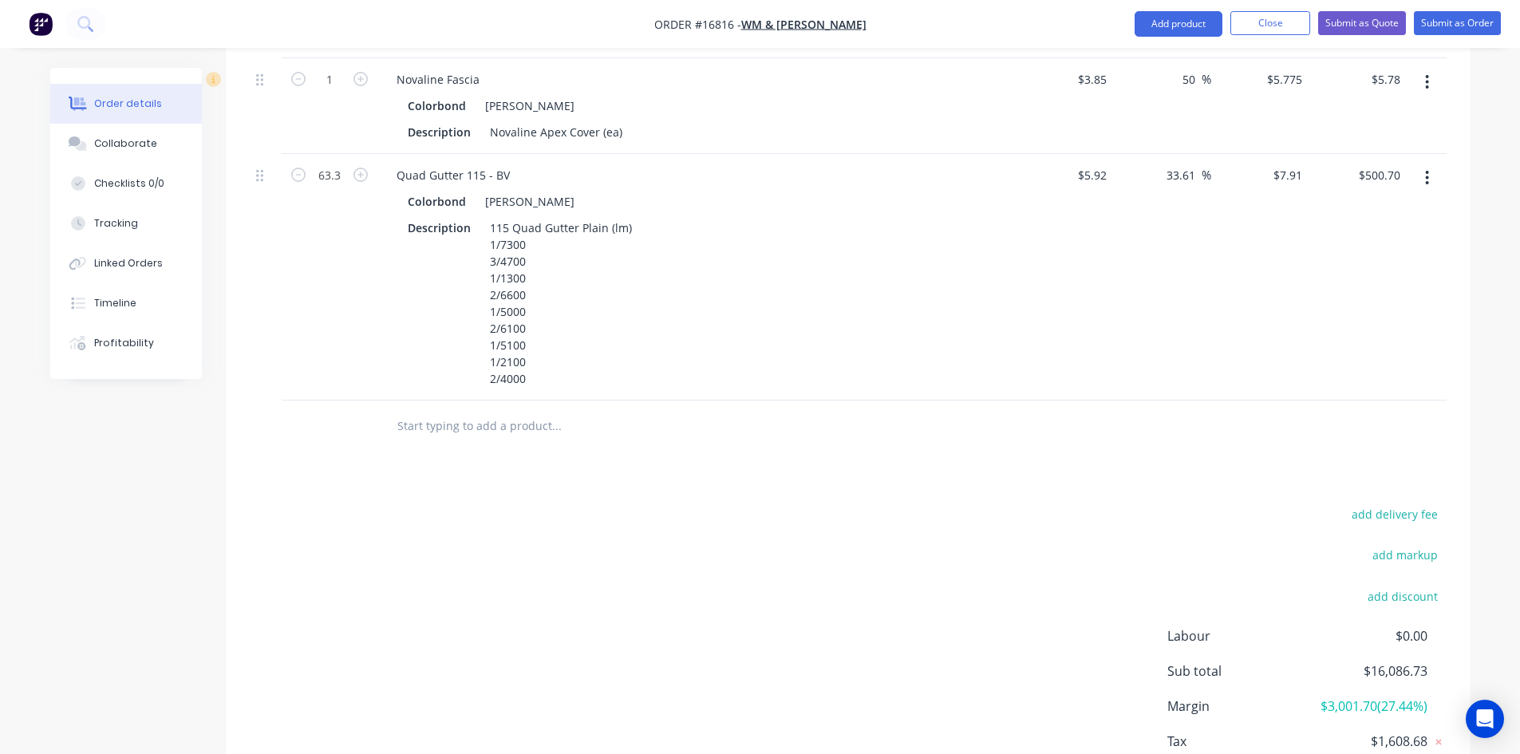
scroll to position [2828, 0]
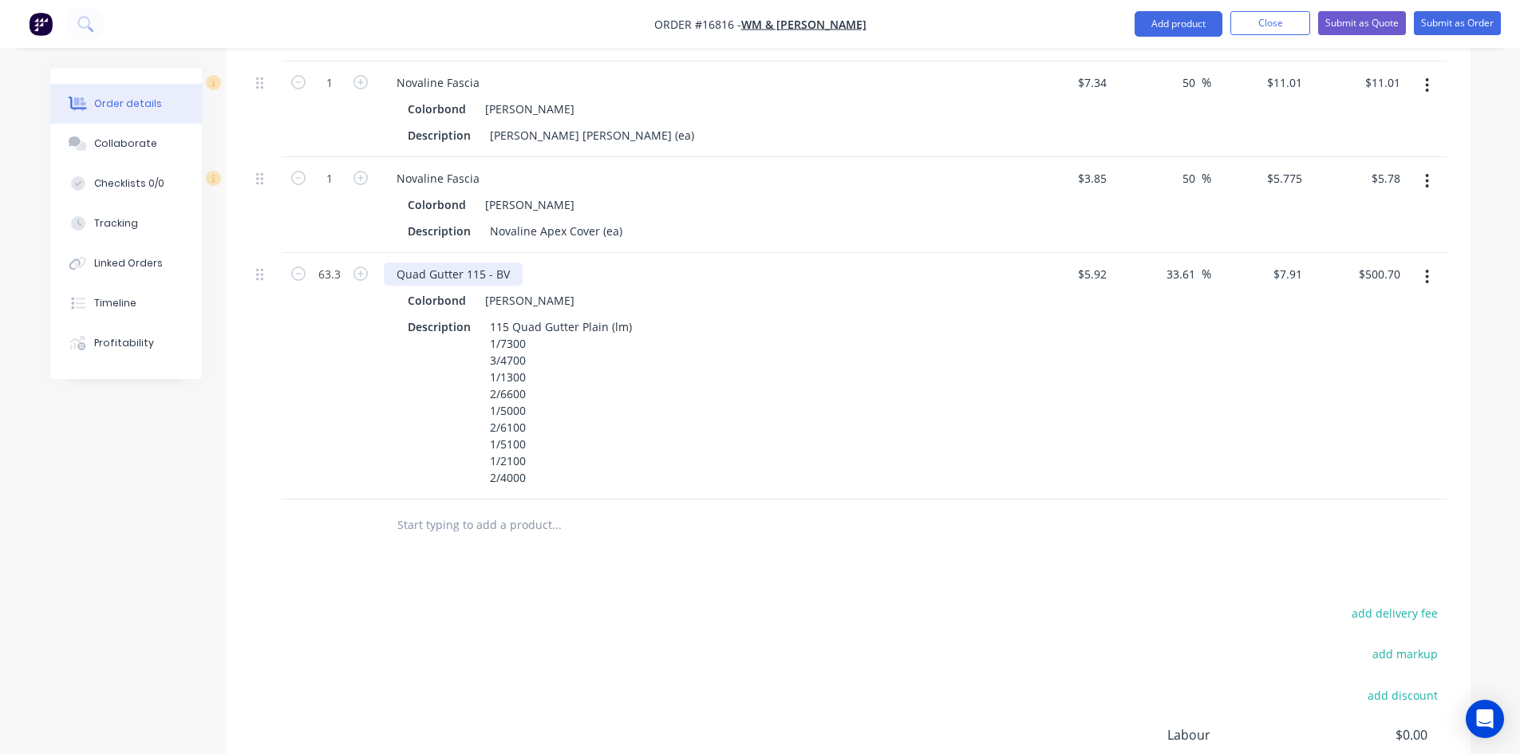
click at [466, 262] on div "Quad Gutter 115 - BV" at bounding box center [453, 273] width 139 height 23
copy div "Quad Gutter 115 - BV"
click at [461, 509] on input "text" at bounding box center [556, 525] width 319 height 32
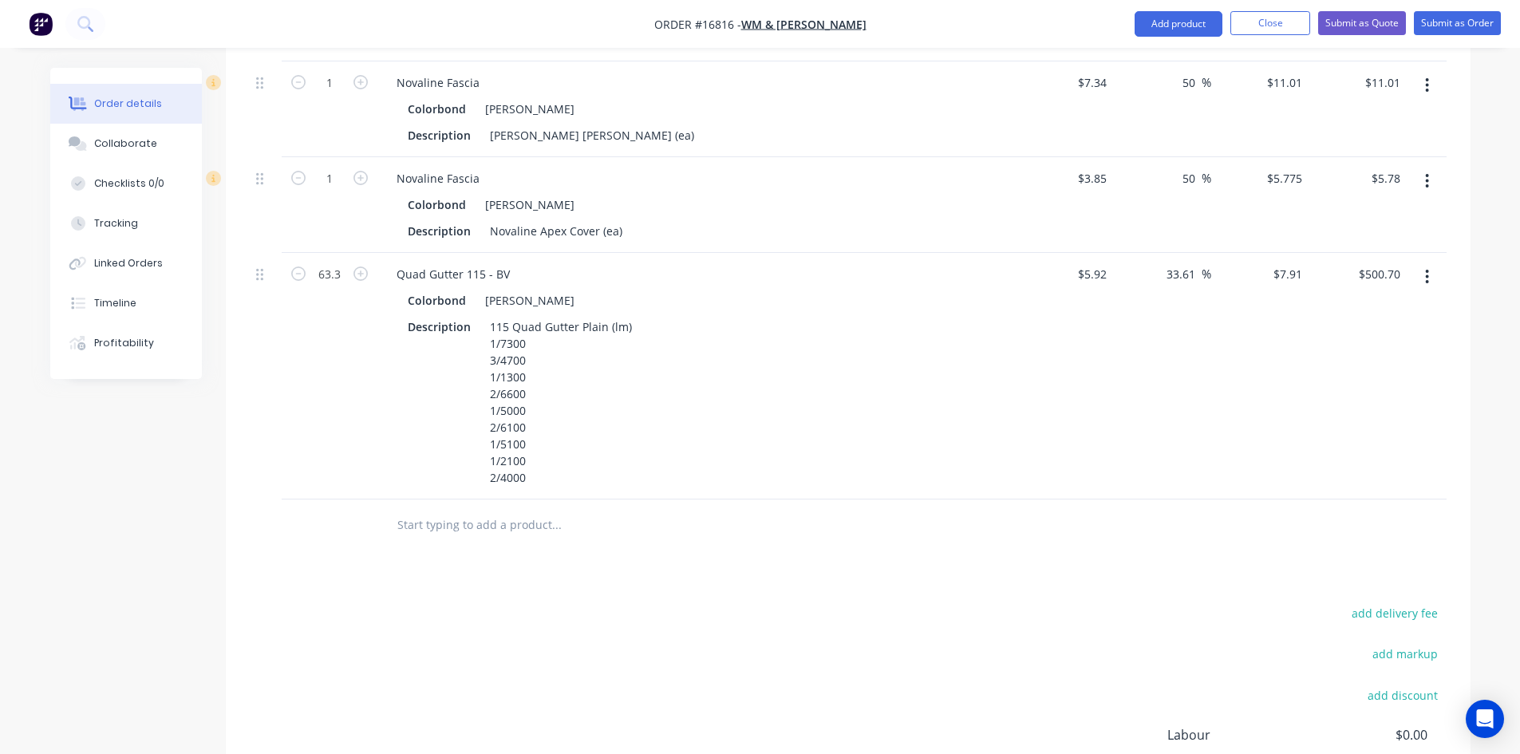
paste input "Quad Gutter 115 - BV"
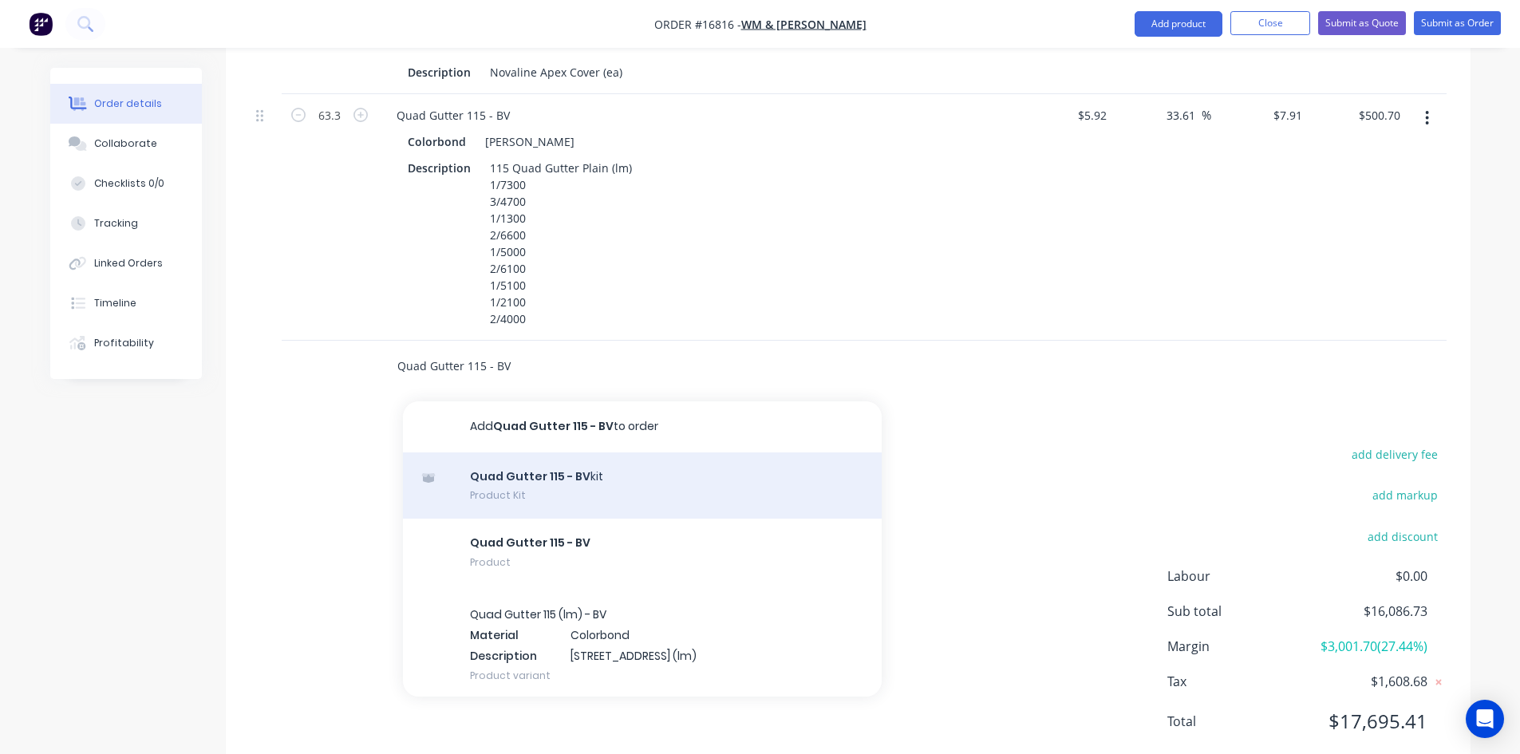
scroll to position [2987, 0]
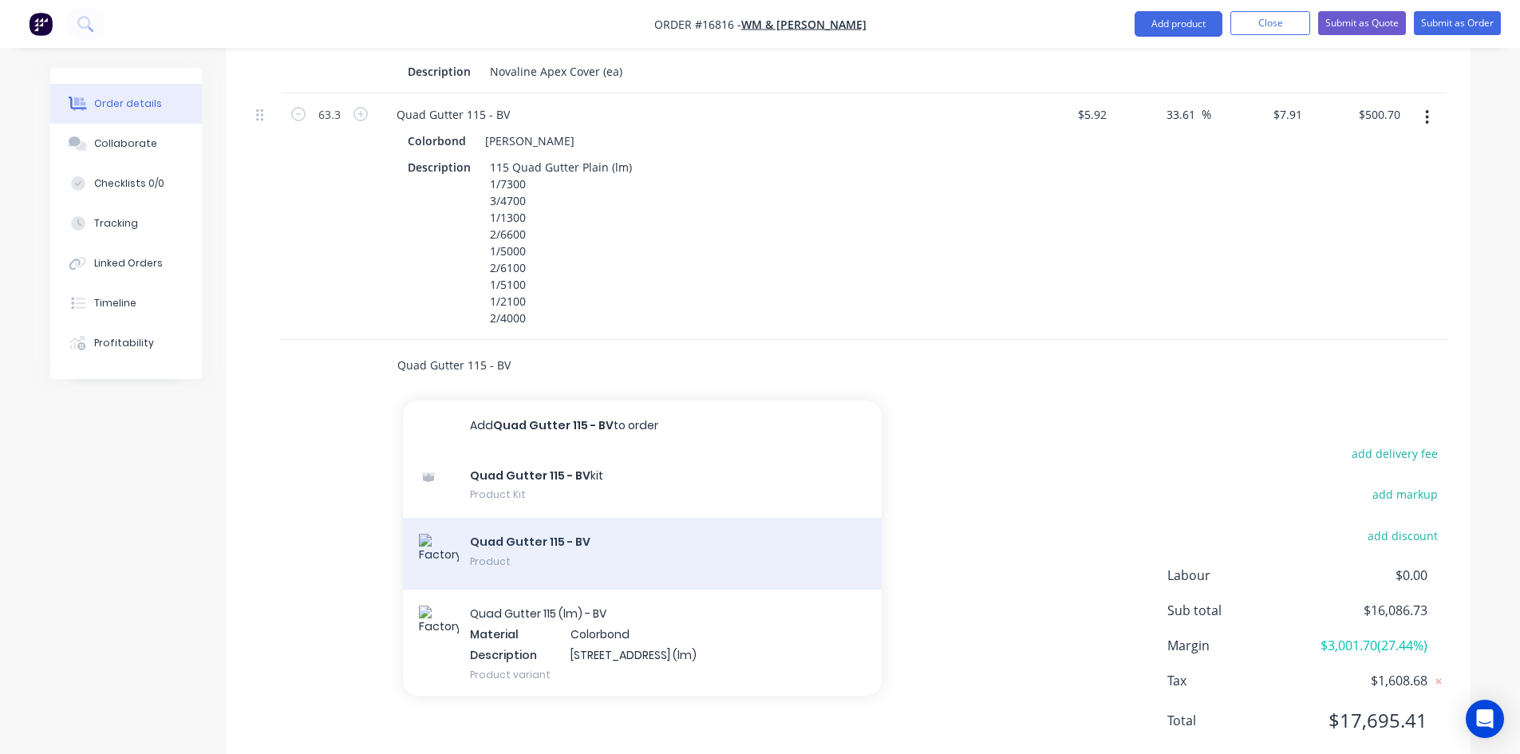
type input "Quad Gutter 115 - BV"
click at [519, 518] on div "Quad Gutter 115 - BV Product" at bounding box center [642, 554] width 479 height 72
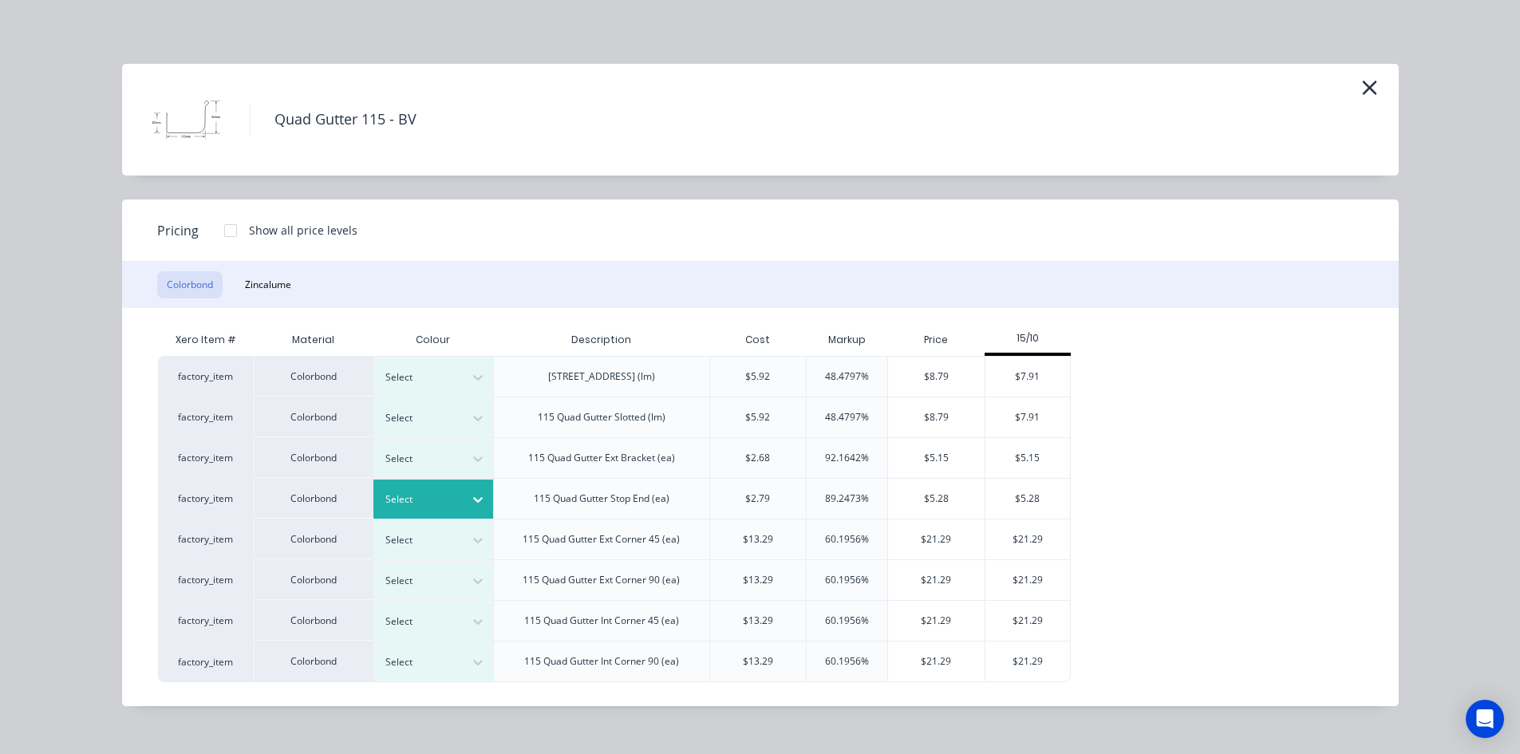
click at [468, 501] on div at bounding box center [478, 500] width 29 height 26
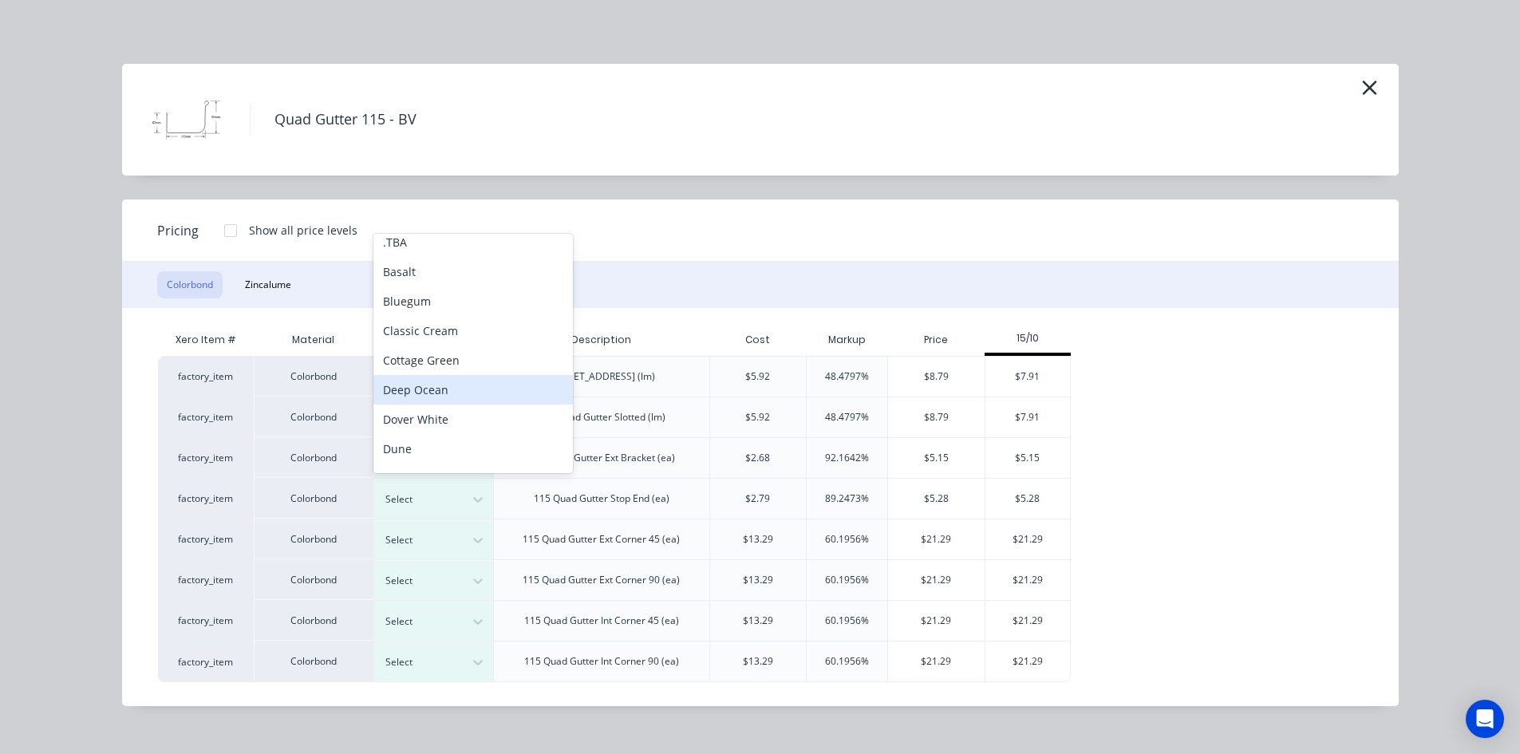
scroll to position [89, 0]
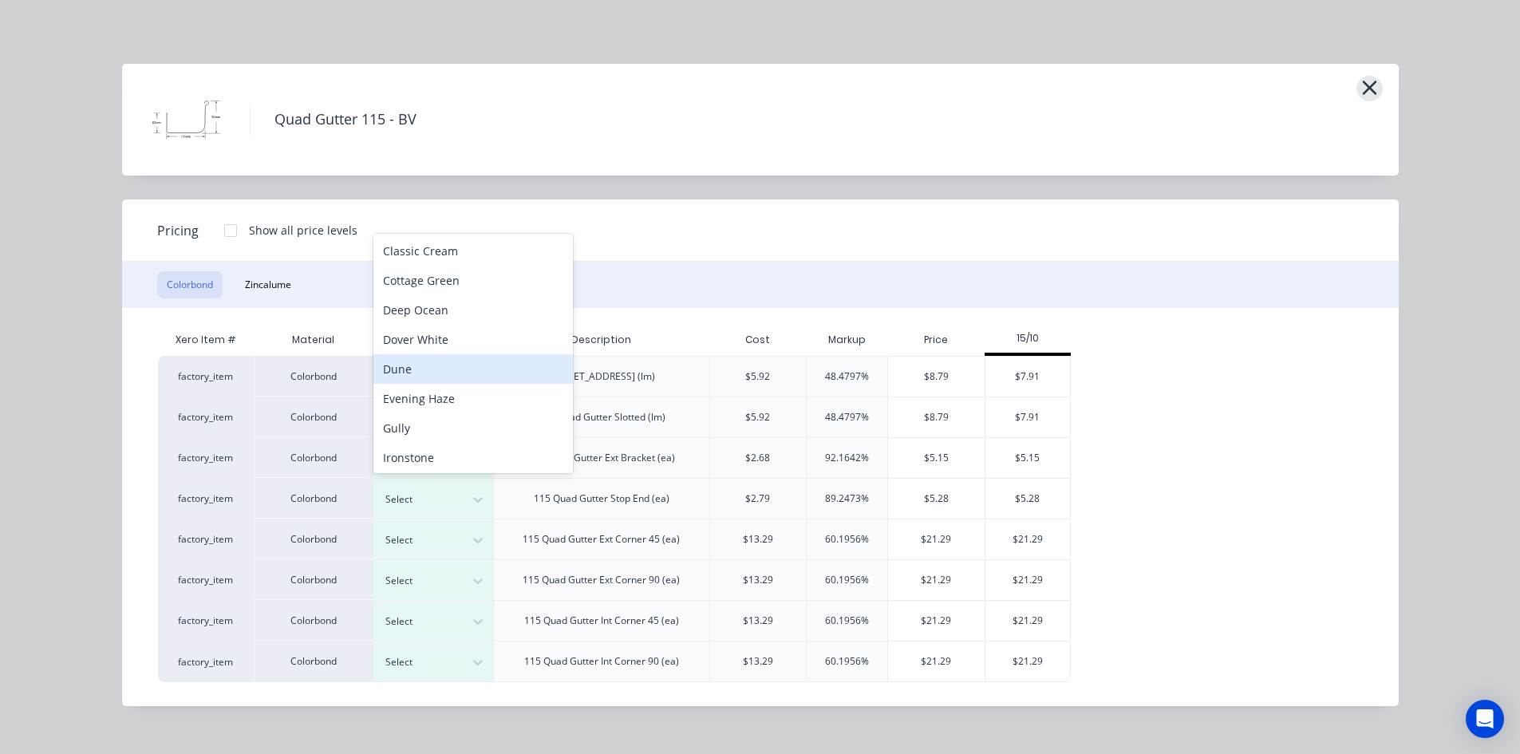
click at [1370, 81] on icon "button" at bounding box center [1369, 88] width 17 height 22
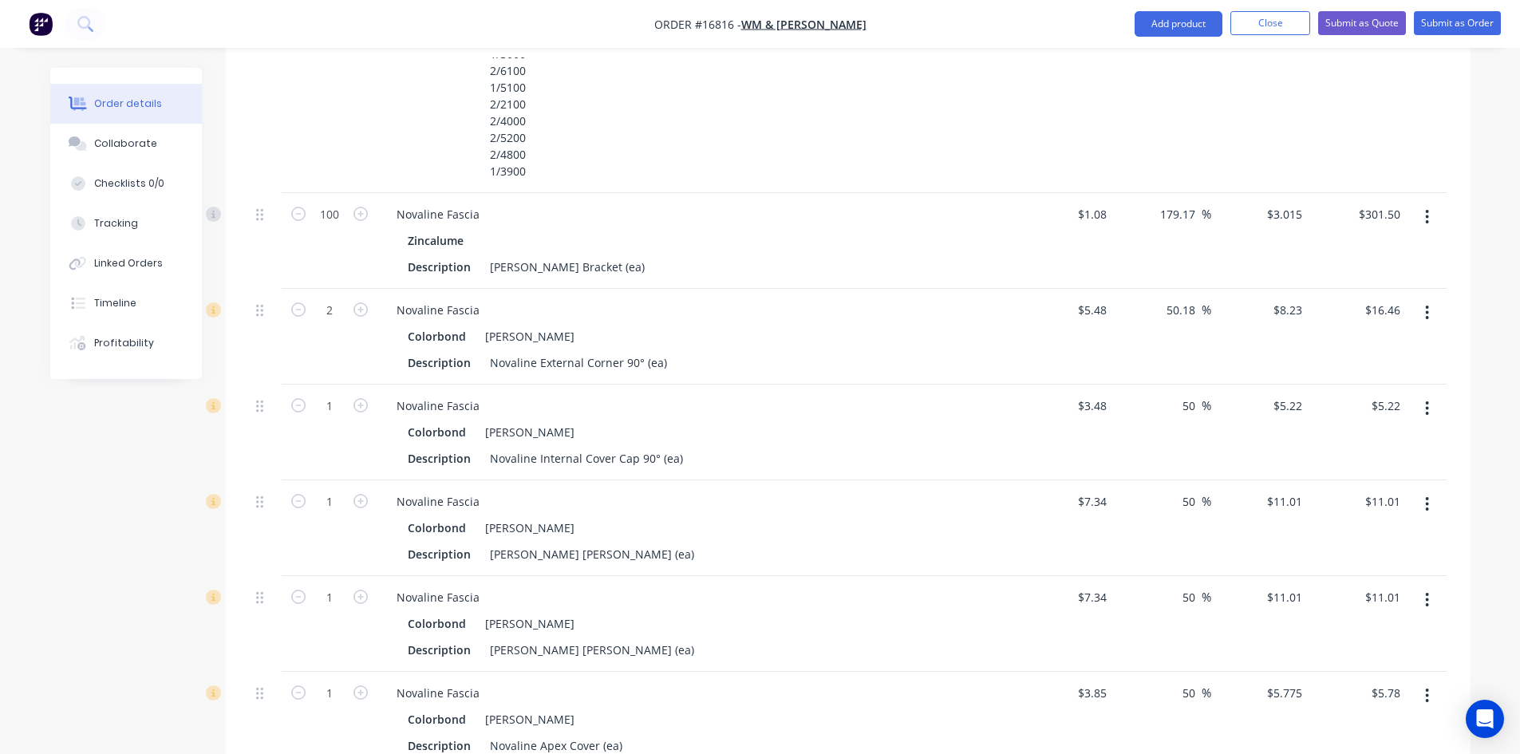
scroll to position [2349, 0]
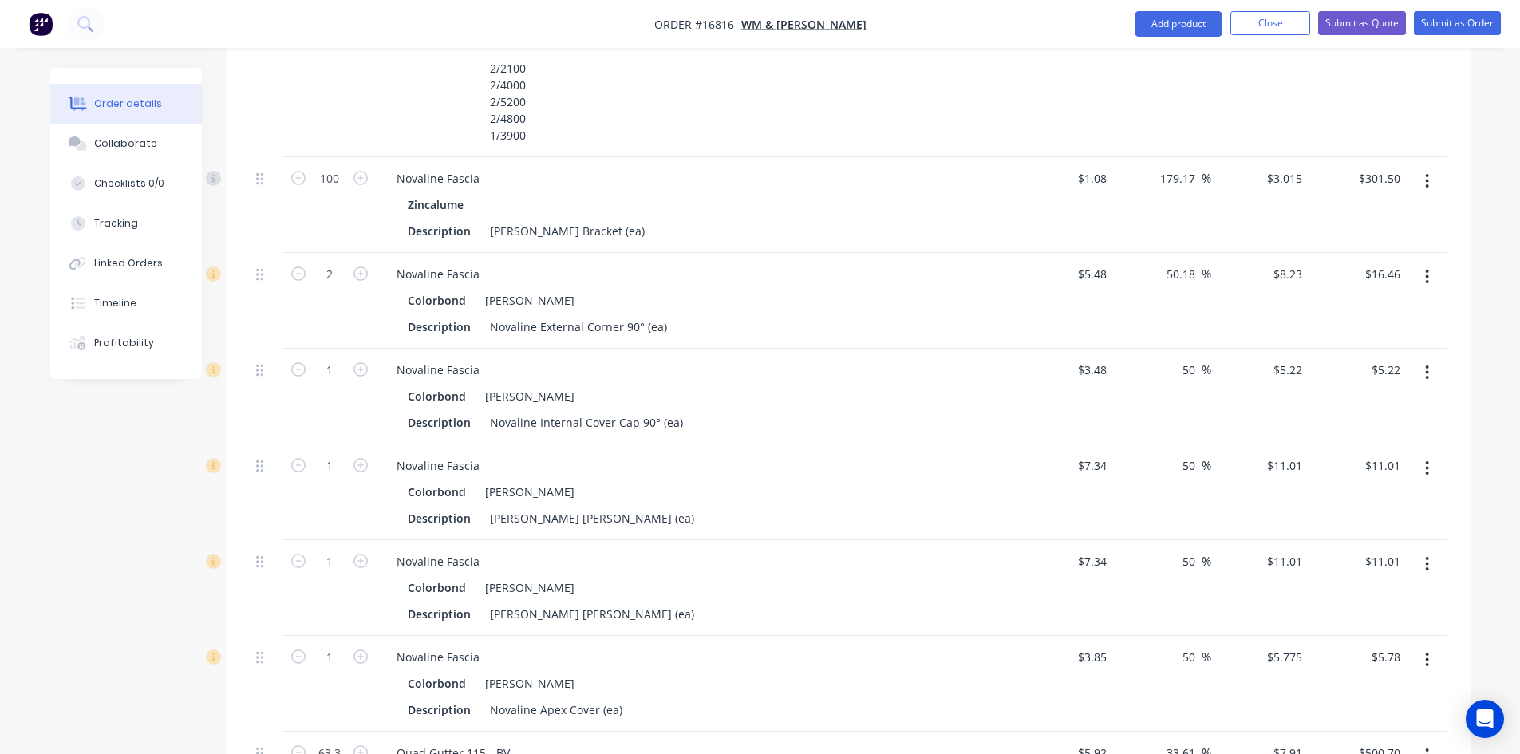
click at [1426, 268] on icon "button" at bounding box center [1427, 277] width 4 height 18
click at [1383, 307] on div "Edit" at bounding box center [1370, 318] width 123 height 23
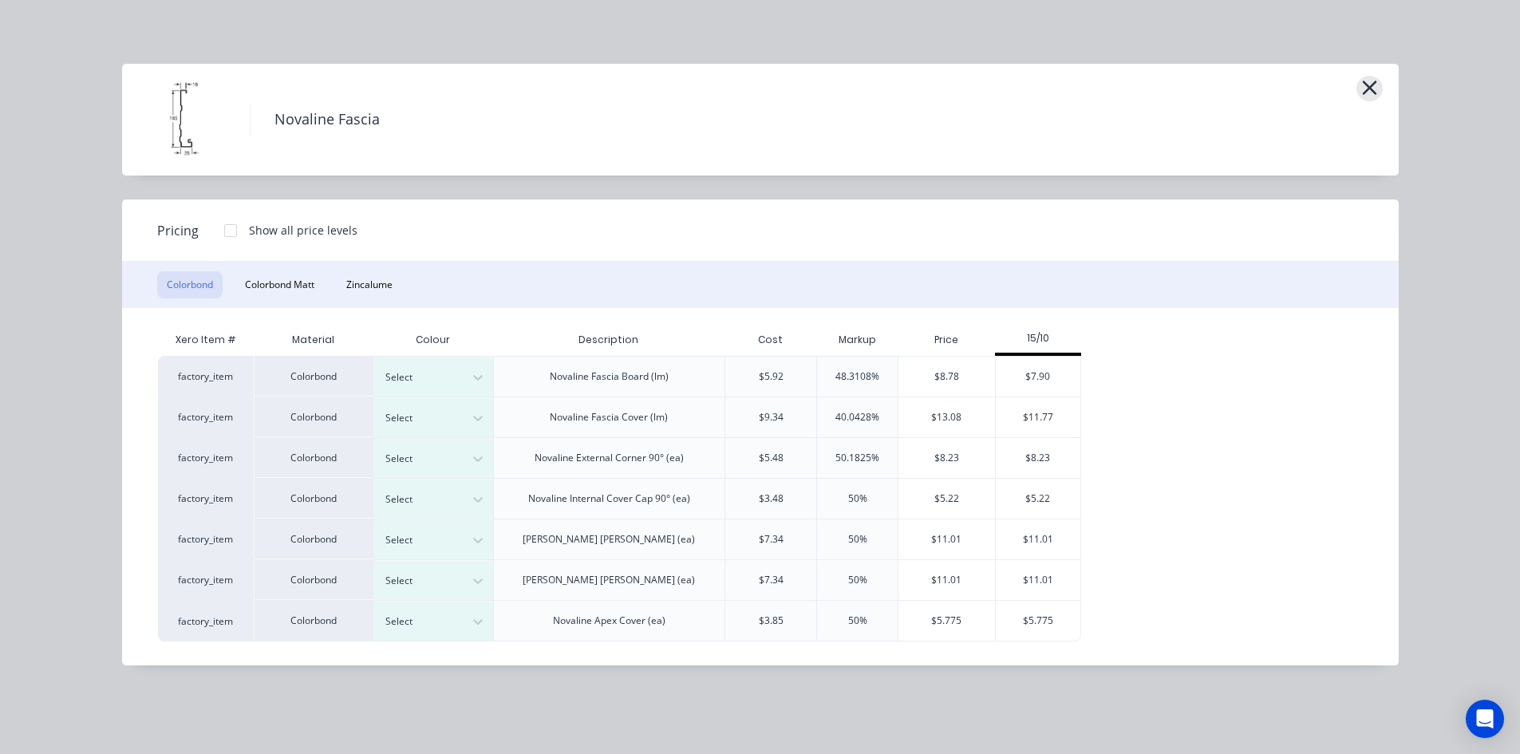
click at [1371, 84] on icon "button" at bounding box center [1369, 88] width 17 height 22
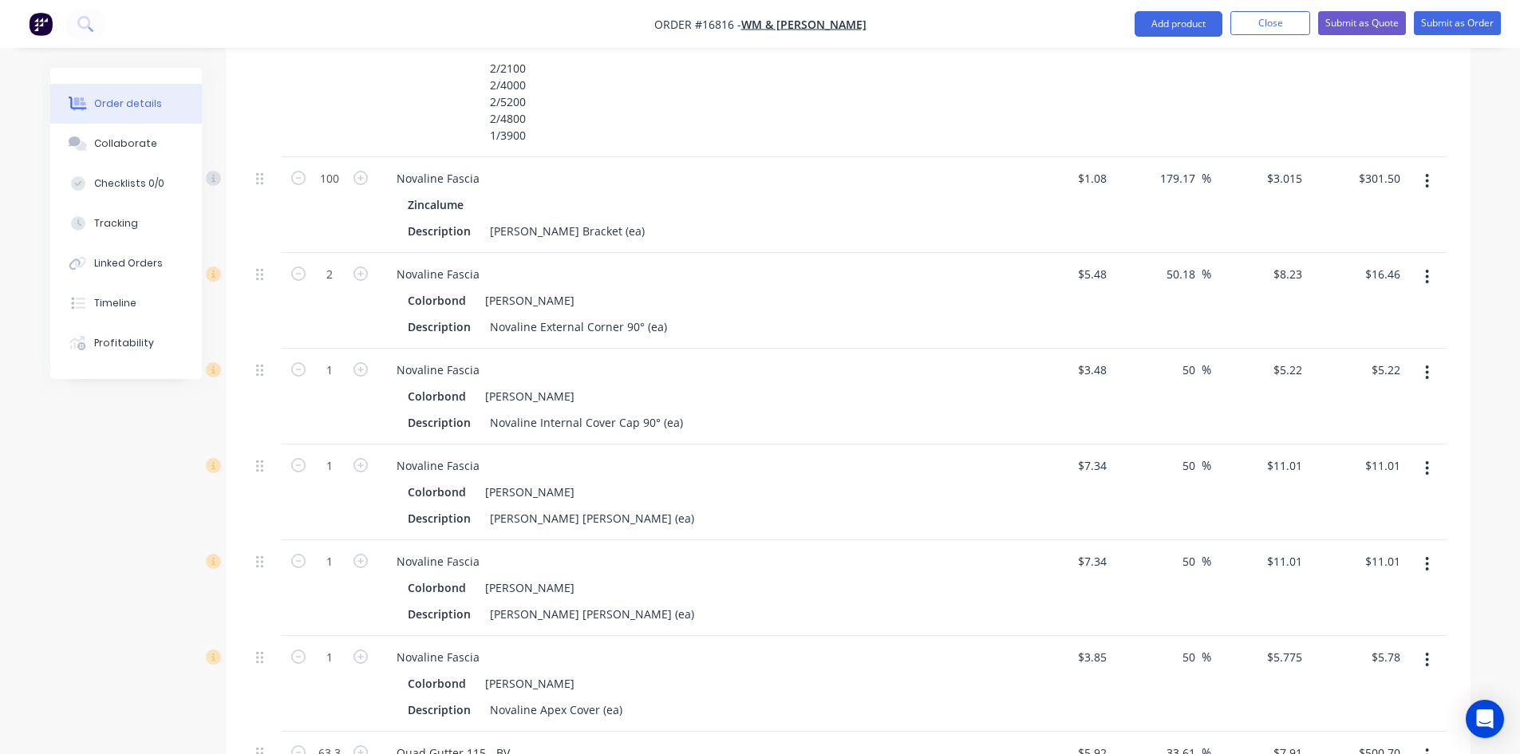
click at [1429, 268] on icon "button" at bounding box center [1427, 277] width 4 height 18
click at [1354, 307] on div "Edit" at bounding box center [1370, 318] width 123 height 23
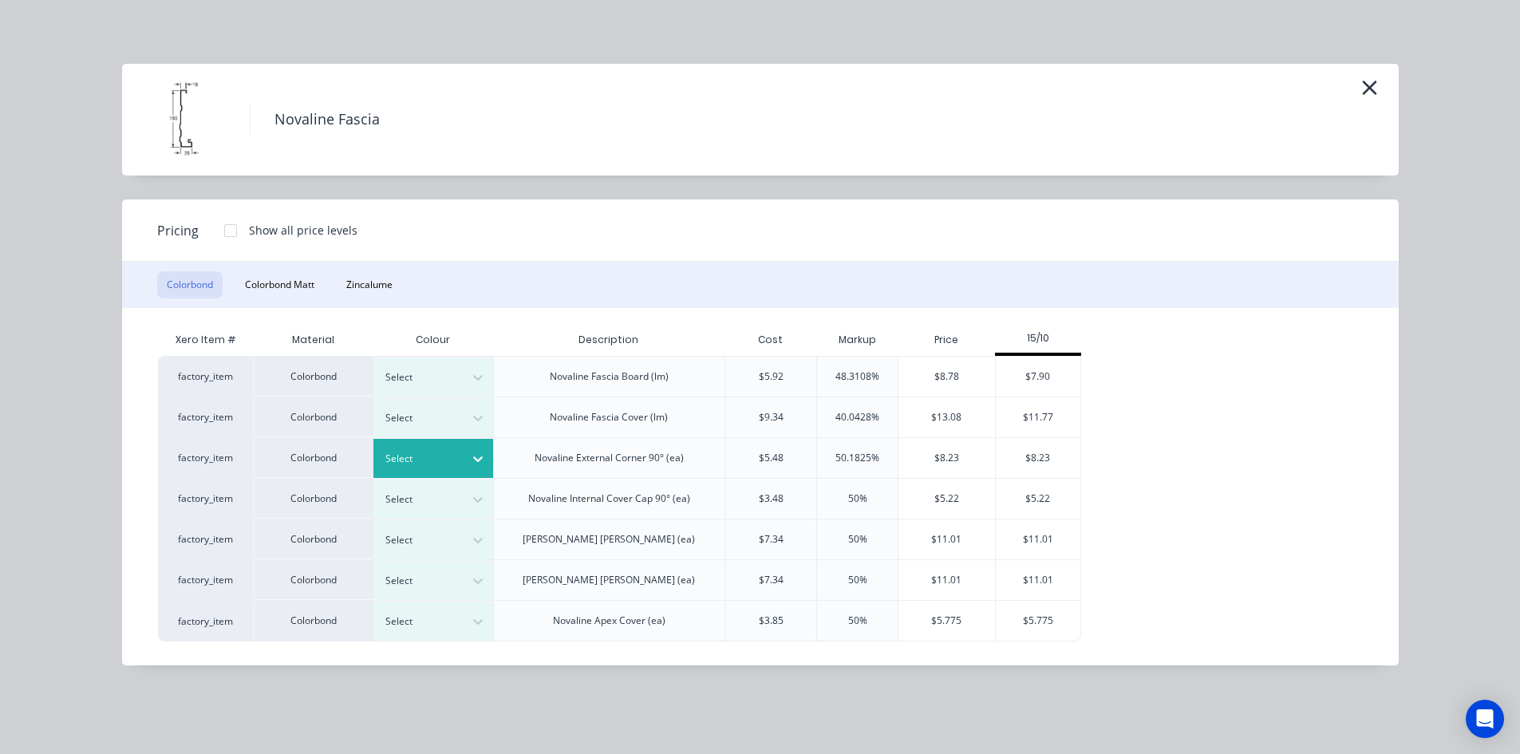
click at [479, 458] on icon at bounding box center [478, 459] width 16 height 16
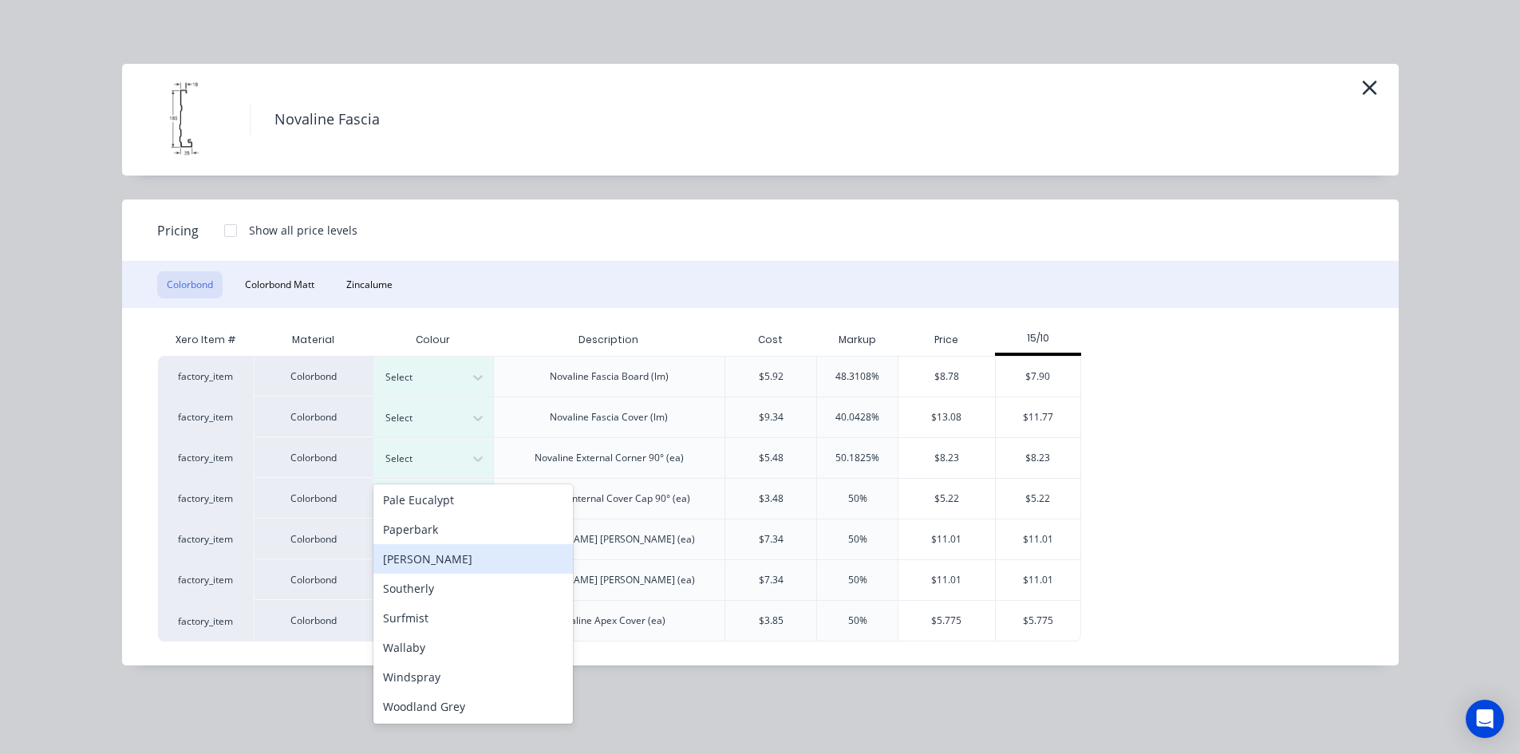
scroll to position [446, 0]
click at [440, 618] on div "Surfmist" at bounding box center [472, 617] width 199 height 30
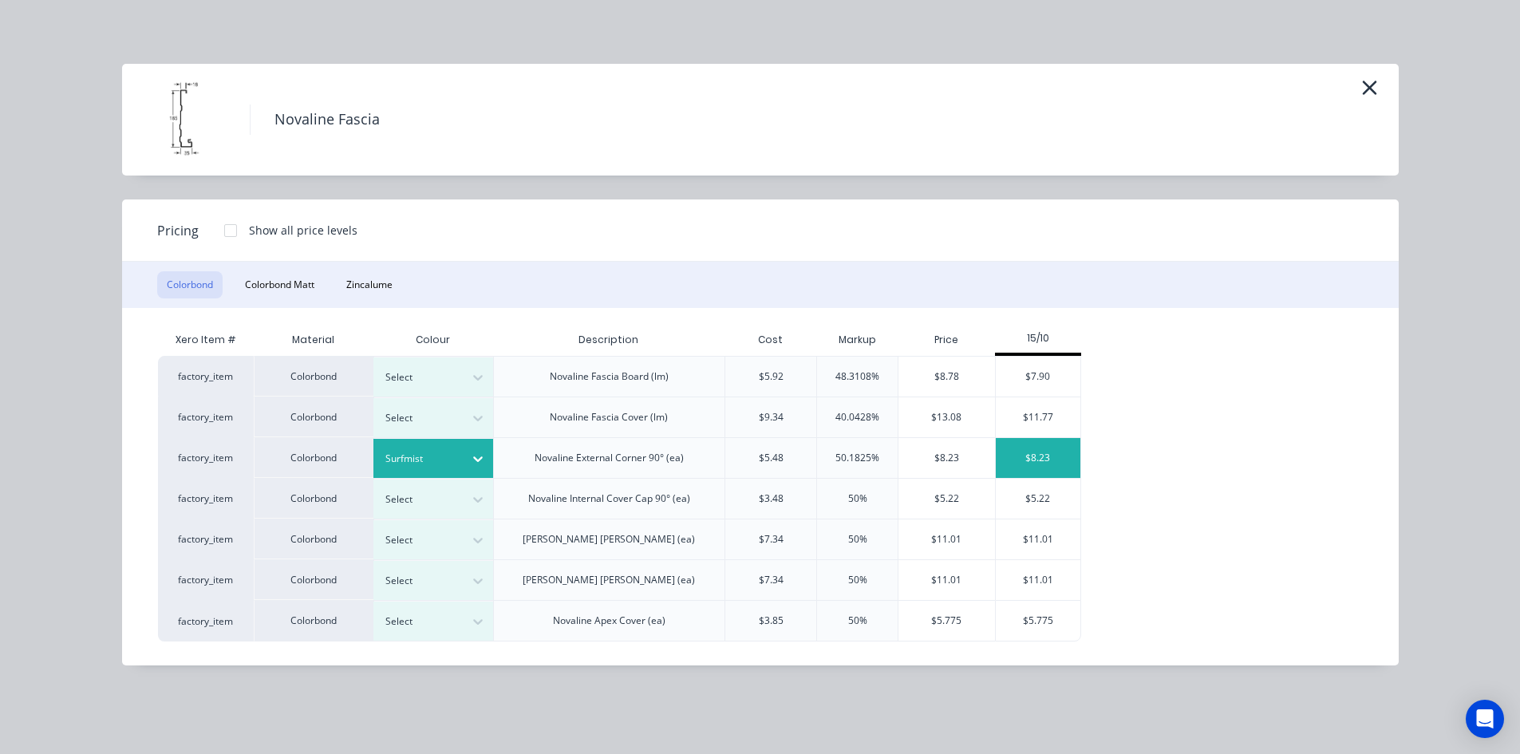
click at [1033, 457] on div "$8.23" at bounding box center [1038, 458] width 85 height 40
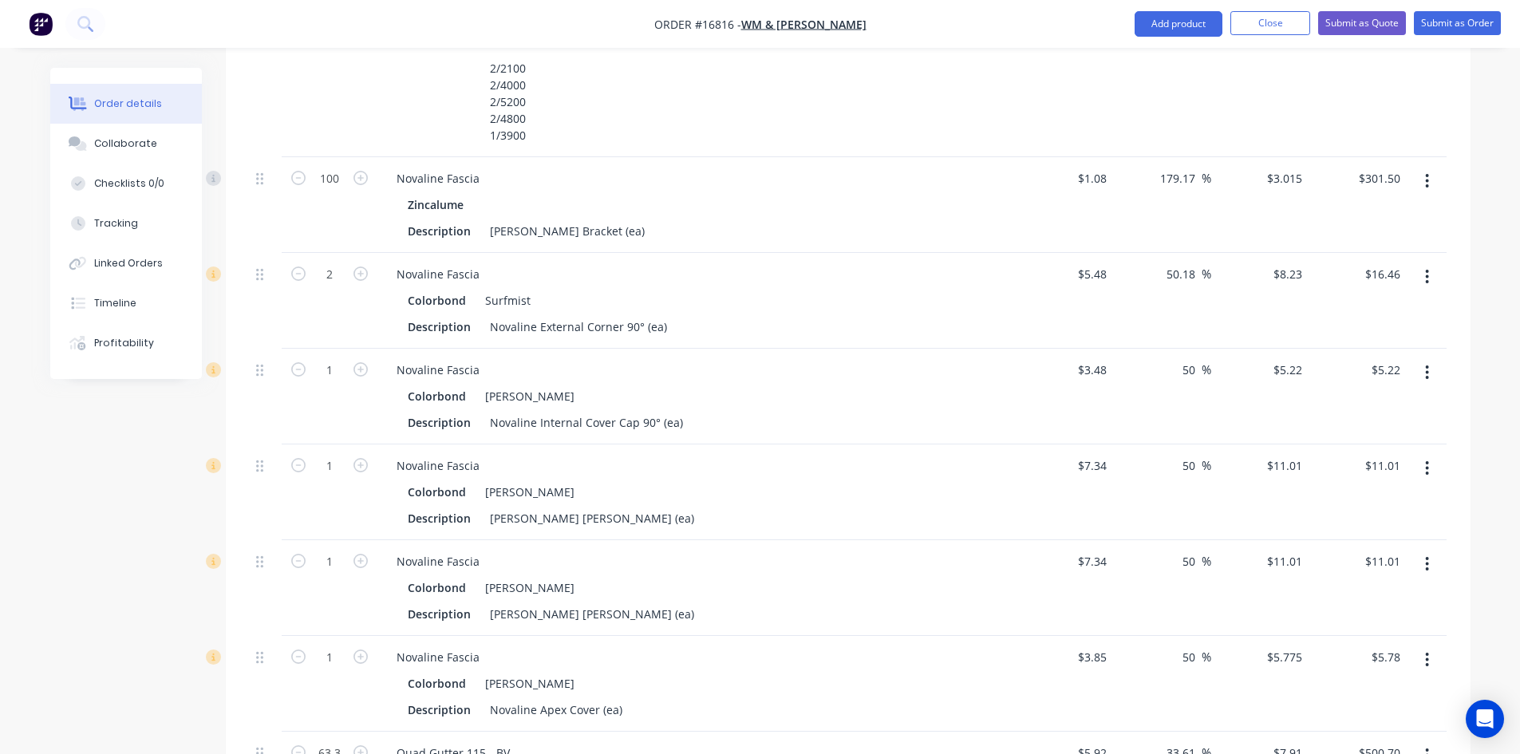
click at [1430, 358] on button "button" at bounding box center [1426, 372] width 37 height 29
click at [1379, 403] on div "Edit" at bounding box center [1370, 414] width 123 height 23
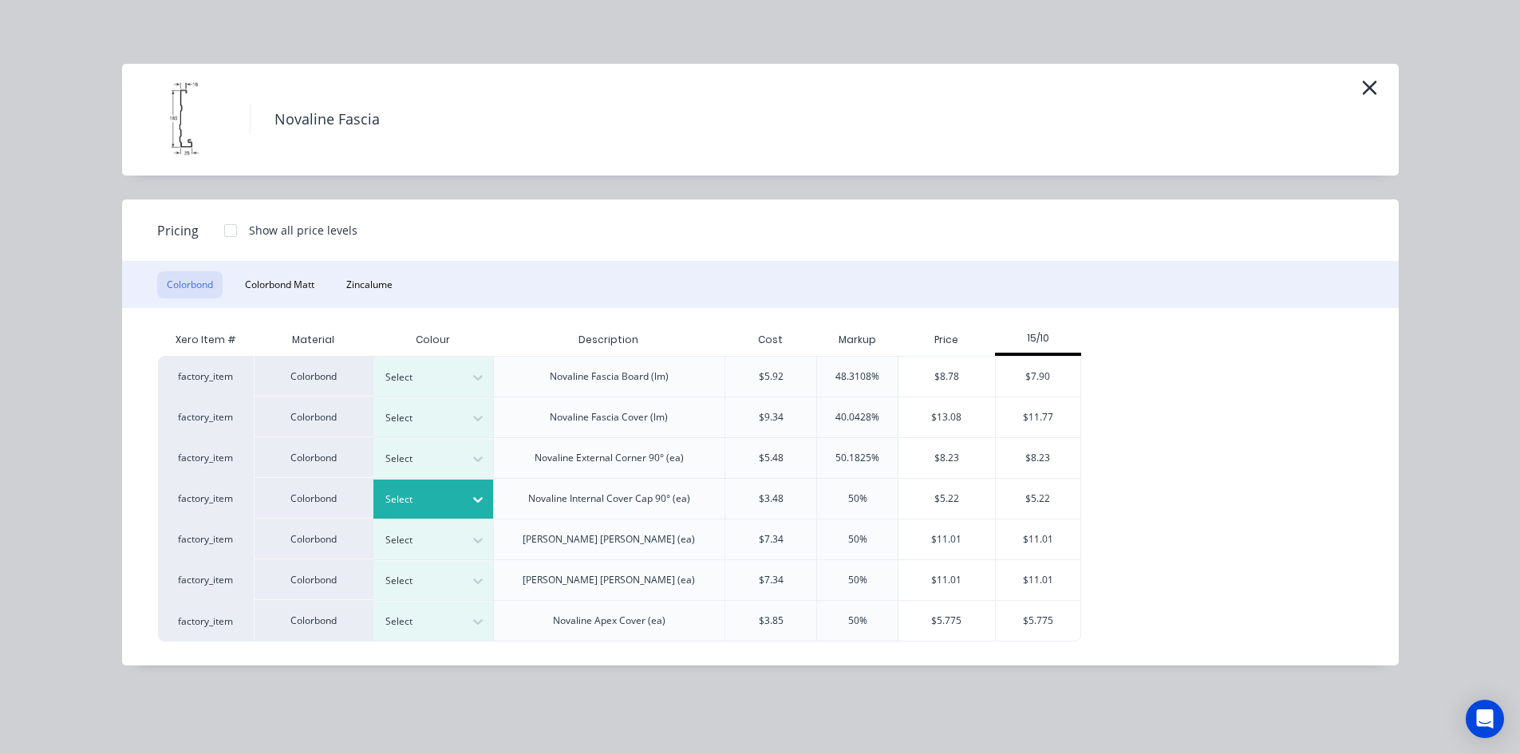
click at [468, 503] on div at bounding box center [478, 500] width 29 height 26
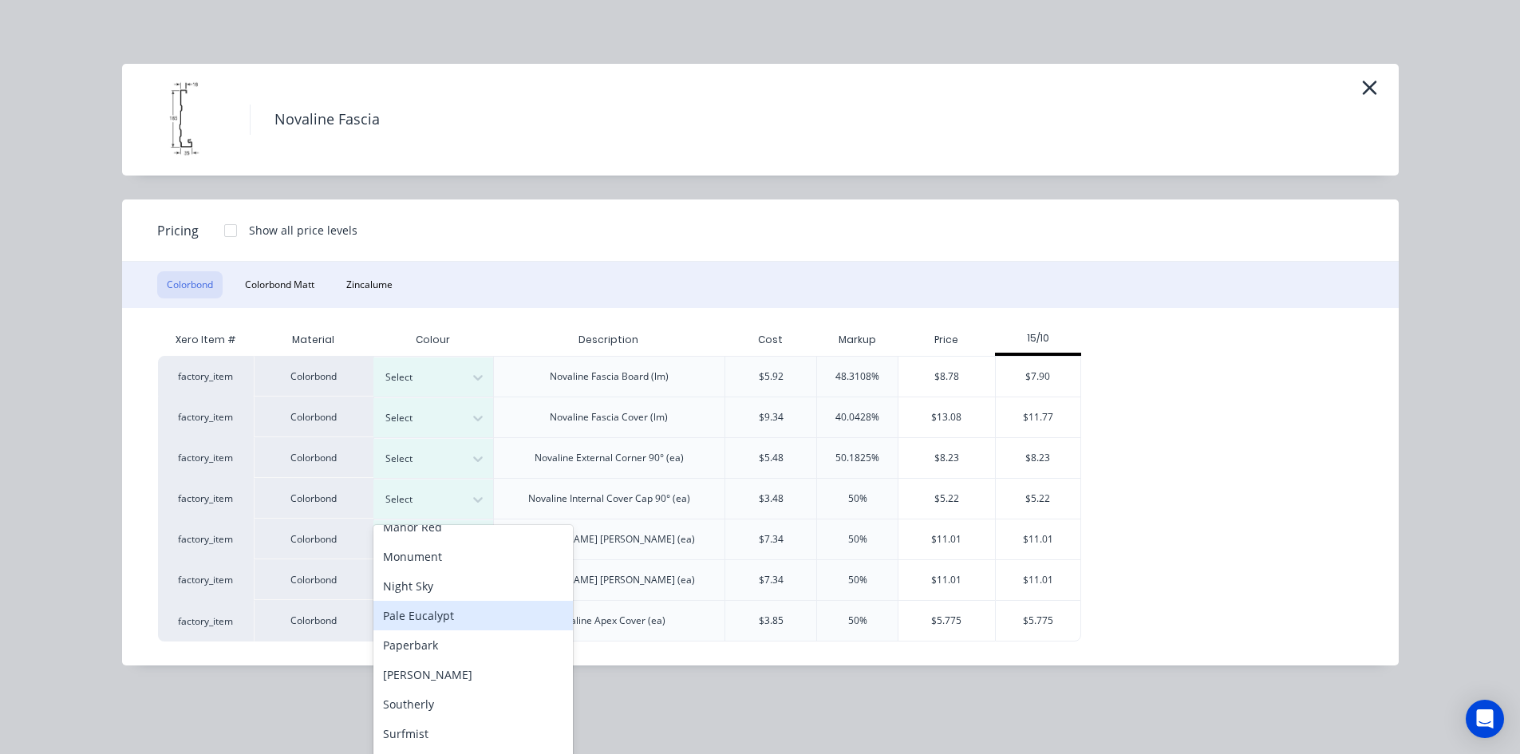
scroll to position [399, 0]
click at [472, 694] on div "Surfmist" at bounding box center [472, 705] width 199 height 30
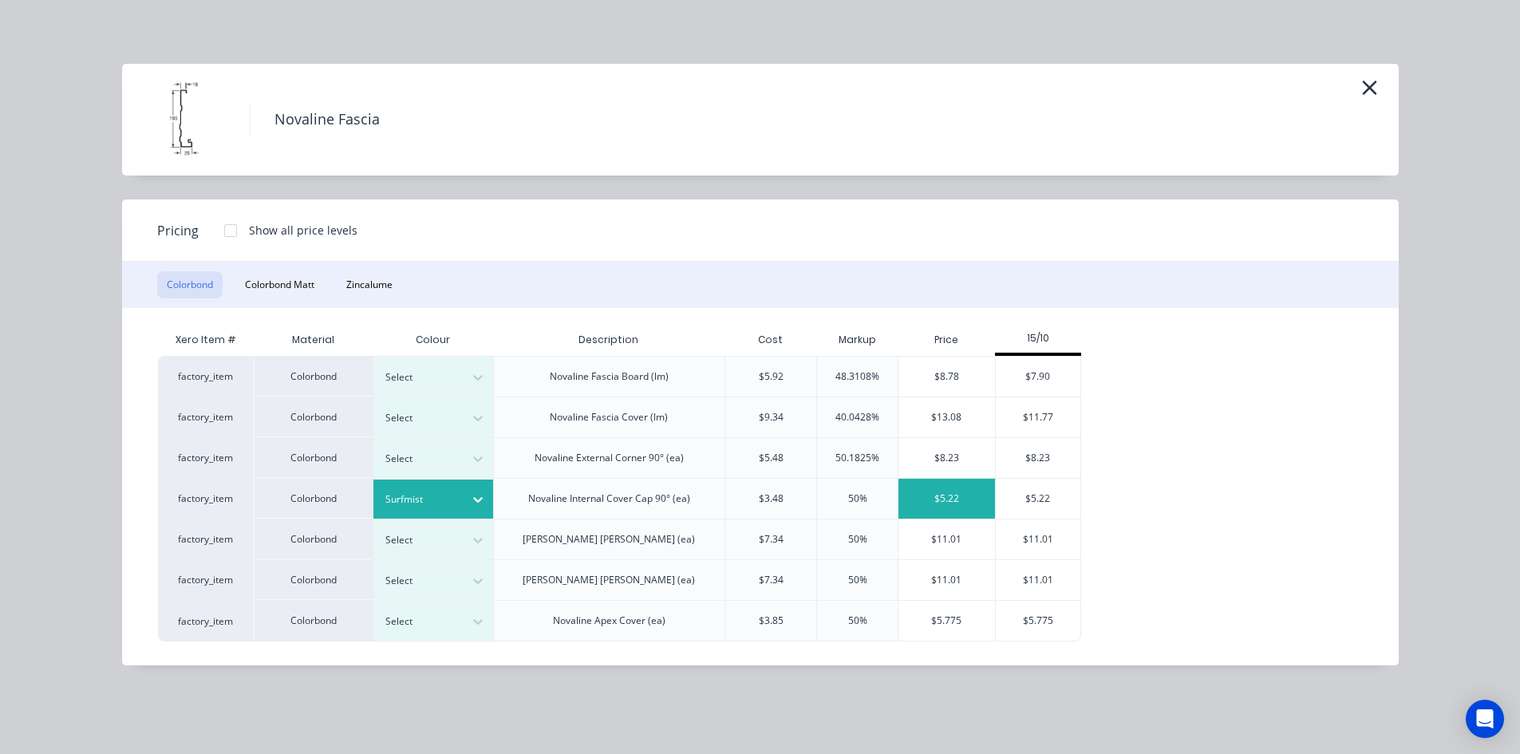
click at [966, 501] on div "$5.22" at bounding box center [946, 499] width 97 height 40
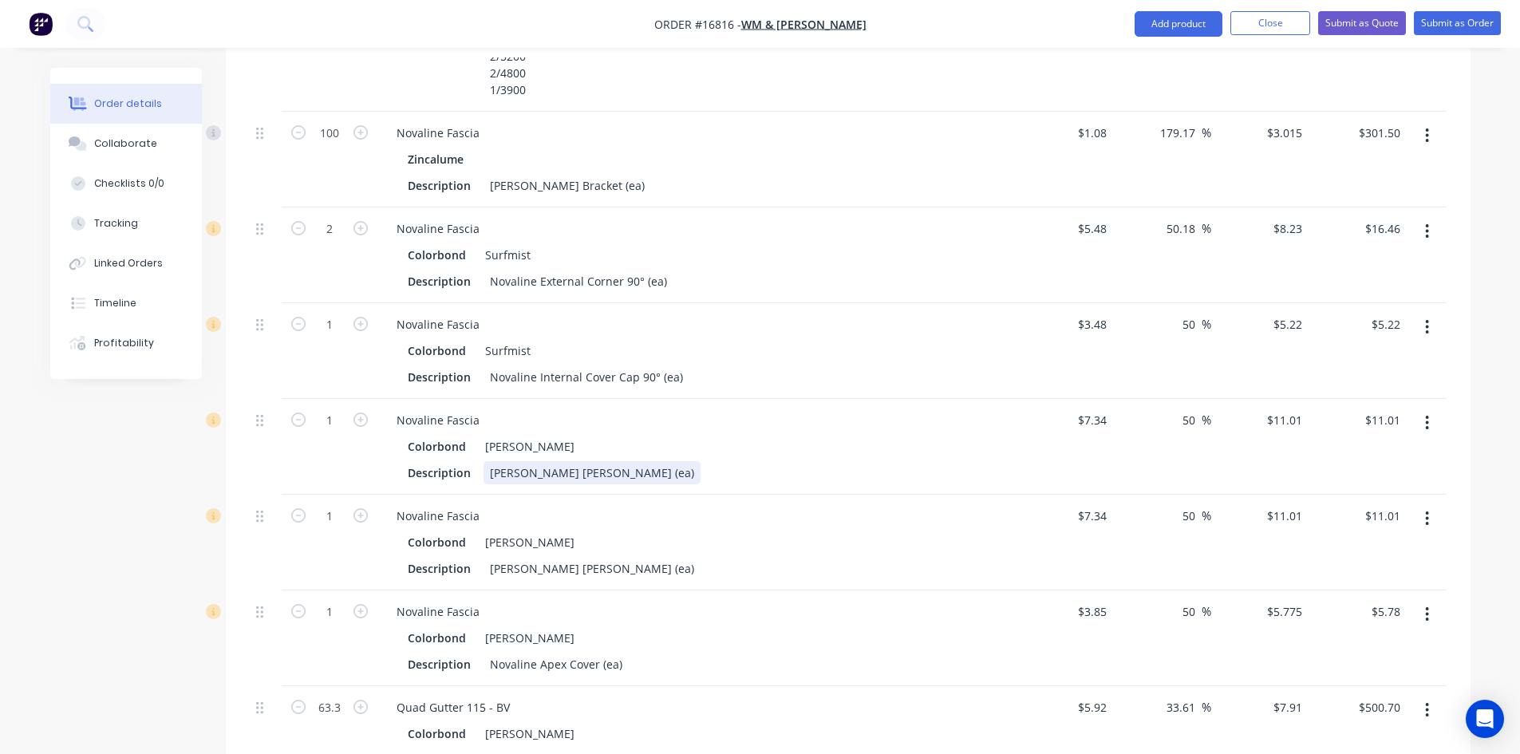
scroll to position [2525, 0]
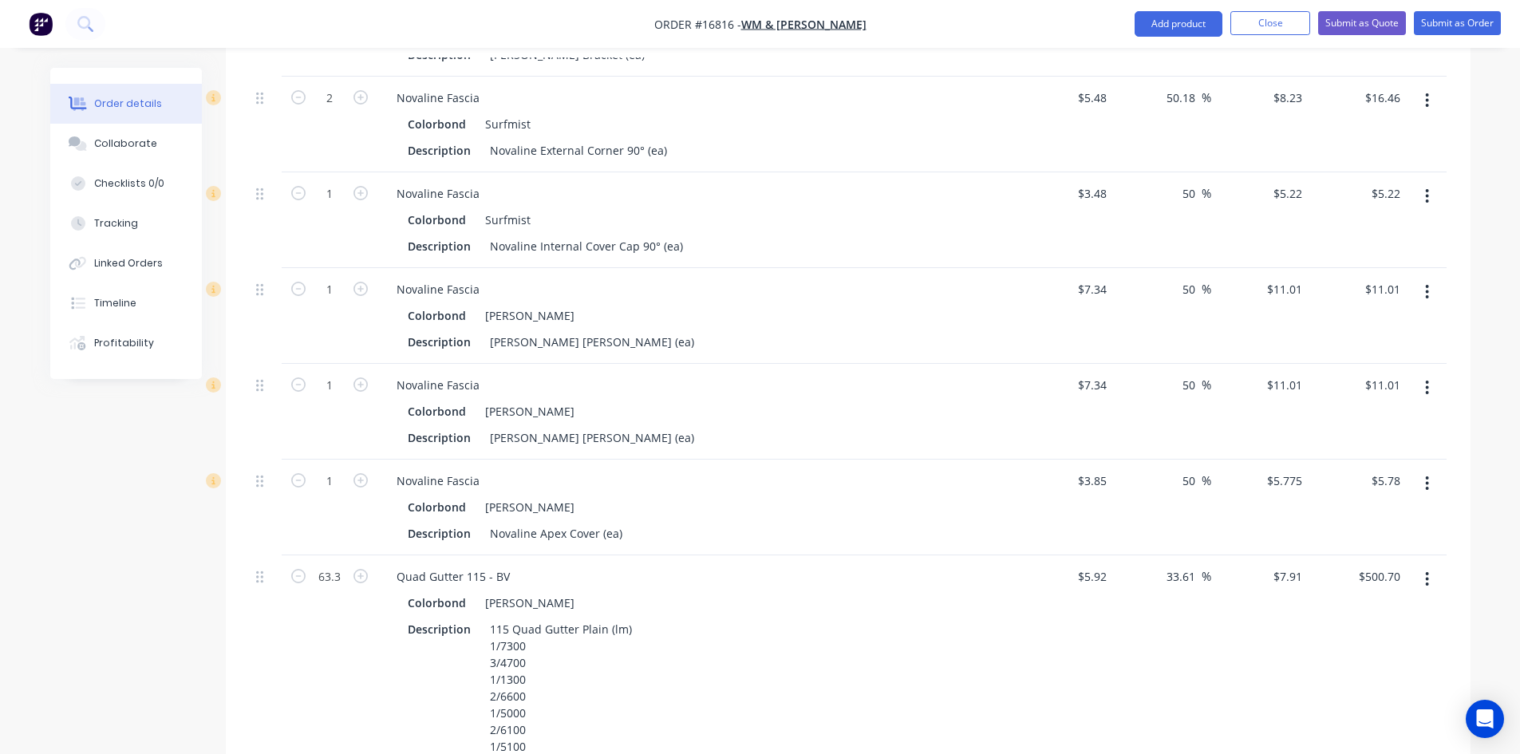
click at [1428, 285] on icon "button" at bounding box center [1427, 292] width 3 height 14
click at [1387, 322] on div "Edit" at bounding box center [1370, 333] width 123 height 23
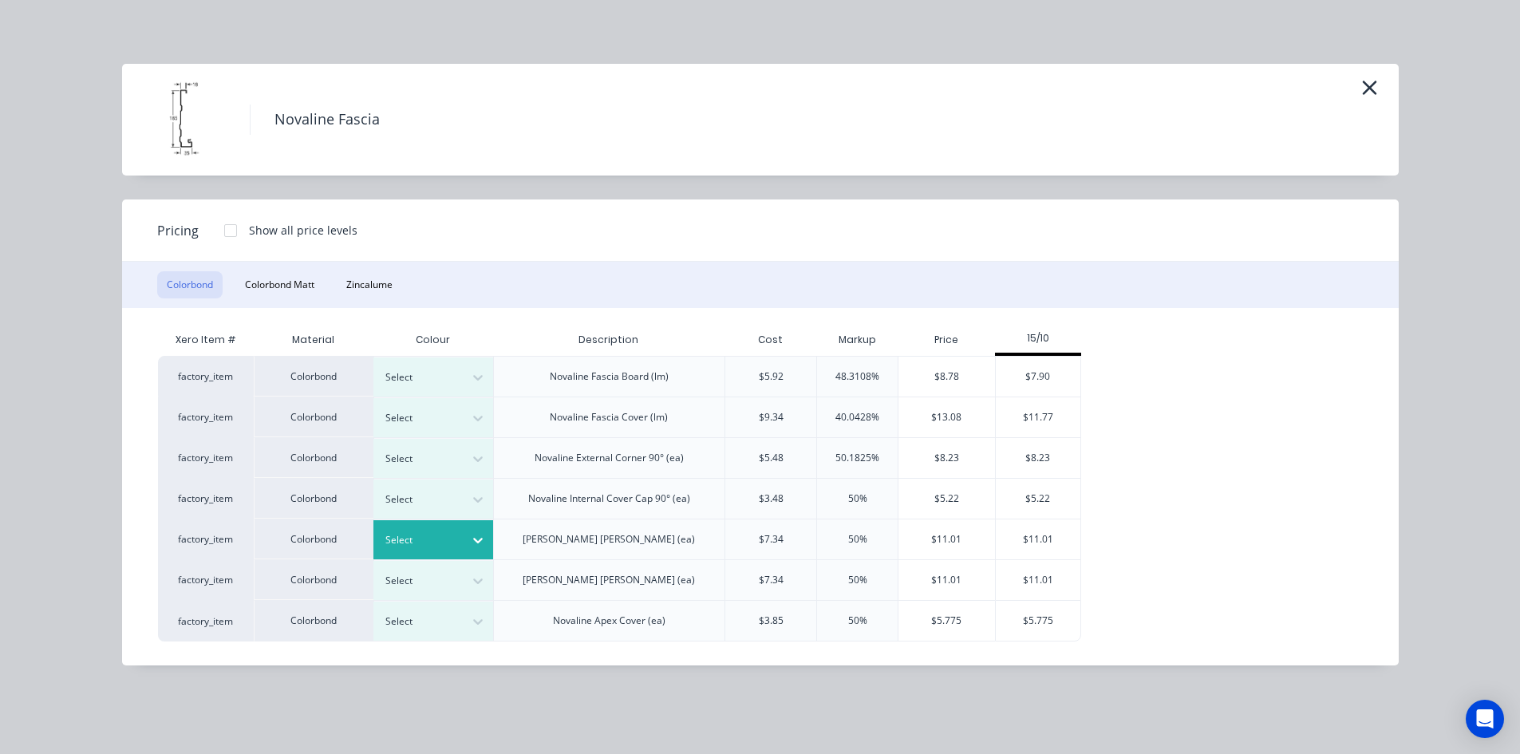
click at [465, 547] on div at bounding box center [478, 540] width 29 height 26
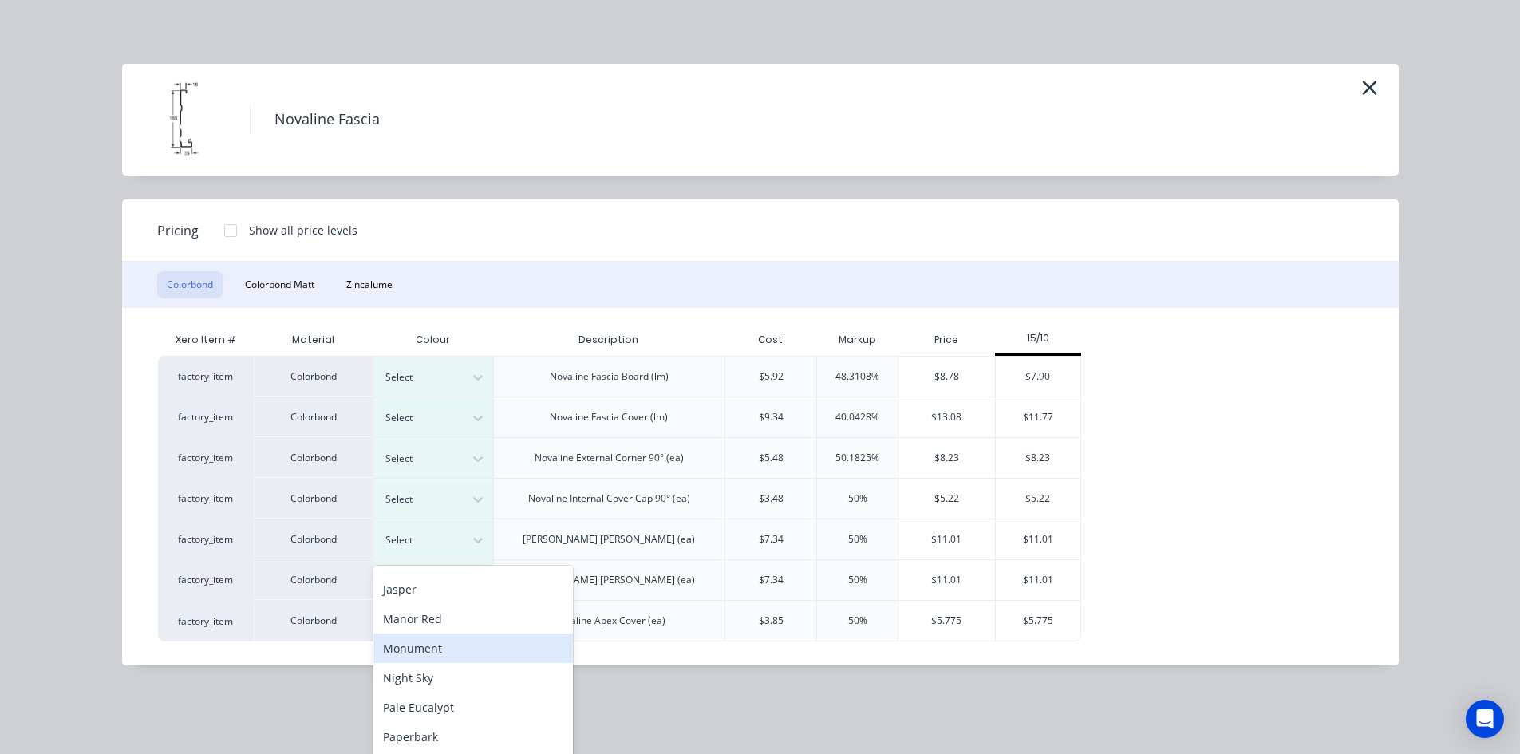
scroll to position [399, 0]
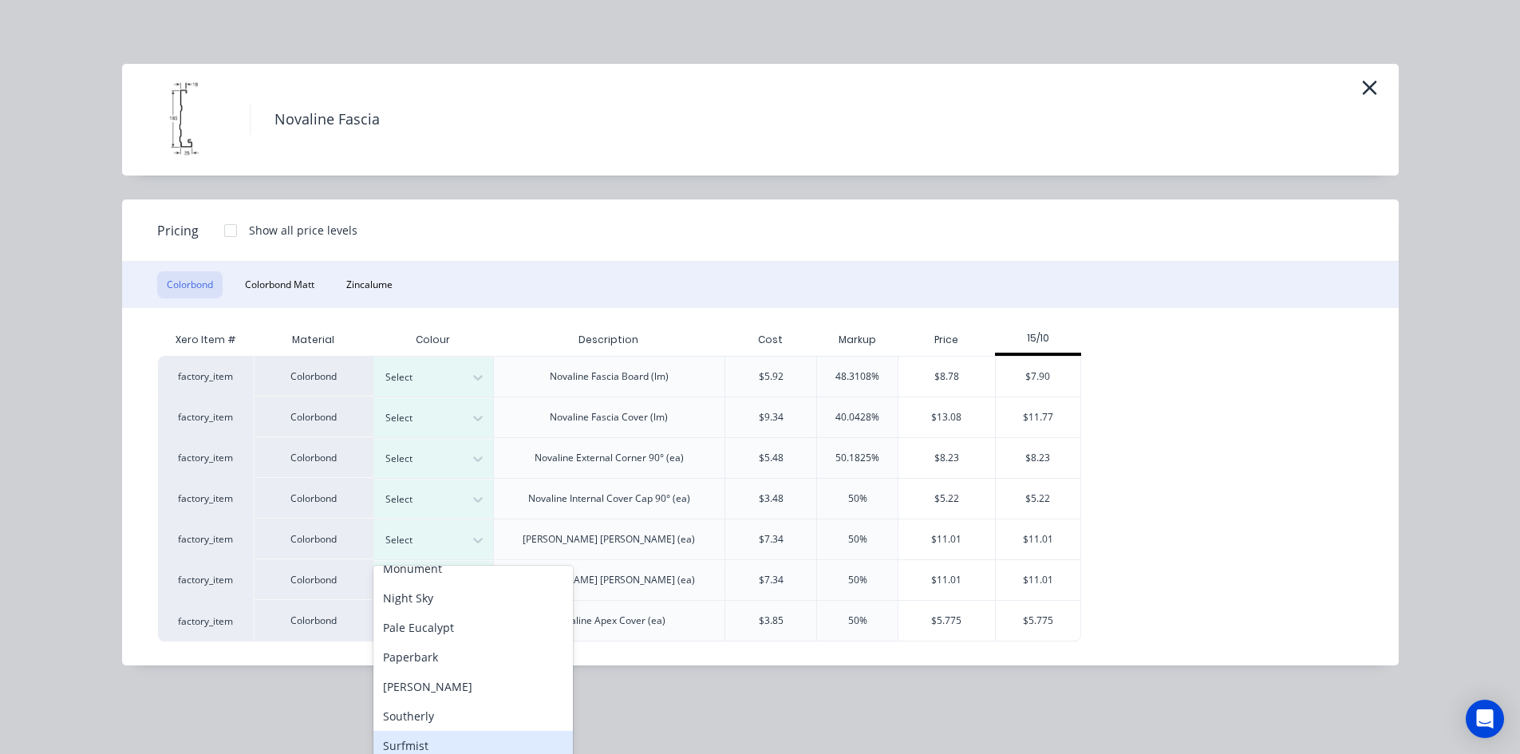
click at [448, 733] on div "Surfmist" at bounding box center [472, 746] width 199 height 30
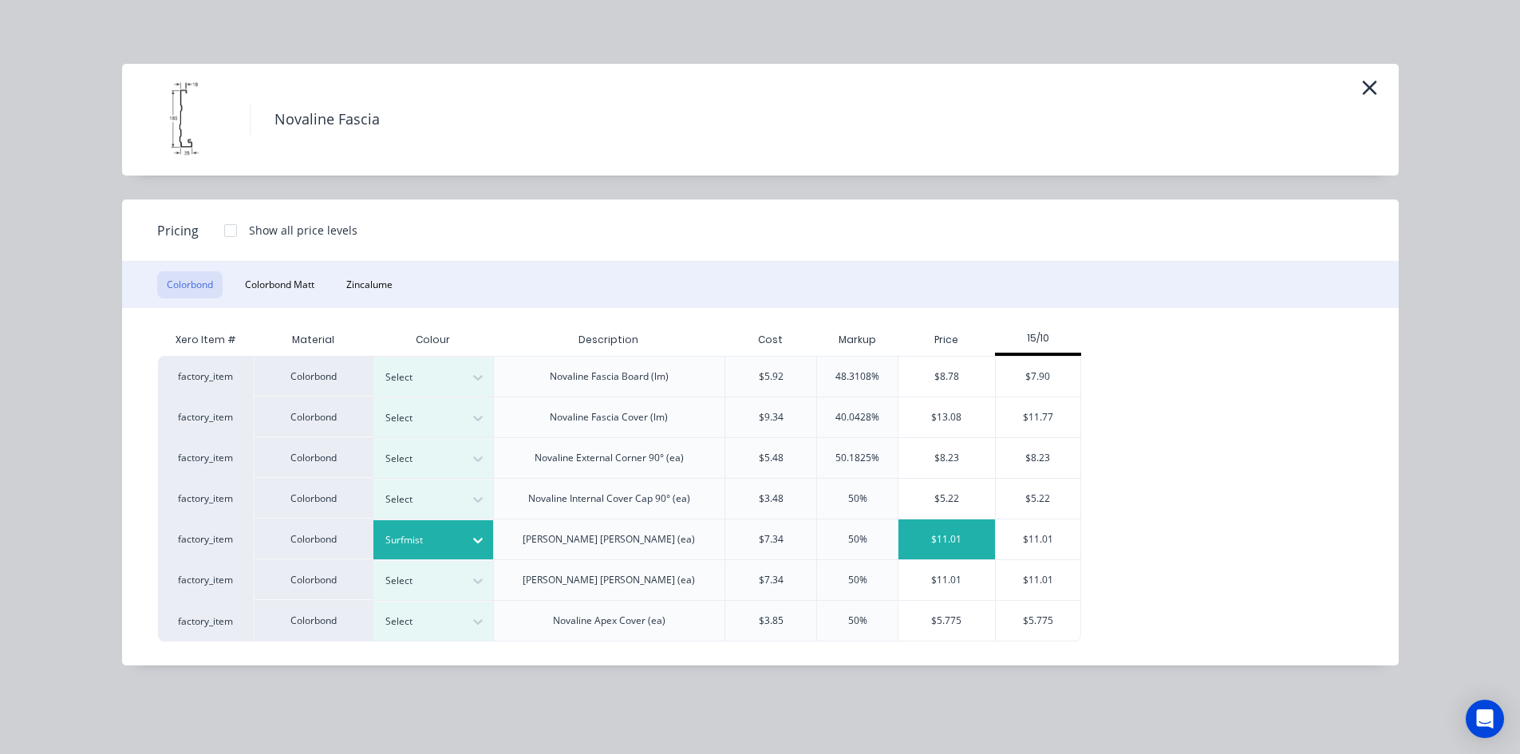
click at [945, 539] on div "$11.01" at bounding box center [946, 539] width 97 height 40
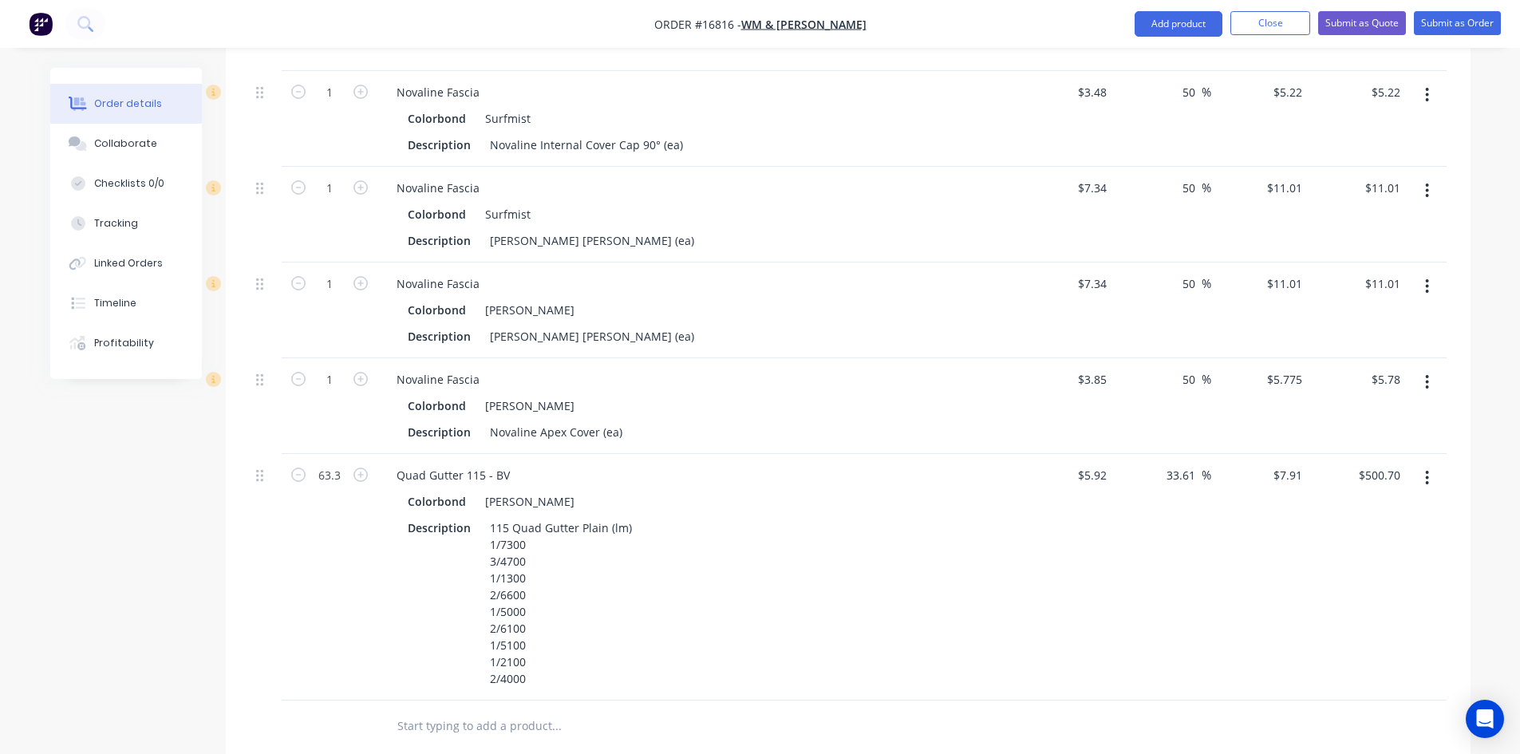
scroll to position [2662, 0]
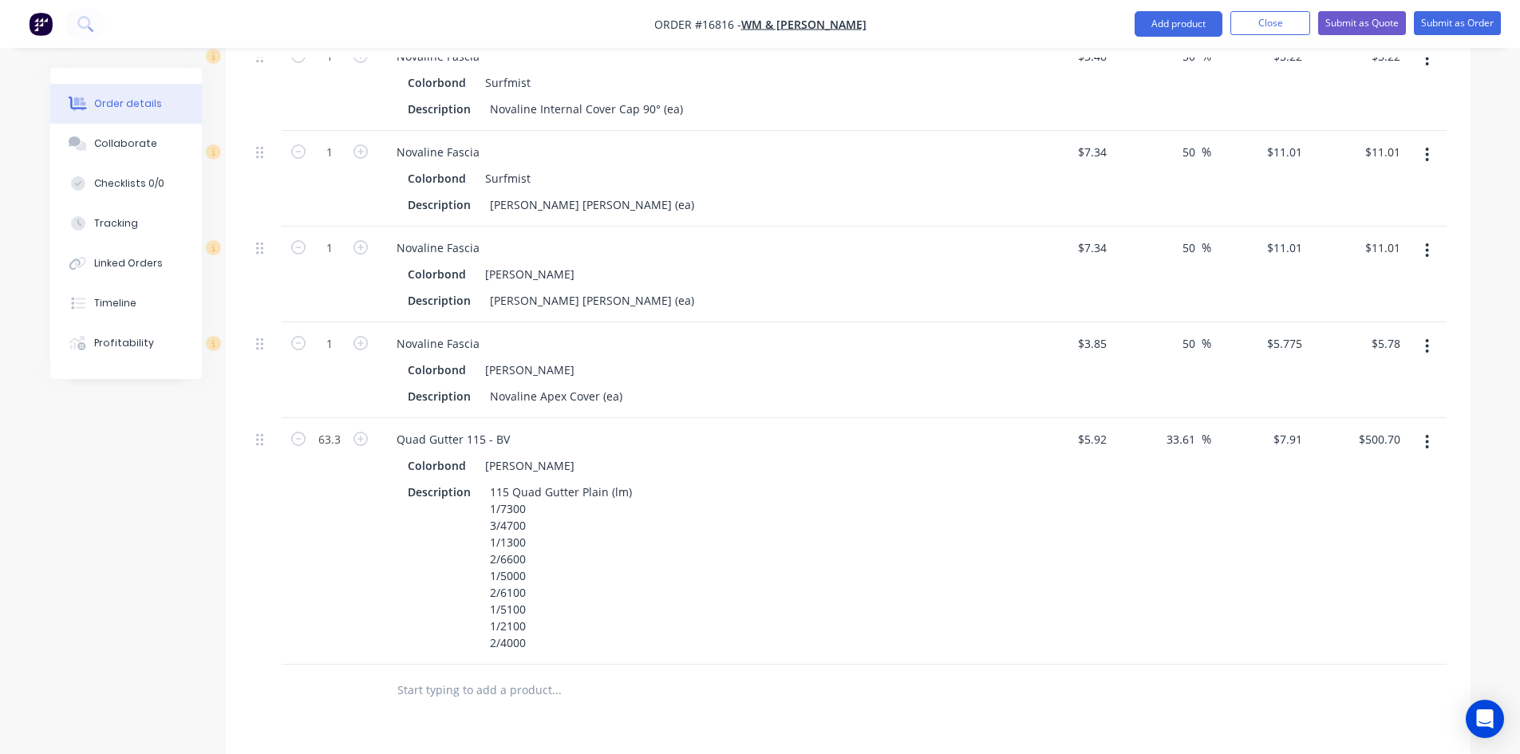
click at [1427, 243] on icon "button" at bounding box center [1427, 250] width 3 height 14
click at [1395, 281] on div "Edit" at bounding box center [1370, 292] width 123 height 23
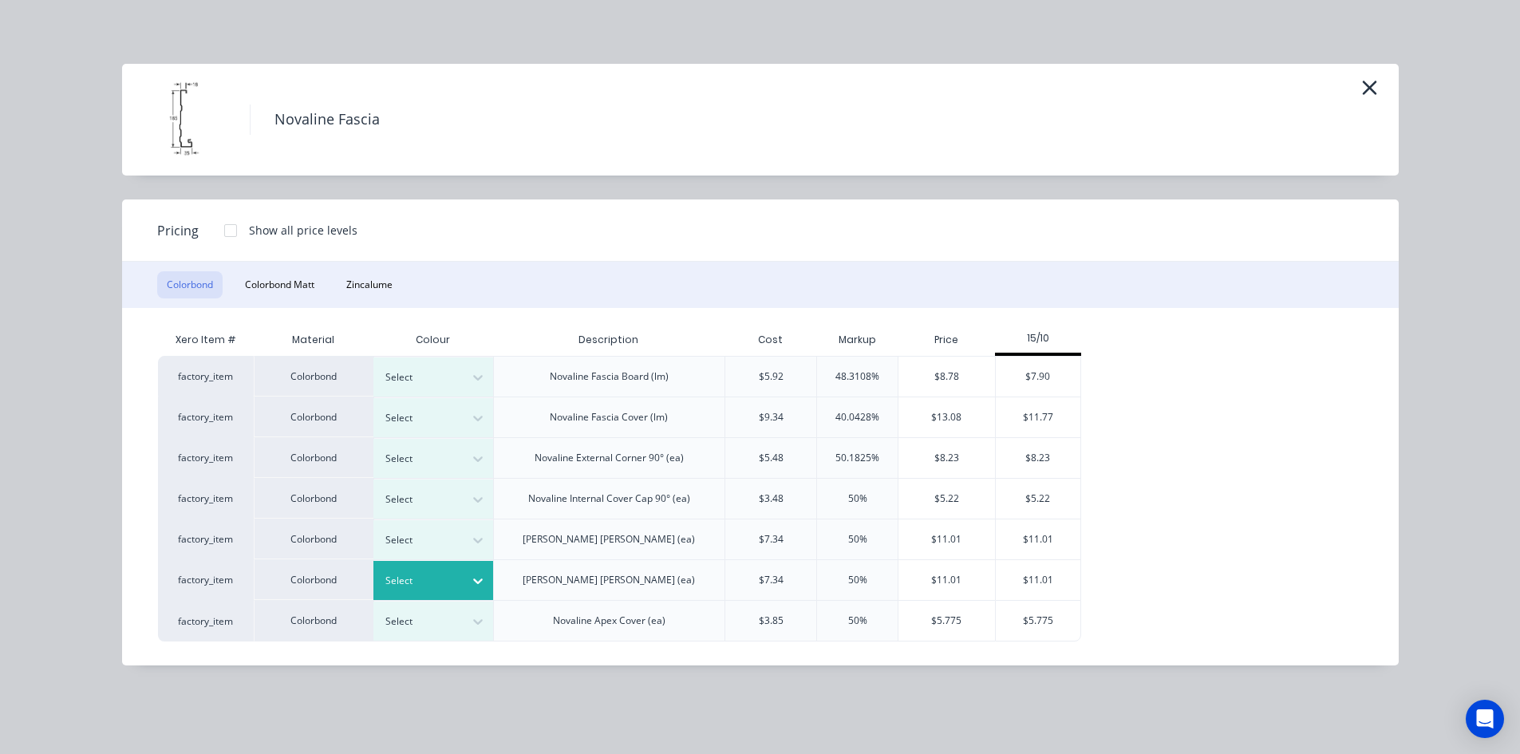
click at [466, 578] on div at bounding box center [478, 581] width 29 height 26
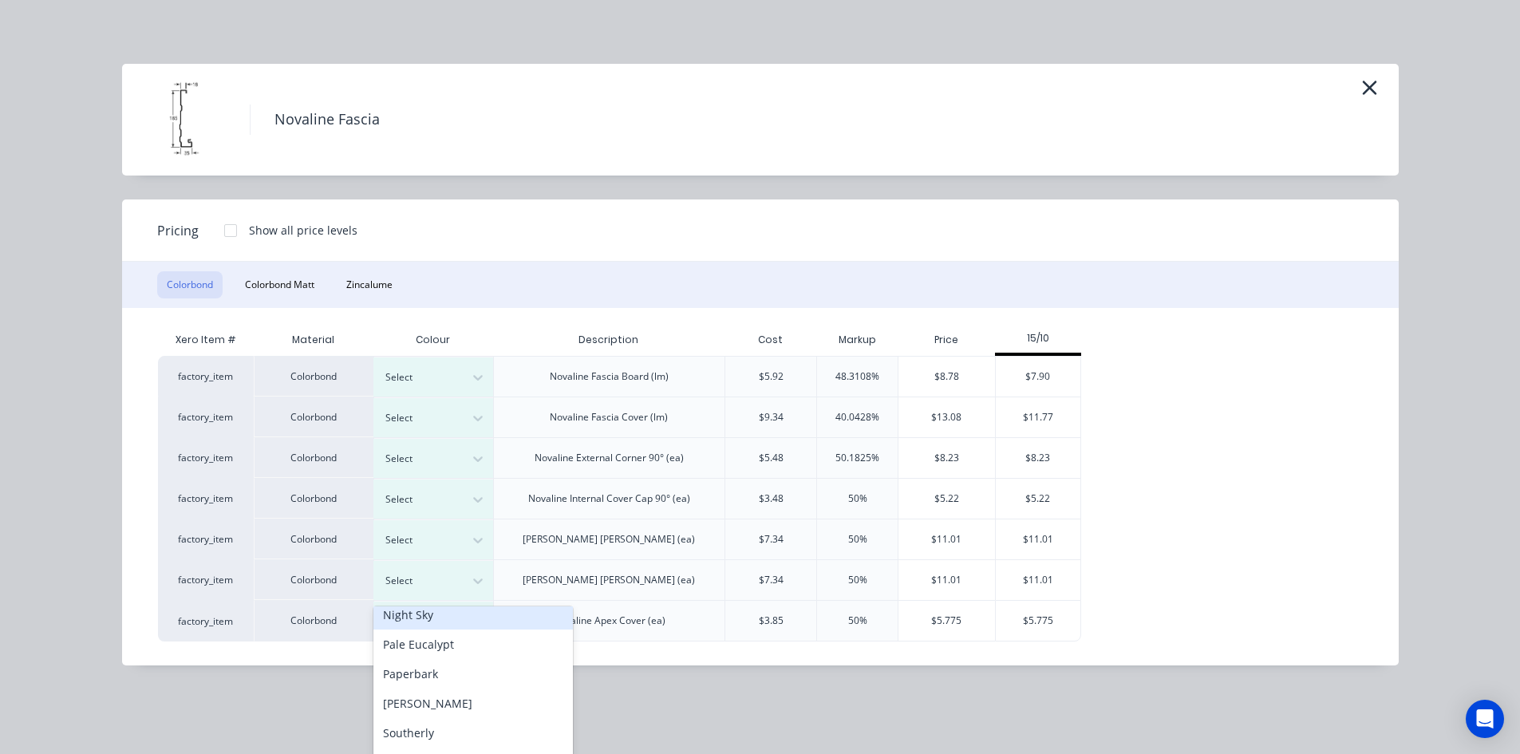
scroll to position [446, 0]
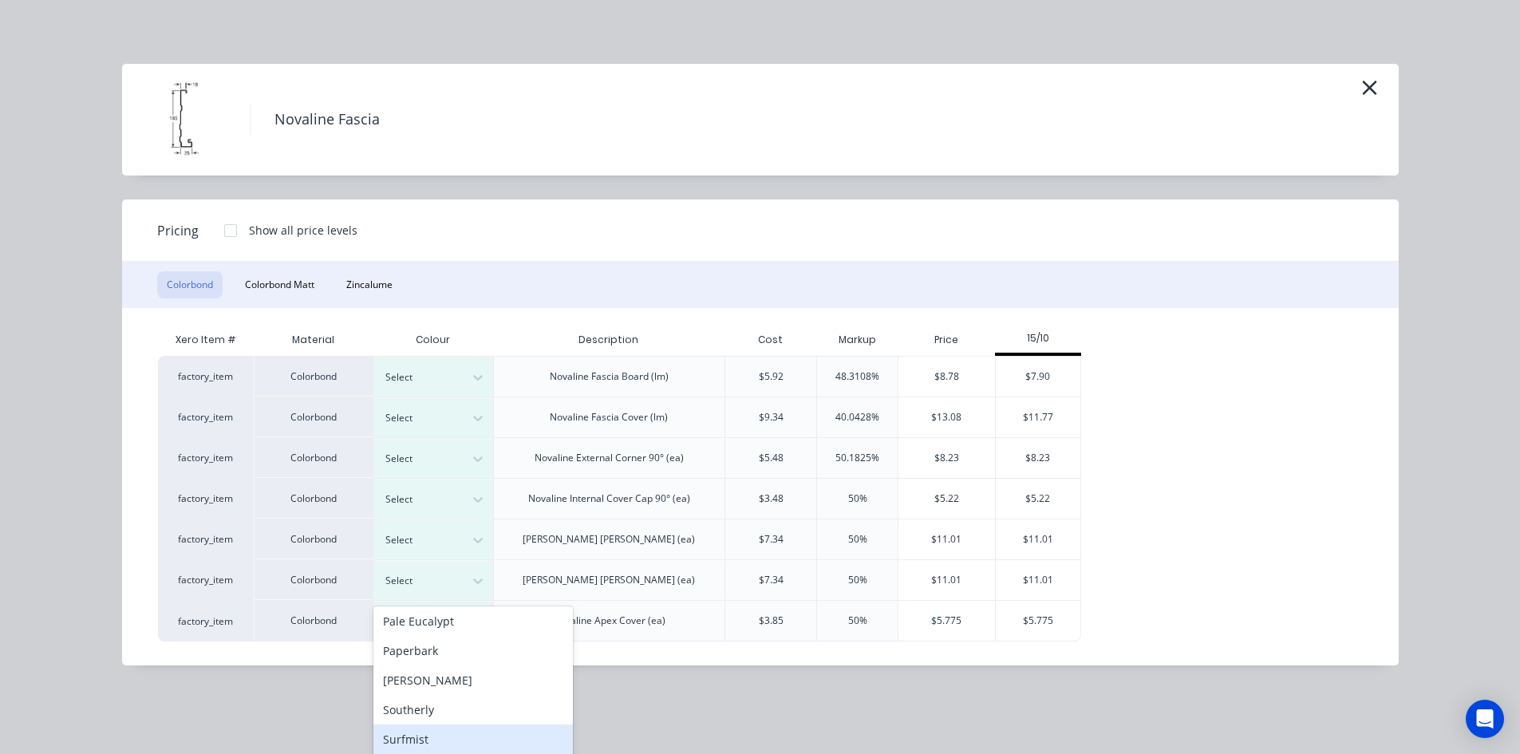
click at [446, 732] on div "Surfmist" at bounding box center [472, 739] width 199 height 30
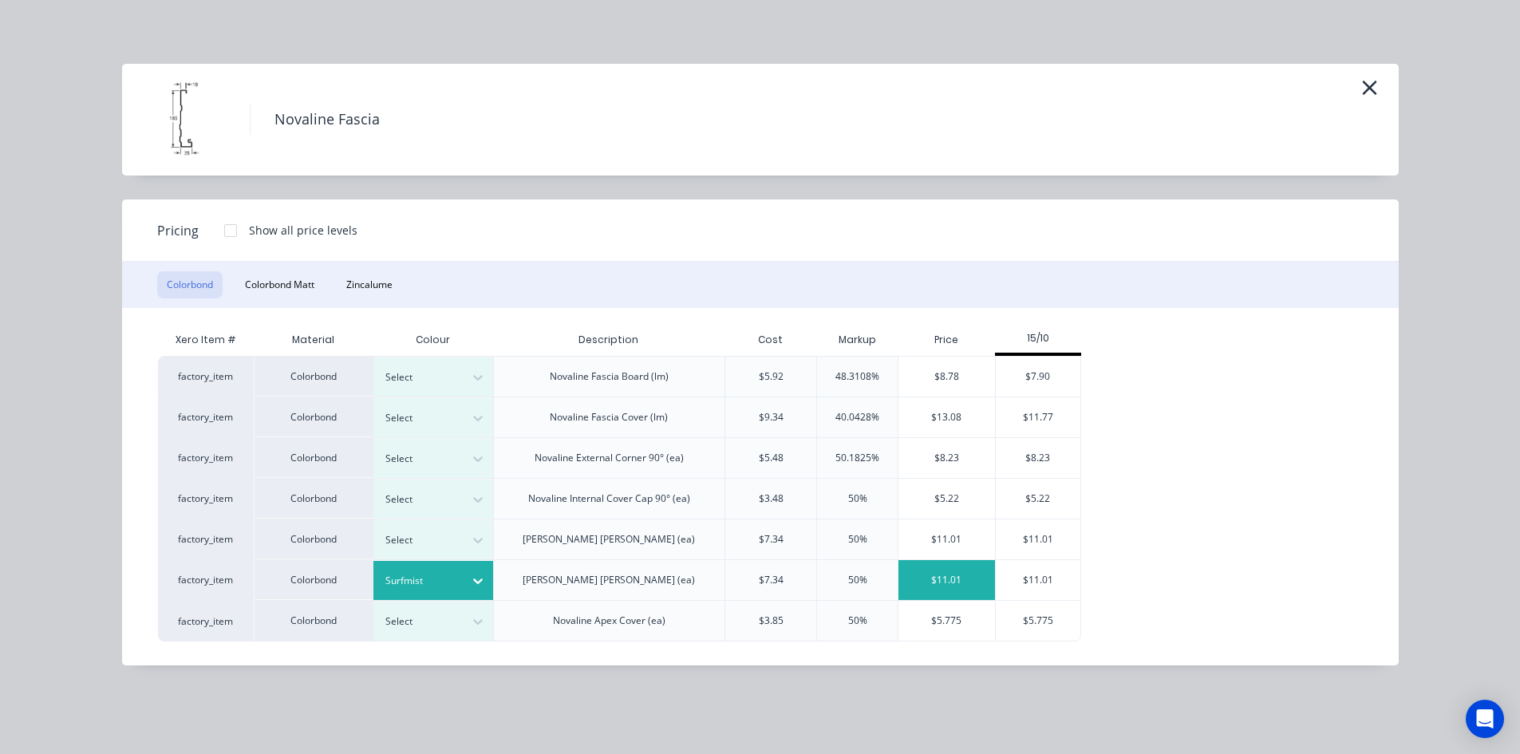
click at [941, 572] on div "$11.01" at bounding box center [946, 580] width 97 height 40
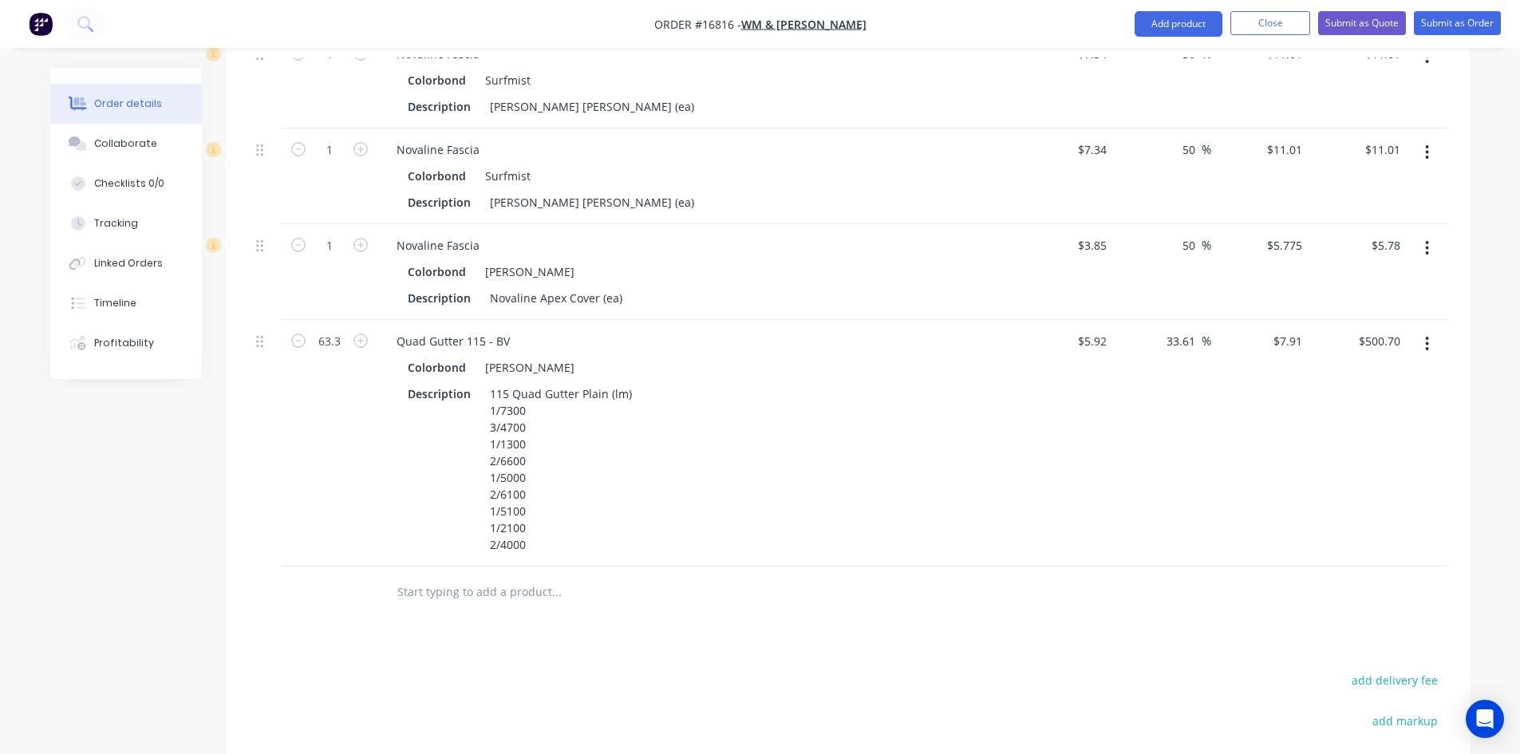
scroll to position [2840, 0]
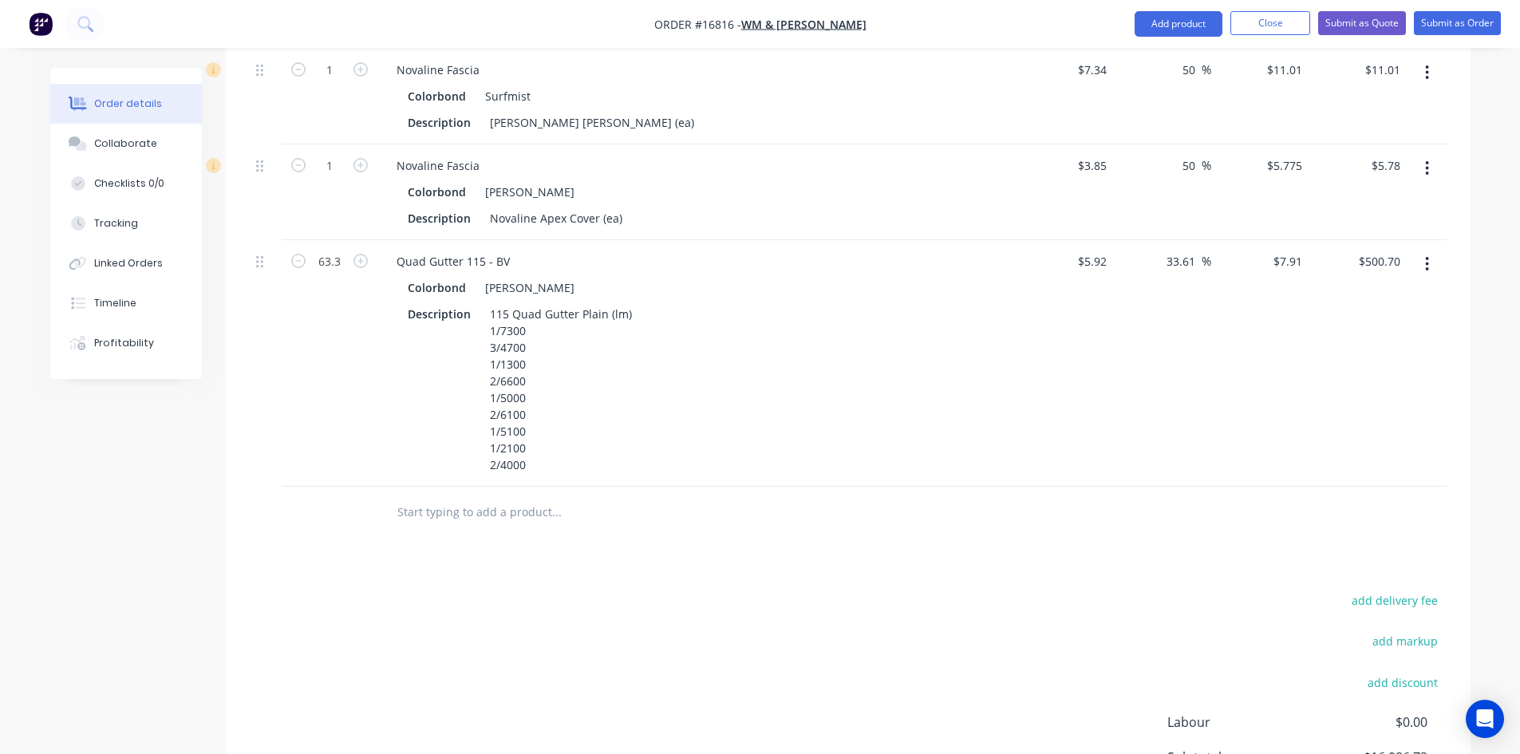
click at [1425, 160] on icon "button" at bounding box center [1427, 169] width 4 height 18
click at [1352, 199] on div "Edit" at bounding box center [1370, 210] width 123 height 23
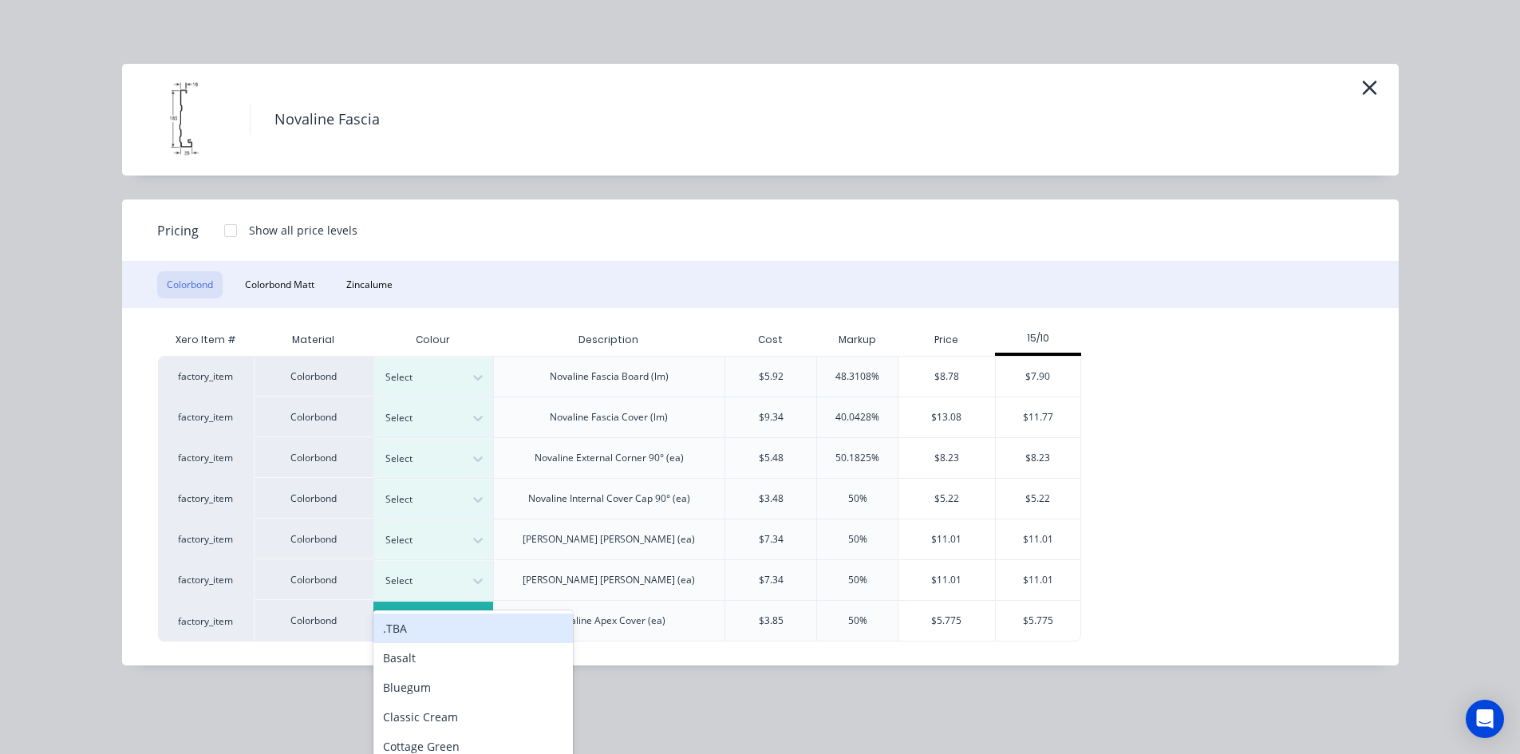
click at [476, 623] on icon at bounding box center [478, 623] width 10 height 6
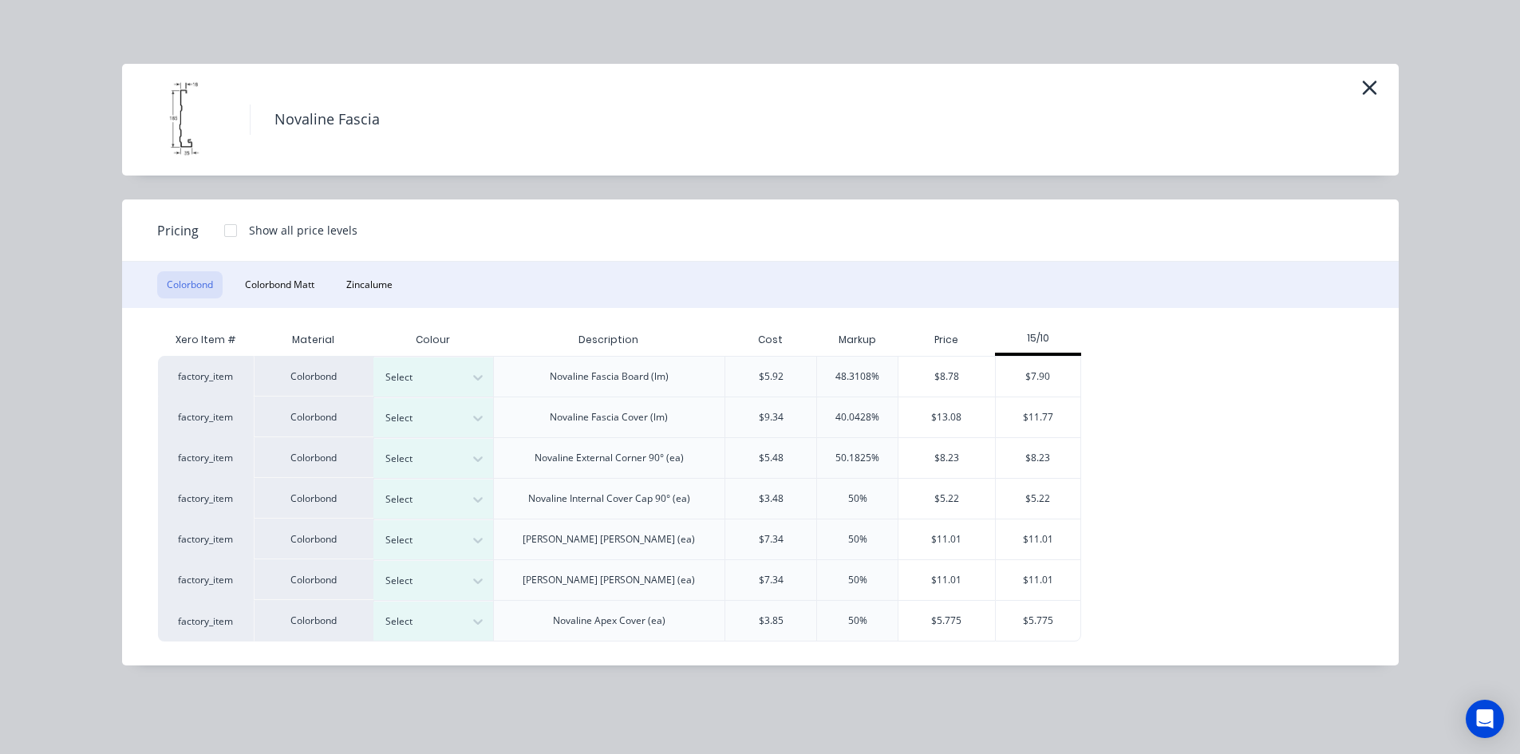
scroll to position [3009, 0]
click at [708, 691] on div "Novaline Fascia Pricing Show all price levels Colorbond Colorbond [PERSON_NAME]…" at bounding box center [760, 377] width 1520 height 754
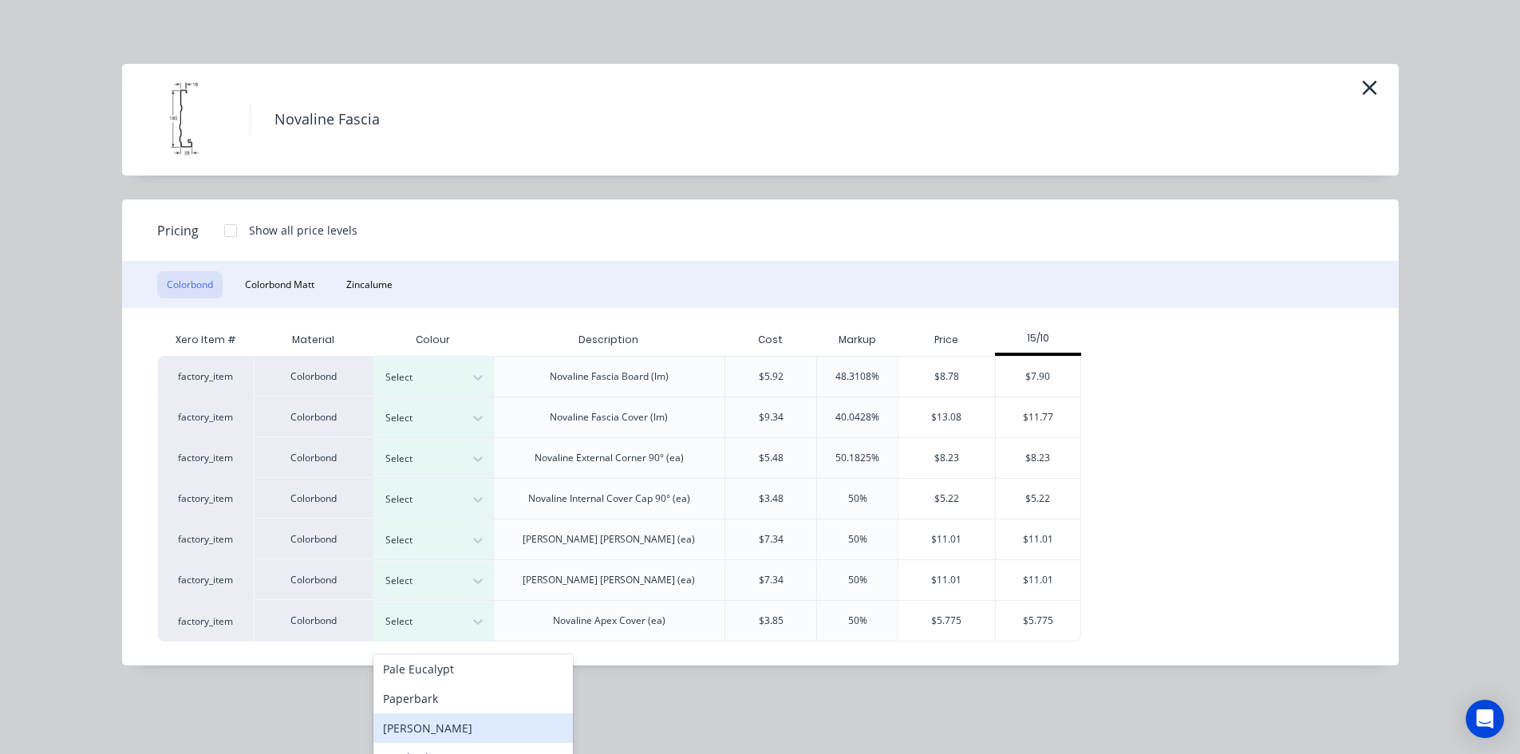
scroll to position [3348, 0]
click at [457, 752] on div "Southerly" at bounding box center [472, 751] width 199 height 30
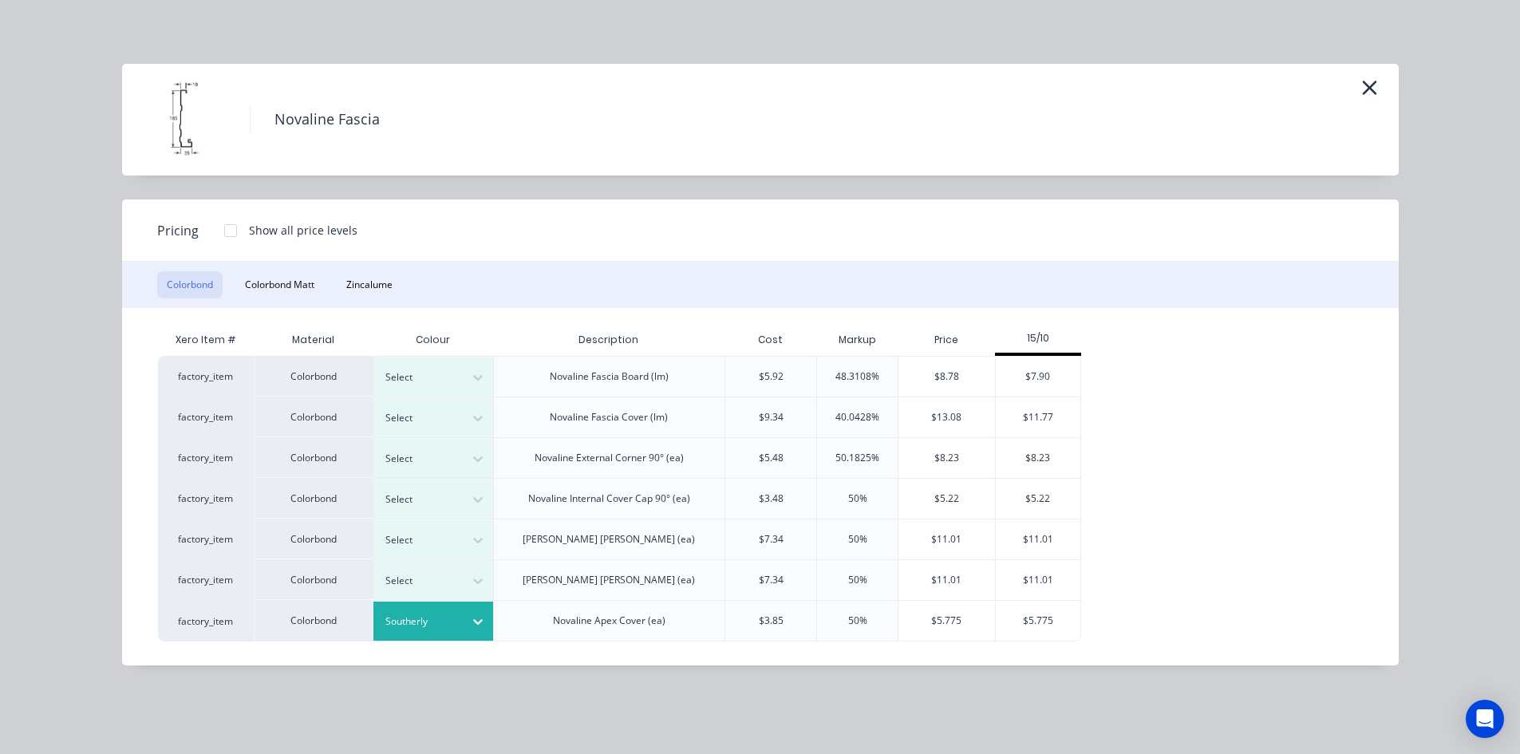
click at [445, 606] on div "Southerly" at bounding box center [433, 621] width 120 height 39
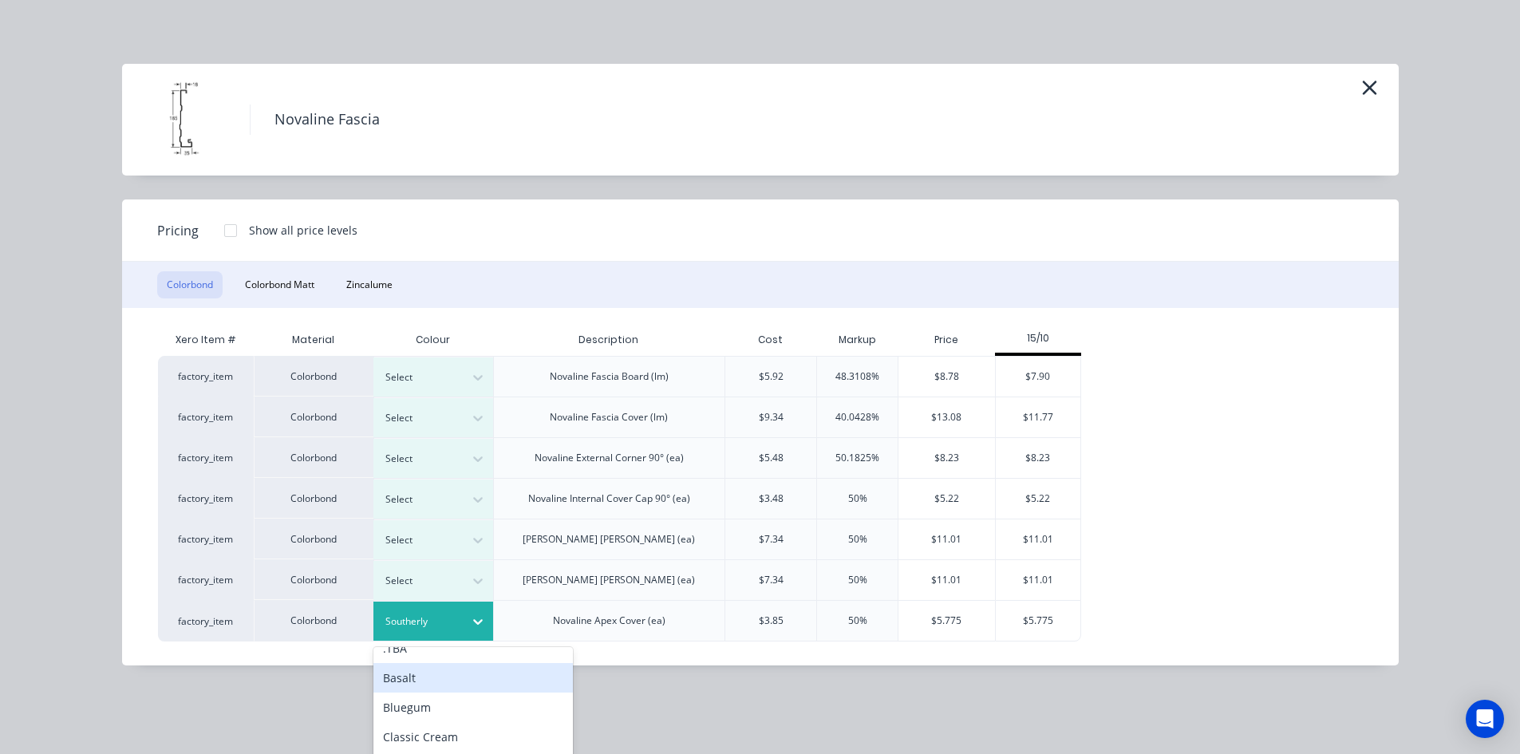
scroll to position [0, 0]
click at [432, 673] on div ".TBA" at bounding box center [472, 665] width 199 height 30
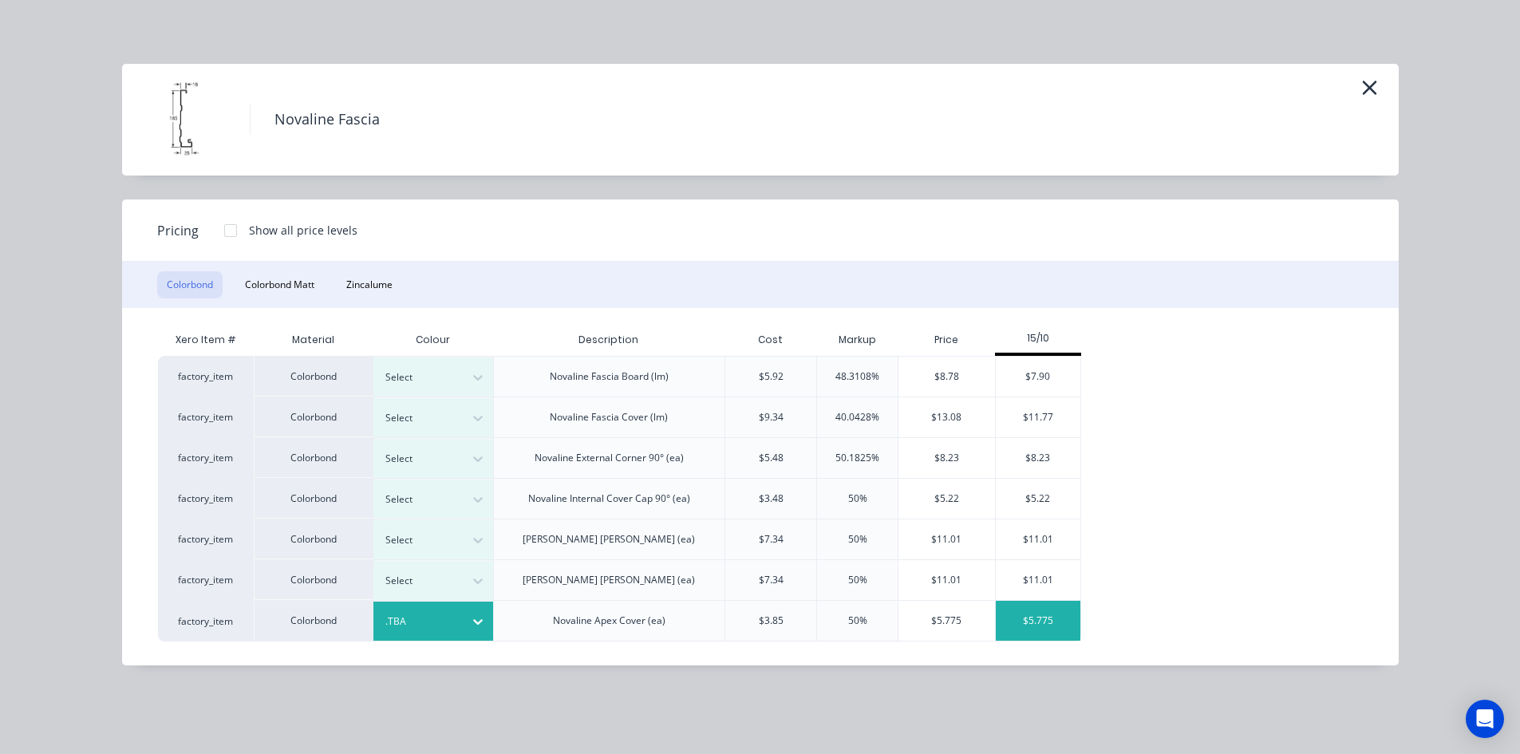
click at [1047, 626] on div "$5.775" at bounding box center [1038, 621] width 85 height 40
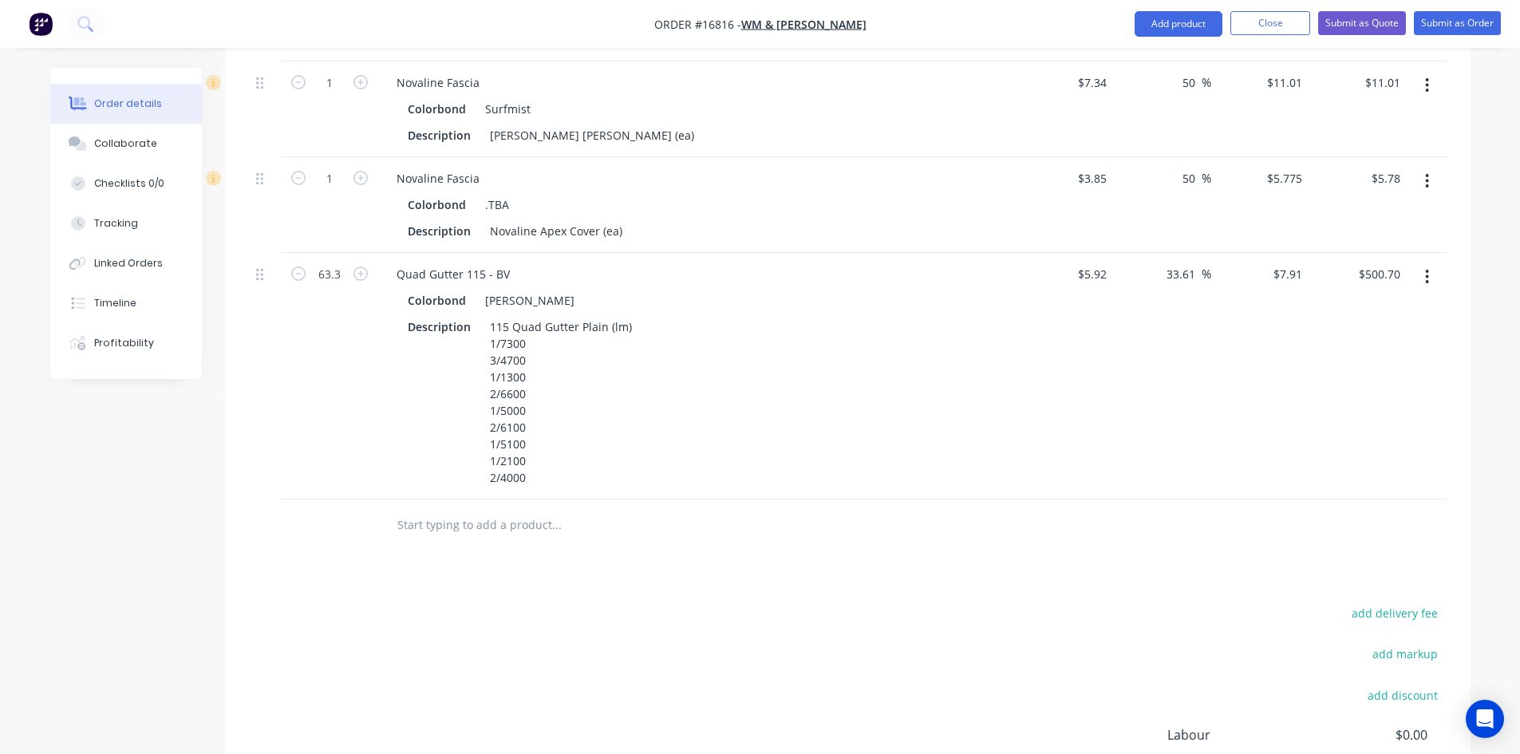
scroll to position [2748, 0]
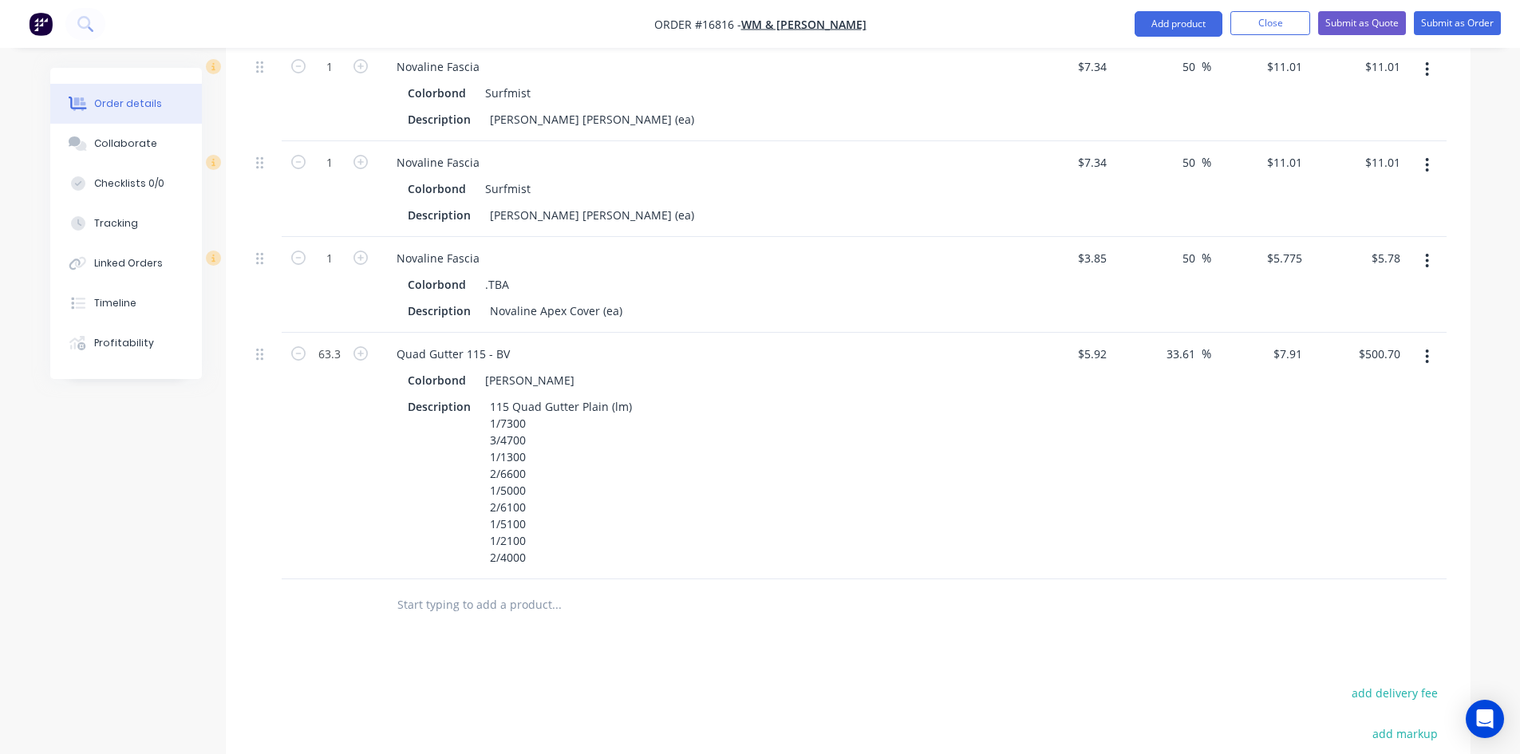
click at [1427, 254] on icon "button" at bounding box center [1427, 261] width 3 height 14
click at [1356, 291] on div "Edit" at bounding box center [1370, 302] width 123 height 23
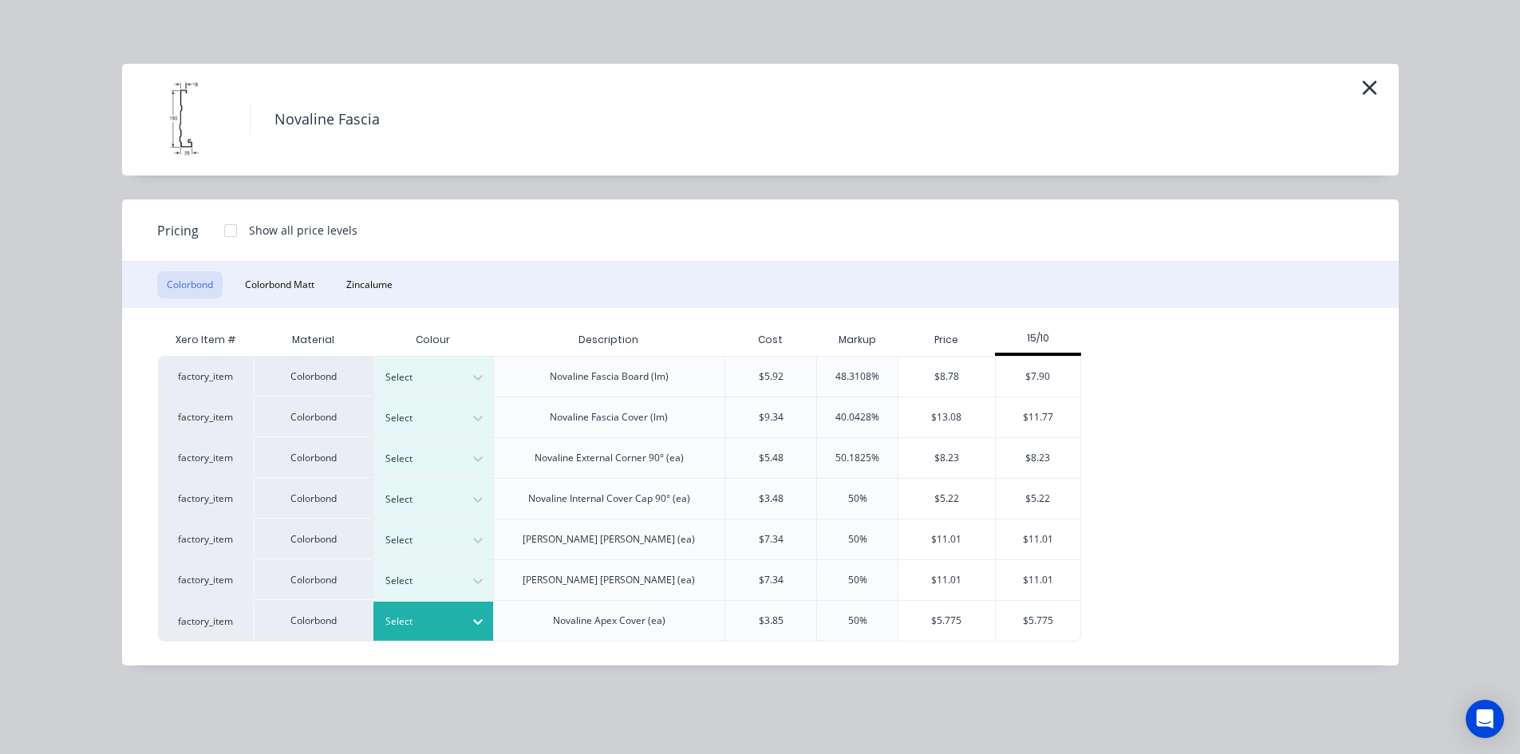
click at [460, 620] on div "Select" at bounding box center [418, 621] width 89 height 21
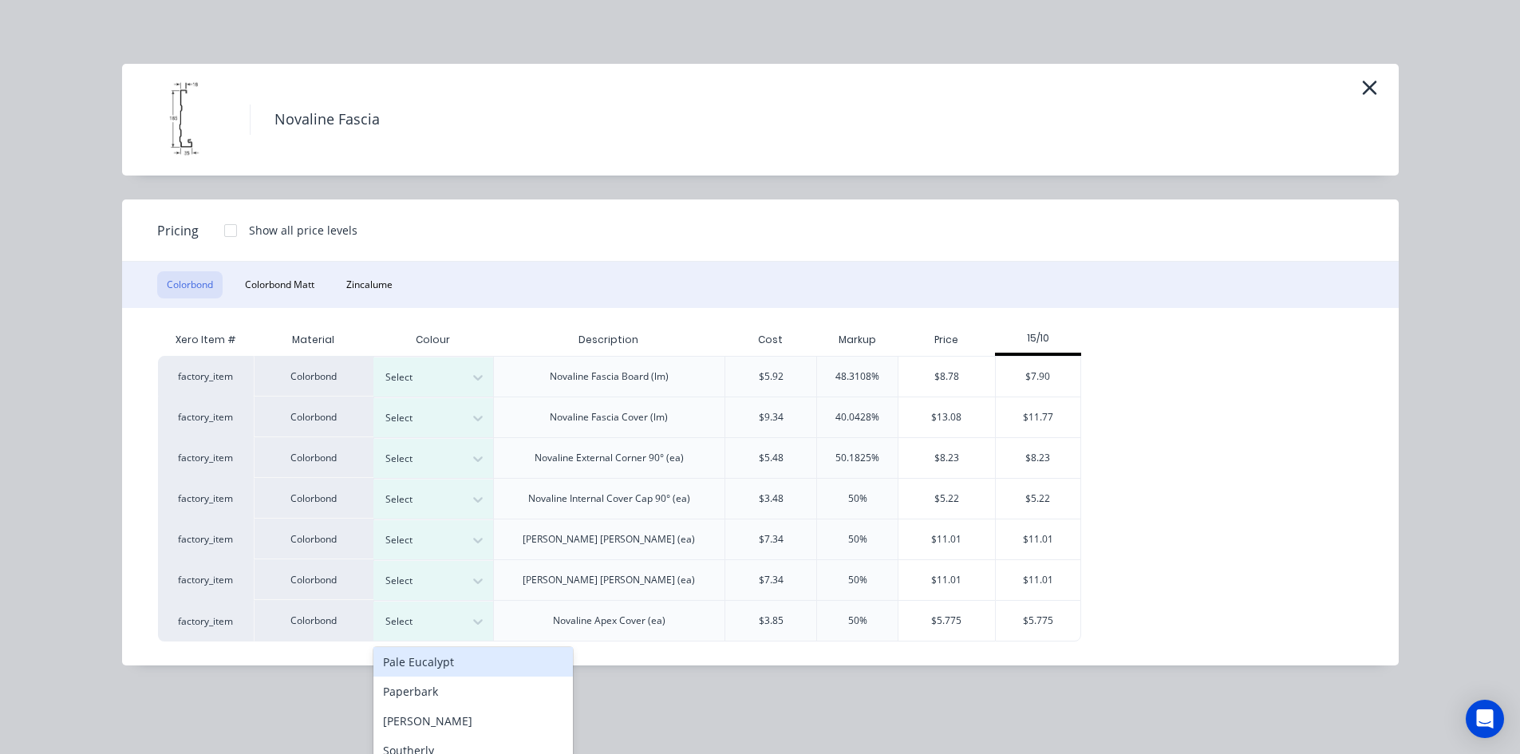
scroll to position [3009, 0]
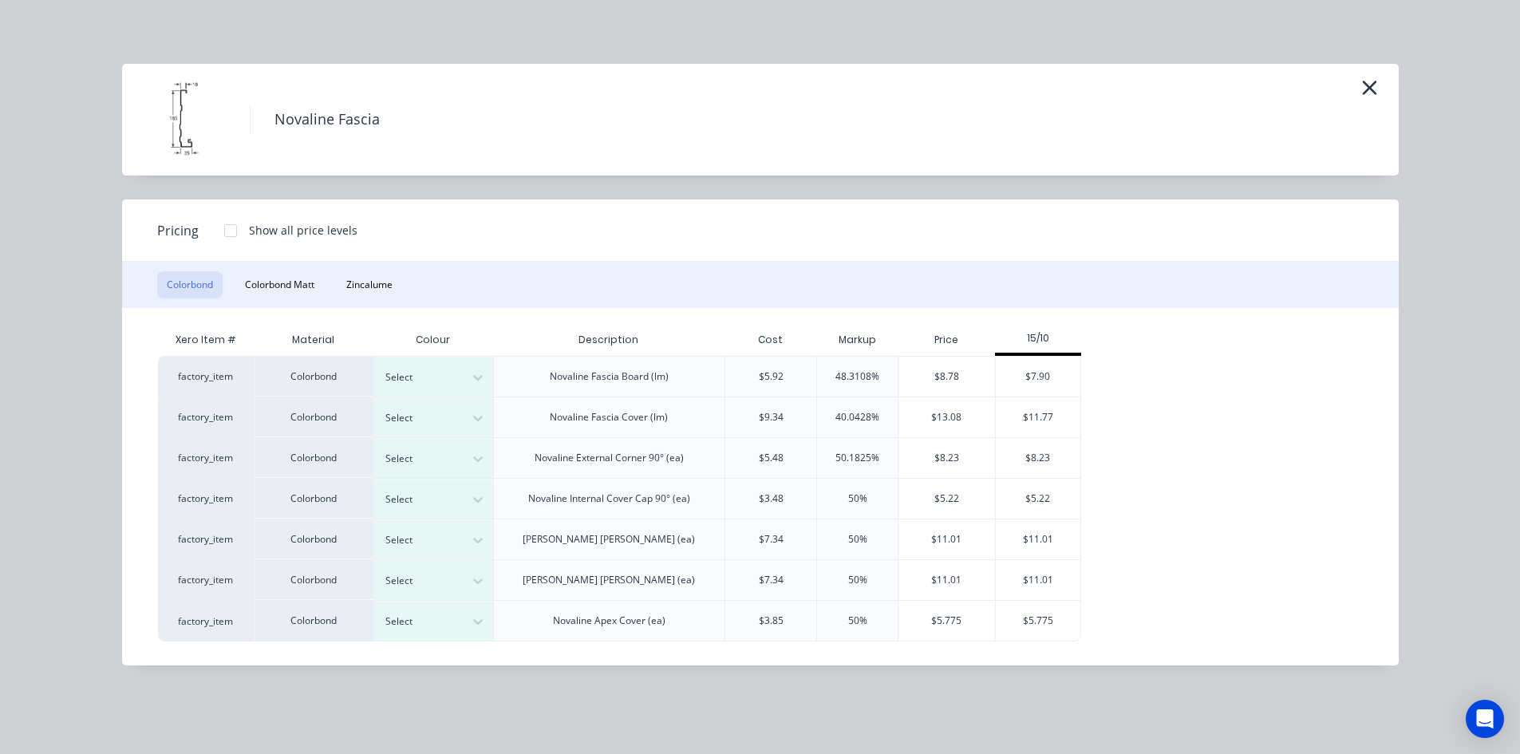
click at [1307, 625] on div "factory_item Colorbond Select Novaline Fascia Board (lm) $5.92 48.3108% $8.78 $…" at bounding box center [748, 499] width 1181 height 286
click at [455, 617] on div at bounding box center [421, 622] width 72 height 18
click at [1057, 629] on div "$5.775" at bounding box center [1038, 621] width 85 height 40
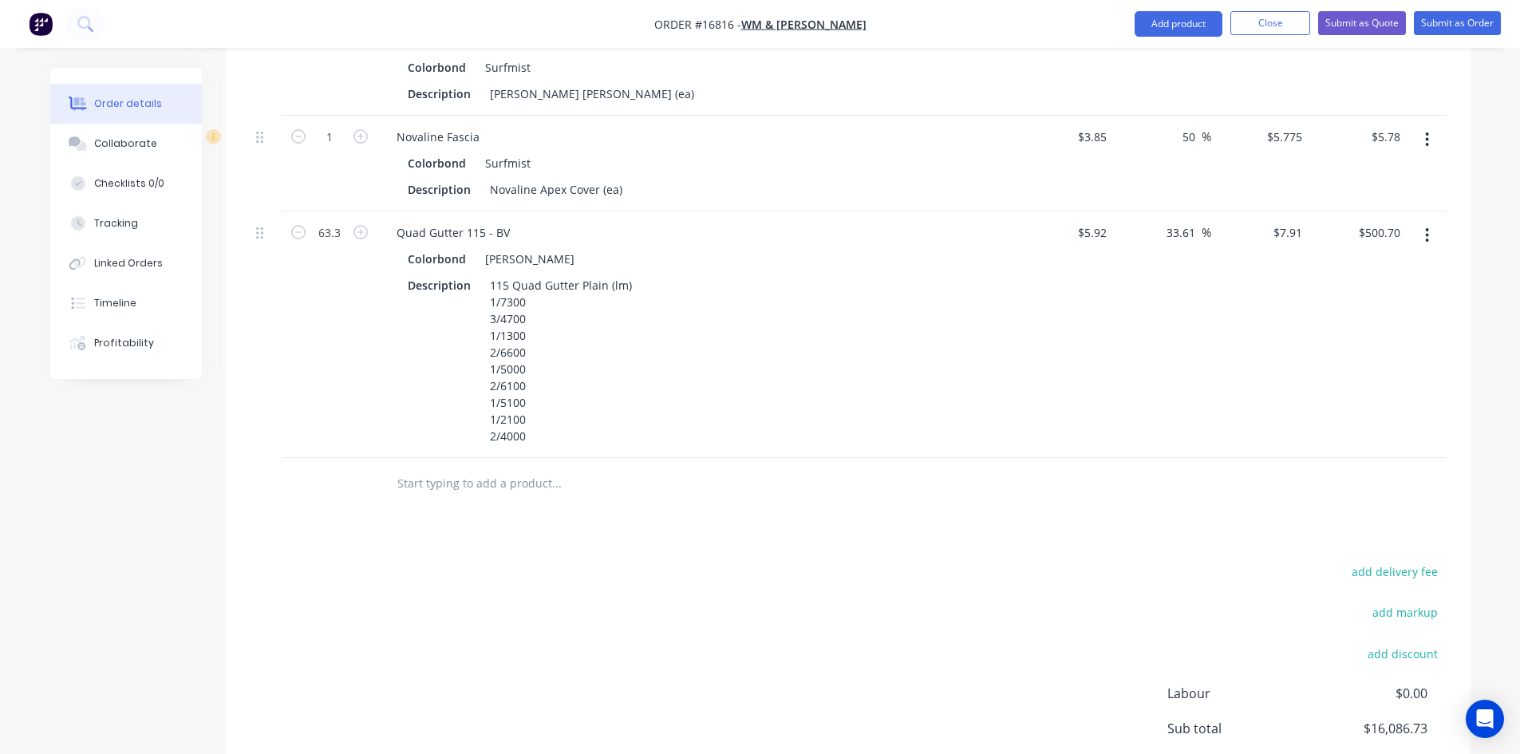
scroll to position [2748, 0]
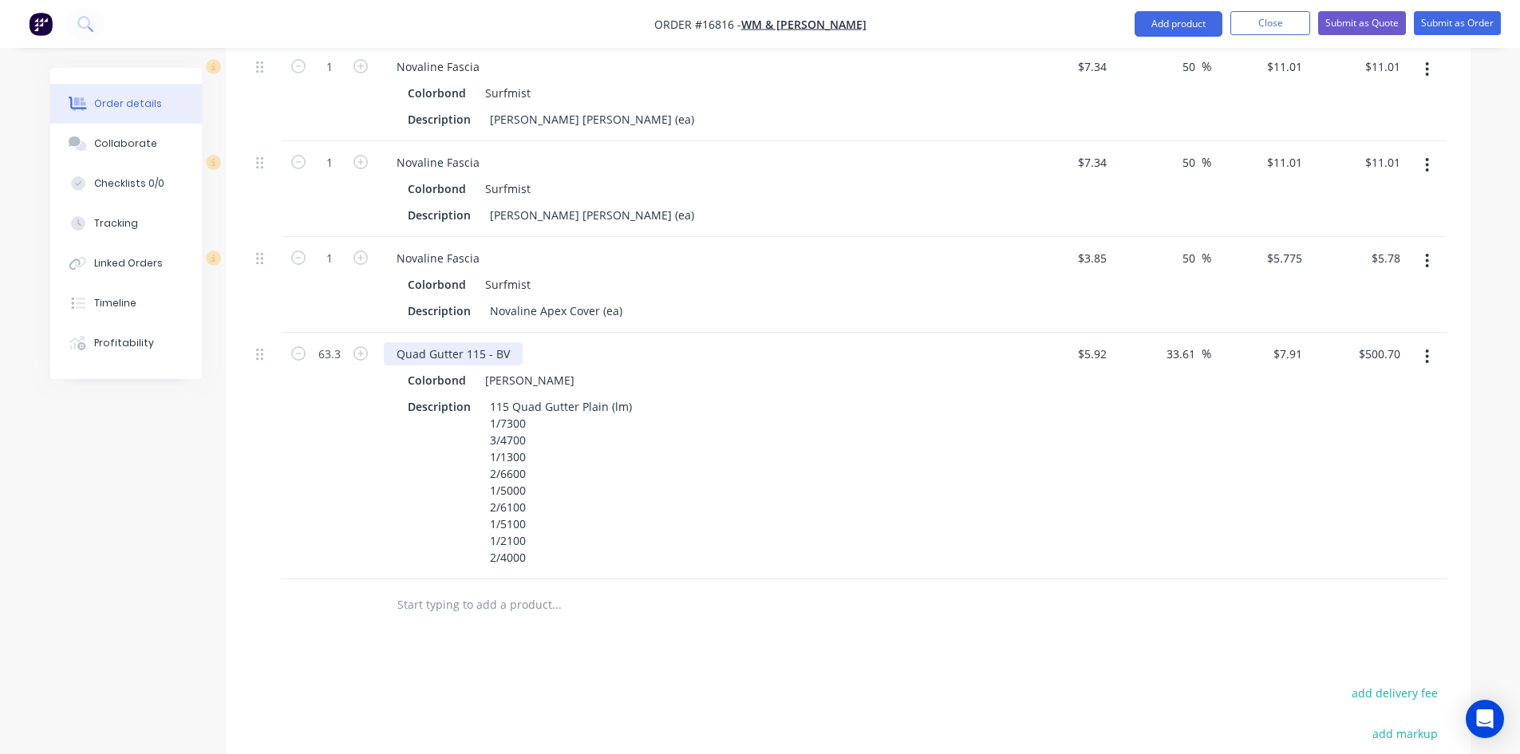
click at [483, 342] on div "Quad Gutter 115 - BV" at bounding box center [453, 353] width 139 height 23
copy div "Quad Gutter 115 - BV"
click at [465, 589] on input "text" at bounding box center [556, 605] width 319 height 32
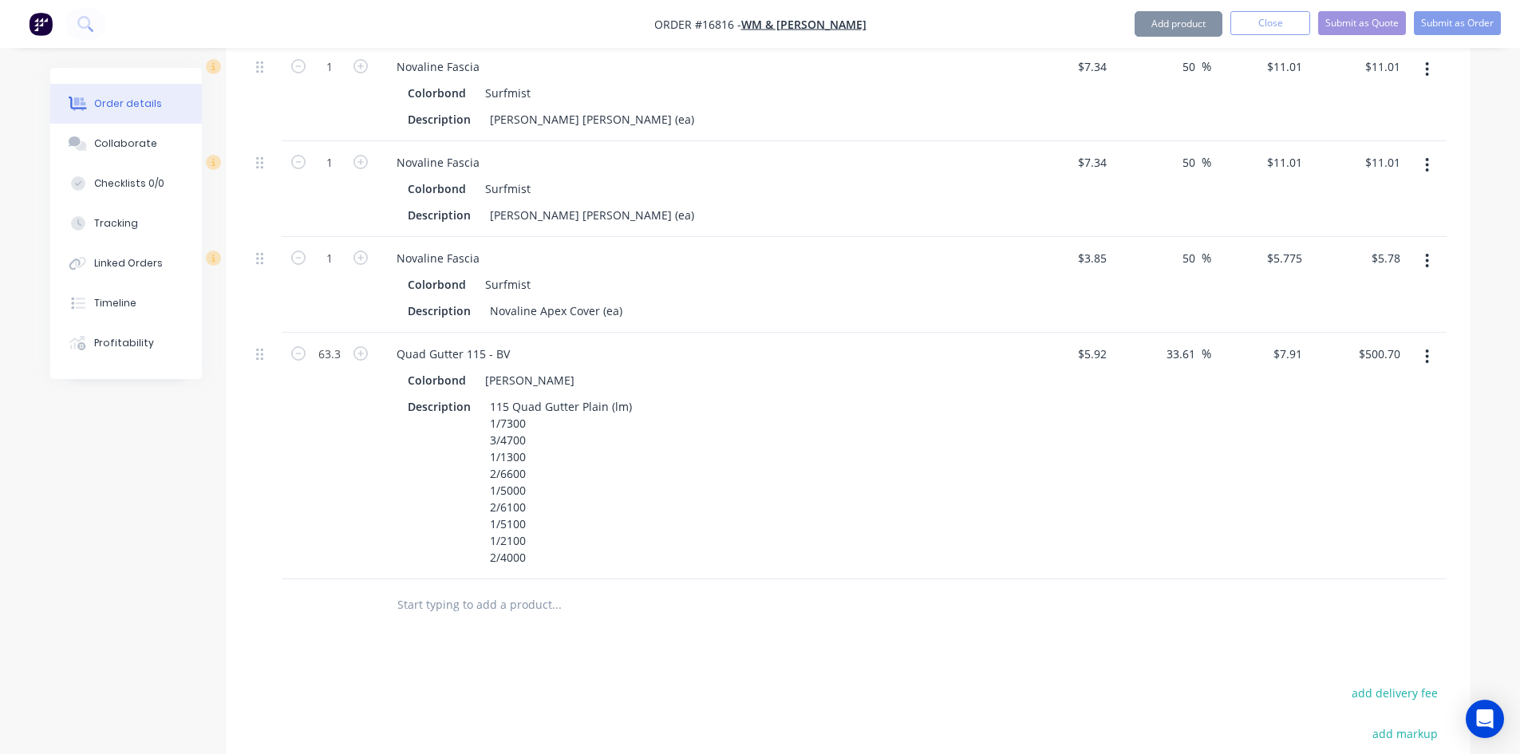
paste input "Quad Gutter 115 - BV"
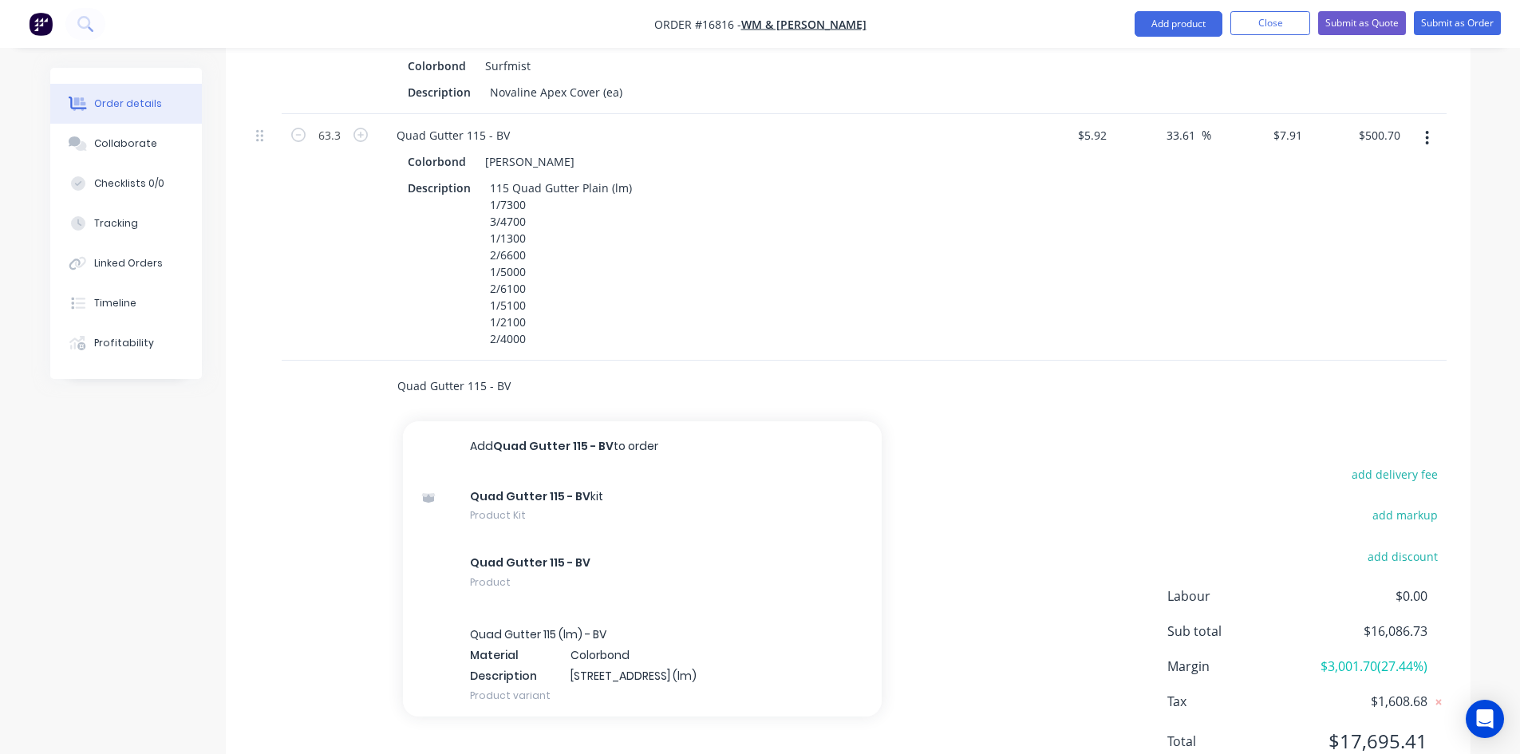
scroll to position [2987, 0]
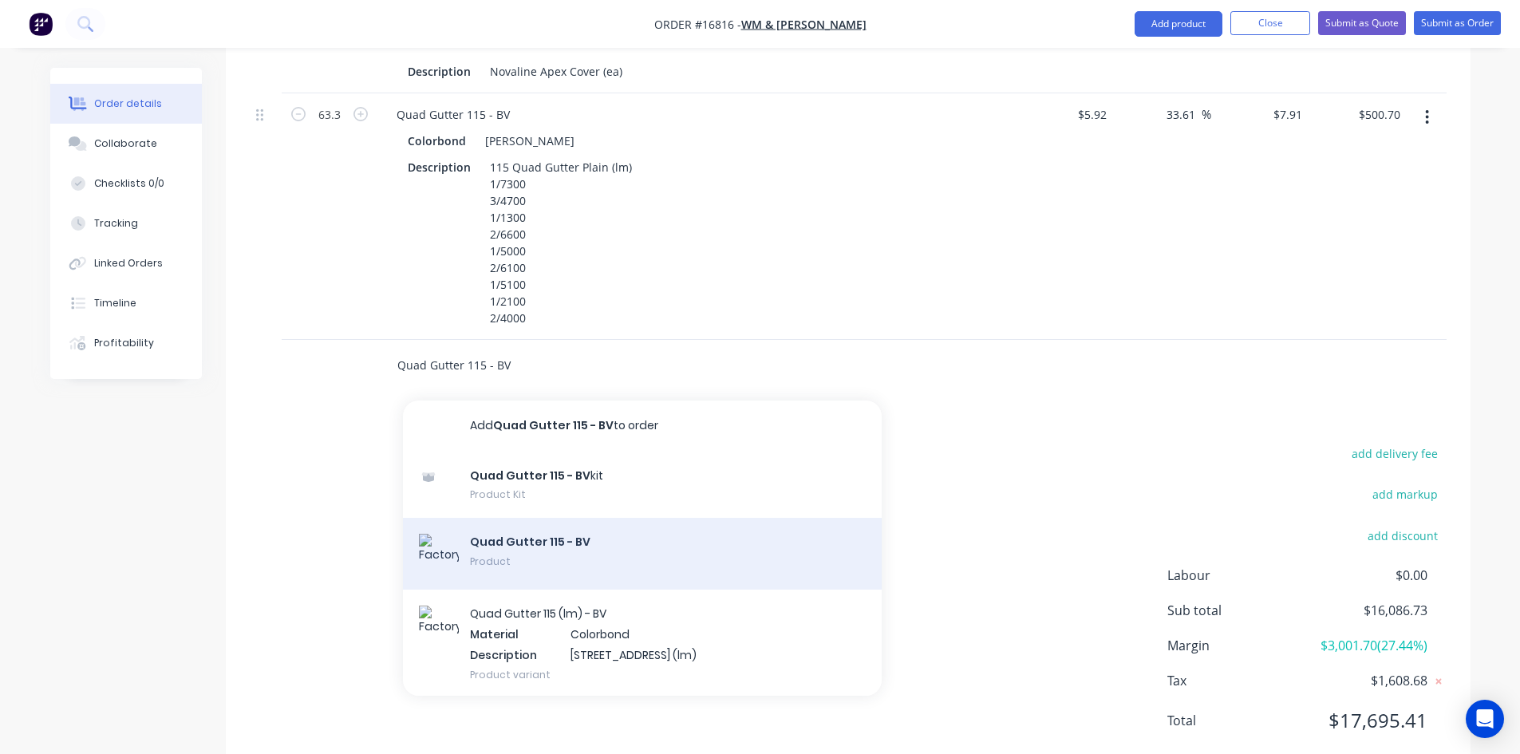
type input "Quad Gutter 115 - BV"
click at [547, 518] on div "Quad Gutter 115 - BV Product" at bounding box center [642, 554] width 479 height 72
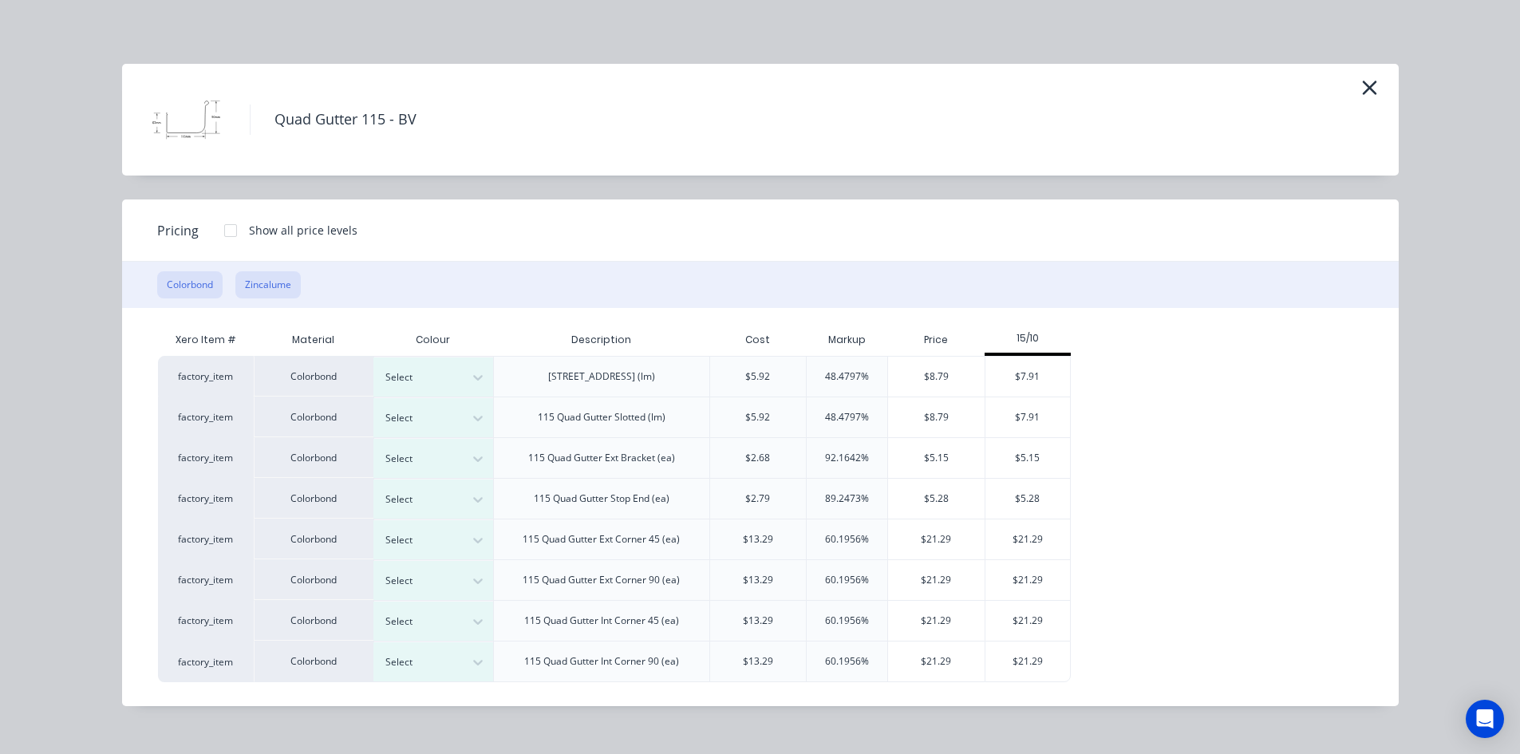
click at [288, 290] on button "Zincalume" at bounding box center [267, 284] width 65 height 27
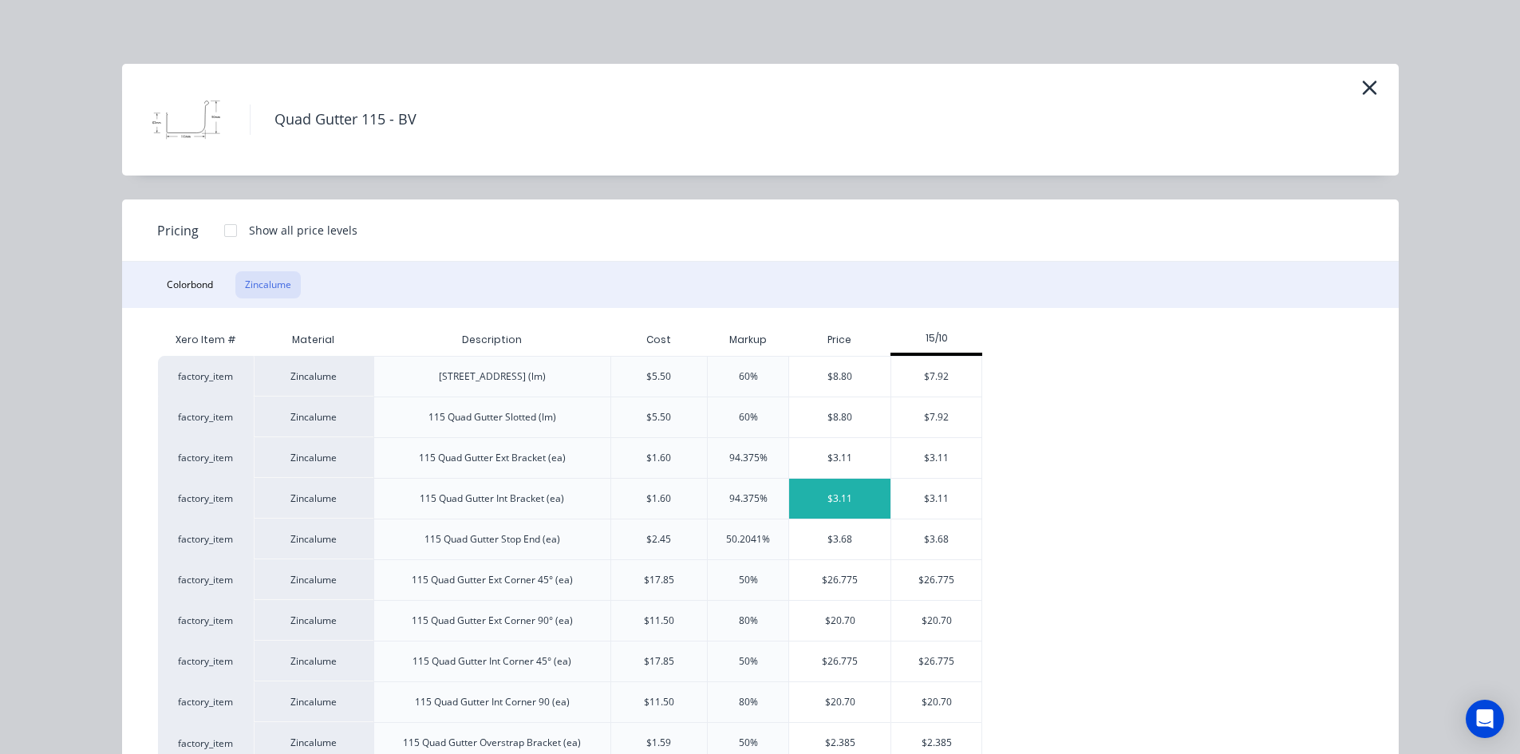
click at [833, 501] on div "$3.11" at bounding box center [839, 499] width 101 height 40
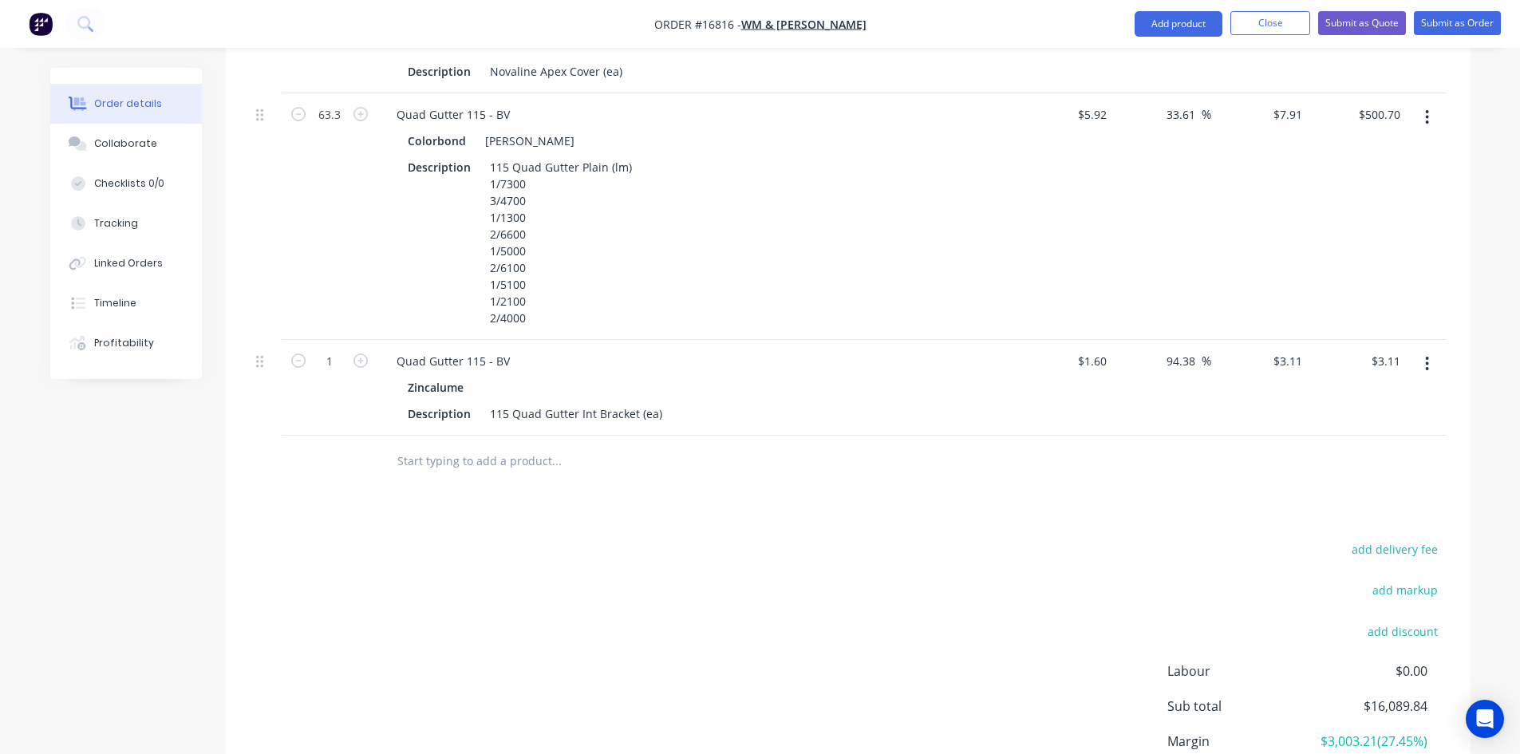
scroll to position [2907, 0]
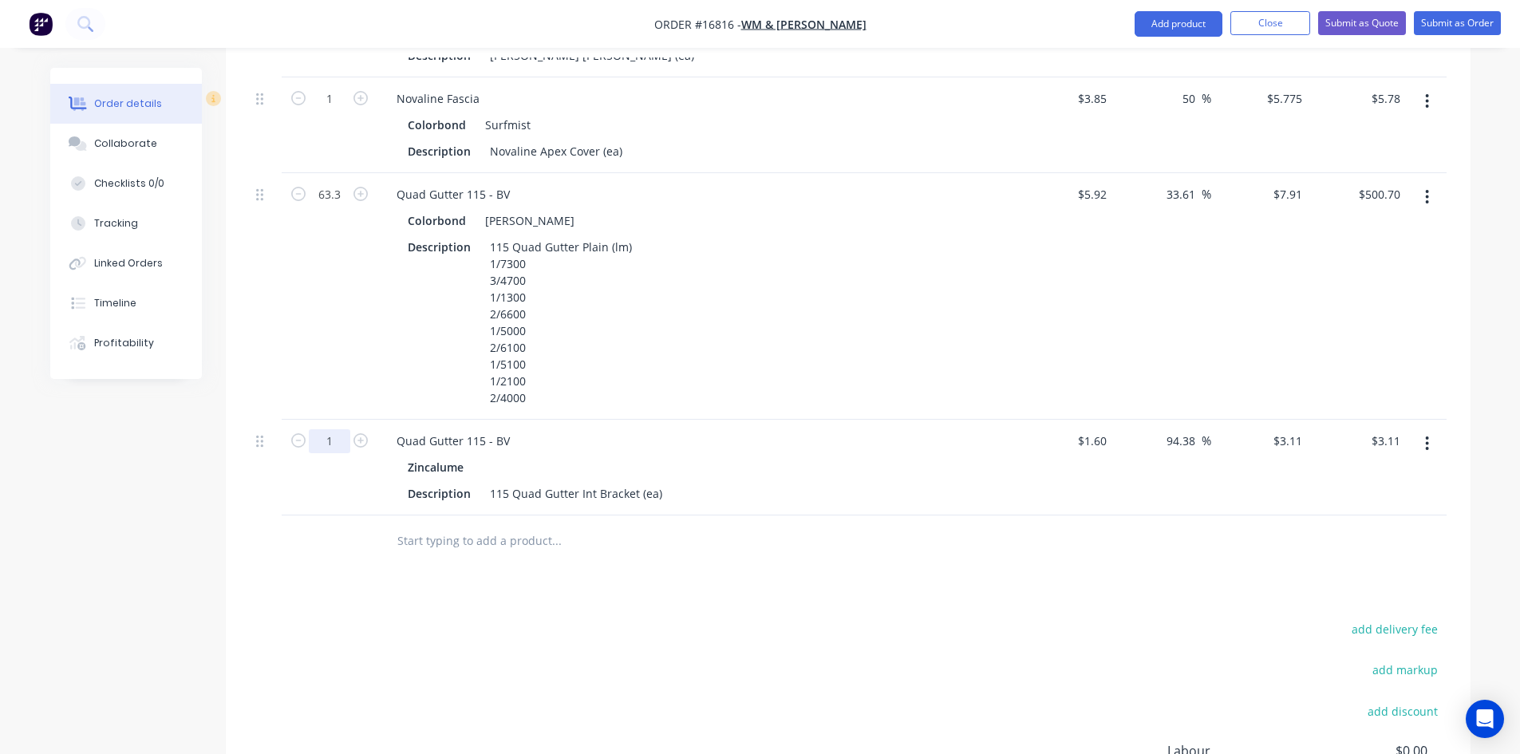
type input "70"
type input "$217.70"
click at [440, 515] on div at bounding box center [664, 541] width 574 height 52
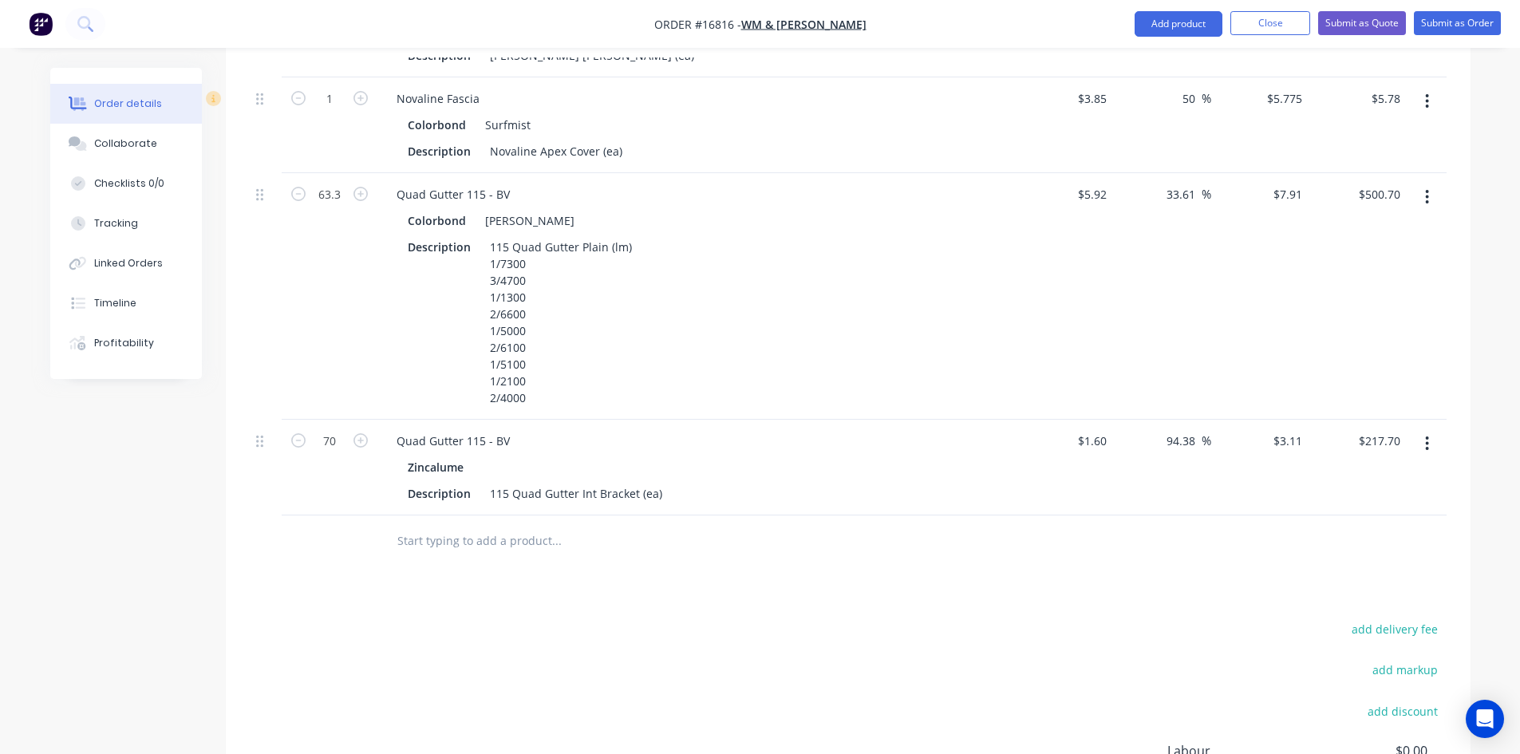
click at [444, 525] on input "text" at bounding box center [556, 541] width 319 height 32
paste input "Quad Gutter 115 - BV"
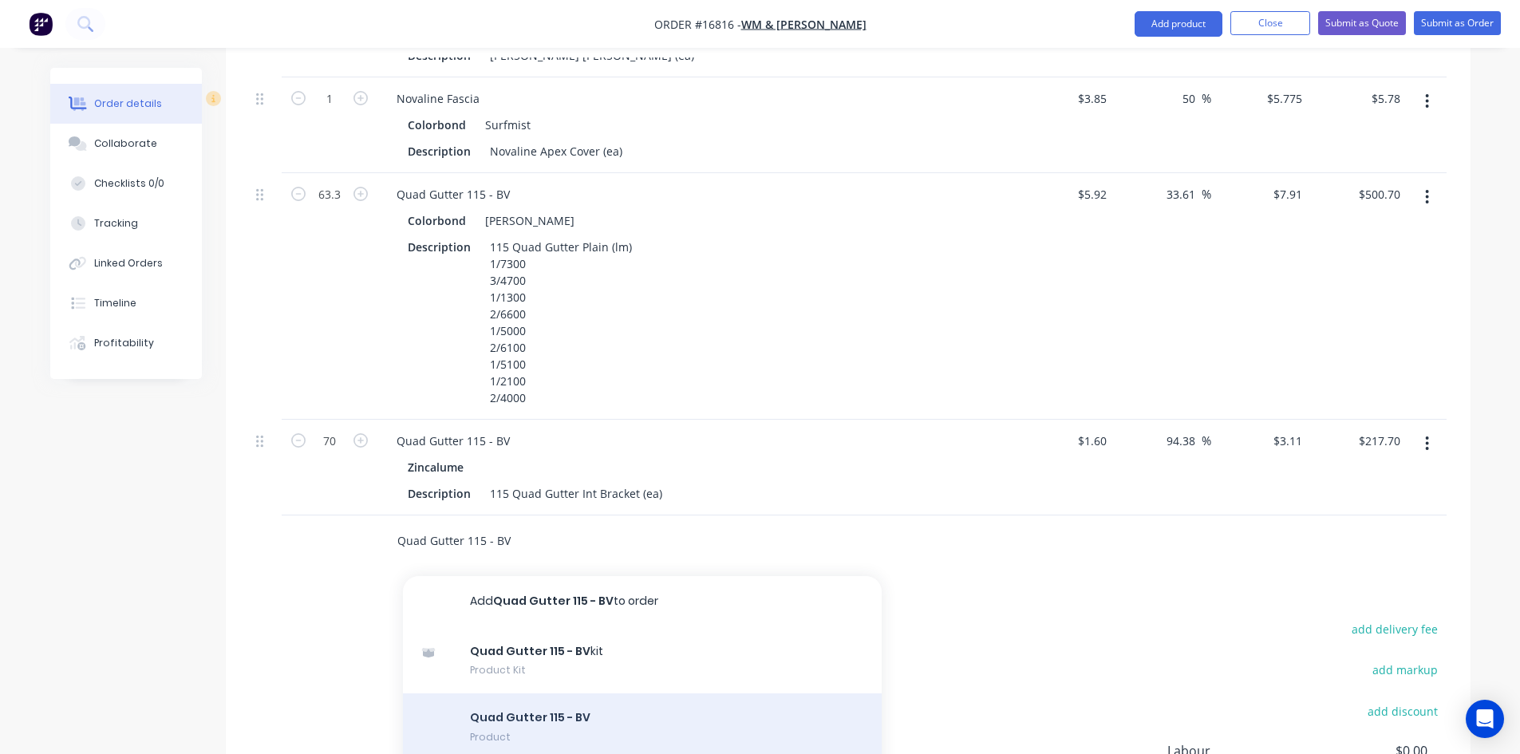
type input "Quad Gutter 115 - BV"
click at [574, 693] on div "Quad Gutter 115 - BV Product" at bounding box center [642, 729] width 479 height 72
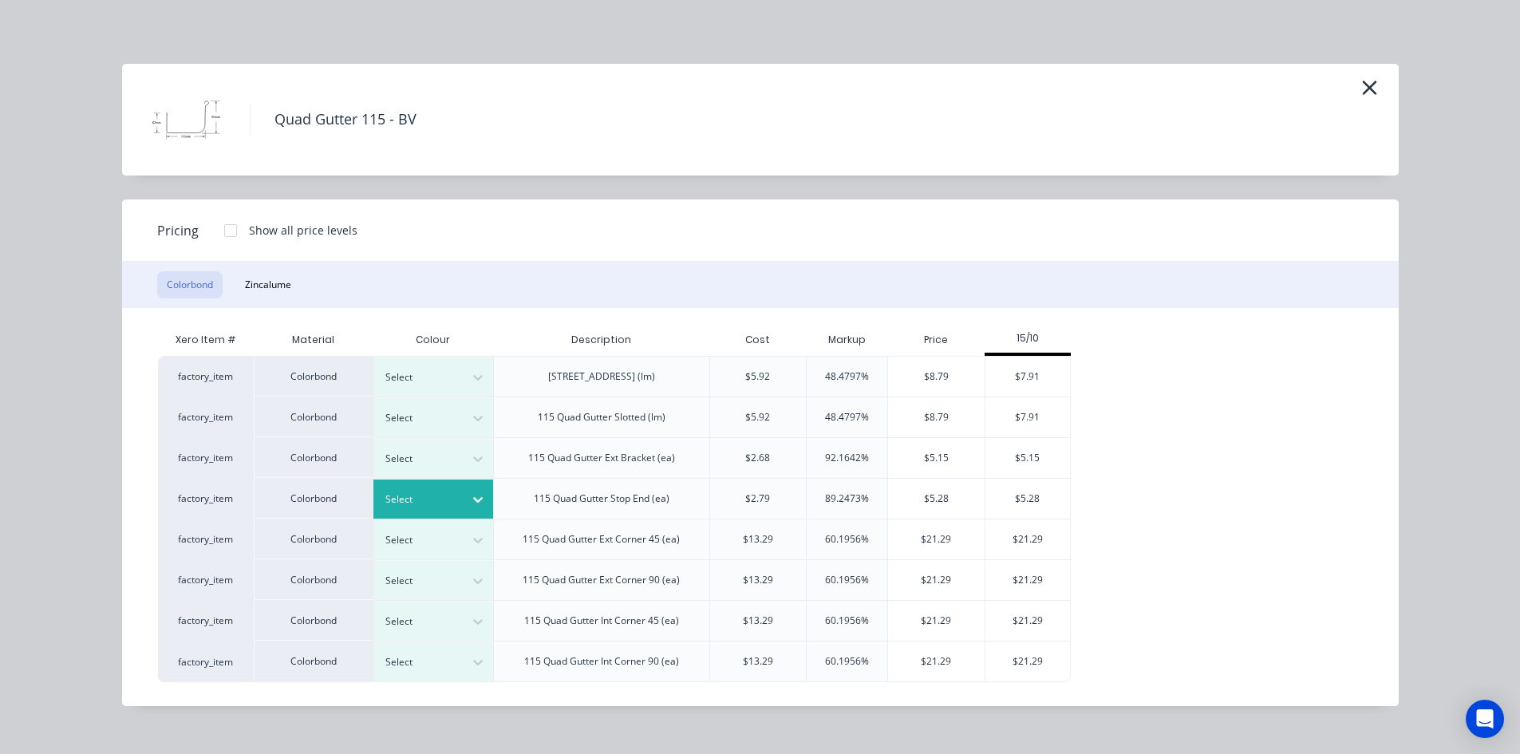
click at [460, 503] on div "Select" at bounding box center [418, 499] width 89 height 21
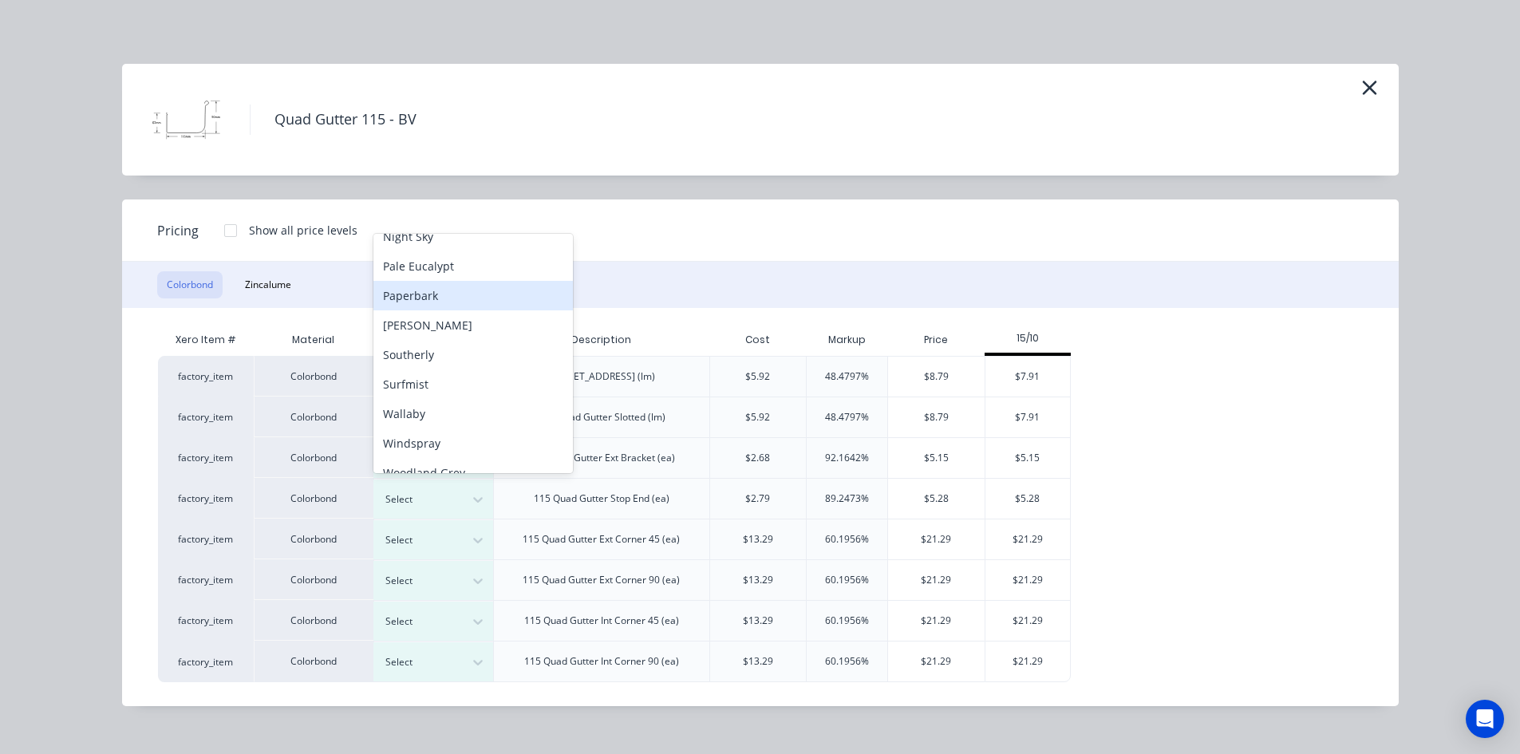
scroll to position [446, 0]
click at [476, 317] on div "[PERSON_NAME]" at bounding box center [472, 308] width 199 height 30
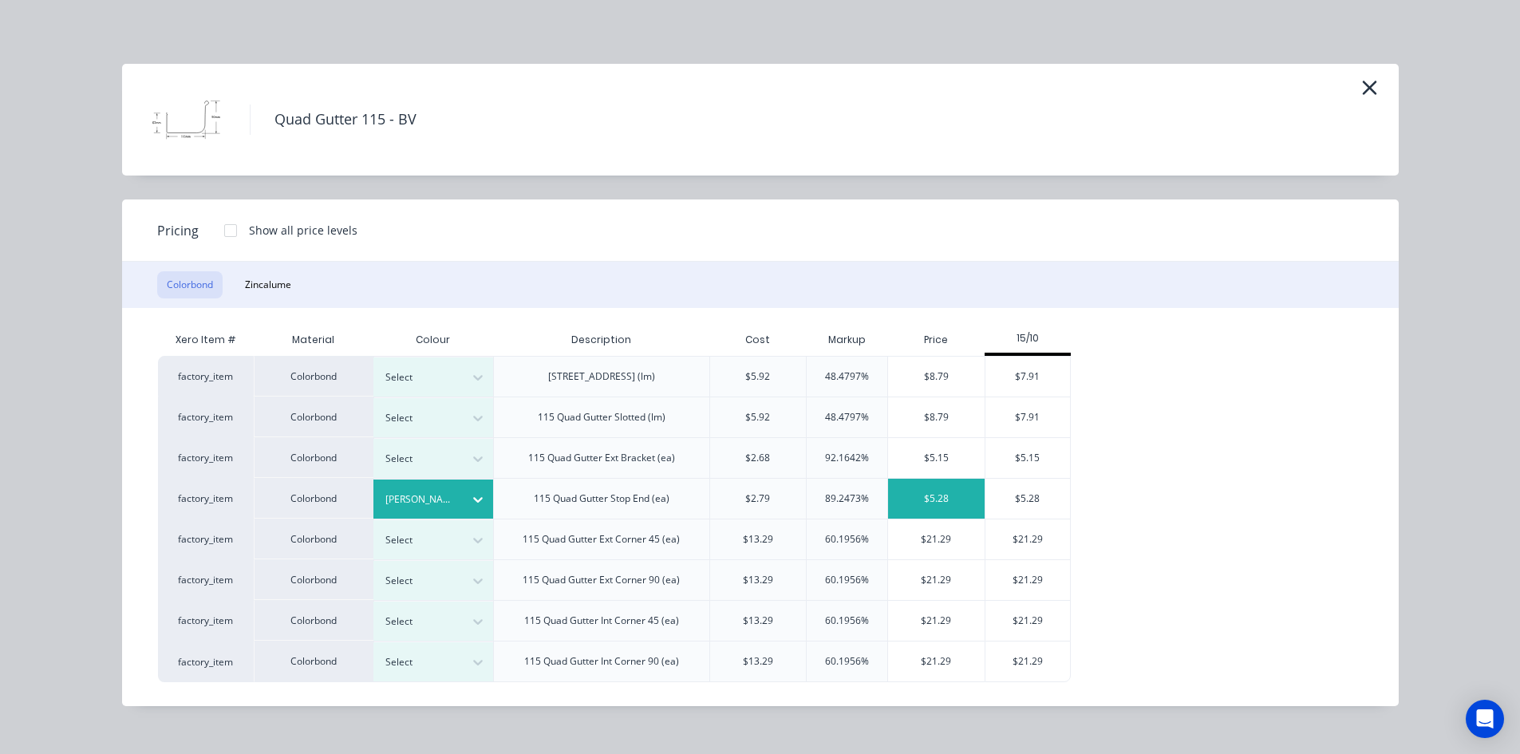
click at [938, 493] on div "$5.28" at bounding box center [936, 499] width 97 height 40
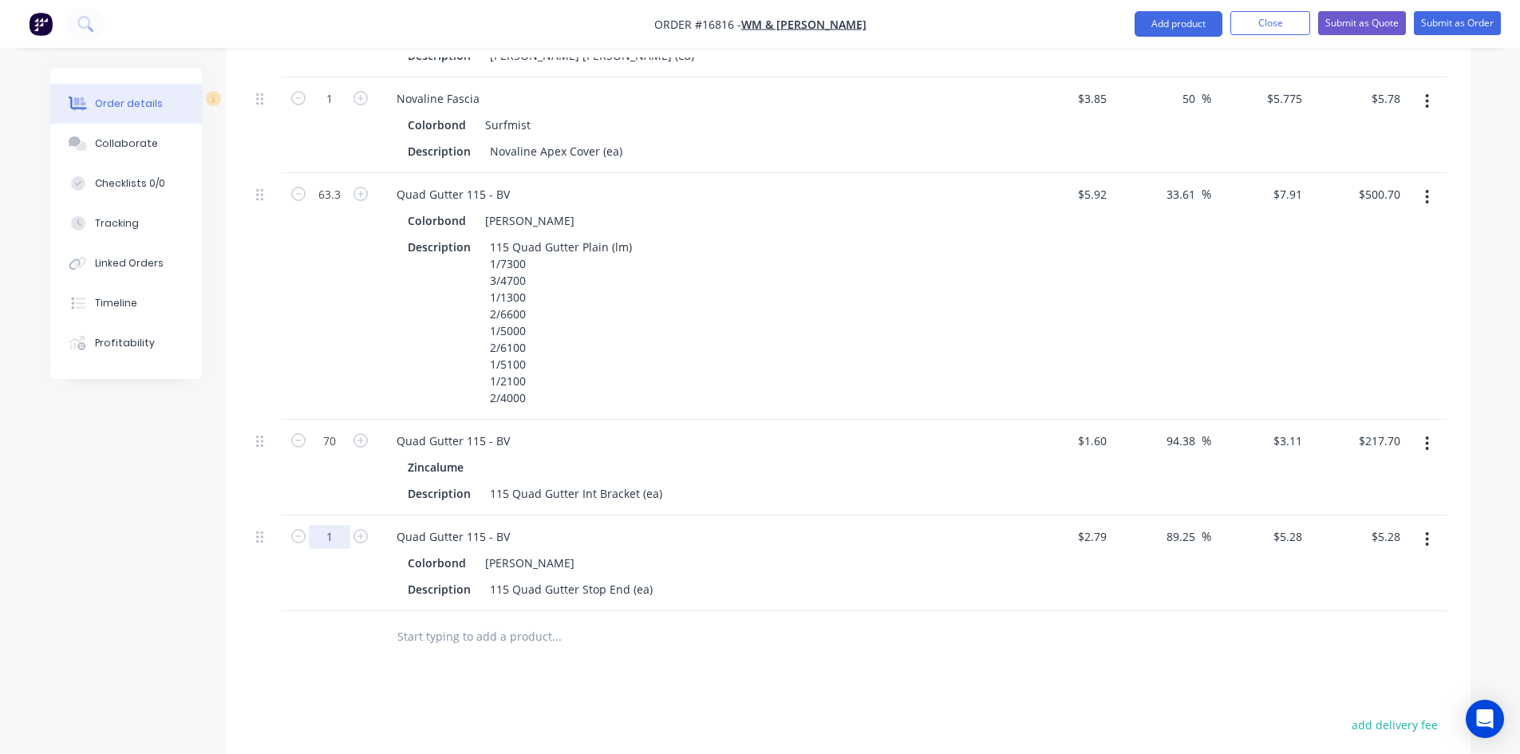
type input "12"
type input "$63.36"
click at [651, 578] on div "115 Quad Gutter Stop End (ea)" at bounding box center [571, 589] width 176 height 23
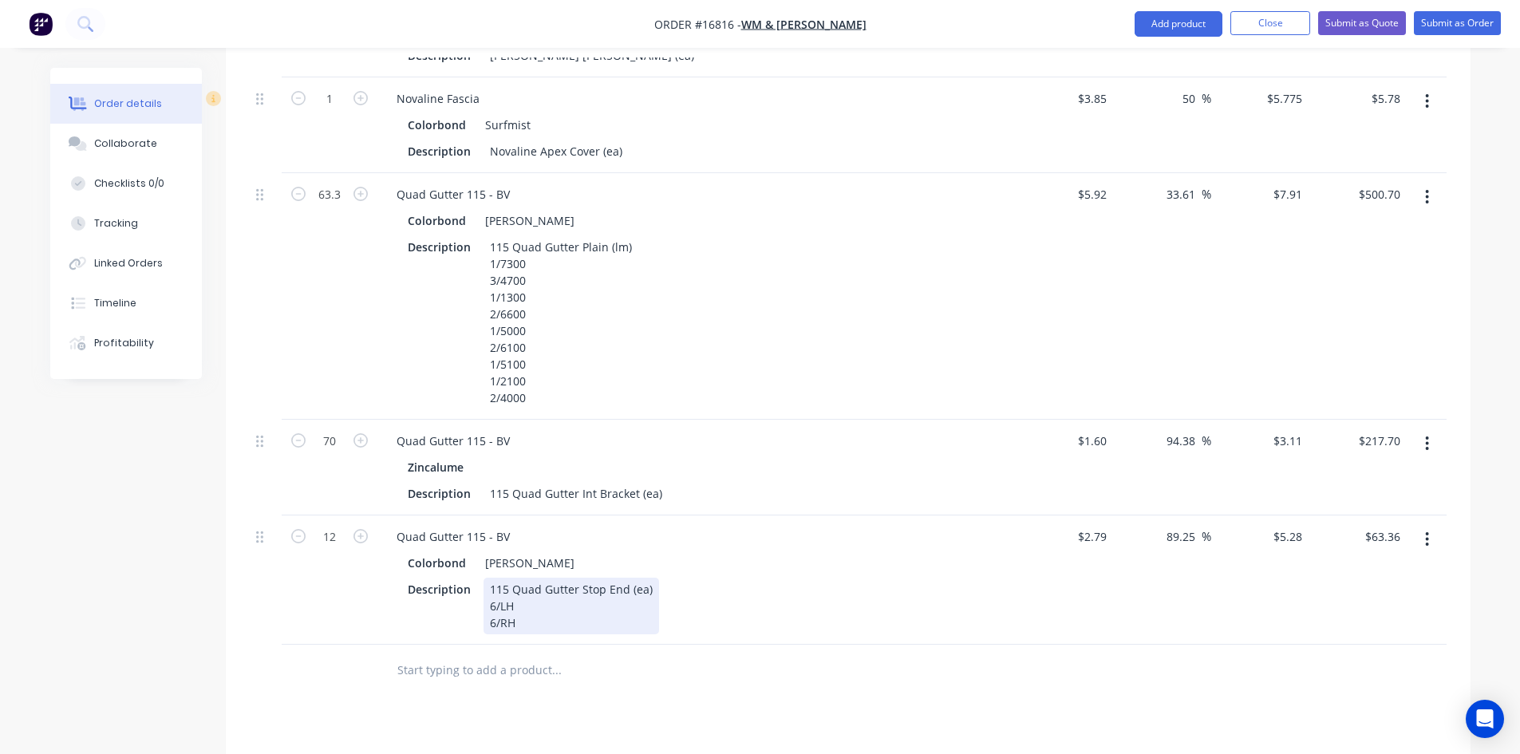
click at [767, 578] on div "Description 115 Quad Gutter Stop End (ea) 6/LH 6/RH" at bounding box center [693, 606] width 584 height 57
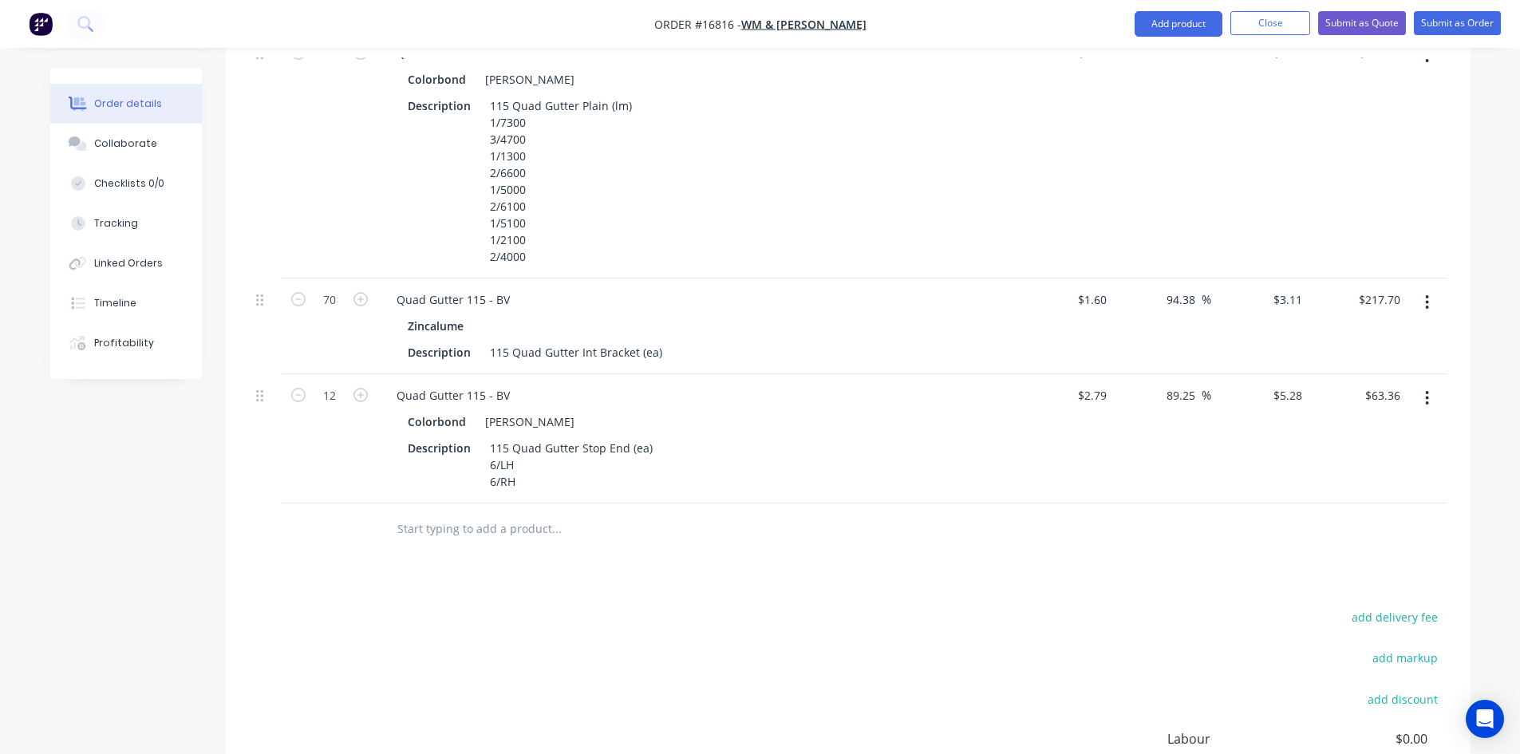
scroll to position [3067, 0]
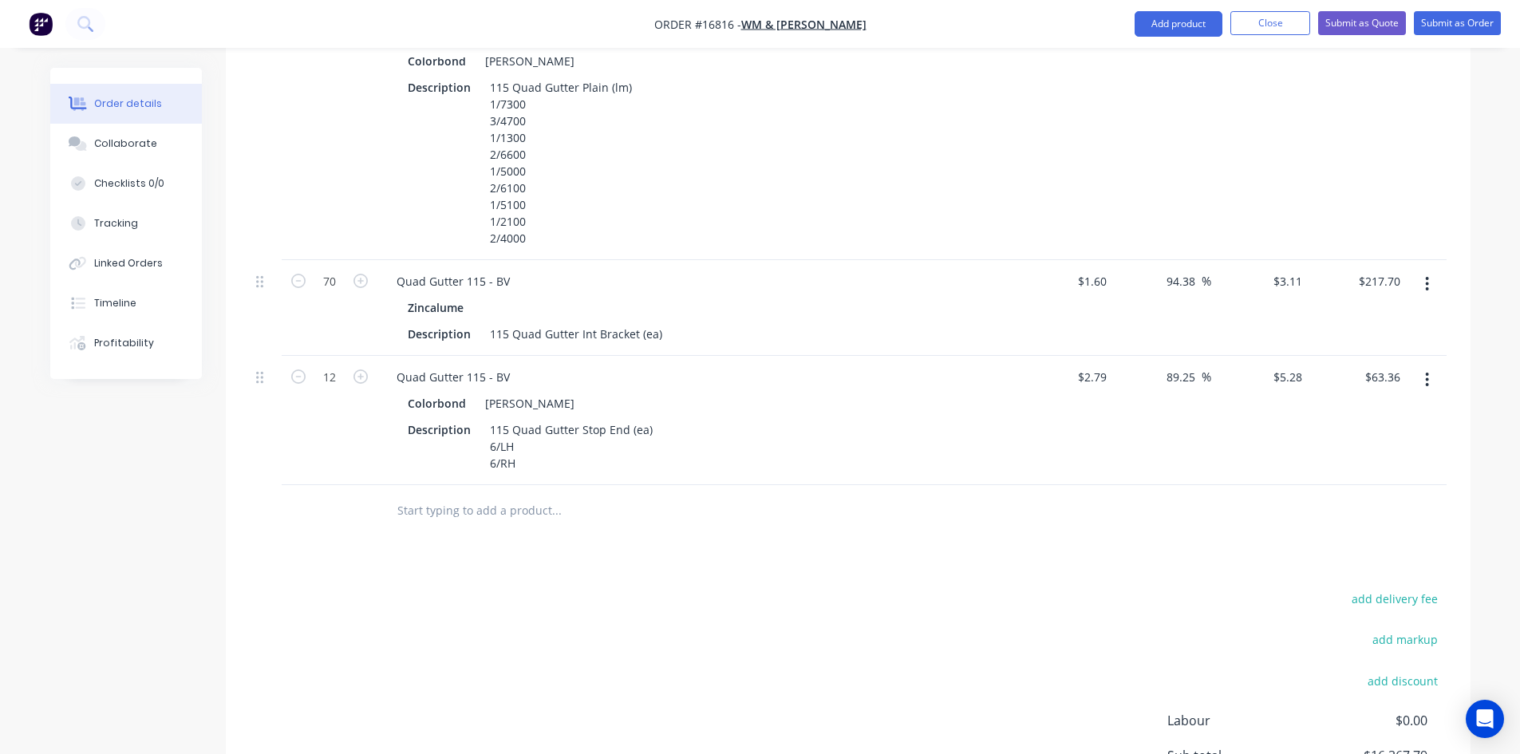
click at [472, 495] on input "text" at bounding box center [556, 511] width 319 height 32
paste input "Quad Gutter 115 - BV"
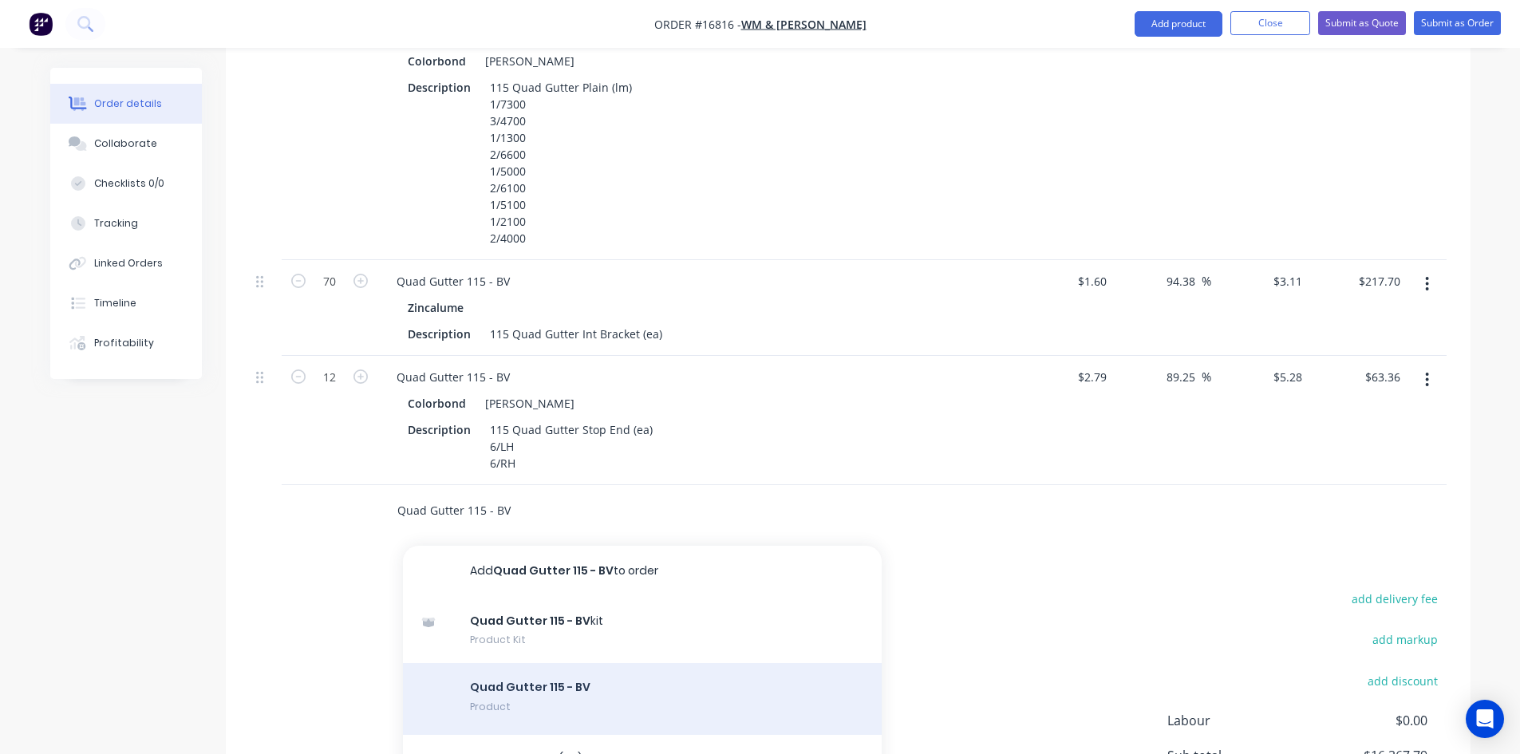
type input "Quad Gutter 115 - BV"
click at [562, 663] on div "Quad Gutter 115 - BV Product" at bounding box center [642, 699] width 479 height 72
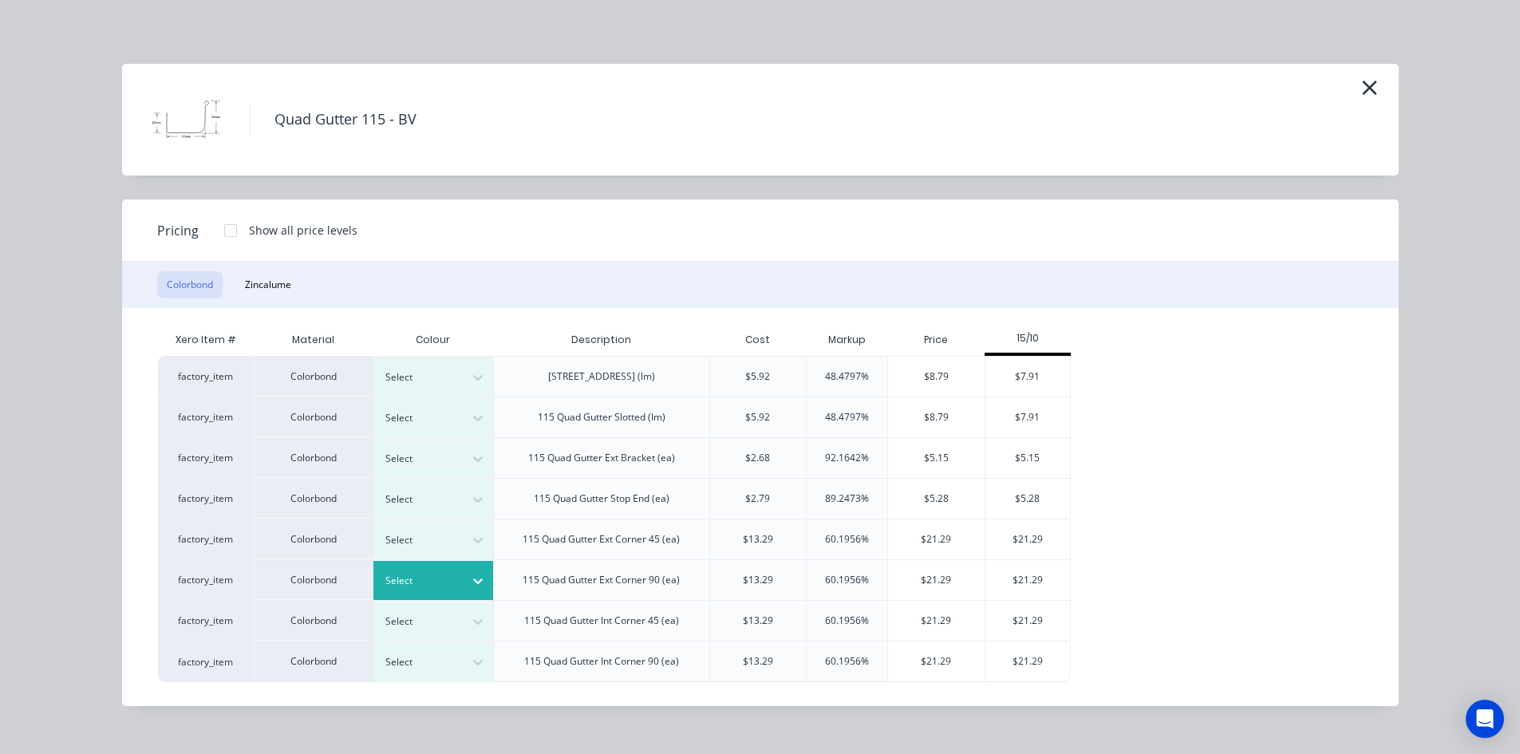
click at [462, 585] on div "Select" at bounding box center [418, 580] width 89 height 21
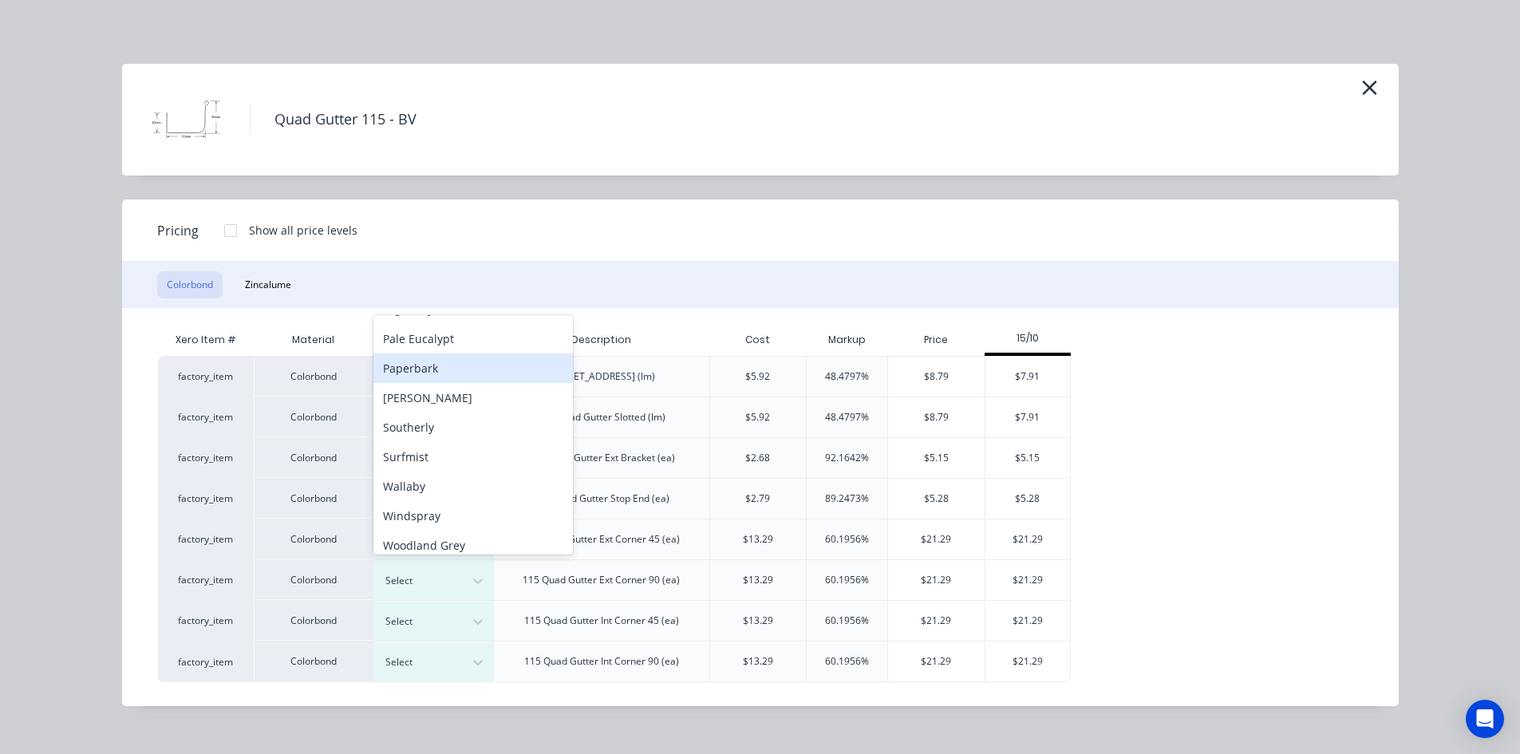
scroll to position [446, 0]
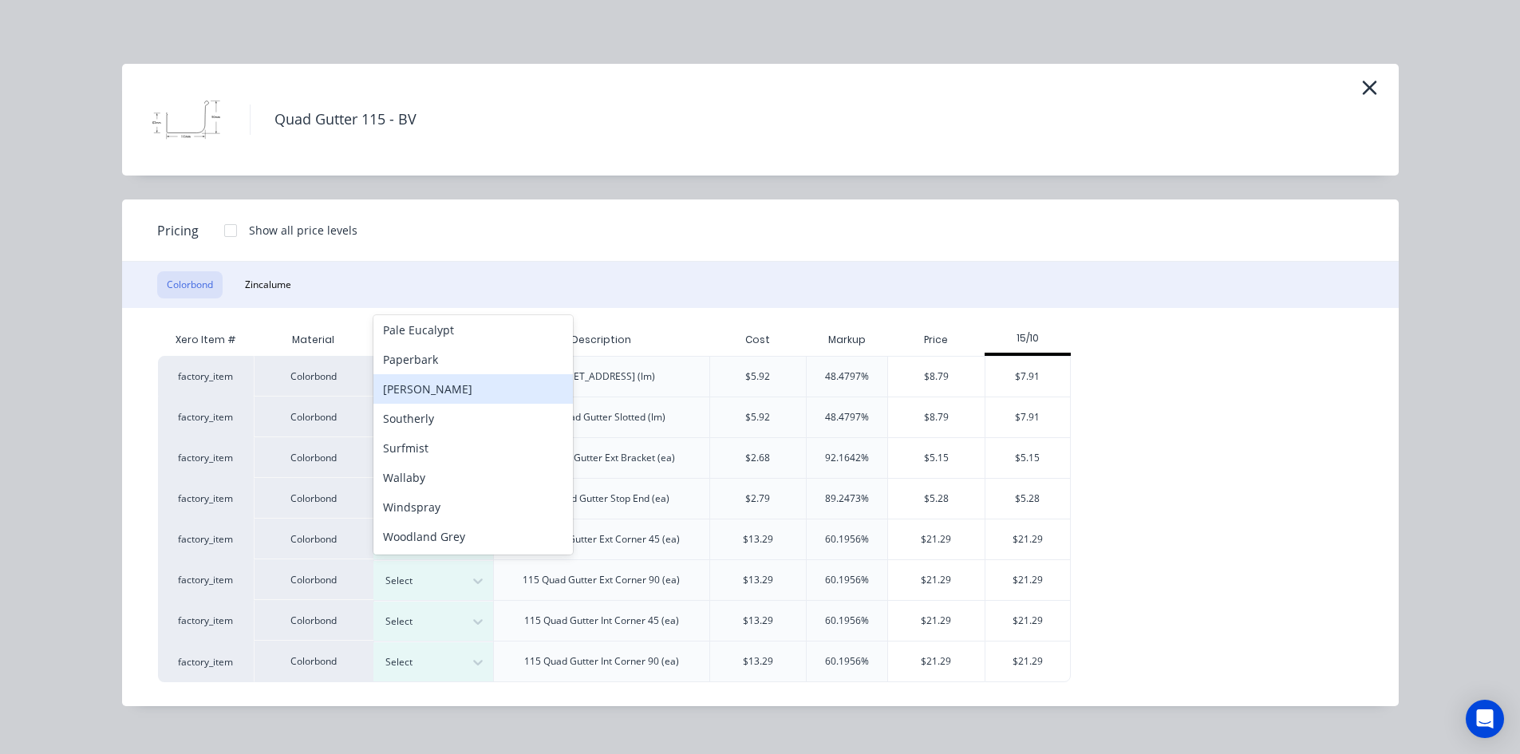
click at [471, 390] on div "[PERSON_NAME]" at bounding box center [472, 389] width 199 height 30
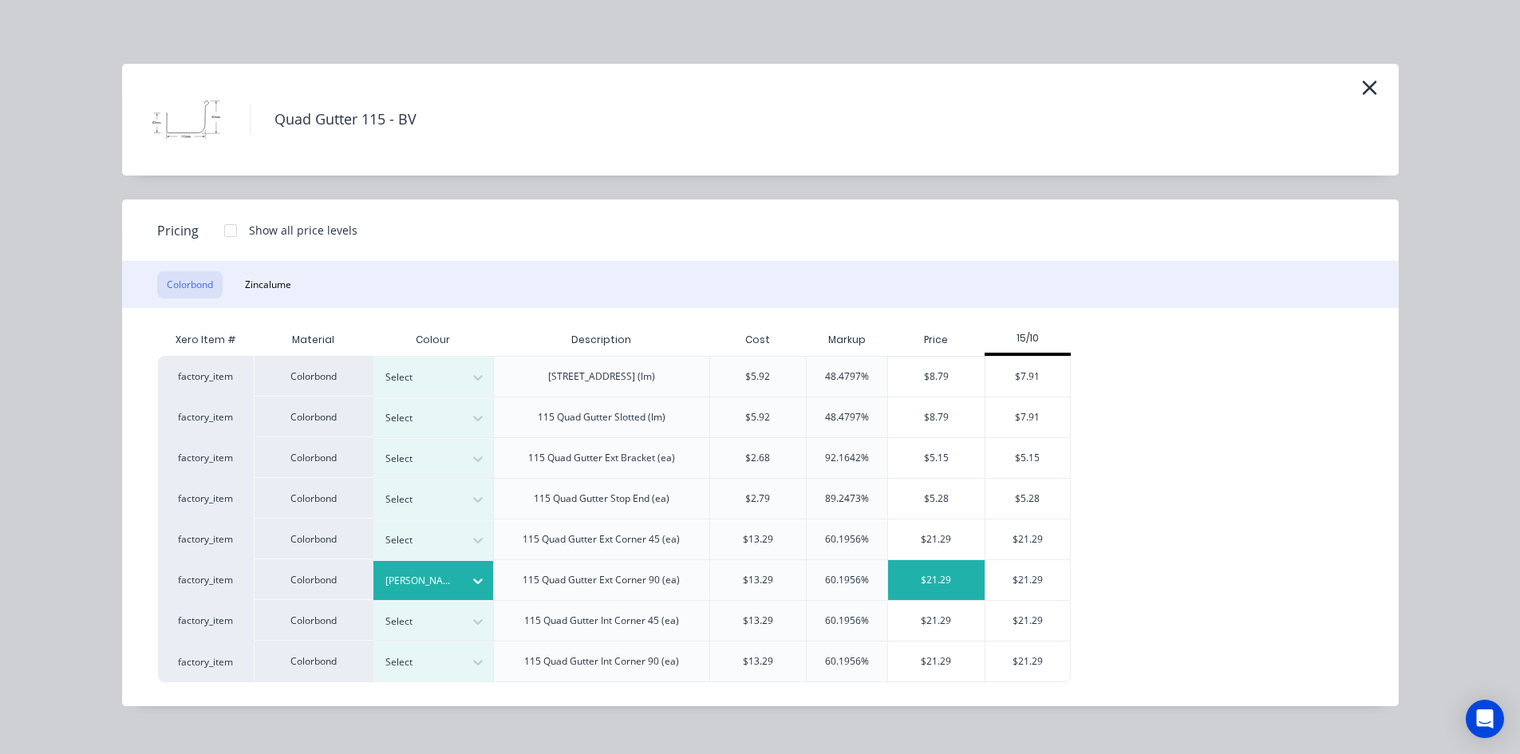
click at [957, 579] on div "$21.29" at bounding box center [936, 580] width 97 height 40
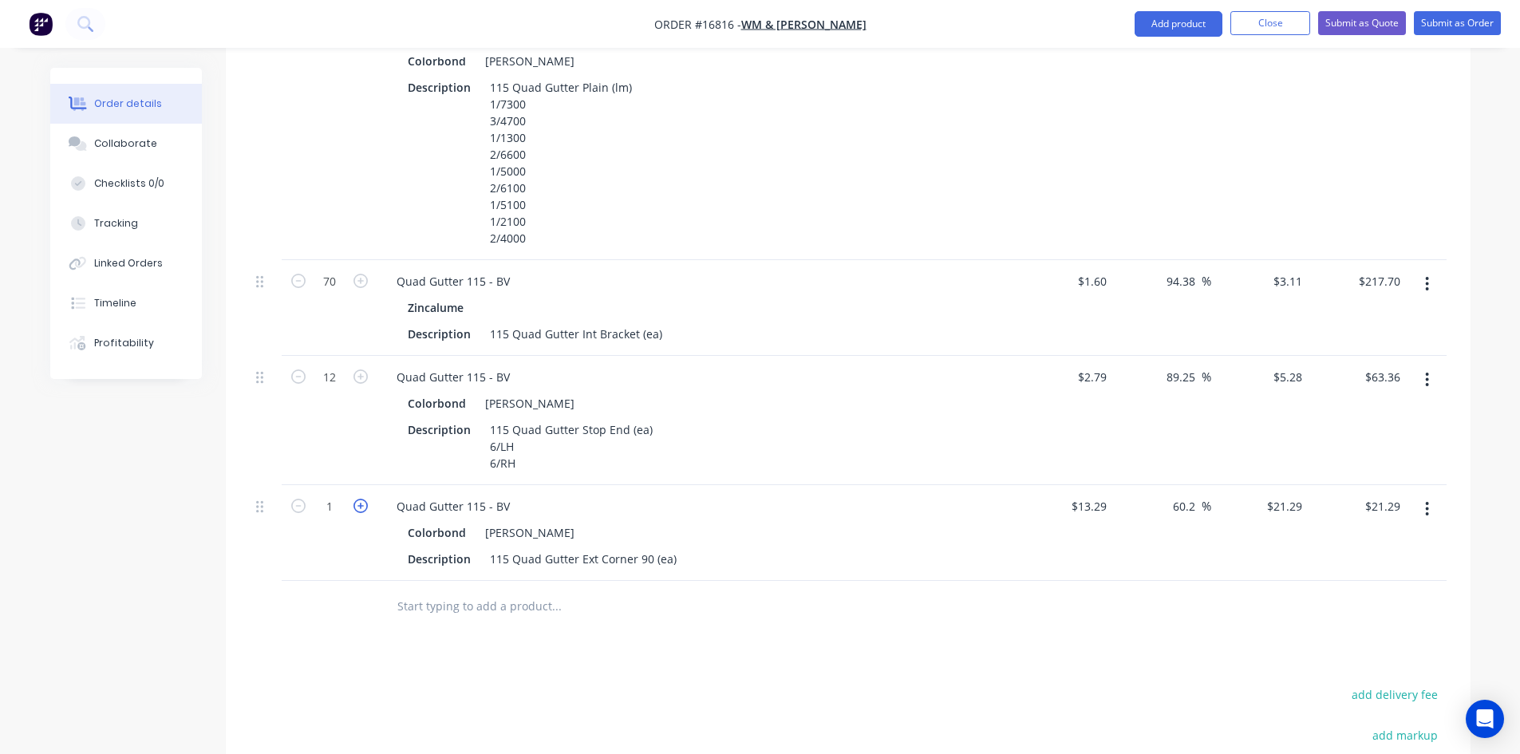
click at [360, 499] on icon "button" at bounding box center [360, 506] width 14 height 14
type input "2"
type input "$42.58"
click at [446, 590] on input "text" at bounding box center [556, 606] width 319 height 32
paste input "Quad Gutter 115 - BV"
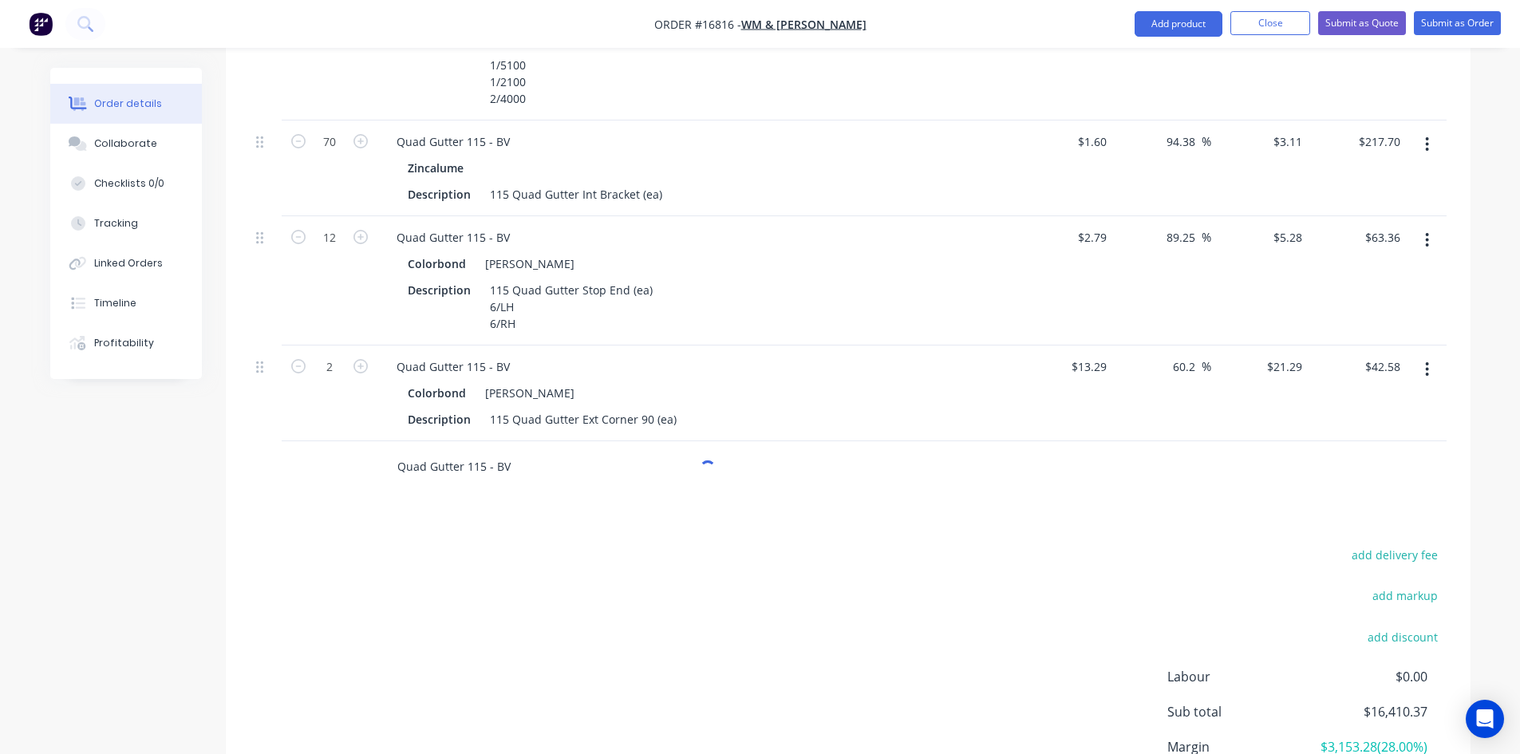
scroll to position [3308, 0]
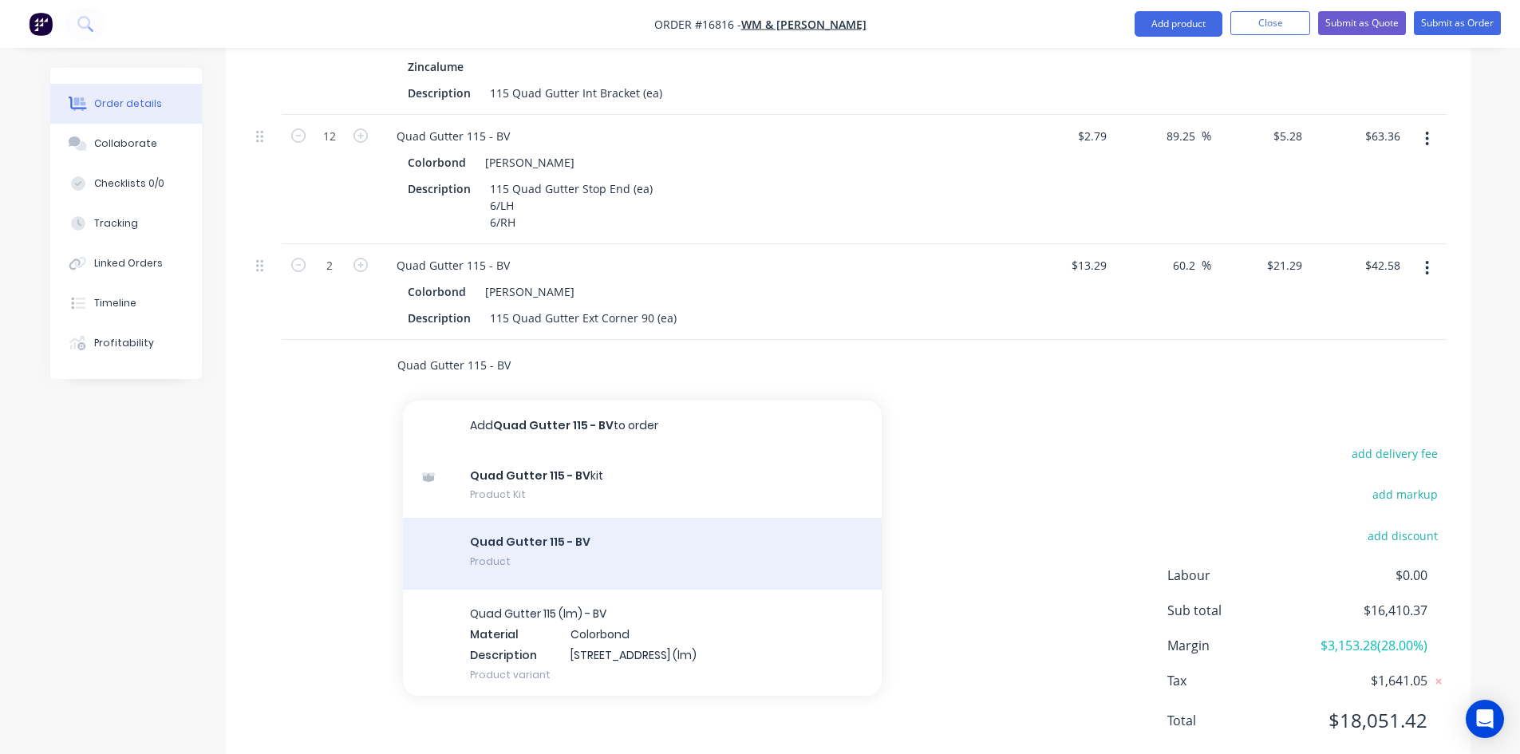
type input "Quad Gutter 115 - BV"
click at [558, 518] on div "Quad Gutter 115 - BV Product" at bounding box center [642, 554] width 479 height 72
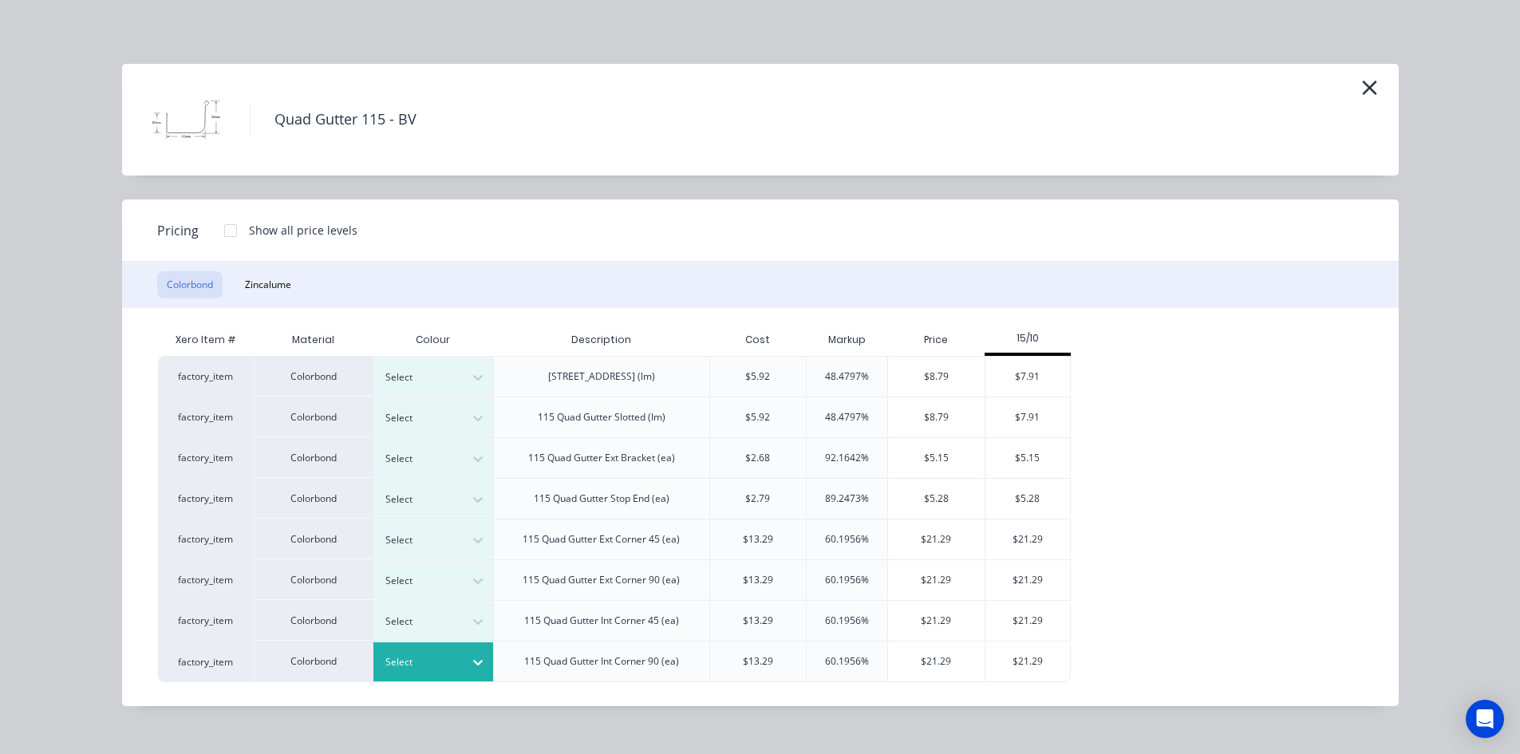
click at [482, 665] on icon at bounding box center [478, 662] width 16 height 16
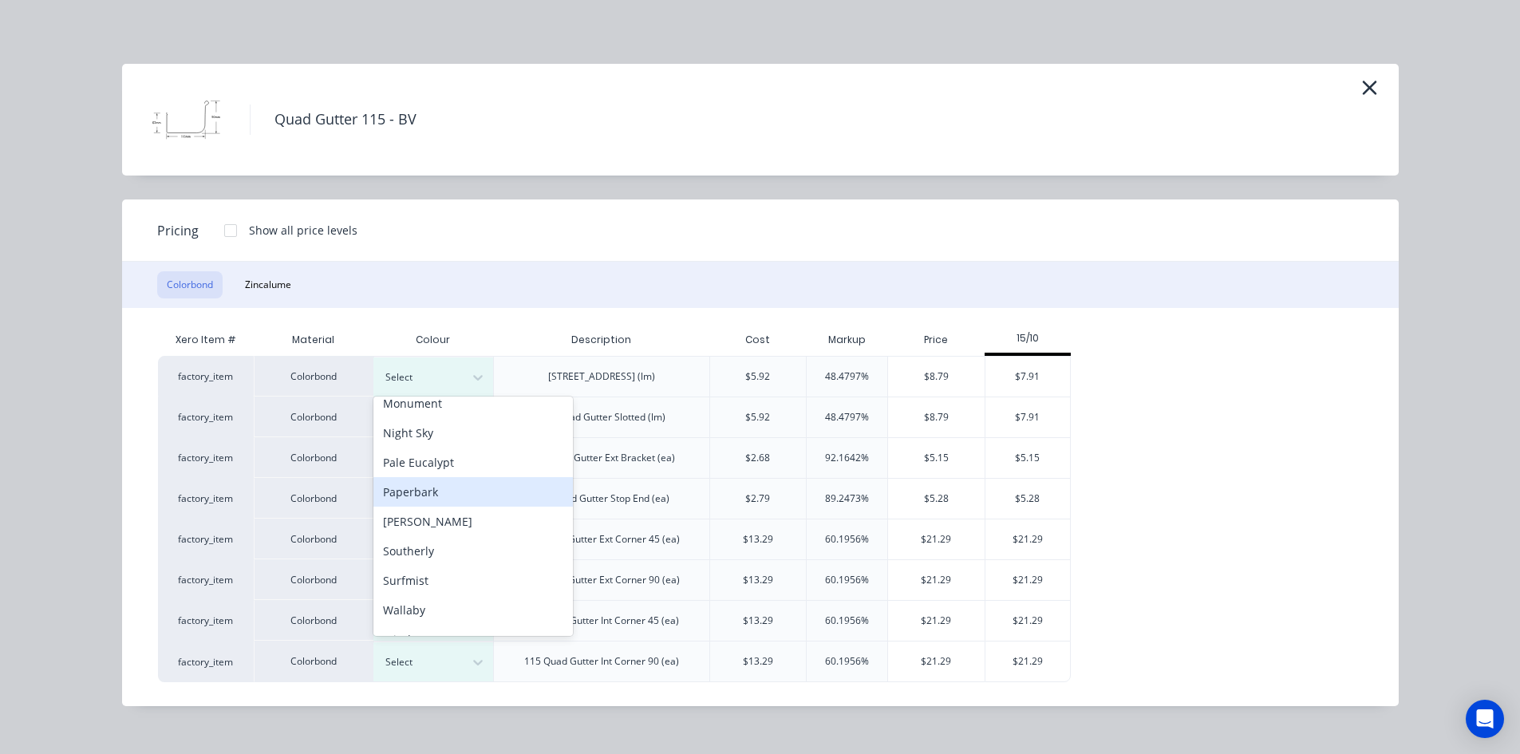
scroll to position [408, 0]
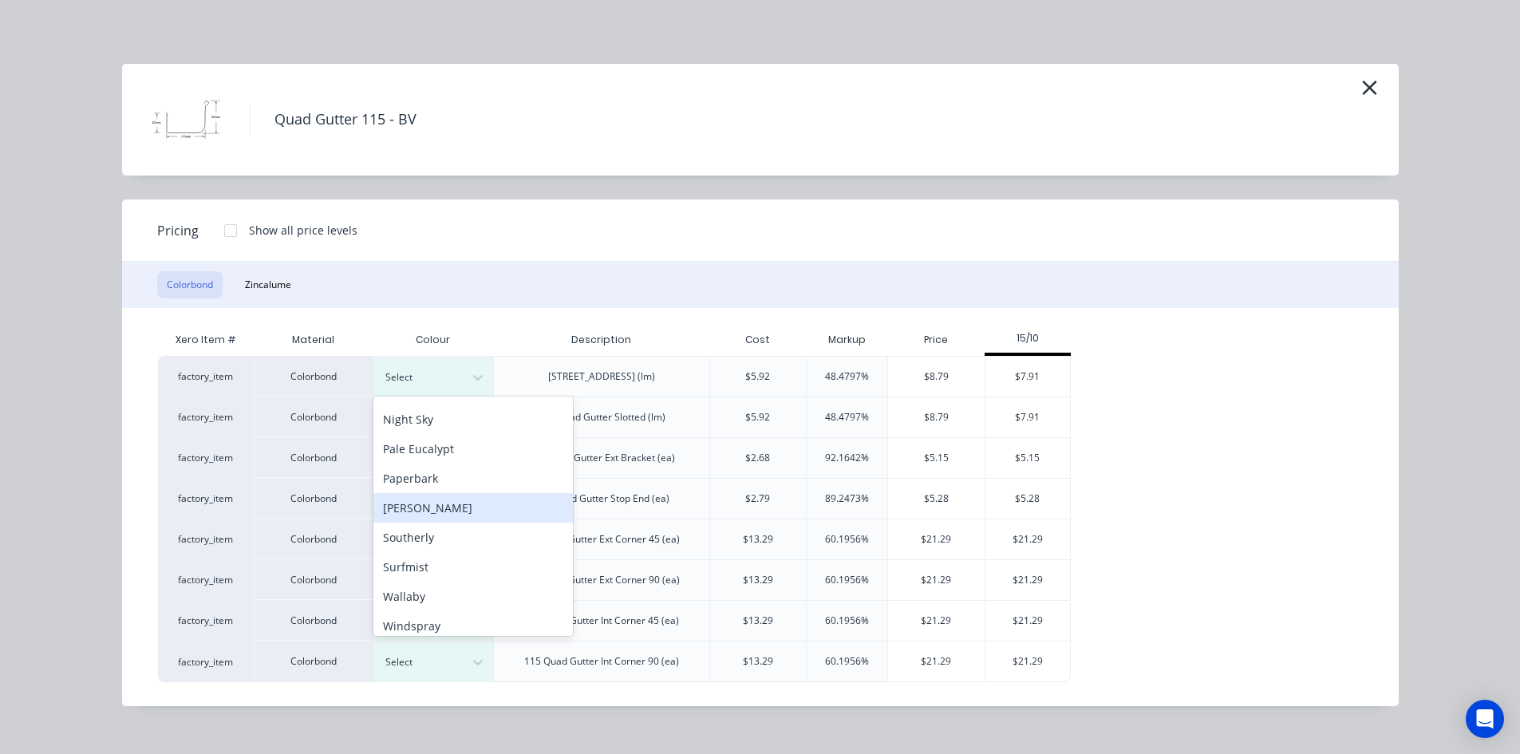
click at [469, 514] on div "[PERSON_NAME]" at bounding box center [472, 508] width 199 height 30
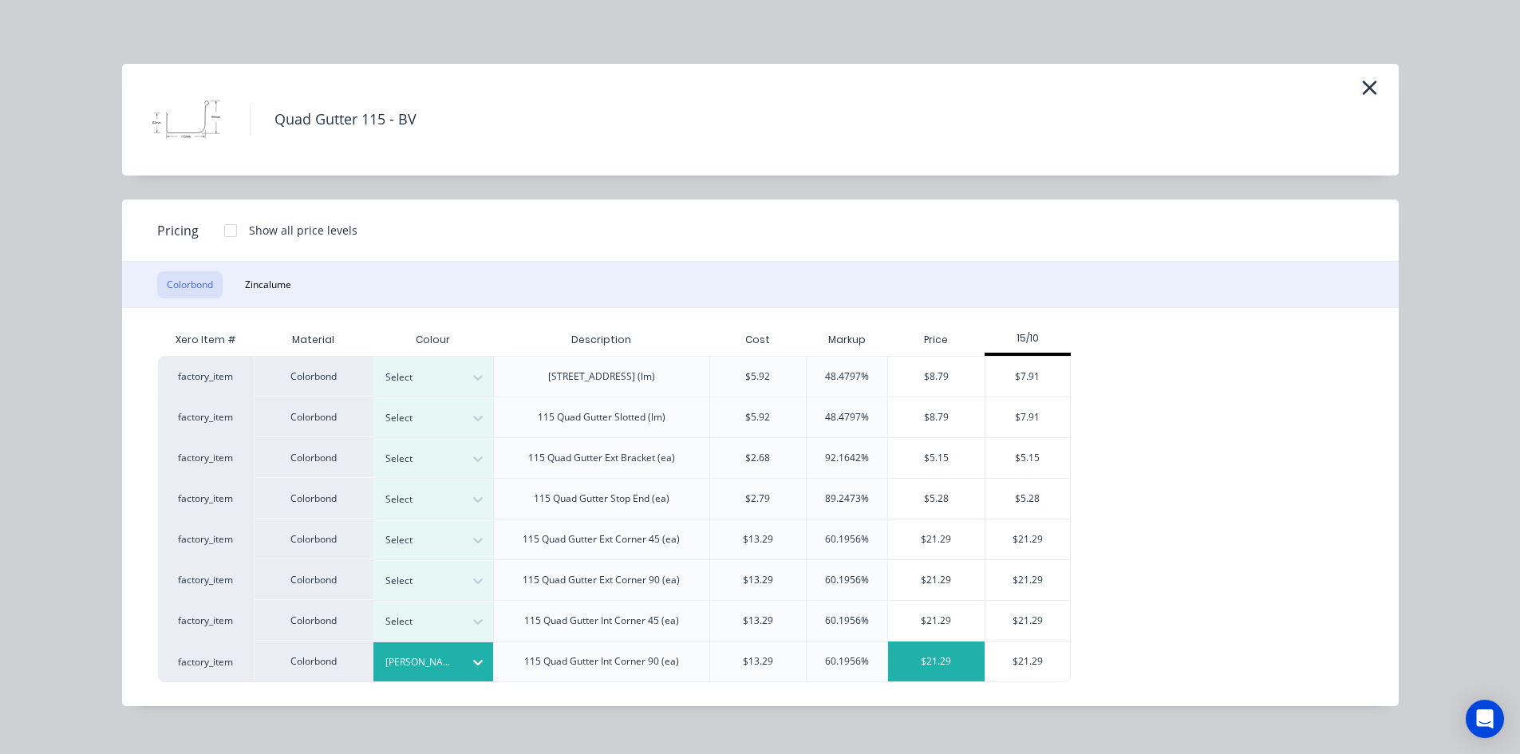
click at [934, 661] on div "$21.29" at bounding box center [936, 661] width 97 height 40
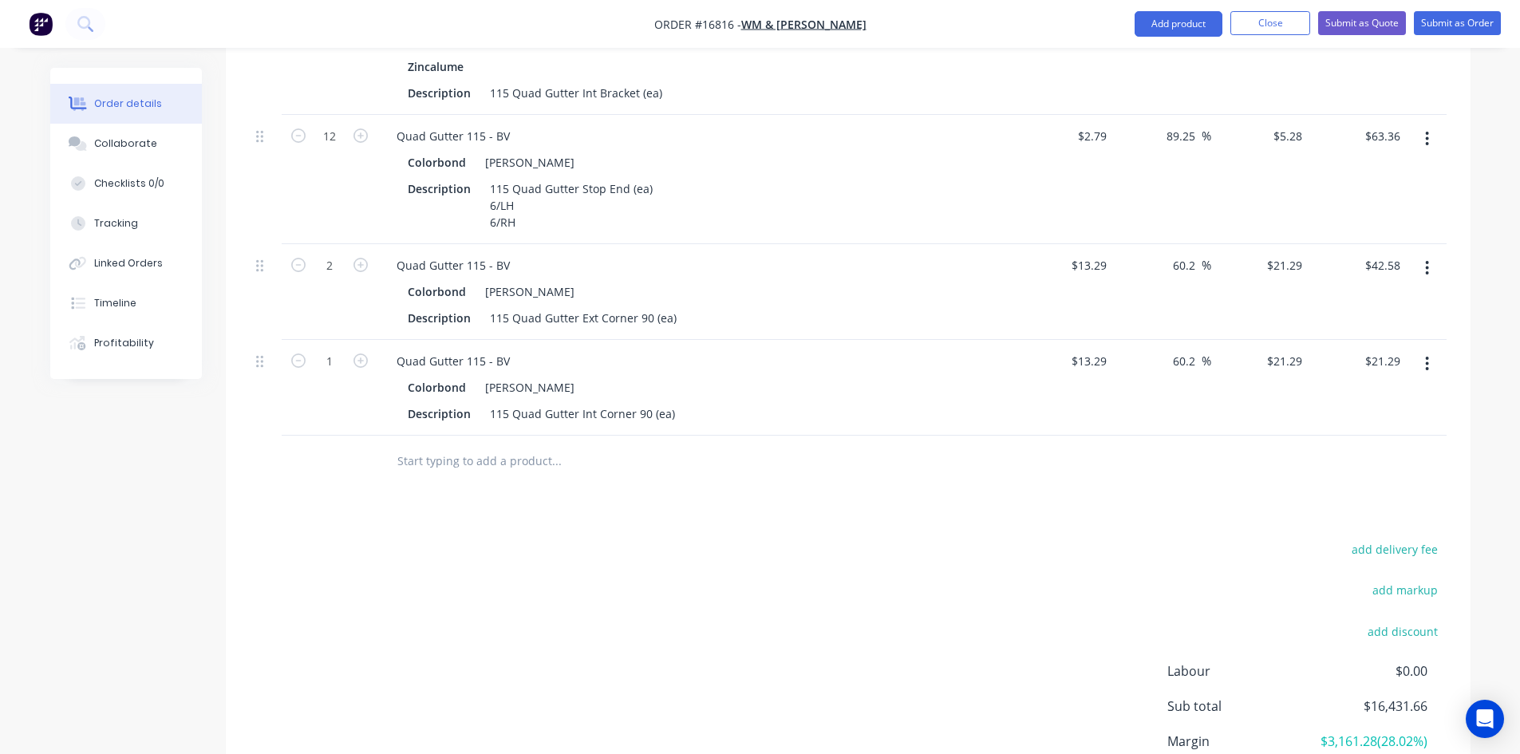
click at [432, 445] on input "text" at bounding box center [556, 461] width 319 height 32
paste input "Quad Gutter 115 - BV"
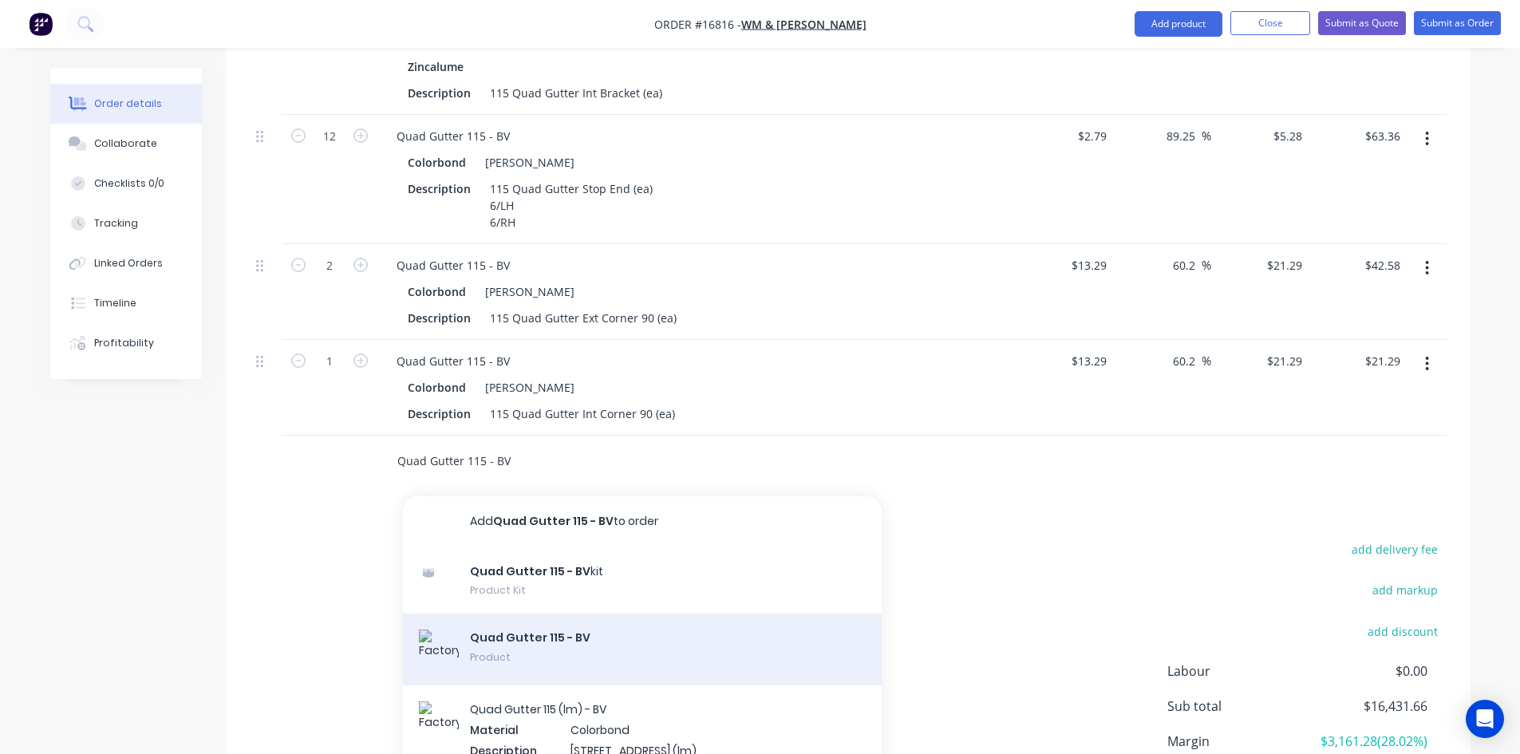
type input "Quad Gutter 115 - BV"
click at [636, 614] on div "Quad Gutter 115 - BV Product" at bounding box center [642, 650] width 479 height 72
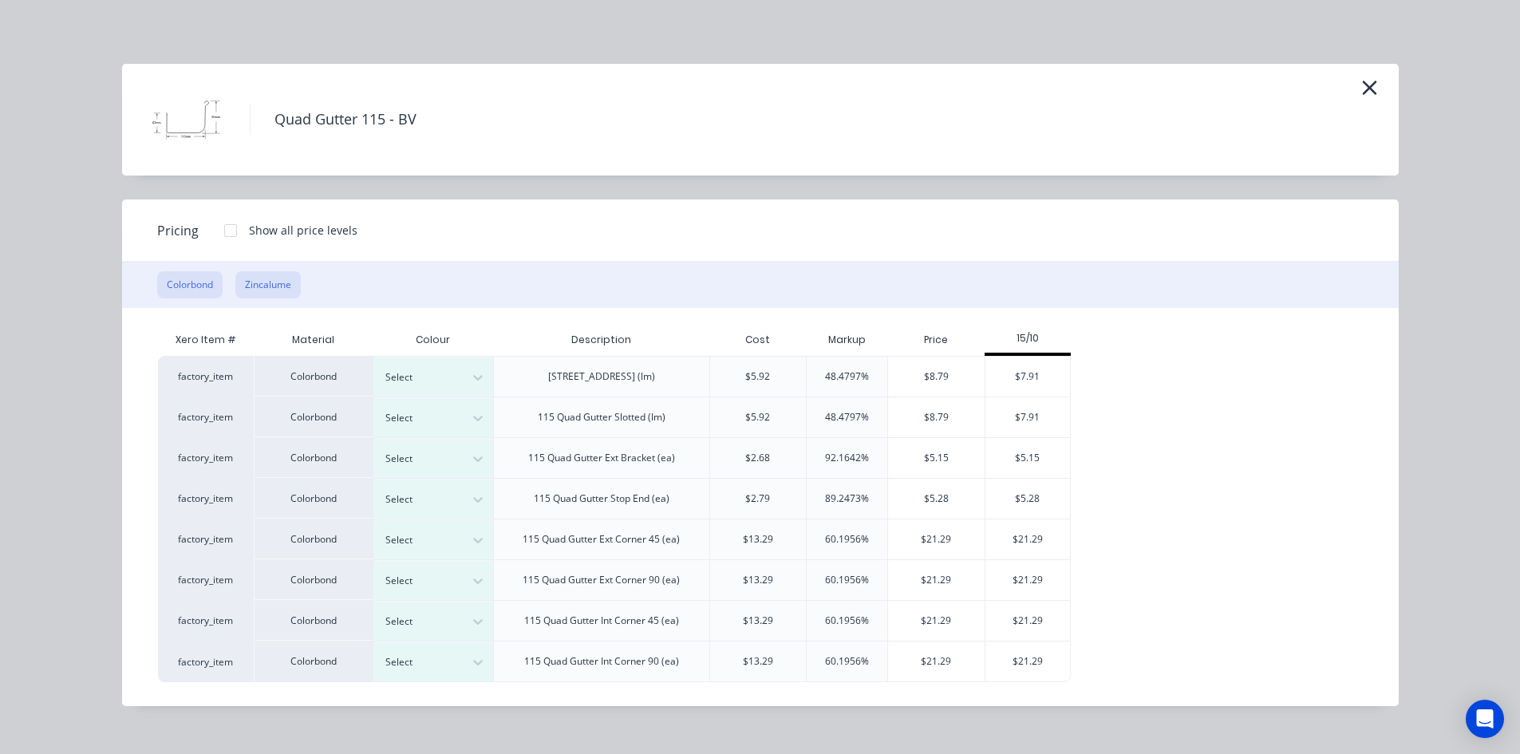
click at [263, 291] on button "Zincalume" at bounding box center [267, 284] width 65 height 27
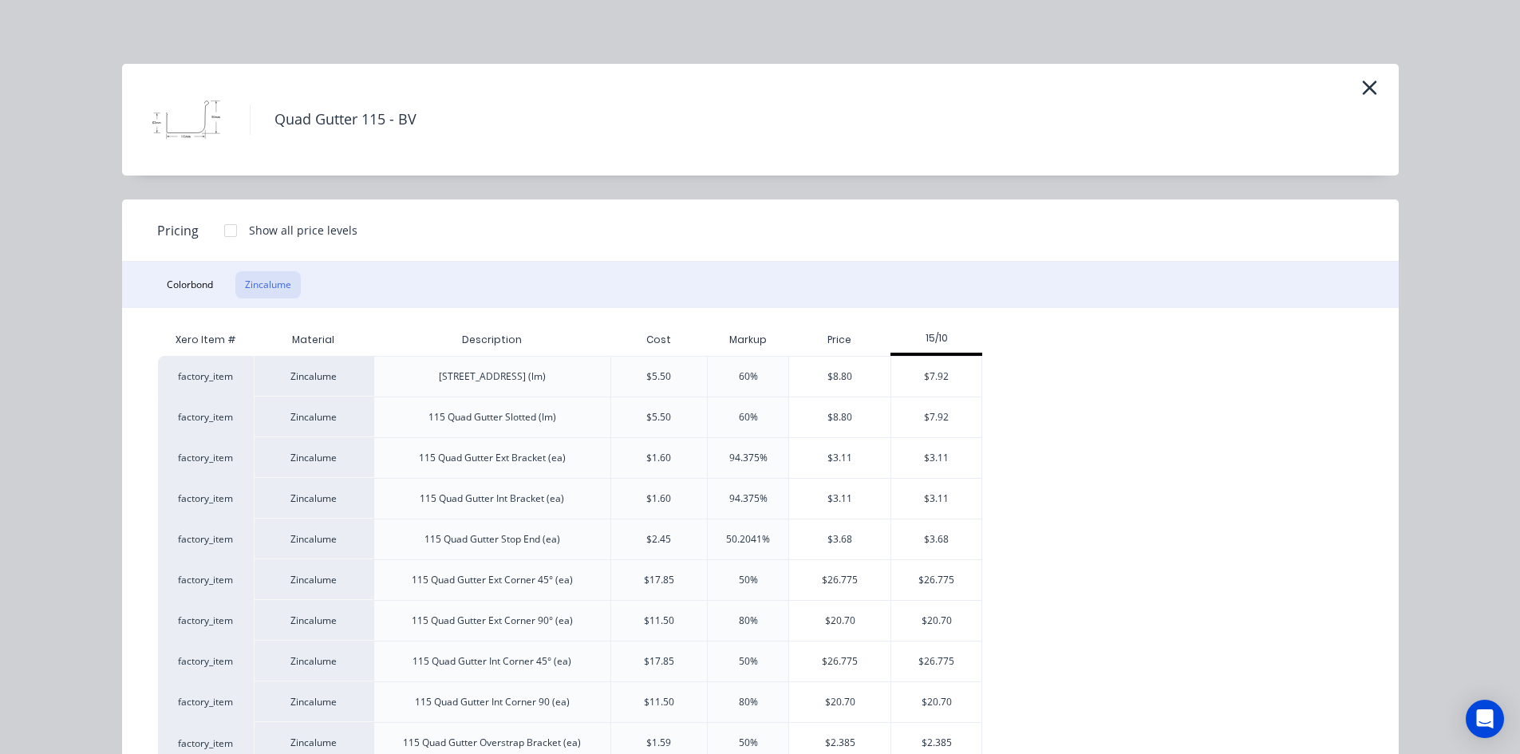
scroll to position [56, 0]
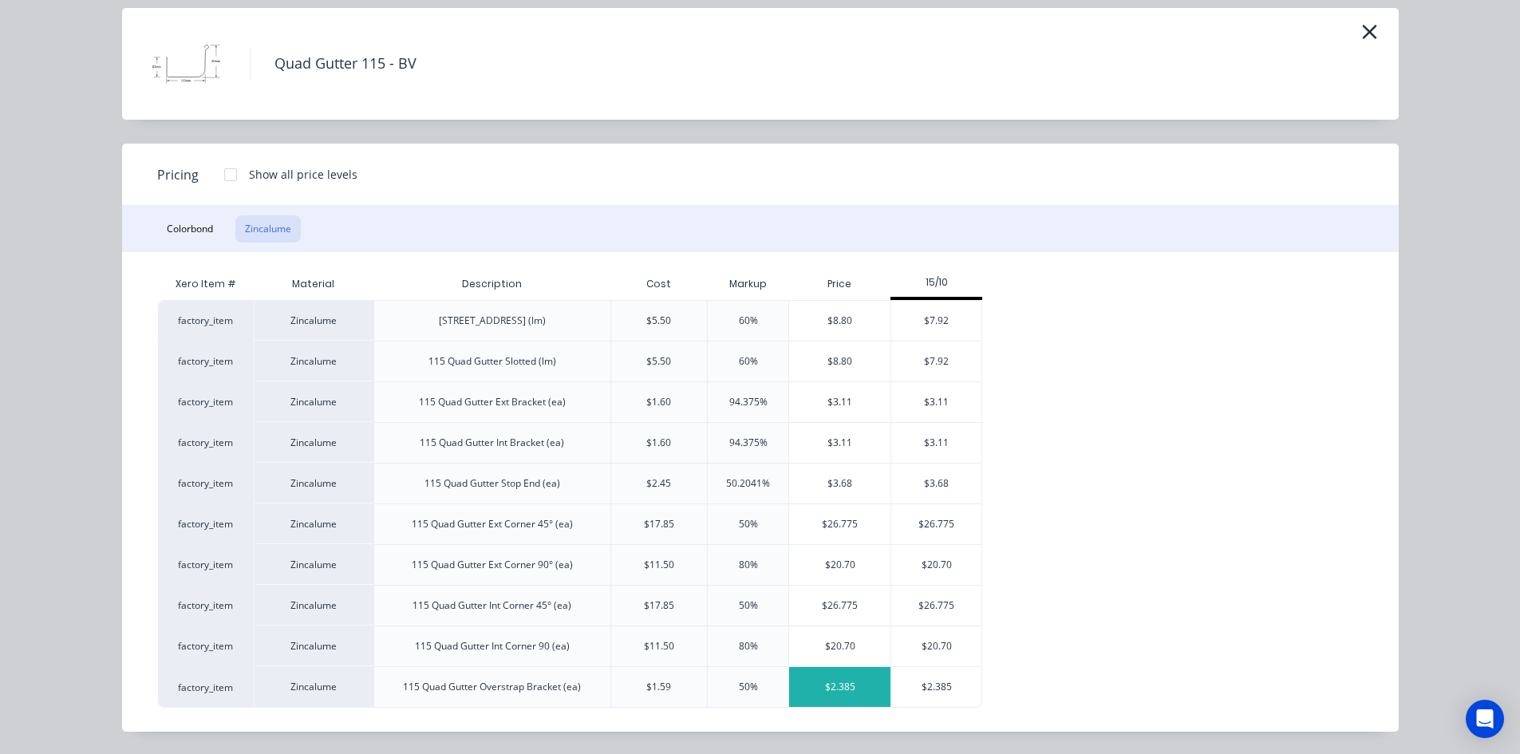
click at [840, 685] on div "$2.385" at bounding box center [839, 687] width 101 height 40
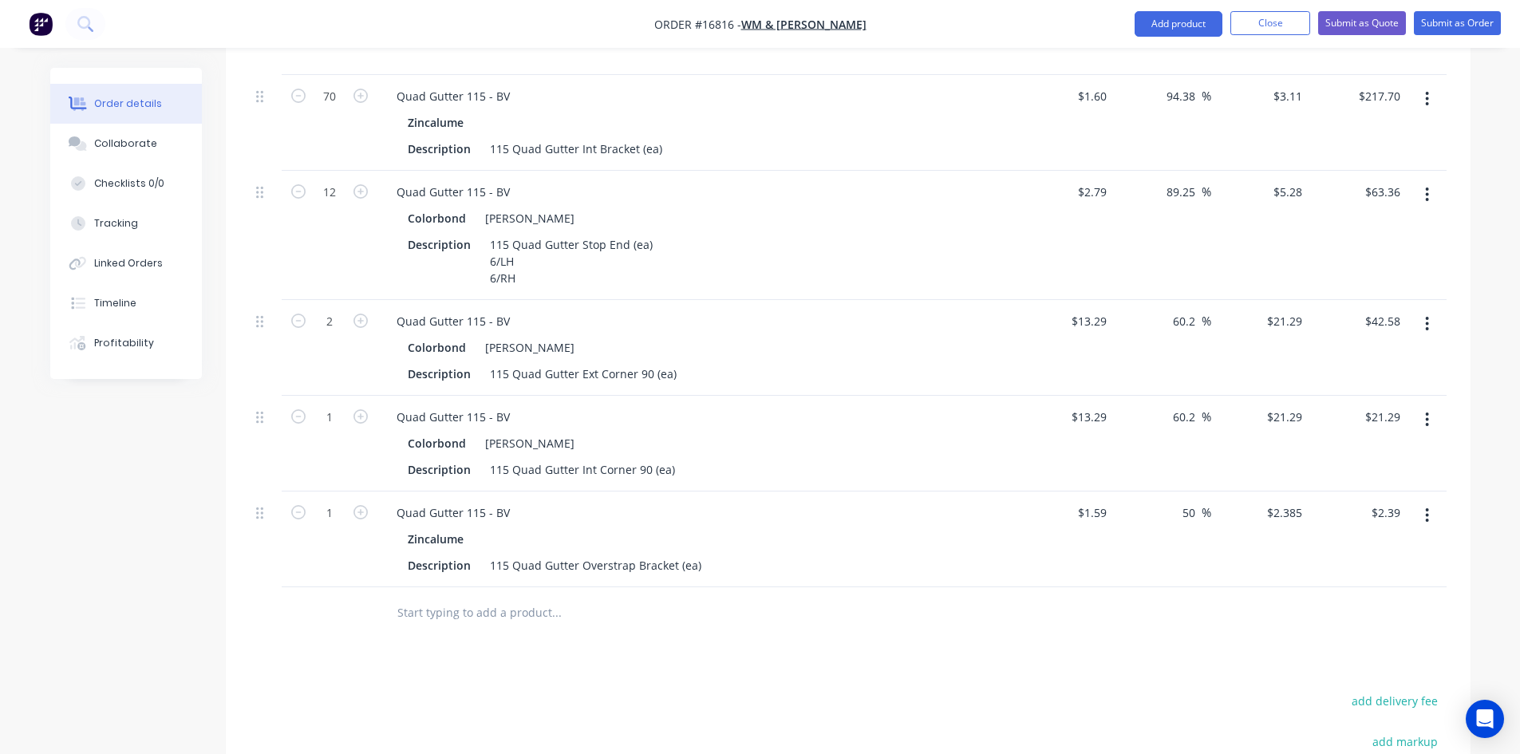
scroll to position [3308, 0]
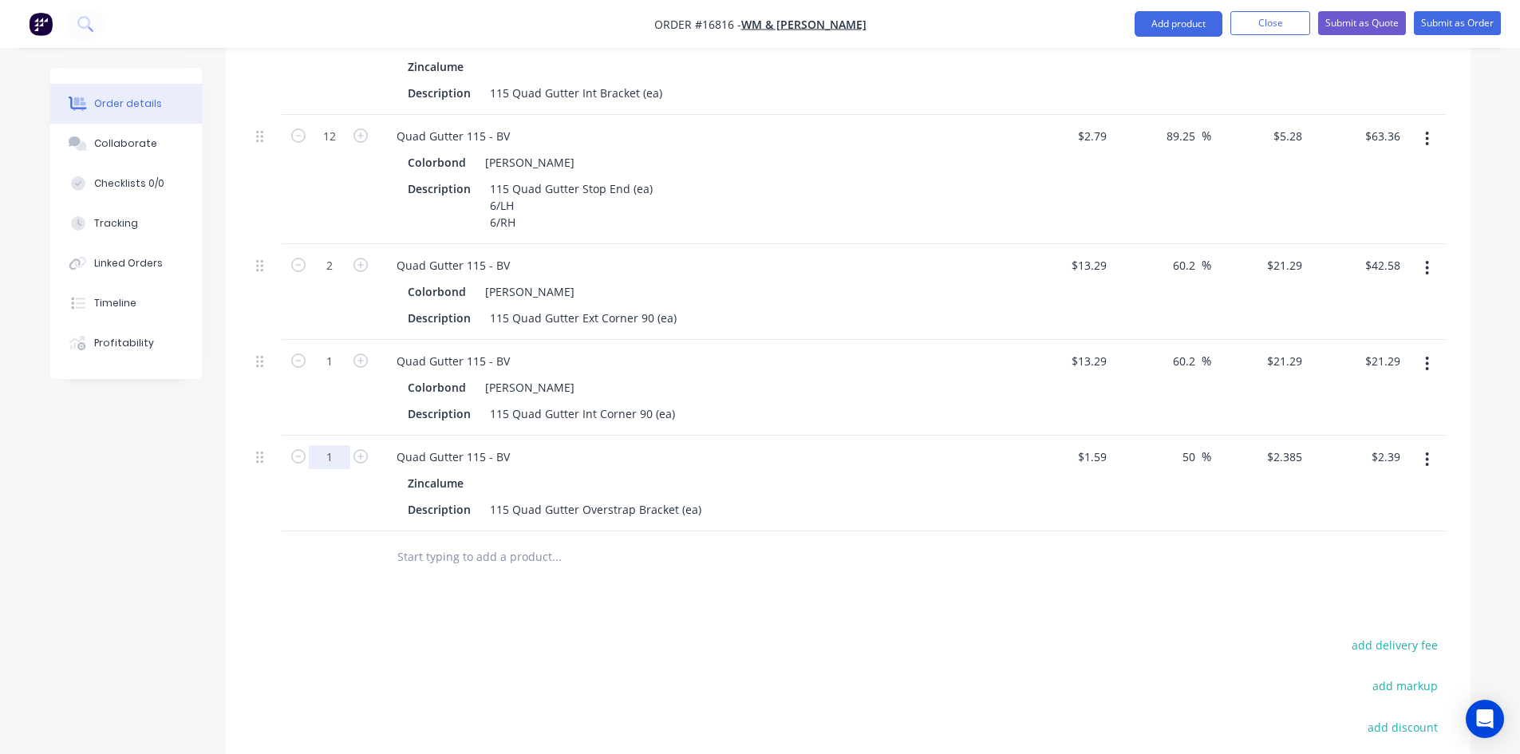
type input "70"
click at [624, 541] on input "text" at bounding box center [556, 557] width 319 height 32
type input "$166.95"
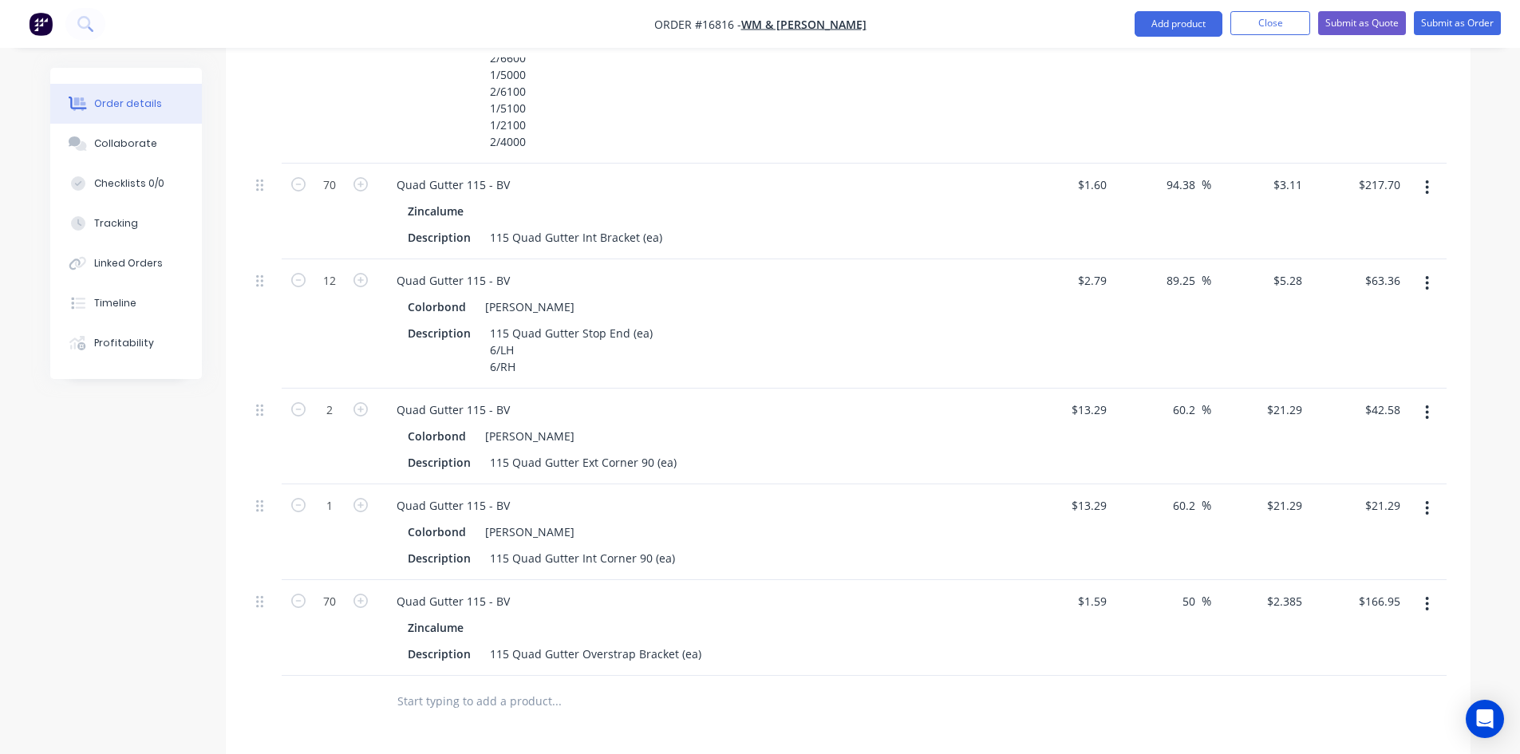
scroll to position [3068, 0]
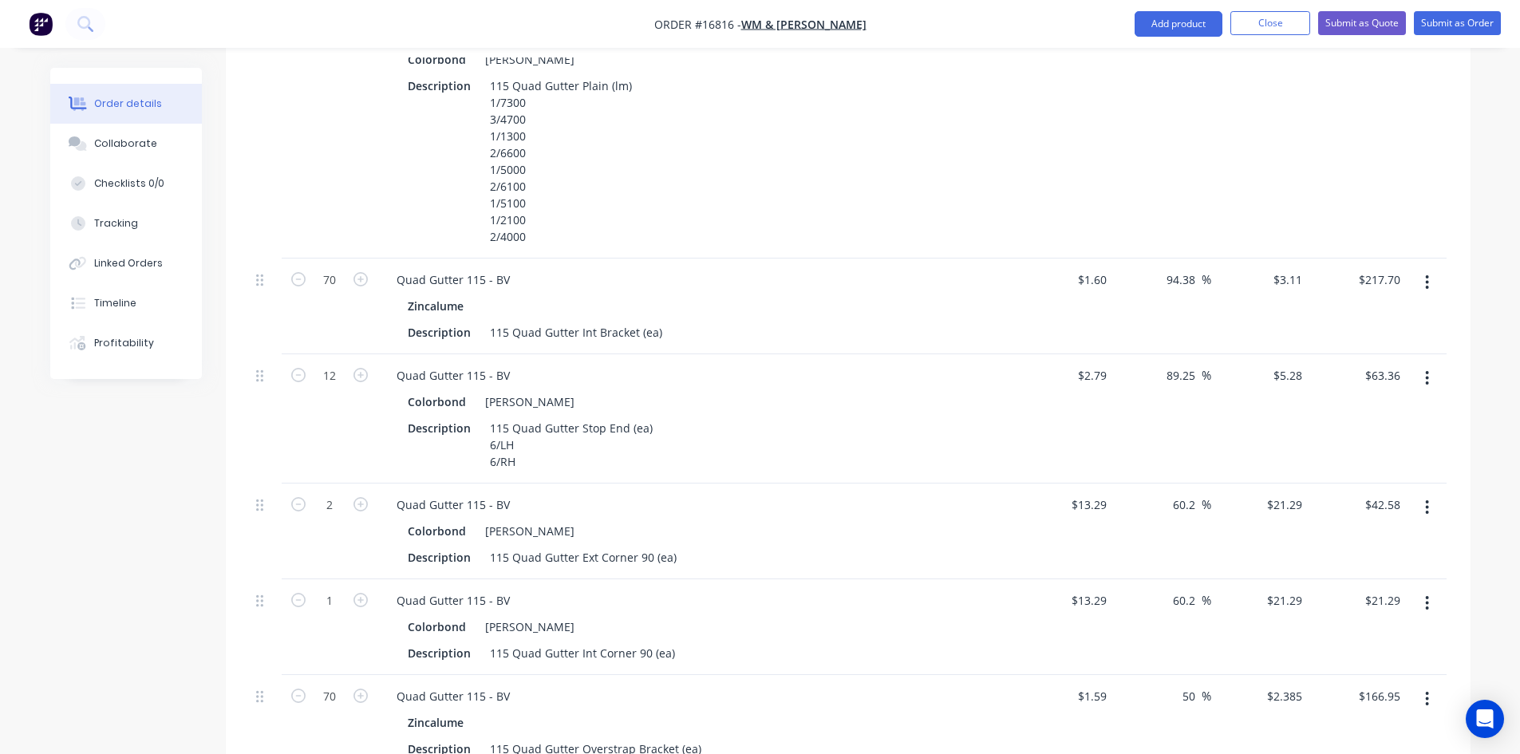
click at [1430, 268] on button "button" at bounding box center [1426, 282] width 37 height 29
click at [1384, 408] on div "Delete" at bounding box center [1370, 419] width 123 height 23
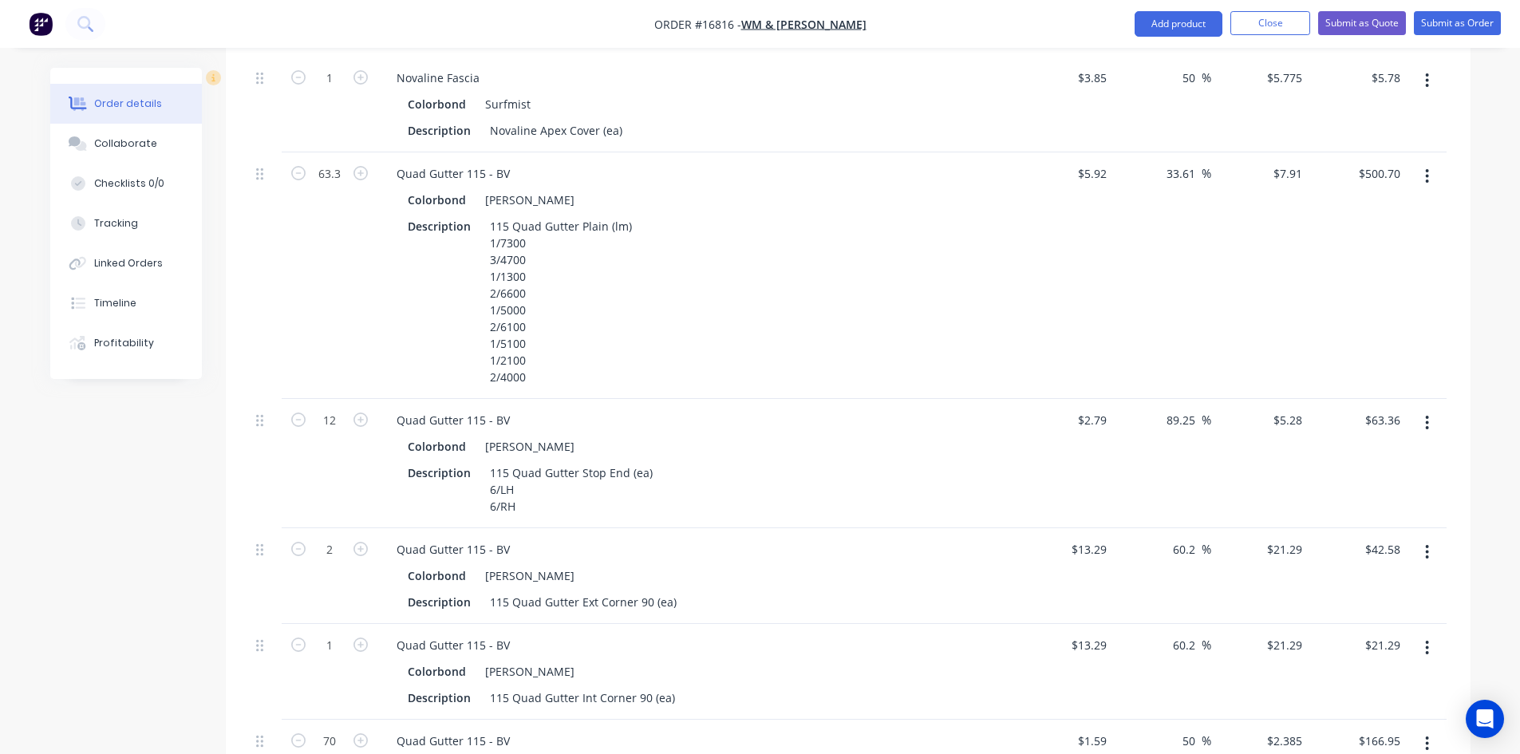
scroll to position [3148, 0]
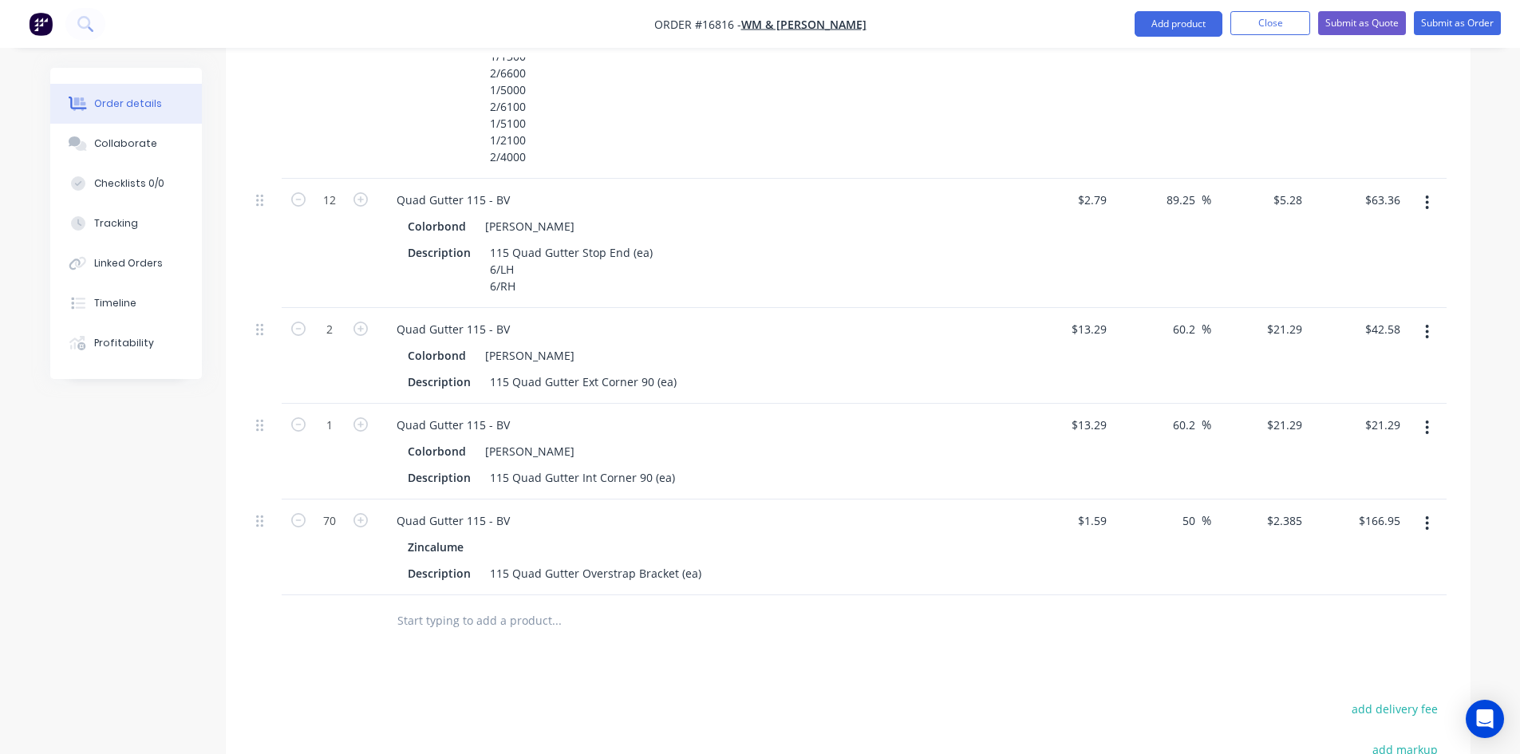
click at [428, 605] on input "text" at bounding box center [556, 621] width 319 height 32
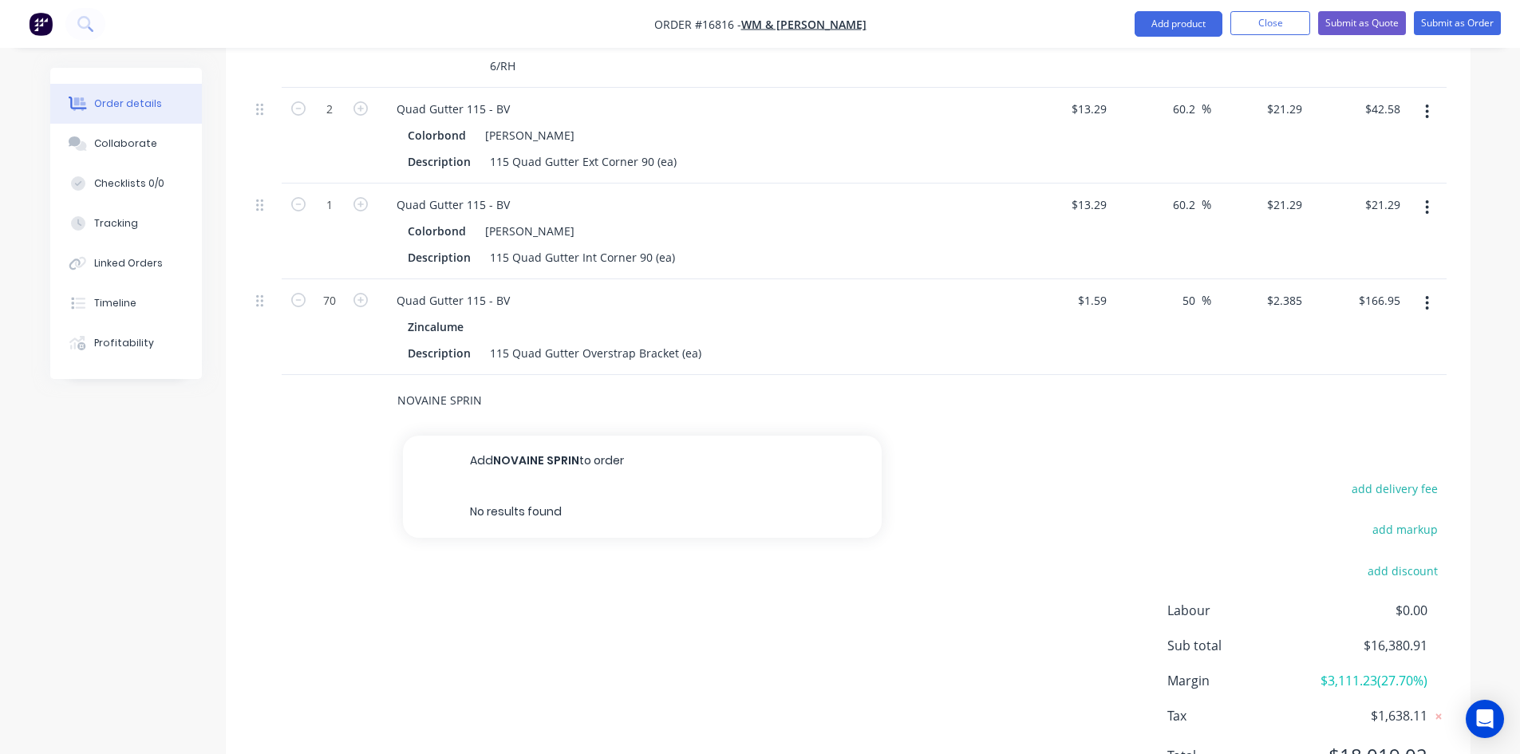
scroll to position [3388, 0]
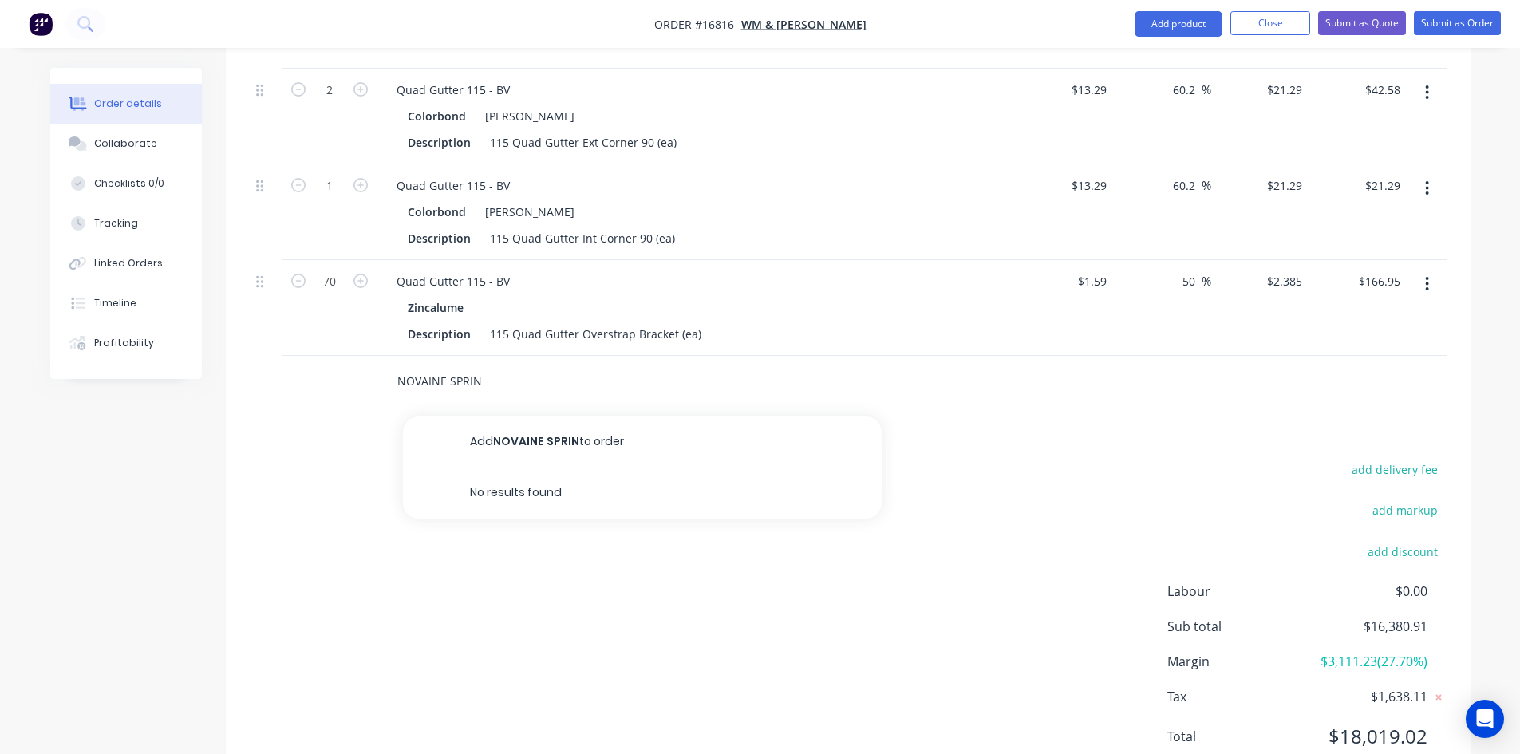
drag, startPoint x: 481, startPoint y: 335, endPoint x: 388, endPoint y: 335, distance: 93.3
click at [388, 365] on div "NOVAINE SPRIN Add NOVAINE SPRIN to order No results found" at bounding box center [623, 381] width 479 height 32
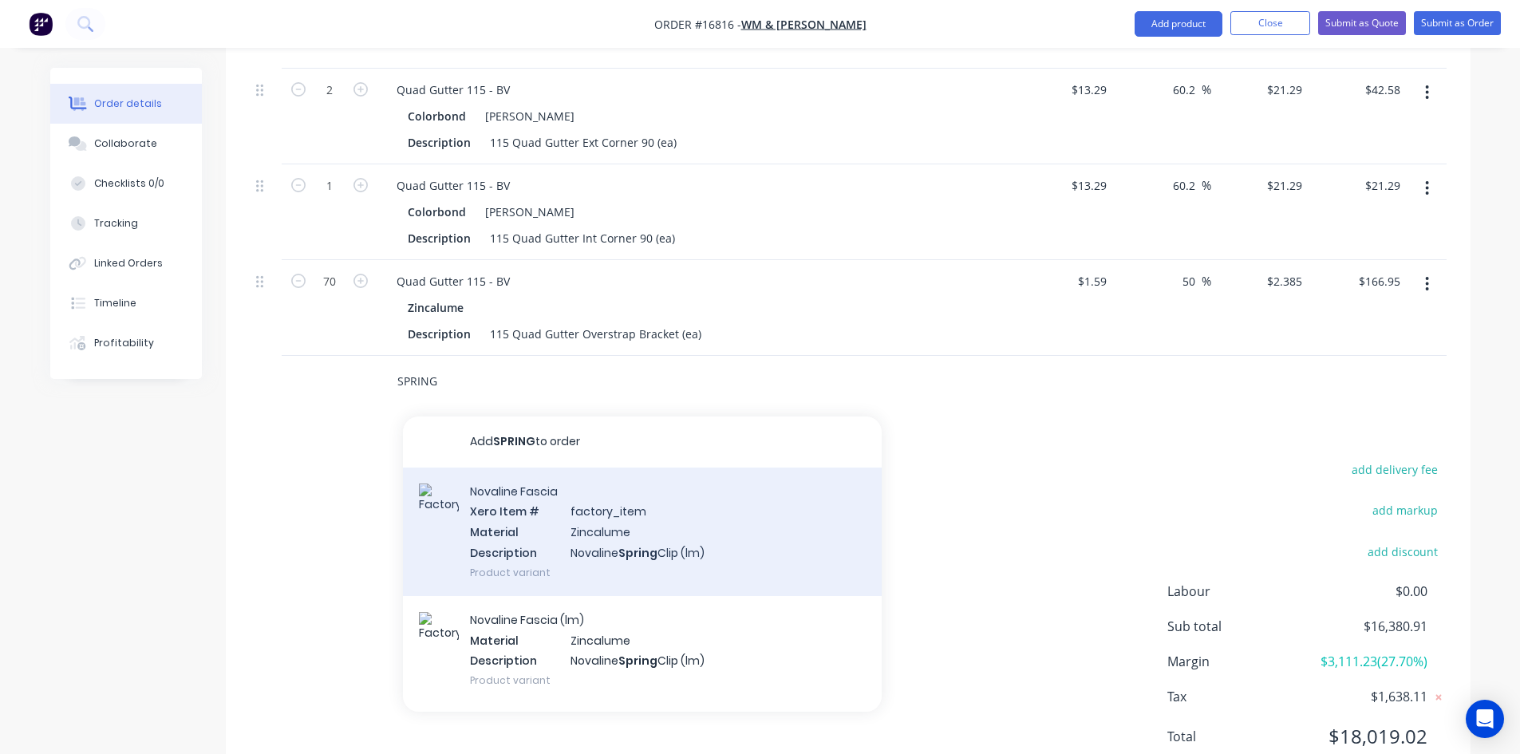
type input "SPRING"
click at [572, 476] on div "Novaline Fascia Xero Item # factory_item Material Zincalume Description Novalin…" at bounding box center [642, 532] width 479 height 128
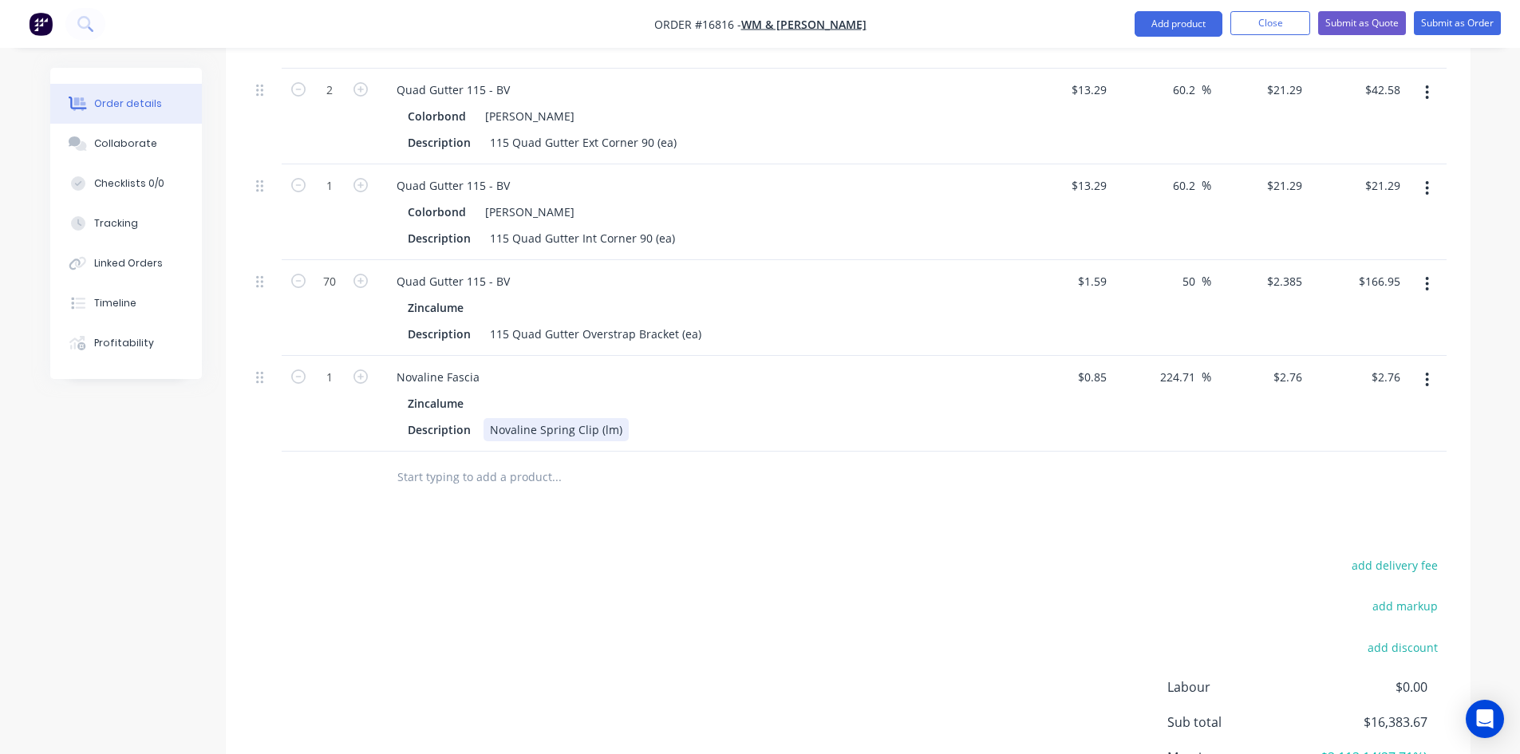
click at [610, 418] on div "Novaline Spring Clip (lm)" at bounding box center [555, 429] width 145 height 23
type input "70"
type input "$193.20"
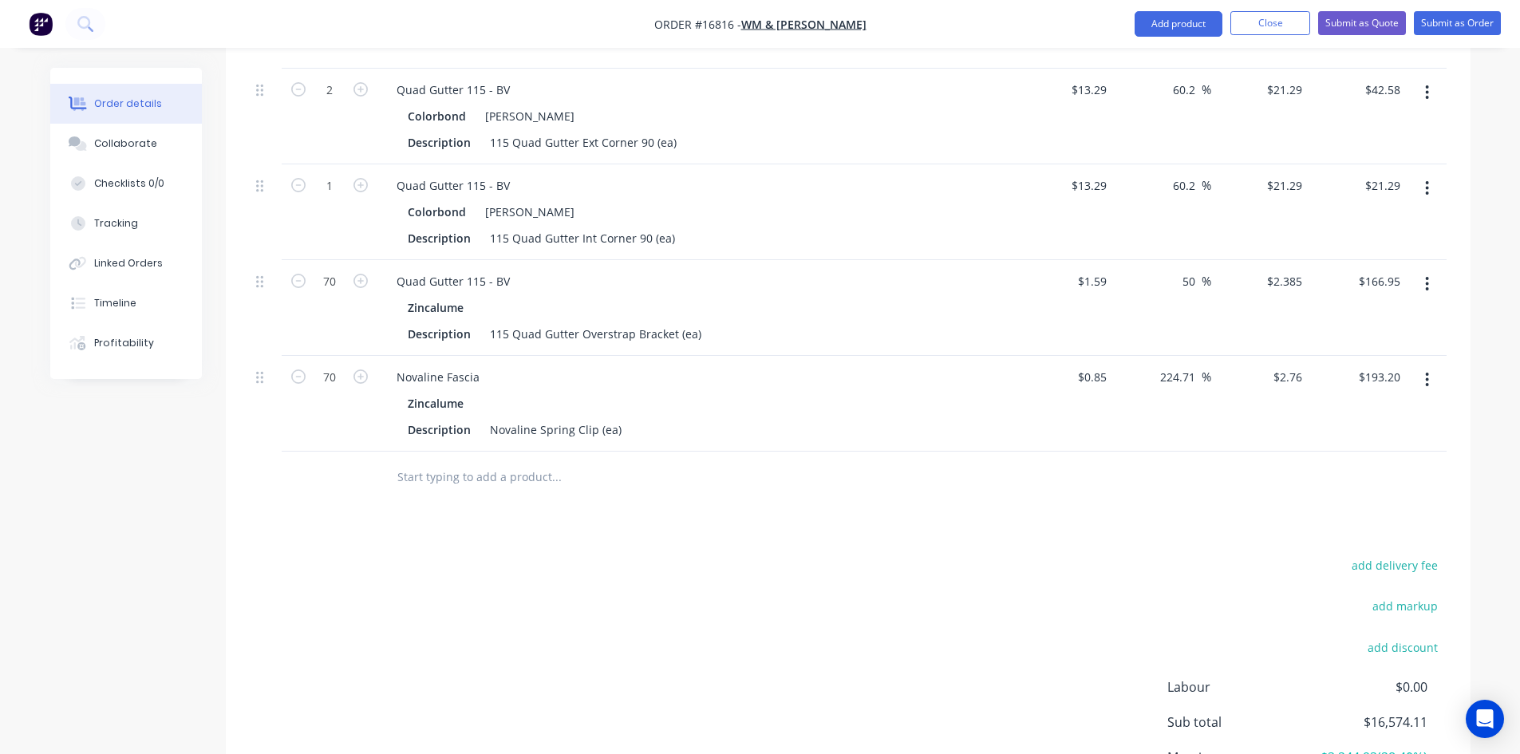
click at [644, 554] on div "add delivery fee add markup add discount Labour $0.00 Sub total $16,574.11 Marg…" at bounding box center [848, 708] width 1197 height 308
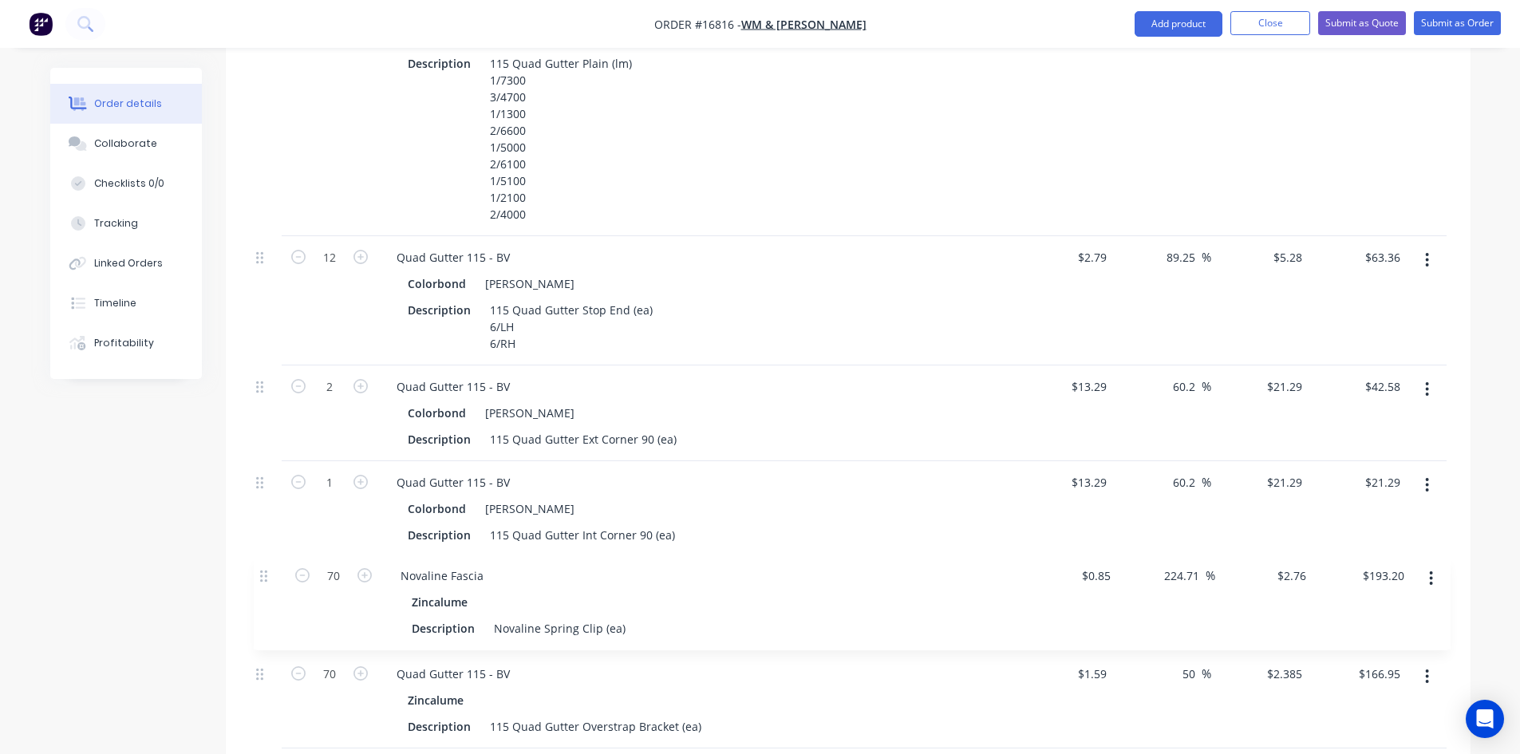
scroll to position [3093, 0]
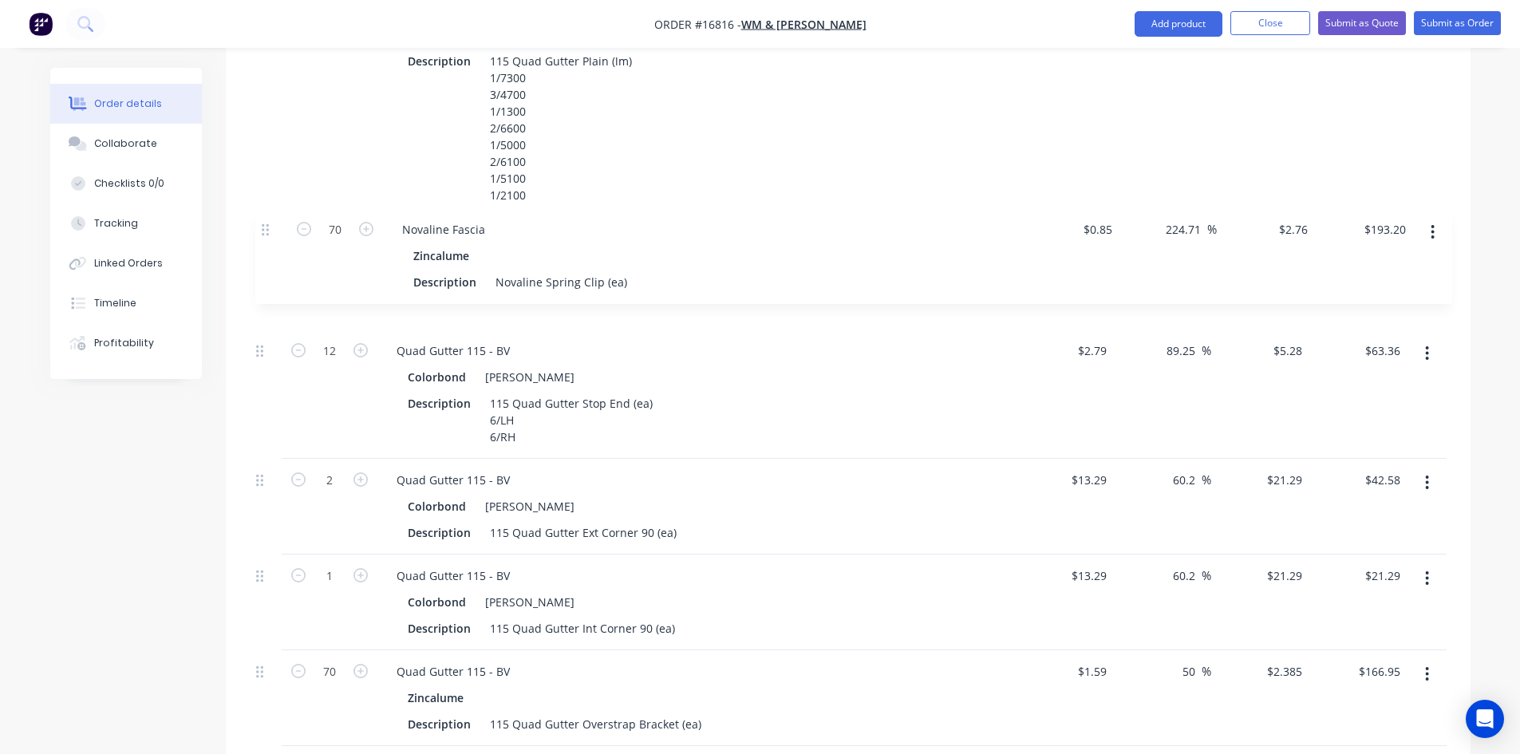
drag, startPoint x: 260, startPoint y: 655, endPoint x: 263, endPoint y: 223, distance: 431.6
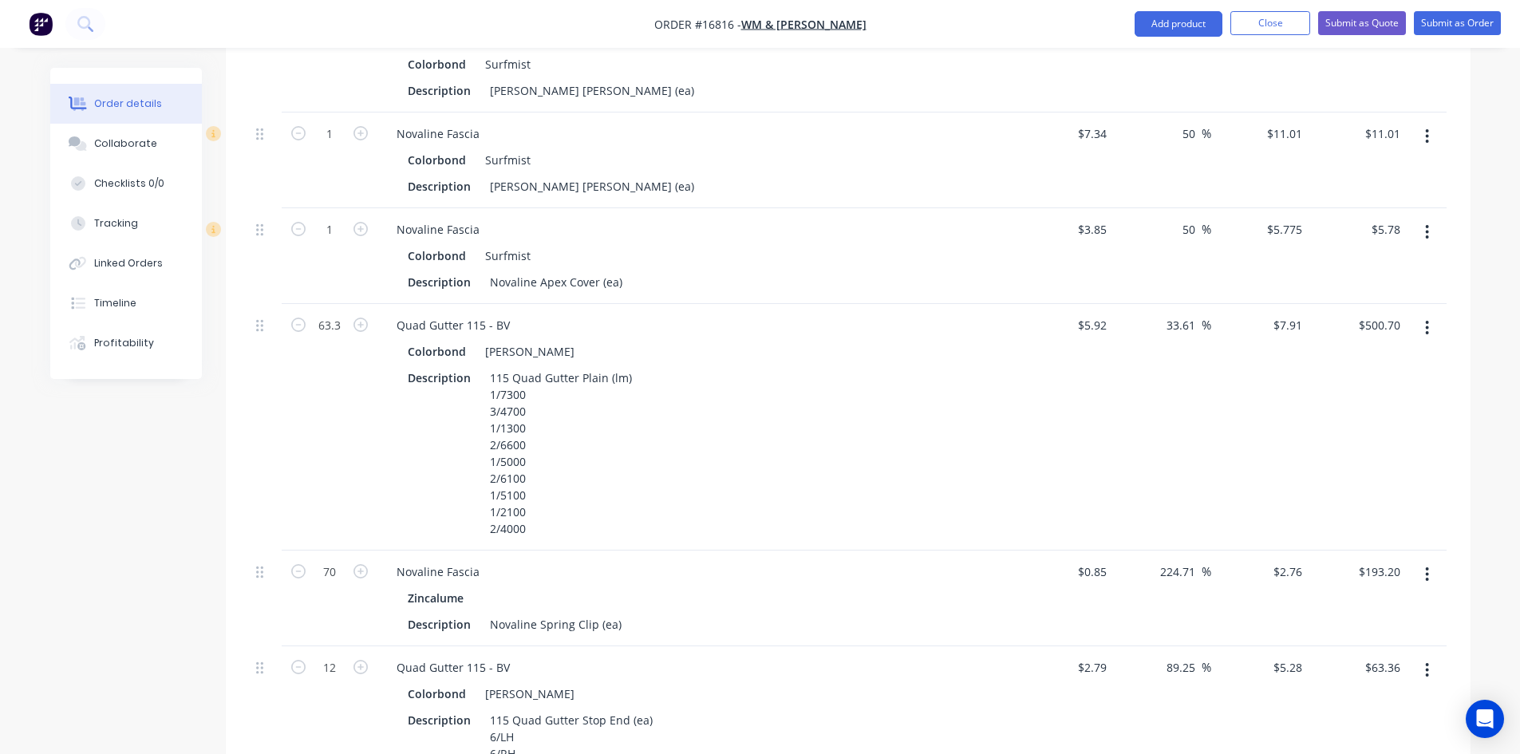
scroll to position [2774, 0]
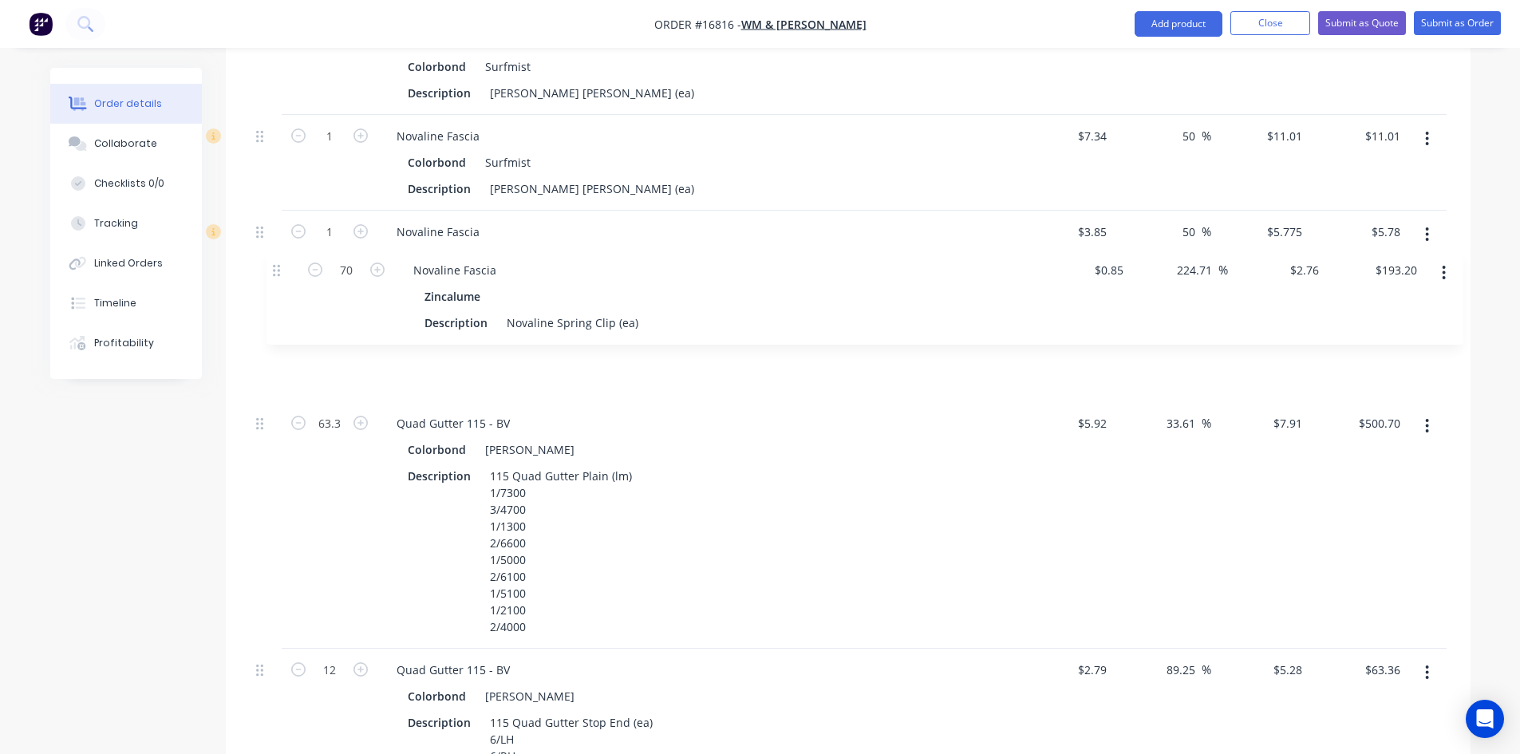
drag, startPoint x: 262, startPoint y: 530, endPoint x: 278, endPoint y: 258, distance: 271.7
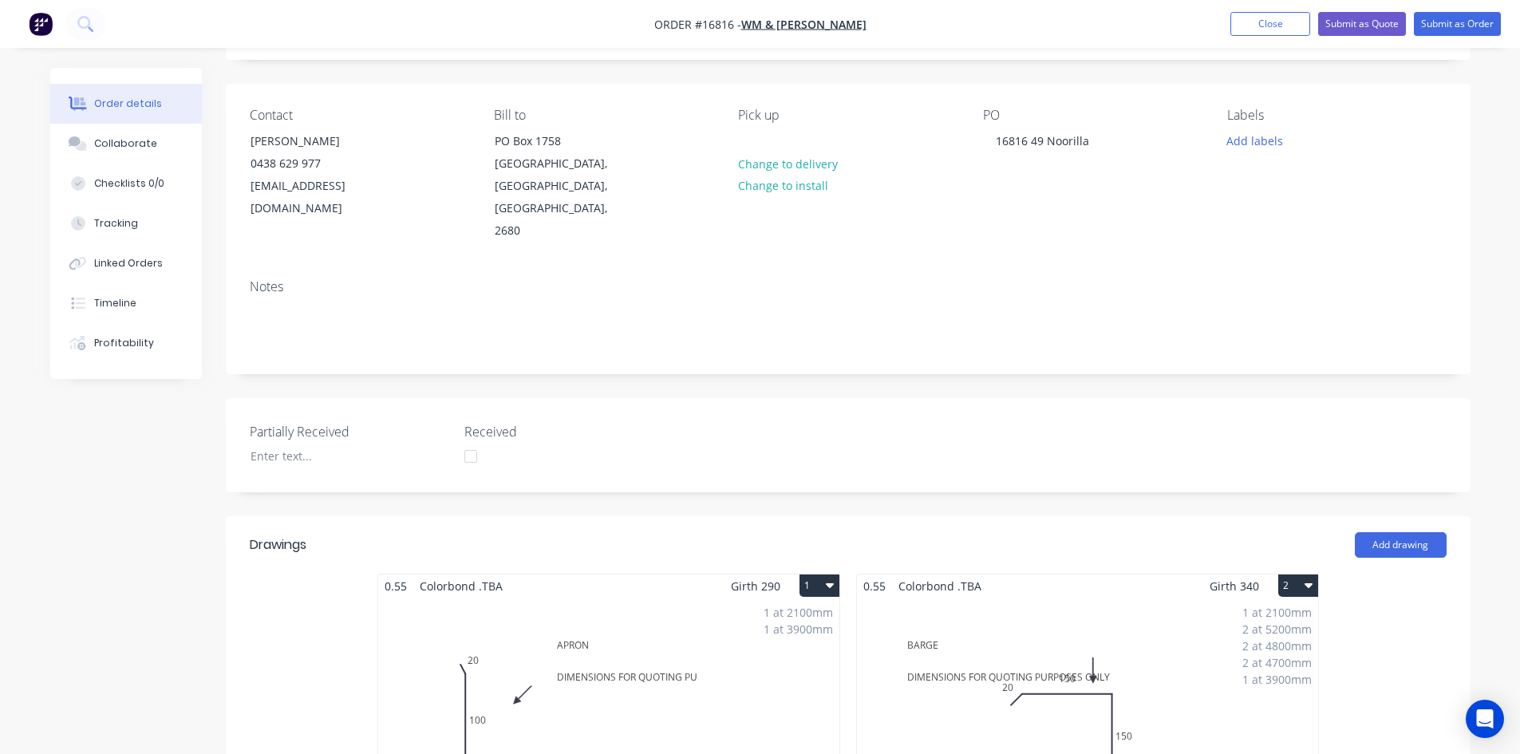
scroll to position [0, 0]
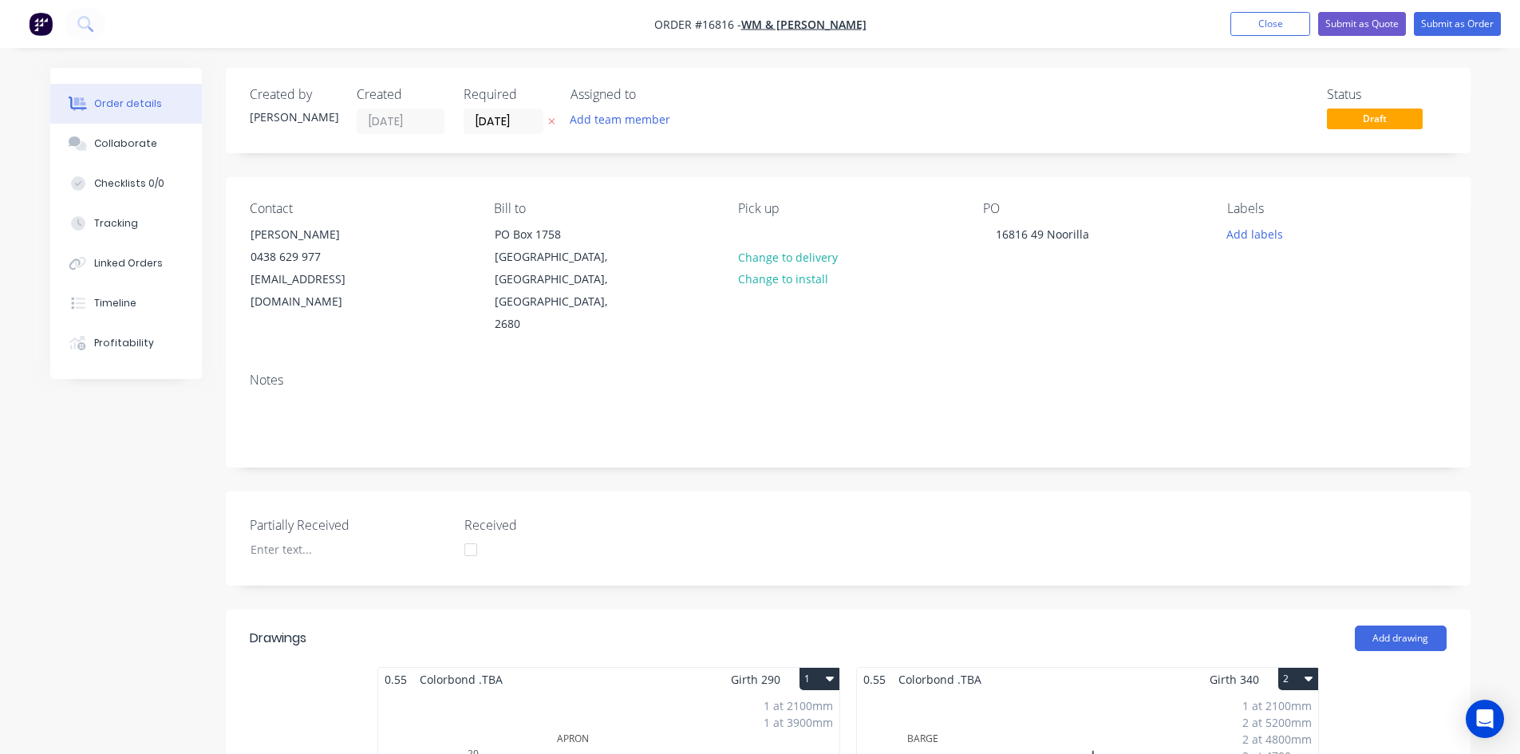
click at [1091, 234] on div "16816 49 Noorilla" at bounding box center [1042, 234] width 119 height 23
click at [1101, 282] on div "PO 16816 49 Noorilla - Zinc Sheeting" at bounding box center [1092, 268] width 219 height 135
click at [1379, 24] on button "Submit as Quote" at bounding box center [1362, 24] width 88 height 24
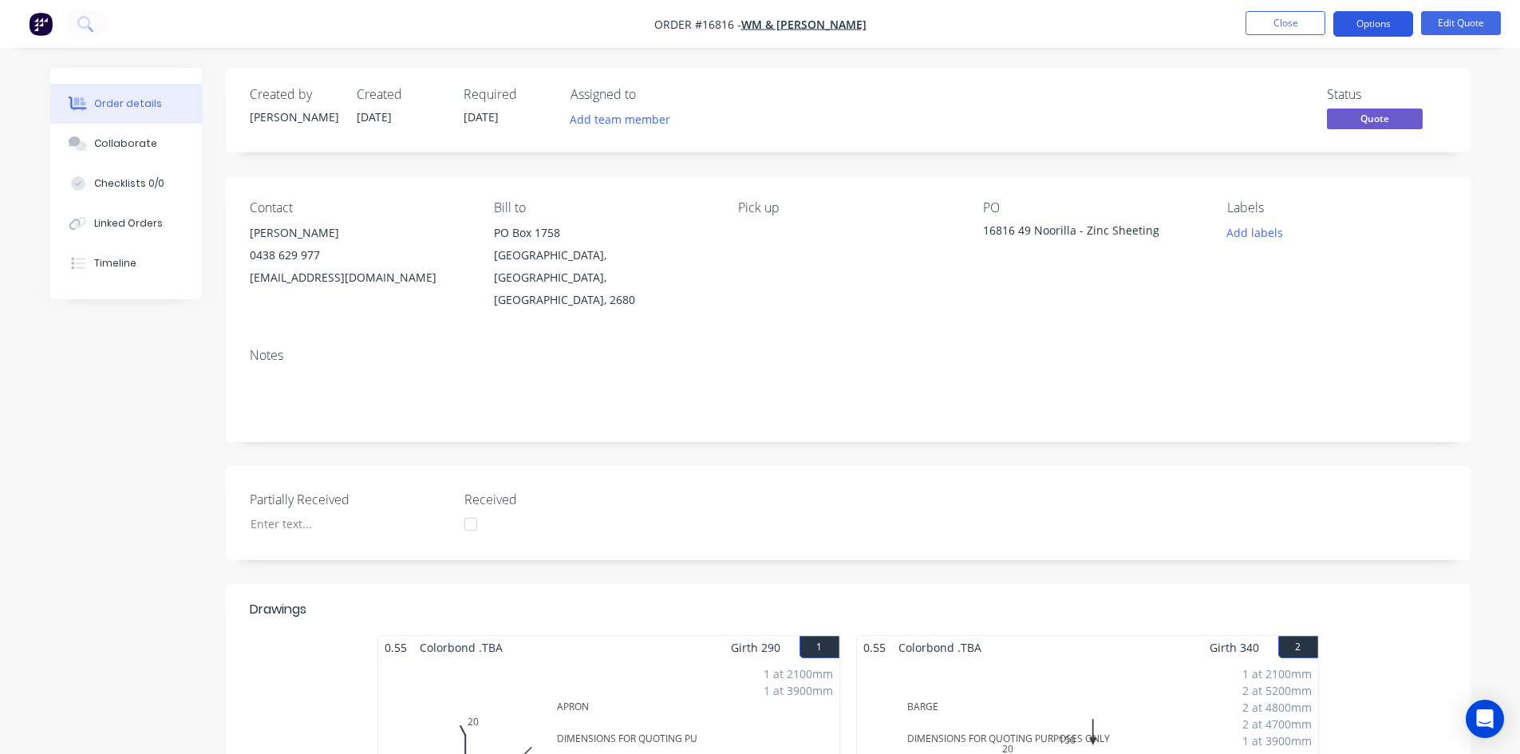
click at [1362, 26] on button "Options" at bounding box center [1373, 24] width 80 height 26
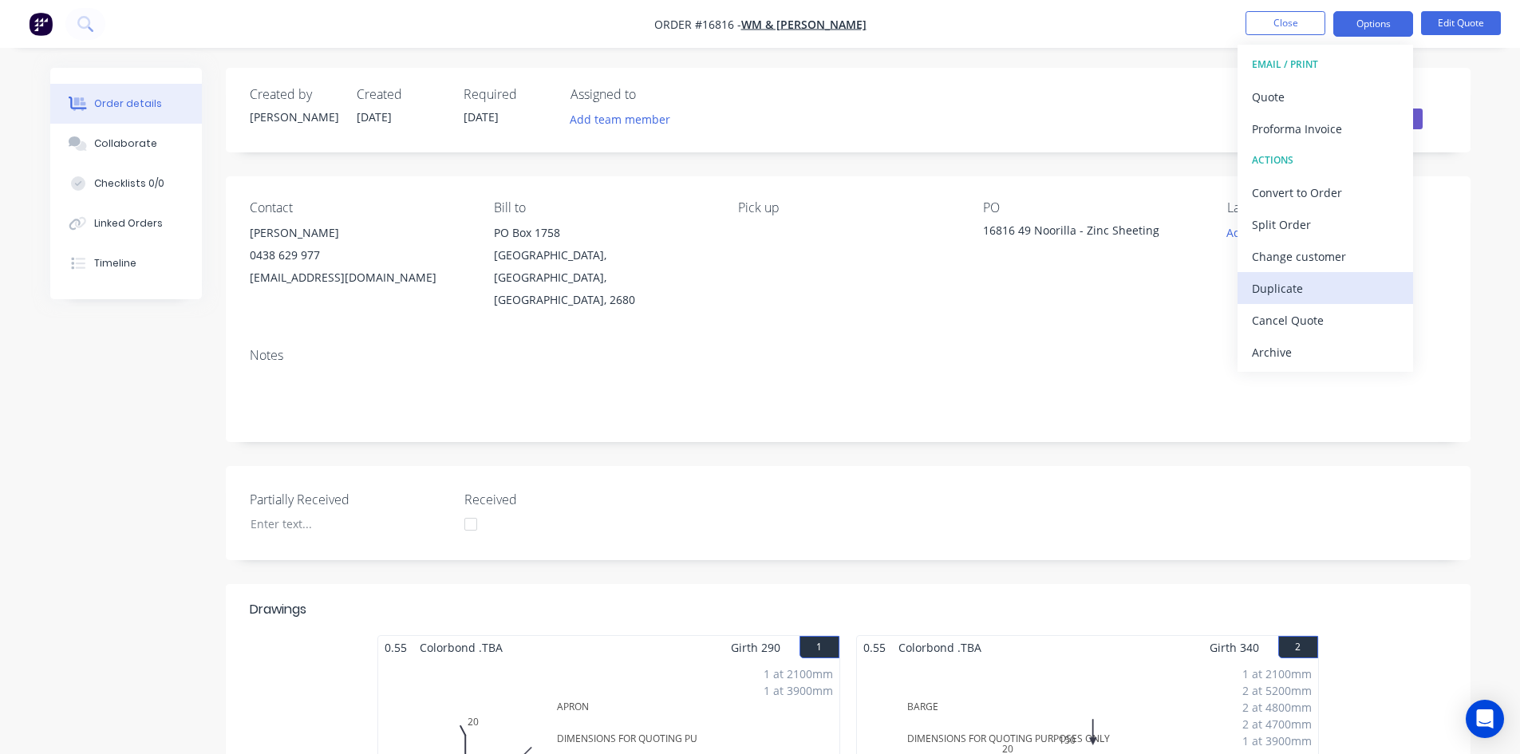
click at [1325, 284] on div "Duplicate" at bounding box center [1325, 288] width 147 height 23
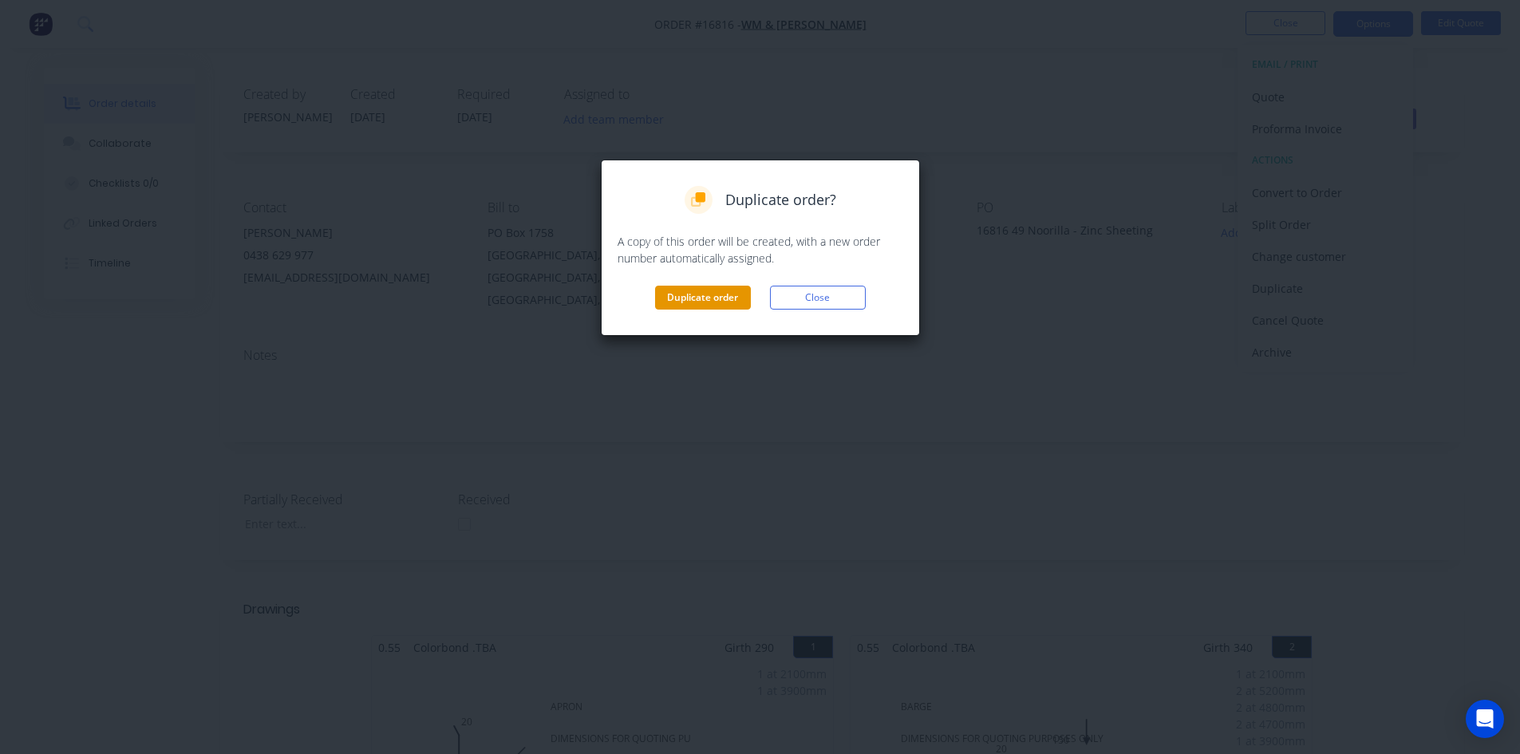
click at [714, 292] on button "Duplicate order" at bounding box center [703, 298] width 96 height 24
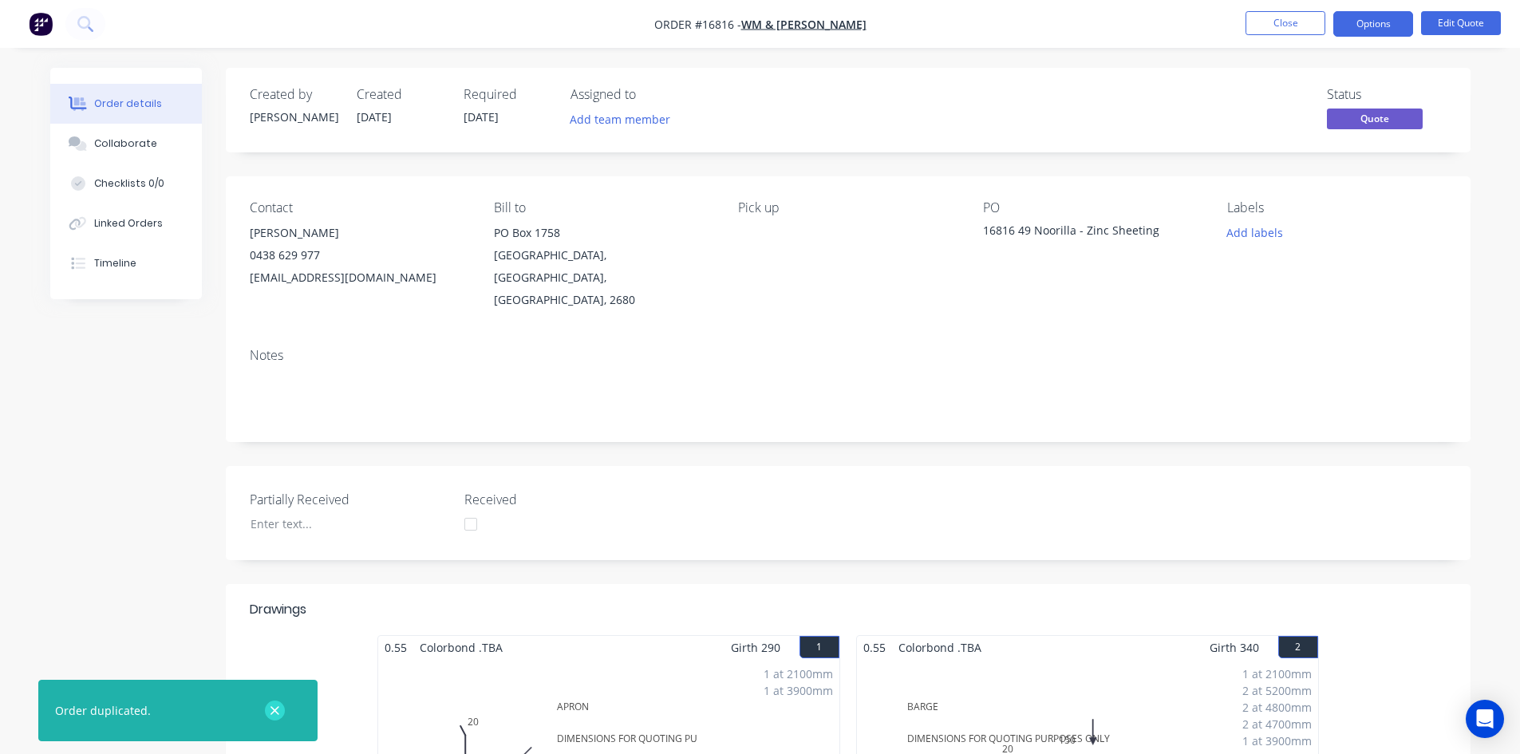
click at [277, 710] on icon "button" at bounding box center [275, 711] width 10 height 14
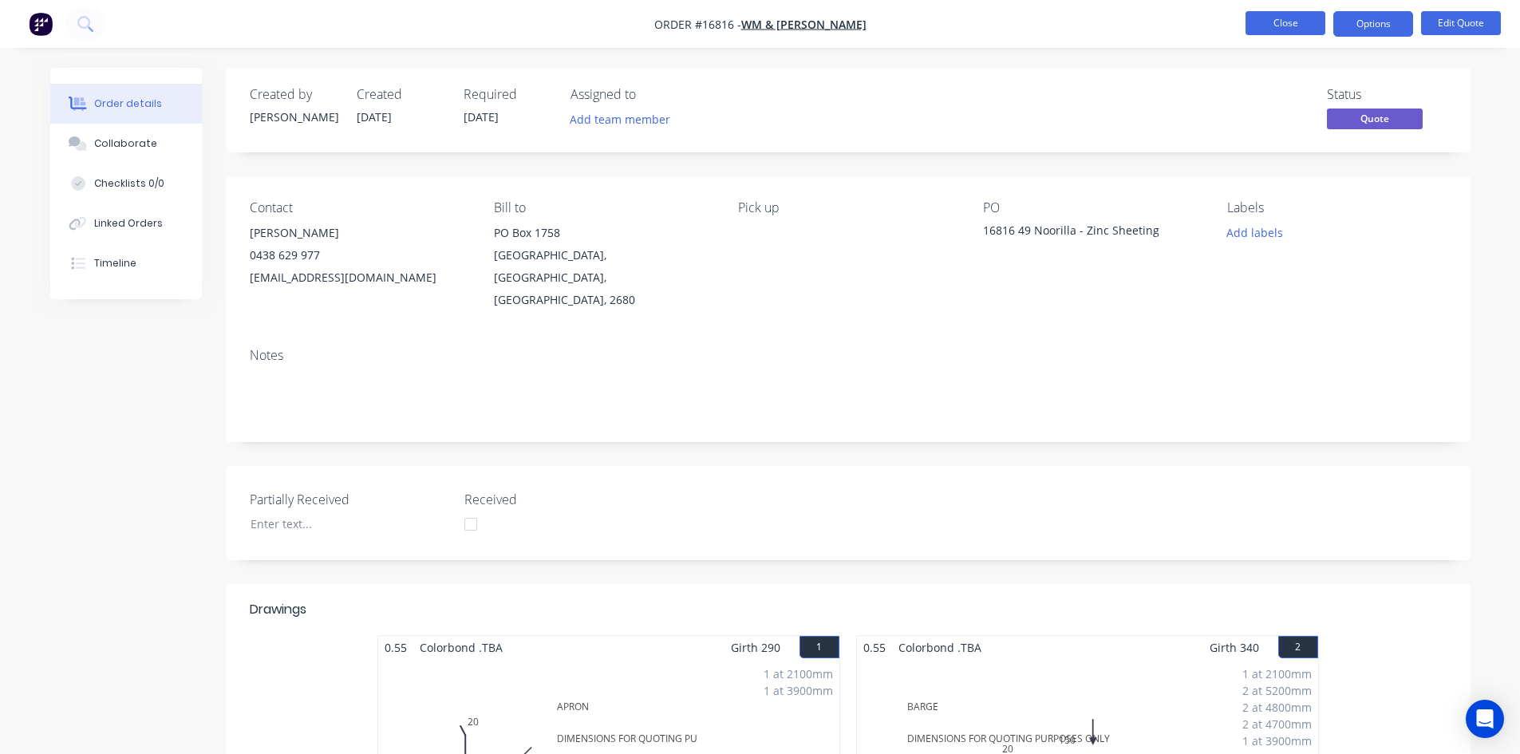
click at [1307, 25] on button "Close" at bounding box center [1285, 23] width 80 height 24
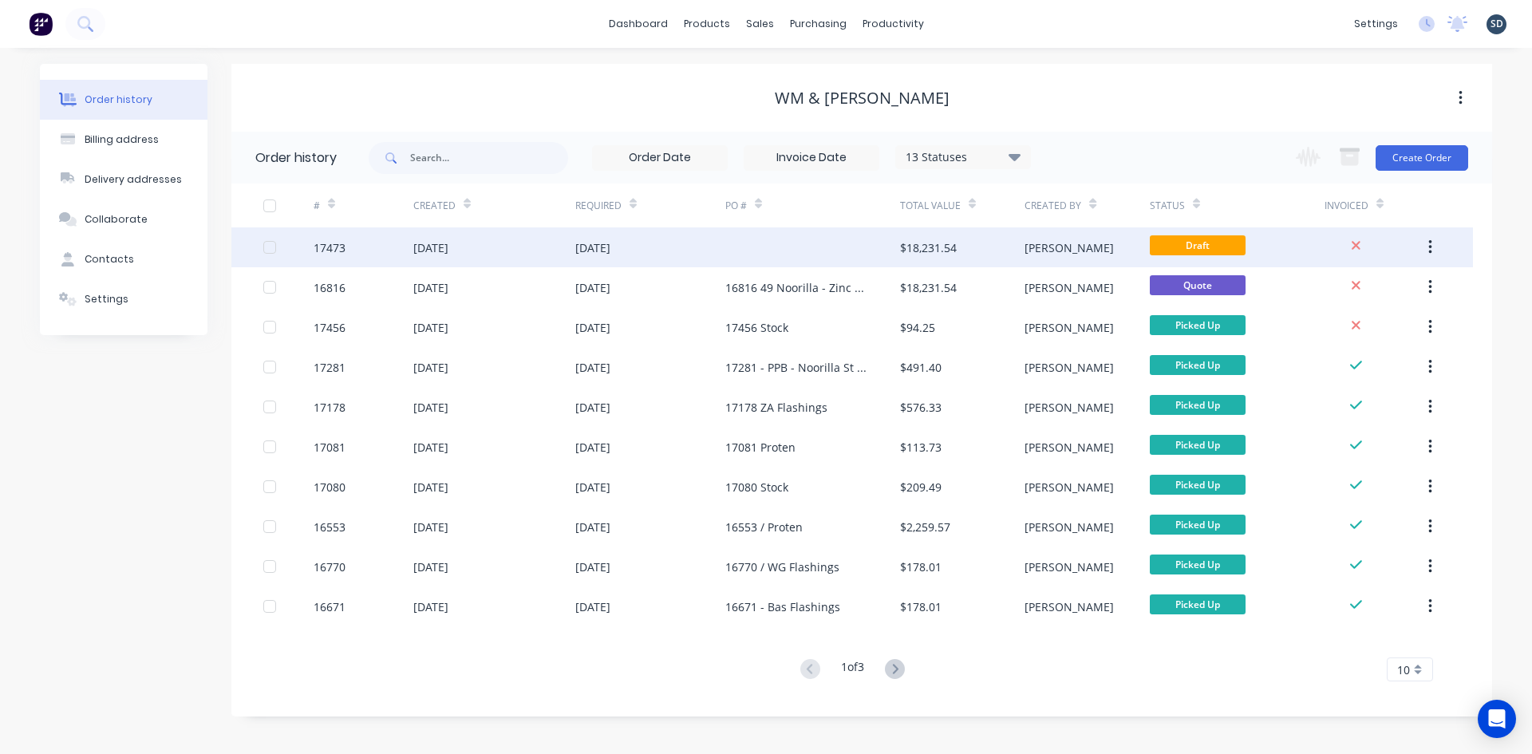
click at [694, 255] on div "[DATE]" at bounding box center [650, 247] width 150 height 40
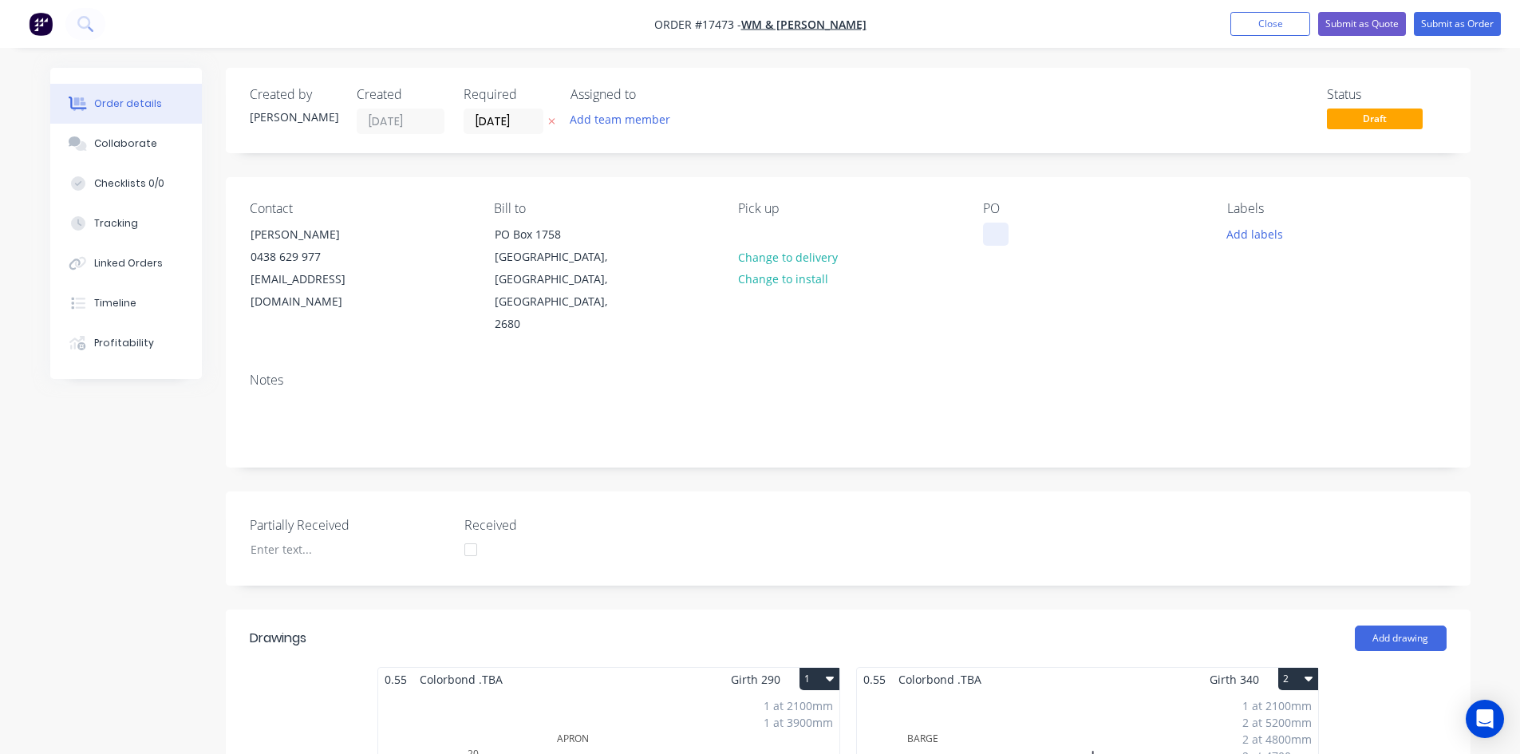
click at [996, 234] on div at bounding box center [996, 234] width 26 height 23
click at [1064, 373] on div "Notes" at bounding box center [848, 380] width 1197 height 15
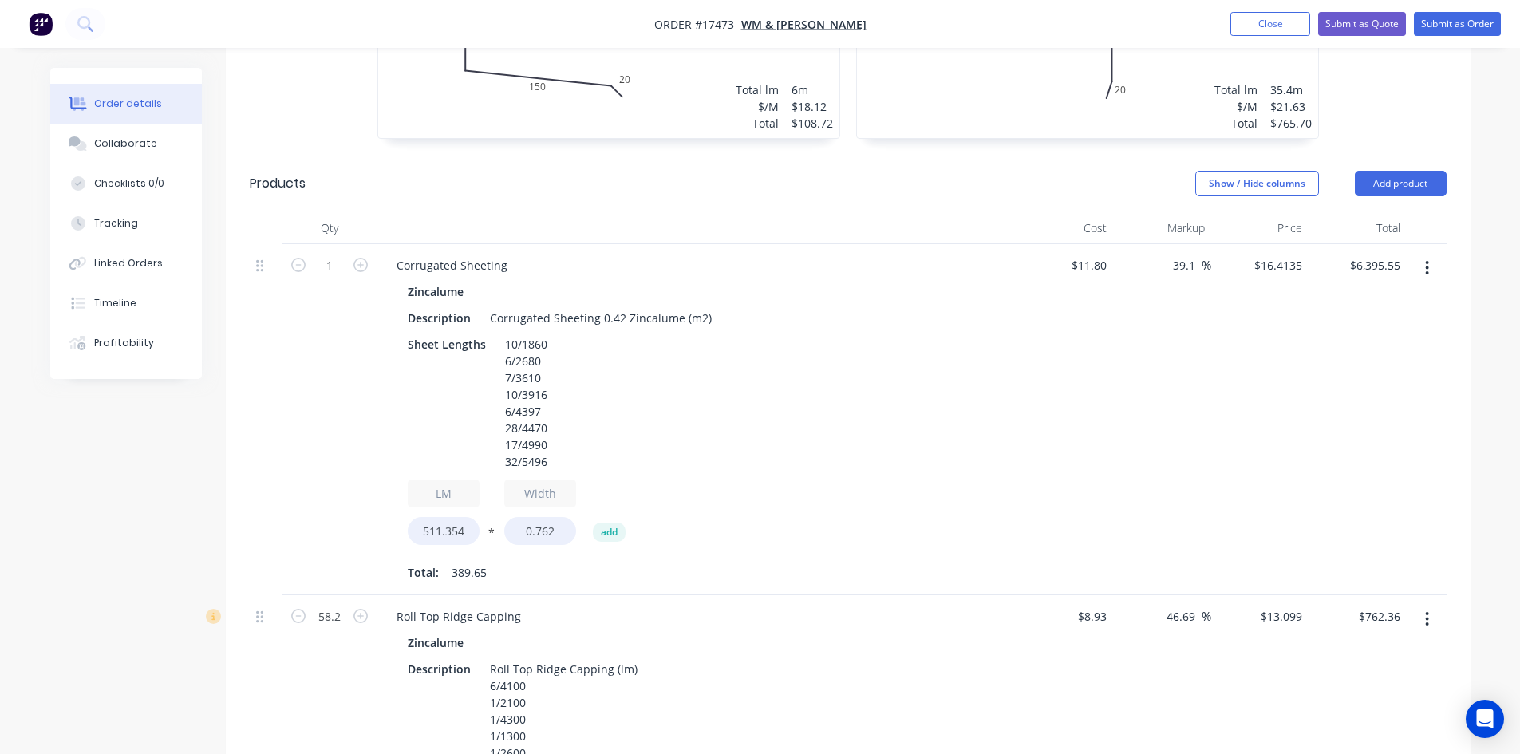
scroll to position [798, 0]
click at [1428, 259] on icon "button" at bounding box center [1427, 266] width 3 height 14
click at [1383, 297] on div "Edit" at bounding box center [1370, 308] width 123 height 23
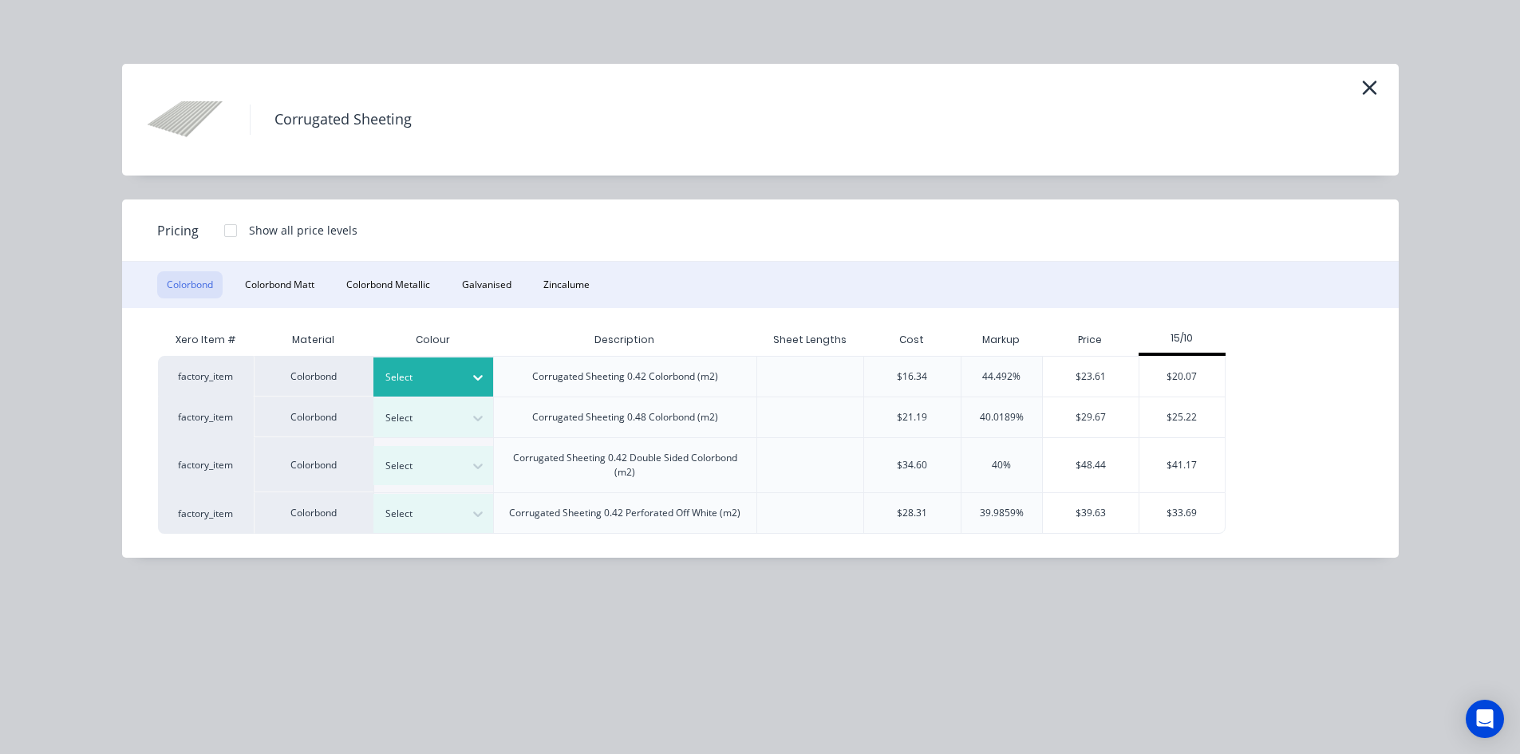
click at [475, 376] on icon at bounding box center [478, 379] width 10 height 6
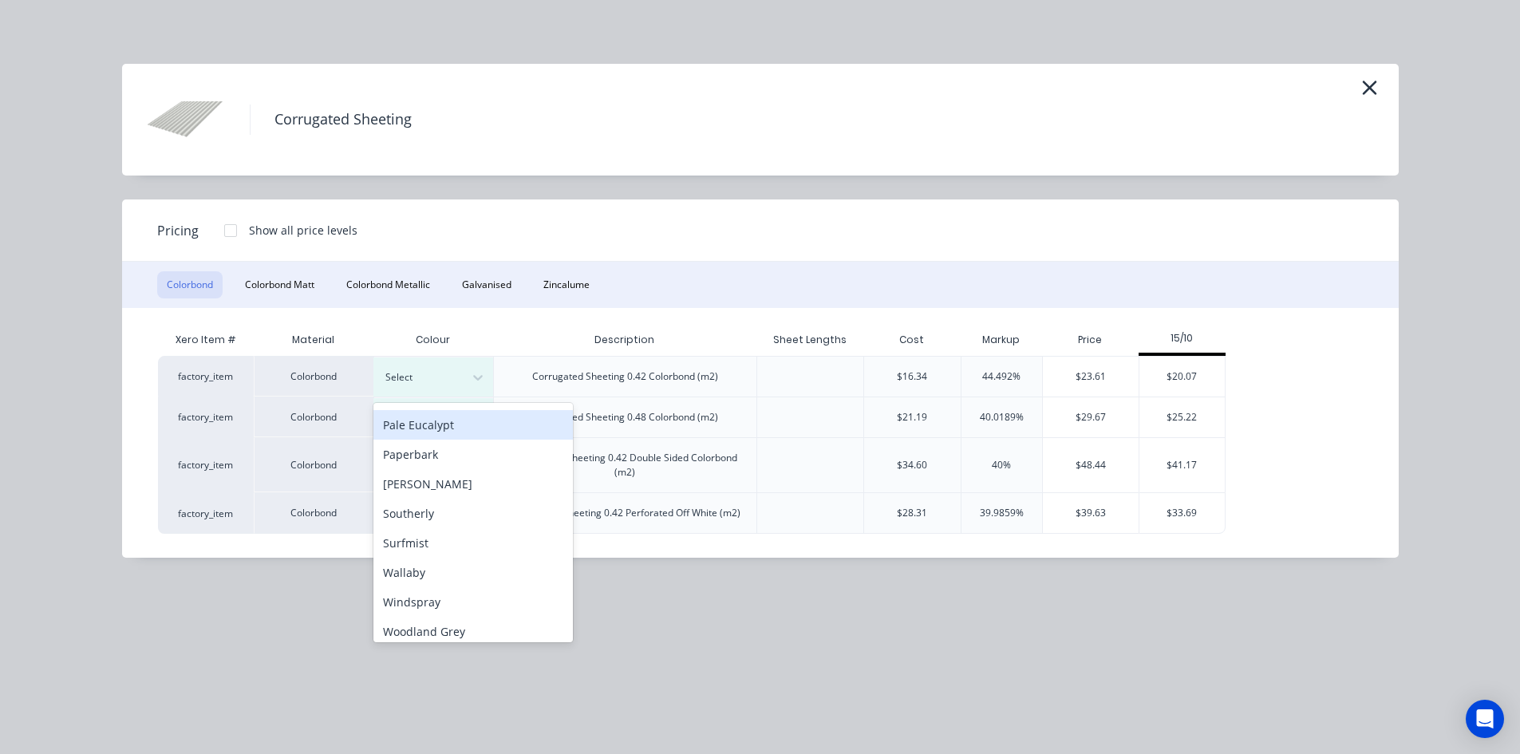
scroll to position [446, 0]
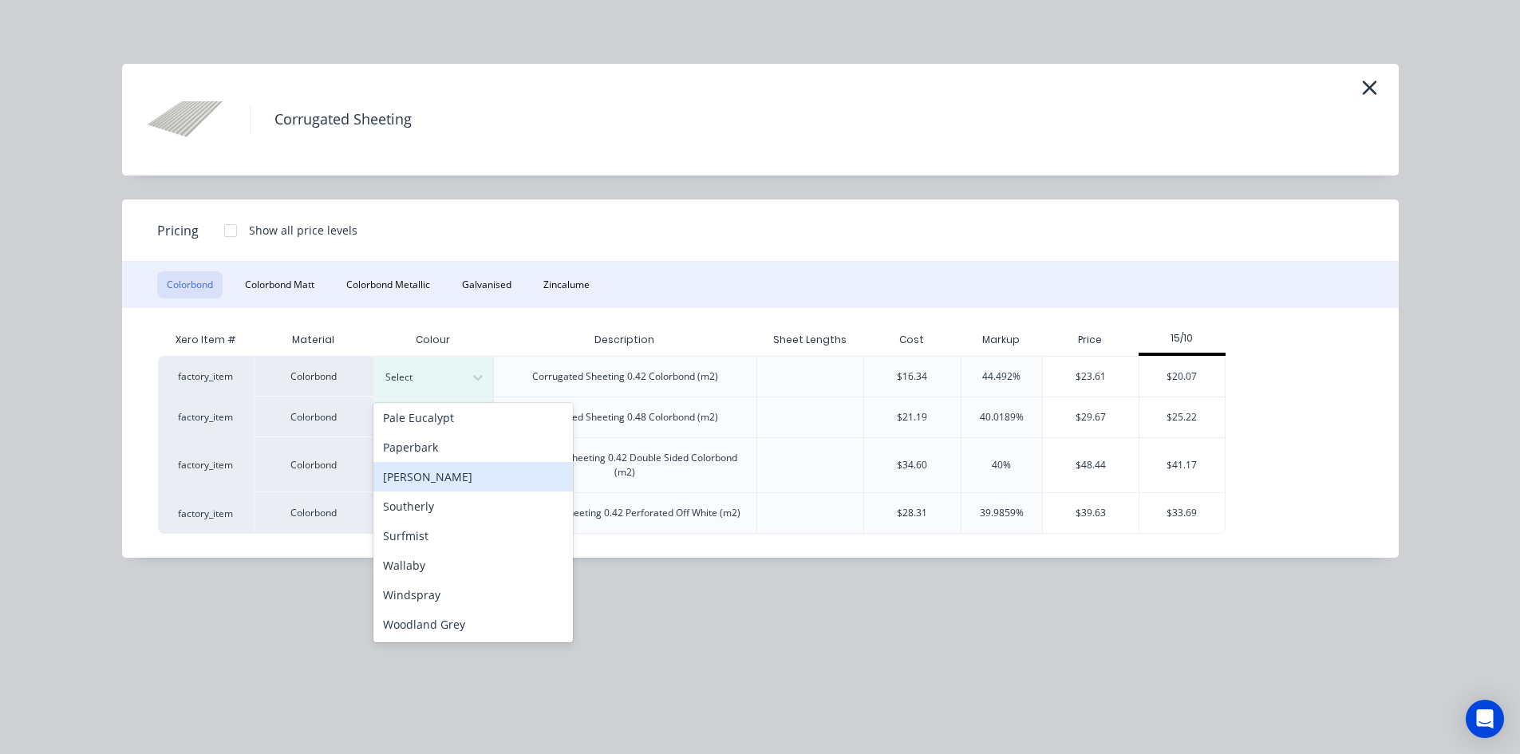
click at [448, 482] on div "[PERSON_NAME]" at bounding box center [472, 477] width 199 height 30
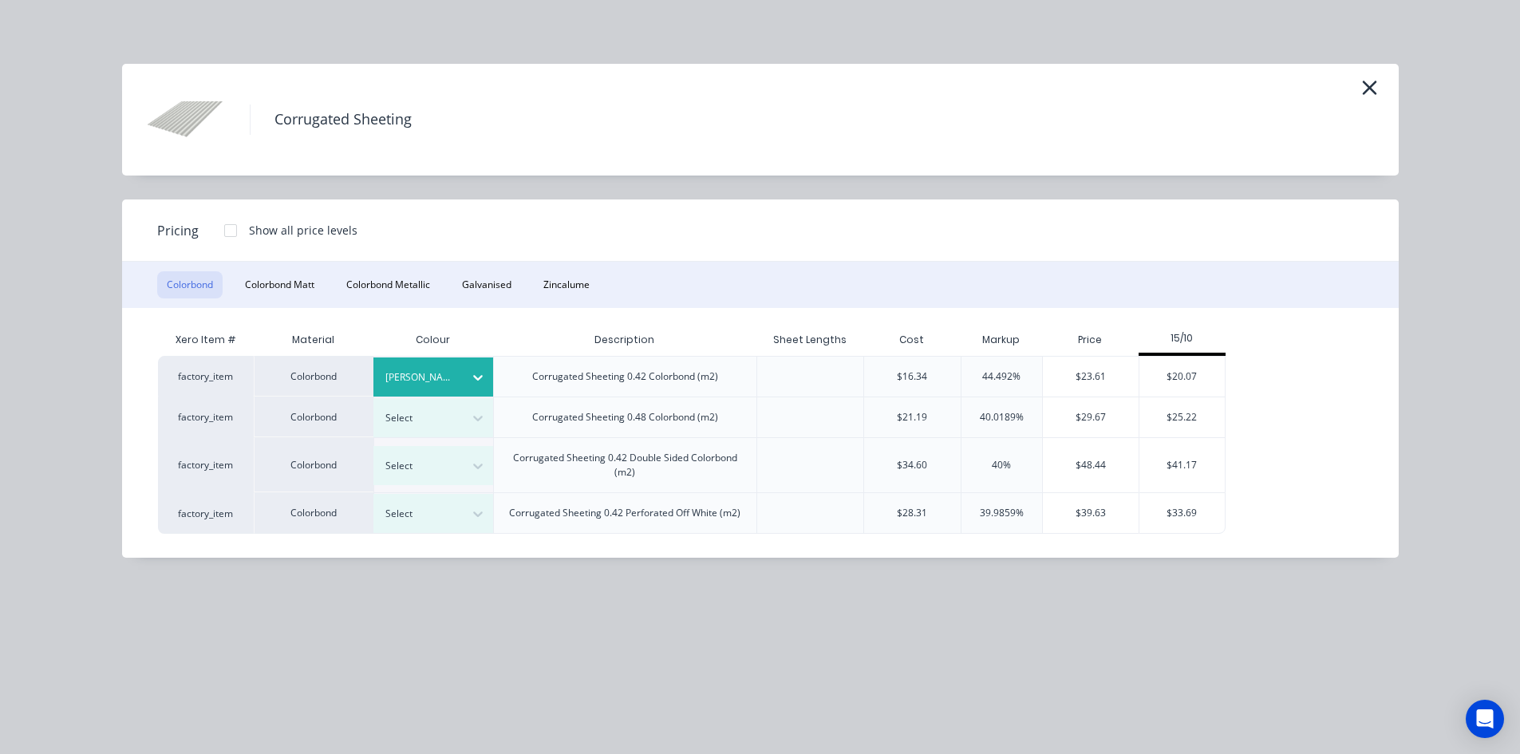
click at [229, 229] on div at bounding box center [231, 231] width 32 height 32
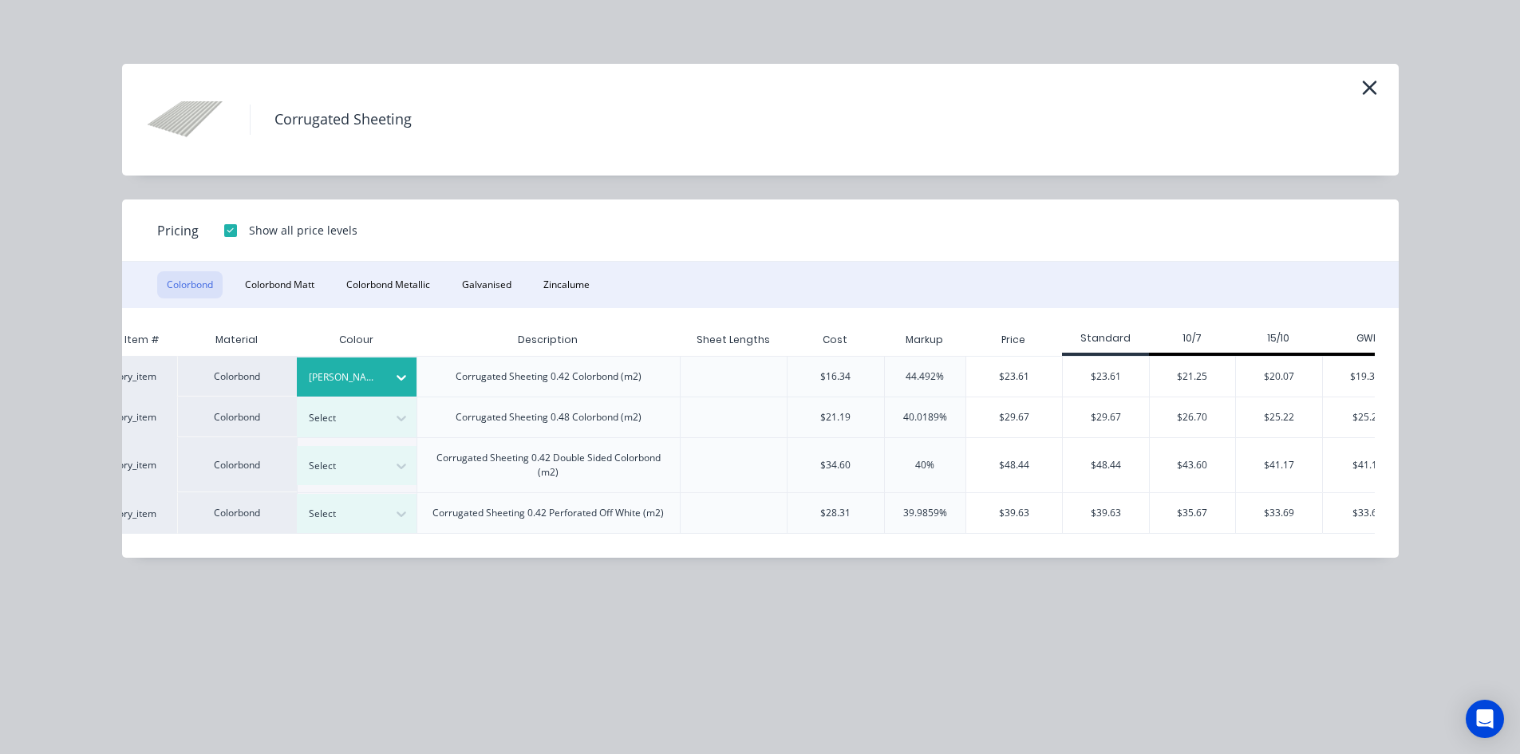
scroll to position [0, 116]
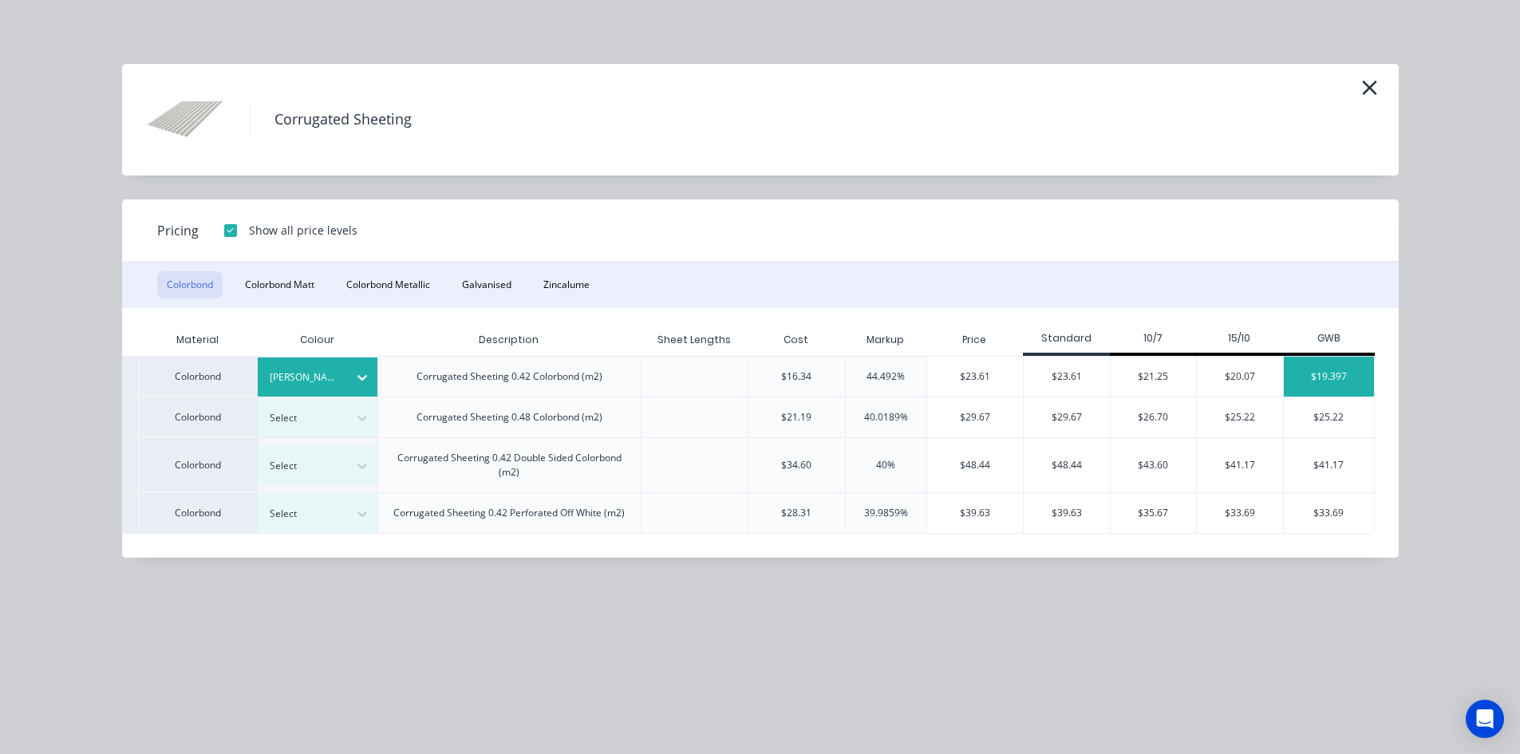
click at [1339, 373] on div "$19.397" at bounding box center [1329, 377] width 90 height 40
type input "64.38"
type input "$19.397"
type input "$7,558.07"
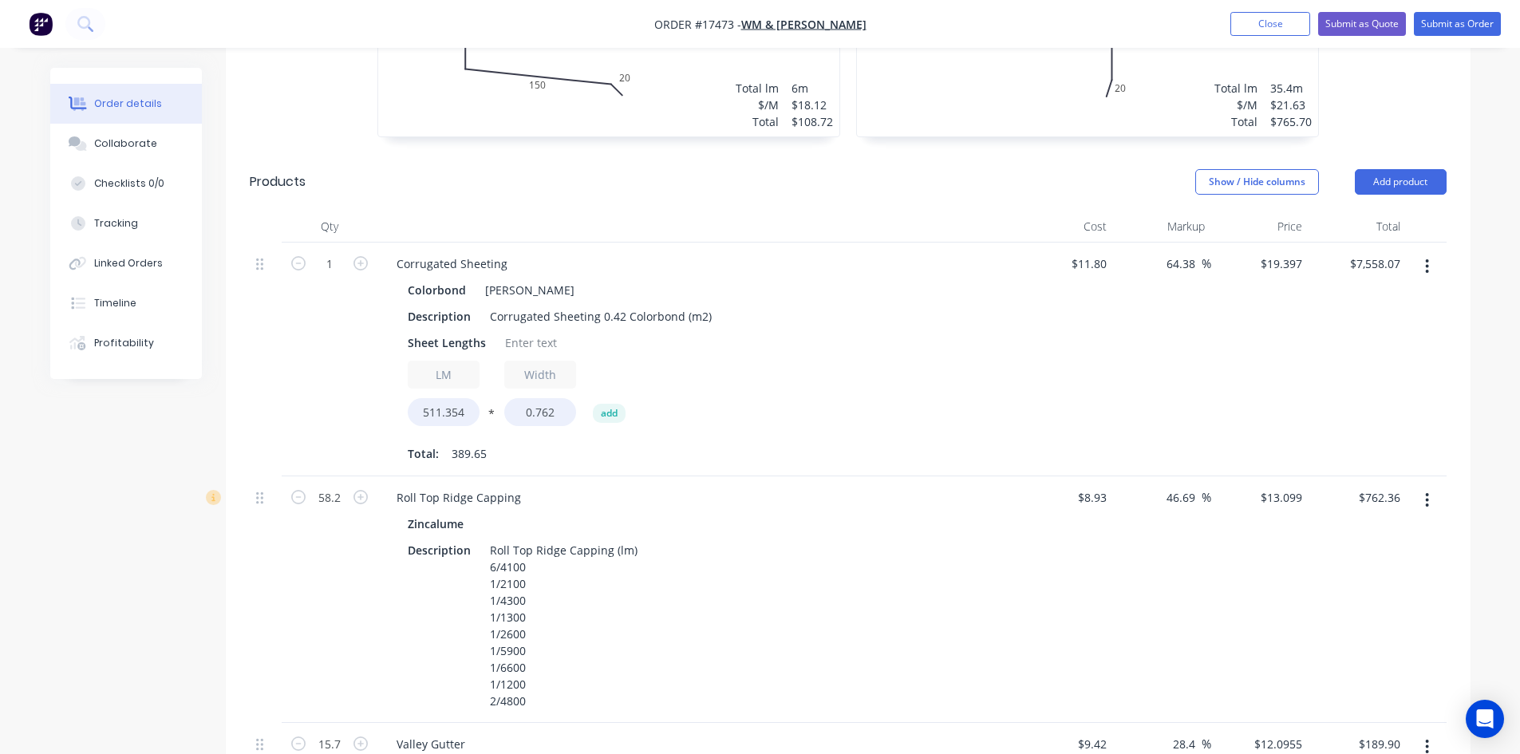
click at [1428, 259] on icon "button" at bounding box center [1427, 266] width 3 height 14
click at [1340, 297] on div "Edit" at bounding box center [1370, 308] width 123 height 23
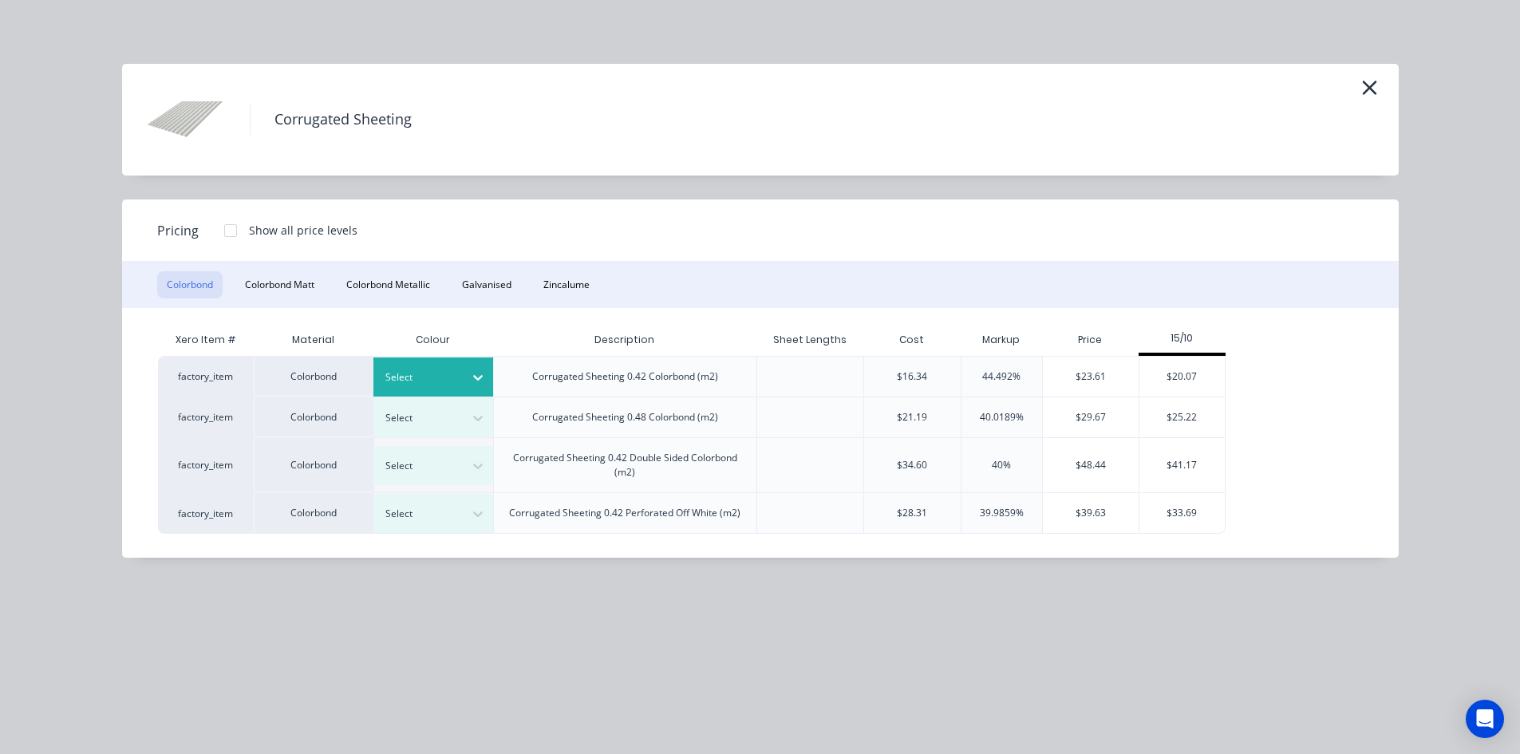
click at [444, 381] on div at bounding box center [421, 378] width 72 height 18
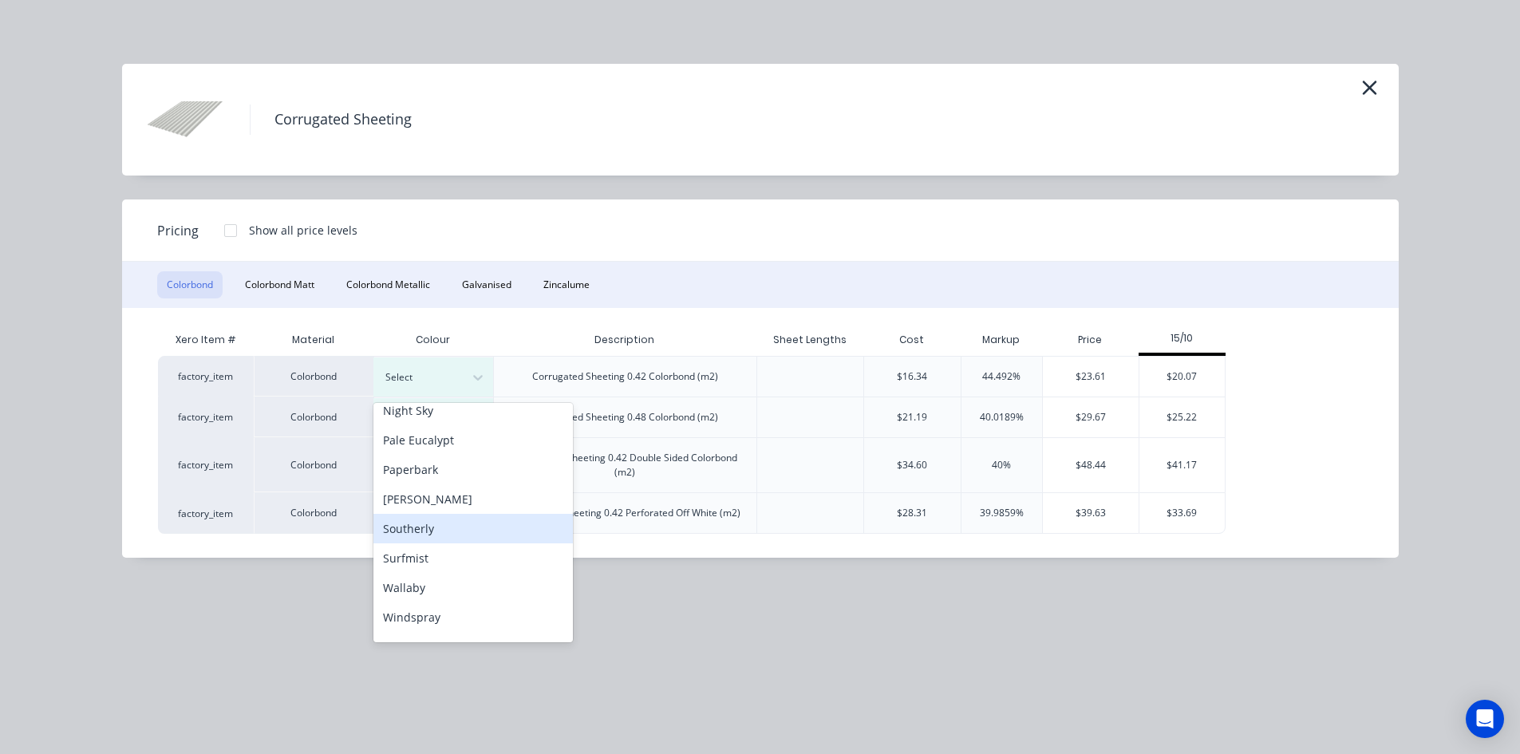
scroll to position [446, 0]
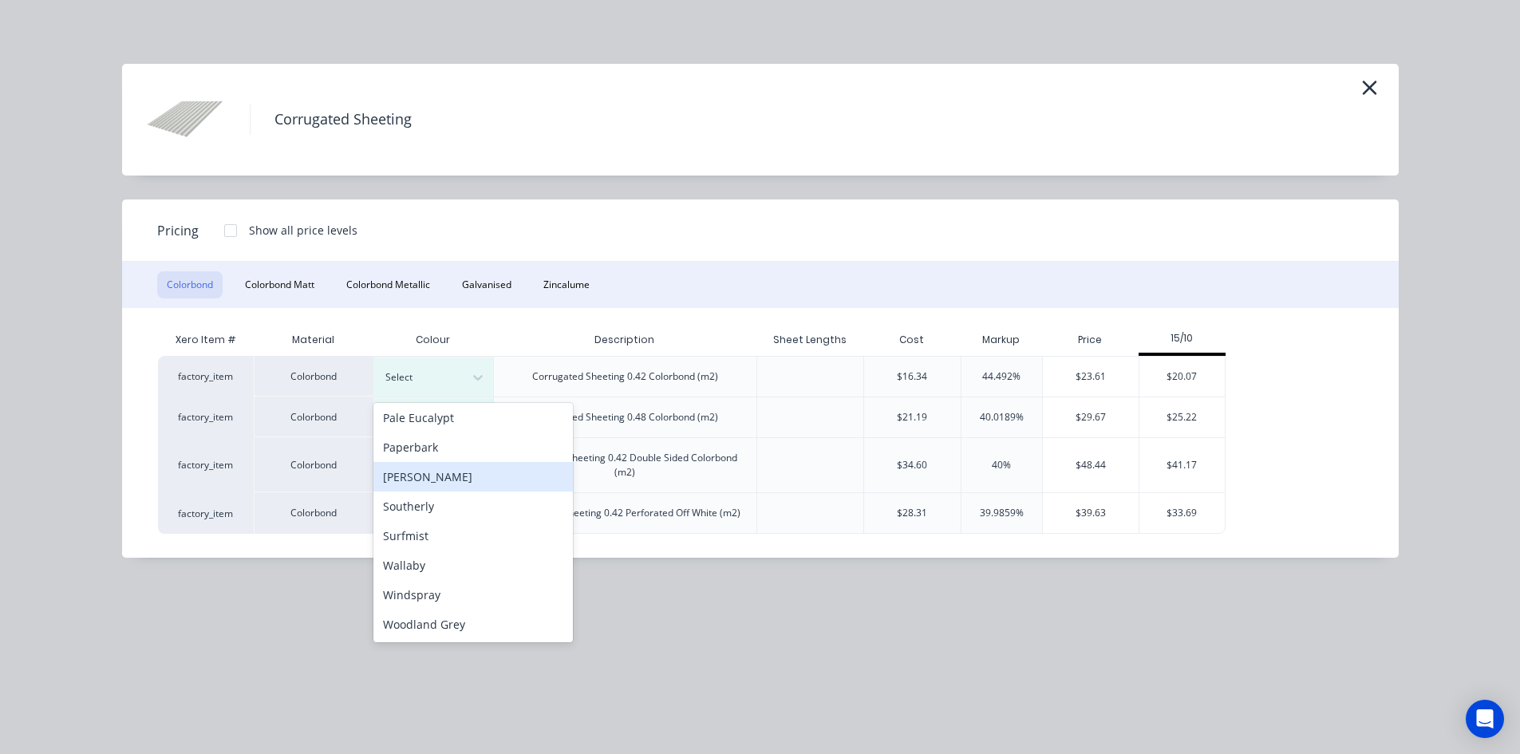
click at [455, 479] on div "[PERSON_NAME]" at bounding box center [472, 477] width 199 height 30
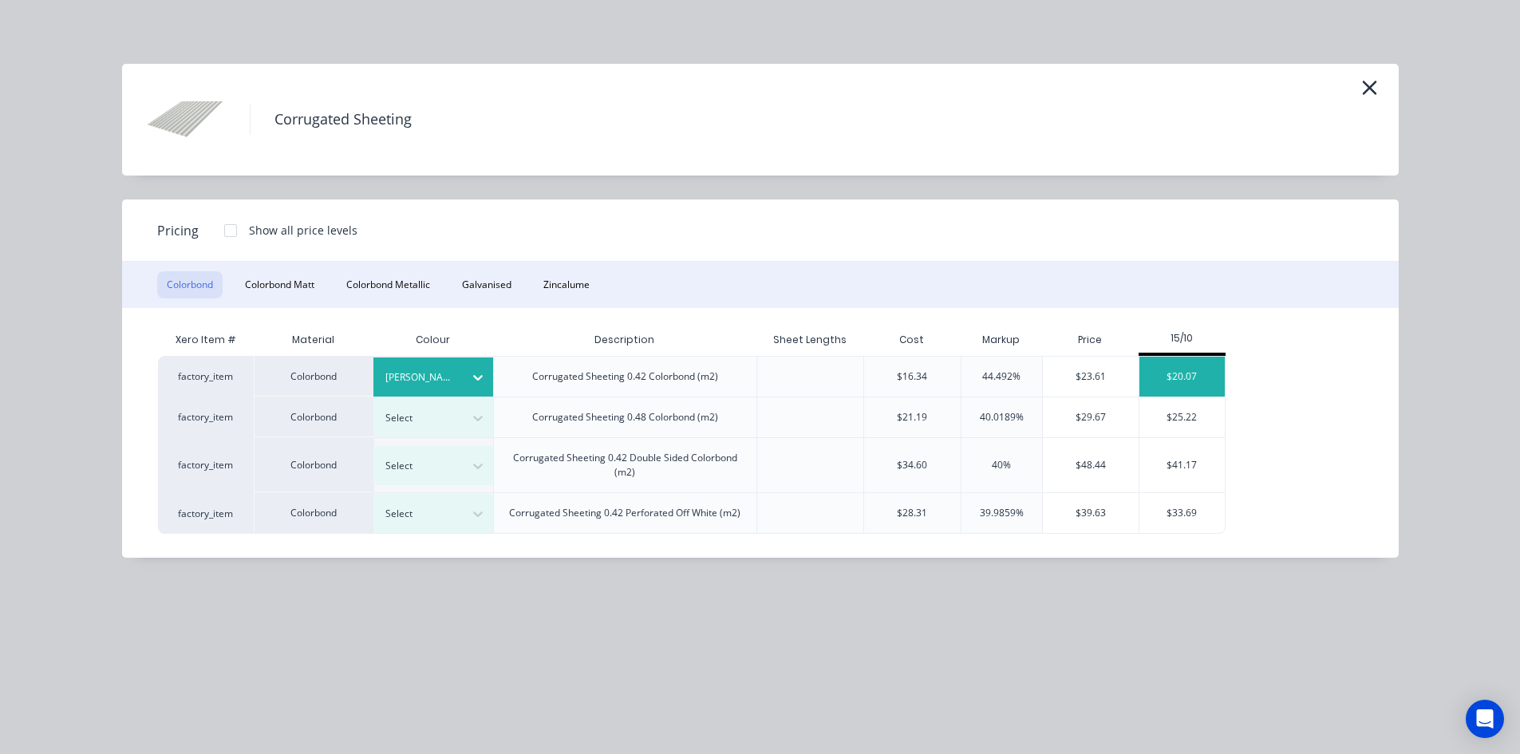
click at [1204, 377] on div "$20.07" at bounding box center [1181, 377] width 85 height 40
type input "70.08"
type input "$20.07"
type input "$7,820.31"
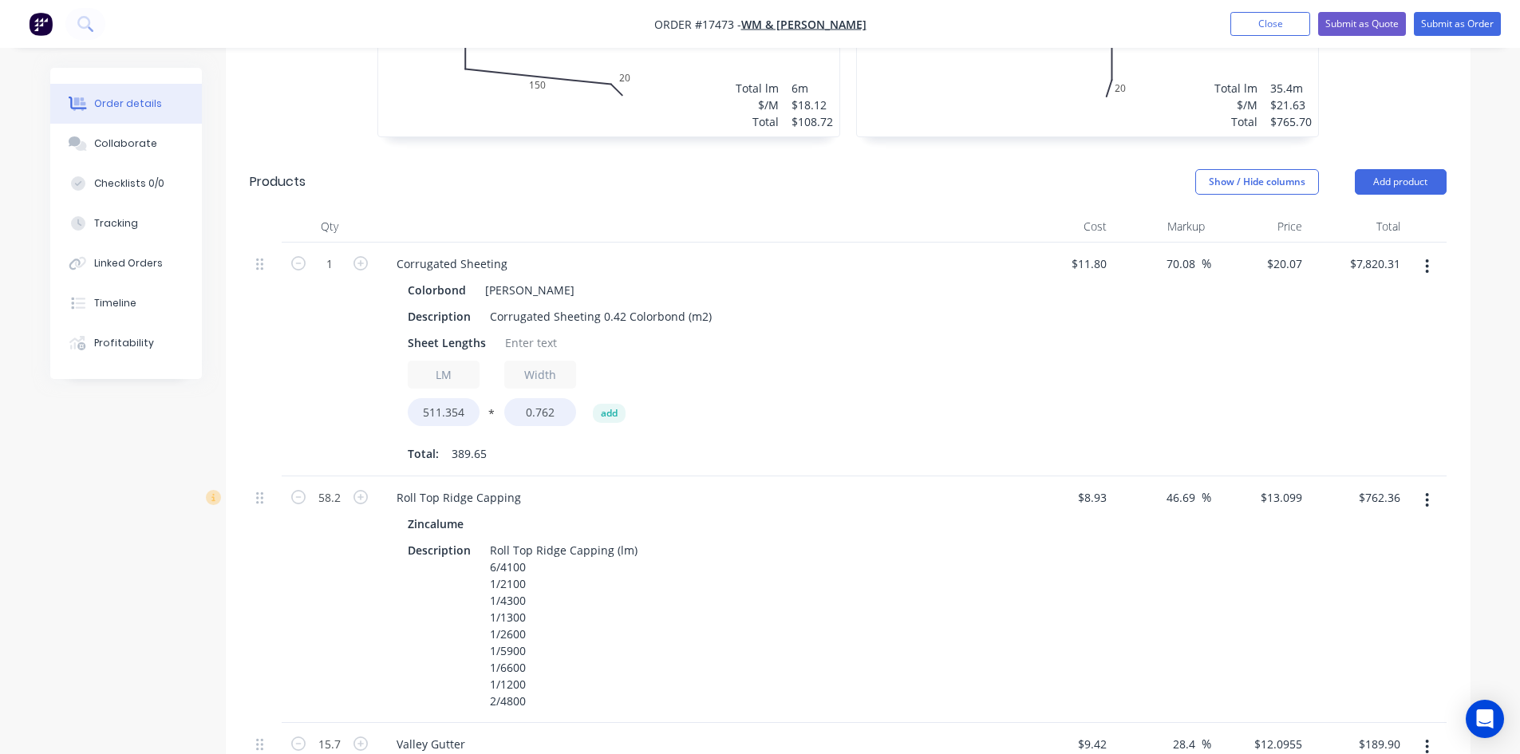
click at [1427, 259] on icon "button" at bounding box center [1427, 266] width 3 height 14
click at [1392, 297] on div "Edit" at bounding box center [1370, 308] width 123 height 23
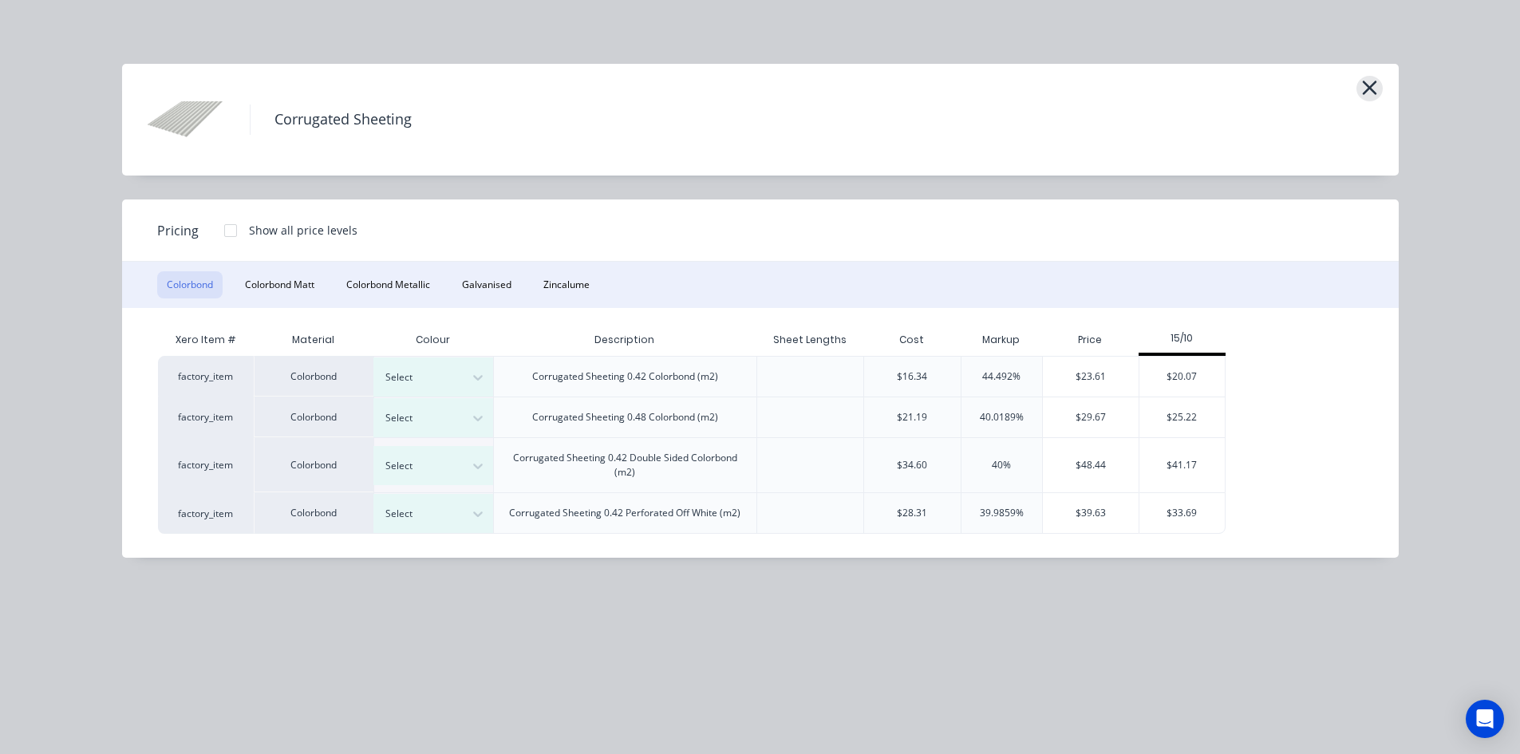
click at [1363, 82] on icon "button" at bounding box center [1369, 88] width 14 height 14
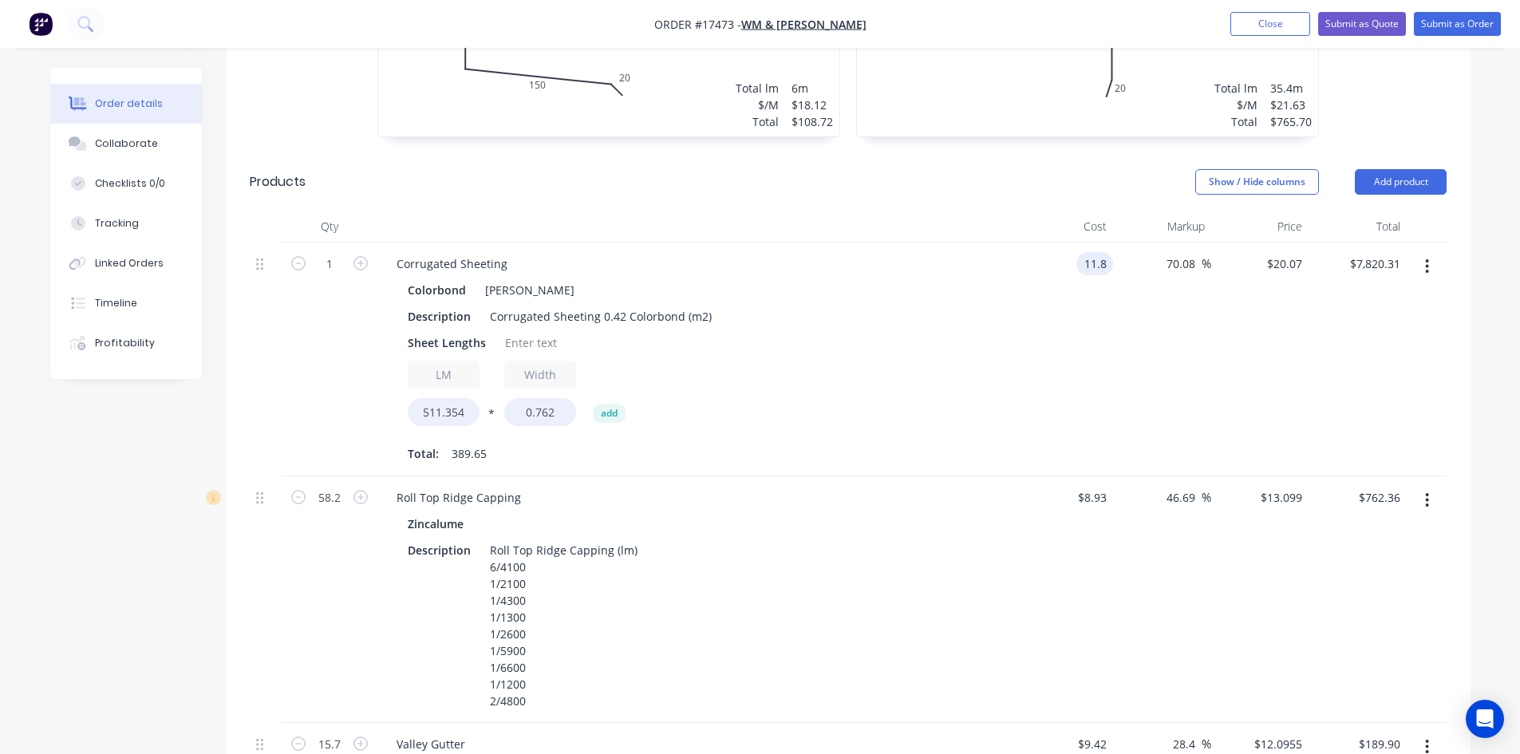
click at [1095, 252] on input "11.8" at bounding box center [1098, 263] width 30 height 23
type input "$16.34"
type input "27.7918"
type input "$10,829.12"
click at [1289, 252] on input "27.7918" at bounding box center [1283, 263] width 49 height 23
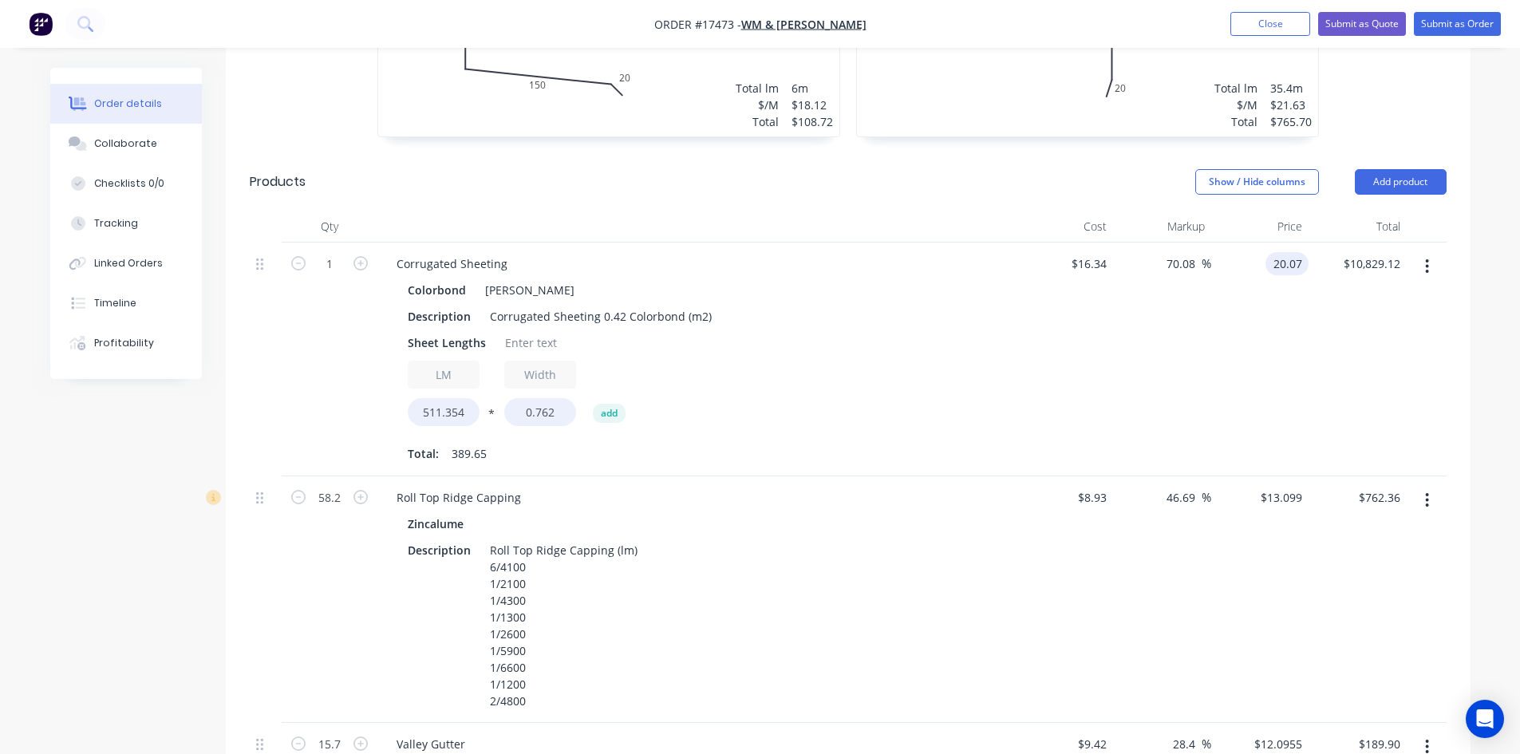
type input "20.07"
type input "22.83"
type input "$20.07"
type input "$7,820.31"
click at [1209, 299] on div "22.83 70.08 %" at bounding box center [1162, 360] width 98 height 234
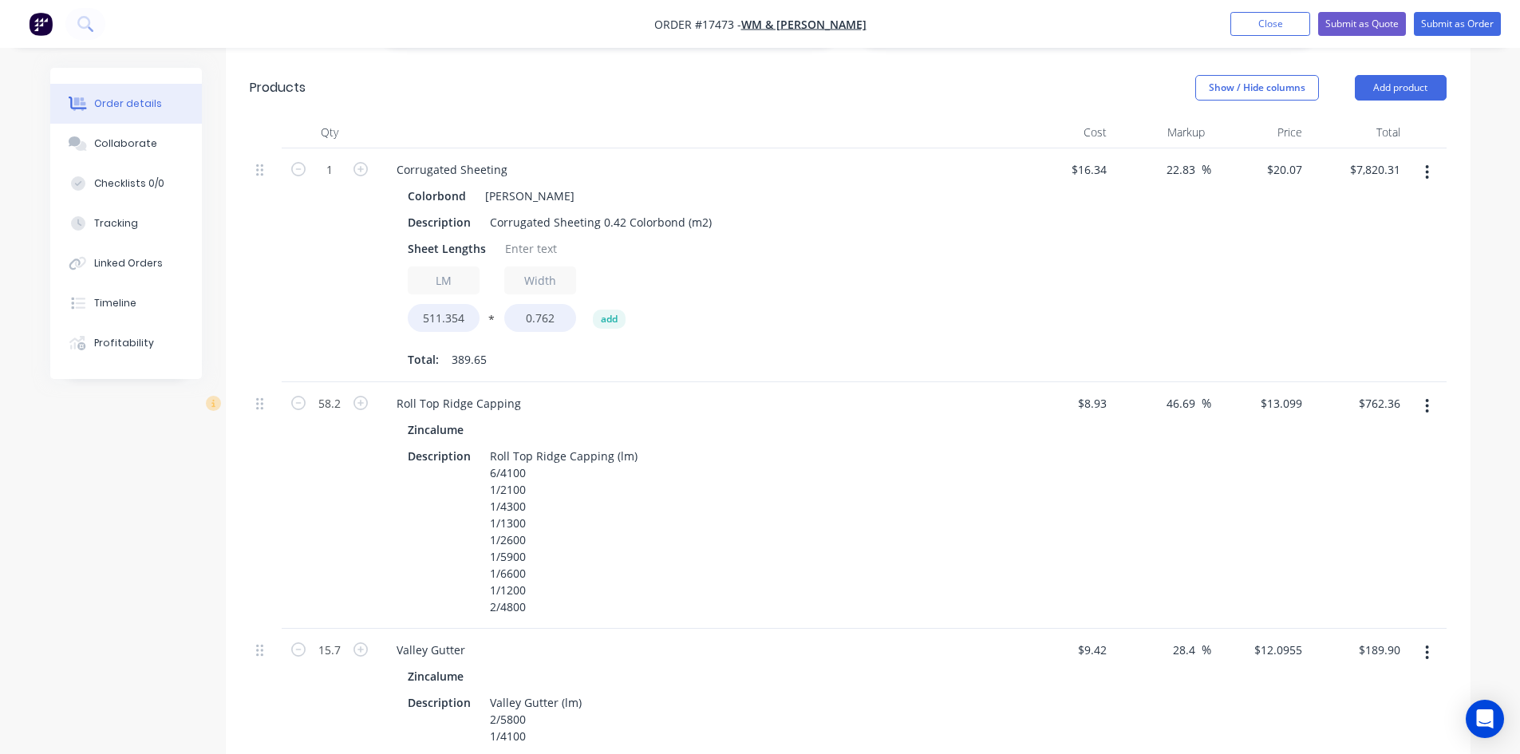
scroll to position [989, 0]
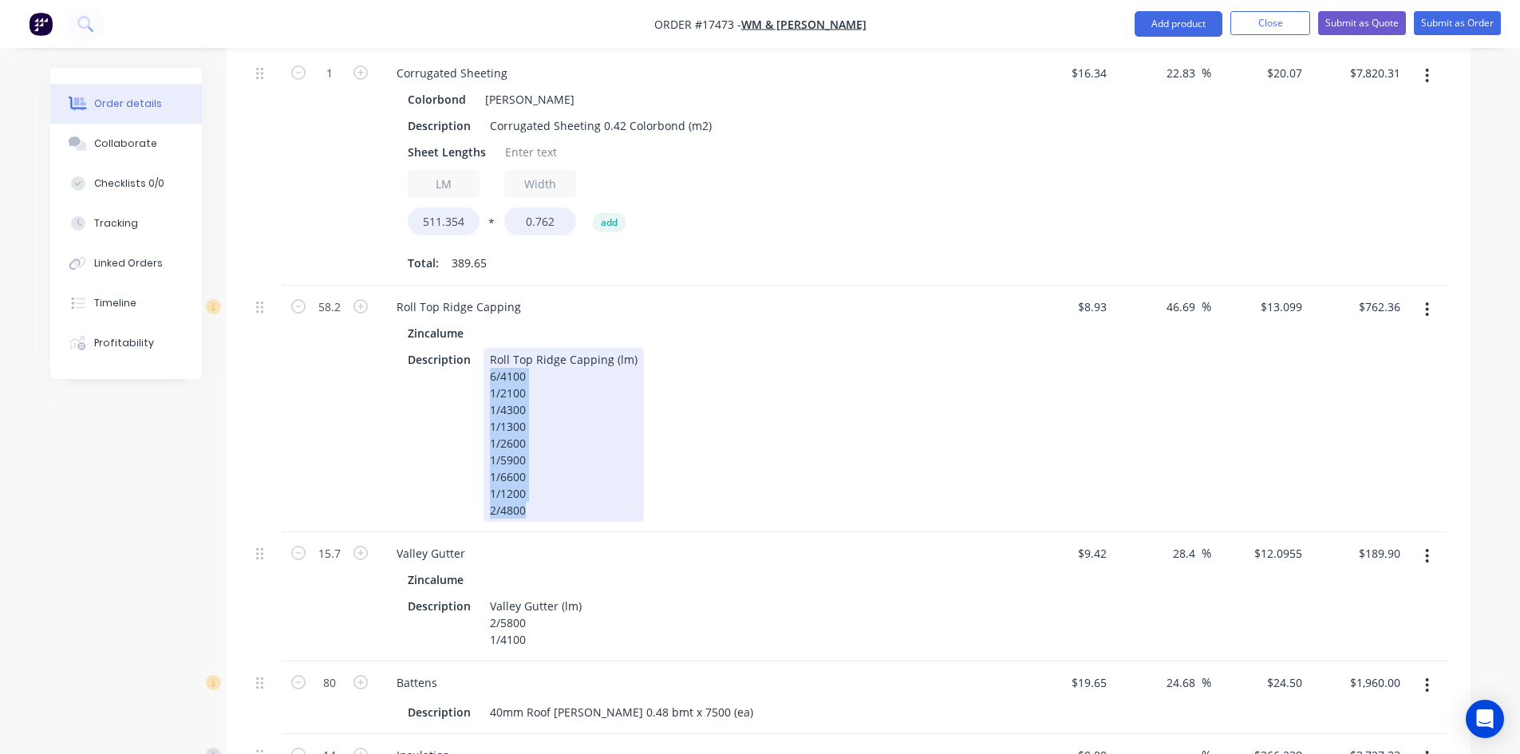
drag, startPoint x: 489, startPoint y: 329, endPoint x: 540, endPoint y: 465, distance: 145.7
click at [540, 465] on div "Roll Top Ridge Capping (lm) 6/4100 1/2100 1/4300 1/1300 1/2600 1/5900 1/6600 1/…" at bounding box center [563, 435] width 160 height 174
copy div "6/4100 1/2100 1/4300 1/1300 1/2600 1/5900 1/6600 1/1200 2/4800"
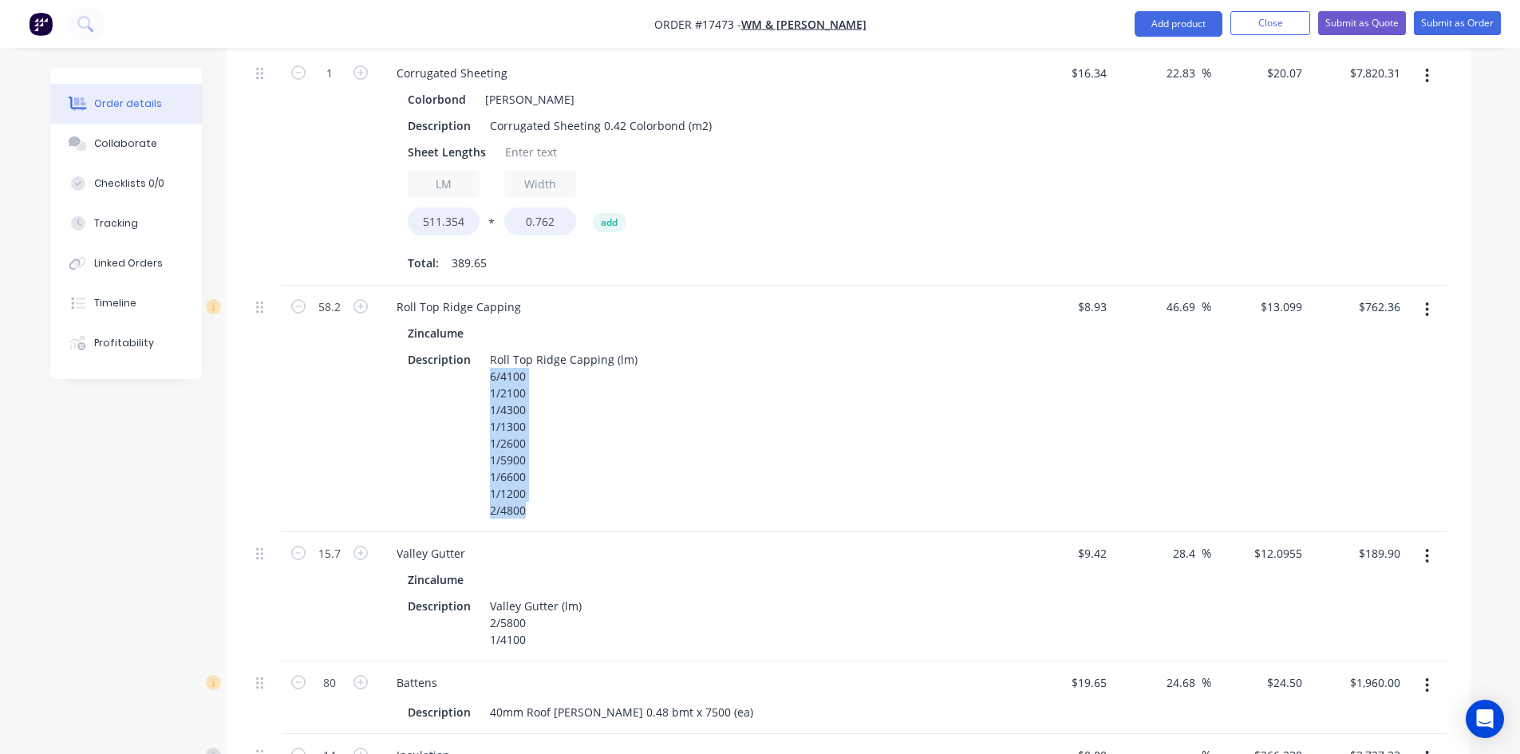
click at [1428, 302] on icon "button" at bounding box center [1427, 309] width 3 height 14
click at [1360, 340] on div "Edit" at bounding box center [1370, 351] width 123 height 23
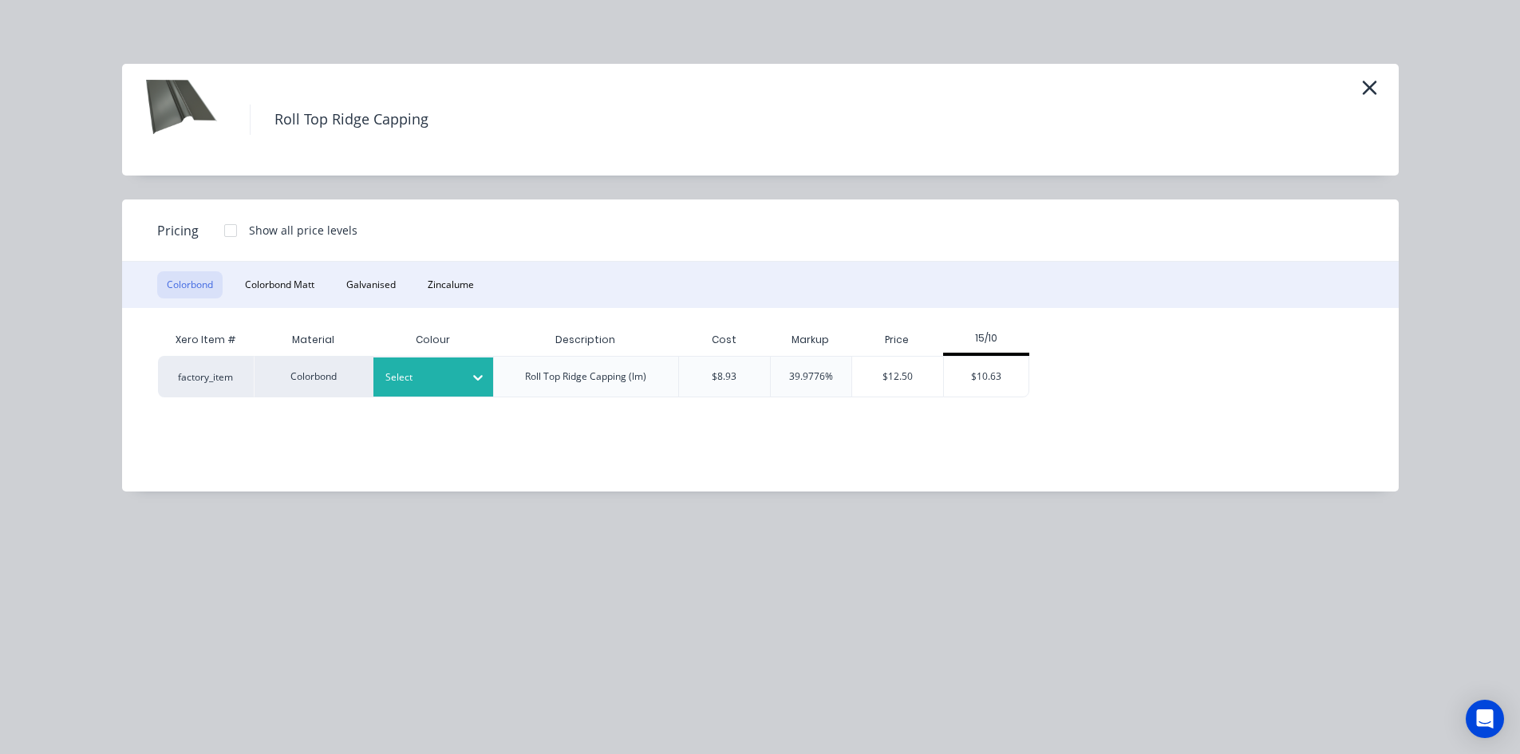
click at [476, 379] on icon at bounding box center [478, 379] width 10 height 6
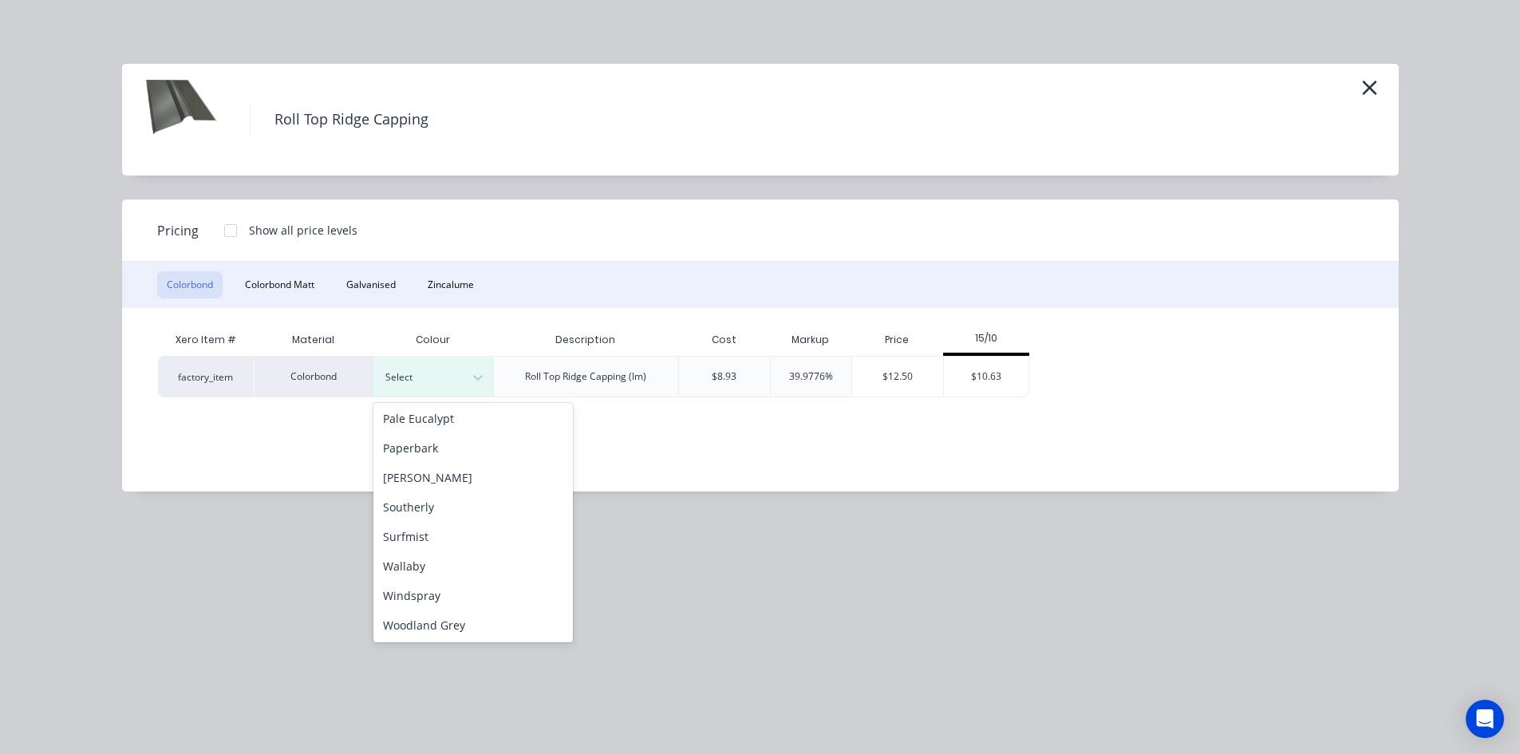
scroll to position [446, 0]
click at [452, 484] on div "[PERSON_NAME]" at bounding box center [472, 477] width 199 height 30
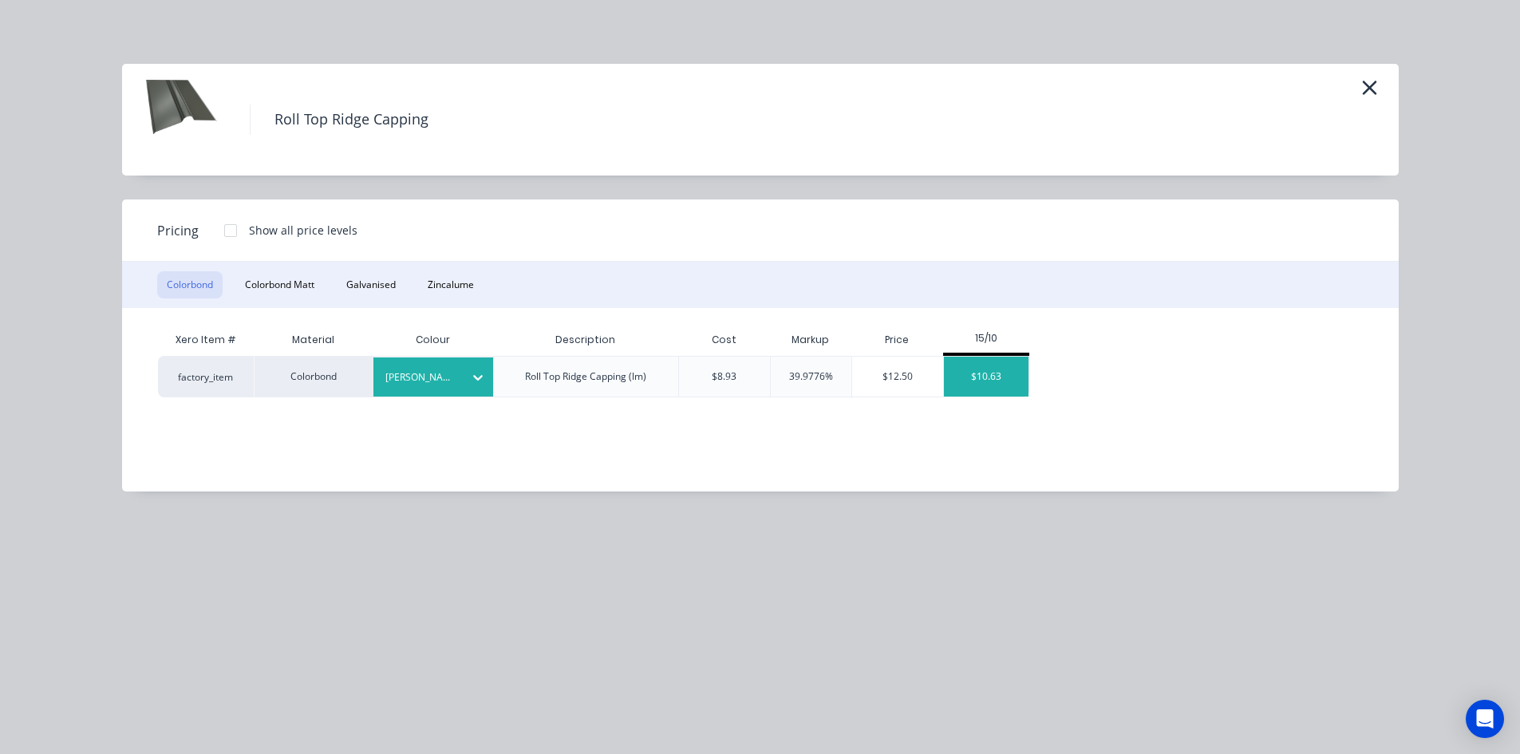
click at [998, 382] on div "$10.63" at bounding box center [986, 377] width 85 height 40
type input "19.04"
type input "$10.63"
type input "$618.67"
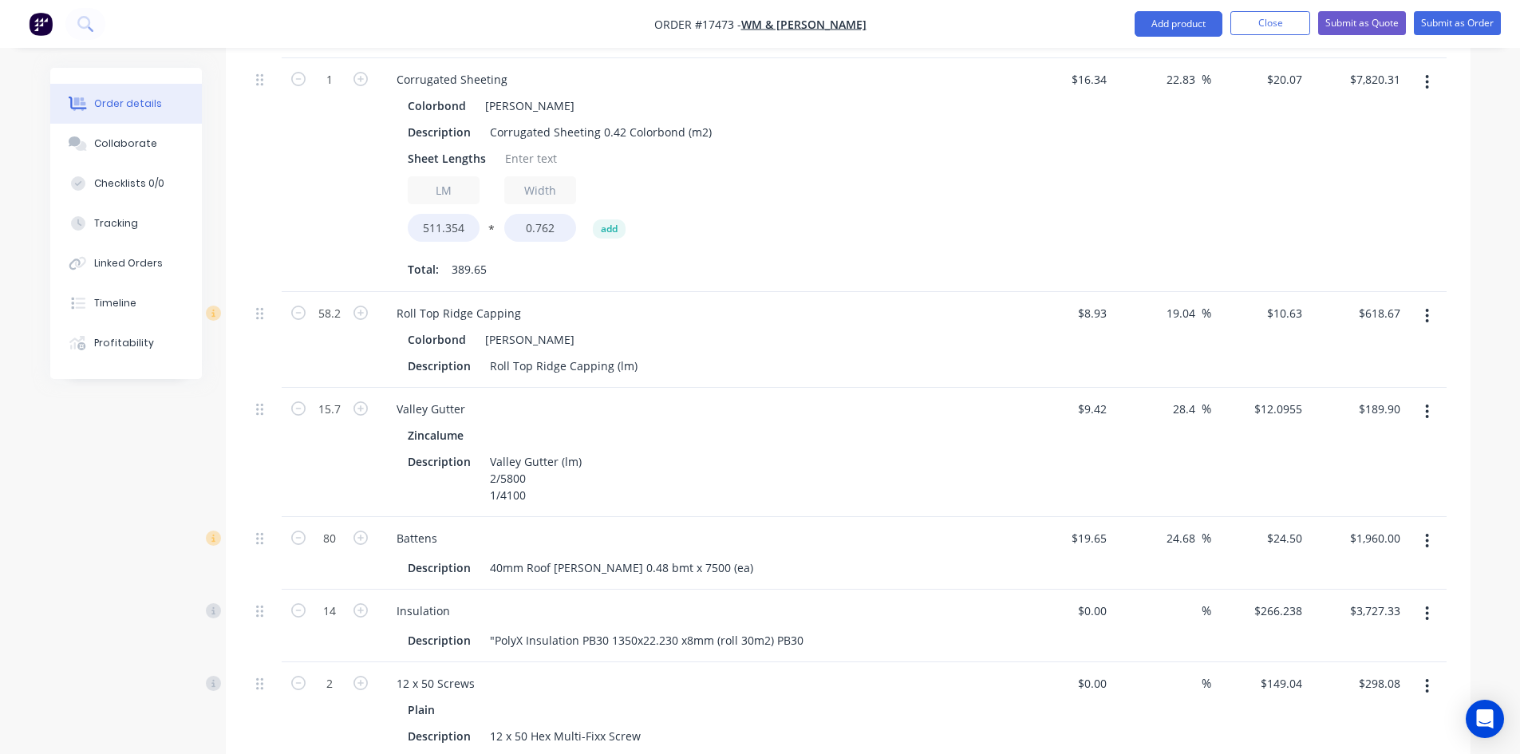
scroll to position [989, 0]
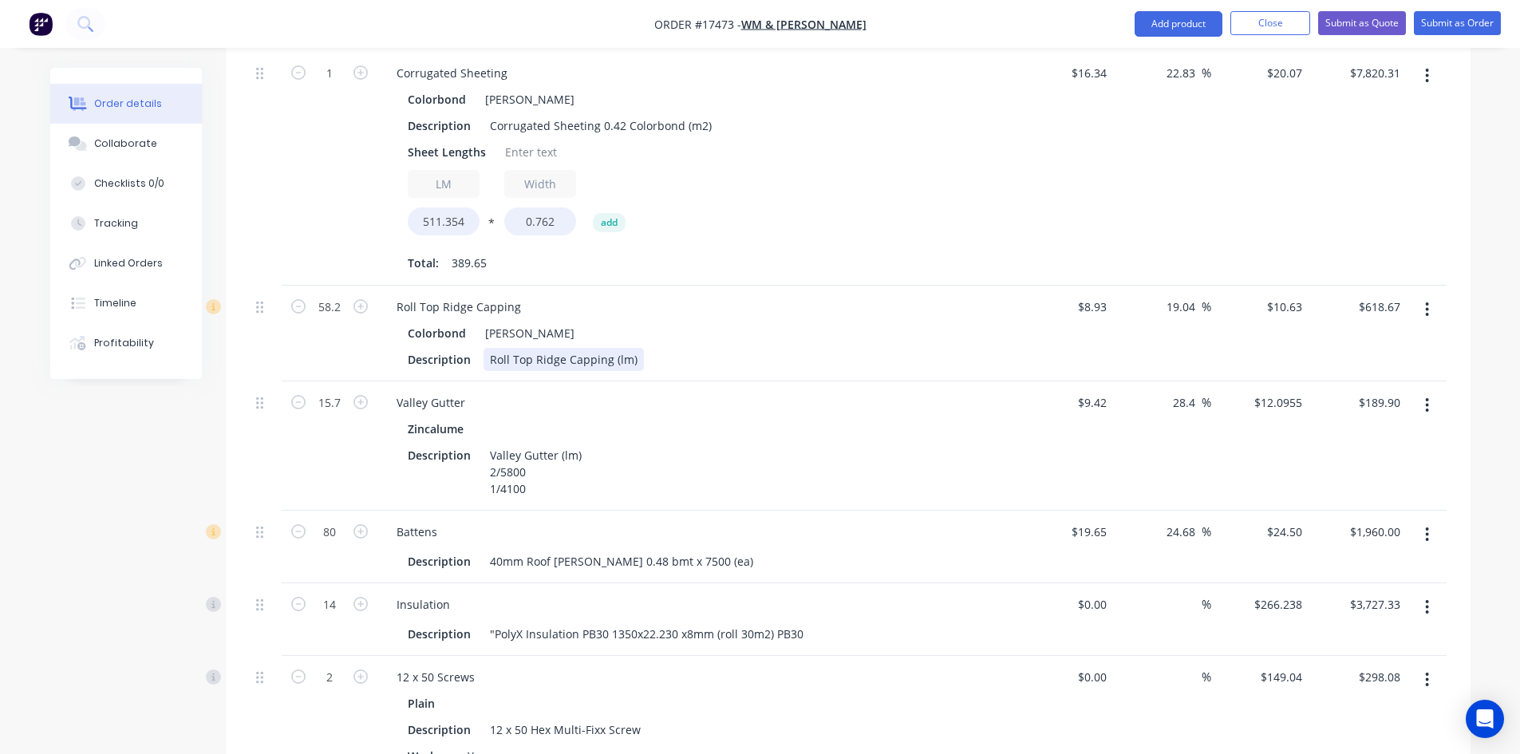
click at [633, 348] on div "Roll Top Ridge Capping (lm)" at bounding box center [563, 359] width 160 height 23
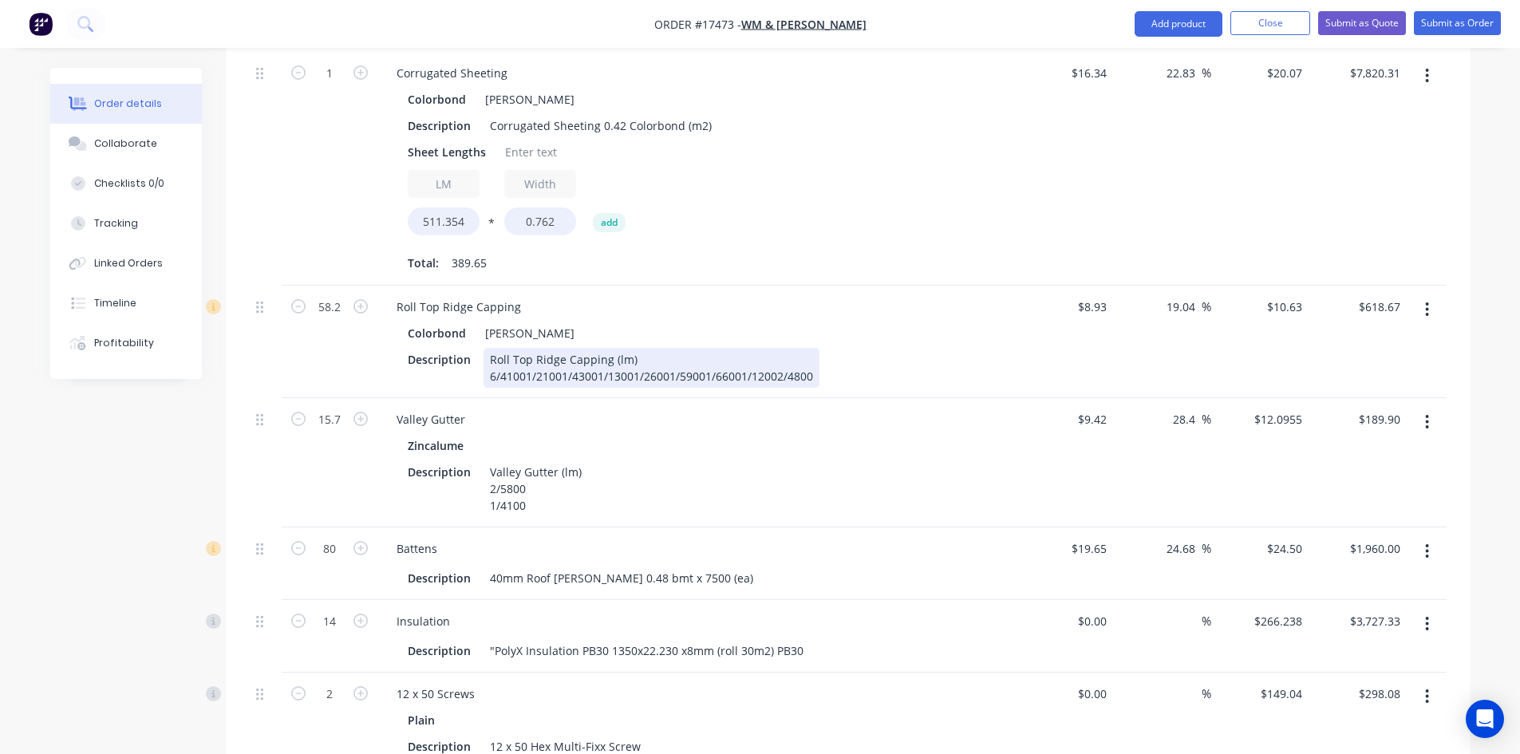
click at [525, 348] on div "Roll Top Ridge Capping (lm) 6/41001/21001/43001/13001/26001/59001/66001/12002/4…" at bounding box center [651, 368] width 336 height 40
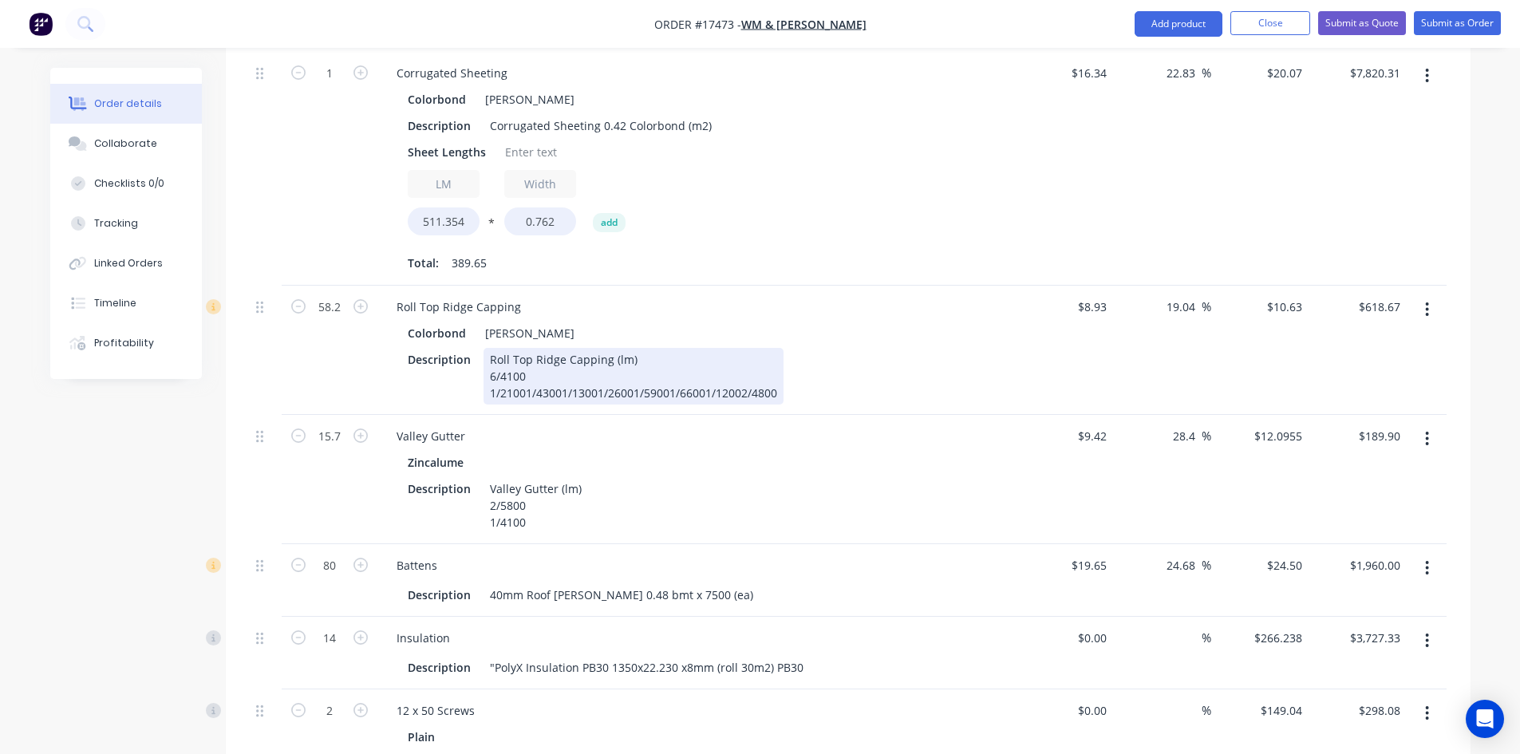
click at [524, 348] on div "Roll Top Ridge Capping (lm) 6/4100 1/21001/43001/13001/26001/59001/66001/12002/…" at bounding box center [633, 376] width 300 height 57
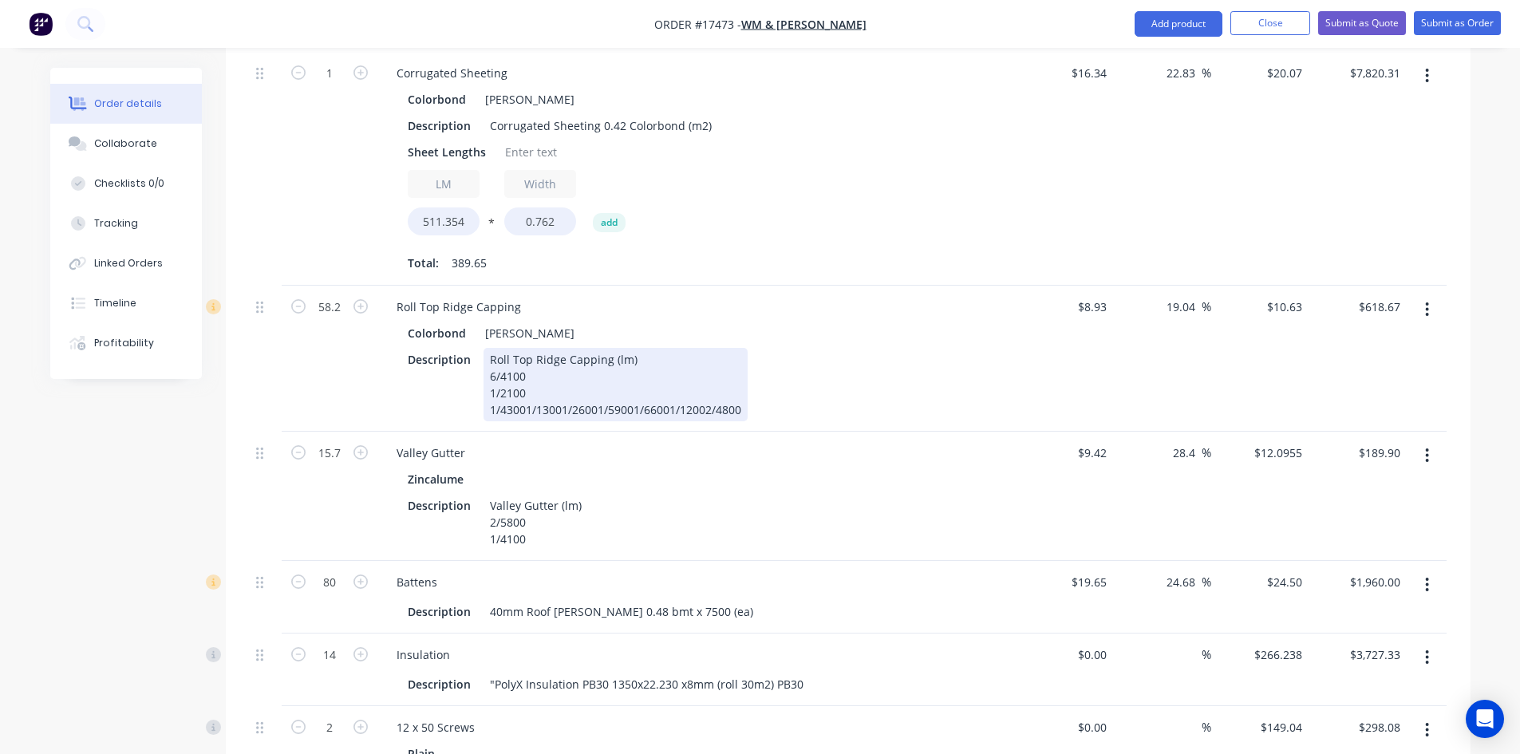
click at [524, 361] on div "Roll Top Ridge Capping (lm) 6/4100 1/2100 1/43001/13001/26001/59001/66001/12002…" at bounding box center [615, 384] width 264 height 73
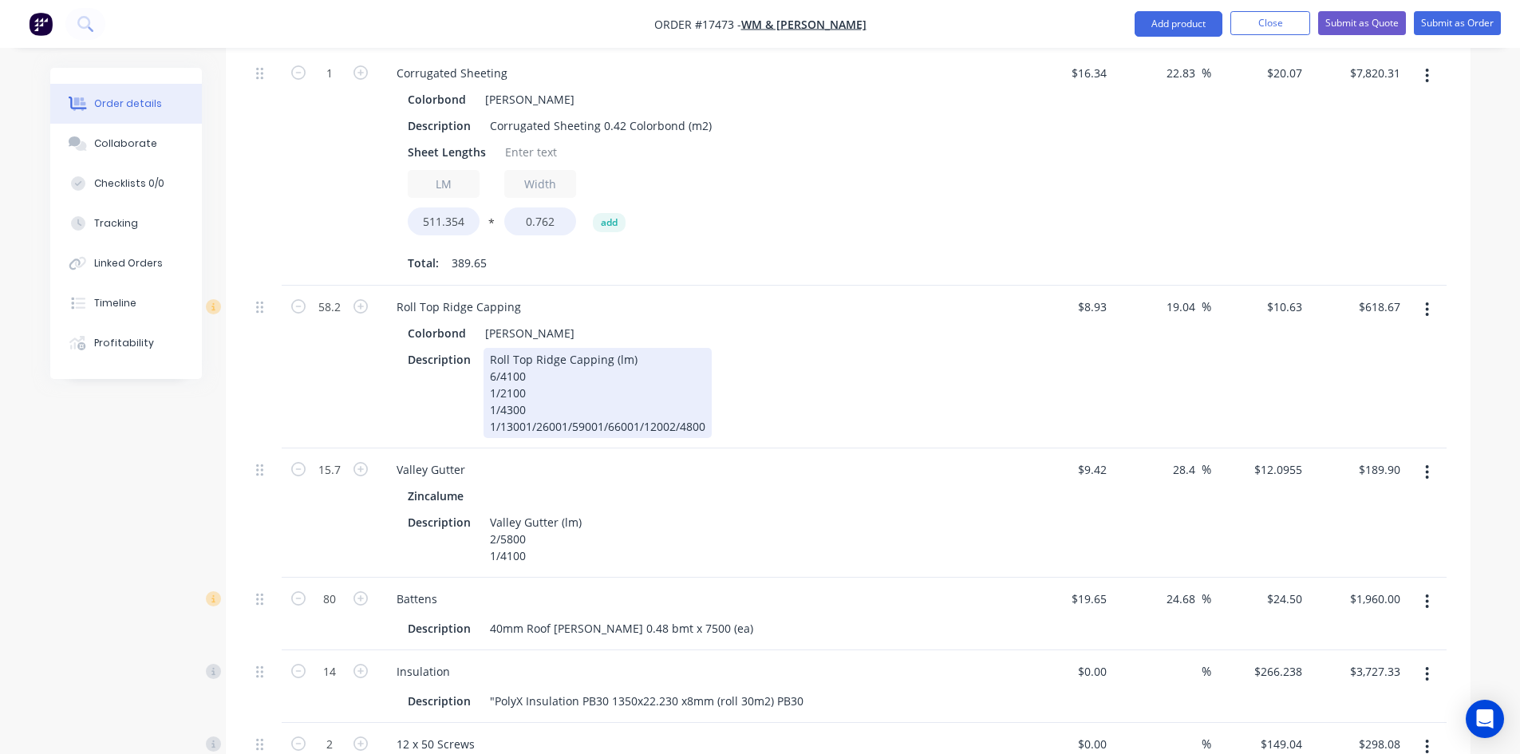
click at [526, 379] on div "Roll Top Ridge Capping (lm) 6/4100 1/2100 1/4300 1/13001/26001/59001/66001/1200…" at bounding box center [597, 393] width 228 height 90
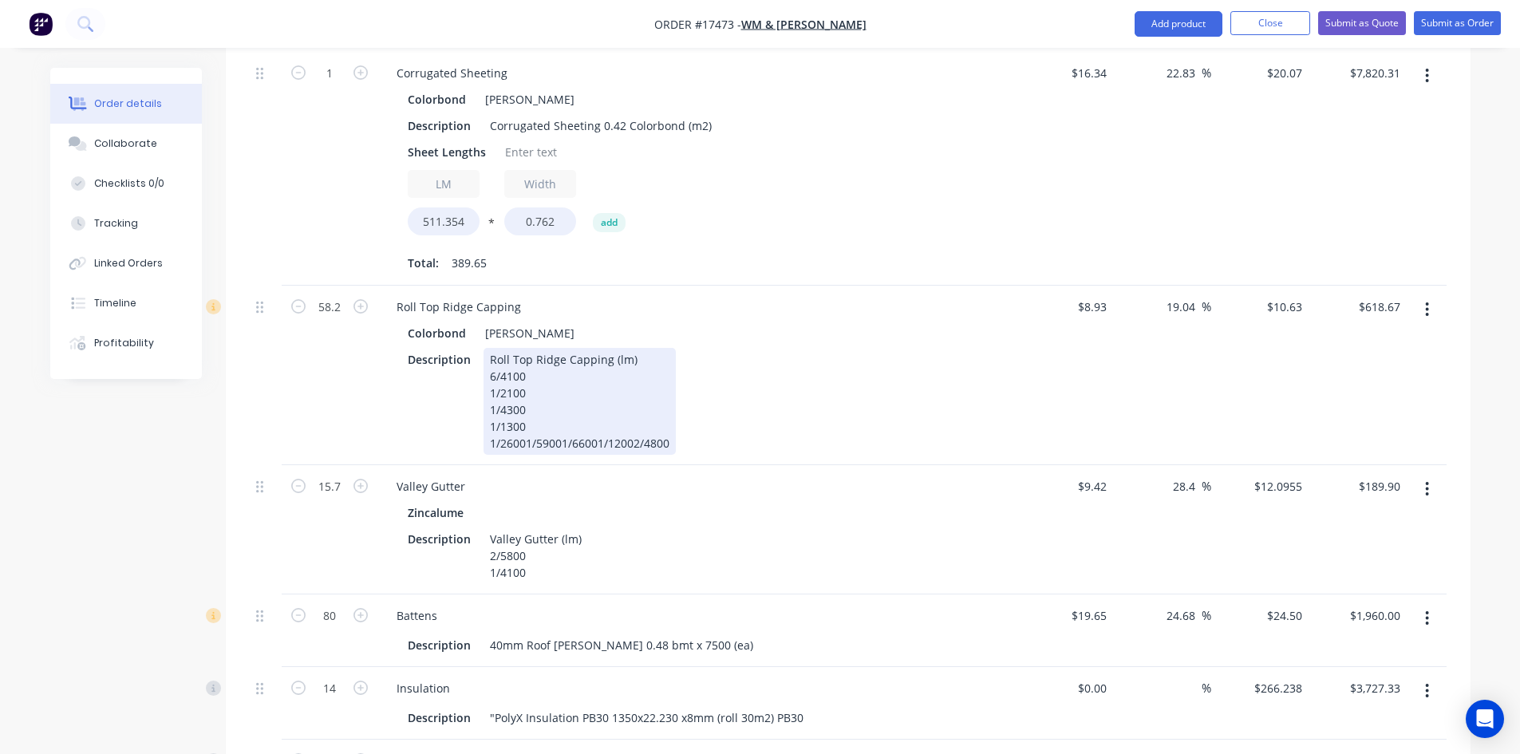
click at [524, 395] on div "Roll Top Ridge Capping (lm) 6/4100 1/2100 1/4300 1/1300 1/26001/59001/66001/120…" at bounding box center [579, 401] width 192 height 107
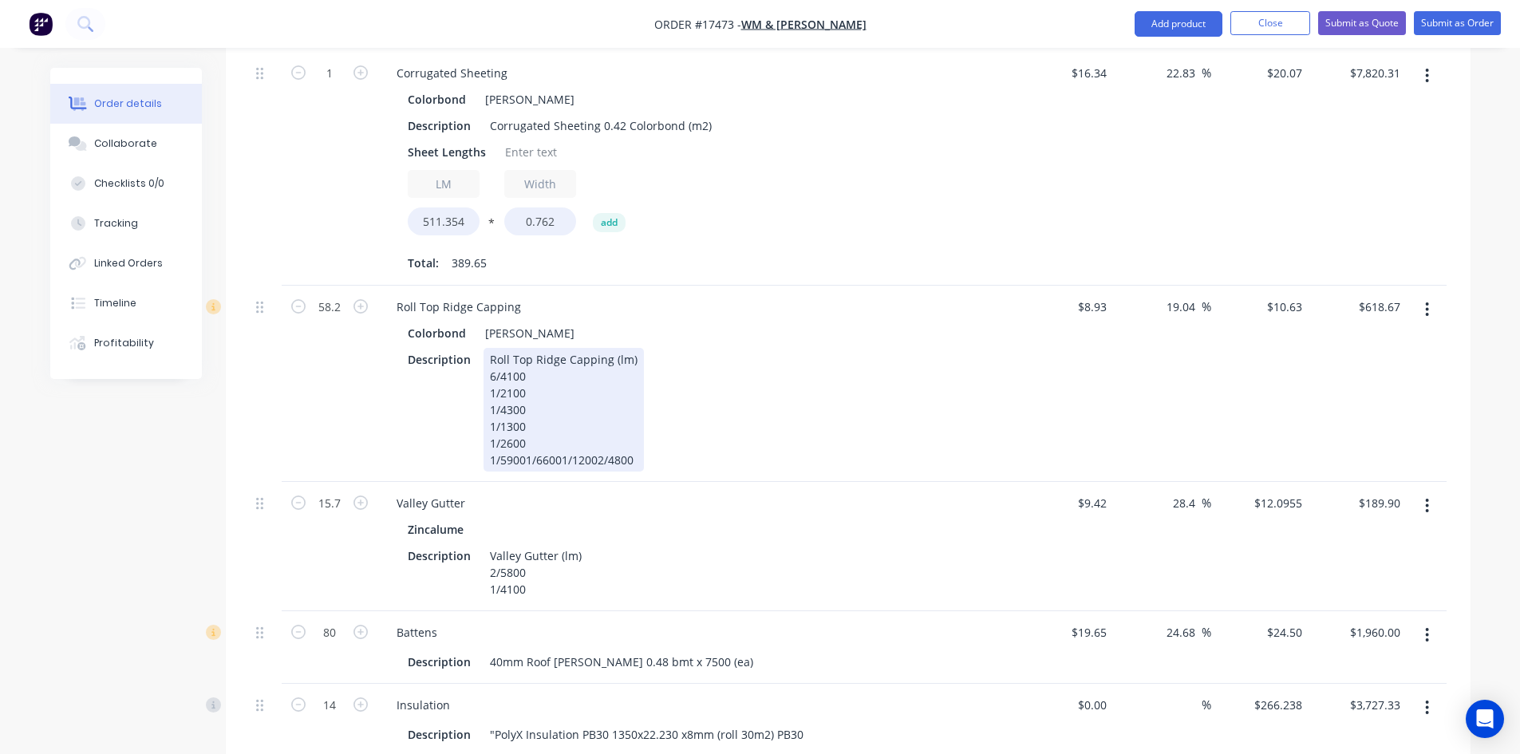
click at [522, 412] on div "Roll Top Ridge Capping (lm) 6/4100 1/2100 1/4300 1/1300 1/2600 1/59001/66001/12…" at bounding box center [563, 410] width 160 height 124
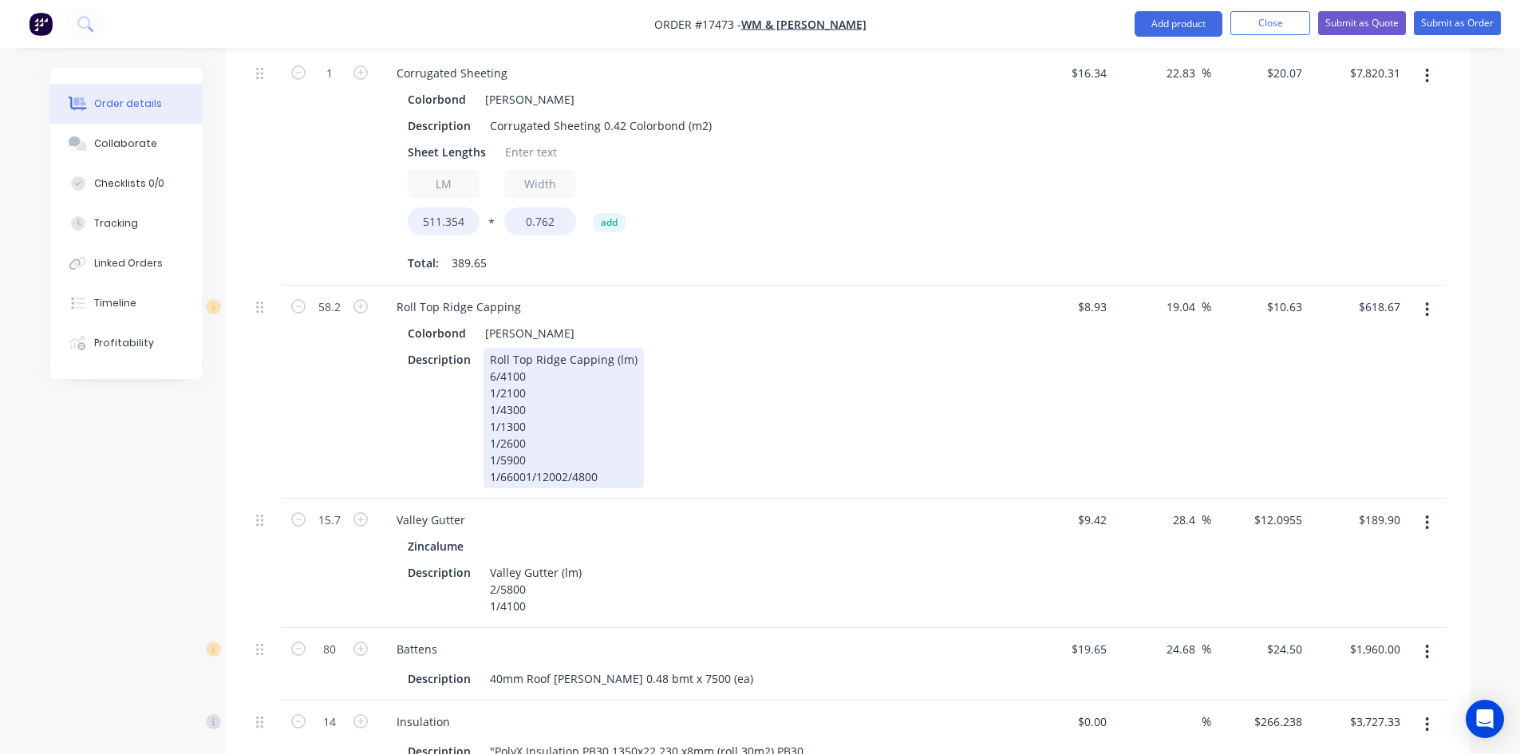
click at [526, 430] on div "Roll Top Ridge Capping (lm) 6/4100 1/2100 1/4300 1/1300 1/2600 1/5900 1/66001/1…" at bounding box center [563, 418] width 160 height 140
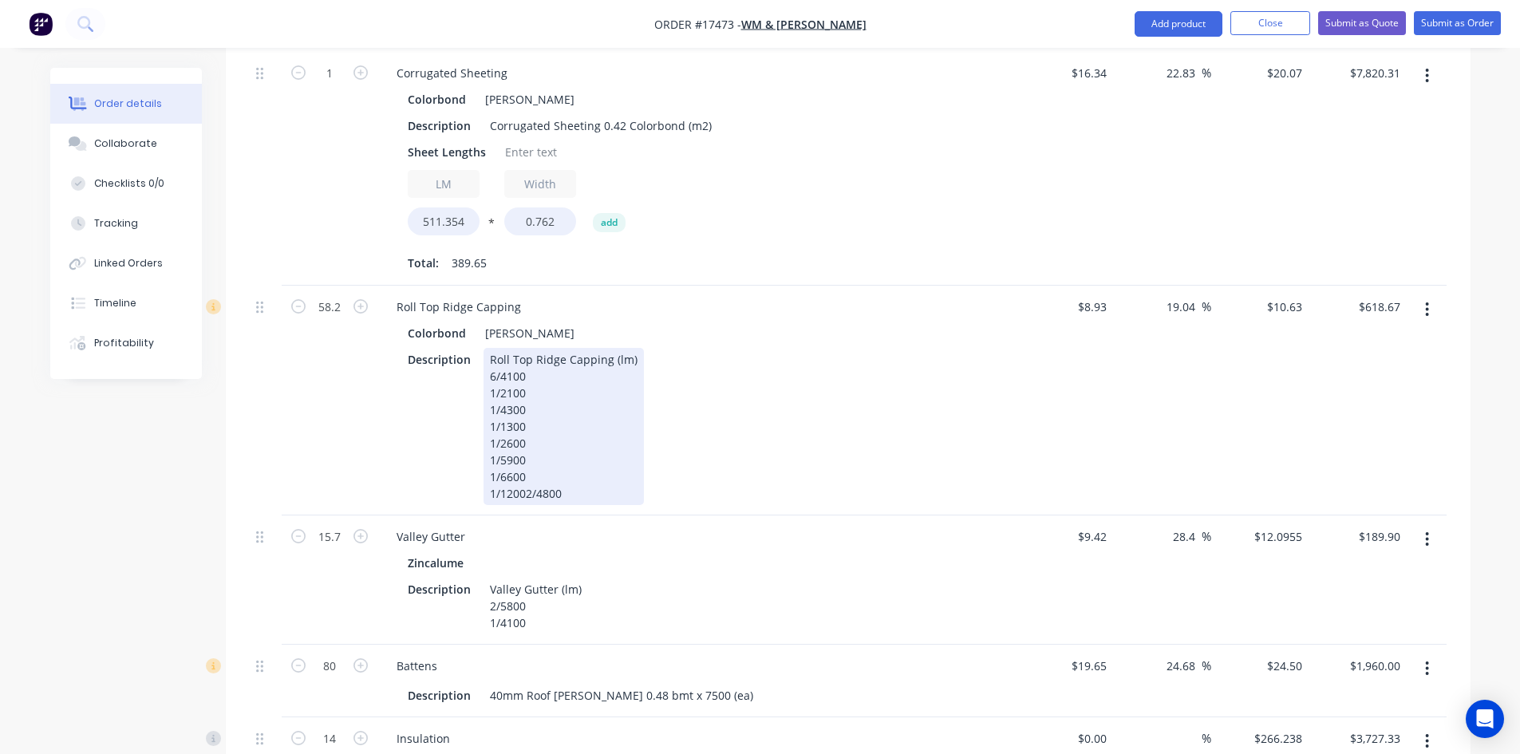
click at [522, 449] on div "Roll Top Ridge Capping (lm) 6/4100 1/2100 1/4300 1/1300 1/2600 1/5900 1/6600 1/…" at bounding box center [563, 426] width 160 height 157
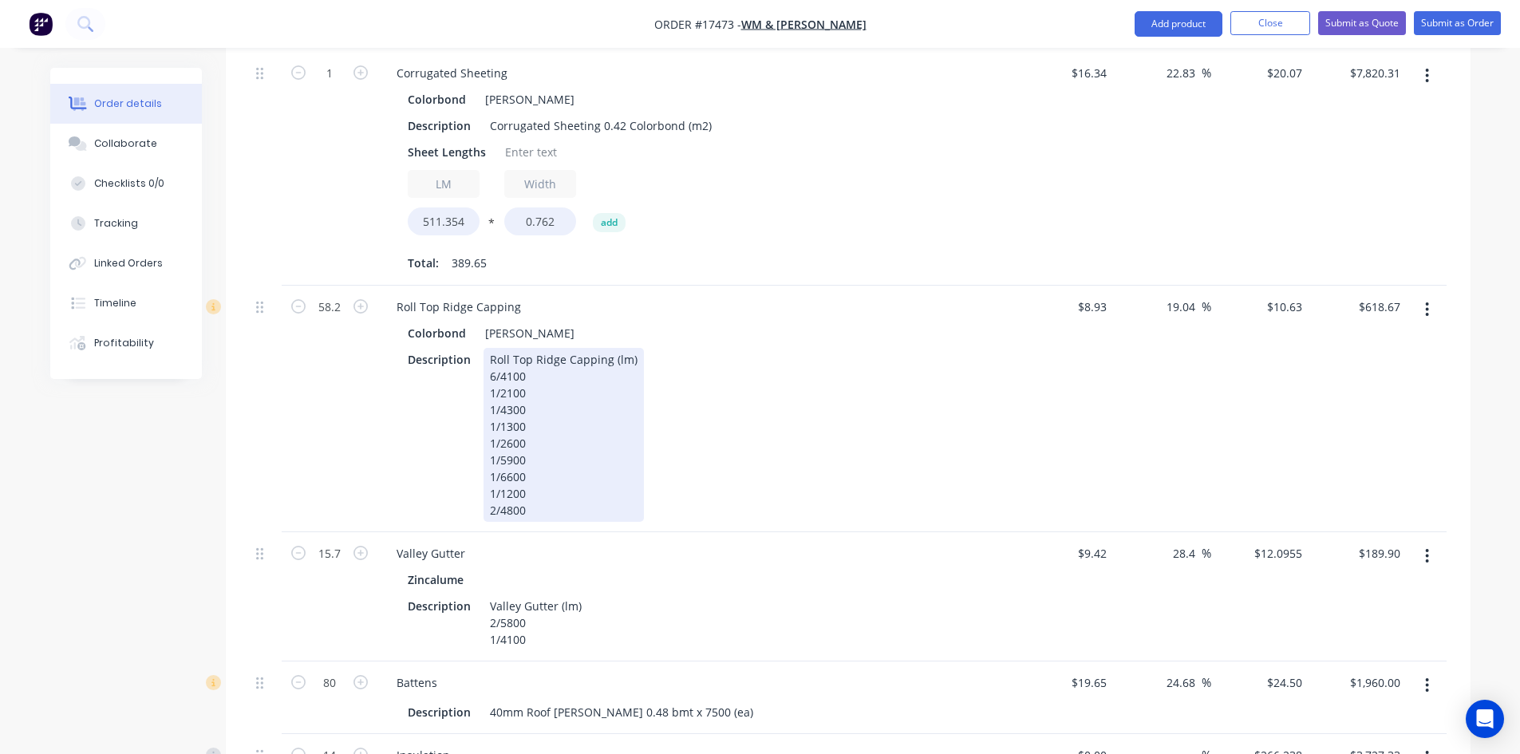
click at [725, 404] on div "Description Roll Top Ridge Capping (lm) 6/4100 1/2100 1/4300 1/1300 1/2600 1/59…" at bounding box center [693, 435] width 584 height 174
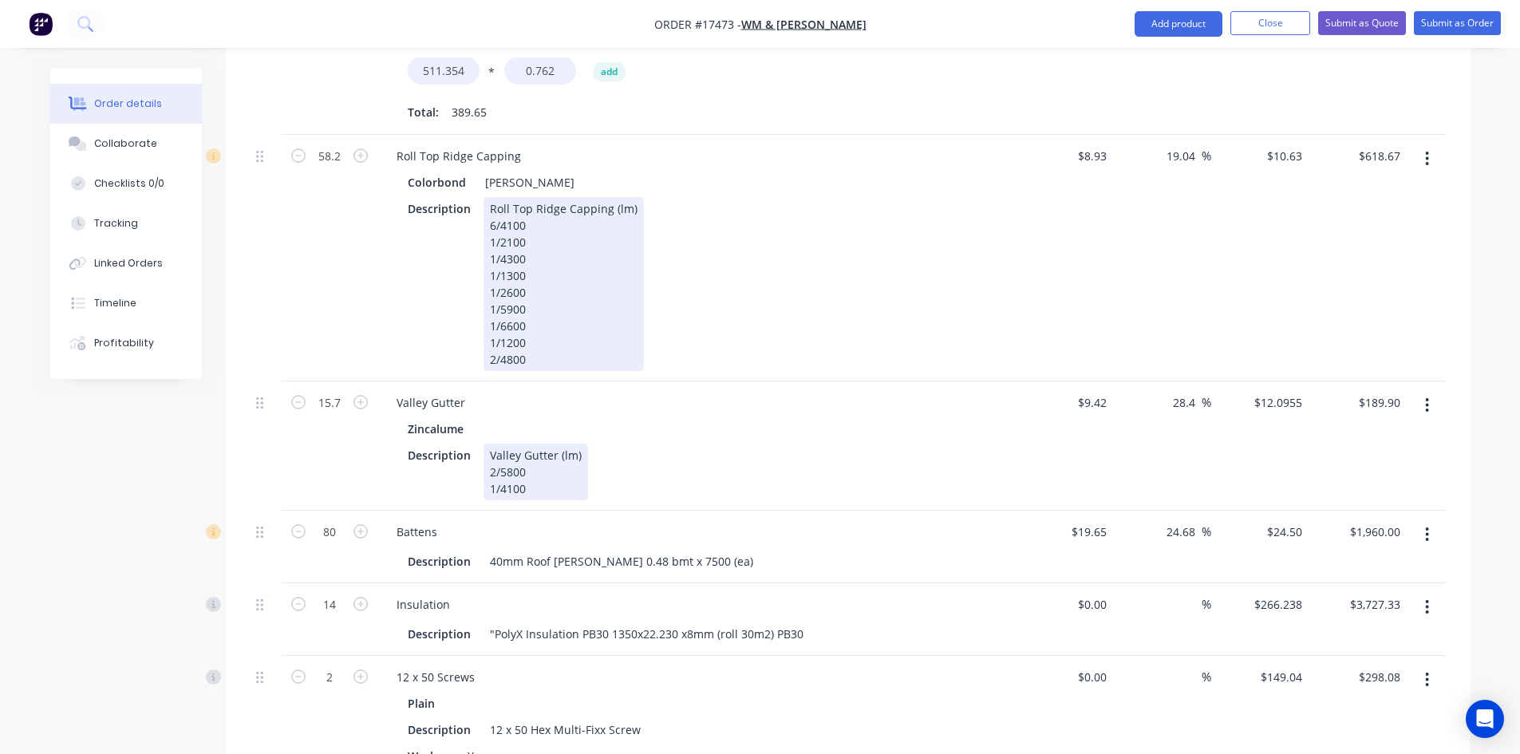
scroll to position [1148, 0]
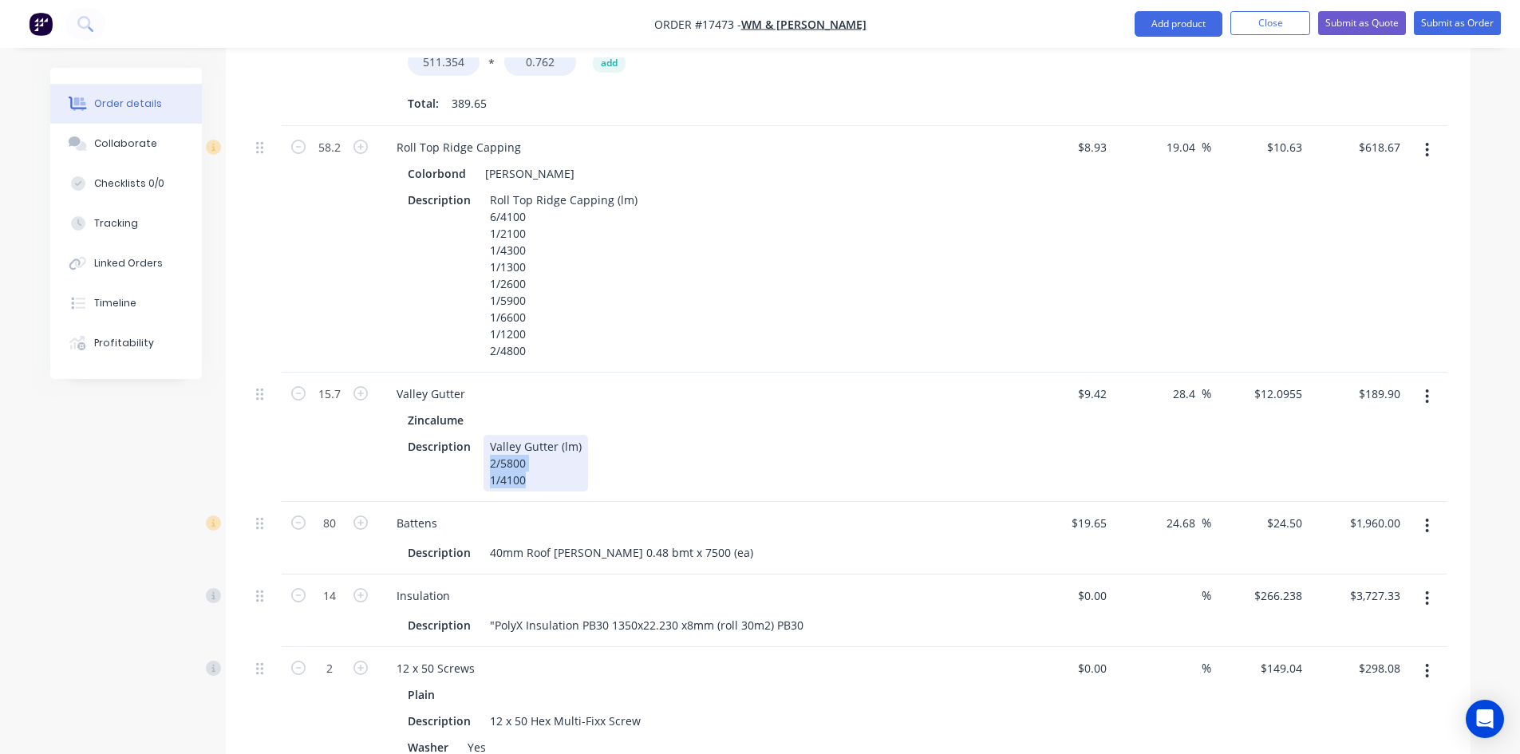
drag, startPoint x: 485, startPoint y: 420, endPoint x: 572, endPoint y: 442, distance: 89.8
click at [572, 442] on div "Valley Gutter (lm) 2/5800 1/4100" at bounding box center [535, 463] width 105 height 57
copy div "2/5800 1/4100"
click at [1427, 389] on icon "button" at bounding box center [1427, 396] width 3 height 14
click at [1395, 427] on div "Edit" at bounding box center [1370, 438] width 123 height 23
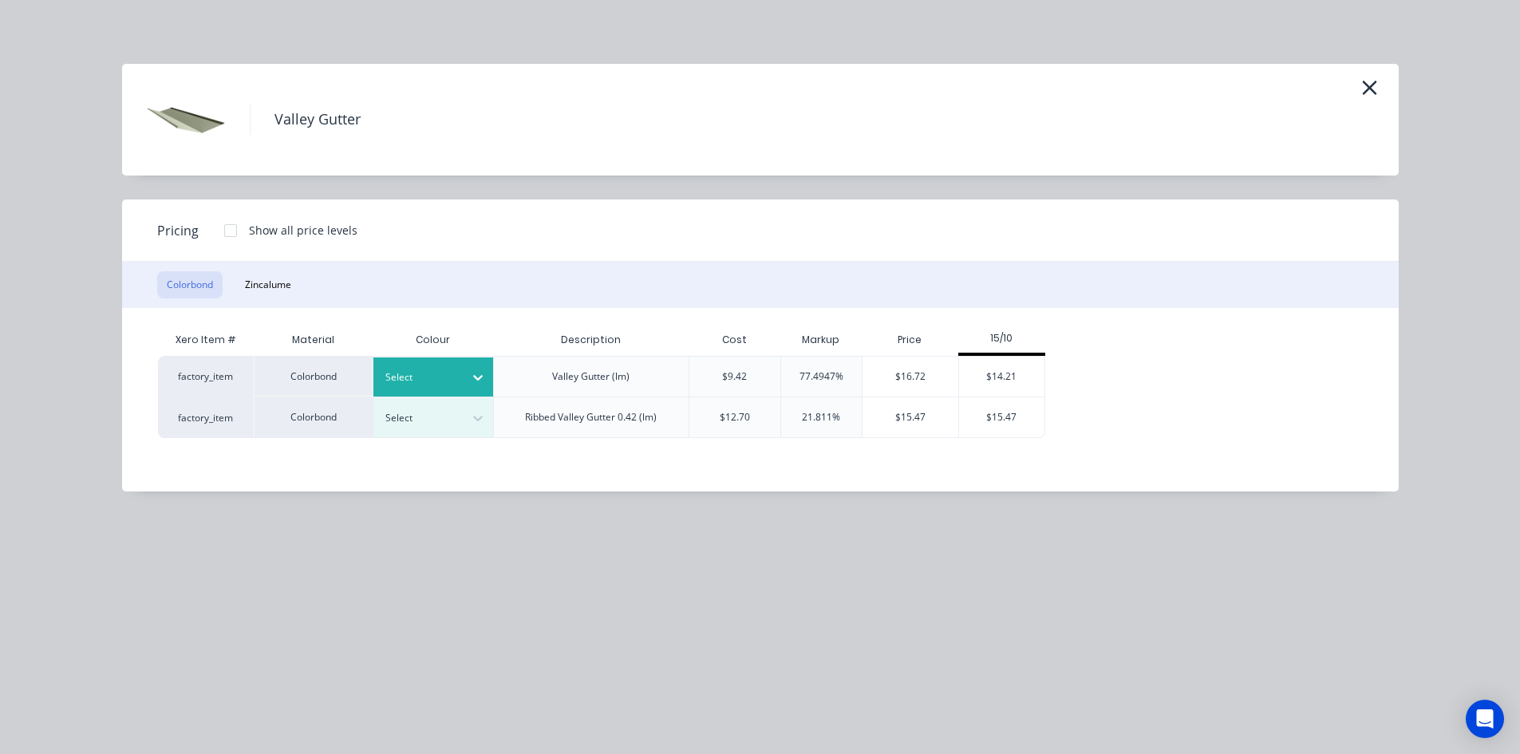
click at [476, 379] on icon at bounding box center [478, 377] width 16 height 16
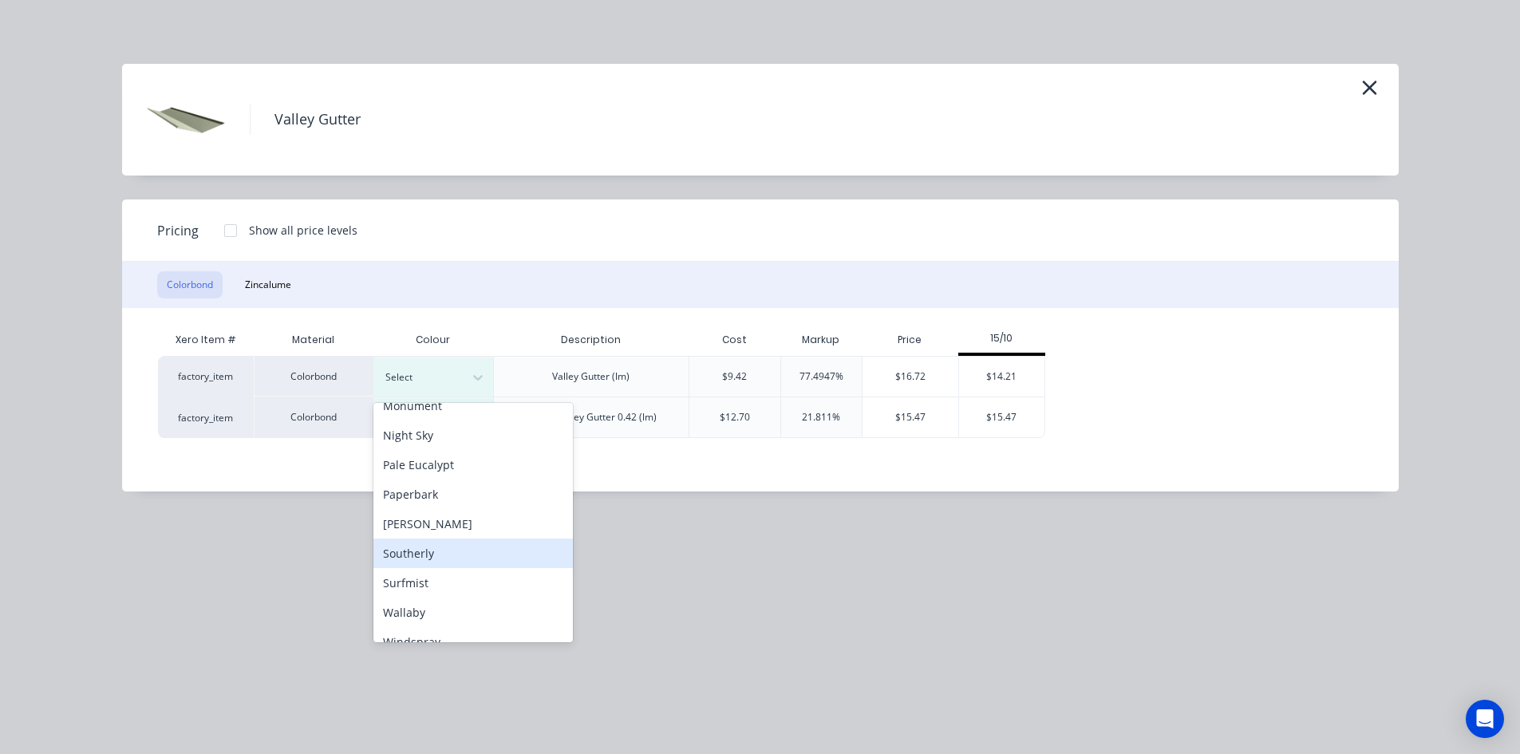
scroll to position [446, 0]
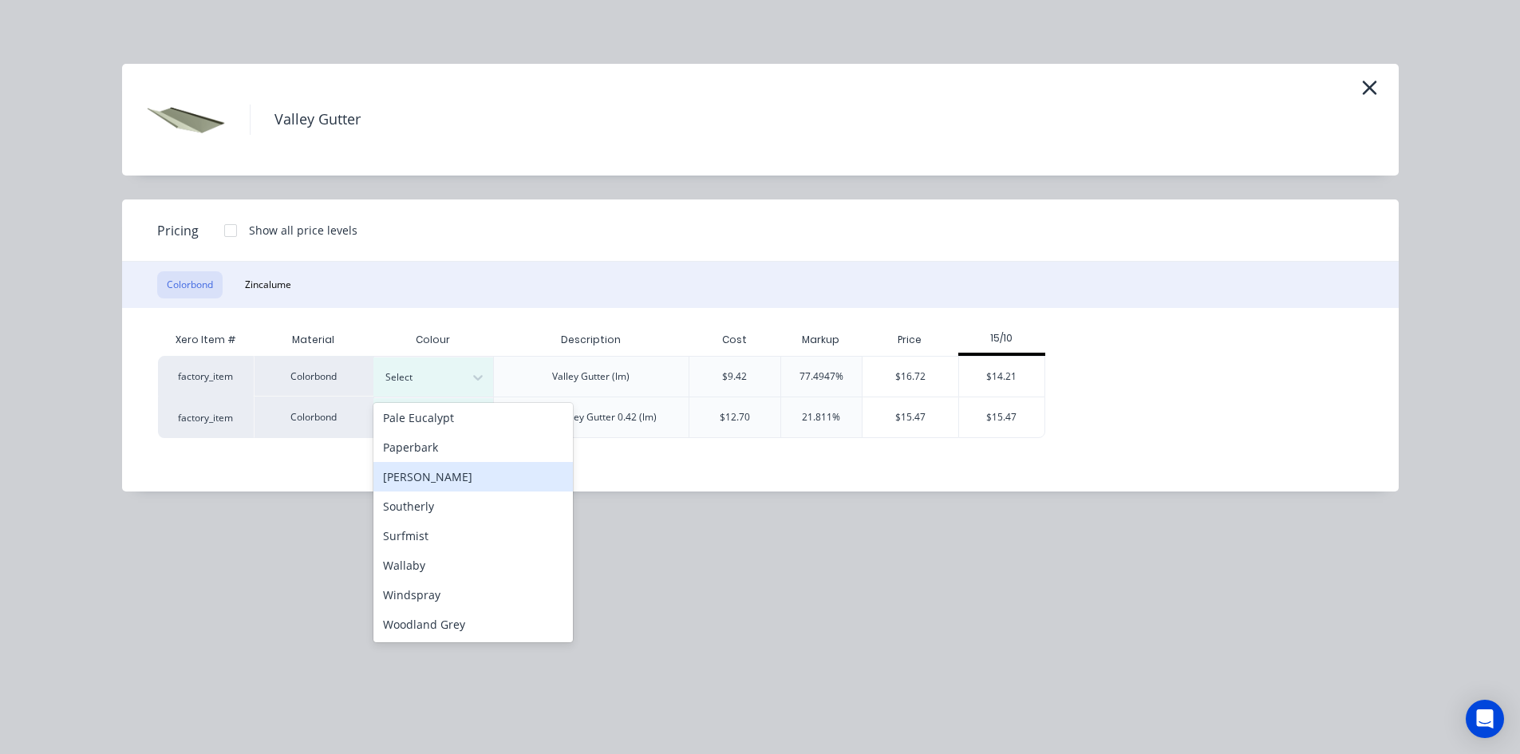
click at [464, 481] on div "[PERSON_NAME]" at bounding box center [472, 477] width 199 height 30
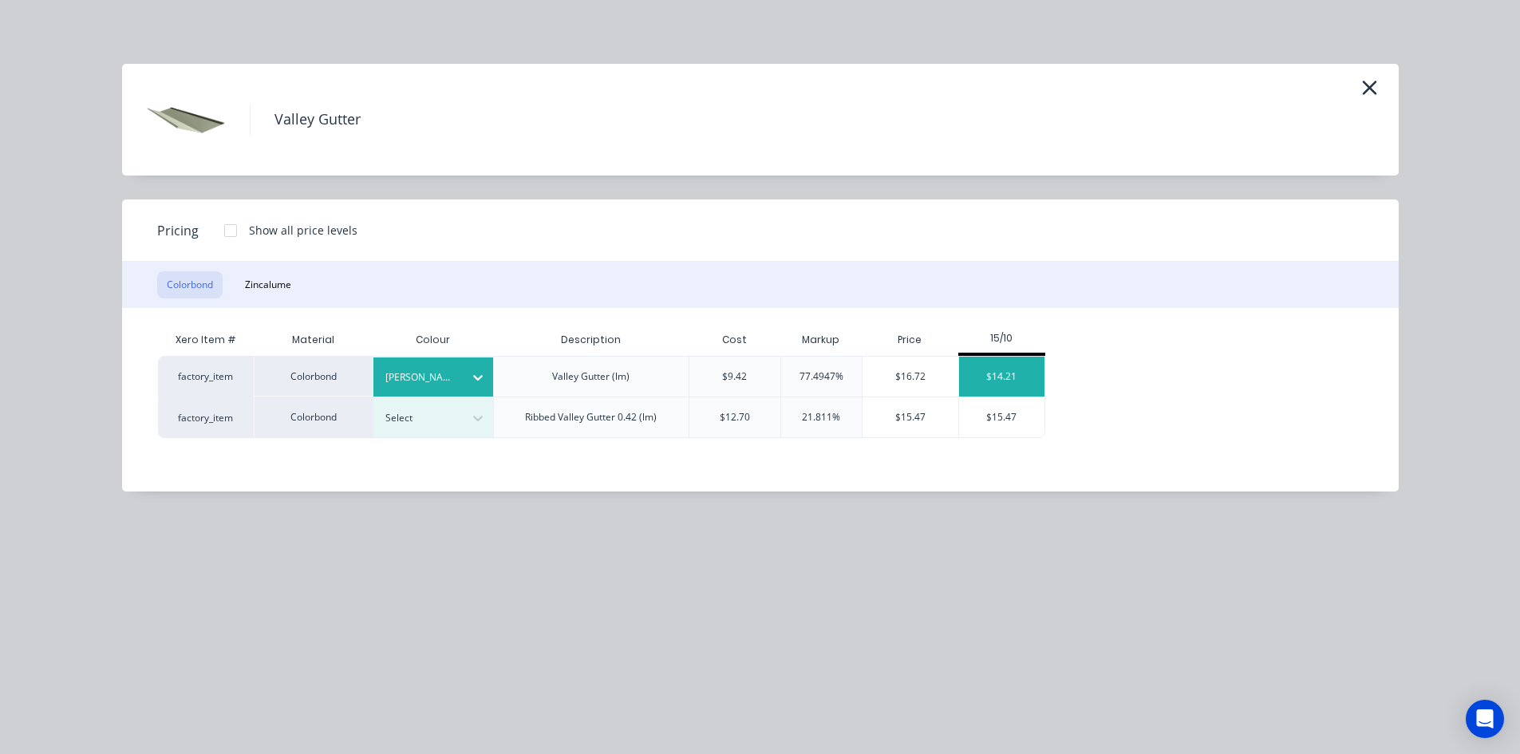
click at [1013, 370] on div "$14.21" at bounding box center [1001, 377] width 85 height 40
type input "50.85"
type input "$14.21"
type input "$223.10"
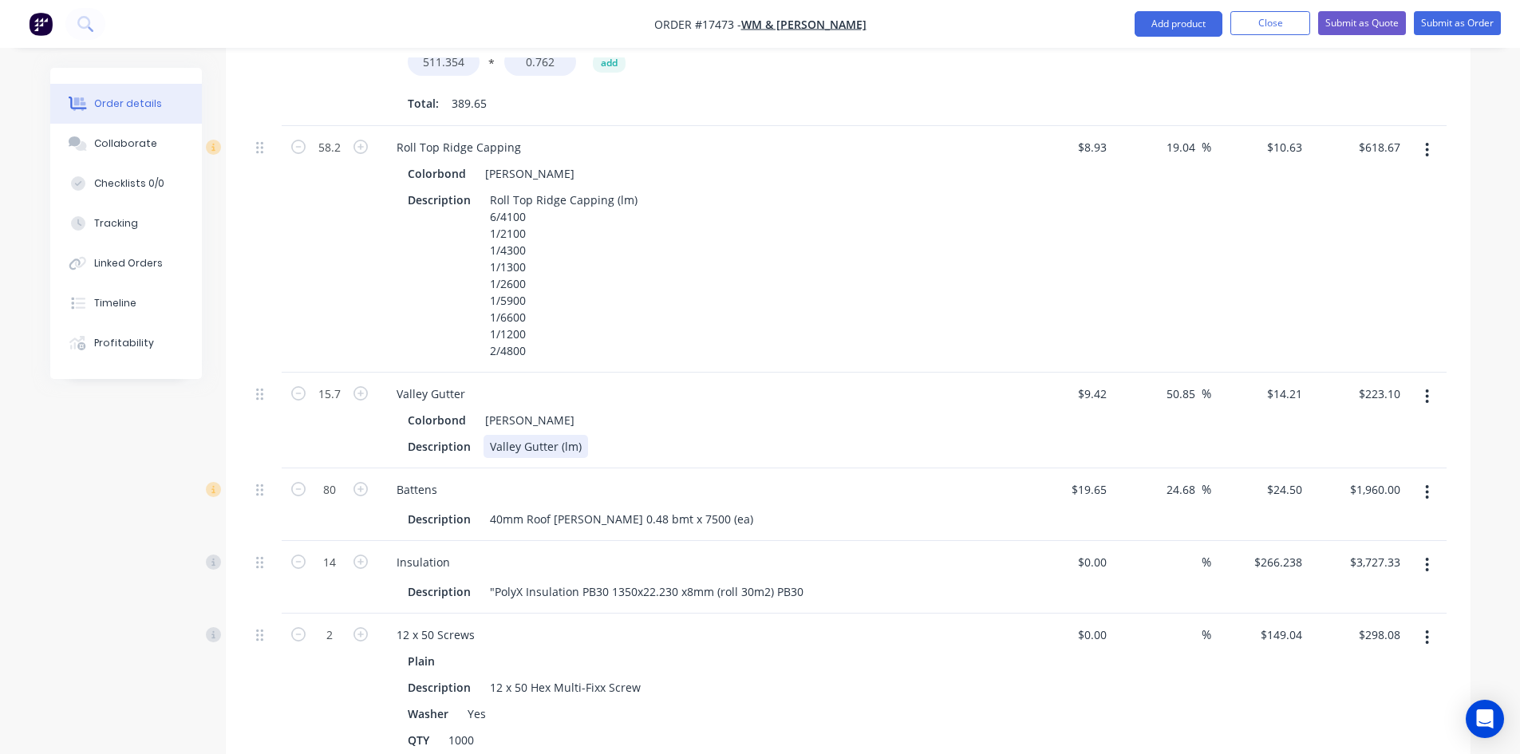
click at [580, 435] on div "Valley Gutter (lm)" at bounding box center [535, 446] width 105 height 23
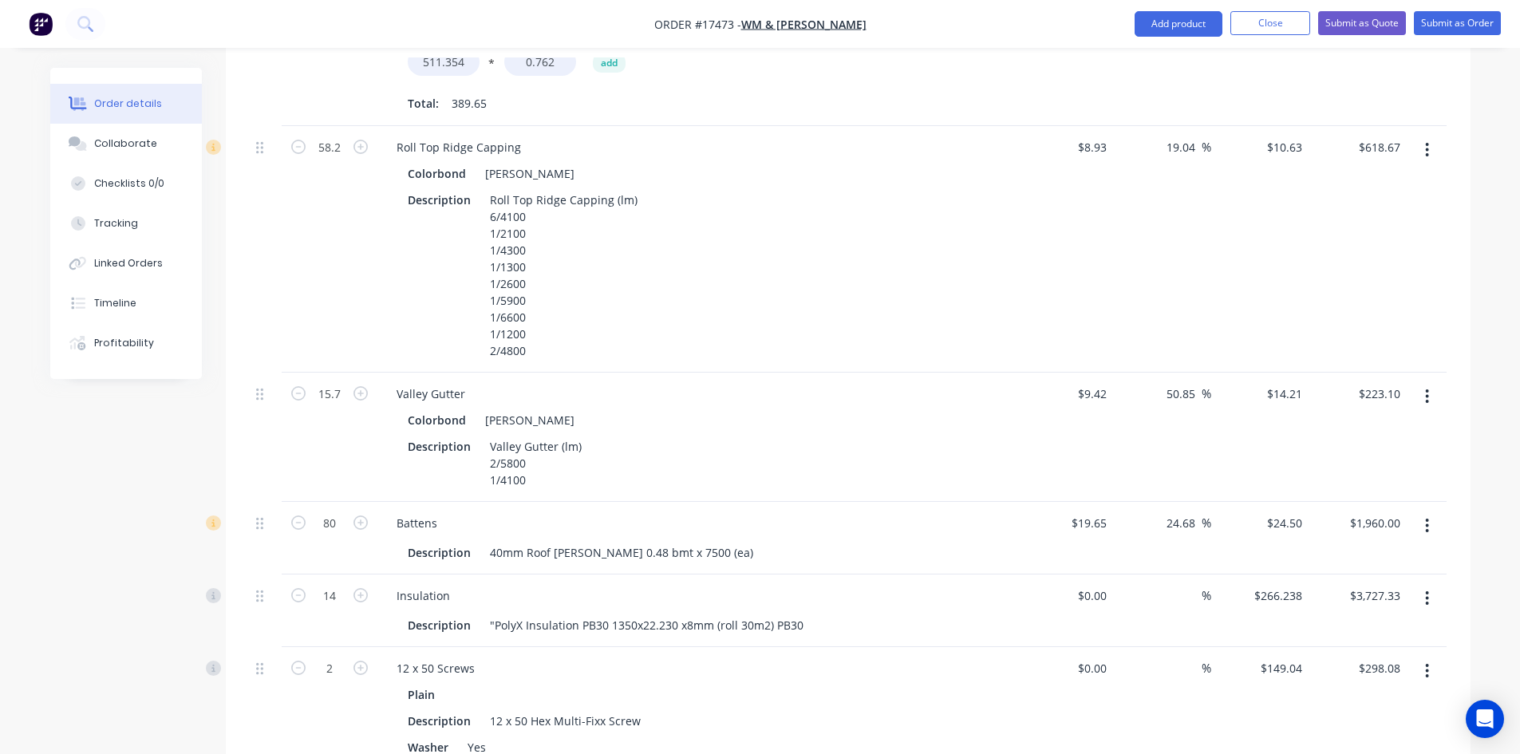
click at [278, 402] on div at bounding box center [266, 437] width 32 height 129
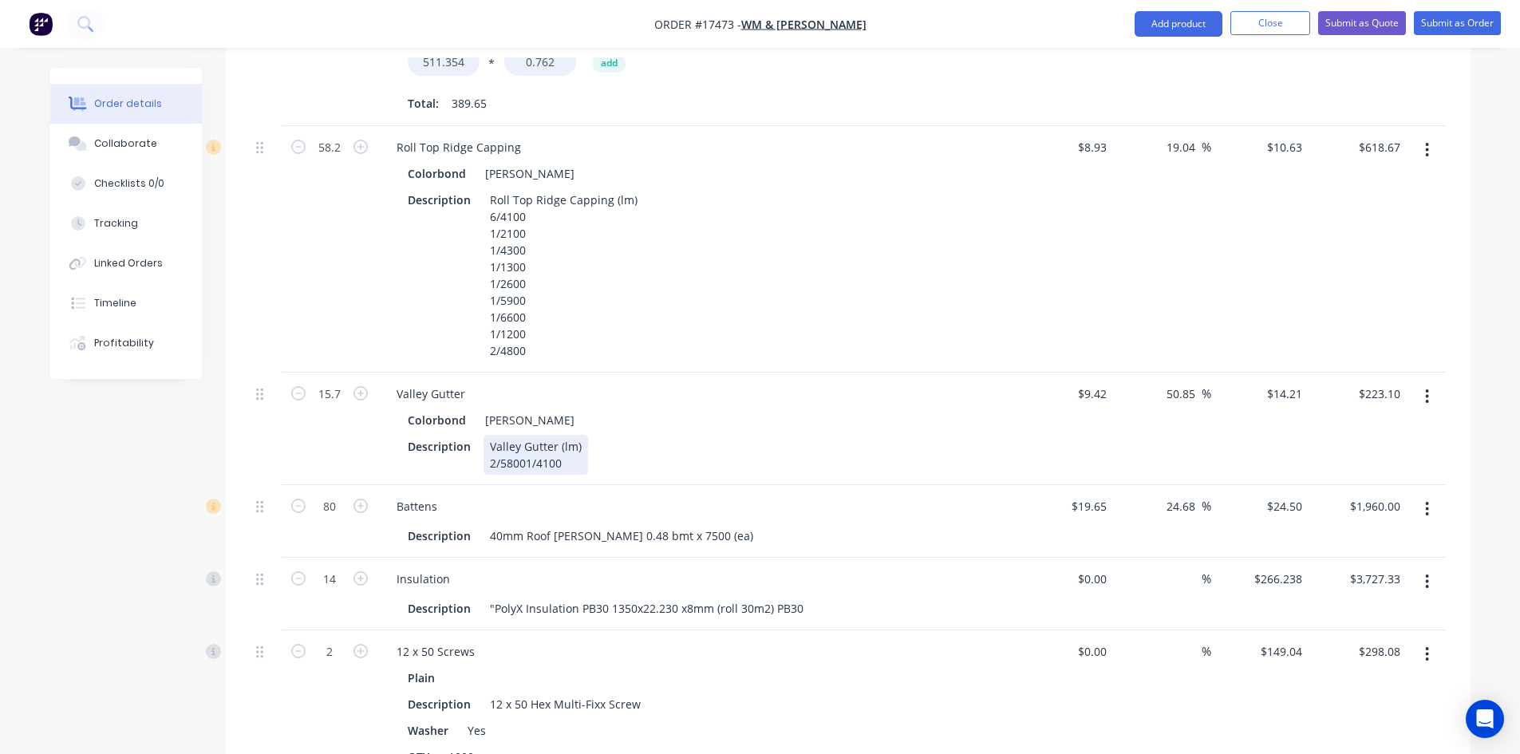
click at [523, 435] on div "Valley Gutter (lm) 2/58001/4100" at bounding box center [535, 455] width 105 height 40
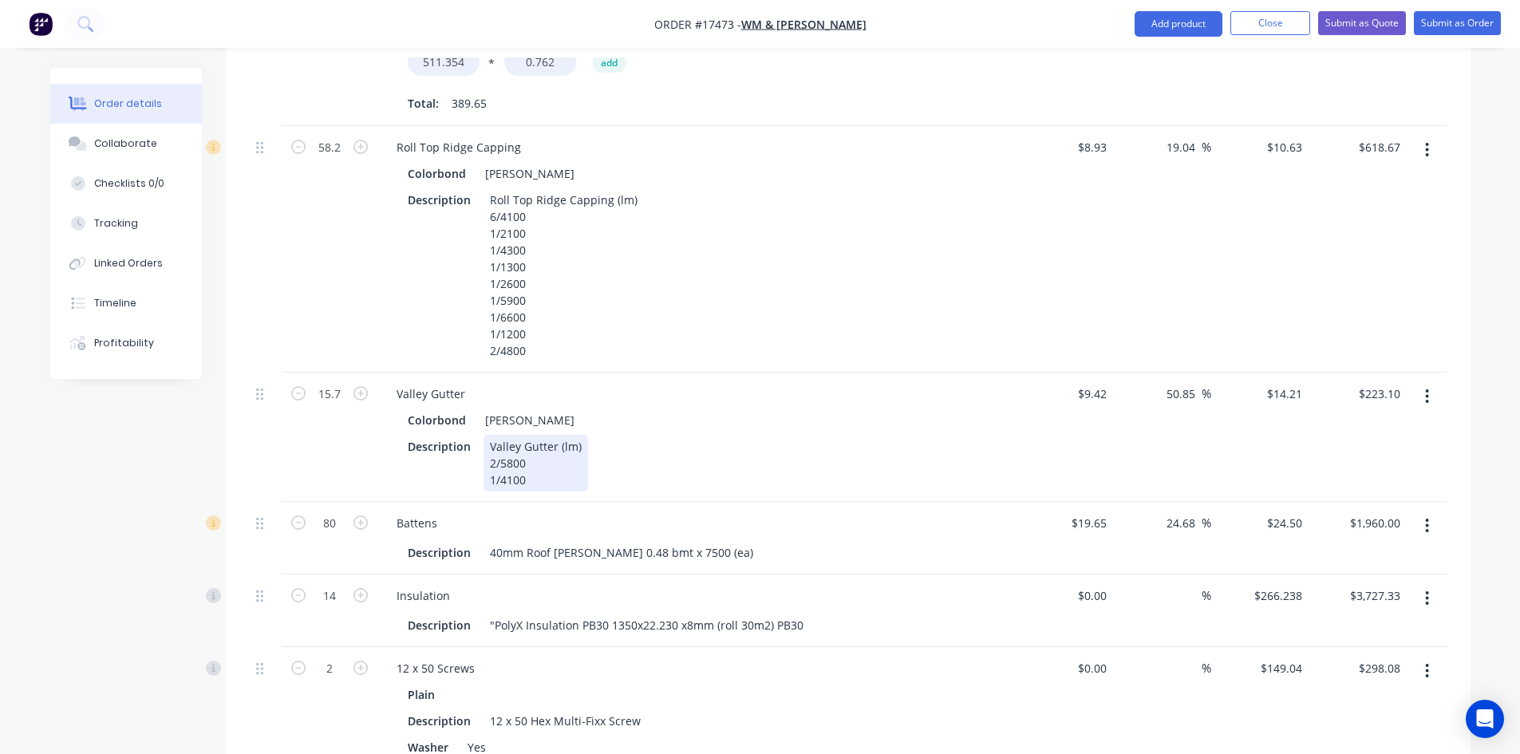
click at [821, 435] on div "Description Valley Gutter (lm) 2/5800 1/4100" at bounding box center [693, 463] width 584 height 57
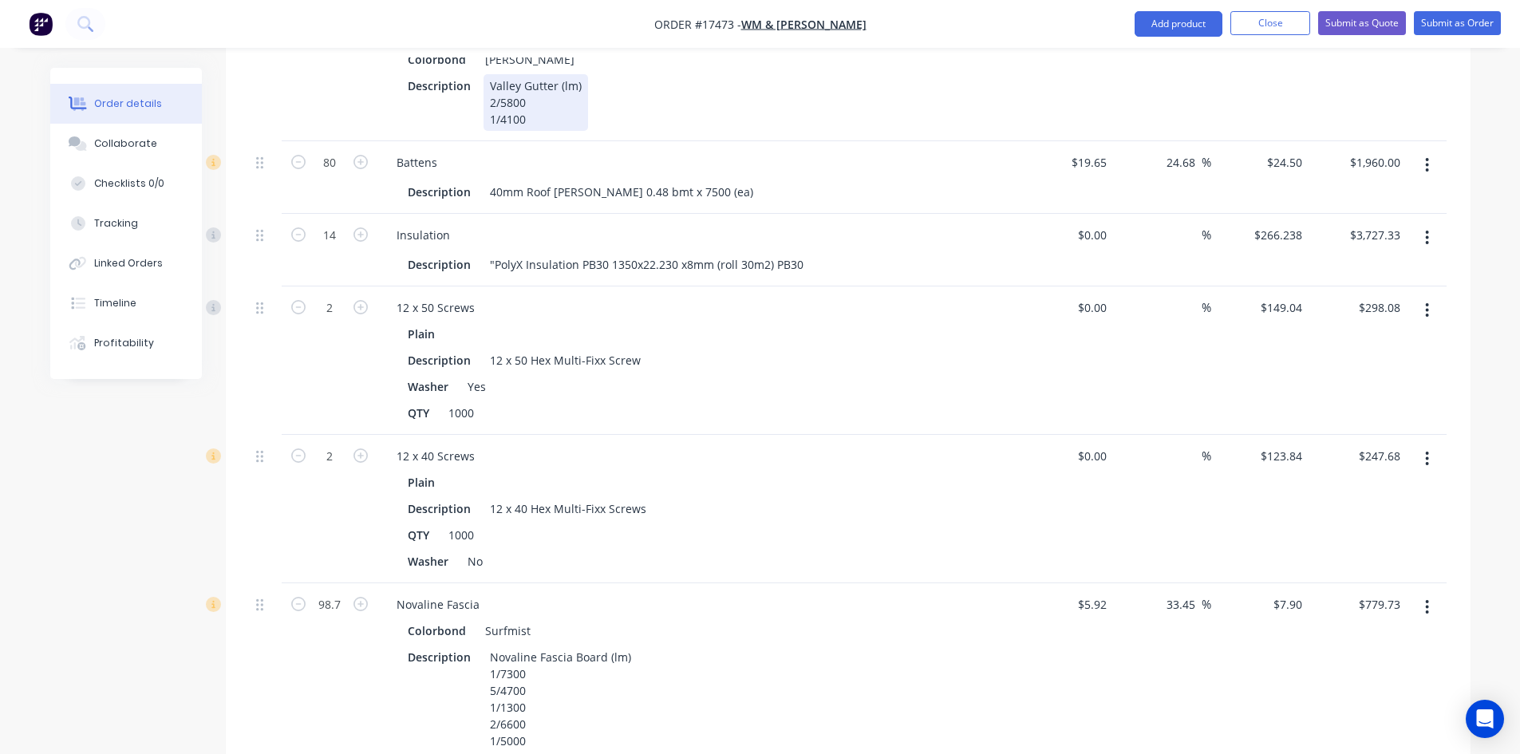
scroll to position [1547, 0]
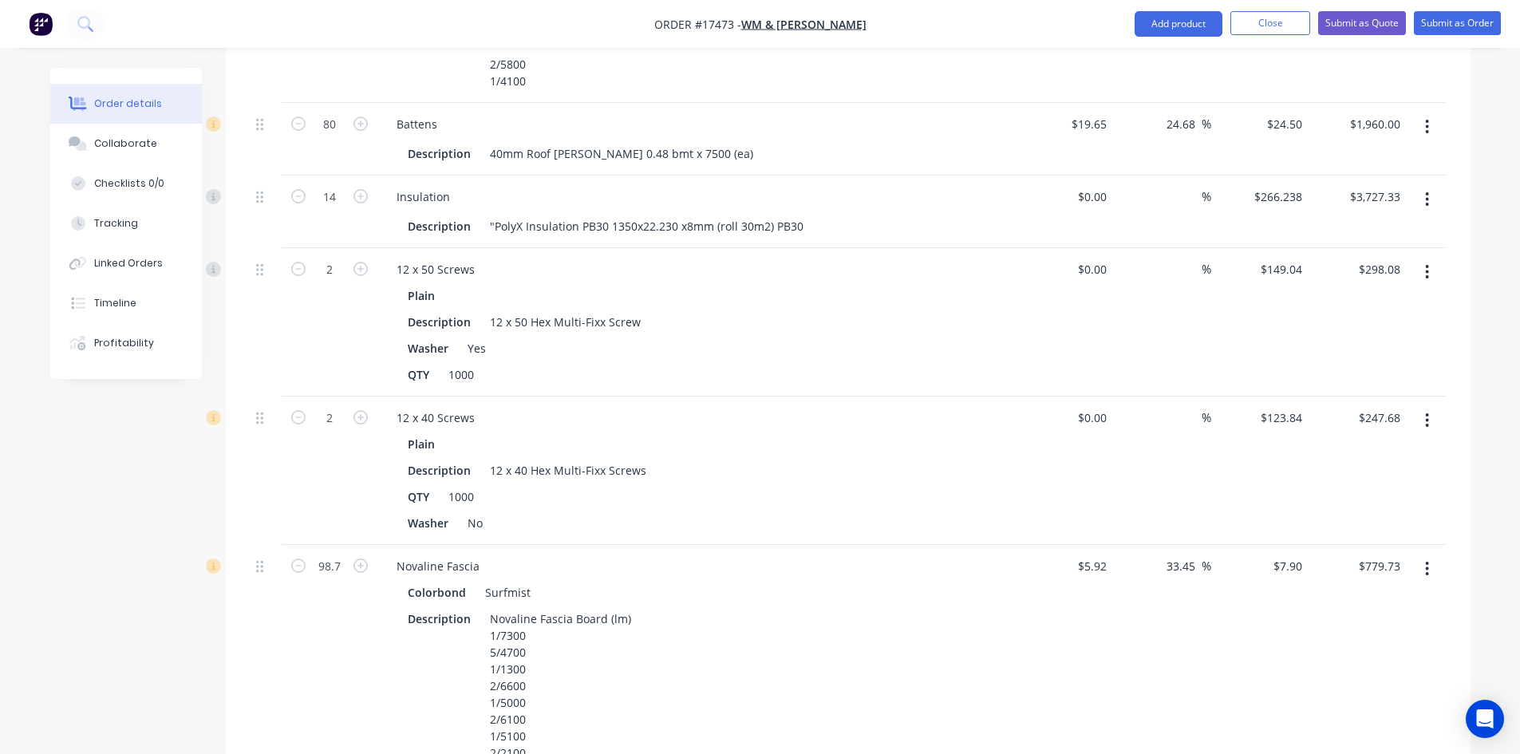
click at [1431, 258] on button "button" at bounding box center [1426, 272] width 37 height 29
click at [1395, 302] on div "Edit" at bounding box center [1370, 313] width 123 height 23
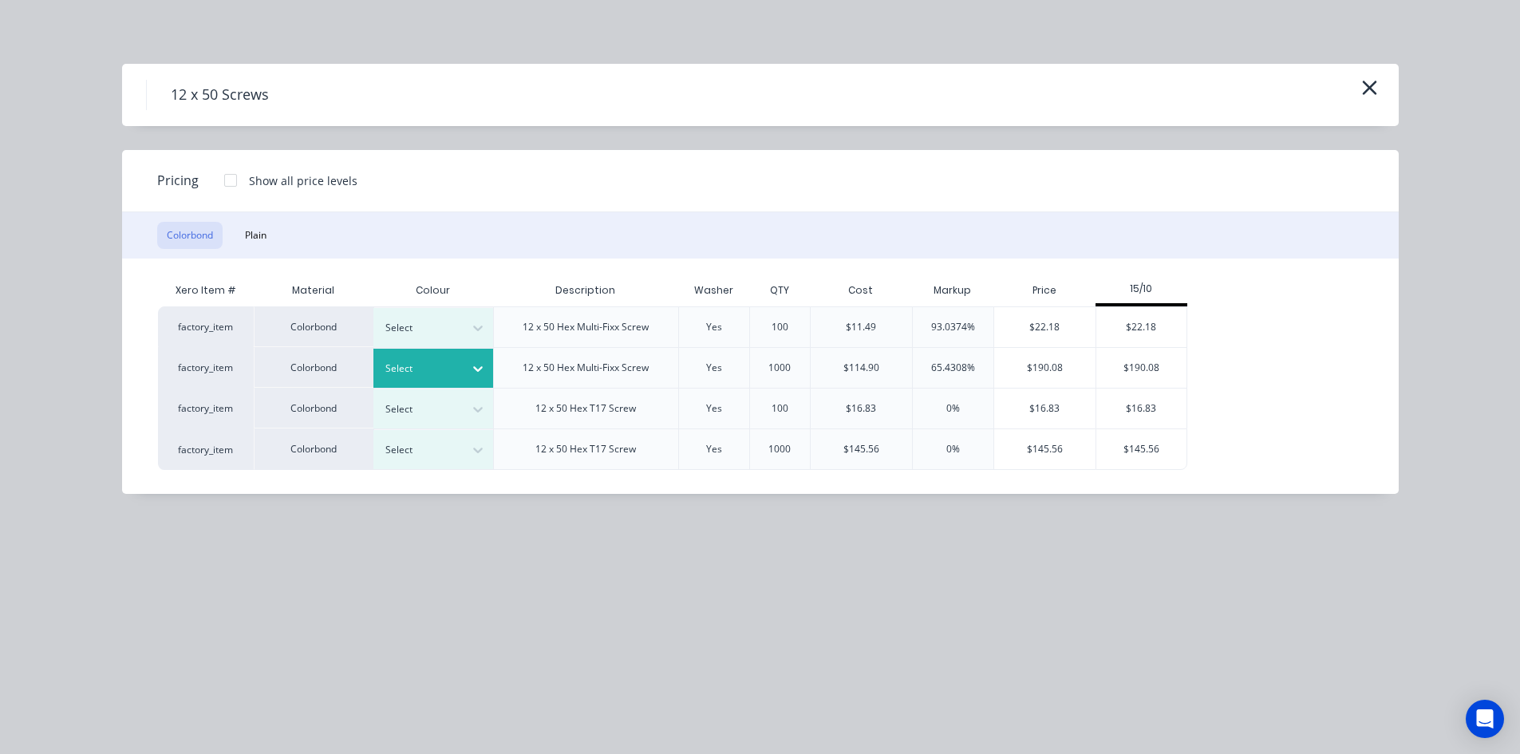
click at [468, 358] on div at bounding box center [478, 369] width 29 height 26
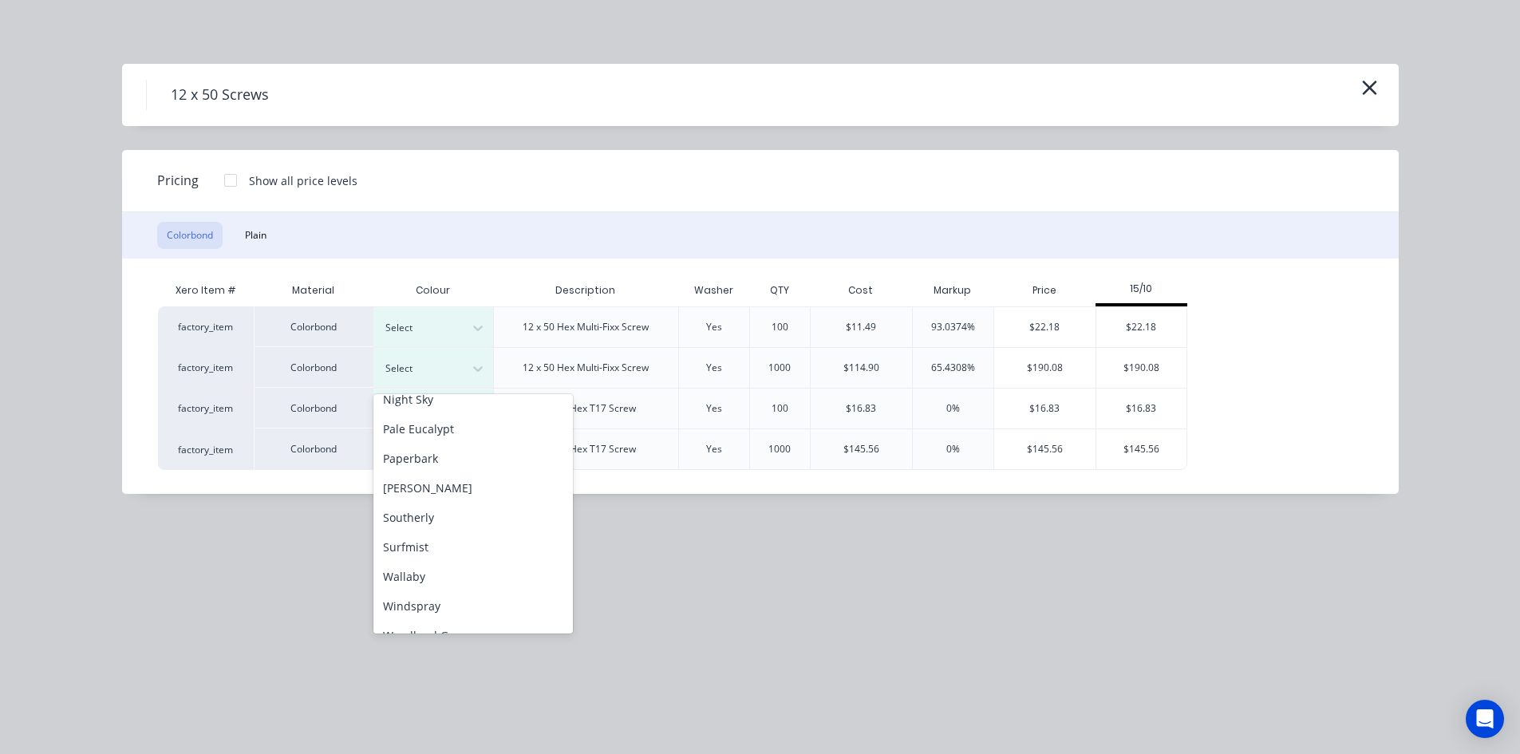
scroll to position [446, 0]
click at [472, 470] on div "[PERSON_NAME]" at bounding box center [472, 468] width 199 height 30
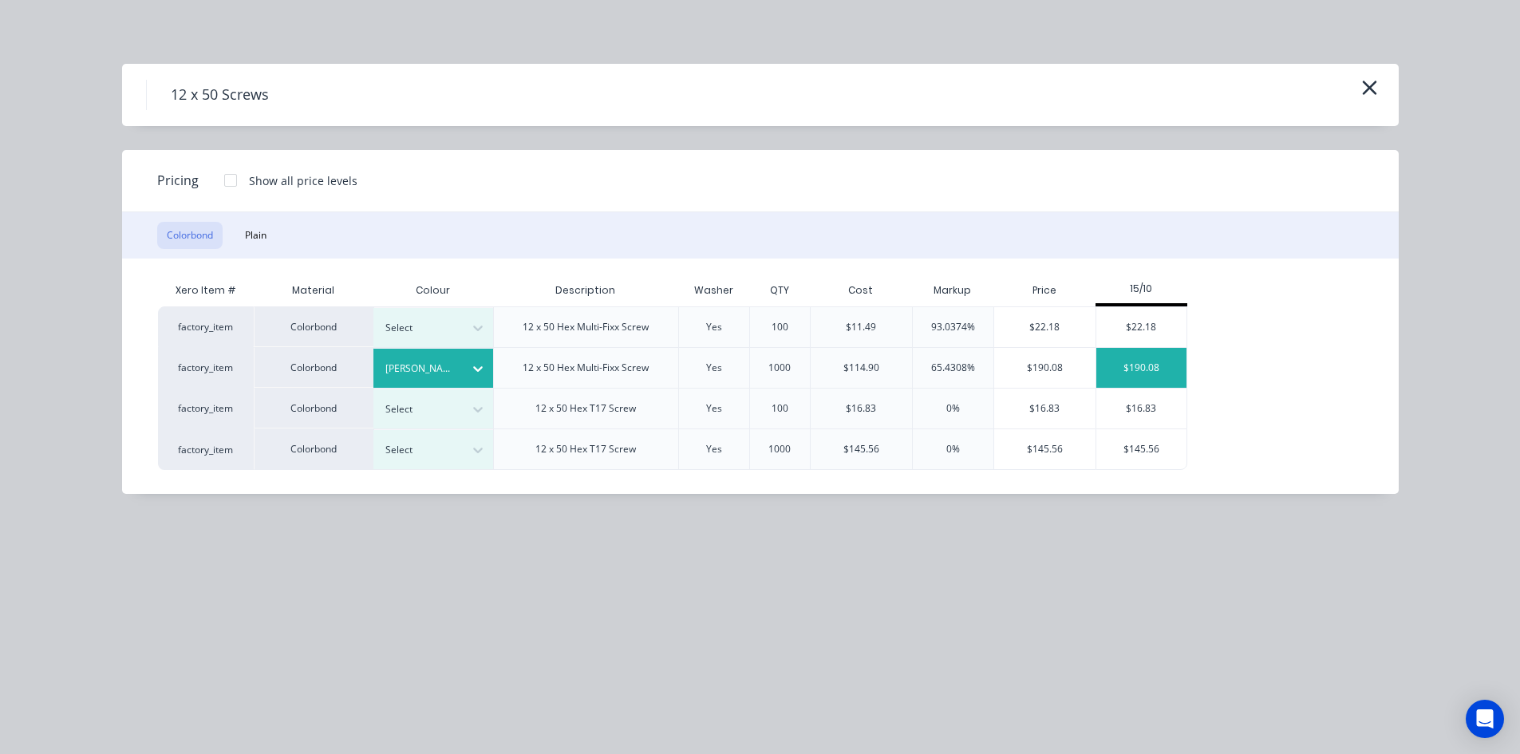
click at [1153, 368] on div "$190.08" at bounding box center [1141, 368] width 90 height 40
type input "$190.08"
type input "$380.16"
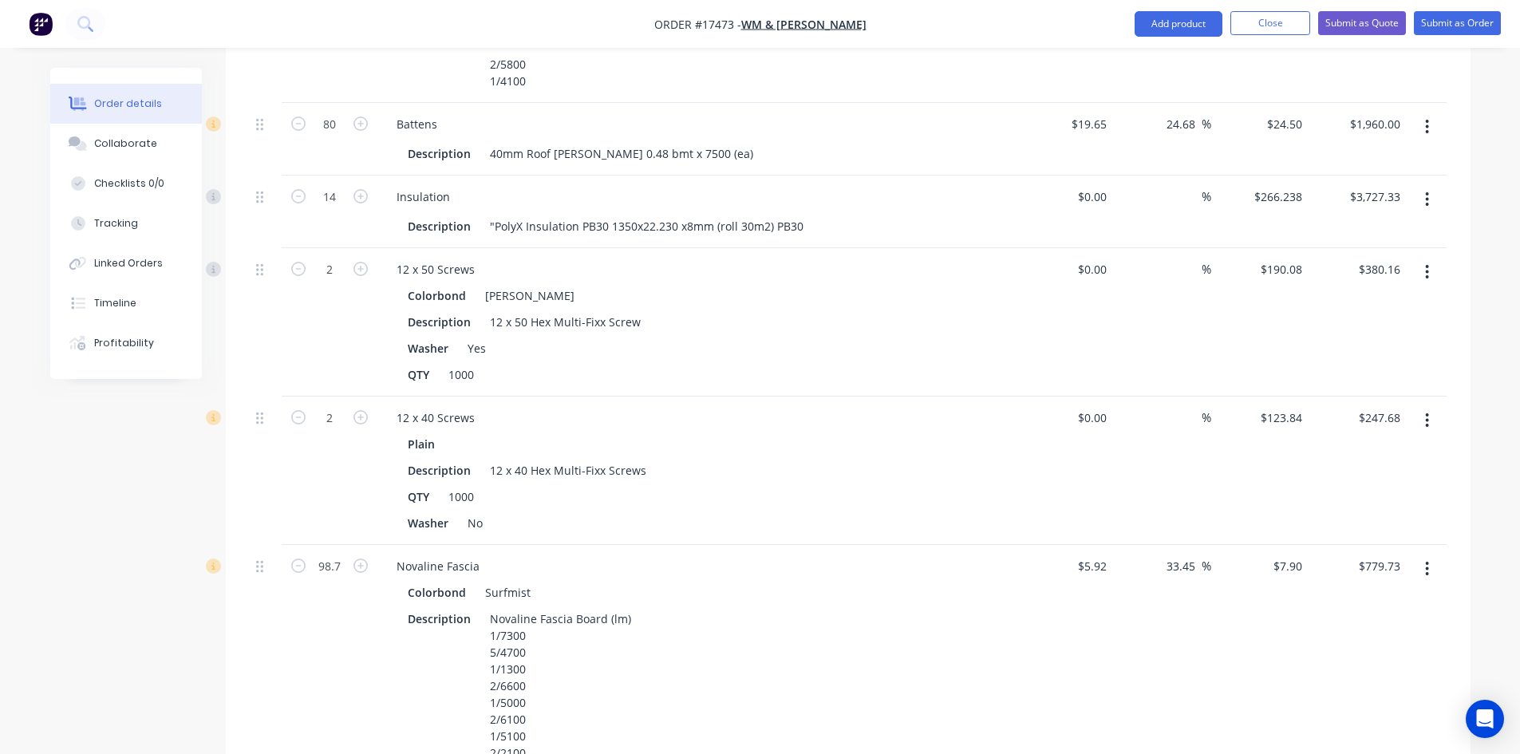
click at [1426, 263] on icon "button" at bounding box center [1427, 272] width 4 height 18
click at [1374, 302] on div "Edit" at bounding box center [1370, 313] width 123 height 23
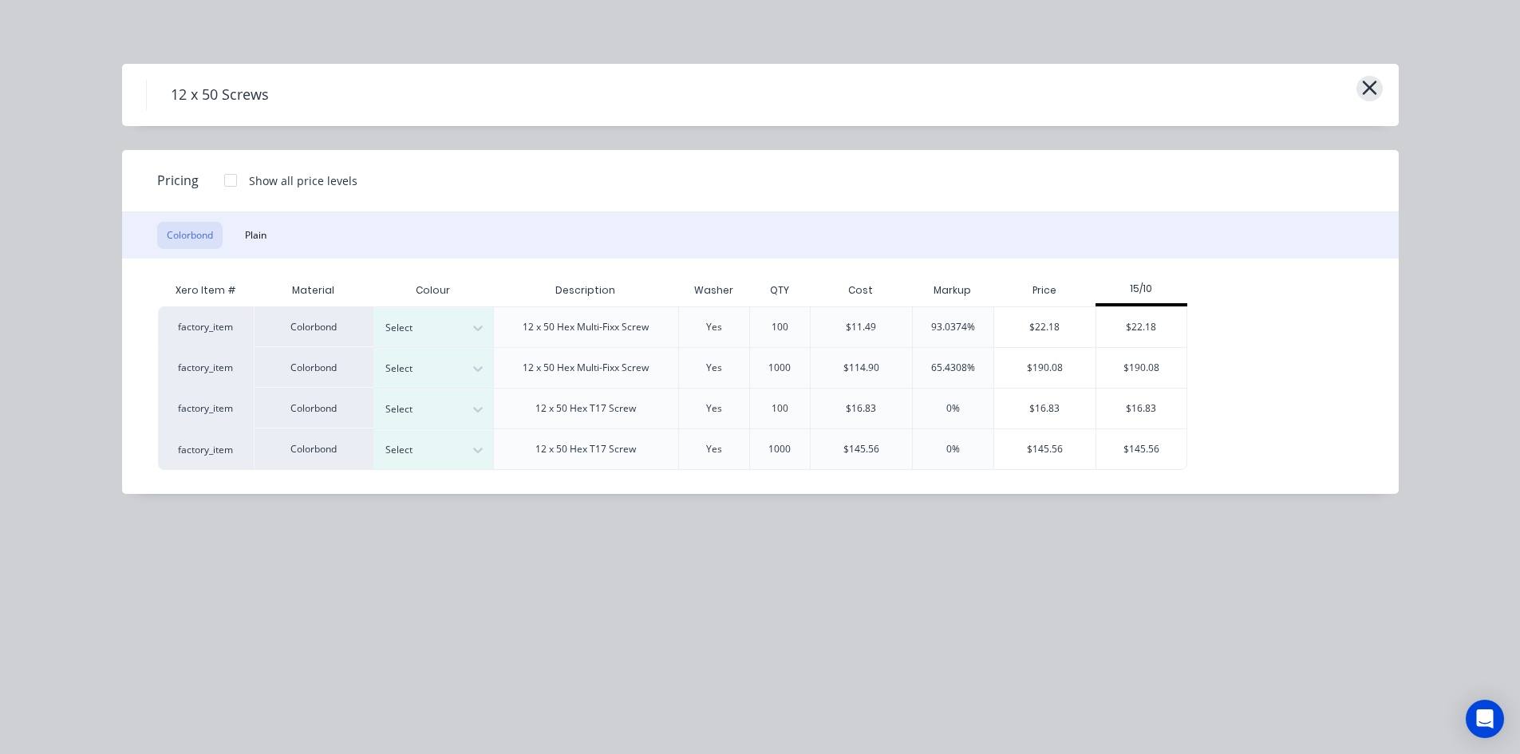
click at [1364, 87] on icon "button" at bounding box center [1369, 88] width 17 height 22
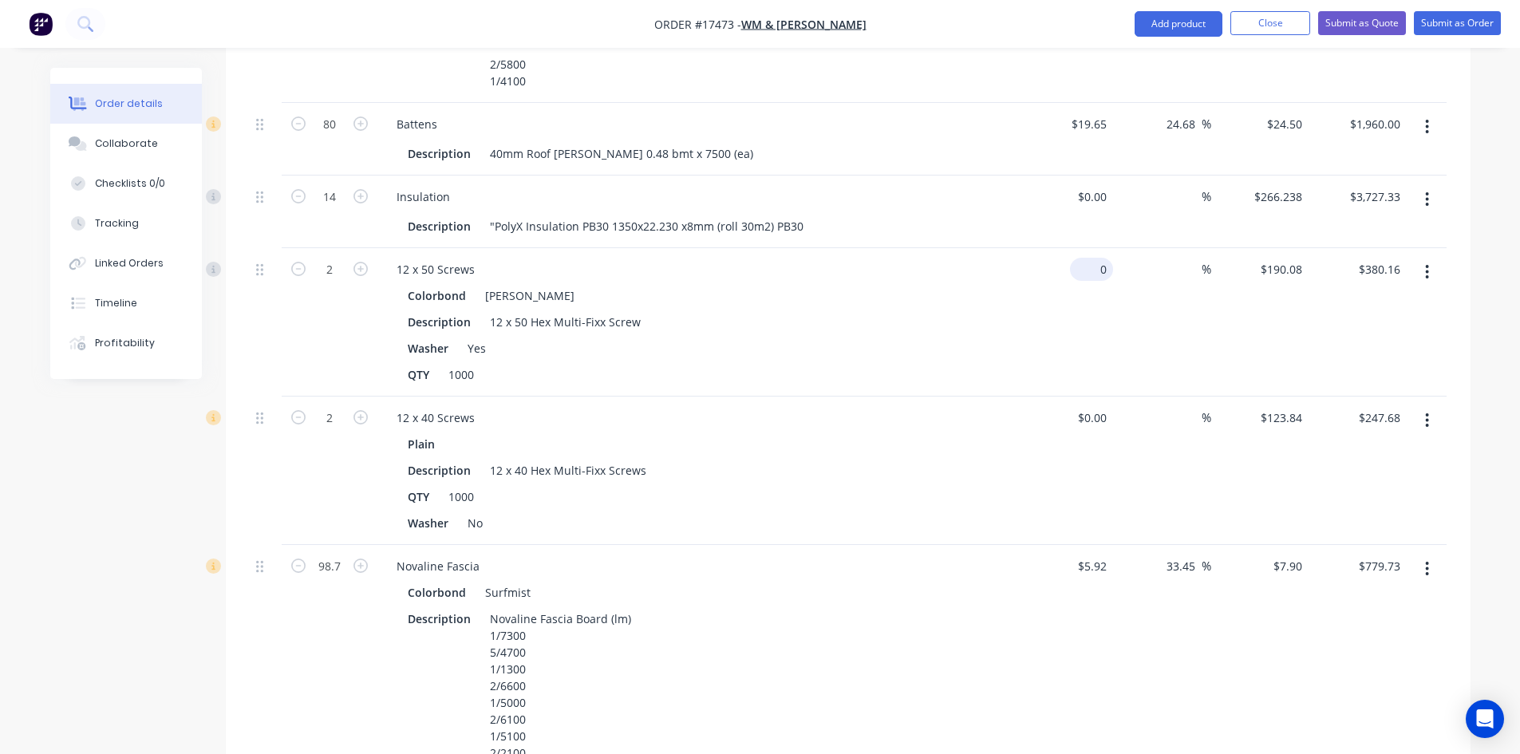
click at [1103, 258] on input "0" at bounding box center [1094, 269] width 37 height 23
type input "$114.90"
type input "$229.80"
click at [1020, 258] on div "$114.90 114.90" at bounding box center [1065, 322] width 98 height 148
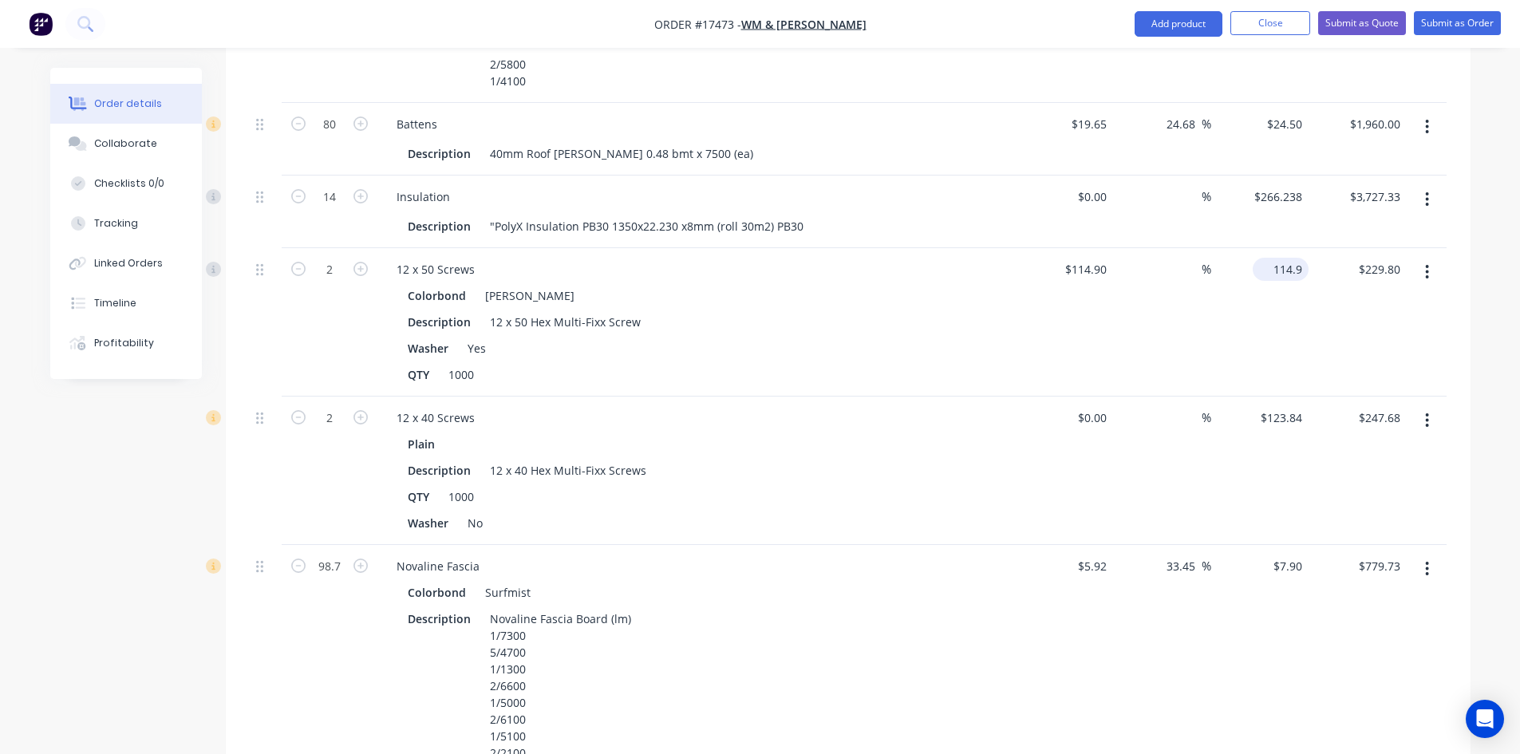
click at [1273, 258] on div "114.9 $114.90" at bounding box center [1283, 269] width 49 height 23
type input "190.08"
type input "65.43"
type input "$190.08"
type input "$380.16"
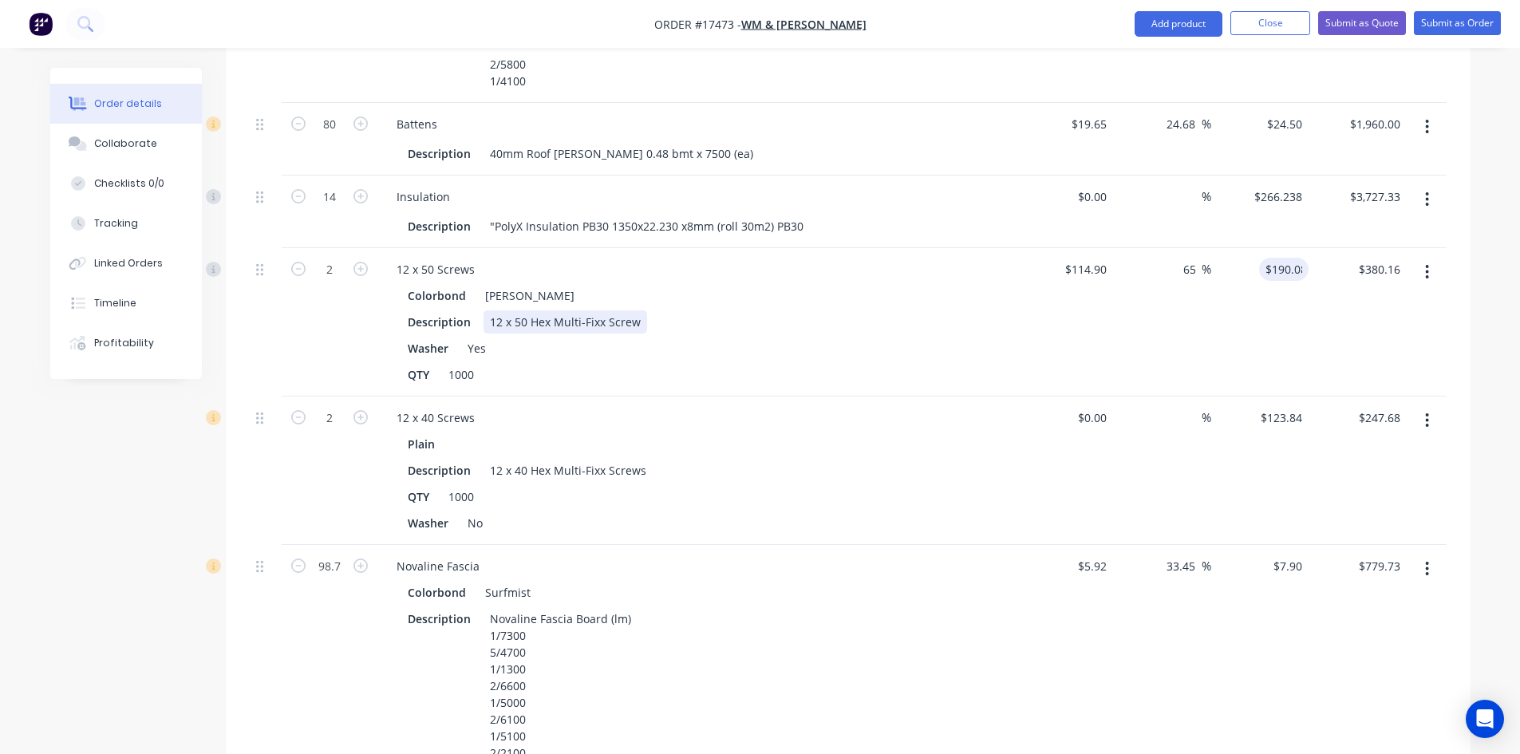
click at [994, 286] on div "Colorbond Shale Grey Description 12 x 50 Hex Multi-Fixx Screw Washer Yes QTY 10…" at bounding box center [697, 335] width 626 height 102
click at [1429, 263] on icon "button" at bounding box center [1427, 272] width 4 height 18
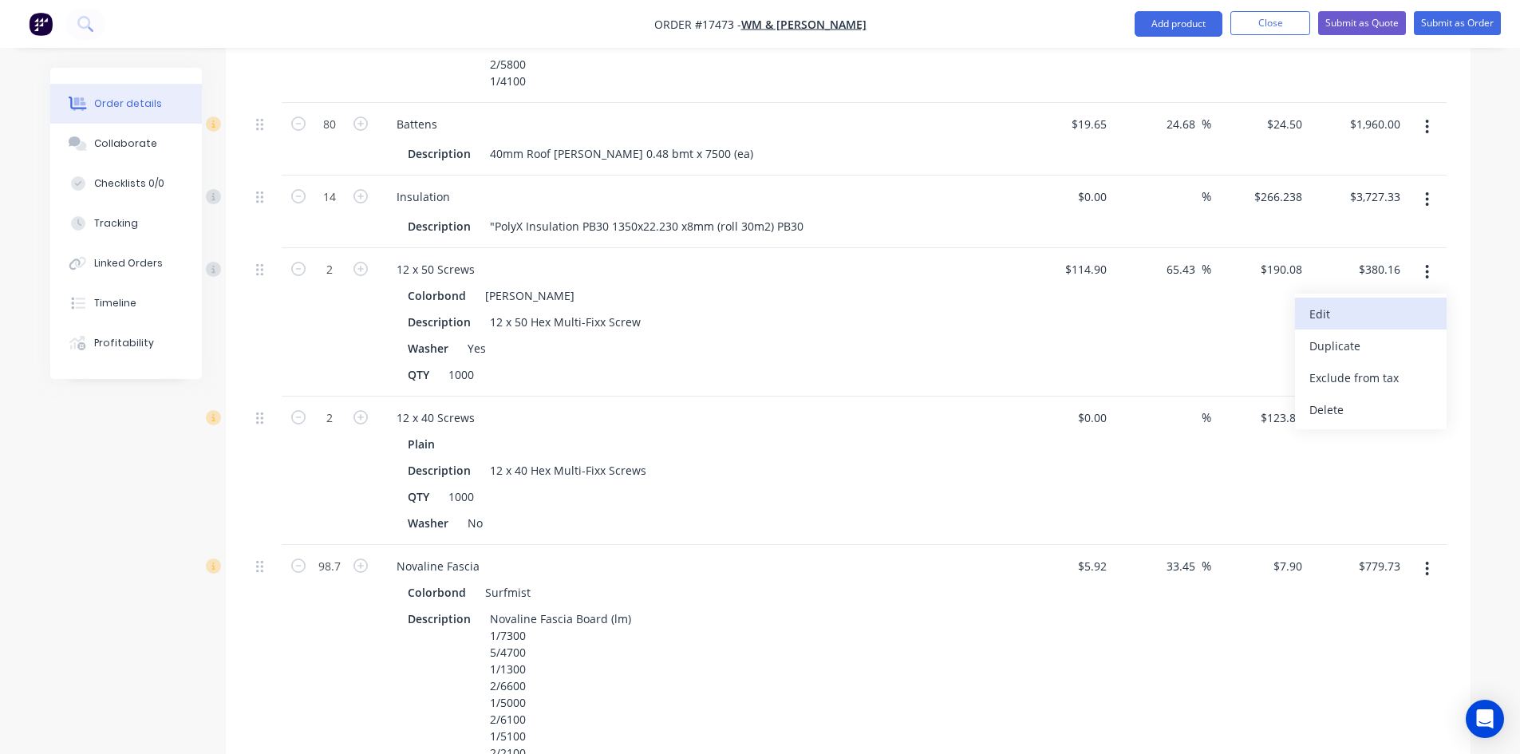
click at [1399, 302] on div "Edit" at bounding box center [1370, 313] width 123 height 23
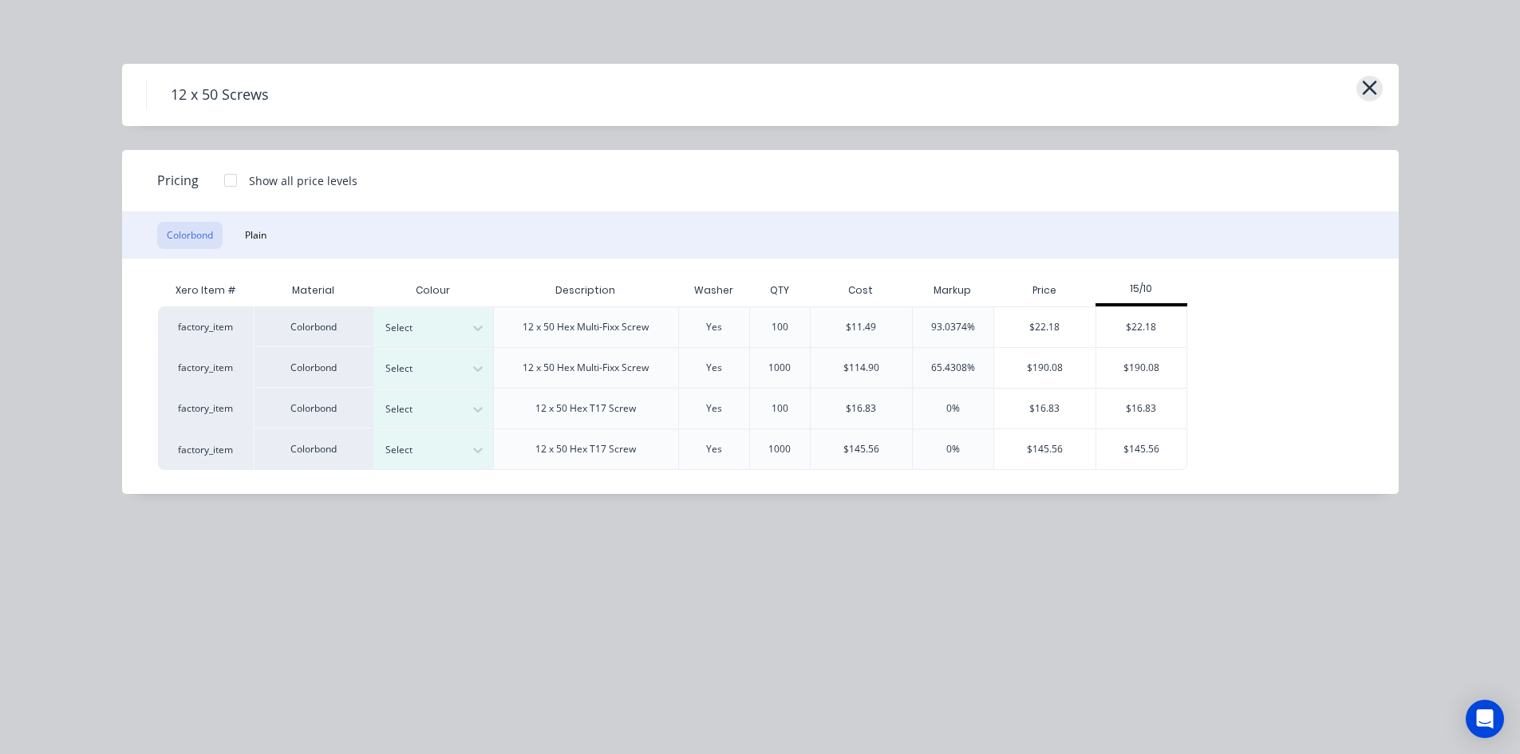
click at [1369, 93] on icon "button" at bounding box center [1369, 88] width 17 height 22
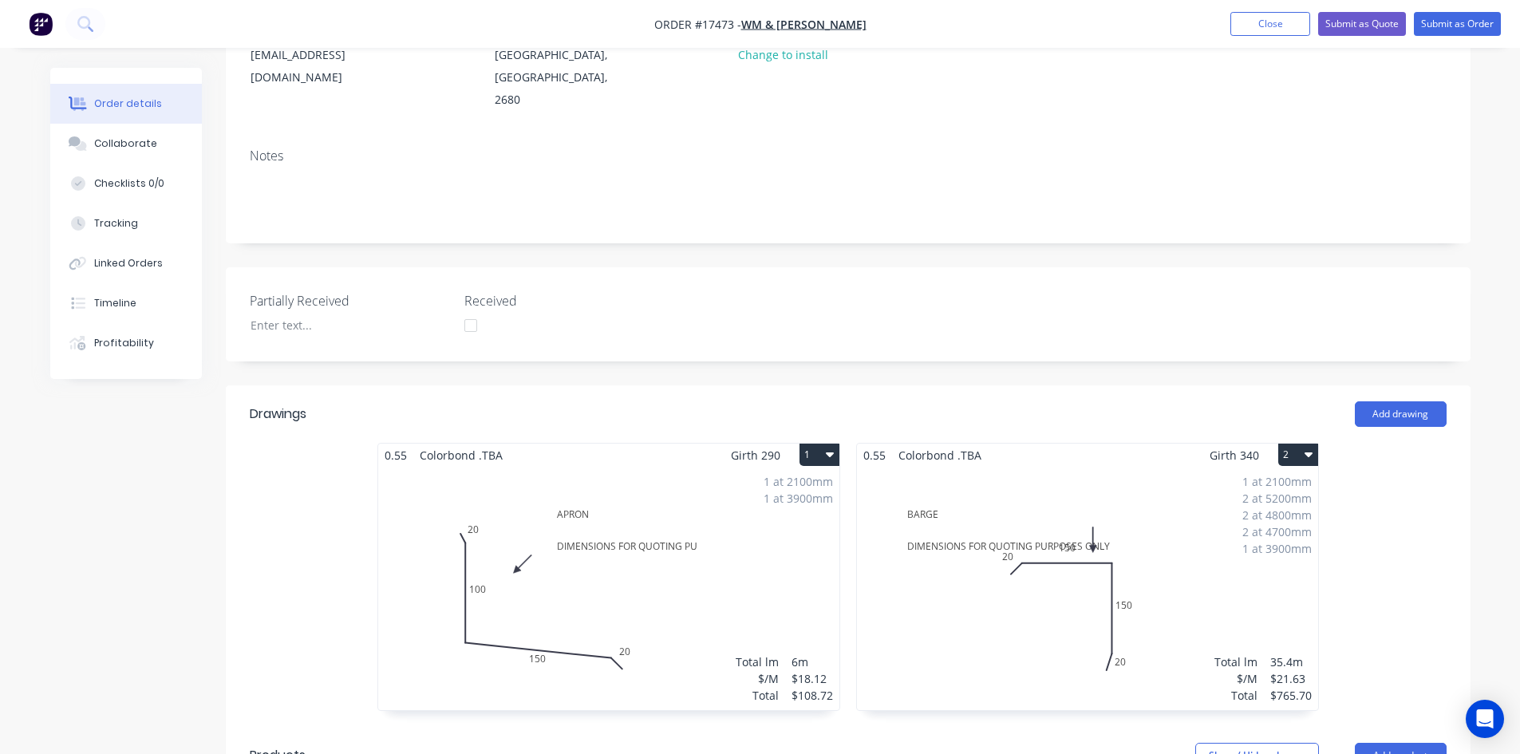
scroll to position [0, 0]
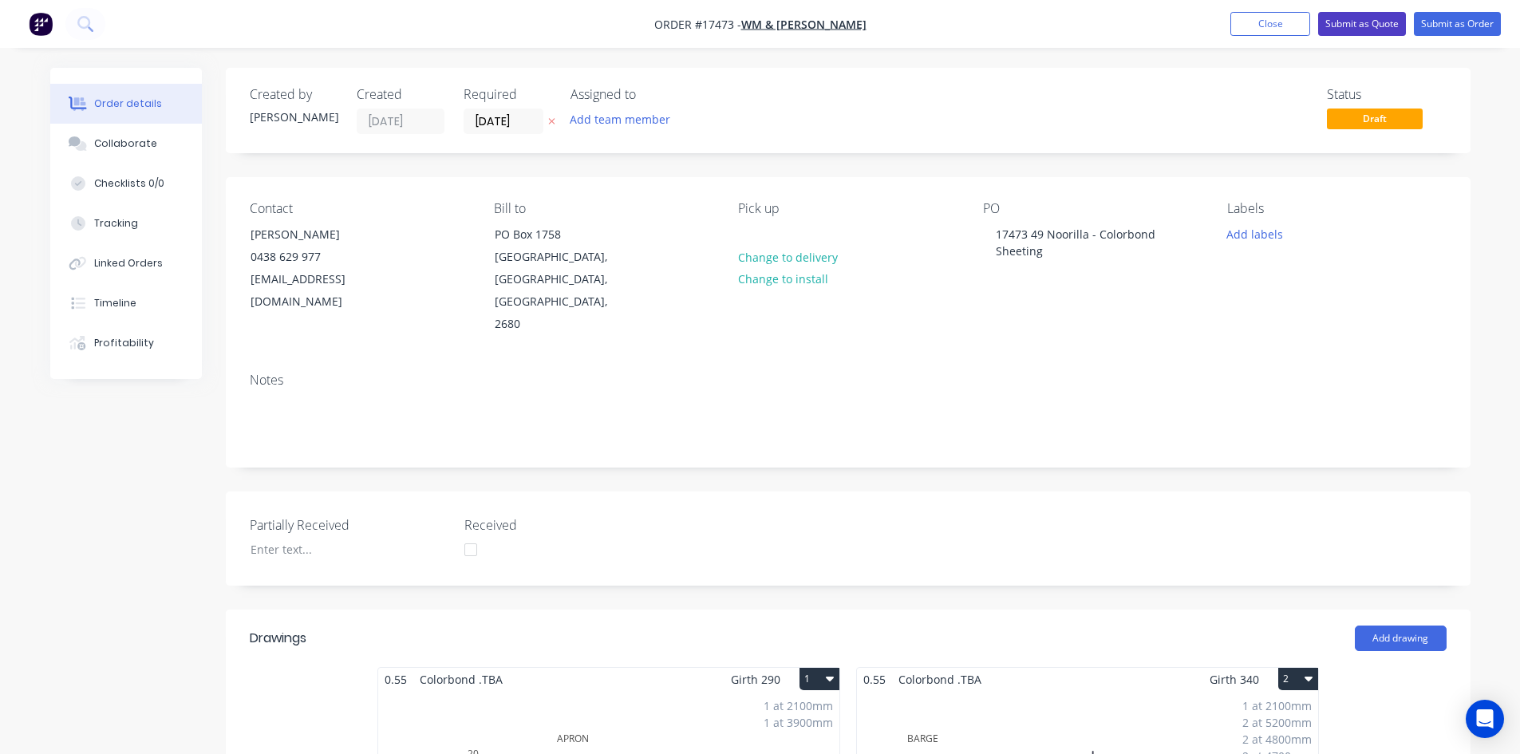
click at [1375, 26] on button "Submit as Quote" at bounding box center [1362, 24] width 88 height 24
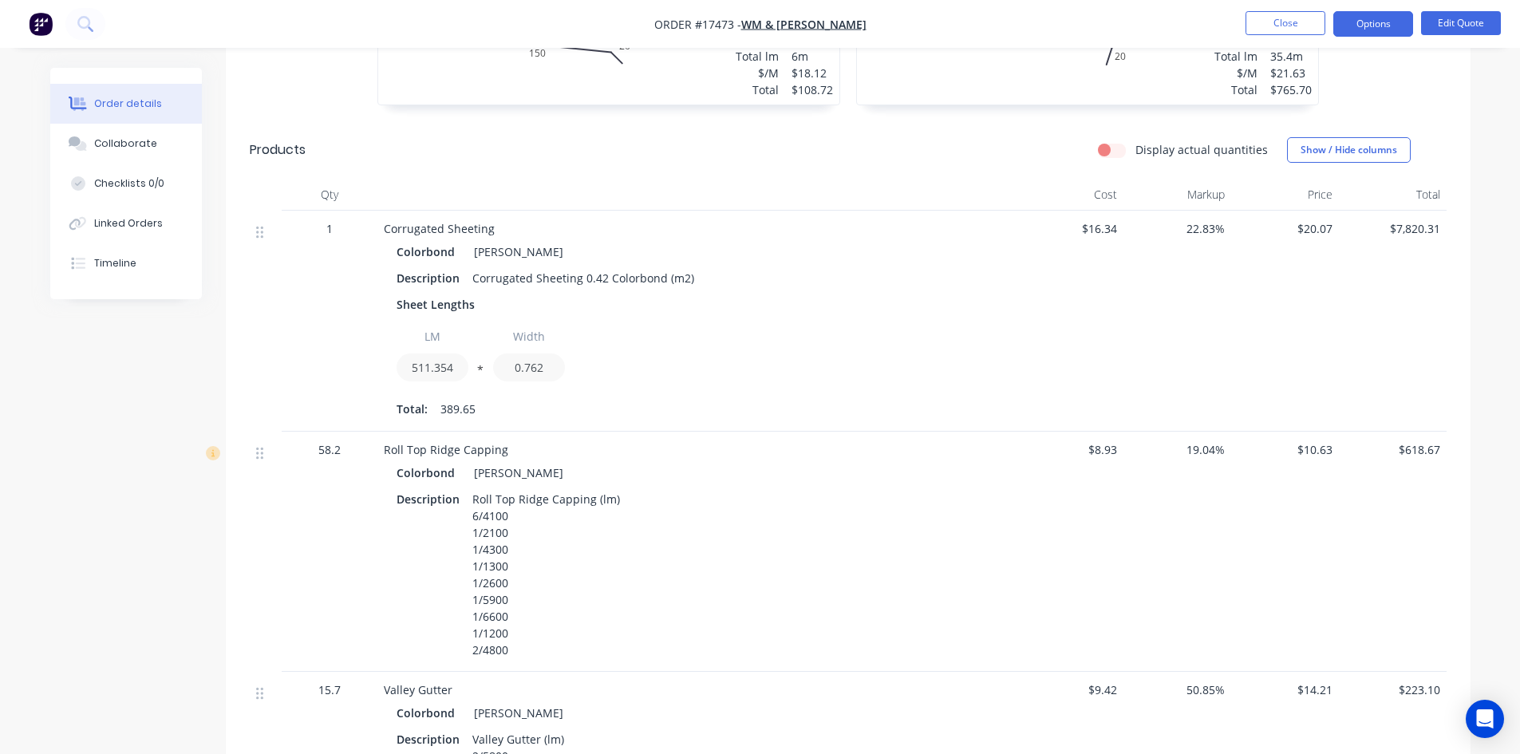
scroll to position [239, 0]
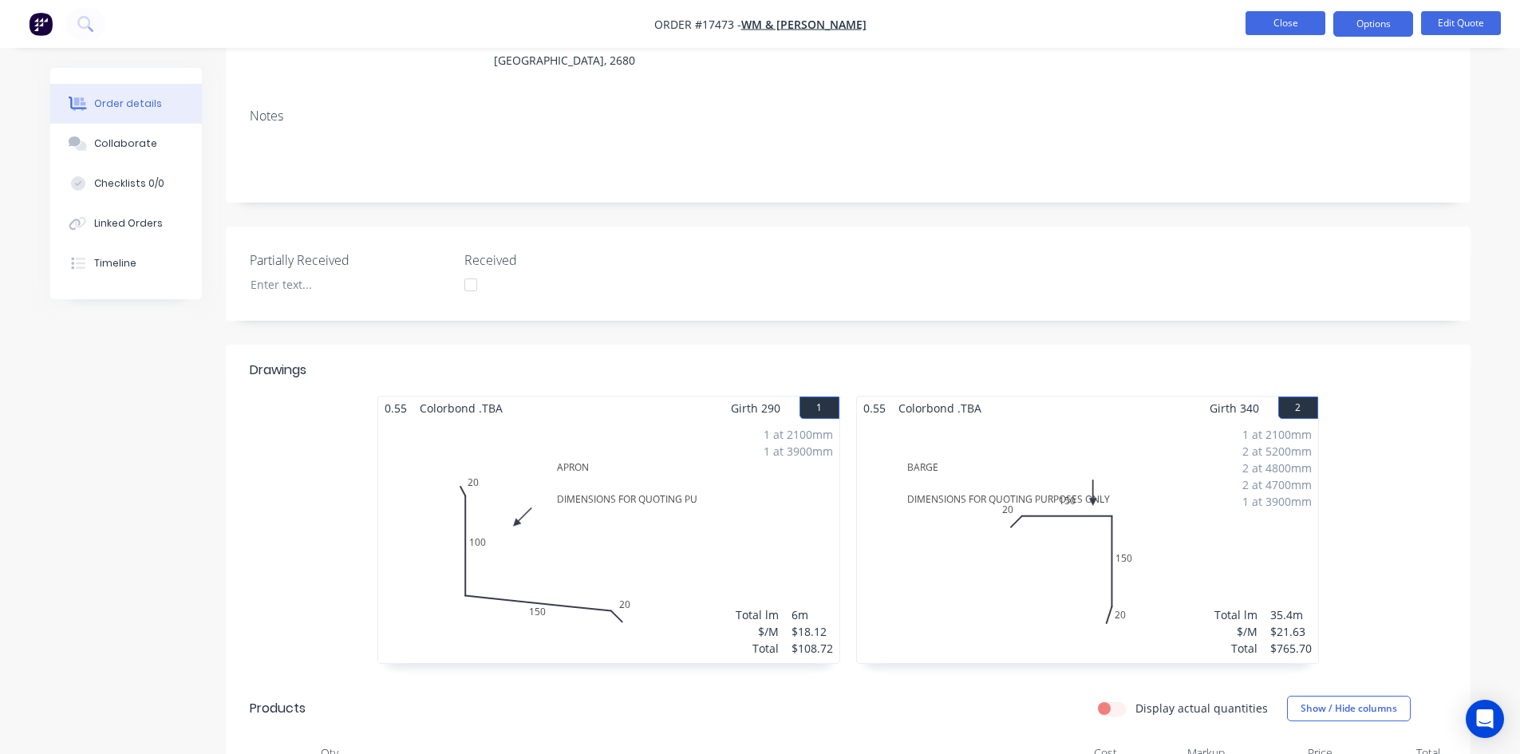
click at [1294, 20] on button "Close" at bounding box center [1285, 23] width 80 height 24
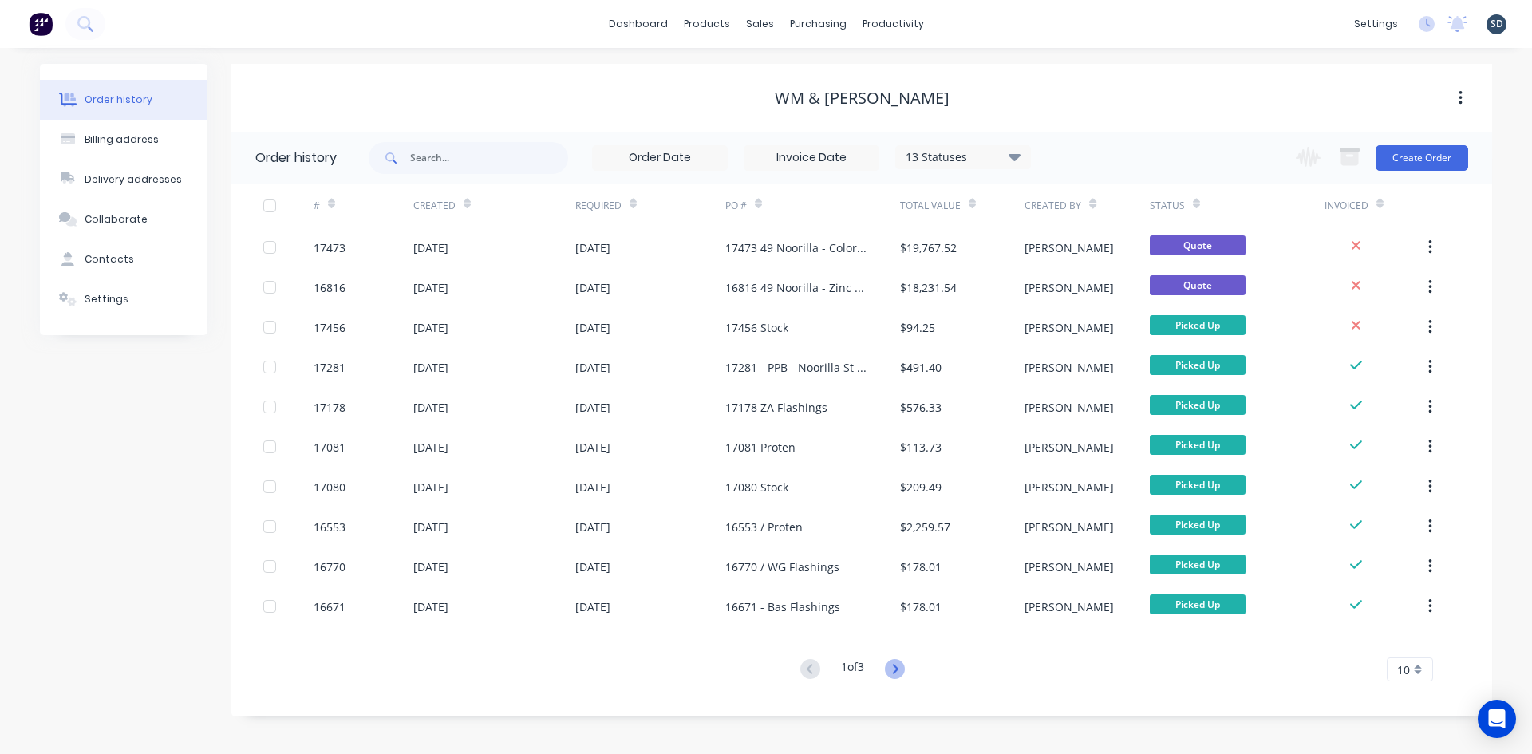
click at [898, 669] on icon at bounding box center [895, 669] width 6 height 10
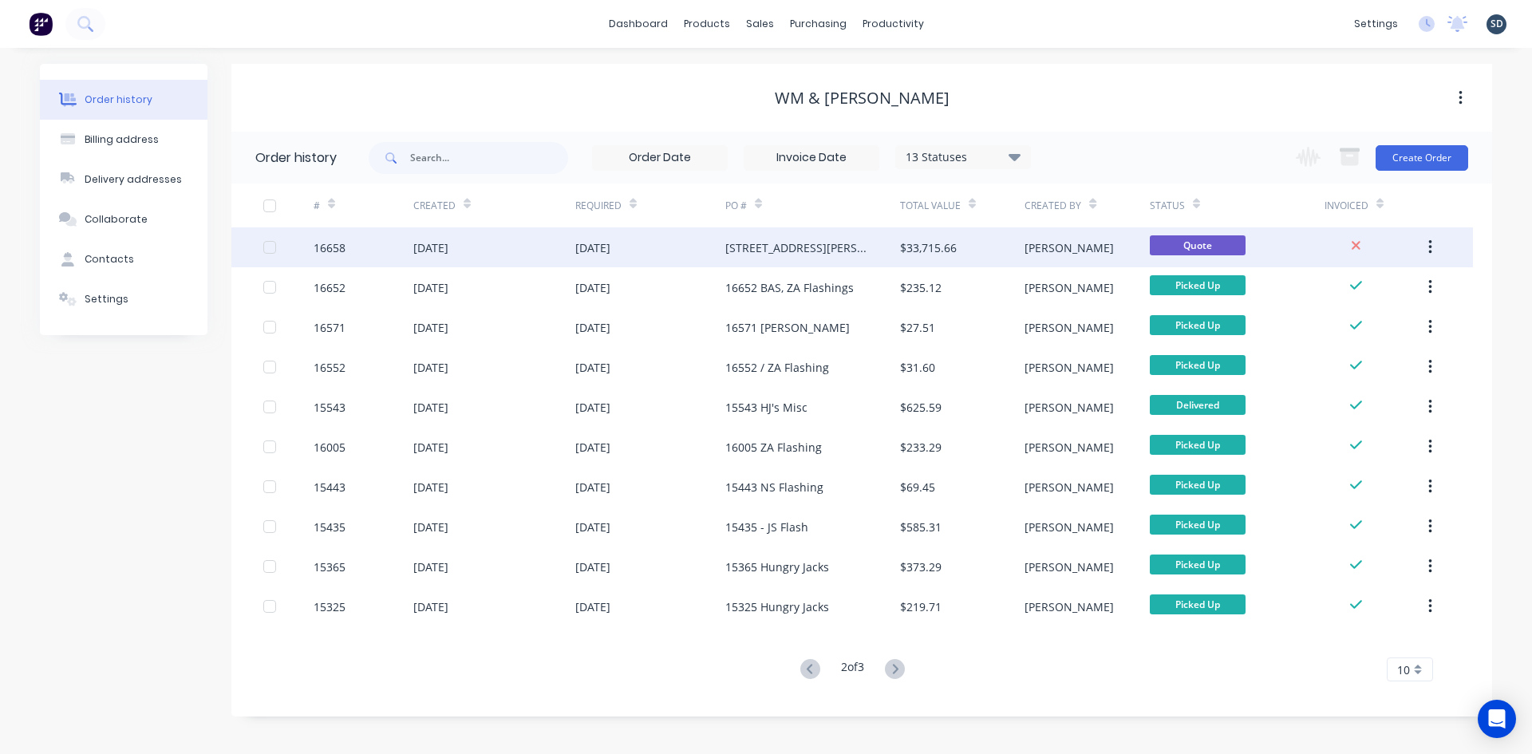
click at [699, 251] on div "[DATE]" at bounding box center [650, 247] width 150 height 40
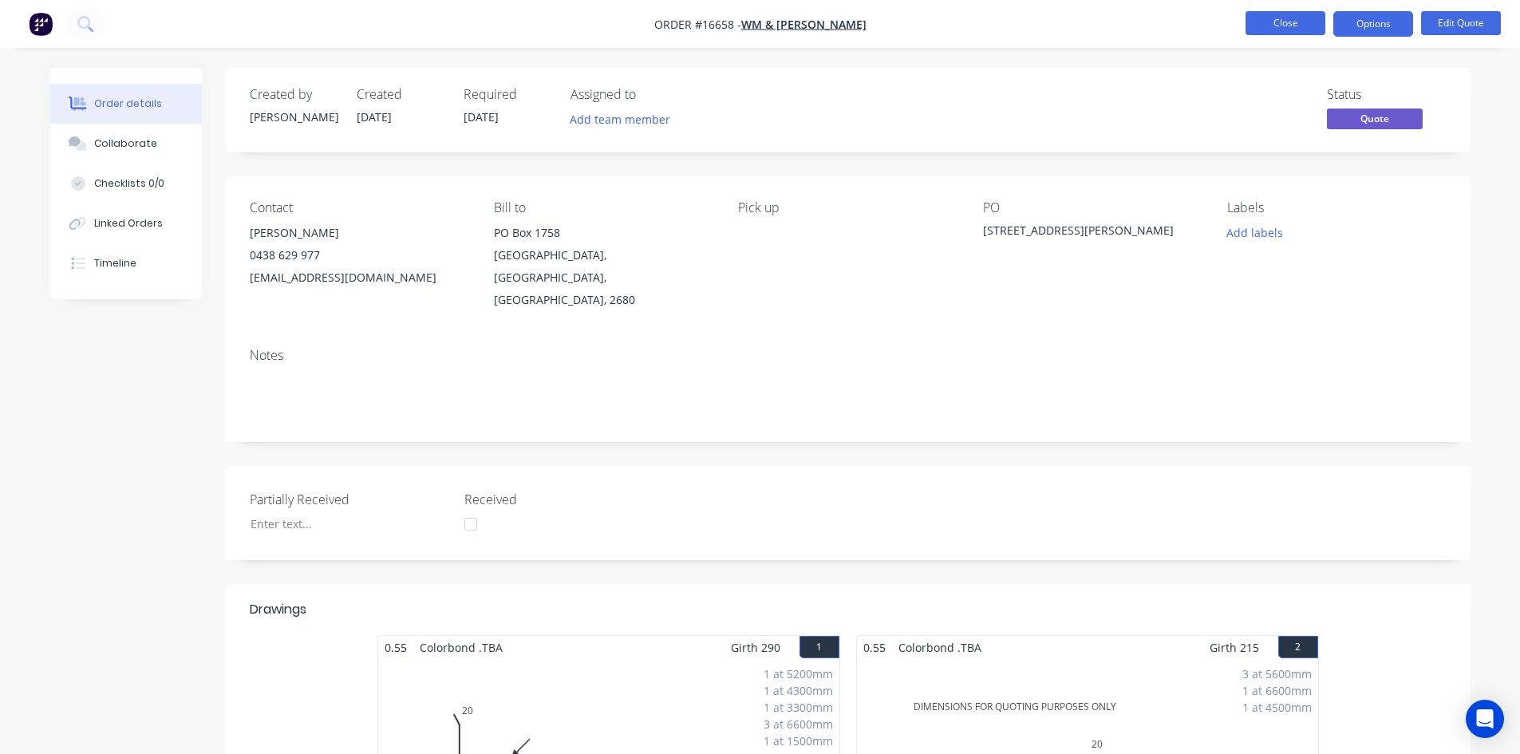
click at [1281, 28] on button "Close" at bounding box center [1285, 23] width 80 height 24
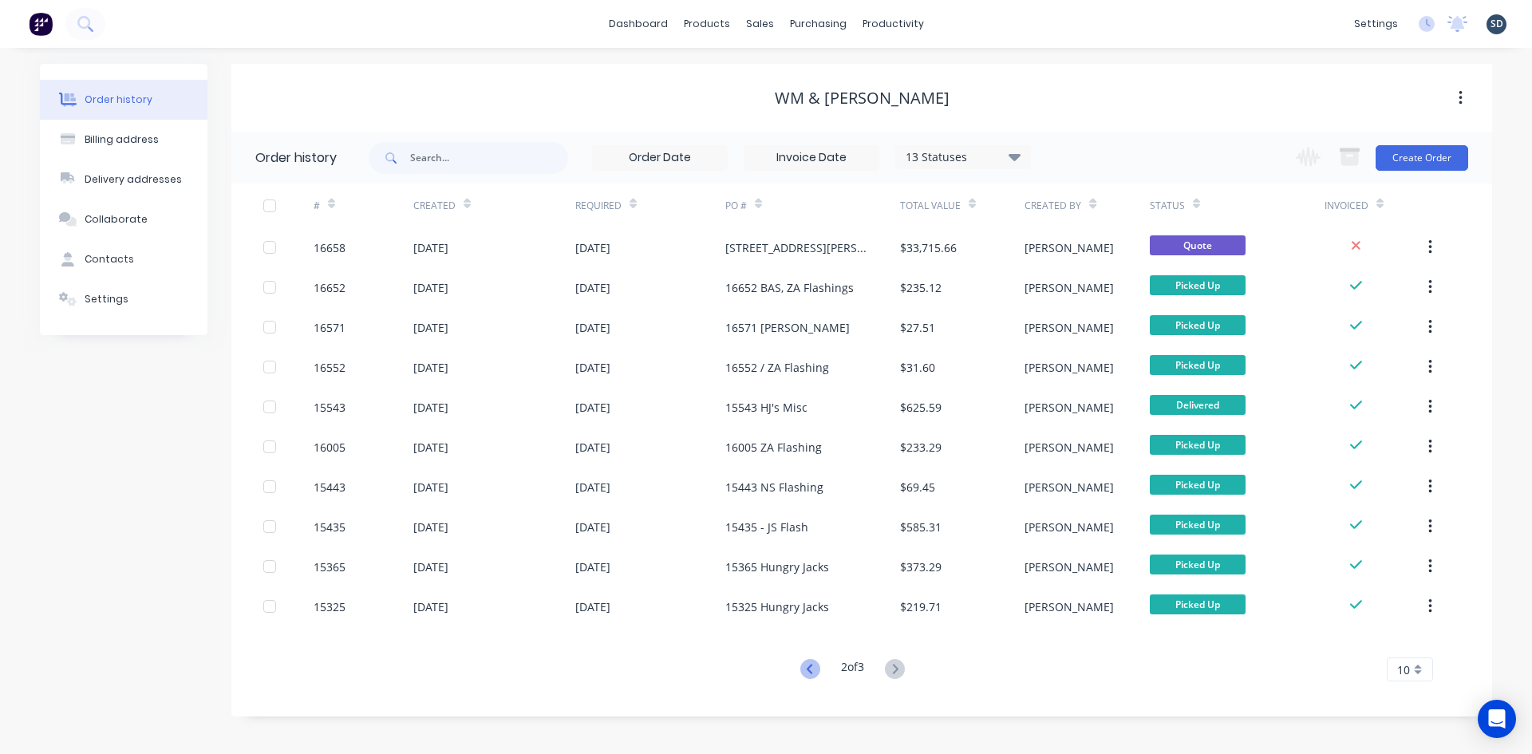
click at [811, 667] on icon at bounding box center [810, 669] width 20 height 20
click at [985, 19] on div "dashboard products sales purchasing productivity dashboard products Product Cat…" at bounding box center [766, 24] width 1532 height 48
click at [977, 22] on div "dashboard products sales purchasing productivity dashboard products Product Cat…" at bounding box center [766, 24] width 1532 height 48
click at [974, 22] on div "dashboard products sales purchasing productivity dashboard products Product Cat…" at bounding box center [766, 24] width 1532 height 48
click at [972, 22] on div "dashboard products sales purchasing productivity dashboard products Product Cat…" at bounding box center [766, 24] width 1532 height 48
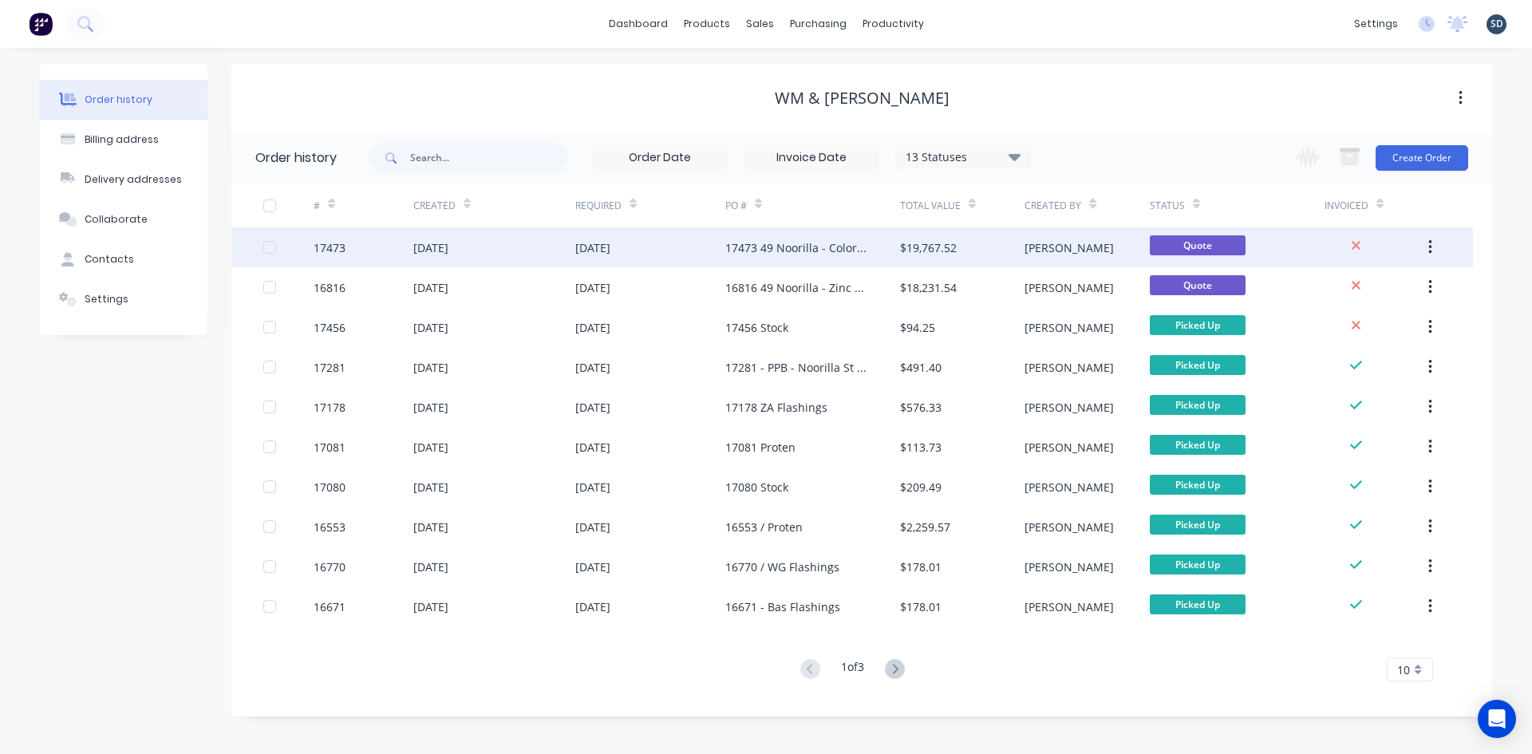
click at [688, 247] on div "[DATE]" at bounding box center [650, 247] width 150 height 40
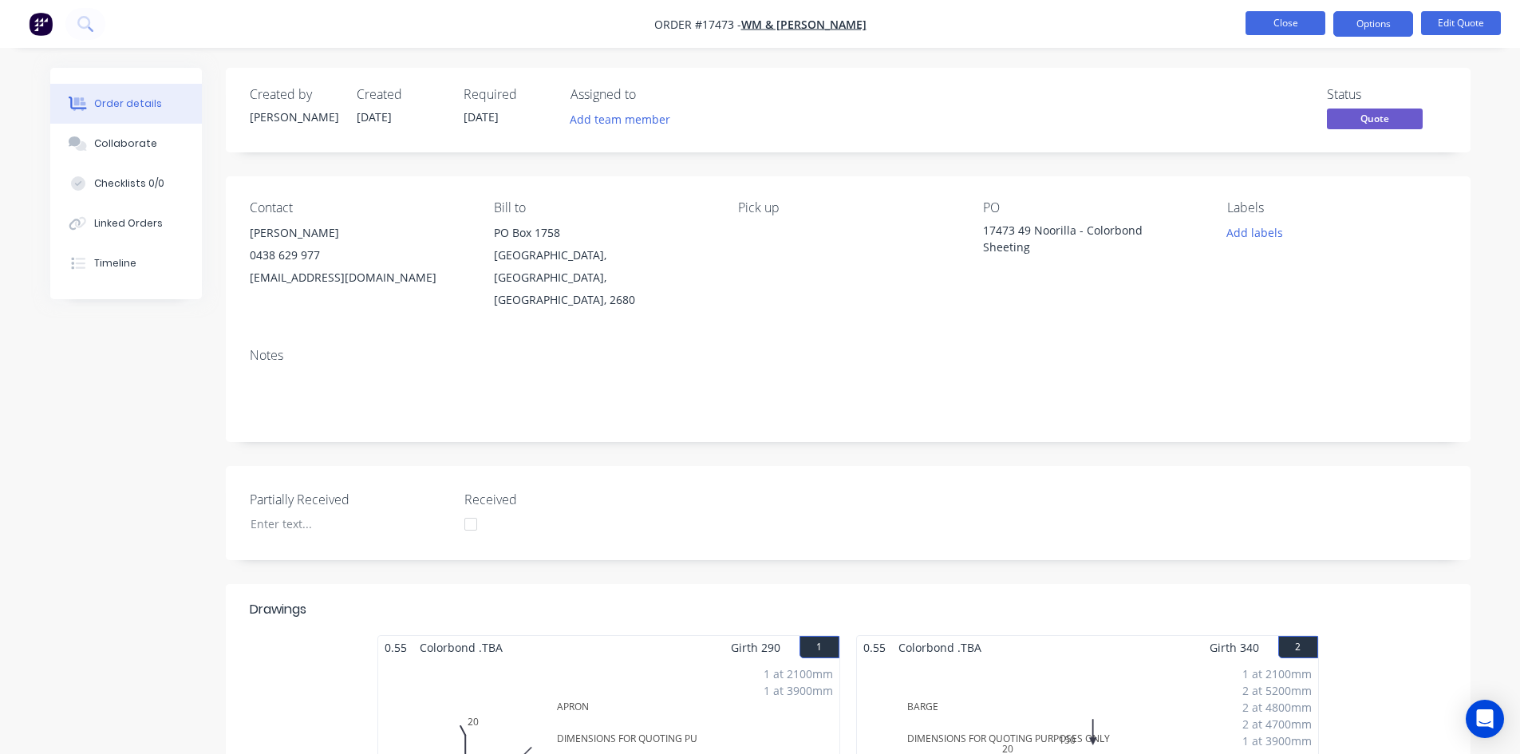
click at [1289, 25] on button "Close" at bounding box center [1285, 23] width 80 height 24
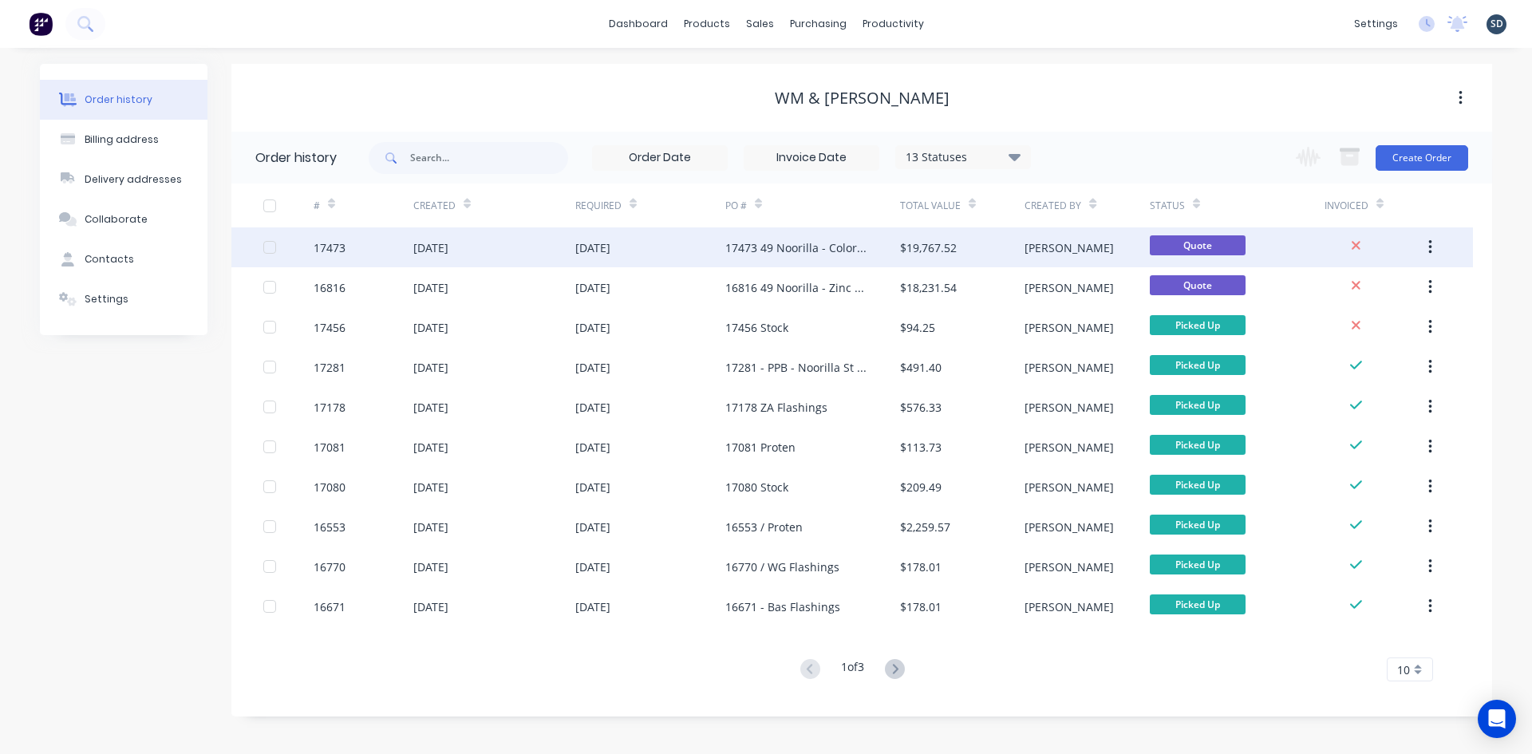
click at [541, 247] on div "[DATE]" at bounding box center [494, 247] width 162 height 40
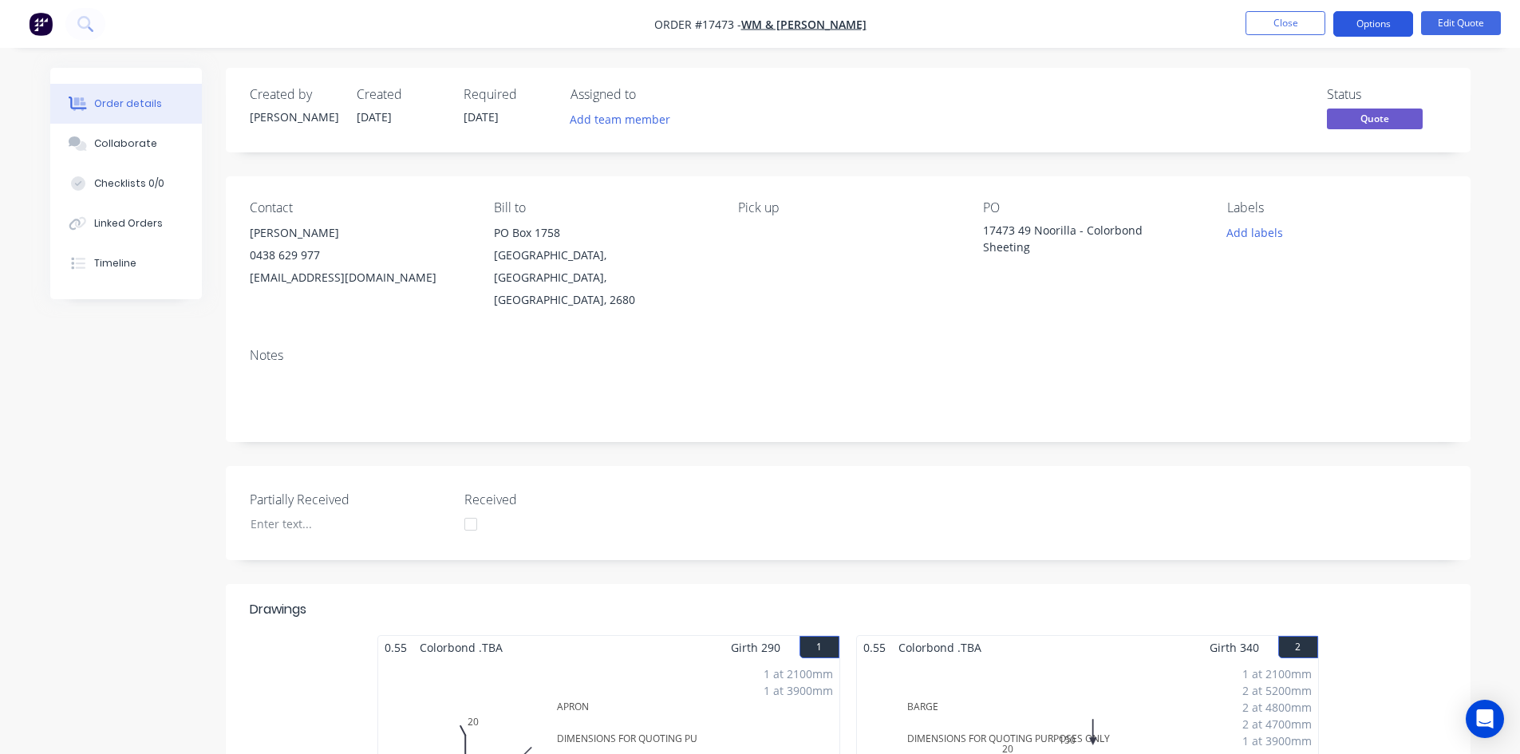
click at [1371, 23] on button "Options" at bounding box center [1373, 24] width 80 height 26
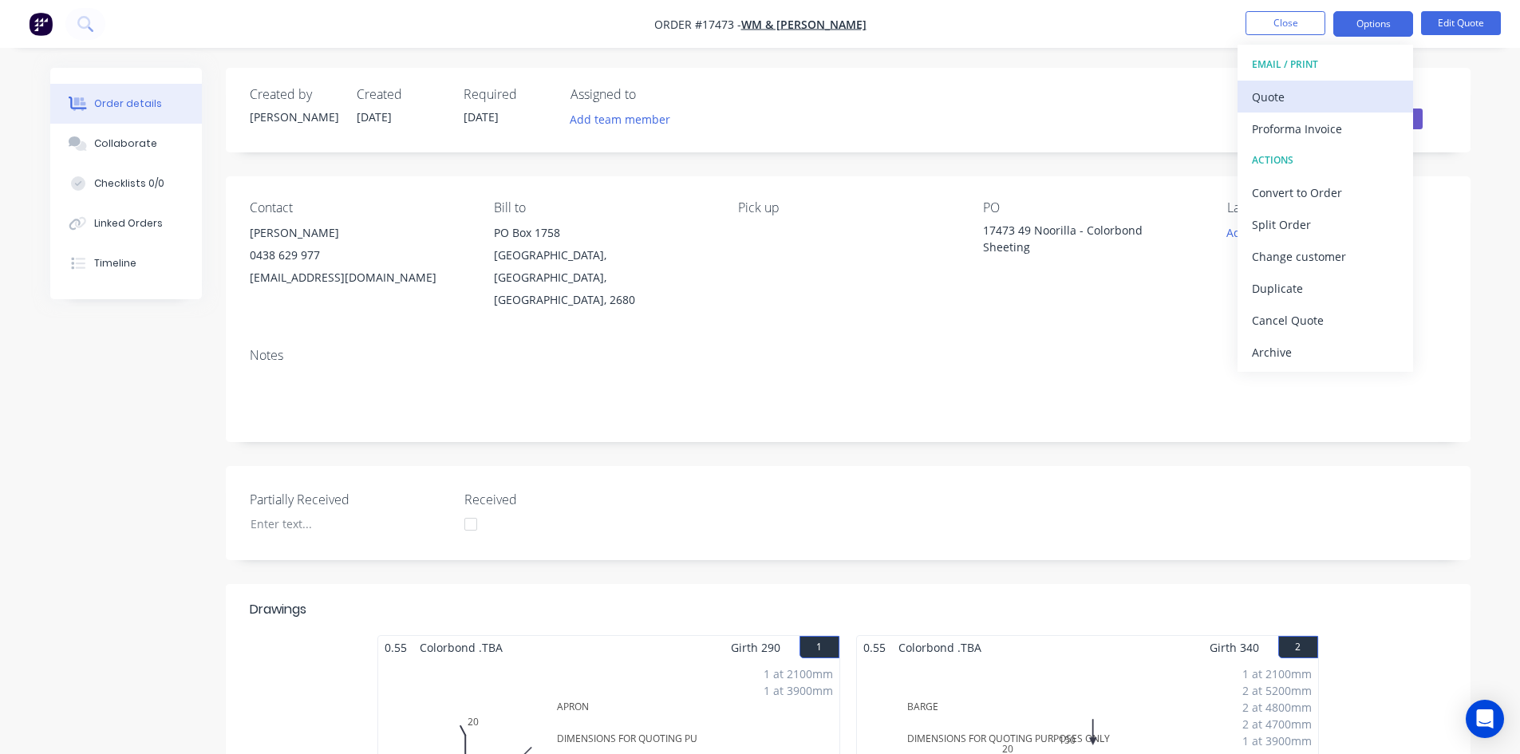
click at [1333, 91] on div "Quote" at bounding box center [1325, 96] width 147 height 23
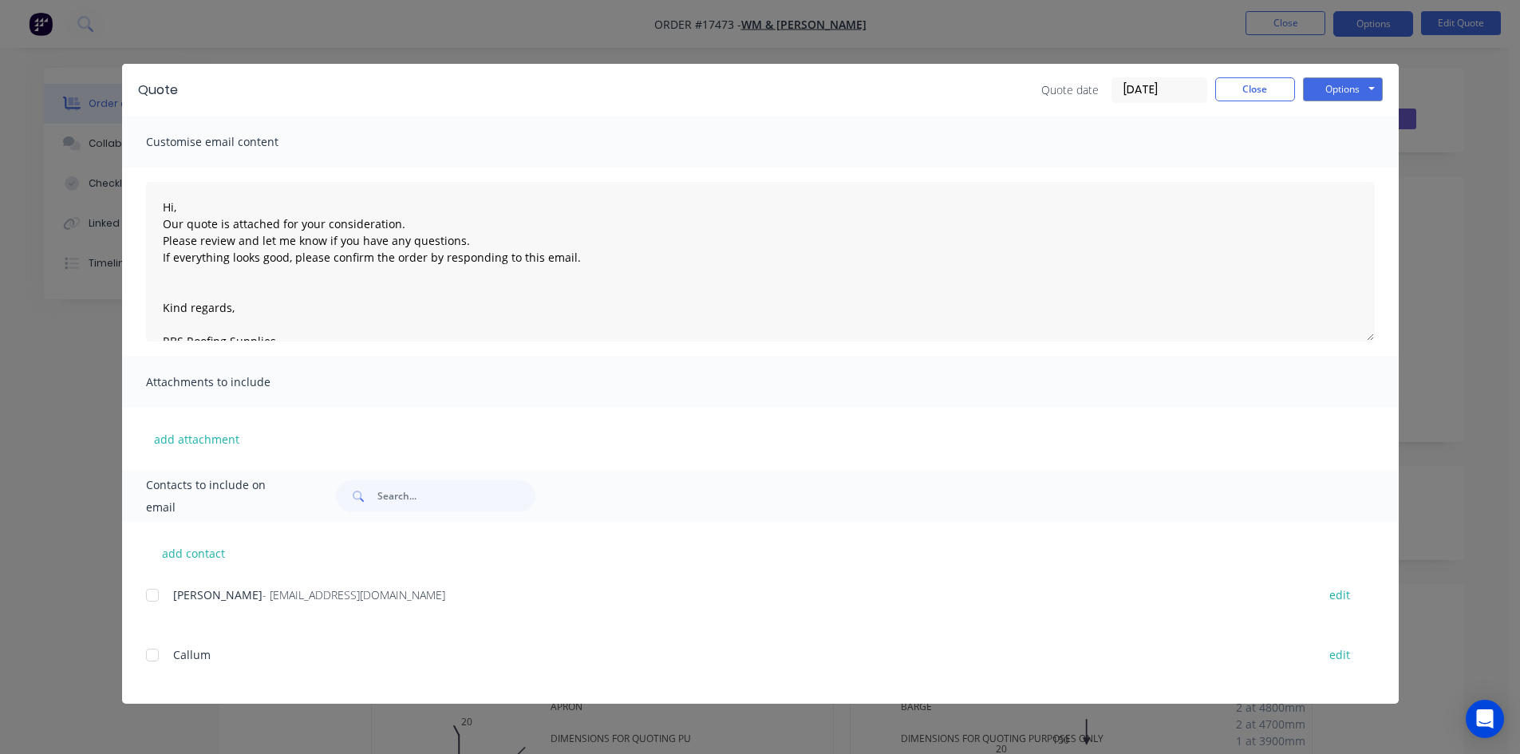
click at [156, 590] on div at bounding box center [152, 595] width 32 height 32
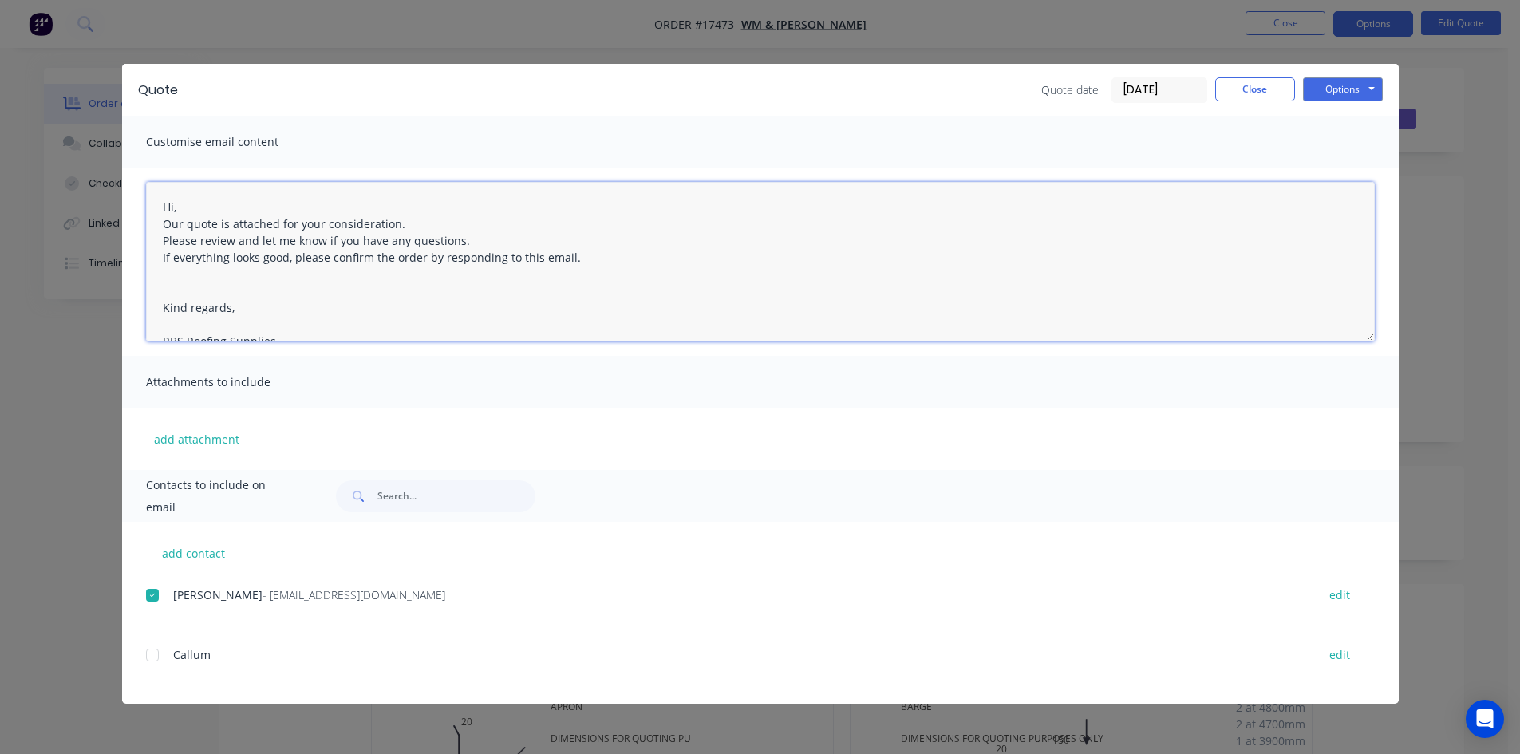
click at [164, 204] on textarea "Hi, Our quote is attached for your consideration. Please review and let me know…" at bounding box center [760, 262] width 1229 height 160
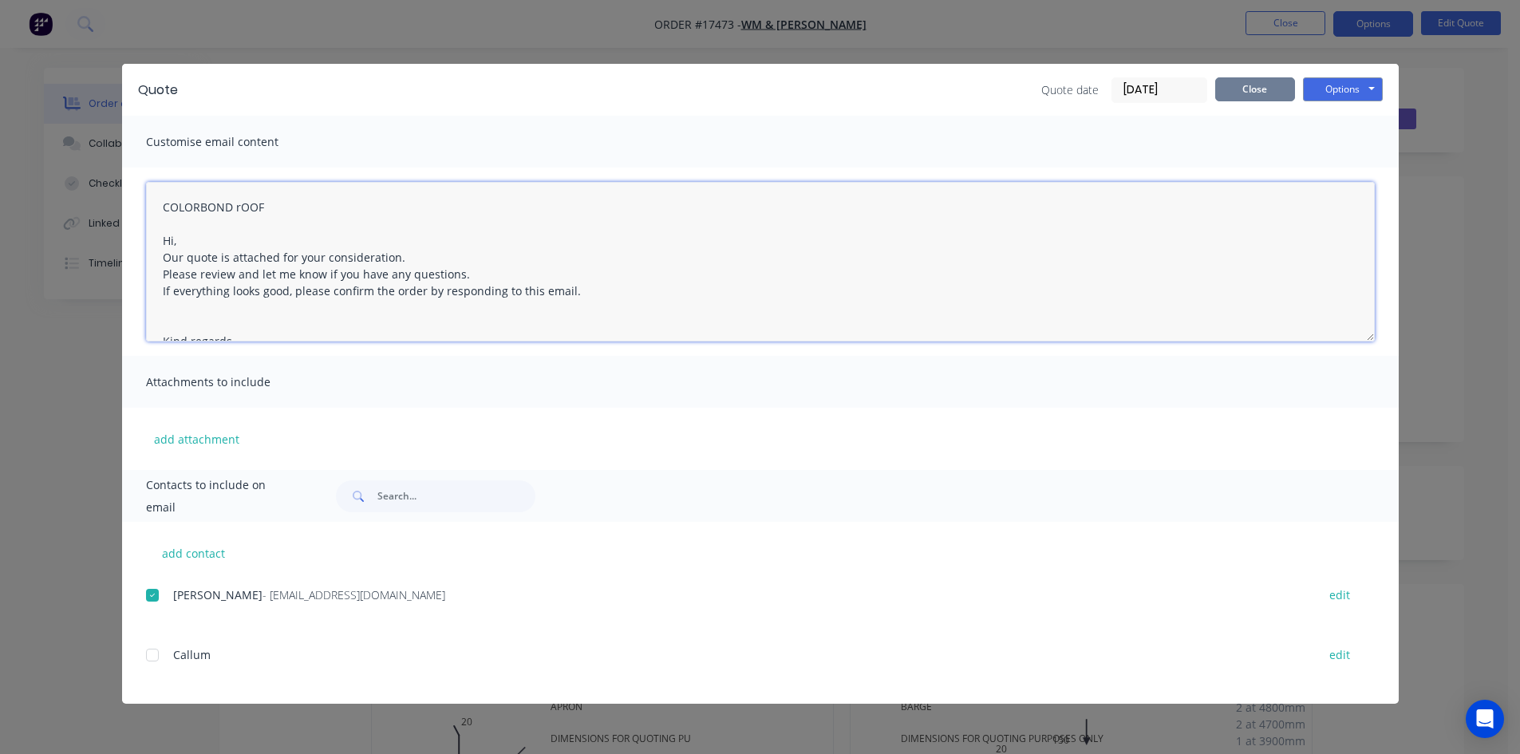
type textarea "COLORBOND rOOF Hi, Our quote is attached for your consideration. Please review …"
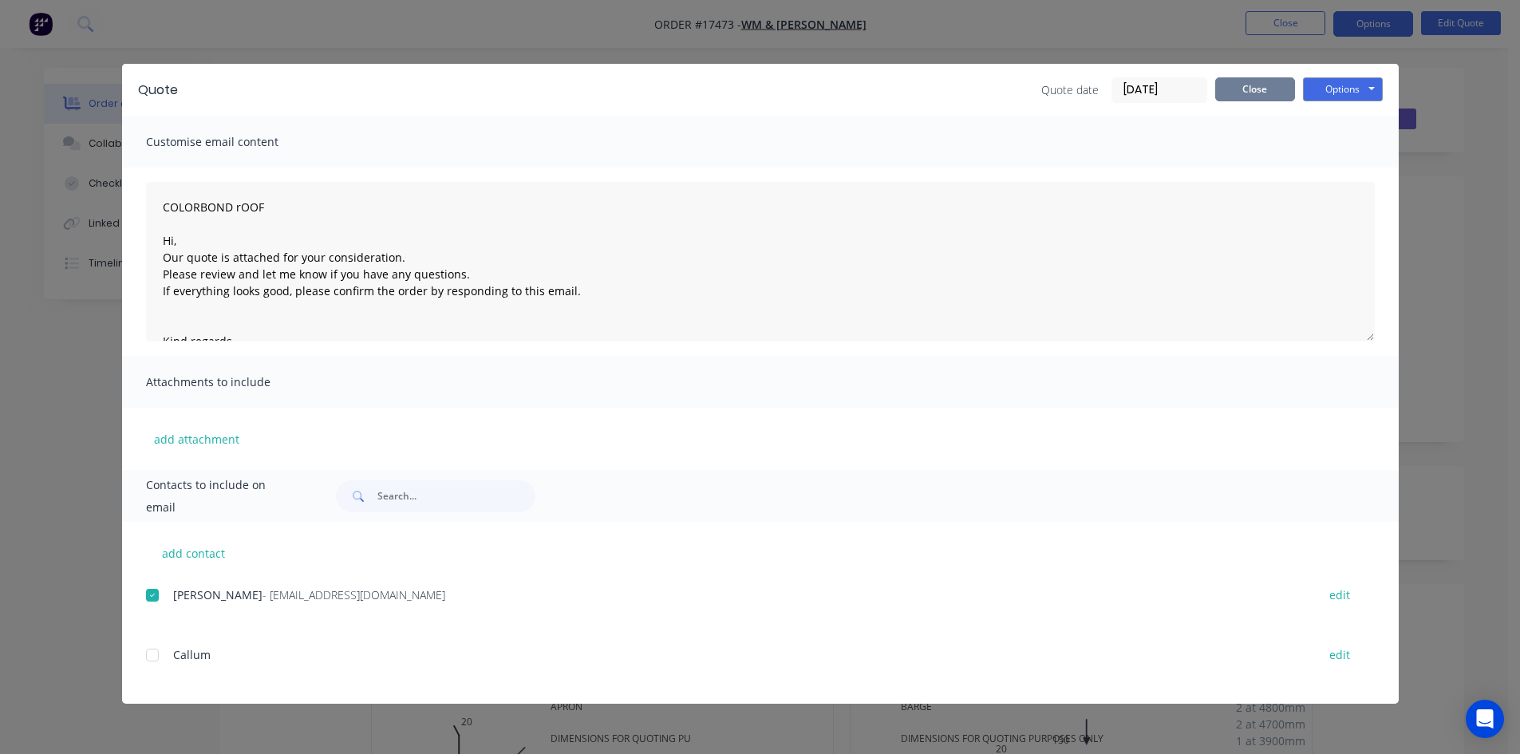
click at [1249, 88] on button "Close" at bounding box center [1255, 89] width 80 height 24
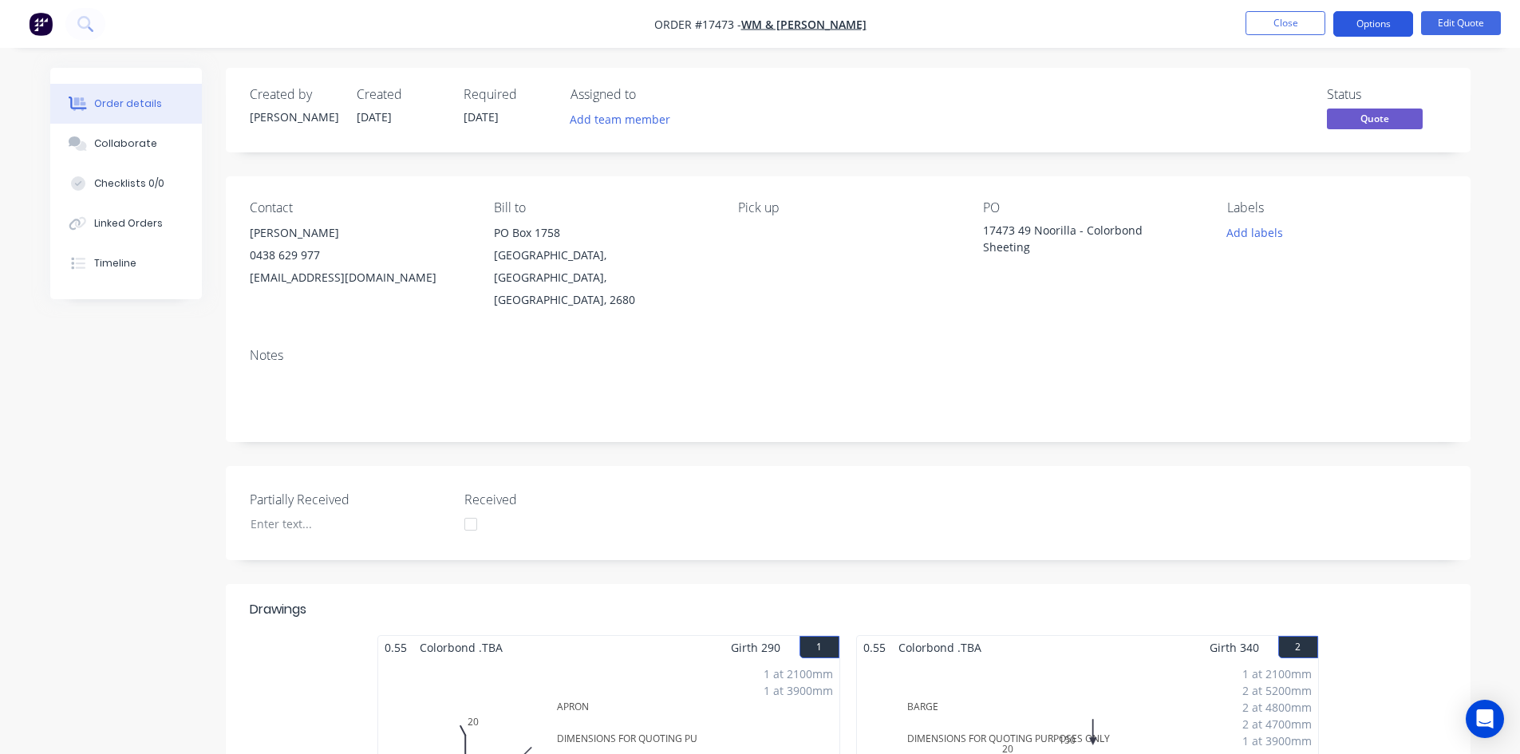
click at [1383, 22] on button "Options" at bounding box center [1373, 24] width 80 height 26
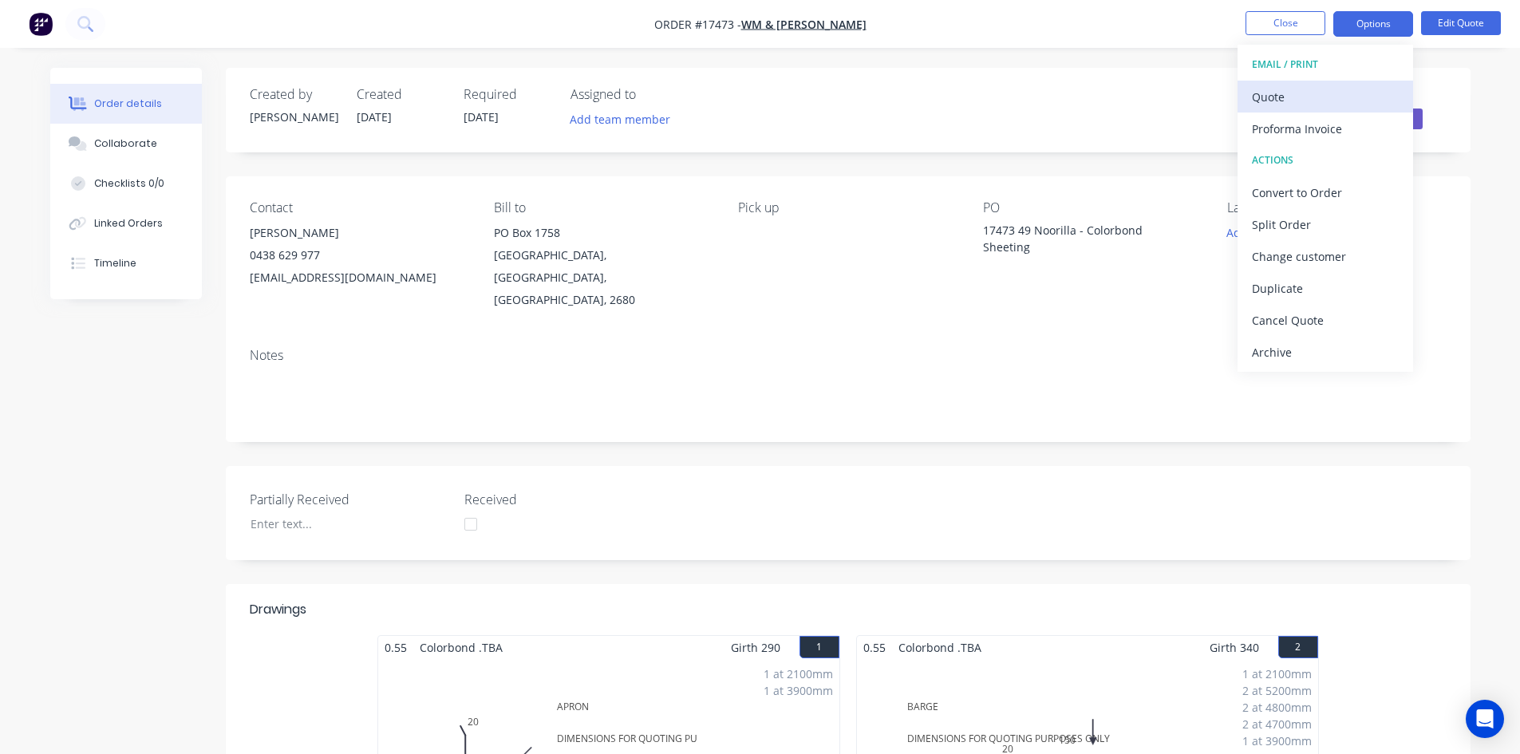
click at [1329, 101] on div "Quote" at bounding box center [1325, 96] width 147 height 23
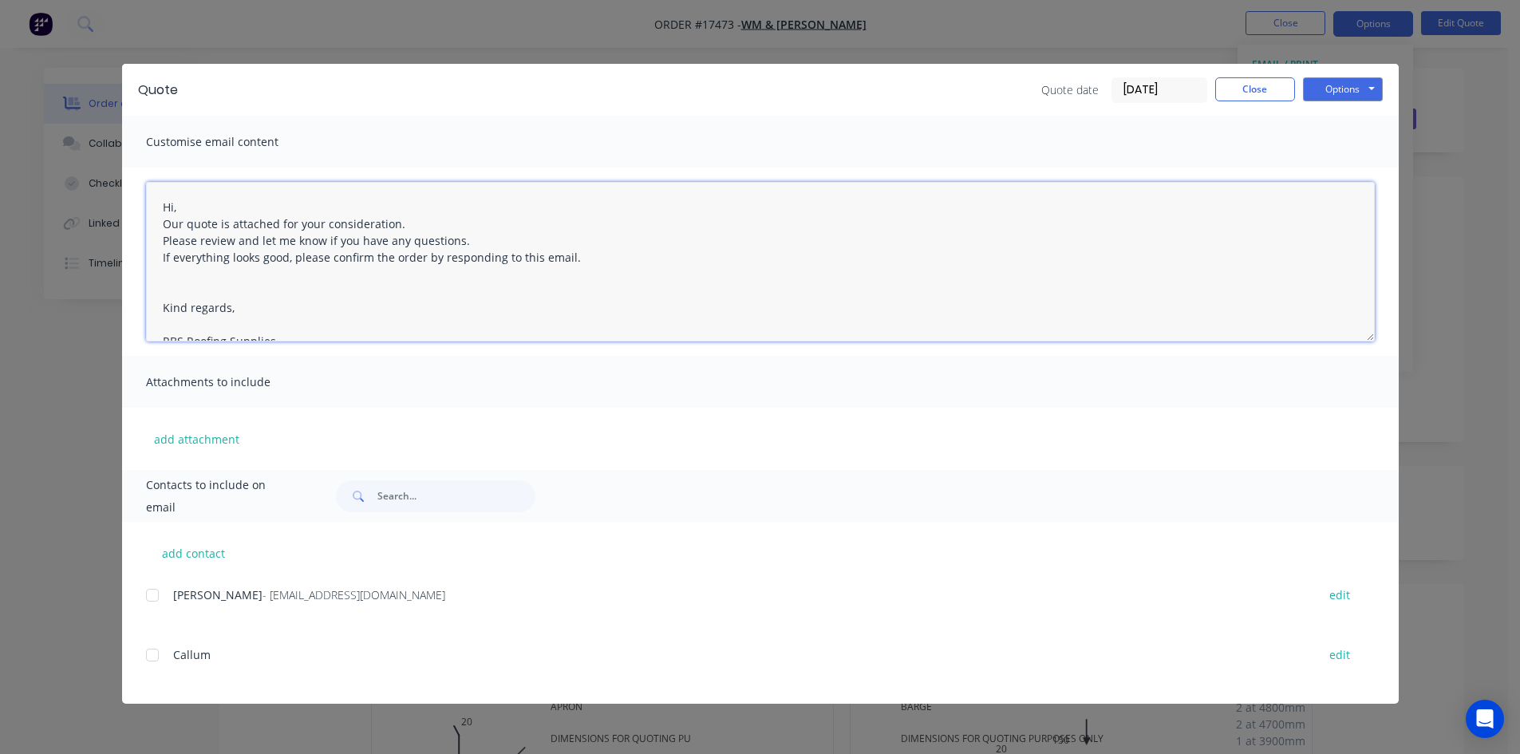
click at [160, 203] on textarea "Hi, Our quote is attached for your consideration. Please review and let me know…" at bounding box center [760, 262] width 1229 height 160
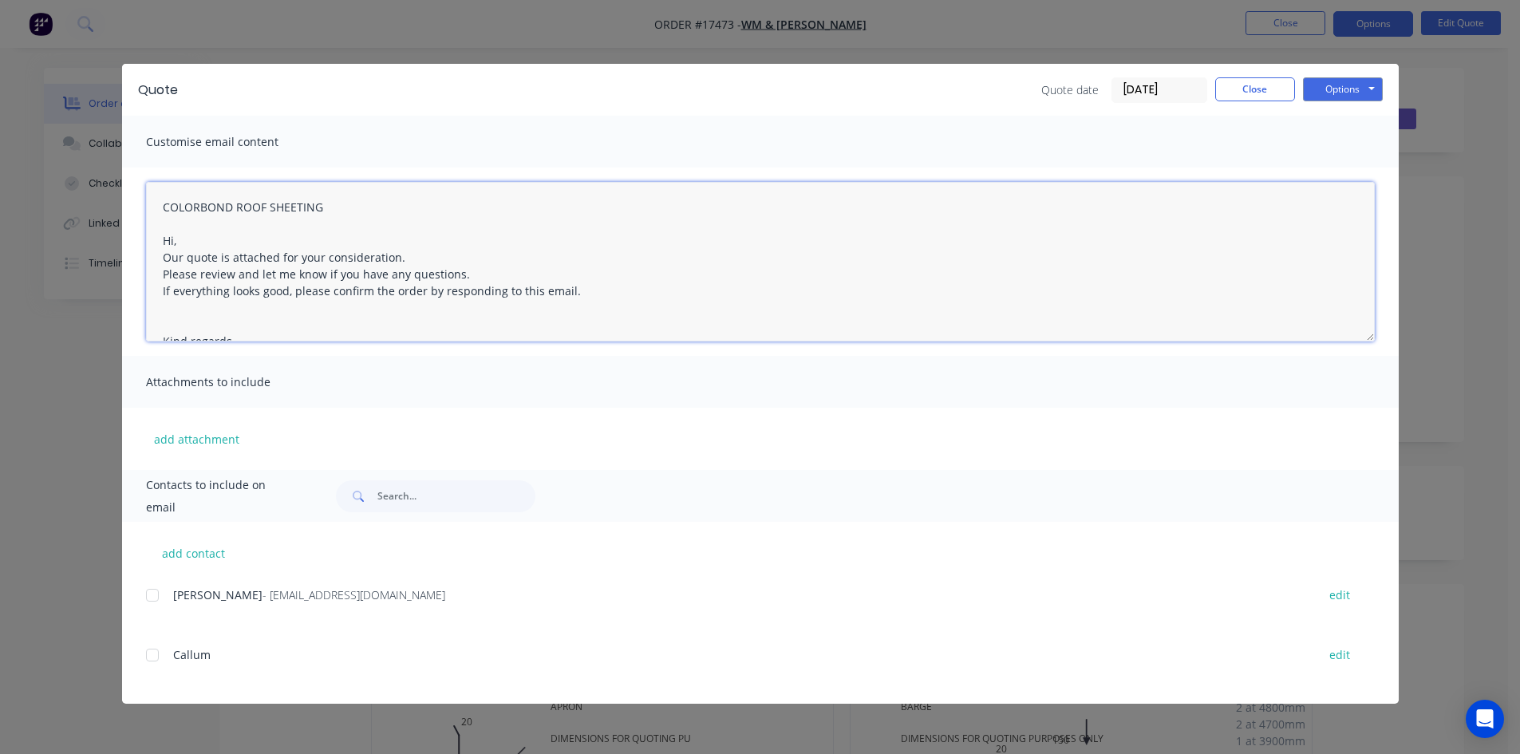
click at [152, 594] on div at bounding box center [152, 595] width 32 height 32
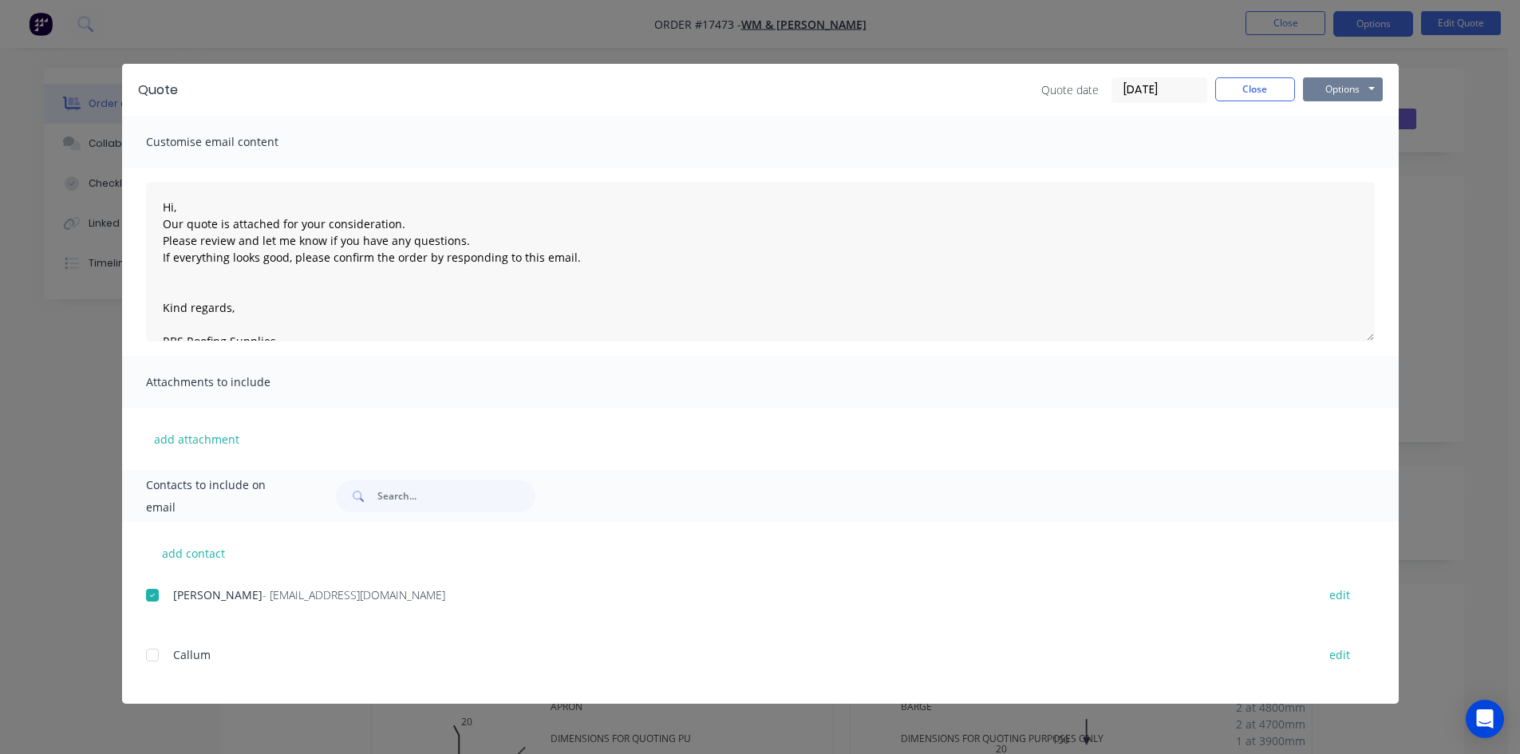
click at [1353, 85] on button "Options" at bounding box center [1343, 89] width 80 height 24
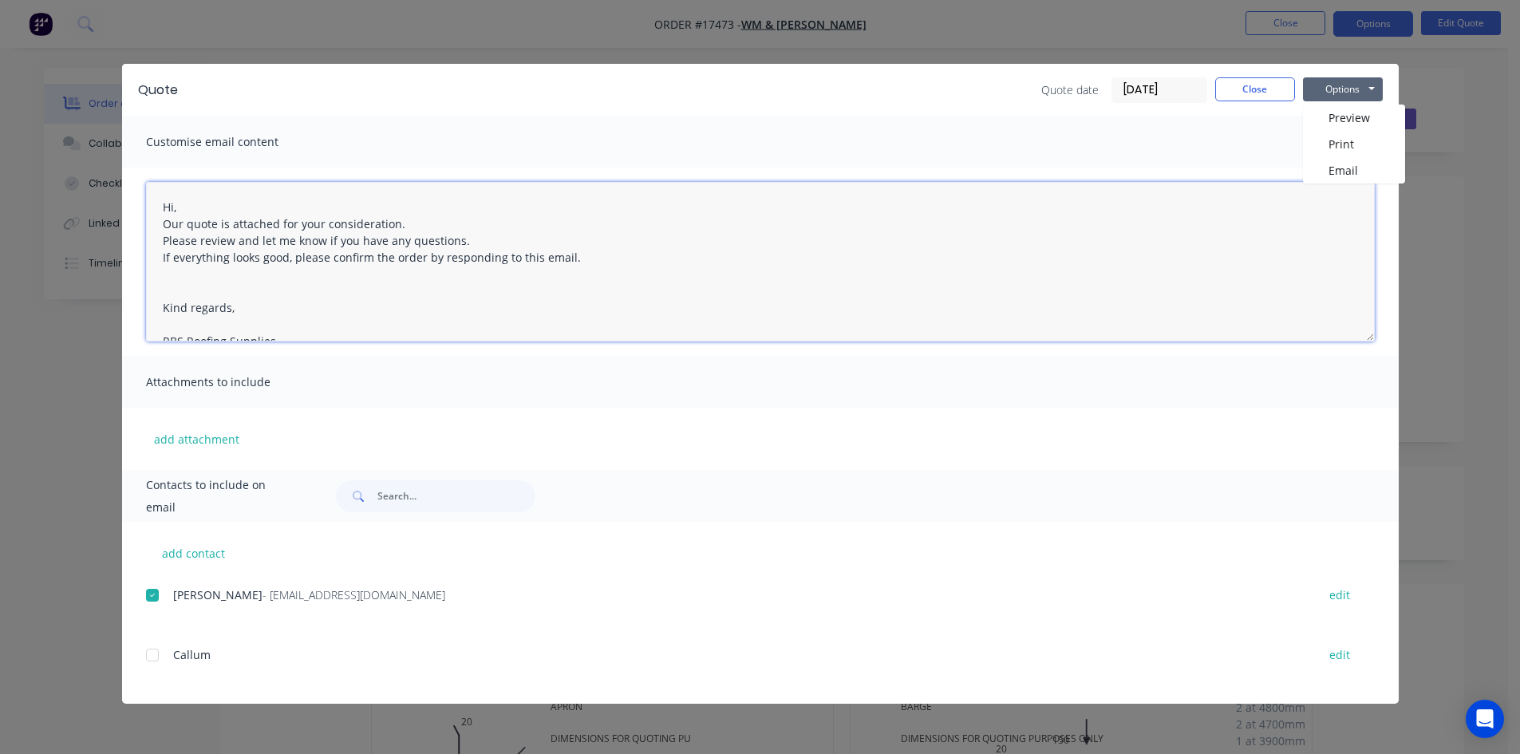
click at [369, 286] on textarea "Hi, Our quote is attached for your consideration. Please review and let me know…" at bounding box center [760, 262] width 1229 height 160
click at [159, 206] on textarea "Hi, Our quote is attached for your consideration. Please review and let me know…" at bounding box center [760, 262] width 1229 height 160
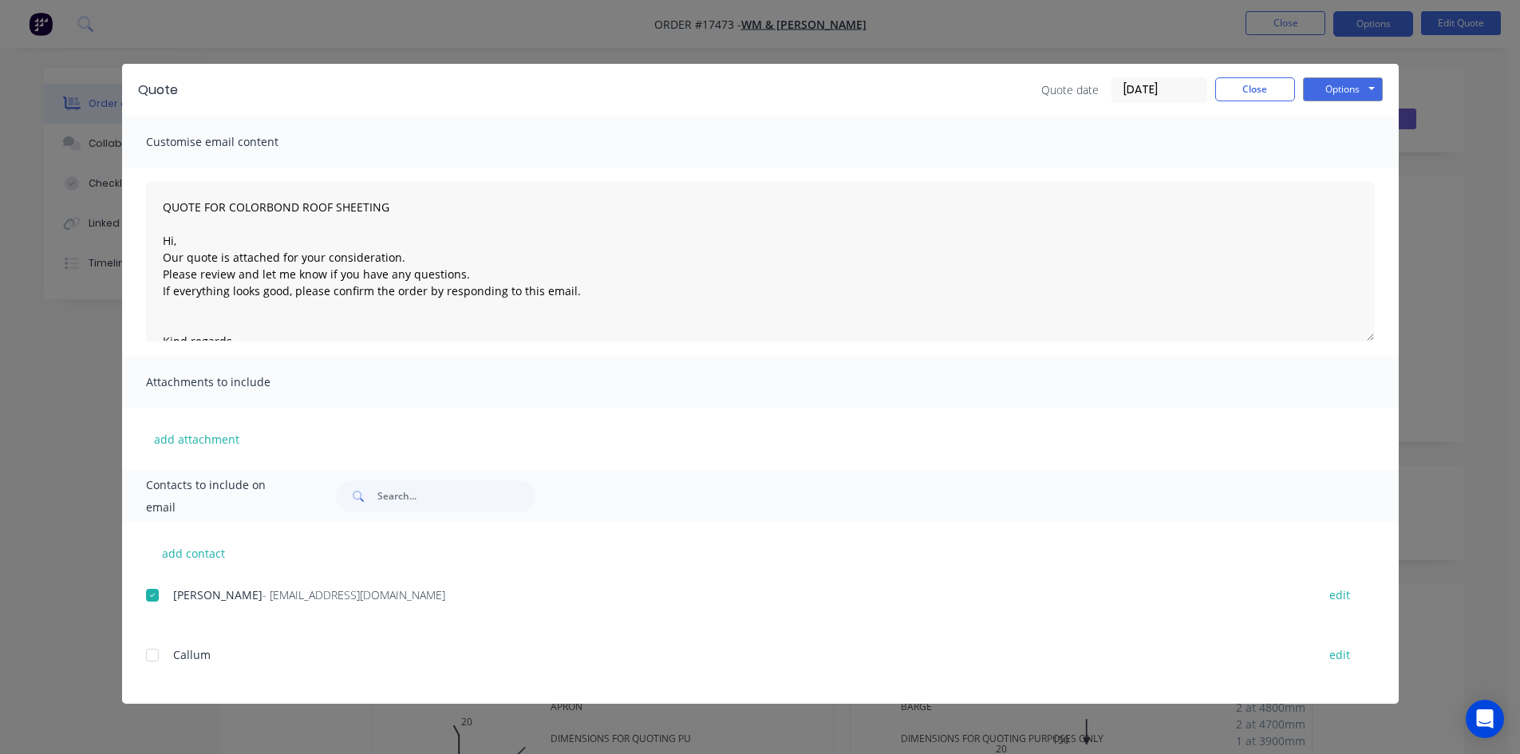
click at [531, 352] on div "QUOTE FOR COLORBOND ROOF SHEETING Hi, Our quote is attached for your considerat…" at bounding box center [760, 262] width 1277 height 188
click at [1376, 87] on button "Options" at bounding box center [1343, 89] width 80 height 24
click at [1347, 164] on button "Email" at bounding box center [1354, 170] width 102 height 26
type textarea "Hi, Our quote is attached for your consideration. Please review and let me know…"
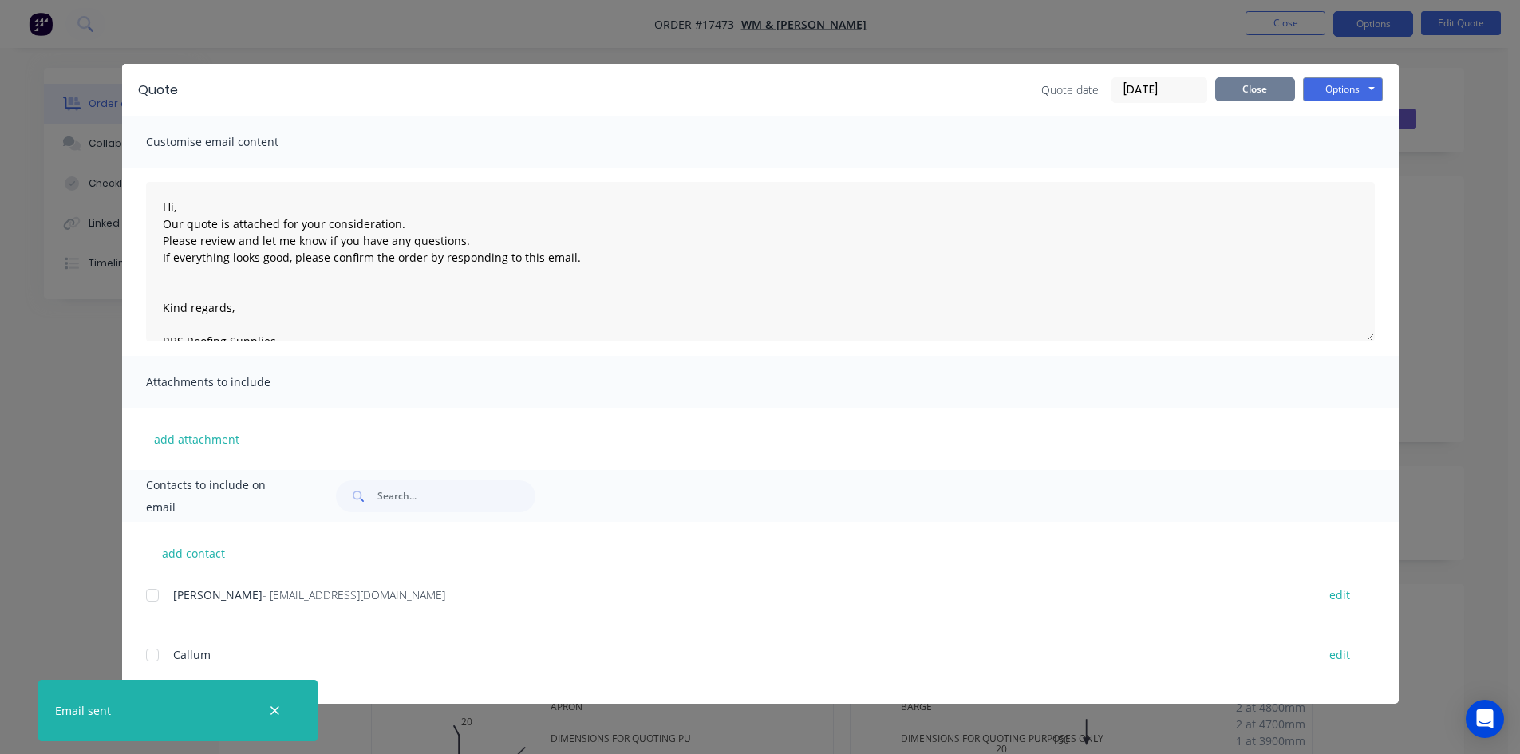
click at [1249, 94] on button "Close" at bounding box center [1255, 89] width 80 height 24
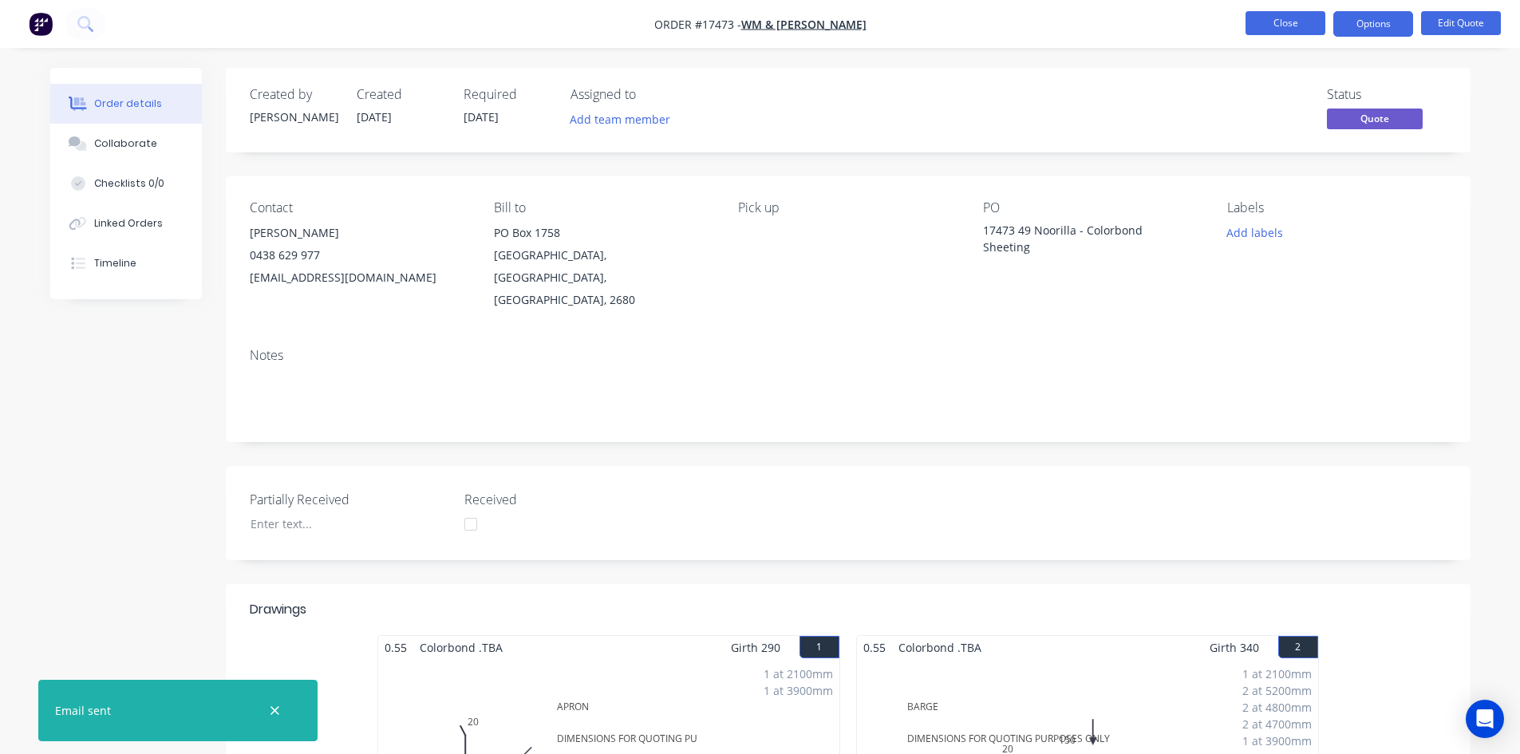
click at [1289, 27] on button "Close" at bounding box center [1285, 23] width 80 height 24
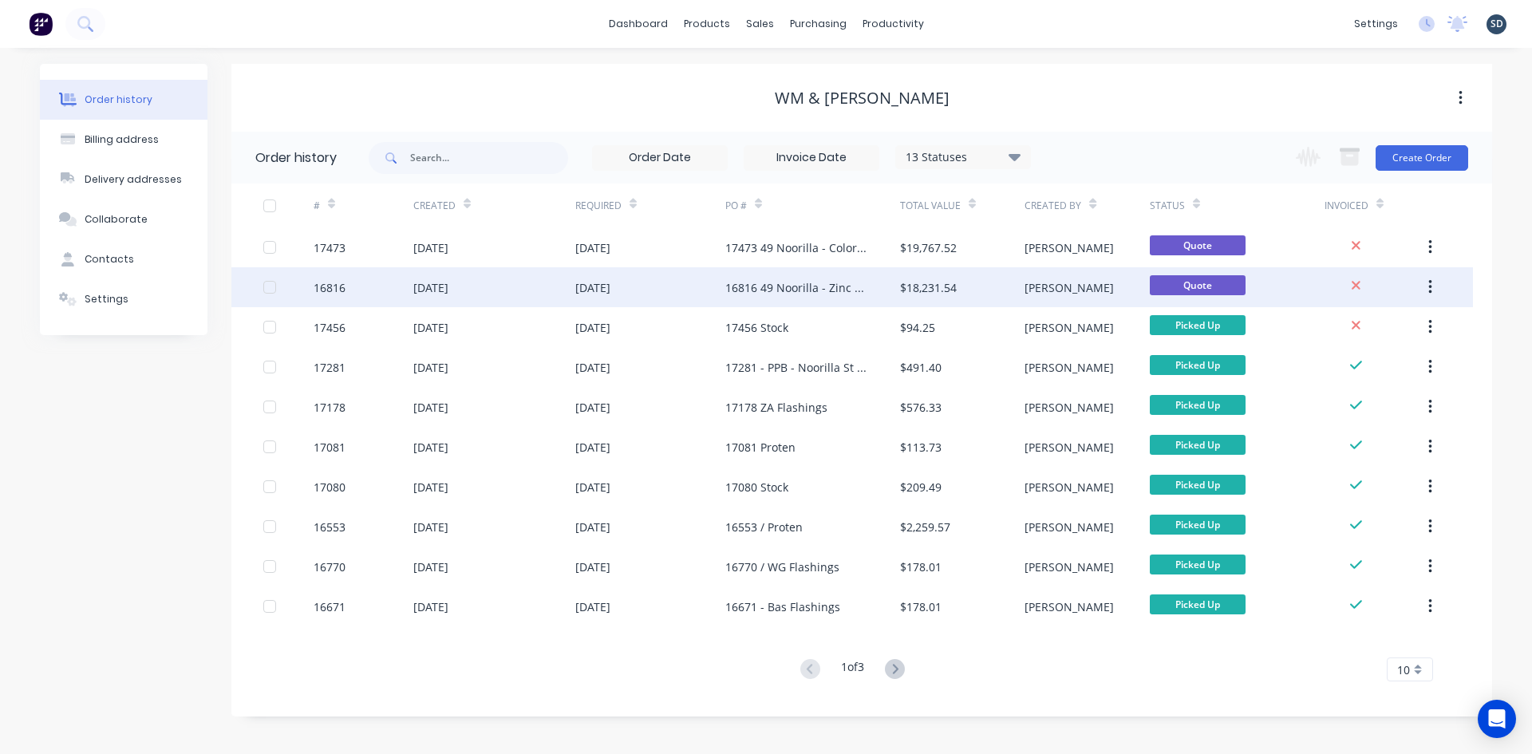
click at [794, 286] on div "16816 49 Noorilla - Zinc Sheeting" at bounding box center [796, 287] width 143 height 17
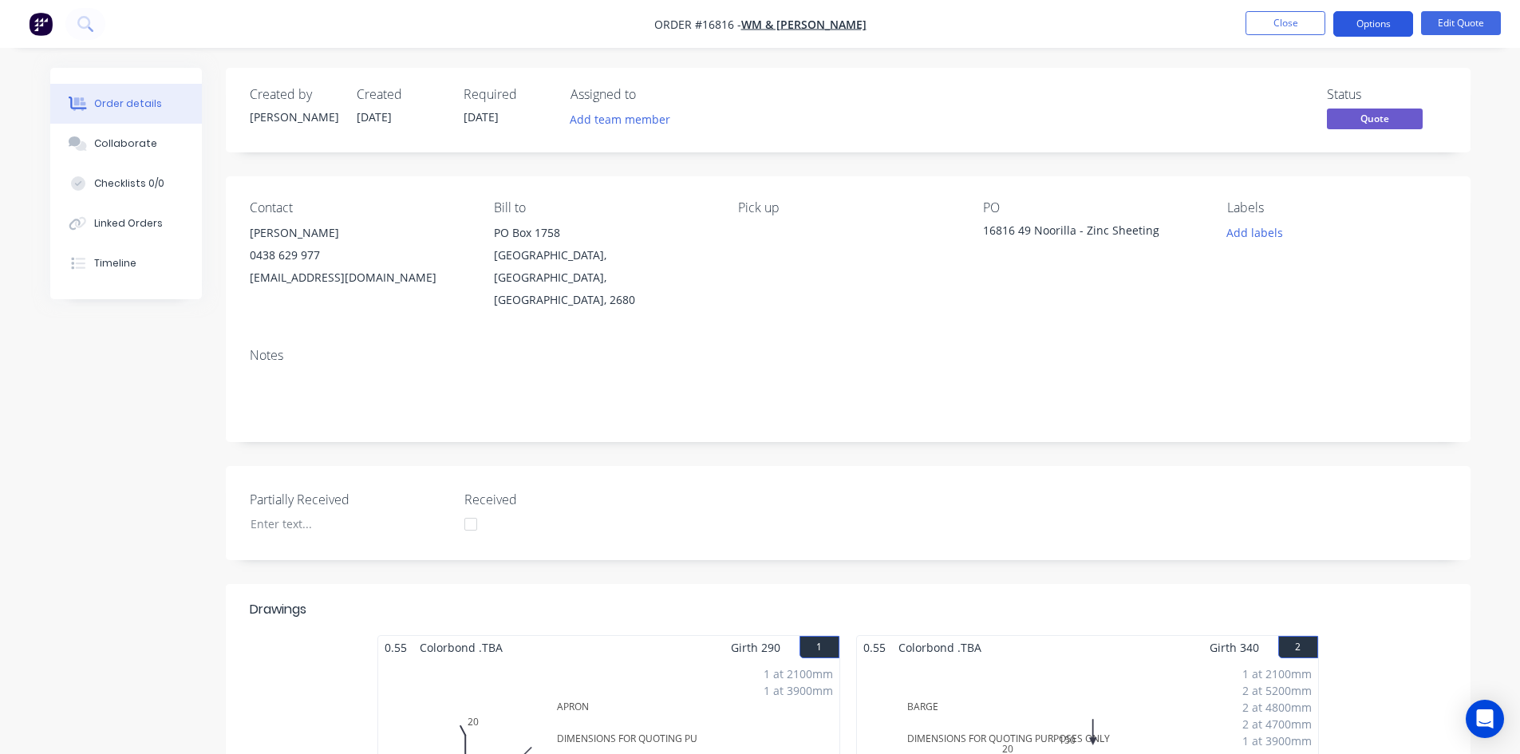
click at [1392, 25] on button "Options" at bounding box center [1373, 24] width 80 height 26
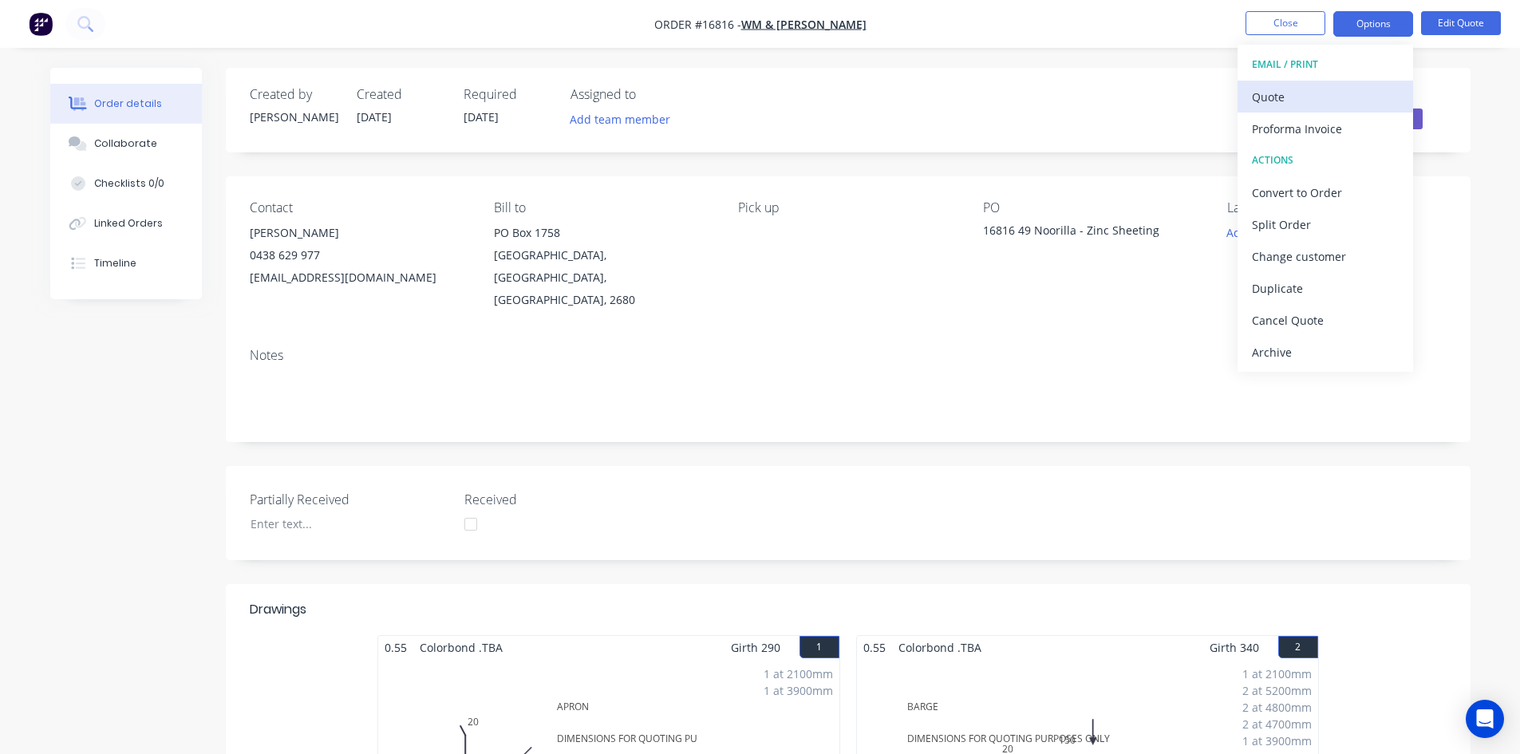
click at [1331, 96] on div "Quote" at bounding box center [1325, 96] width 147 height 23
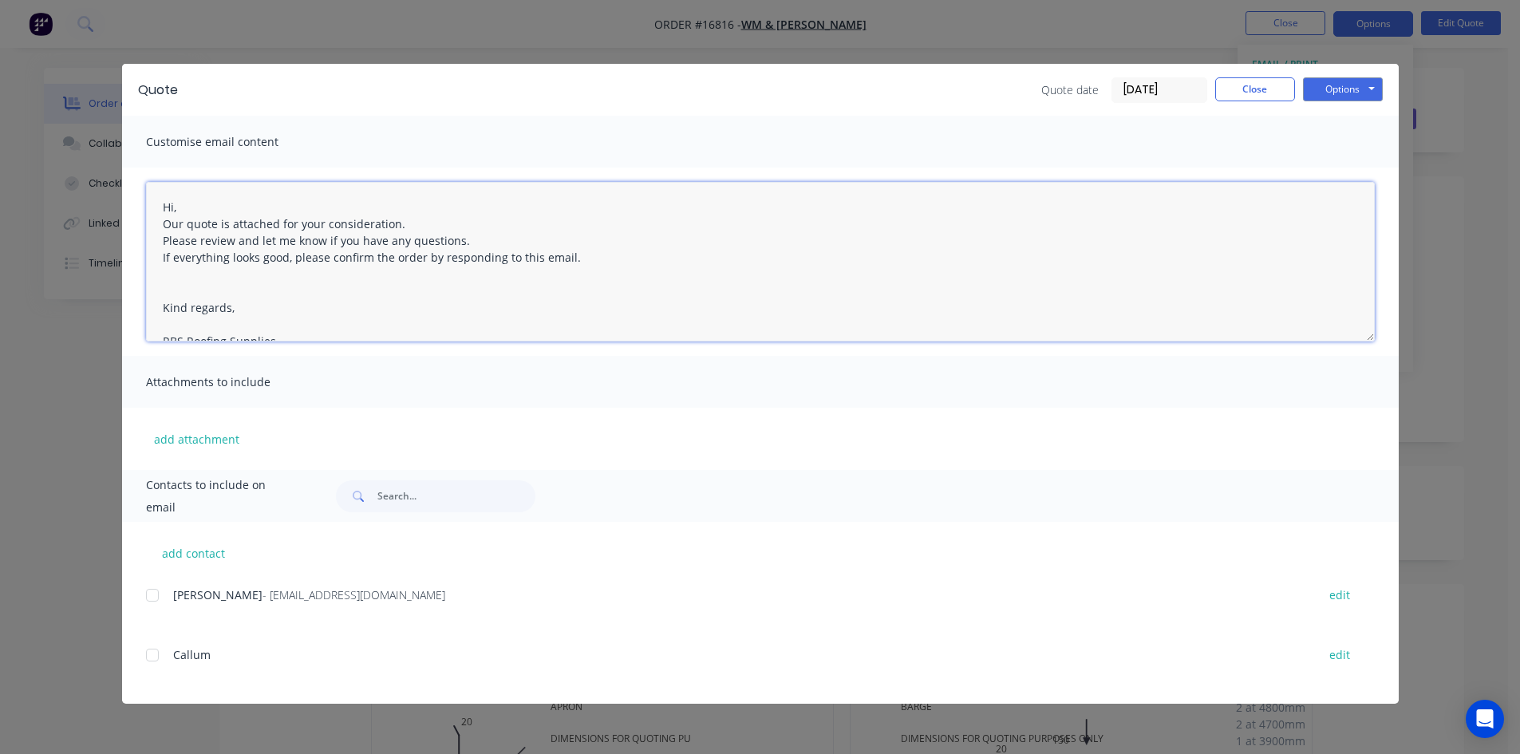
click at [162, 208] on textarea "Hi, Our quote is attached for your consideration. Please review and let me know…" at bounding box center [760, 262] width 1229 height 160
click at [151, 594] on div at bounding box center [152, 595] width 32 height 32
click at [163, 212] on textarea "Hi, Our quote is attached for your consideration. Please review and let me know…" at bounding box center [760, 262] width 1229 height 160
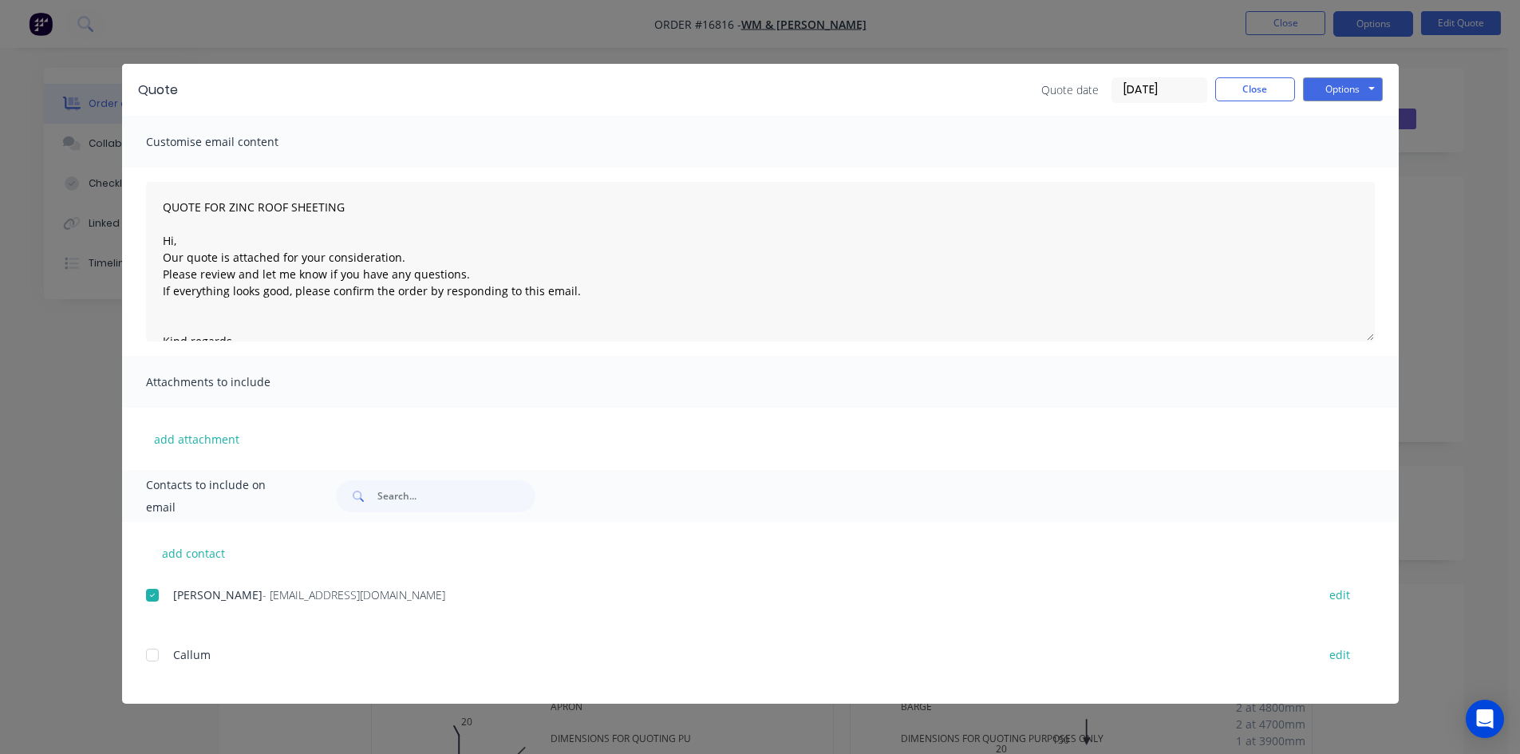
click at [562, 393] on div "Attachments to include" at bounding box center [760, 382] width 1277 height 52
click at [1339, 92] on button "Options" at bounding box center [1343, 89] width 80 height 24
click at [1341, 168] on button "Email" at bounding box center [1354, 170] width 102 height 26
type textarea "Hi, Our quote is attached for your consideration. Please review and let me know…"
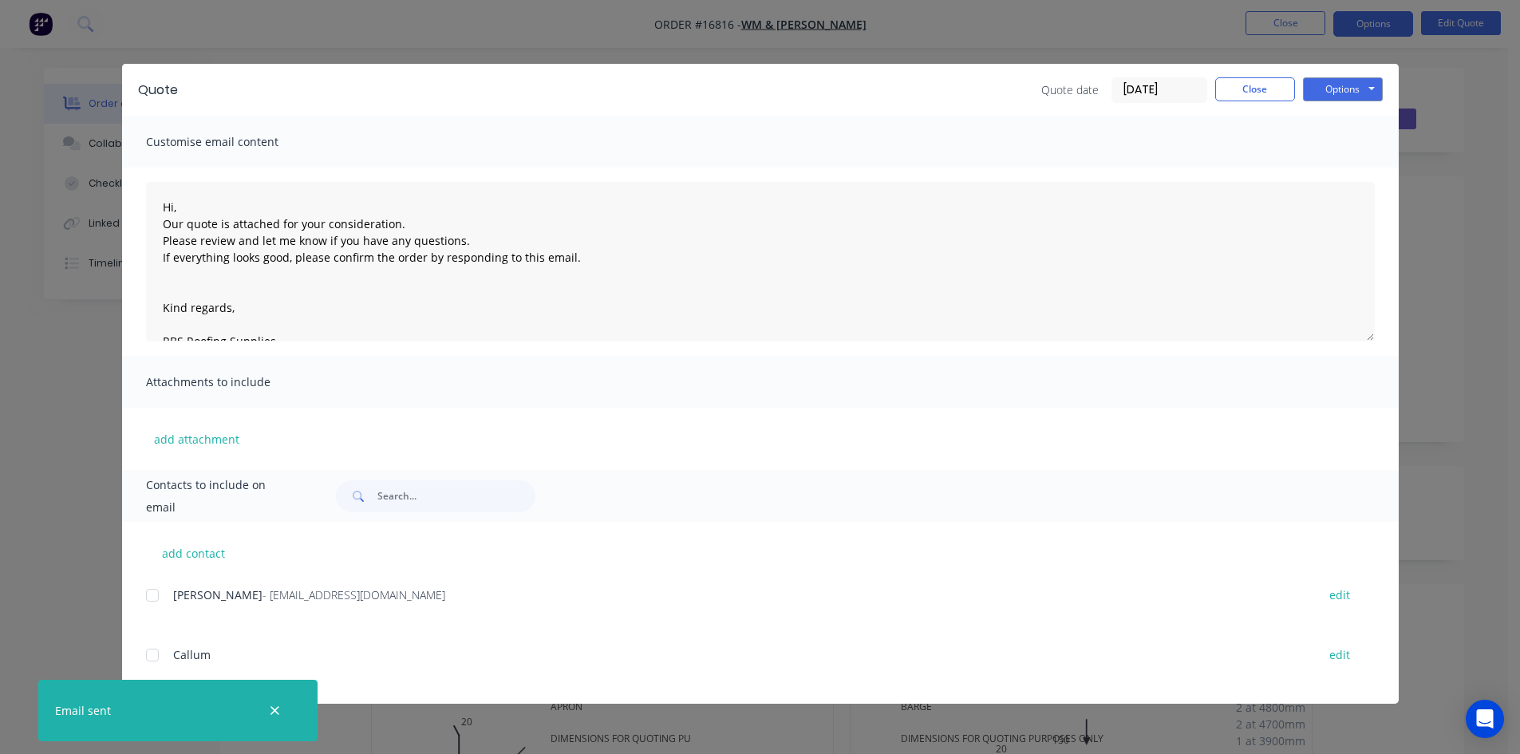
click at [286, 721] on div at bounding box center [275, 710] width 52 height 38
click at [274, 719] on button "button" at bounding box center [275, 710] width 20 height 20
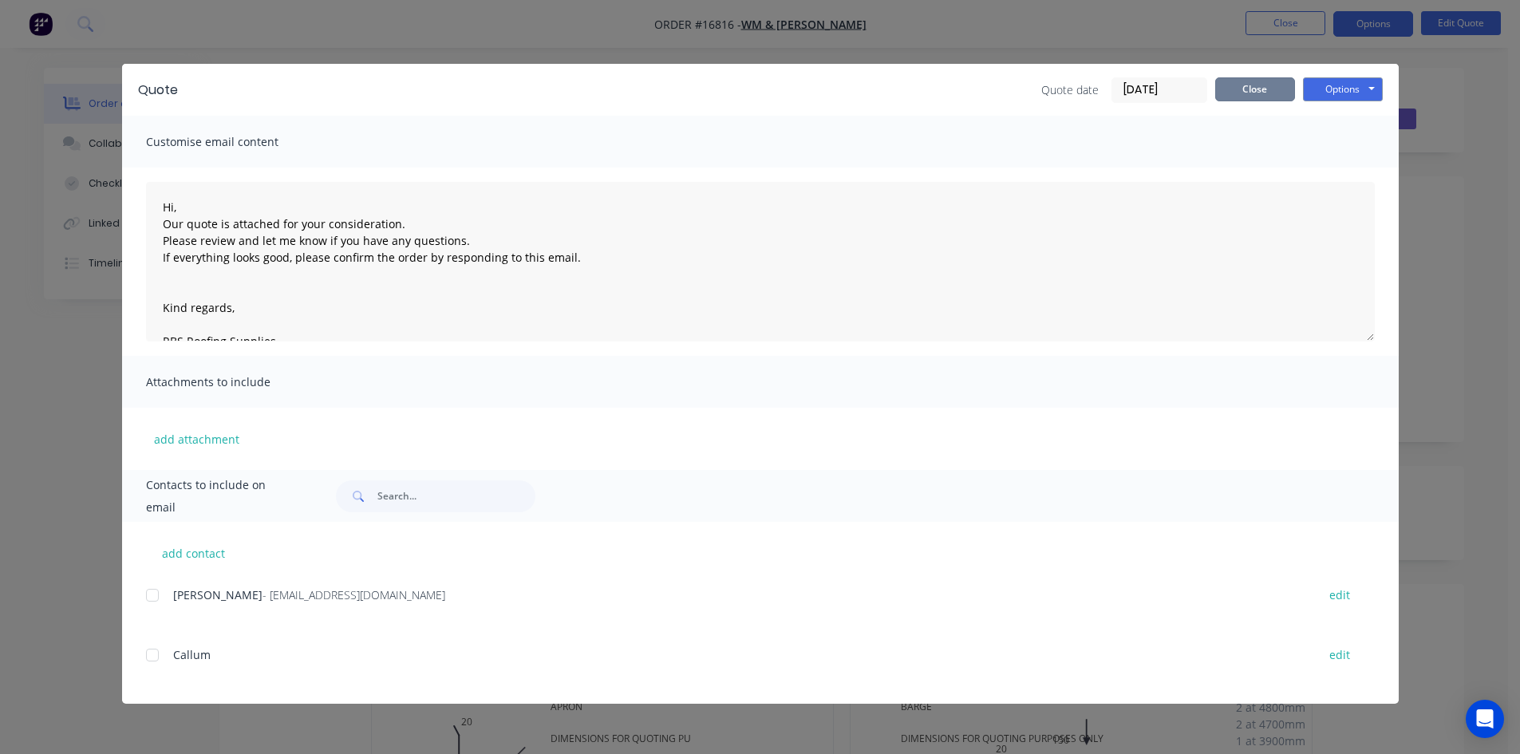
click at [1268, 95] on button "Close" at bounding box center [1255, 89] width 80 height 24
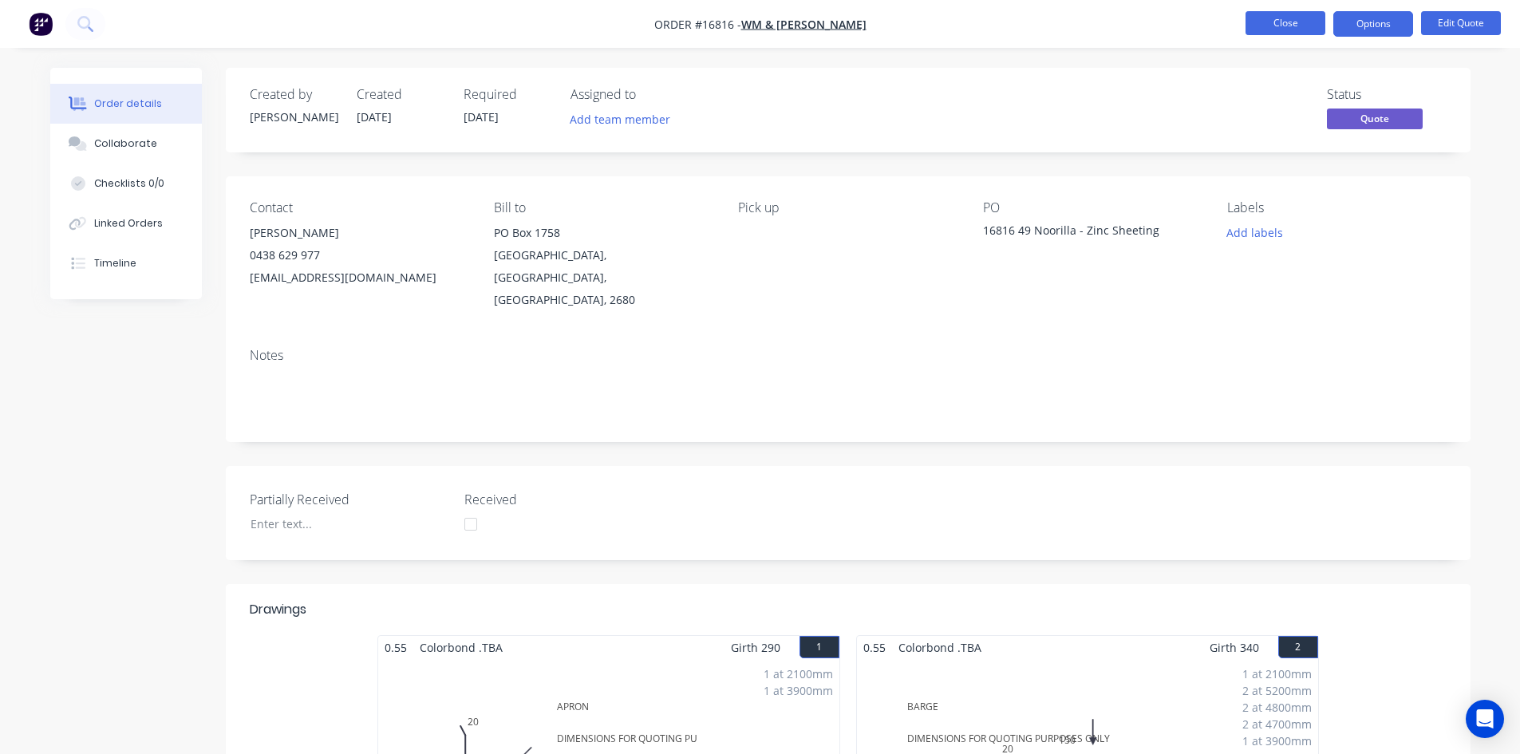
click at [1306, 25] on button "Close" at bounding box center [1285, 23] width 80 height 24
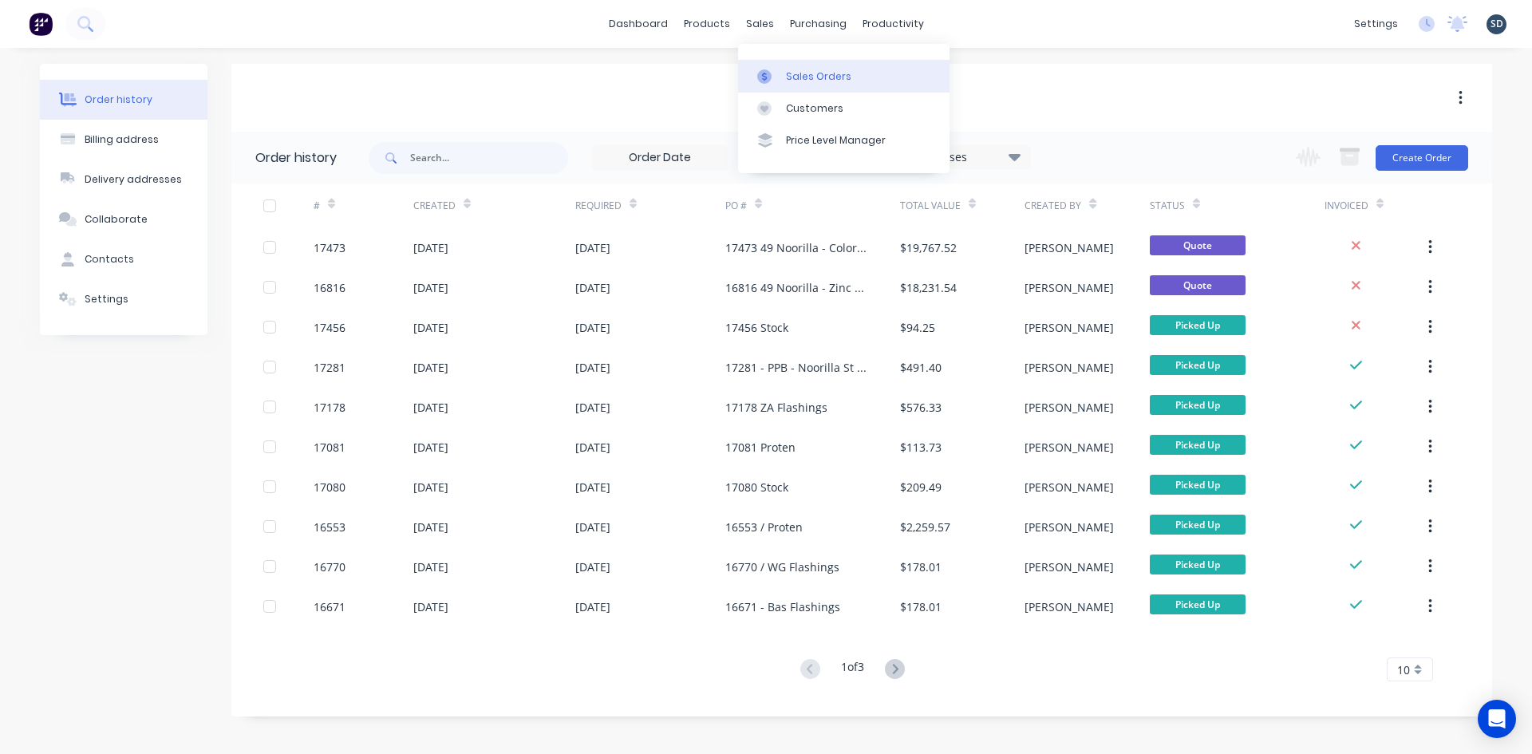
click at [795, 76] on div "Sales Orders" at bounding box center [818, 76] width 65 height 14
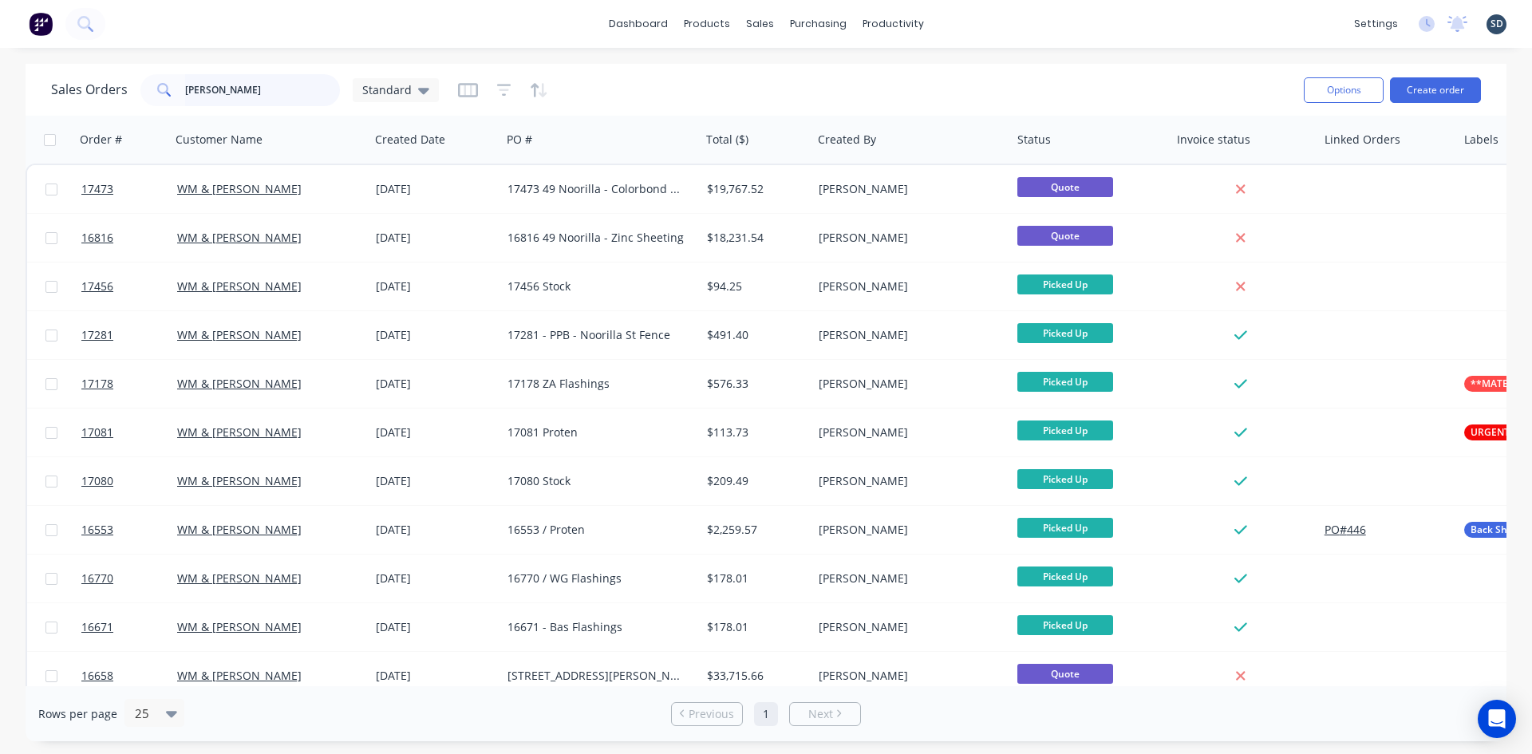
click at [246, 105] on input "[PERSON_NAME]" at bounding box center [263, 90] width 156 height 32
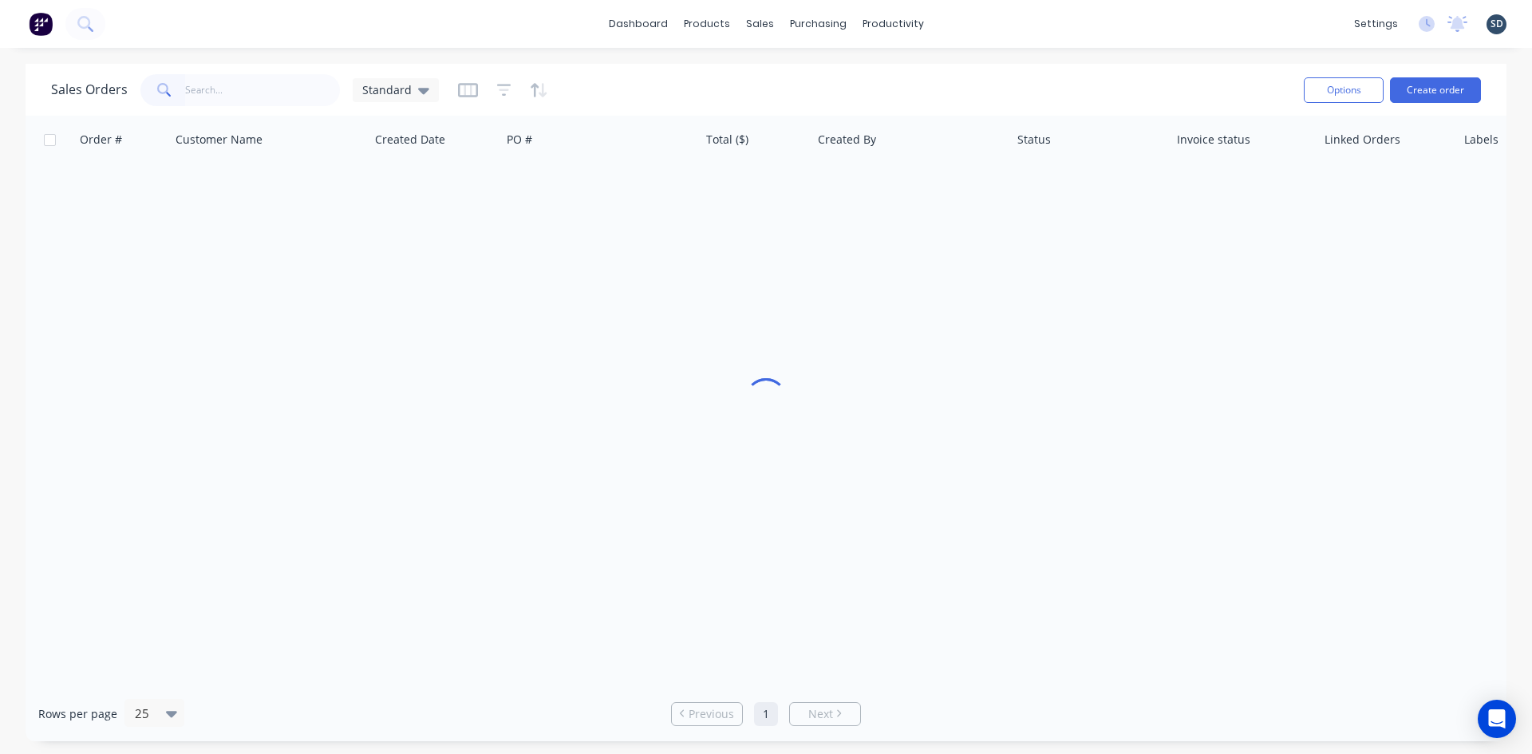
click at [940, 93] on div "Sales Orders Standard" at bounding box center [671, 89] width 1240 height 39
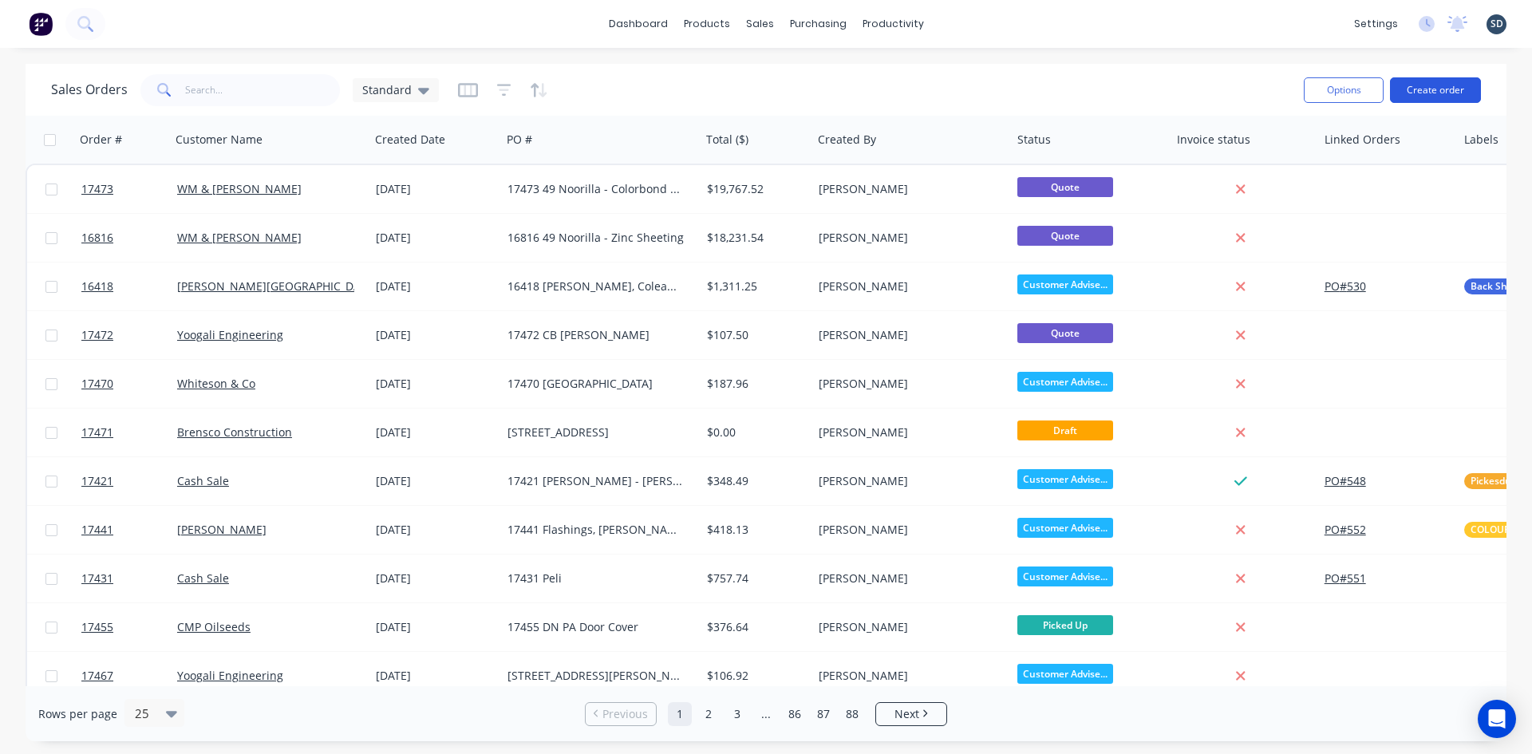
click at [1424, 90] on button "Create order" at bounding box center [1435, 90] width 91 height 26
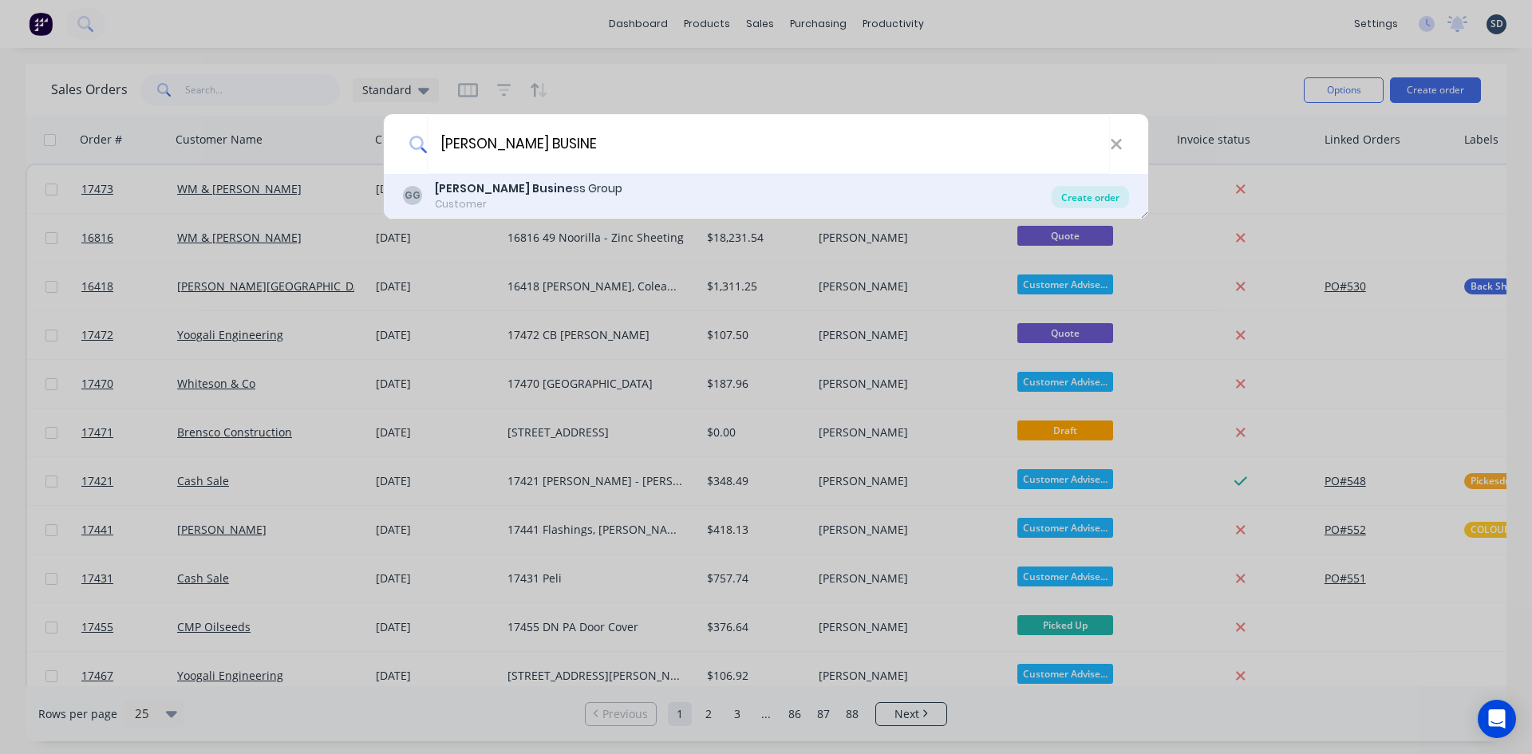
type input "[PERSON_NAME] BUSINE"
click at [1085, 203] on div "Create order" at bounding box center [1090, 197] width 77 height 22
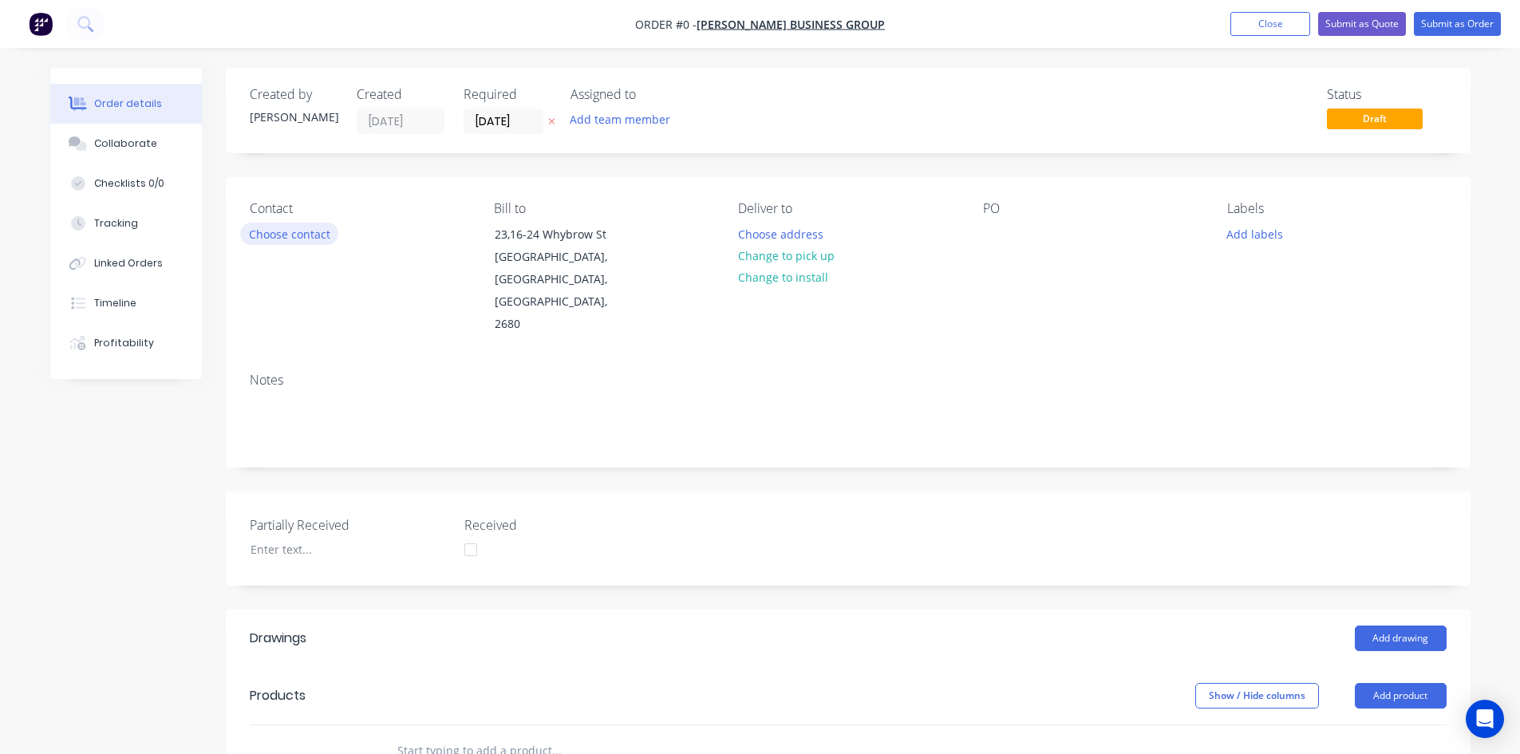
click at [286, 239] on button "Choose contact" at bounding box center [289, 234] width 98 height 22
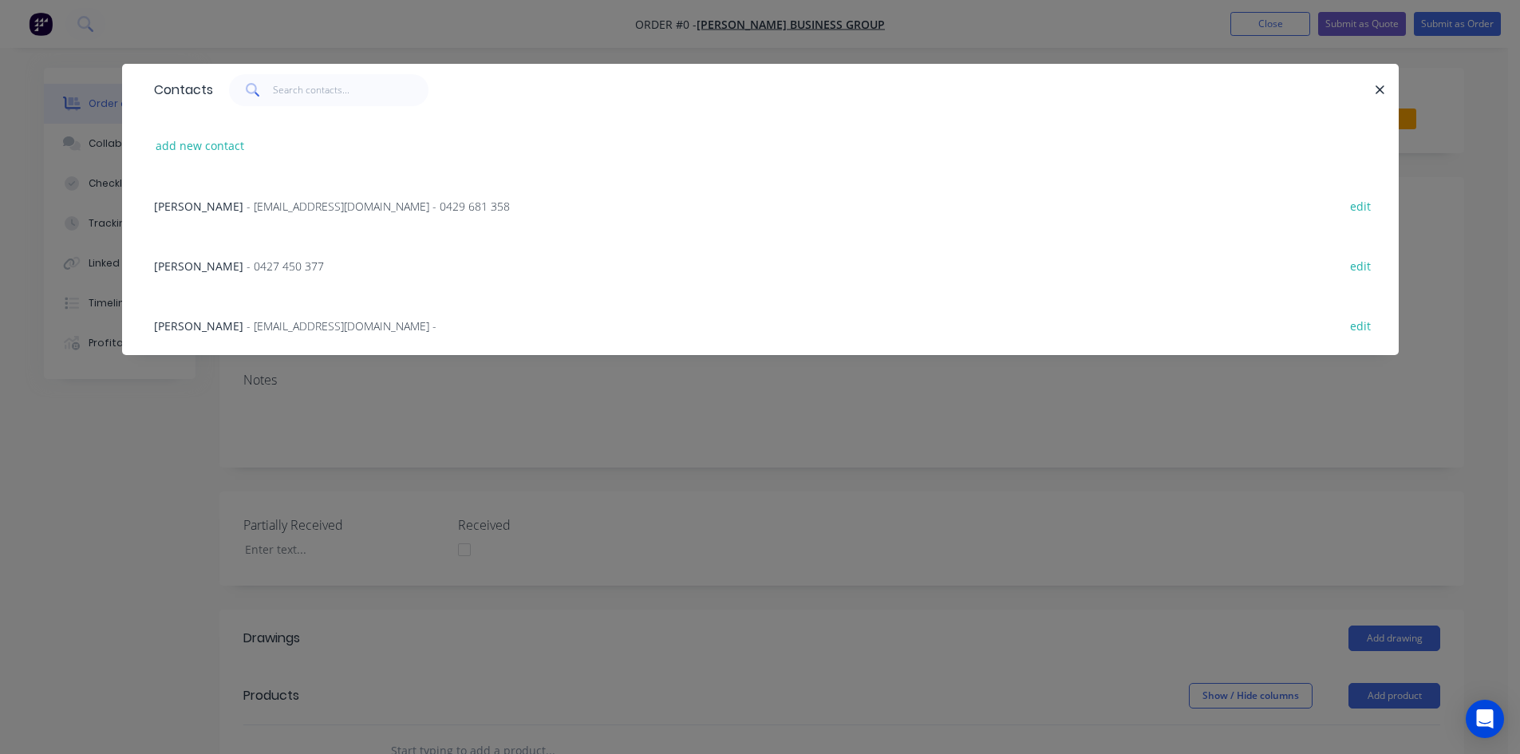
click at [247, 270] on span "- 0427 450 377" at bounding box center [285, 265] width 77 height 15
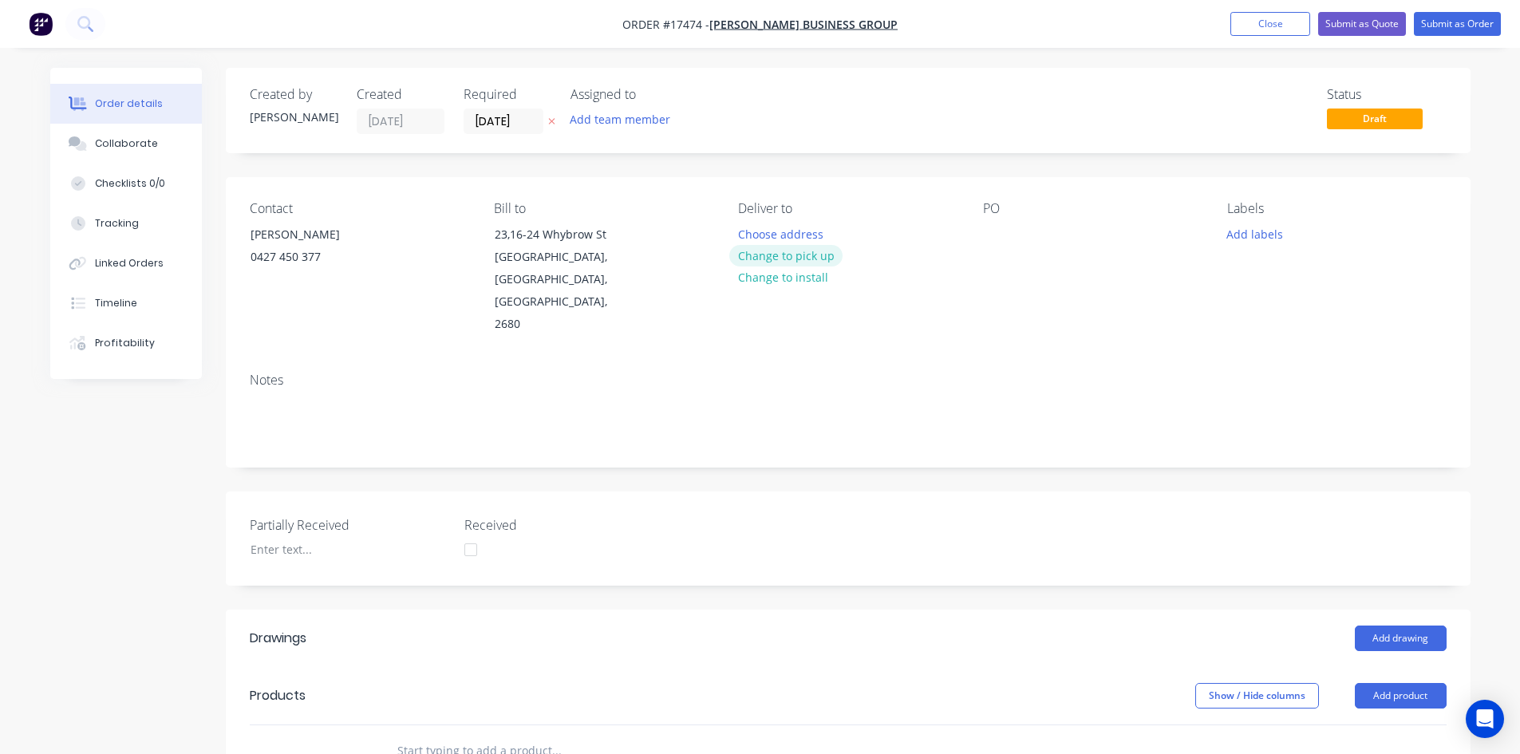
click at [812, 254] on button "Change to pick up" at bounding box center [785, 256] width 113 height 22
click at [993, 226] on div at bounding box center [996, 234] width 26 height 23
click at [1052, 308] on div "Contact [PERSON_NAME] [PHONE_NUMBER] Bill to 23,[STREET_ADDRESS][PERSON_NAME] P…" at bounding box center [848, 268] width 1245 height 183
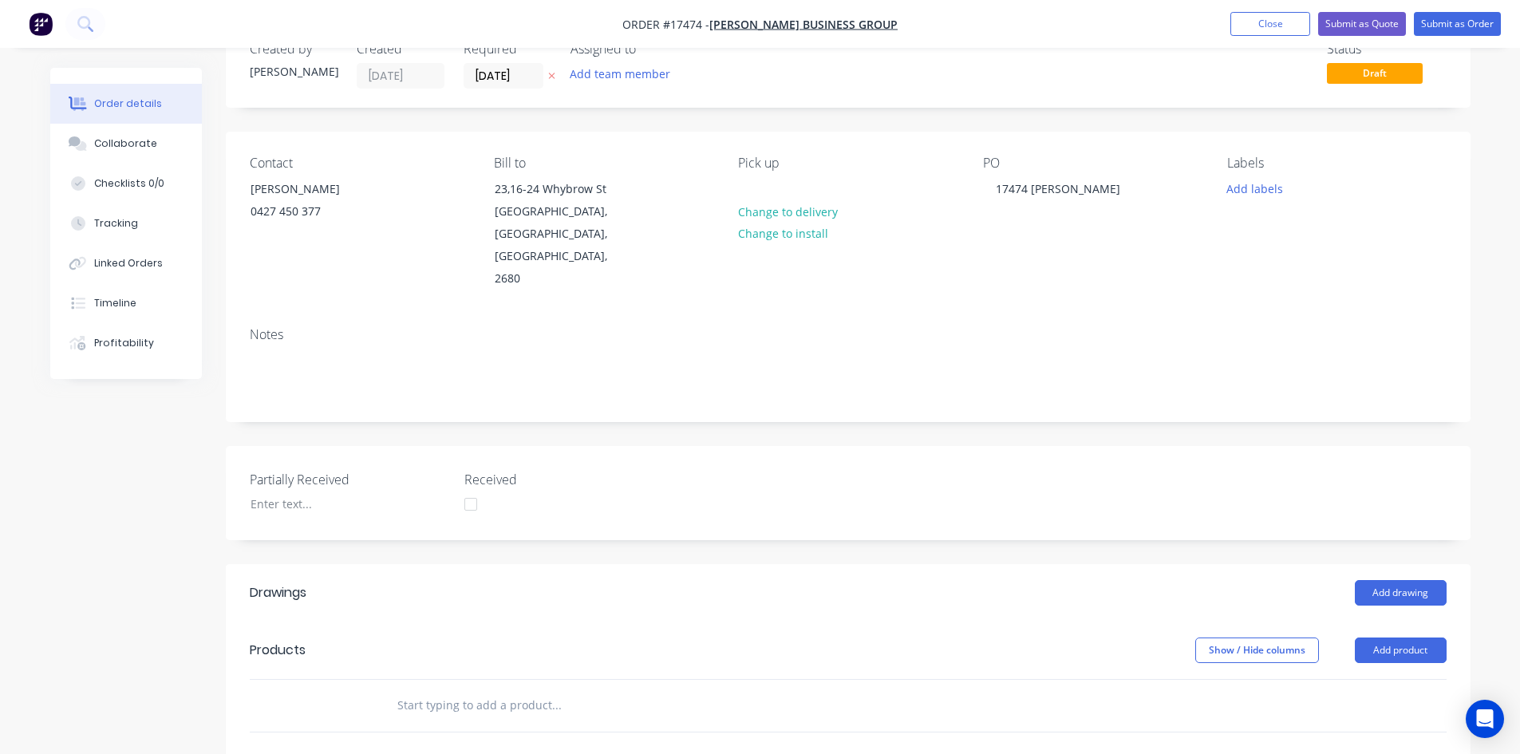
scroll to position [319, 0]
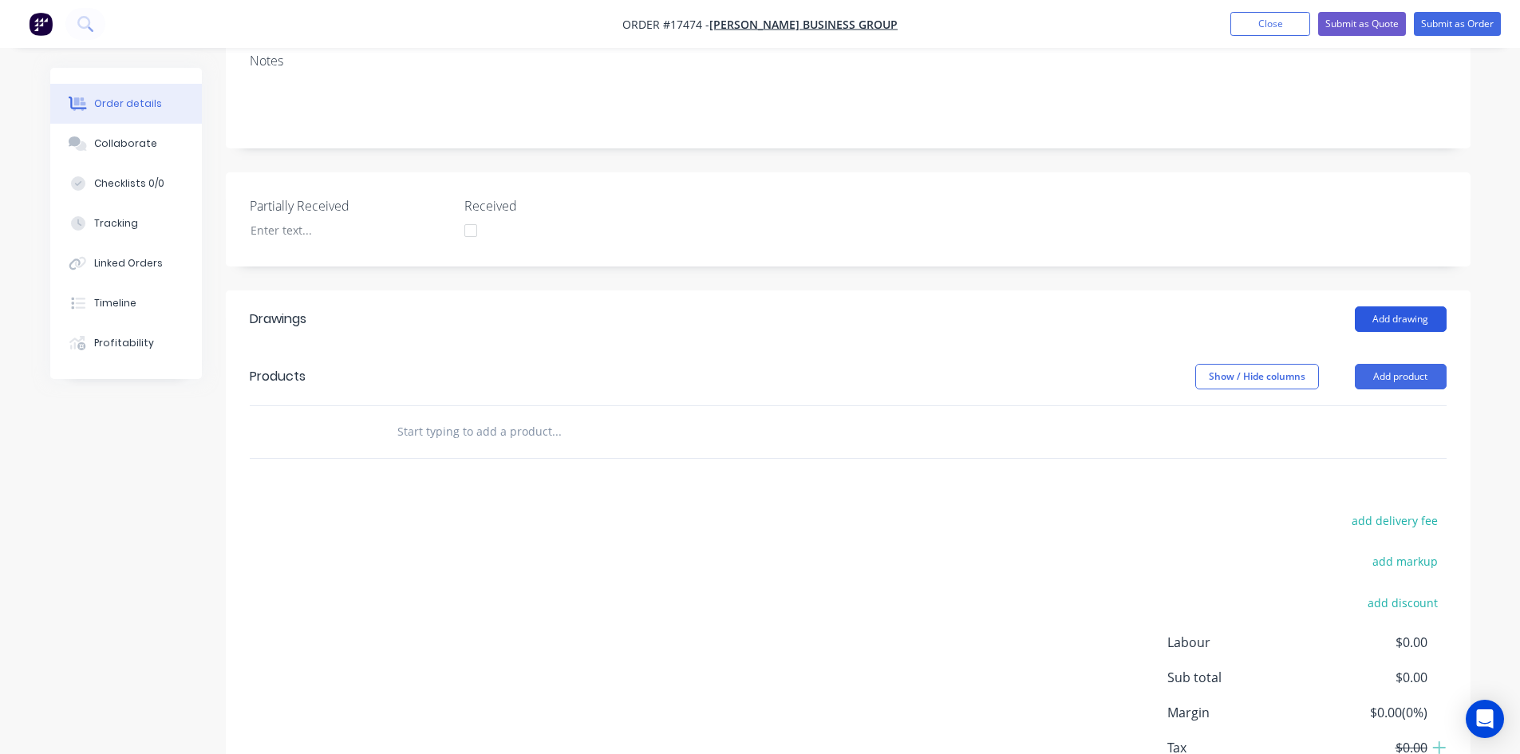
click at [1404, 306] on button "Add drawing" at bounding box center [1401, 319] width 92 height 26
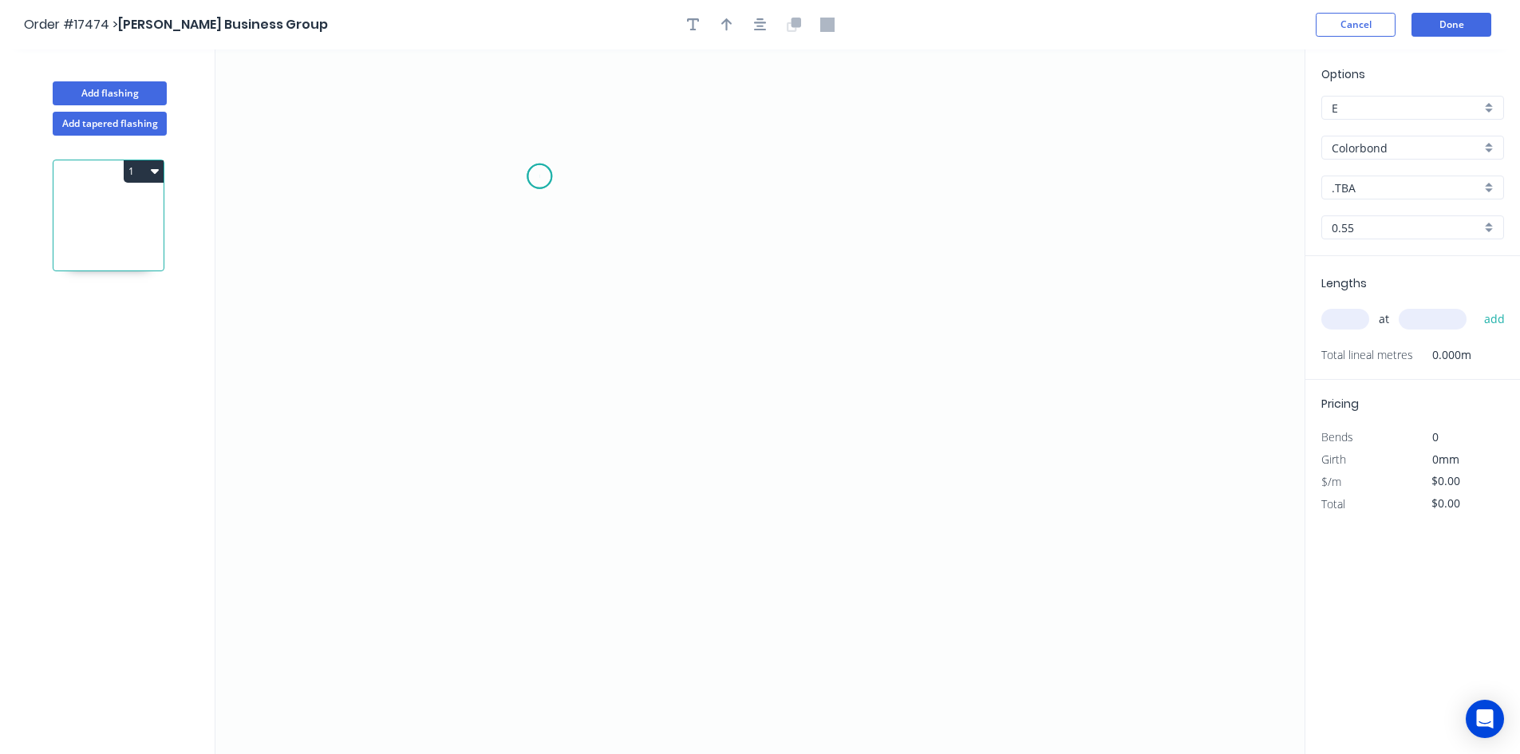
click at [539, 176] on icon "0" at bounding box center [759, 401] width 1089 height 704
click at [1118, 187] on icon "0" at bounding box center [759, 401] width 1089 height 704
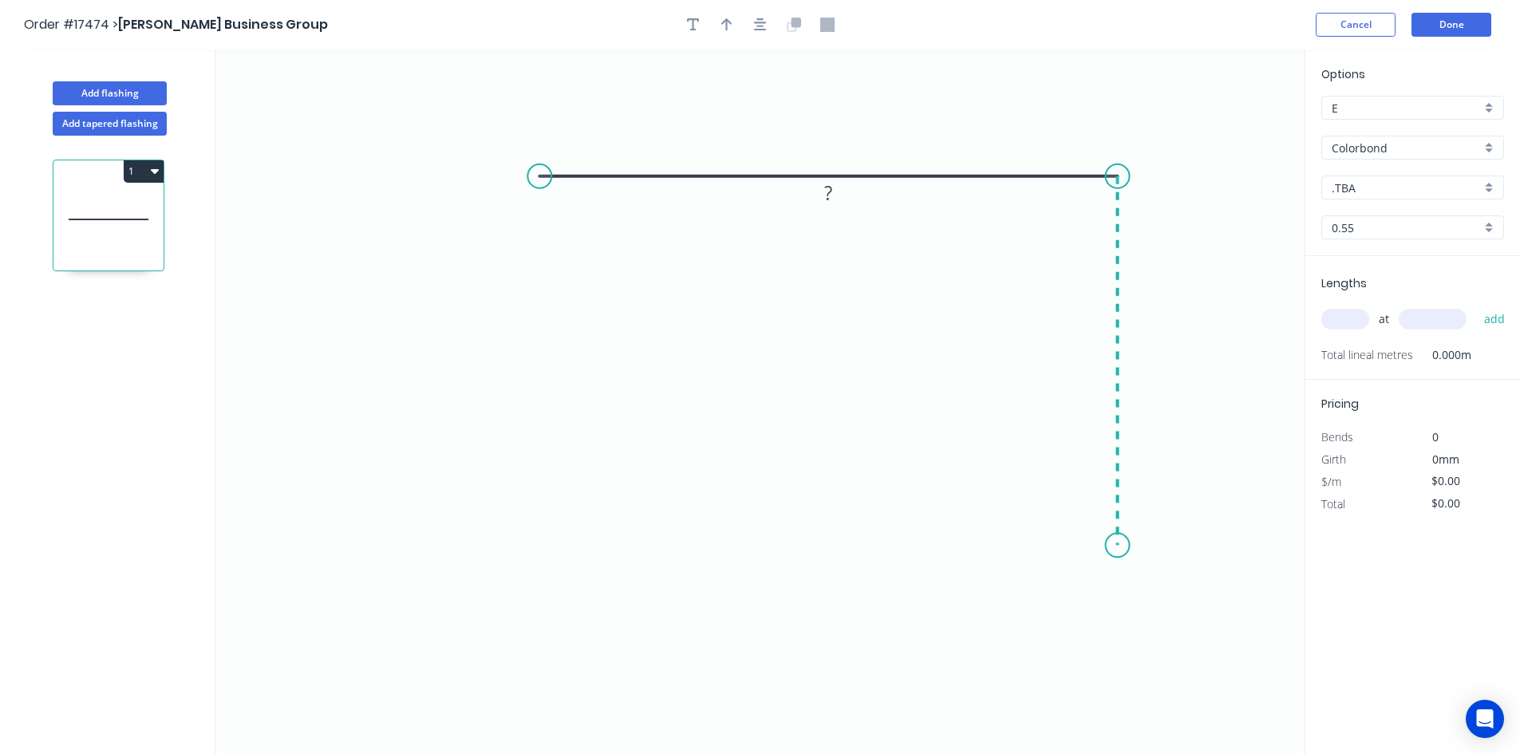
click at [1111, 546] on icon "0 ?" at bounding box center [759, 401] width 1089 height 704
click at [541, 176] on circle at bounding box center [539, 176] width 24 height 24
click at [543, 539] on icon "0 ? ?" at bounding box center [759, 401] width 1089 height 704
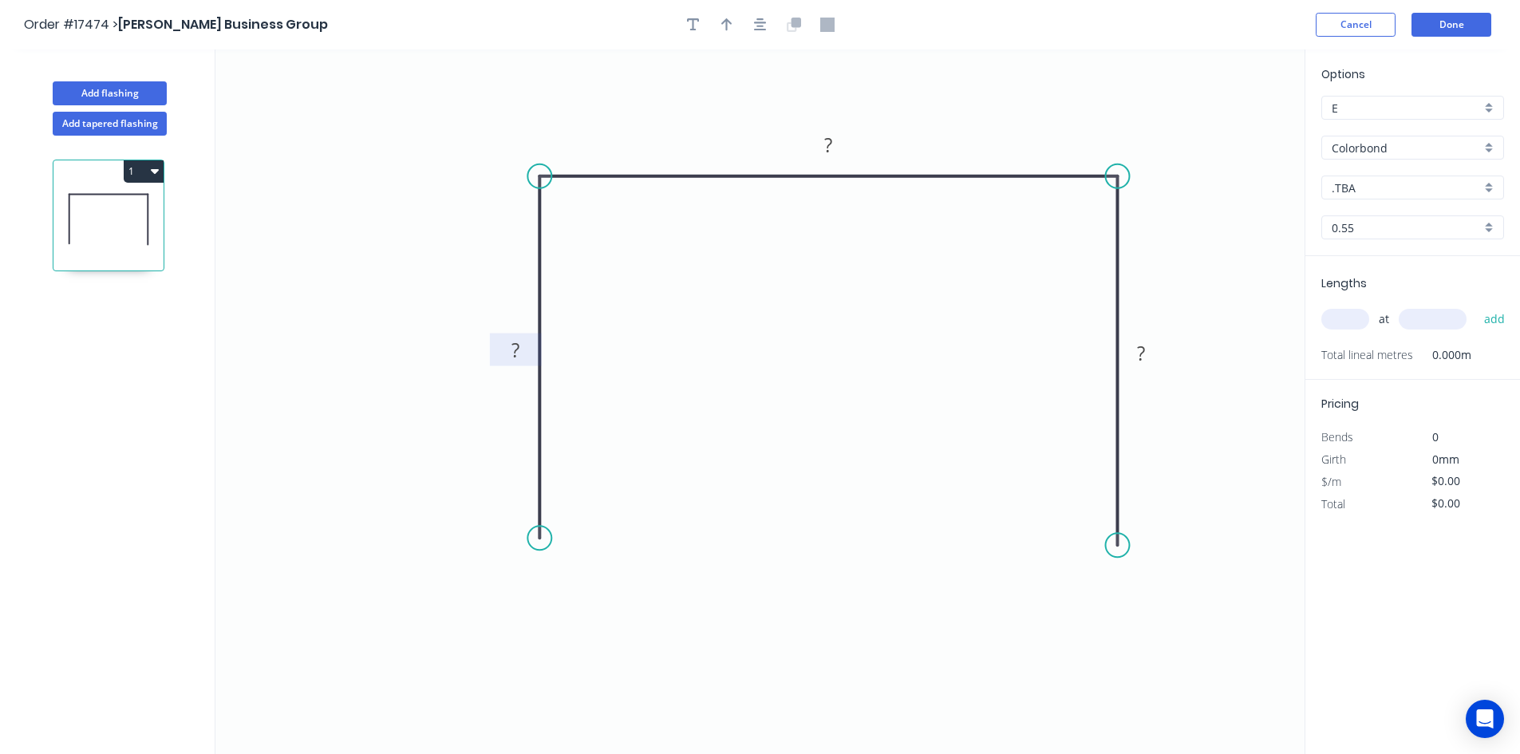
click at [521, 355] on rect at bounding box center [515, 351] width 32 height 22
click at [822, 139] on rect at bounding box center [828, 146] width 32 height 22
click at [1146, 353] on rect at bounding box center [1141, 354] width 32 height 22
click at [815, 343] on icon "0 110 155 110" at bounding box center [759, 401] width 1089 height 704
type input "$21.06"
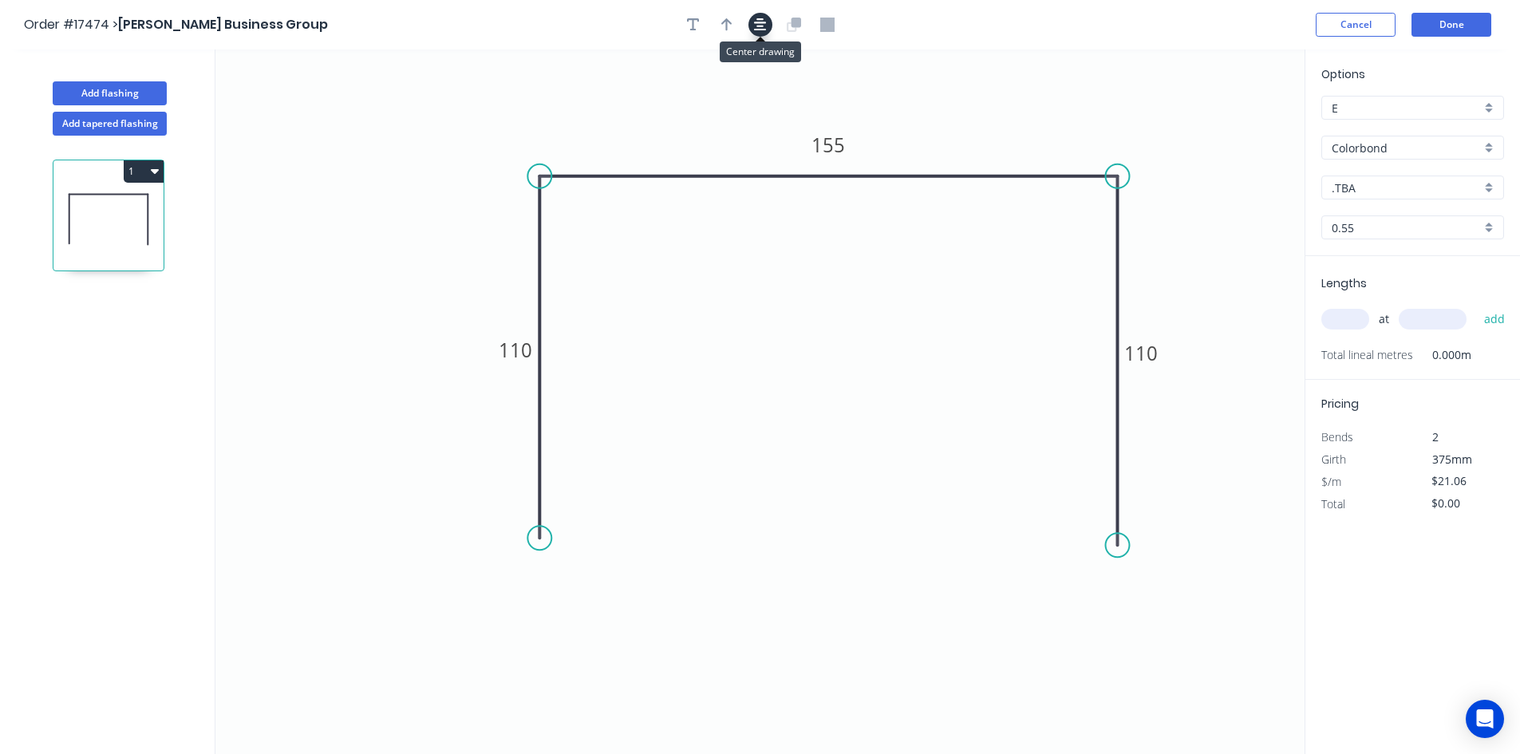
click at [754, 22] on icon "button" at bounding box center [760, 25] width 13 height 14
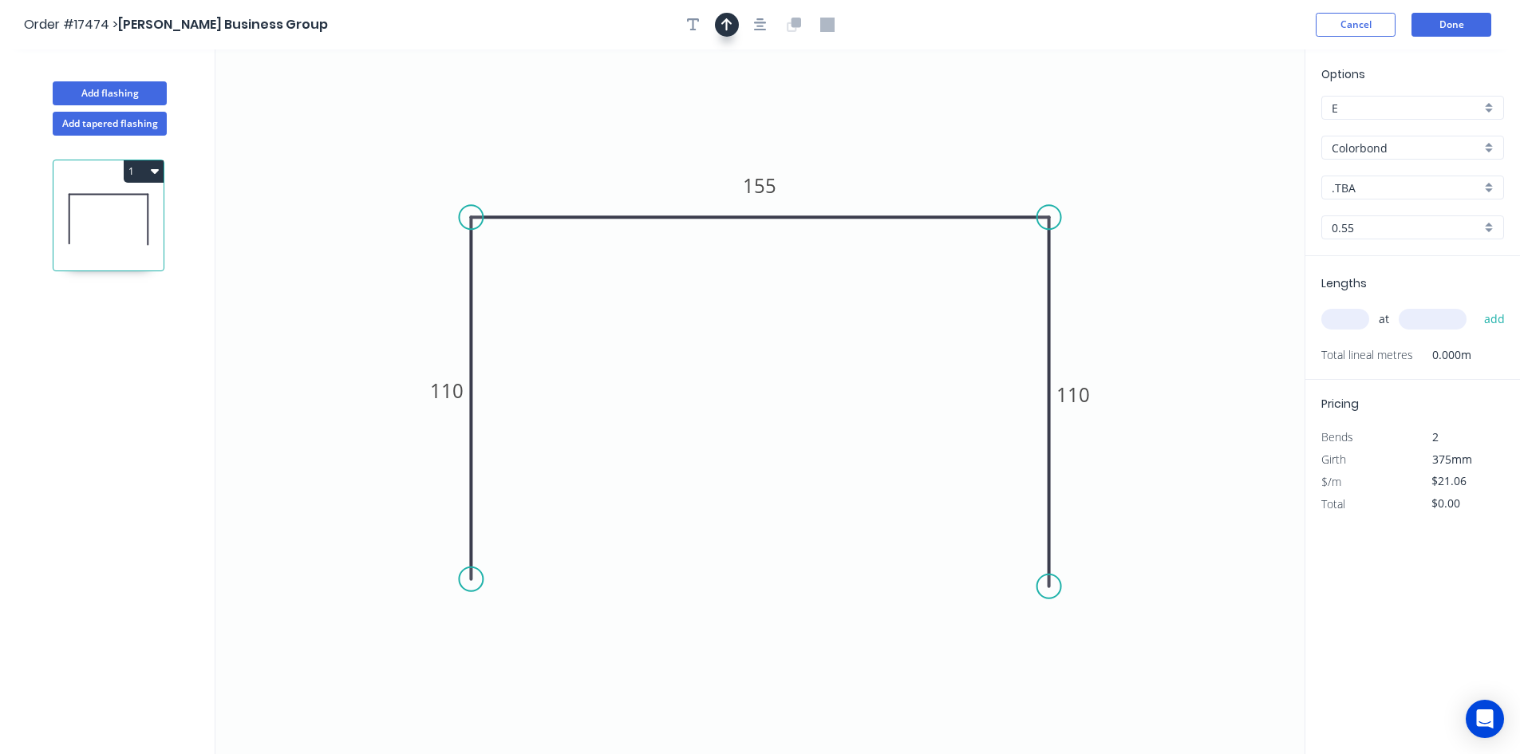
click at [735, 23] on button "button" at bounding box center [727, 25] width 24 height 24
drag, startPoint x: 1225, startPoint y: 128, endPoint x: 910, endPoint y: 156, distance: 316.5
click at [910, 156] on icon at bounding box center [910, 137] width 14 height 51
click at [1107, 272] on div "Show angle" at bounding box center [1138, 269] width 160 height 33
click at [1024, 259] on rect at bounding box center [1021, 244] width 52 height 33
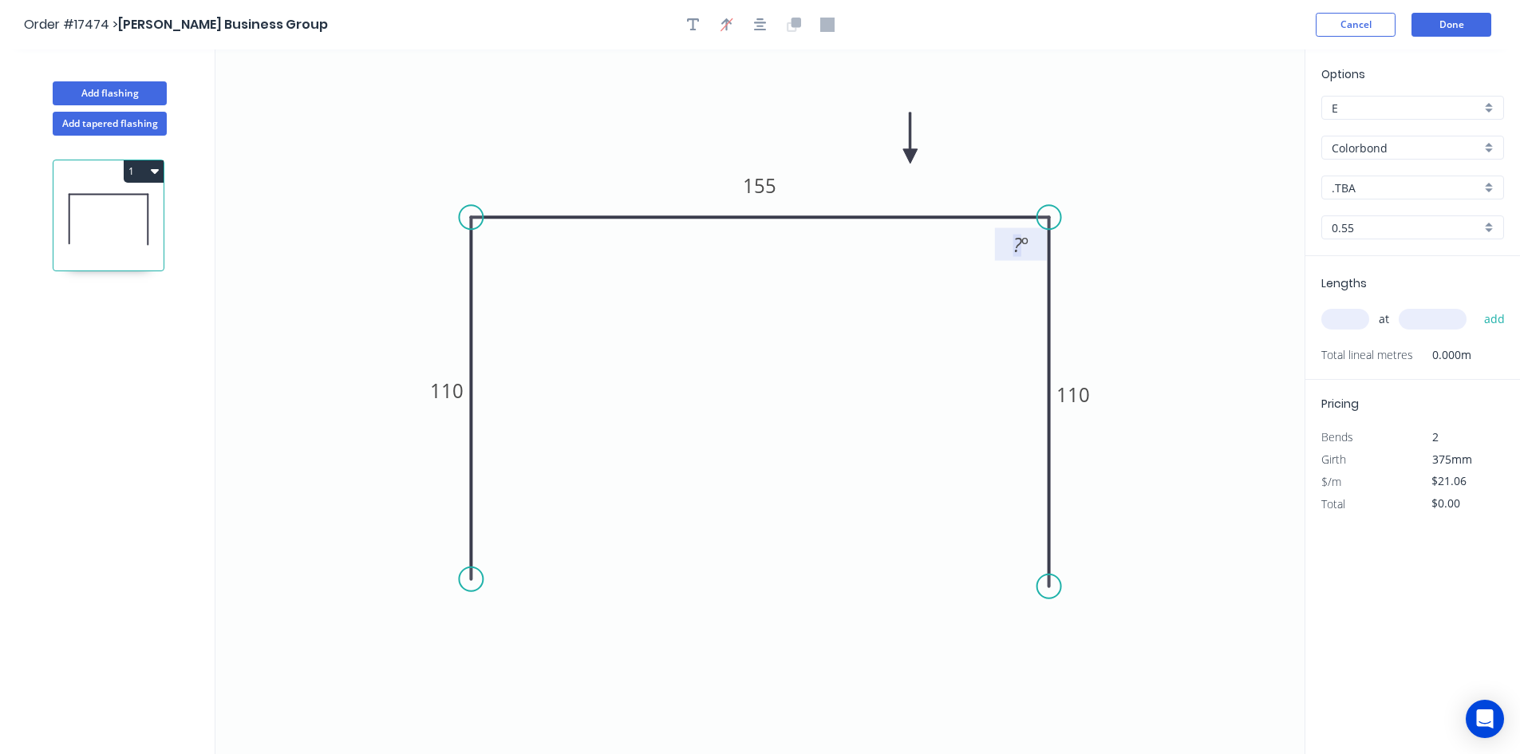
click at [1021, 239] on tspan "º" at bounding box center [1024, 244] width 7 height 26
click at [985, 284] on icon "0 110 155 110 91 º" at bounding box center [759, 401] width 1089 height 704
drag, startPoint x: 996, startPoint y: 253, endPoint x: 1126, endPoint y: 164, distance: 156.7
click at [1126, 164] on rect at bounding box center [1135, 171] width 52 height 33
click at [518, 266] on div "Show angle" at bounding box center [548, 265] width 160 height 33
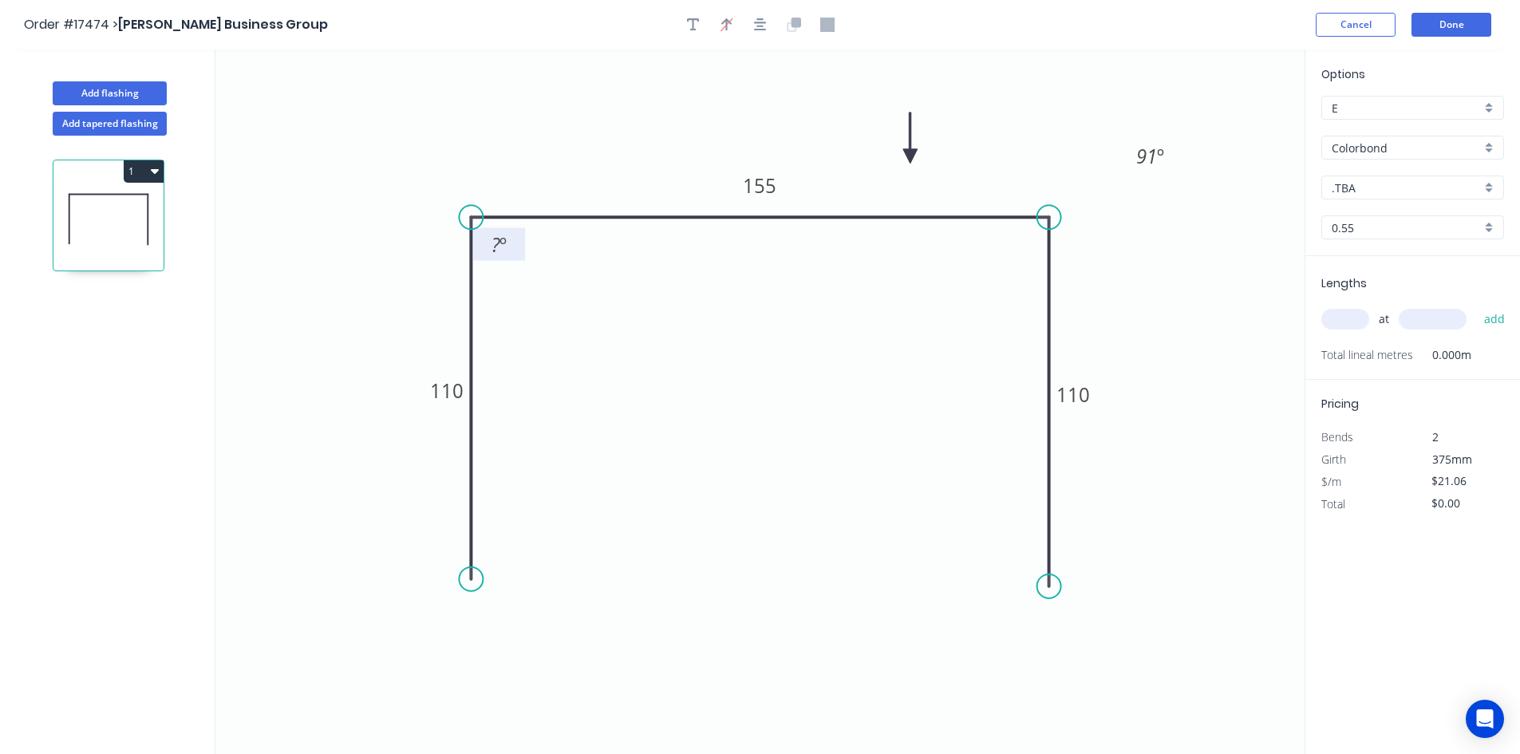
click at [510, 248] on rect at bounding box center [499, 246] width 32 height 22
click at [577, 306] on icon "0 110 155 110 91 º 91 º" at bounding box center [759, 401] width 1089 height 704
drag, startPoint x: 523, startPoint y: 254, endPoint x: 414, endPoint y: 164, distance: 141.1
click at [414, 164] on rect at bounding box center [391, 154] width 52 height 33
click at [724, 409] on icon "0 110 155 110 91 º 91 º" at bounding box center [759, 401] width 1089 height 704
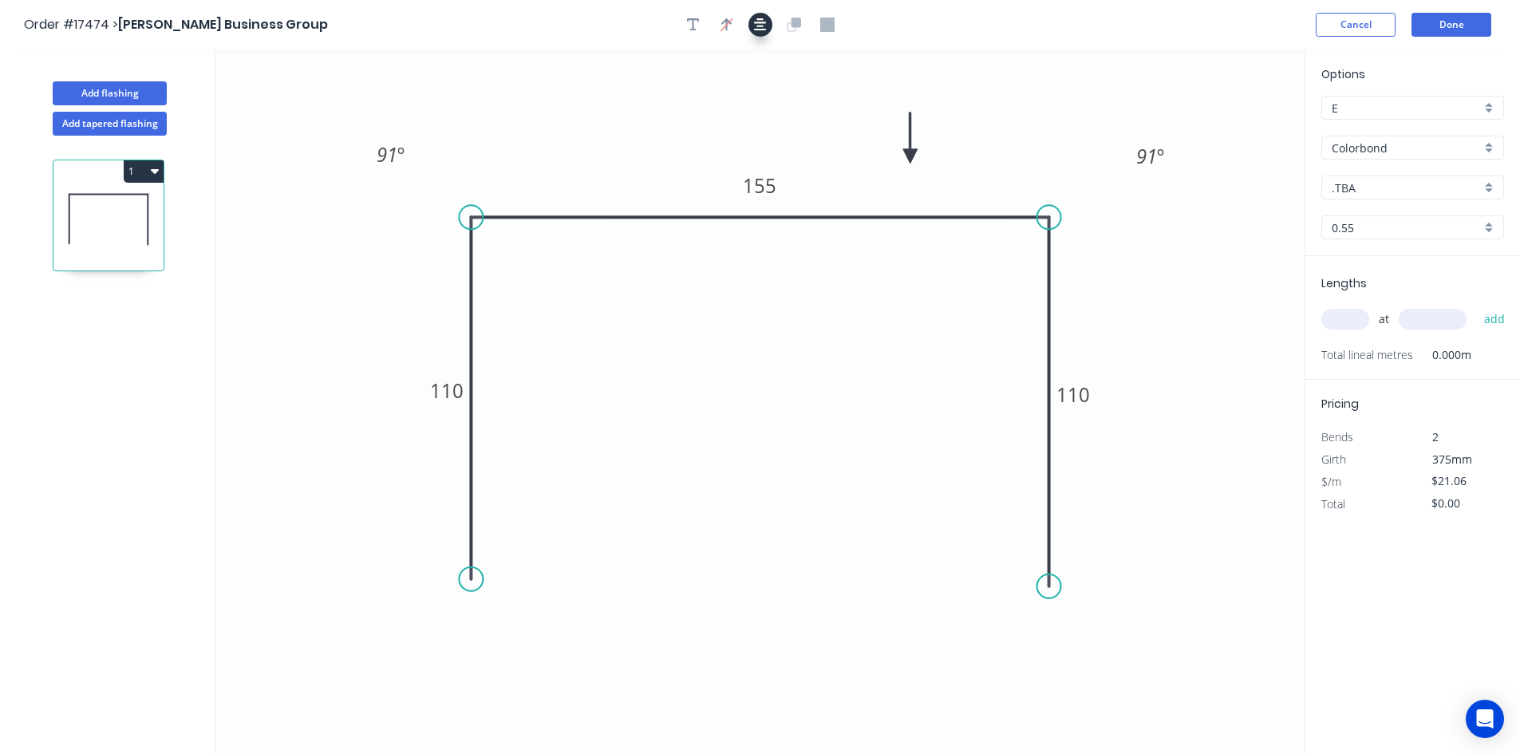
click at [760, 24] on icon "button" at bounding box center [760, 25] width 13 height 14
click at [1357, 319] on input "text" at bounding box center [1345, 319] width 48 height 21
type input "1"
click at [1419, 324] on input "text" at bounding box center [1433, 319] width 68 height 21
type input "2730"
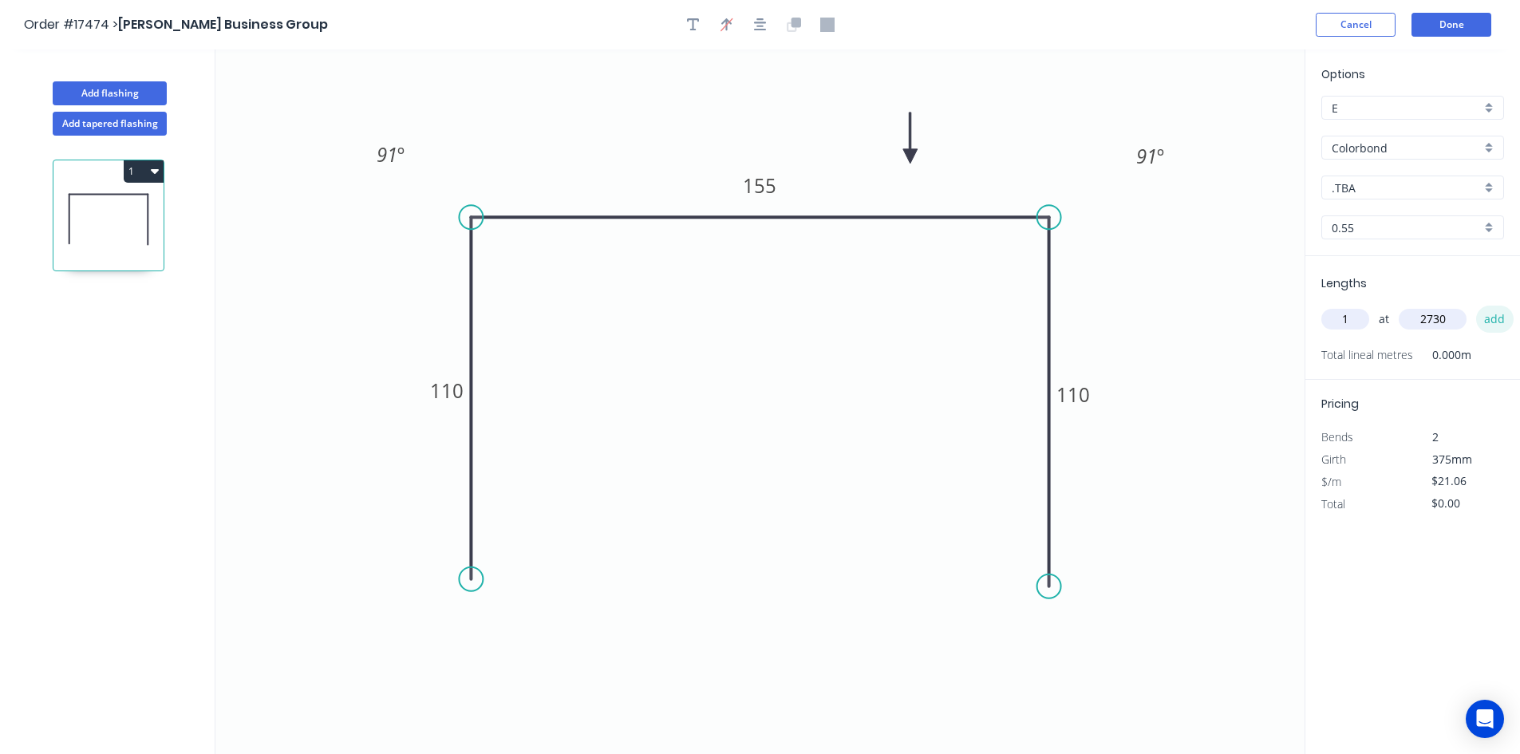
click at [1497, 321] on button "add" at bounding box center [1494, 319] width 37 height 27
type input "$57.49"
click at [1403, 197] on div ".TBA" at bounding box center [1412, 188] width 183 height 24
click at [1406, 345] on div "Southerly" at bounding box center [1412, 350] width 181 height 28
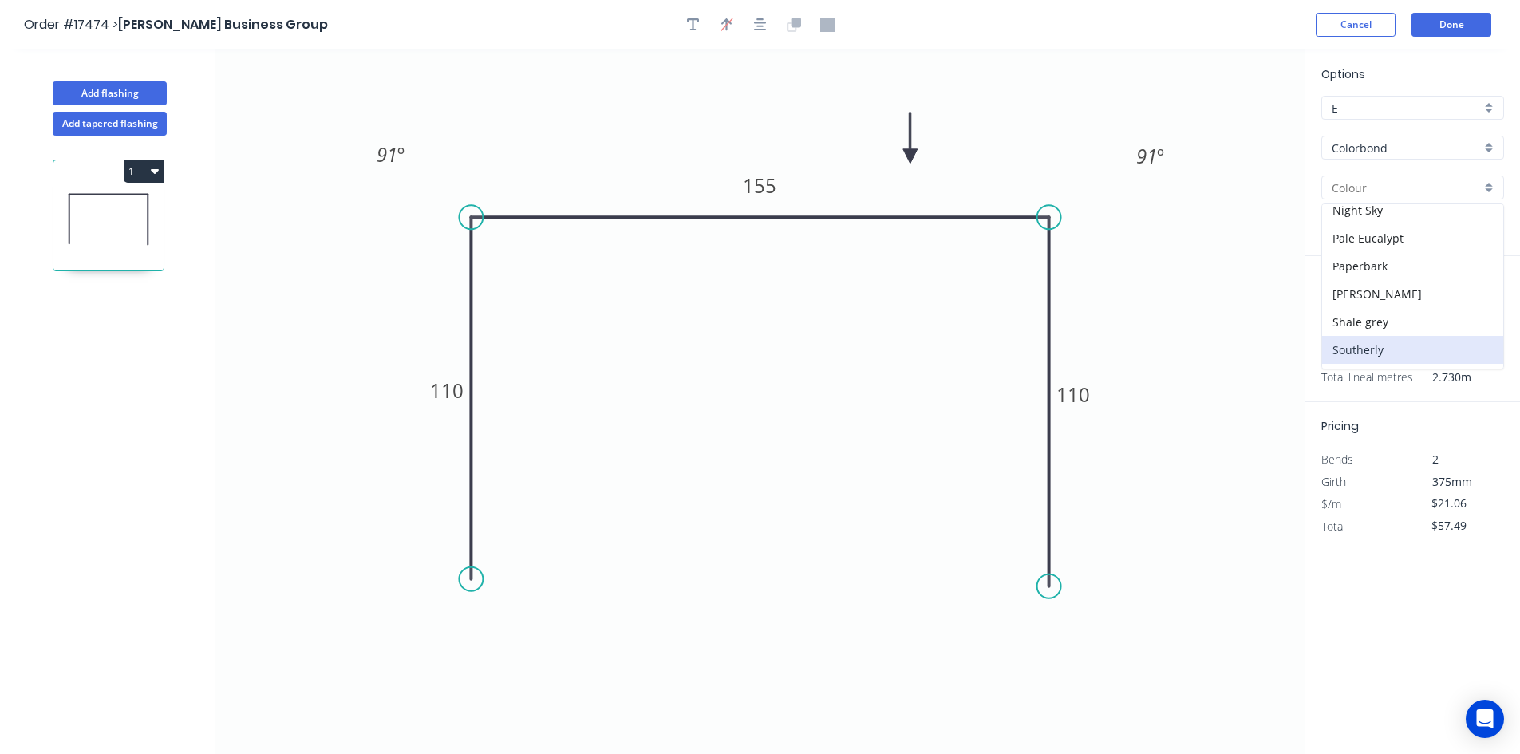
type input "Southerly"
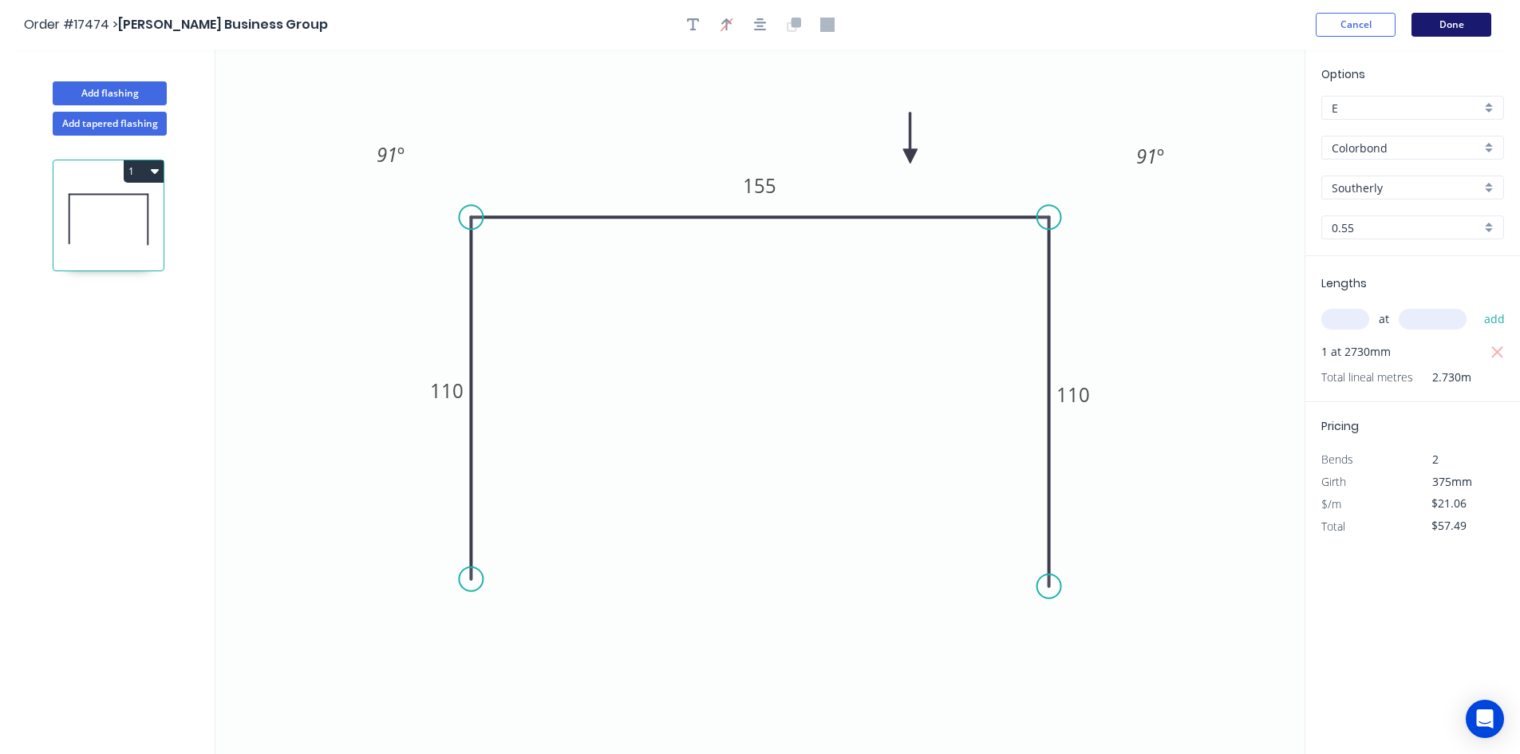
click at [1458, 34] on button "Done" at bounding box center [1451, 25] width 80 height 24
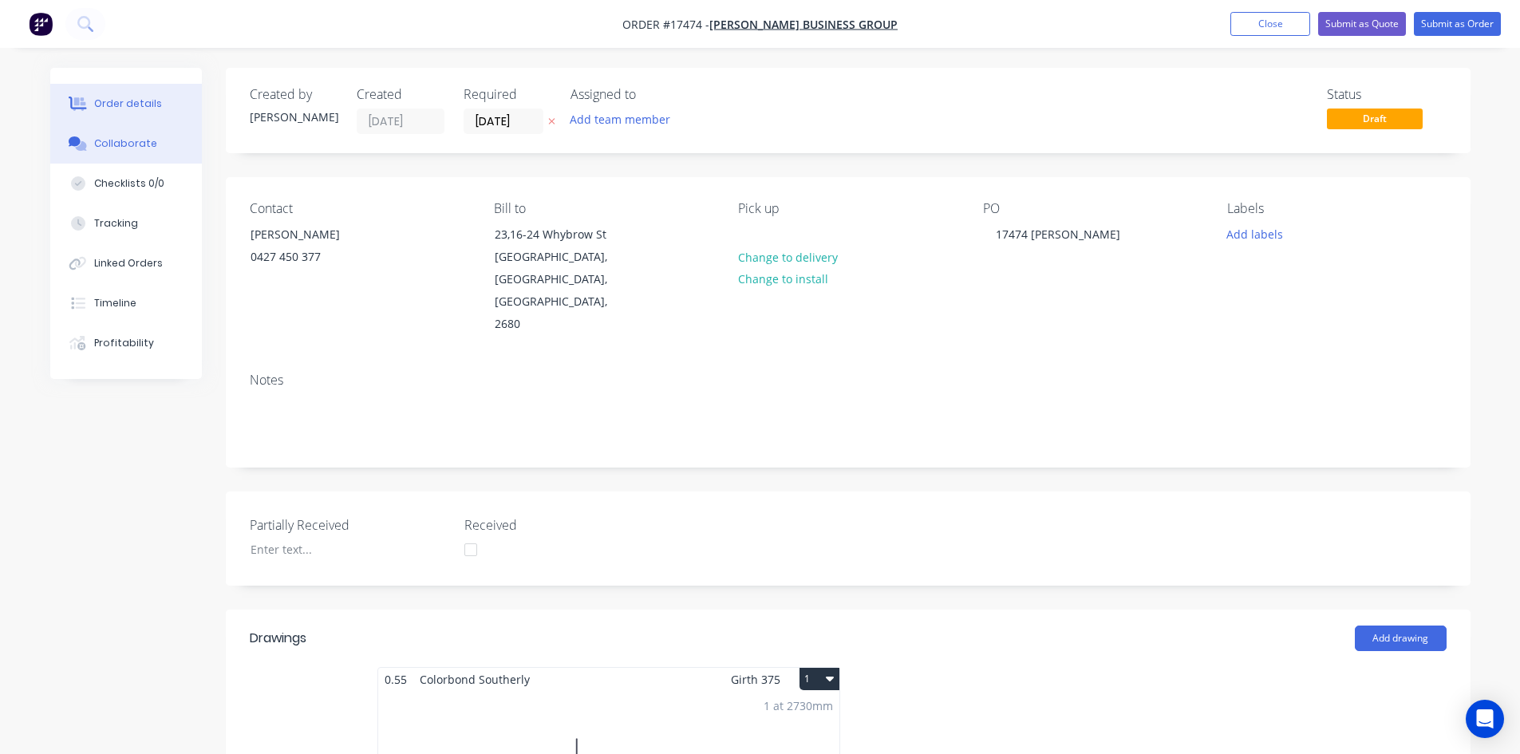
click at [115, 156] on button "Collaborate" at bounding box center [126, 144] width 152 height 40
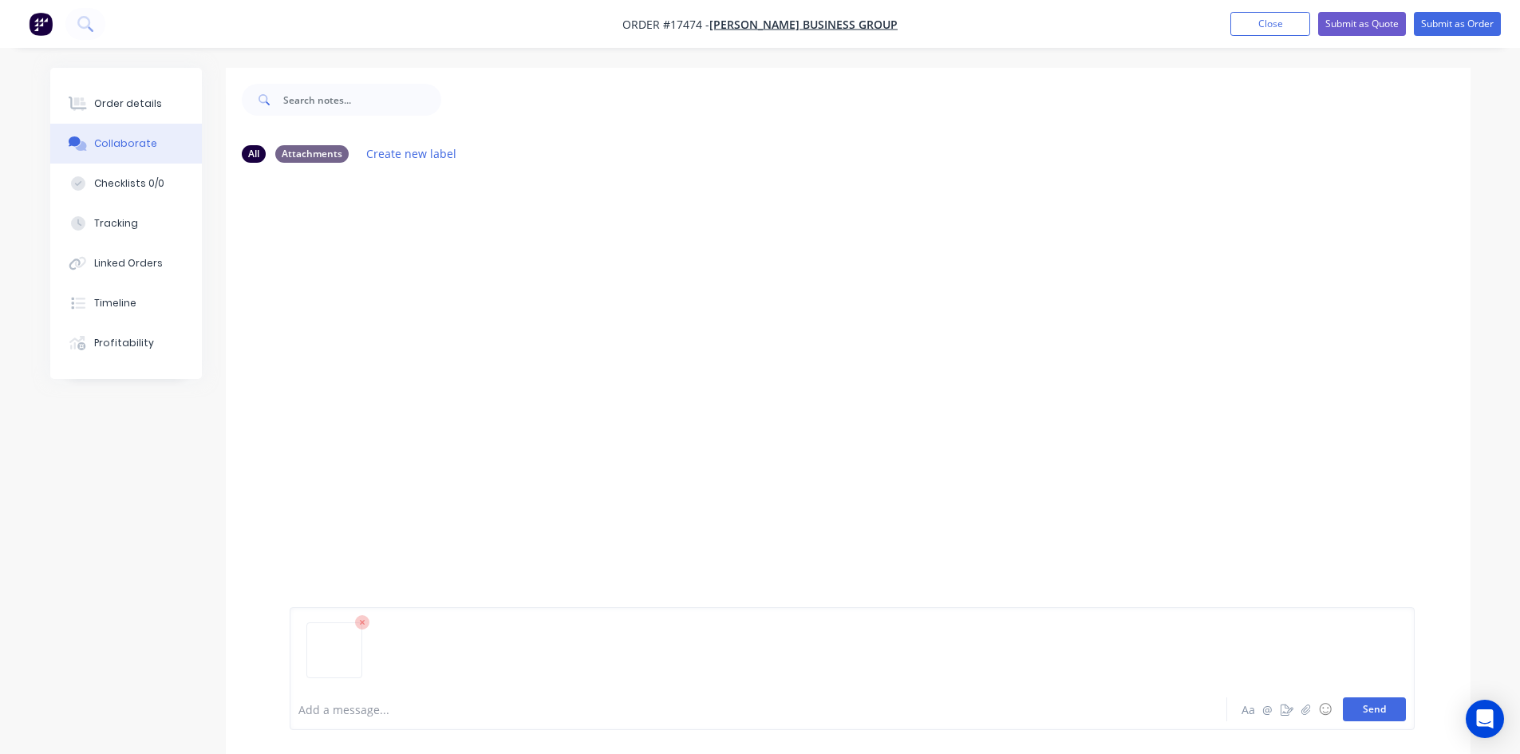
click at [1386, 716] on button "Send" at bounding box center [1374, 709] width 63 height 24
click at [165, 101] on button "Order details" at bounding box center [126, 104] width 152 height 40
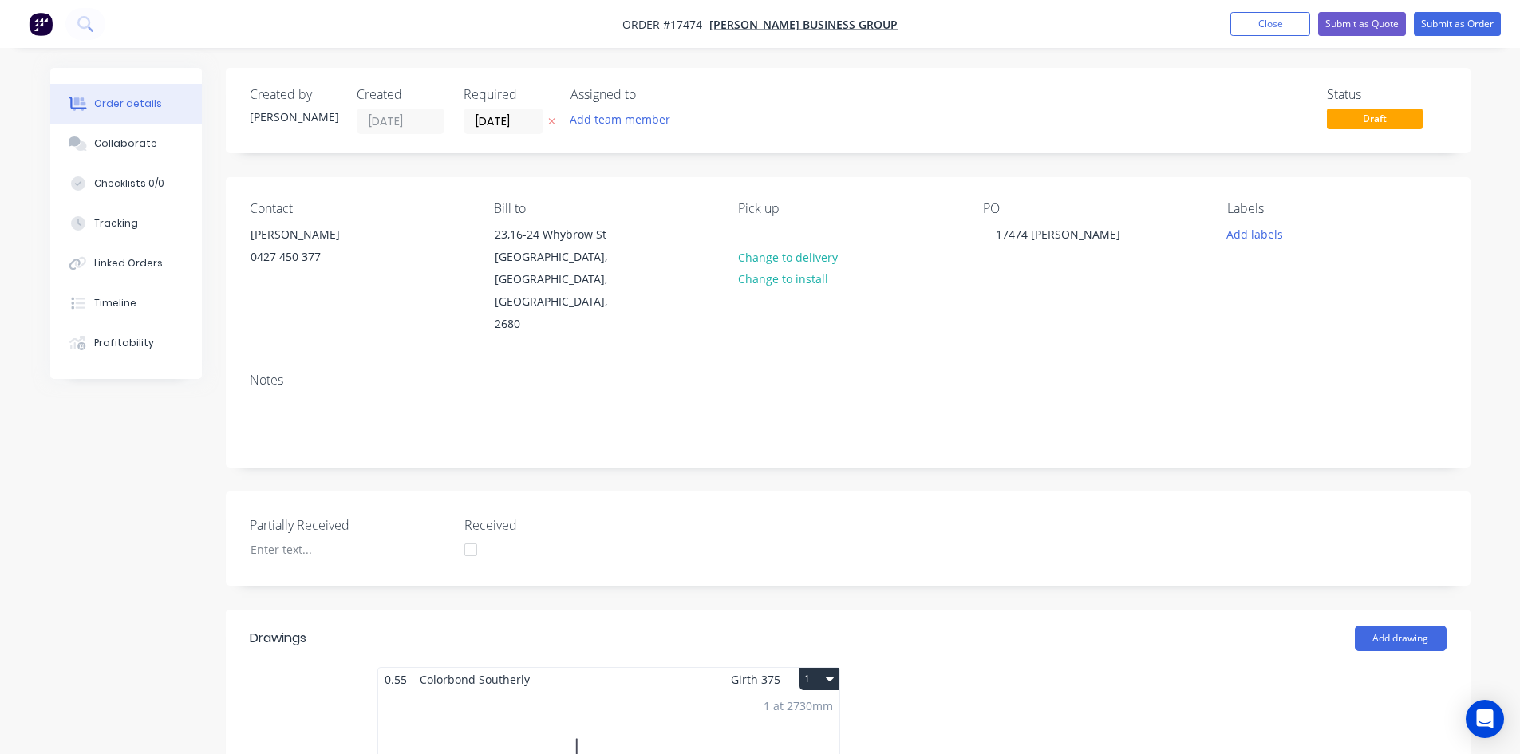
click at [1162, 165] on div "Created by [PERSON_NAME] Created [DATE] Required [DATE] Assigned to Add team me…" at bounding box center [848, 756] width 1245 height 1377
click at [1453, 23] on button "Submit as Order" at bounding box center [1457, 24] width 87 height 24
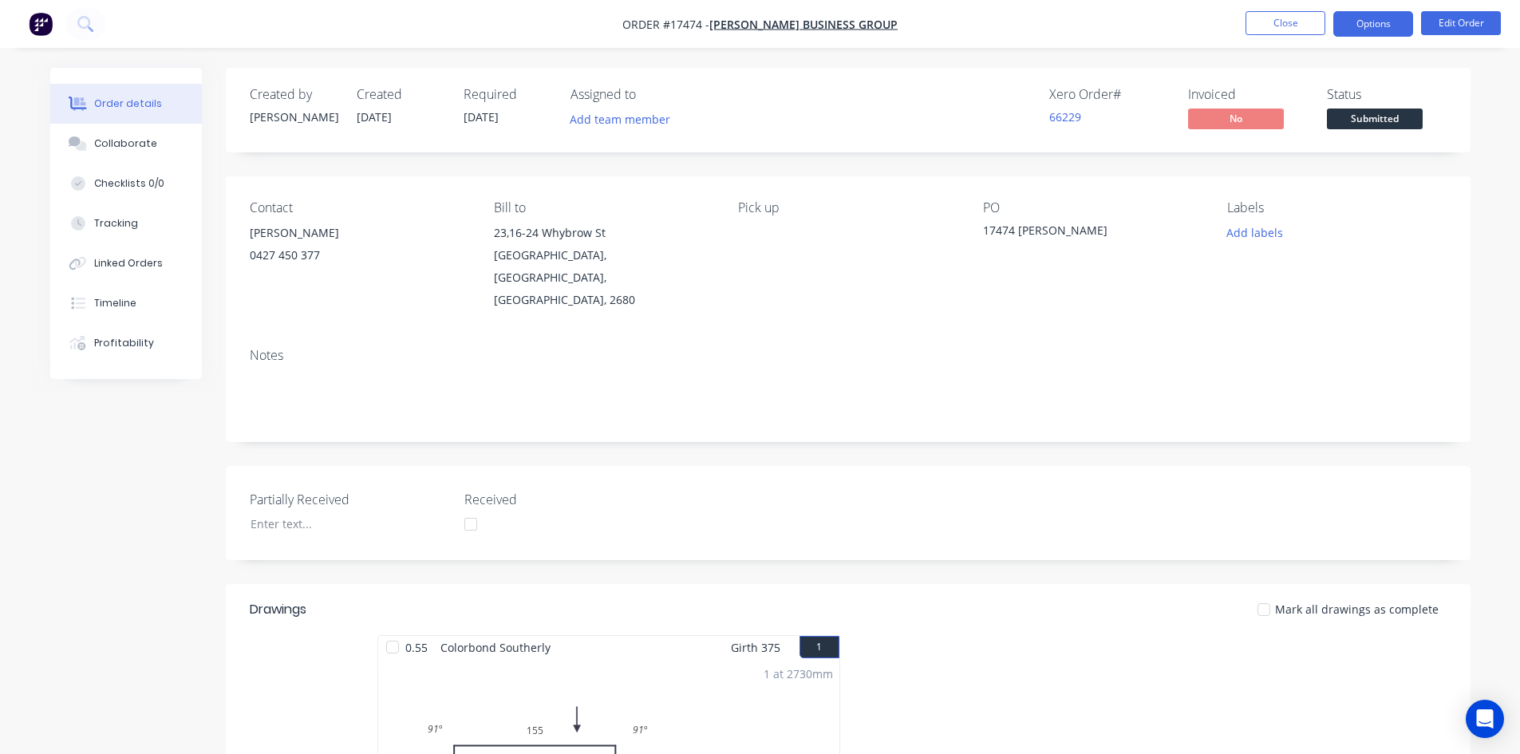
click at [1376, 24] on button "Options" at bounding box center [1373, 24] width 80 height 26
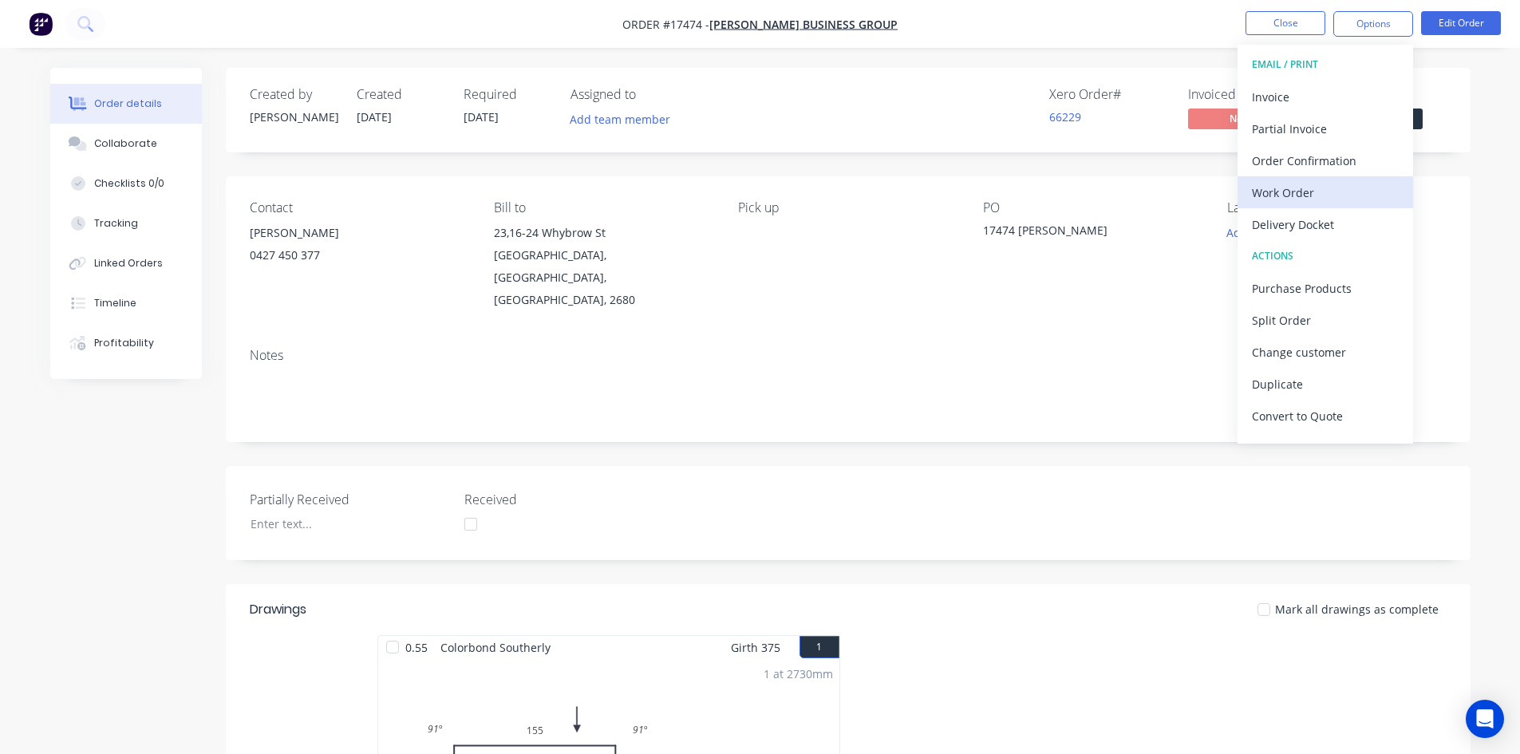
click at [1317, 183] on div "Work Order" at bounding box center [1325, 192] width 147 height 23
click at [1317, 183] on div "Custom" at bounding box center [1325, 192] width 147 height 23
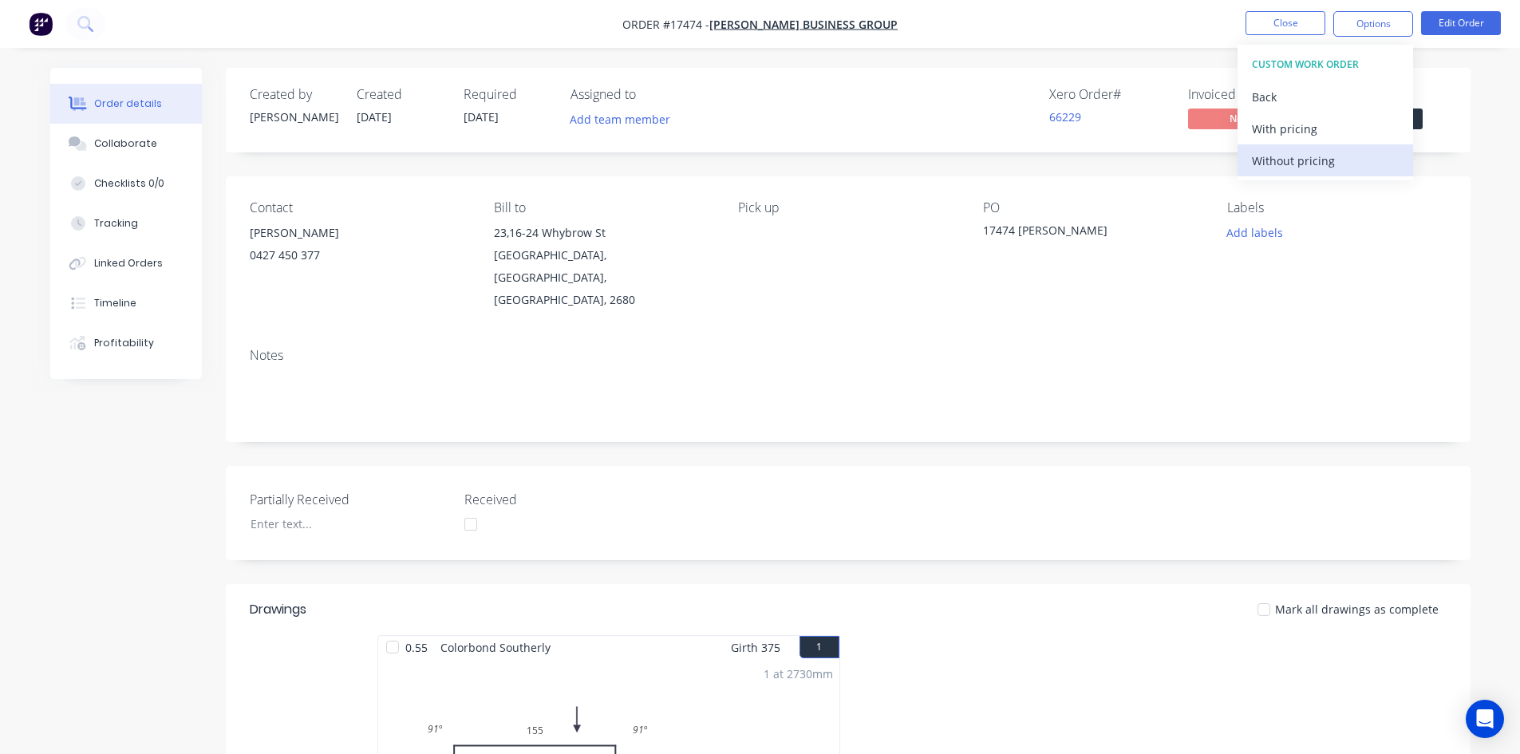
click at [1321, 160] on div "Without pricing" at bounding box center [1325, 160] width 147 height 23
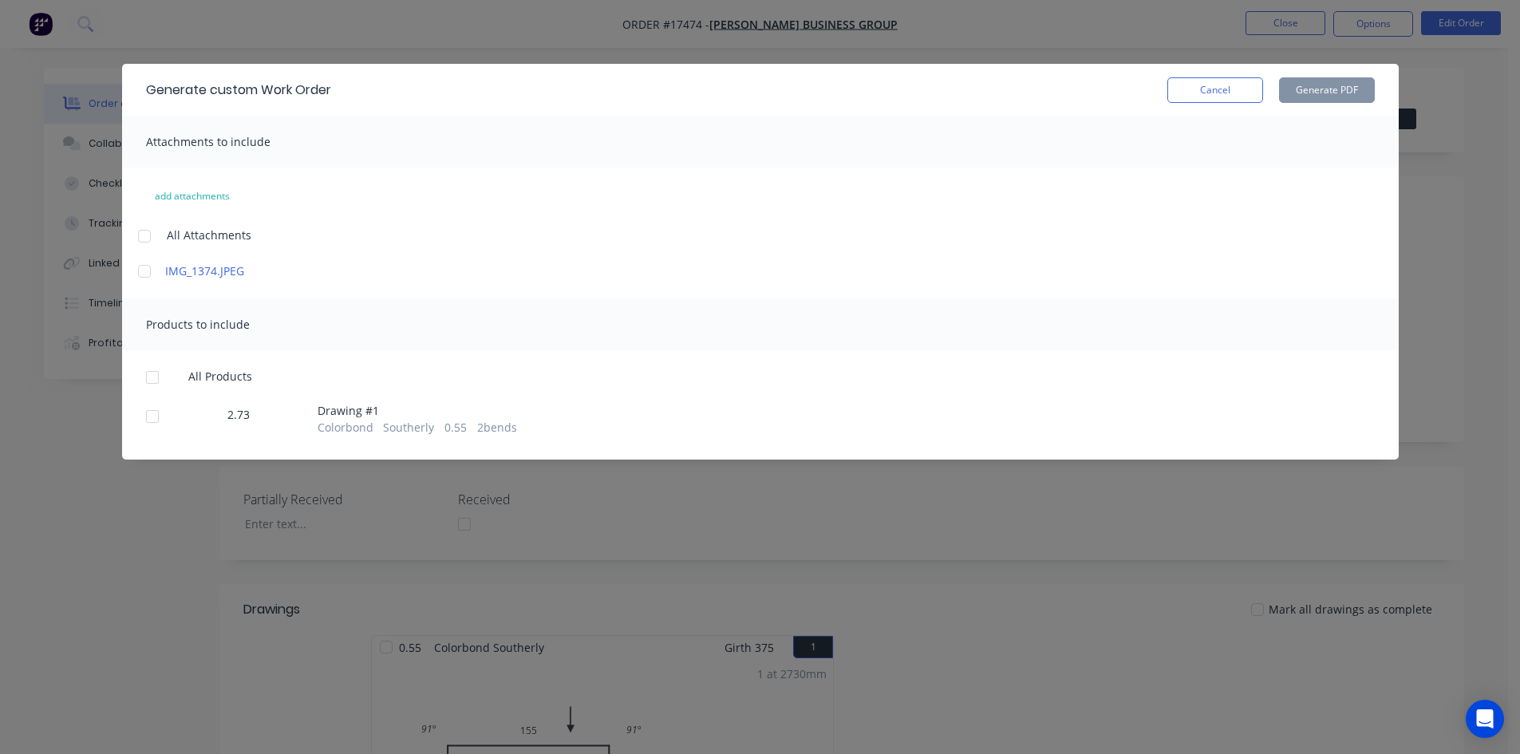
click at [146, 237] on div at bounding box center [144, 236] width 32 height 32
click at [160, 379] on div at bounding box center [152, 377] width 32 height 32
click at [1332, 85] on button "Generate PDF" at bounding box center [1327, 90] width 96 height 26
click at [1217, 93] on button "Cancel" at bounding box center [1215, 90] width 96 height 26
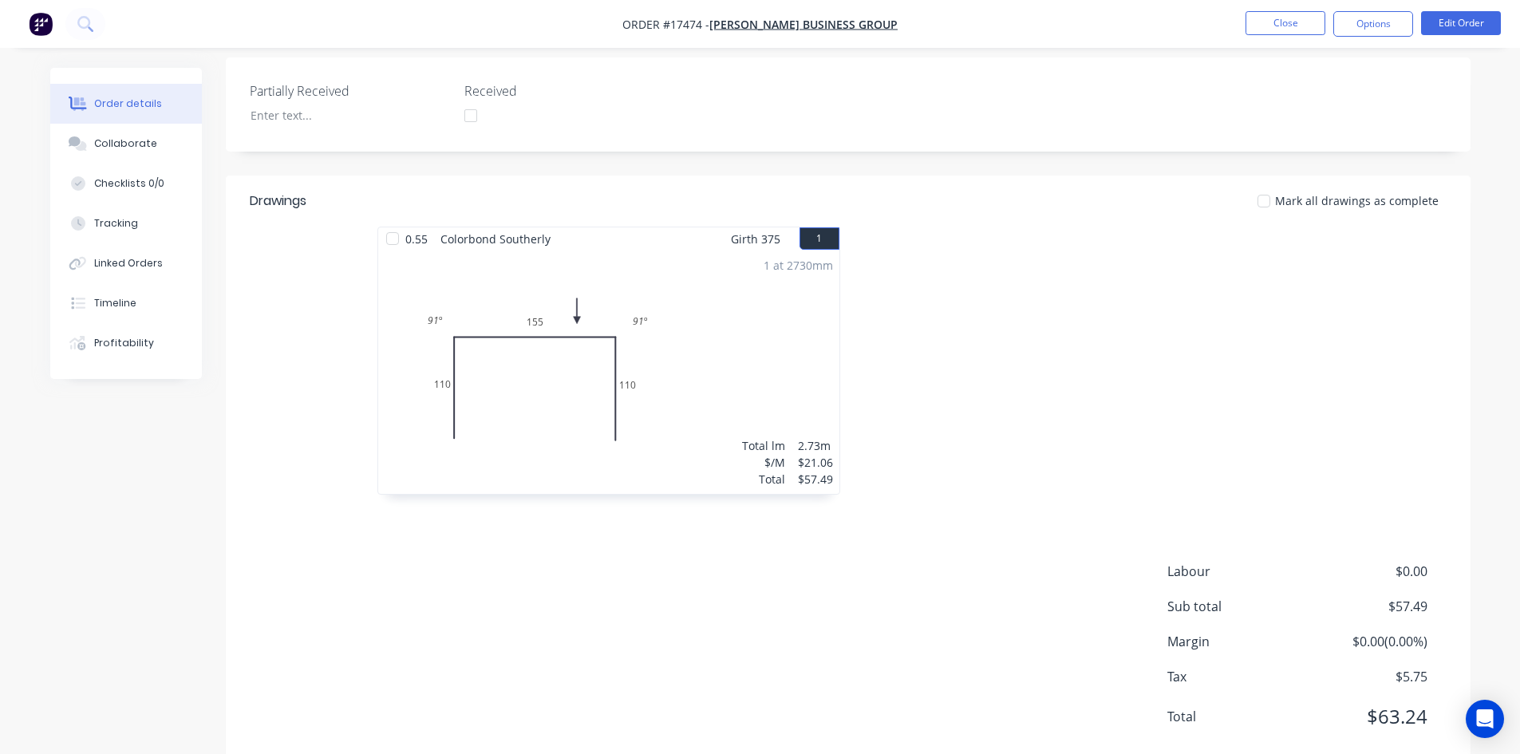
scroll to position [411, 0]
click at [1169, 124] on div "Created by [PERSON_NAME] Created [DATE] Required [DATE] Assigned to Add team me…" at bounding box center [848, 212] width 1245 height 1111
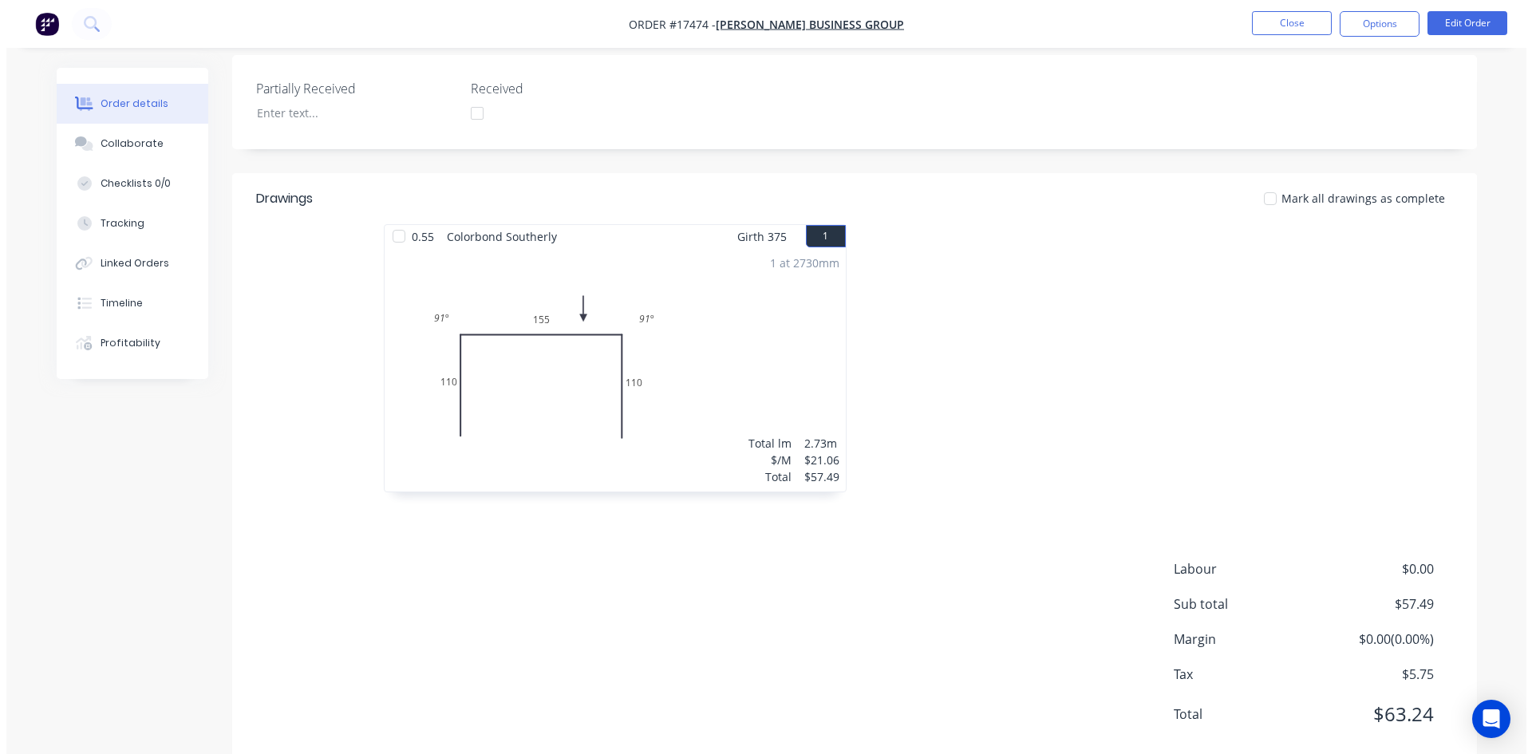
scroll to position [0, 0]
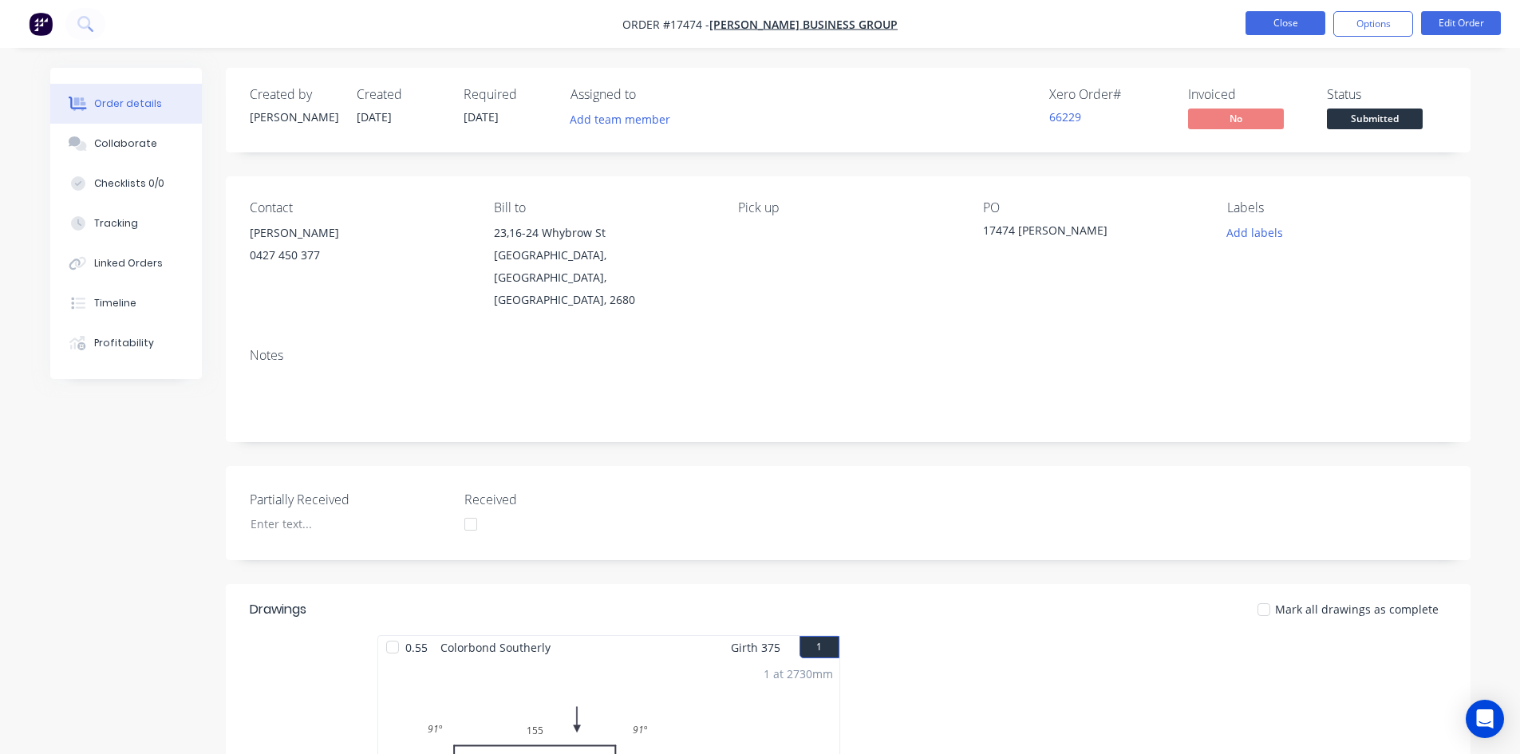
click at [1293, 24] on button "Close" at bounding box center [1285, 23] width 80 height 24
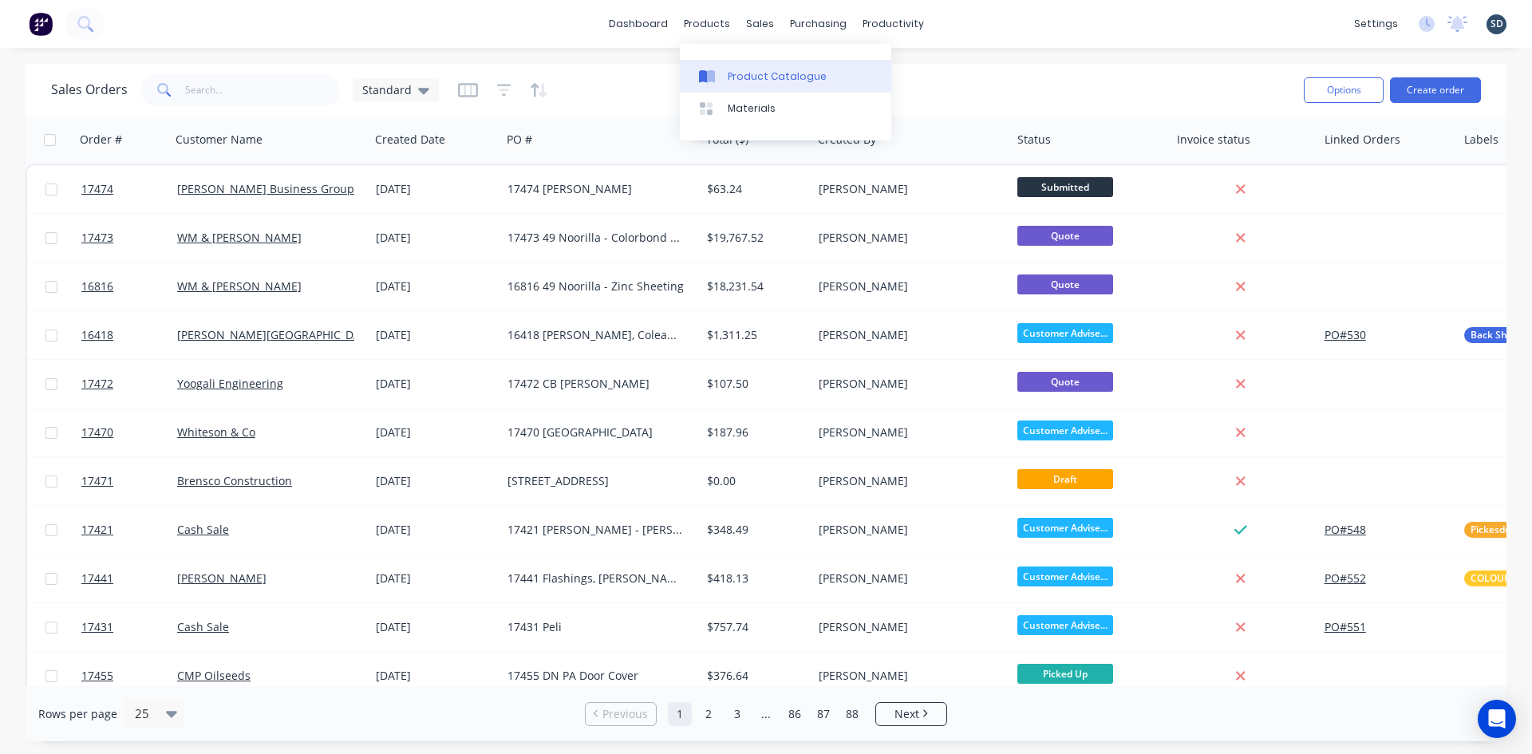
click at [755, 85] on link "Product Catalogue" at bounding box center [785, 76] width 211 height 32
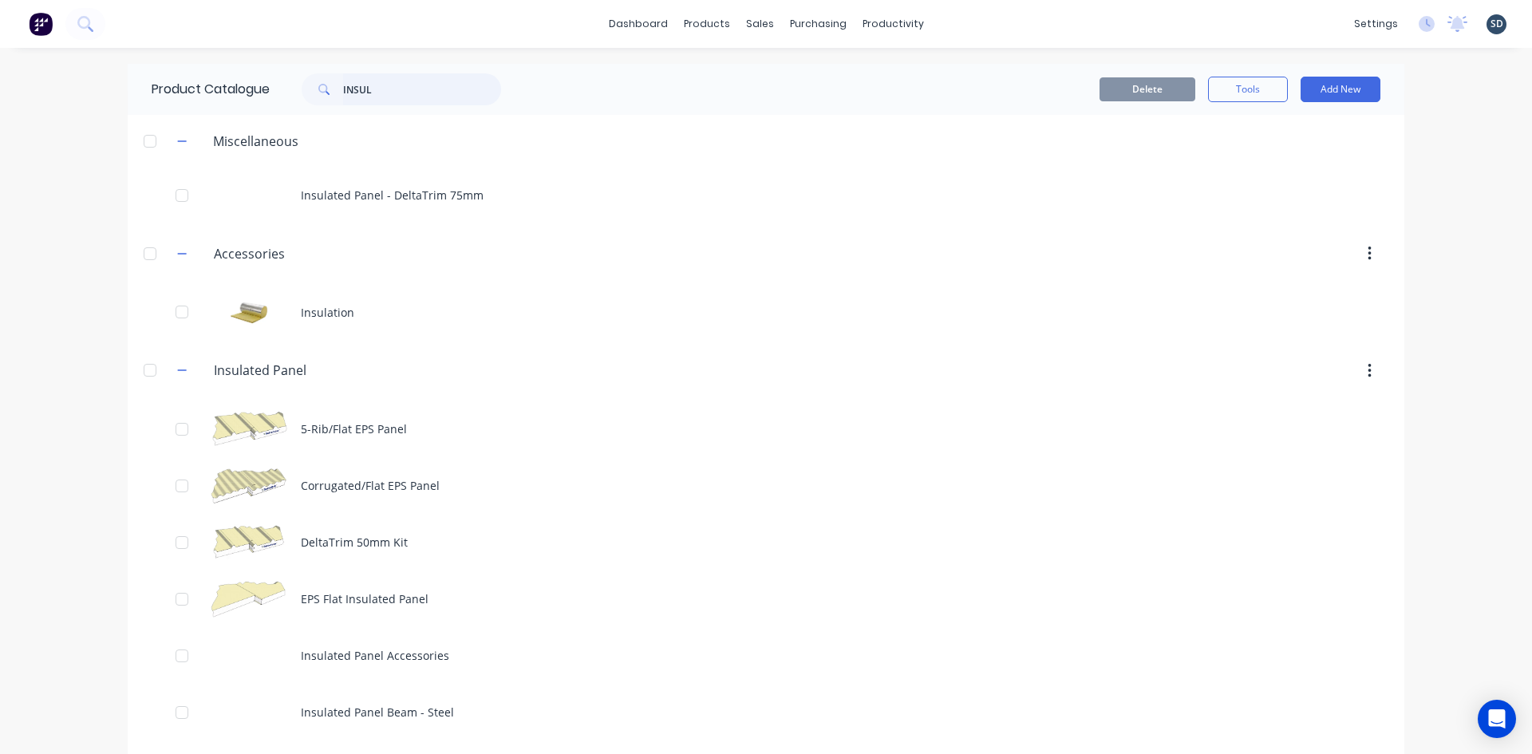
click at [374, 89] on input "INSUL" at bounding box center [422, 89] width 158 height 32
click at [373, 90] on input "INSUL" at bounding box center [422, 89] width 158 height 32
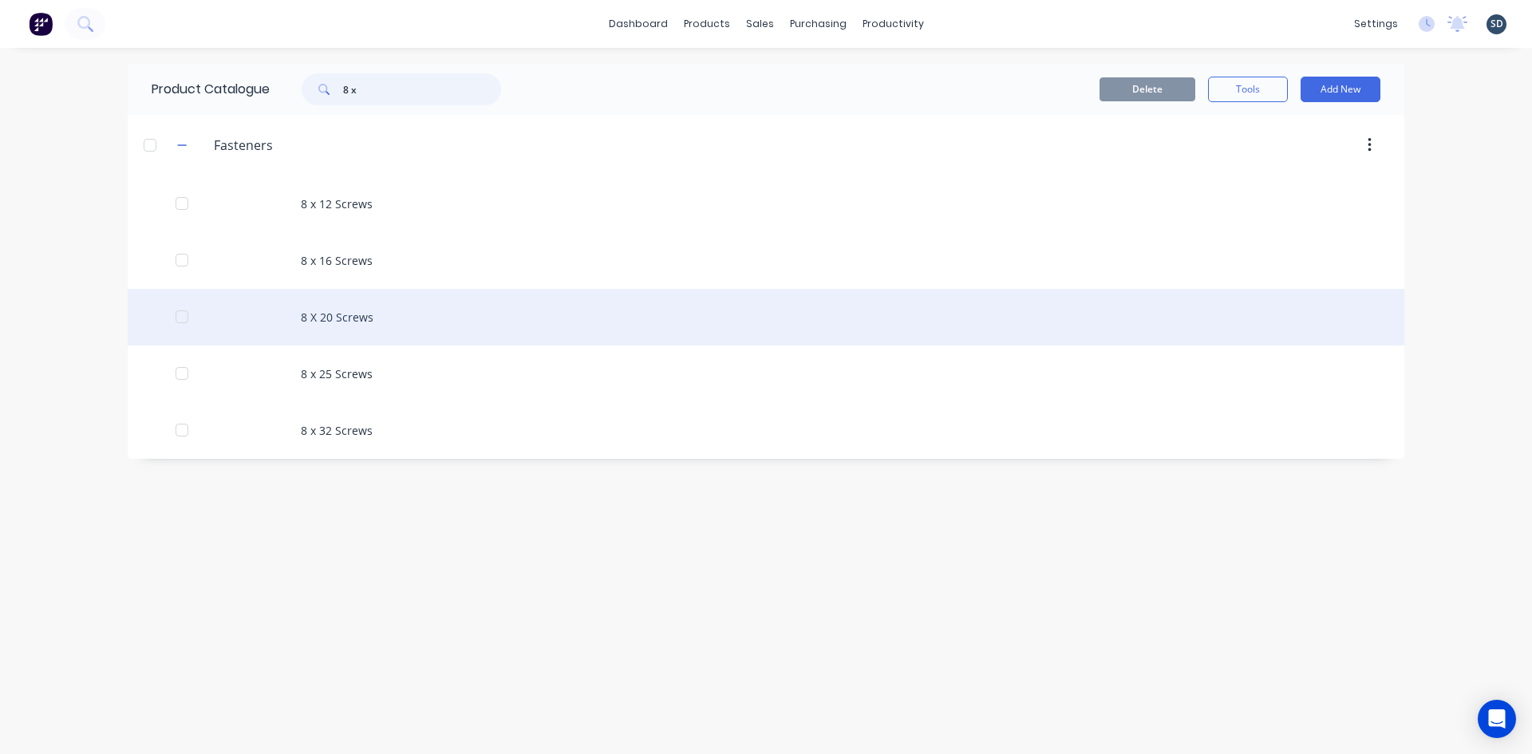
type input "8 x"
click at [395, 317] on div "8 X 20 Screws" at bounding box center [766, 317] width 1277 height 57
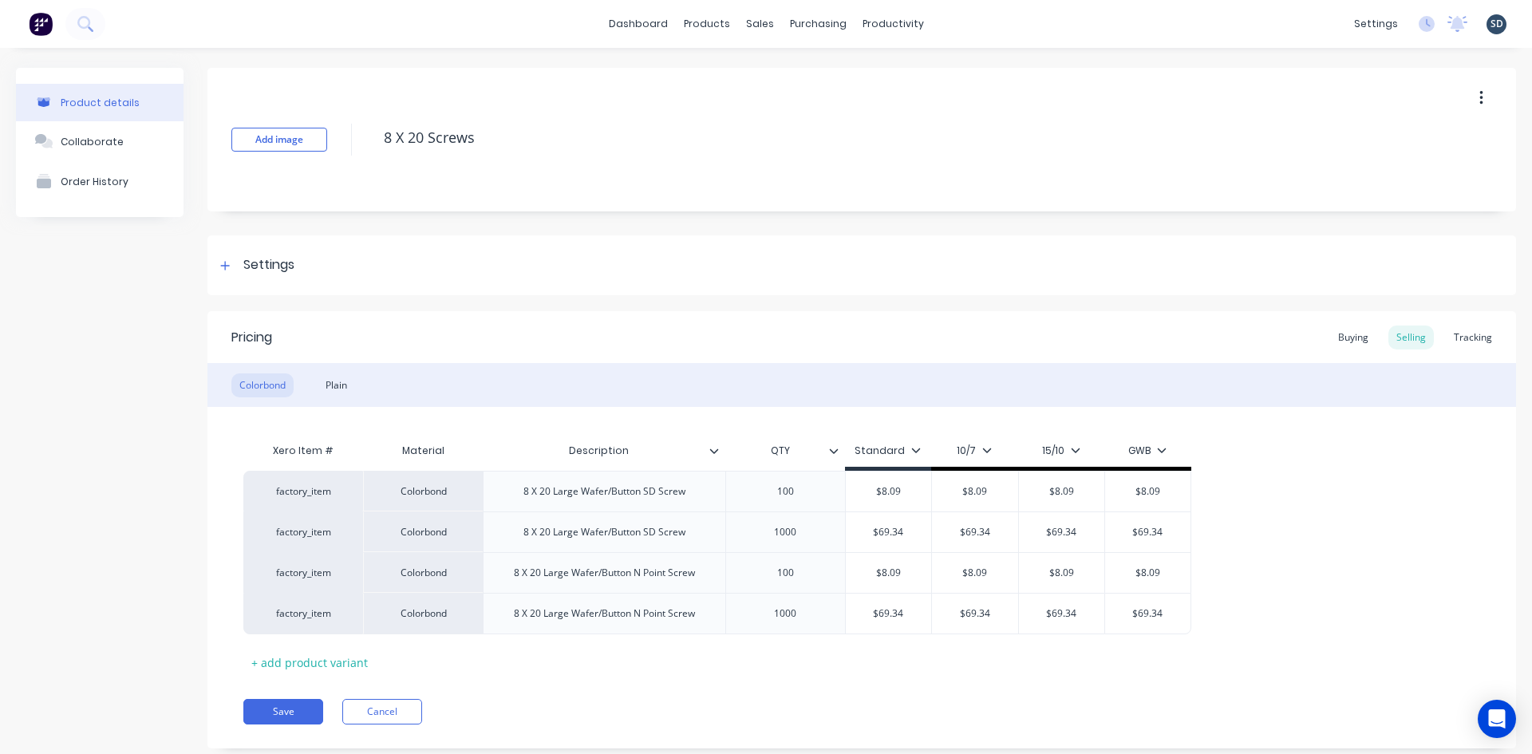
scroll to position [38, 0]
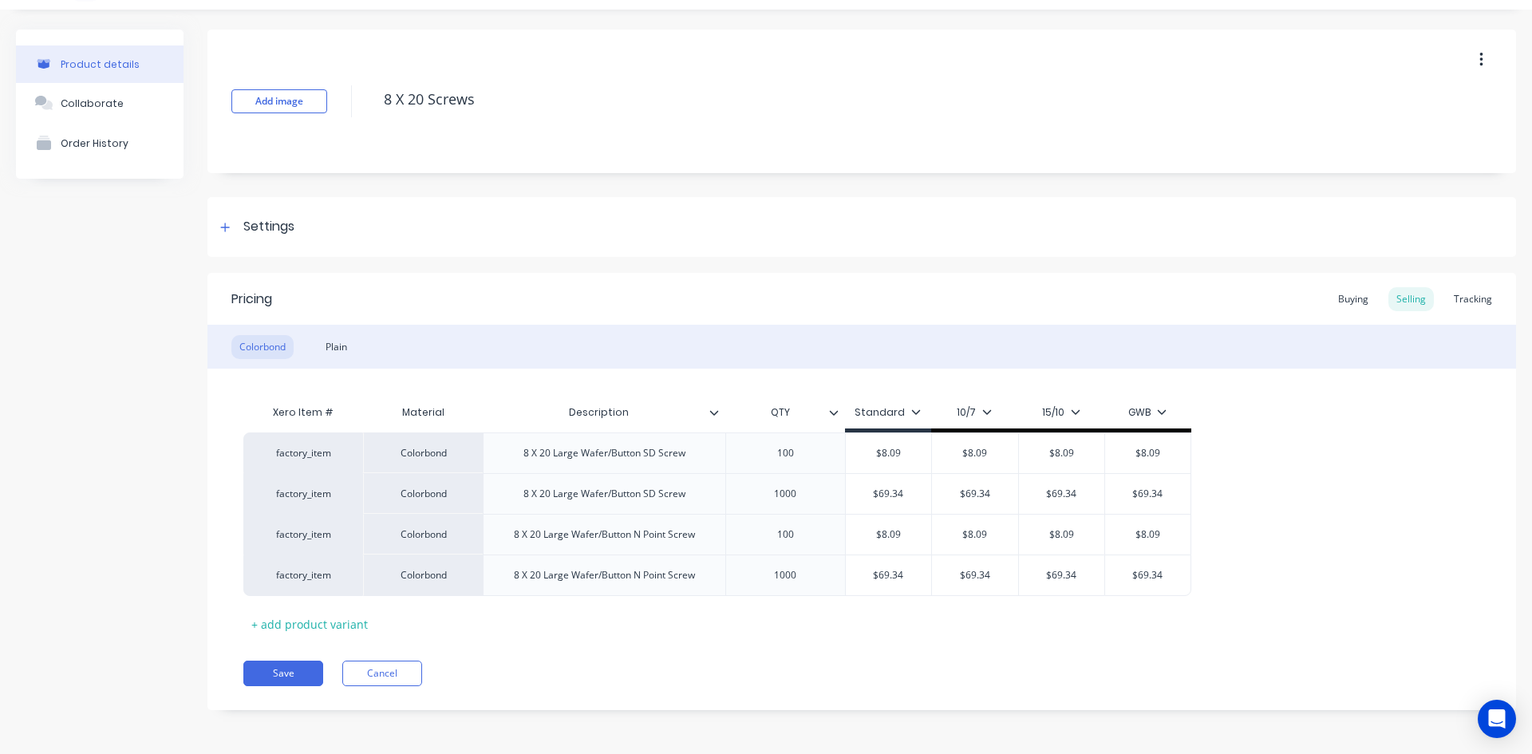
type textarea "x"
click at [894, 187] on div "Add image 8 X 20 Screws Settings Product Options I buy this item I sell this it…" at bounding box center [861, 382] width 1308 height 704
click at [748, 187] on div "Add image 8 X 20 Screws Settings Product Options I buy this item I sell this it…" at bounding box center [861, 382] width 1308 height 704
click at [741, 187] on div "Add image 8 X 20 Screws Settings Product Options I buy this item I sell this it…" at bounding box center [861, 382] width 1308 height 704
click at [679, 187] on div "Add image 8 X 20 Screws Settings Product Options I buy this item I sell this it…" at bounding box center [861, 382] width 1308 height 704
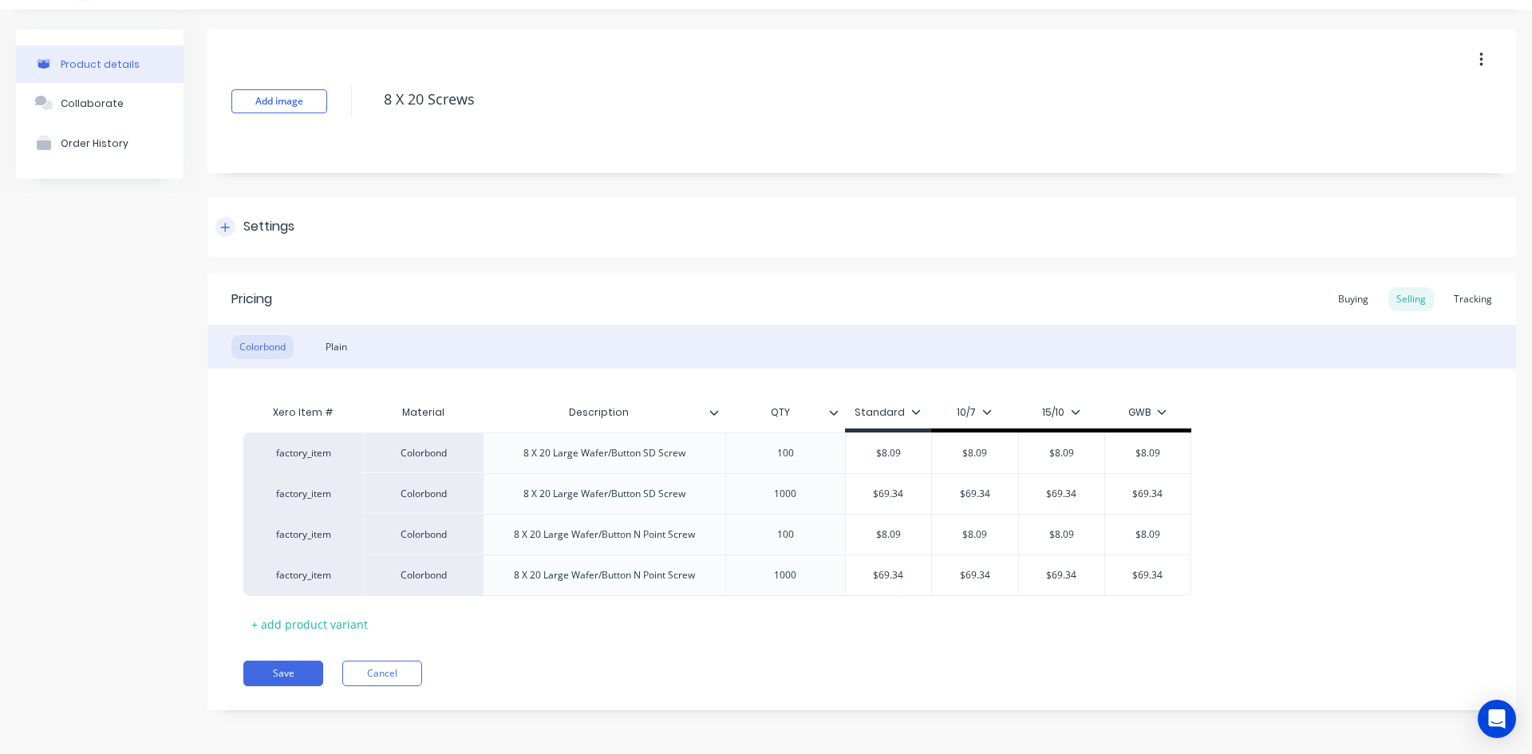
scroll to position [0, 0]
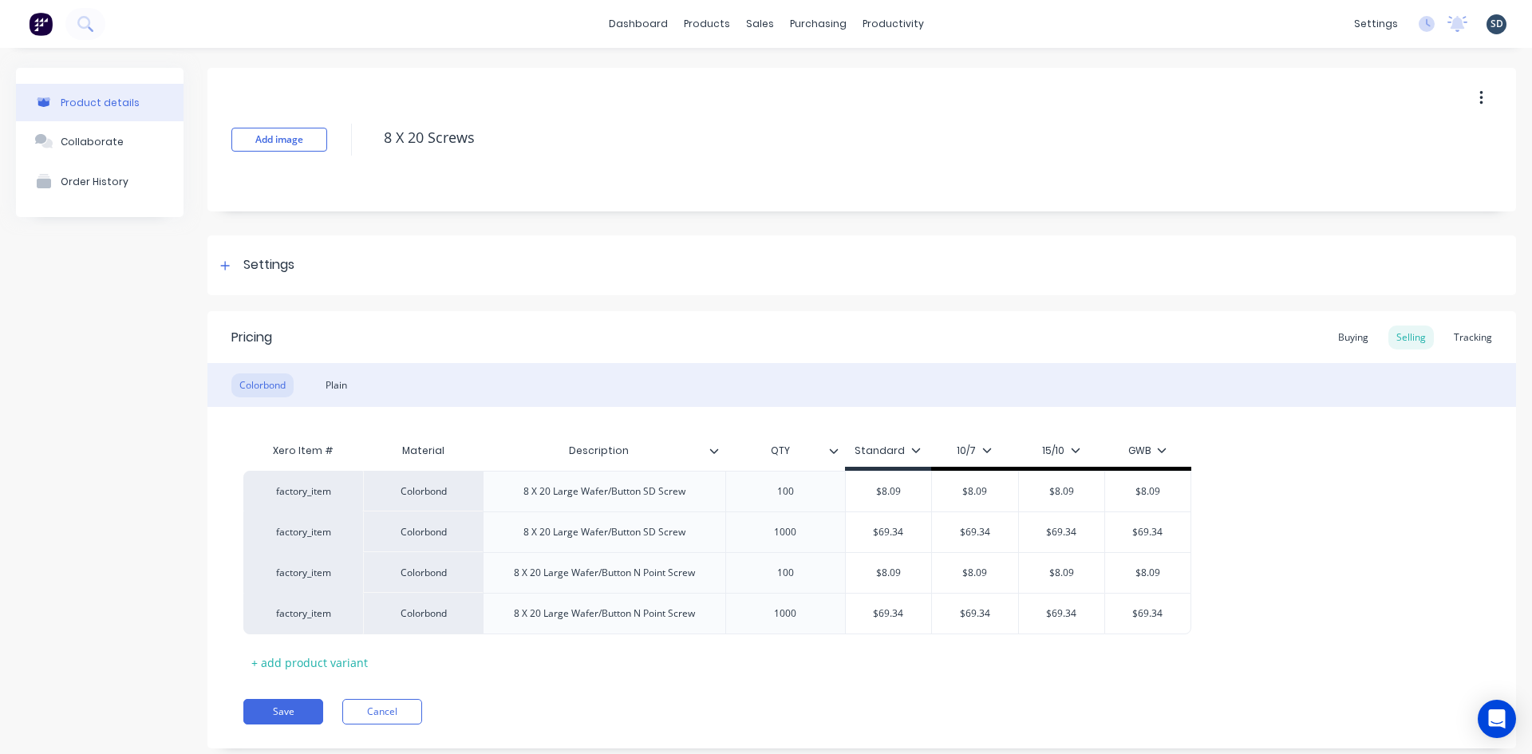
click at [960, 22] on div "dashboard products sales purchasing productivity dashboard products Product Cat…" at bounding box center [766, 24] width 1532 height 48
click at [965, 20] on div "dashboard products sales purchasing productivity dashboard products Product Cat…" at bounding box center [766, 24] width 1532 height 48
click at [967, 21] on div "dashboard products sales purchasing productivity dashboard products Product Cat…" at bounding box center [766, 24] width 1532 height 48
click at [967, 22] on div "dashboard products sales purchasing productivity dashboard products Product Cat…" at bounding box center [766, 24] width 1532 height 48
drag, startPoint x: 965, startPoint y: 22, endPoint x: 957, endPoint y: 22, distance: 8.8
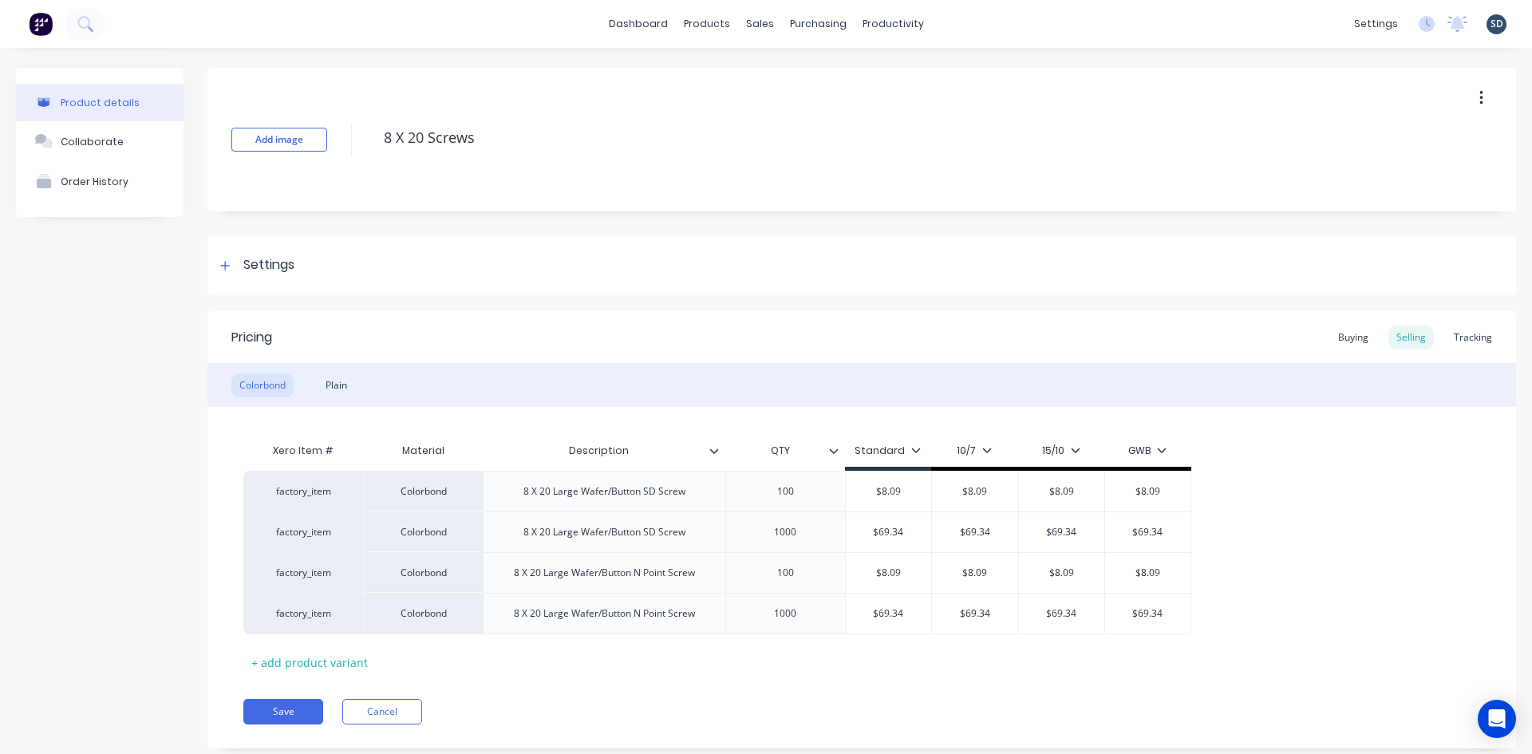
click at [957, 22] on div "dashboard products sales purchasing productivity dashboard products Product Cat…" at bounding box center [766, 24] width 1532 height 48
click at [959, 23] on div "dashboard products sales purchasing productivity dashboard products Product Cat…" at bounding box center [766, 24] width 1532 height 48
click at [964, 24] on div "dashboard products sales purchasing productivity dashboard products Product Cat…" at bounding box center [766, 24] width 1532 height 48
click at [963, 24] on div "dashboard products sales purchasing productivity dashboard products Product Cat…" at bounding box center [766, 24] width 1532 height 48
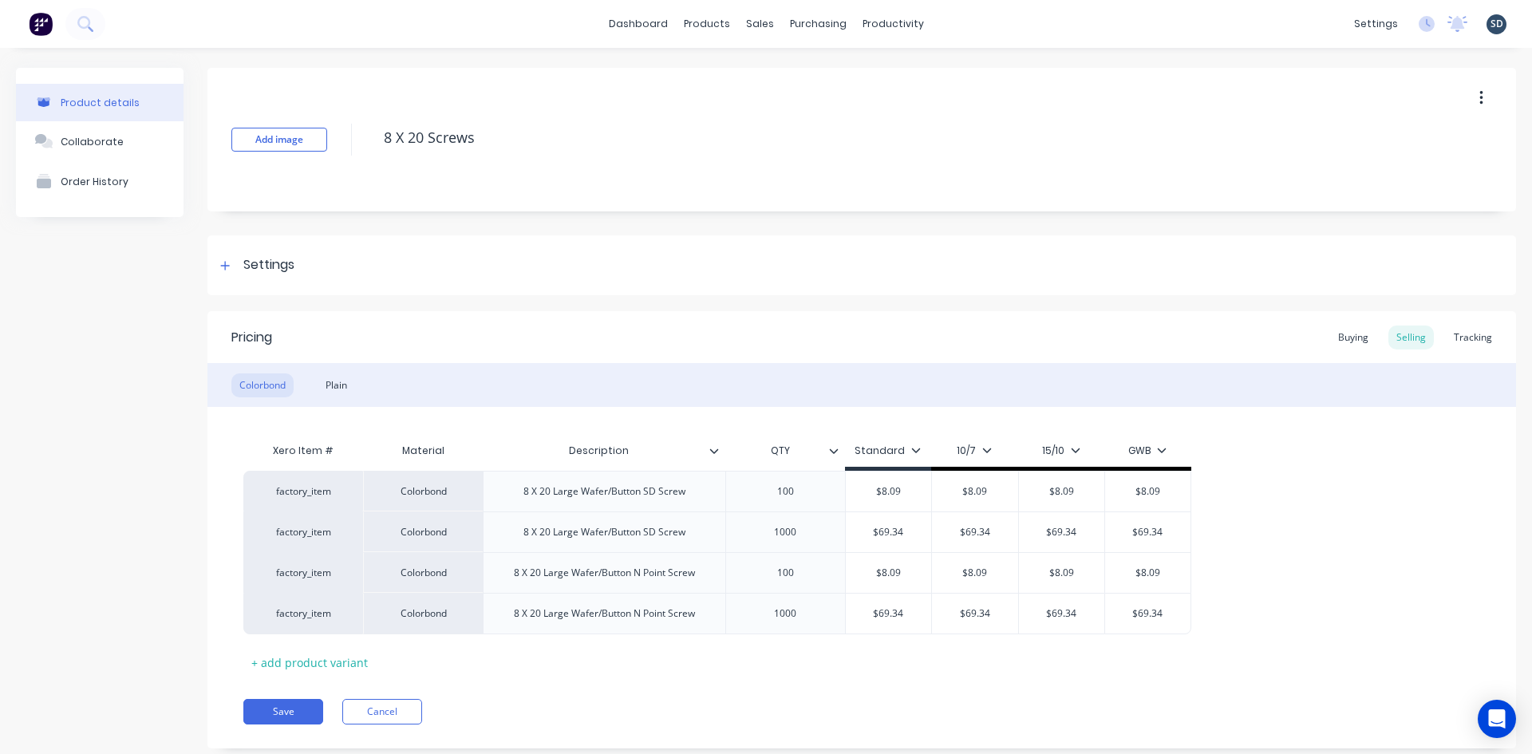
click at [977, 29] on div "dashboard products sales purchasing productivity dashboard products Product Cat…" at bounding box center [766, 24] width 1532 height 48
